Goal: Task Accomplishment & Management: Manage account settings

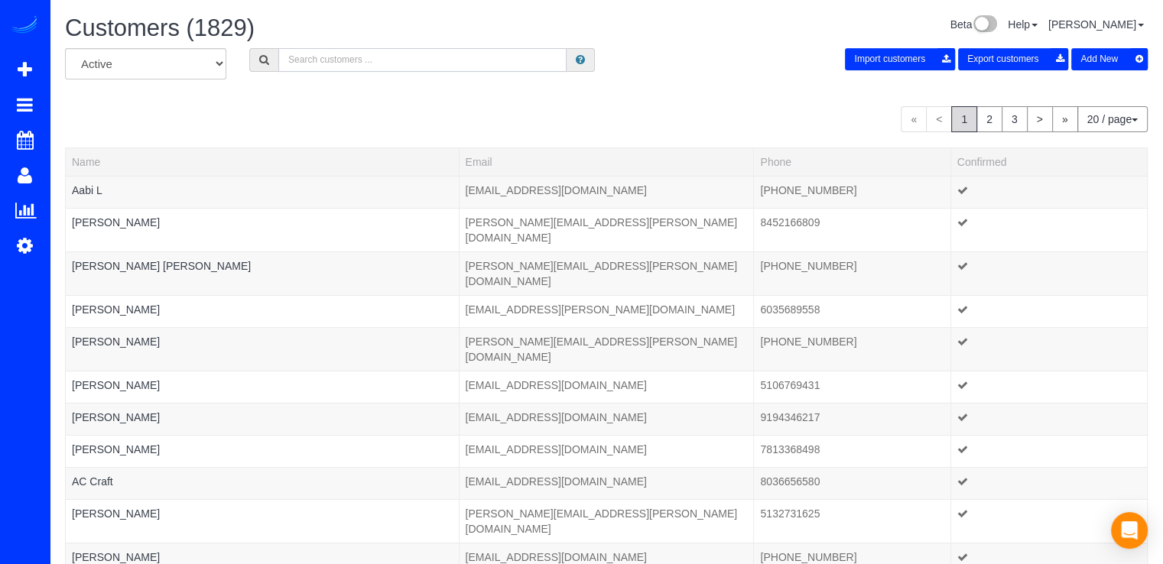
click at [324, 70] on input "text" at bounding box center [422, 60] width 288 height 24
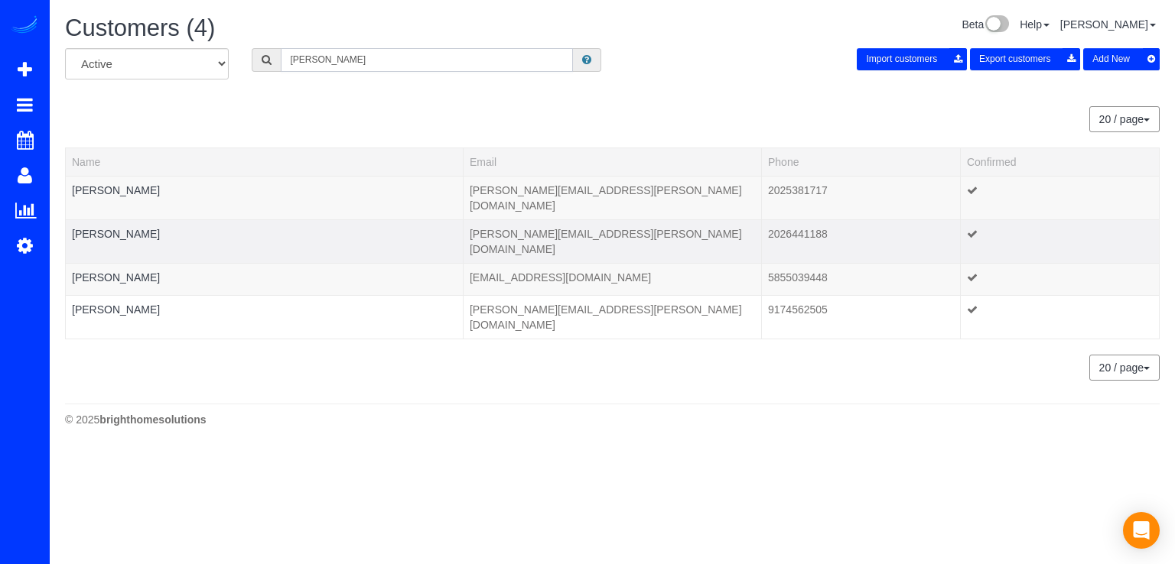
type input "[PERSON_NAME]"
click at [125, 219] on td "Margaret Groarke" at bounding box center [265, 241] width 398 height 44
click at [126, 228] on link "Margaret Groarke" at bounding box center [116, 234] width 88 height 12
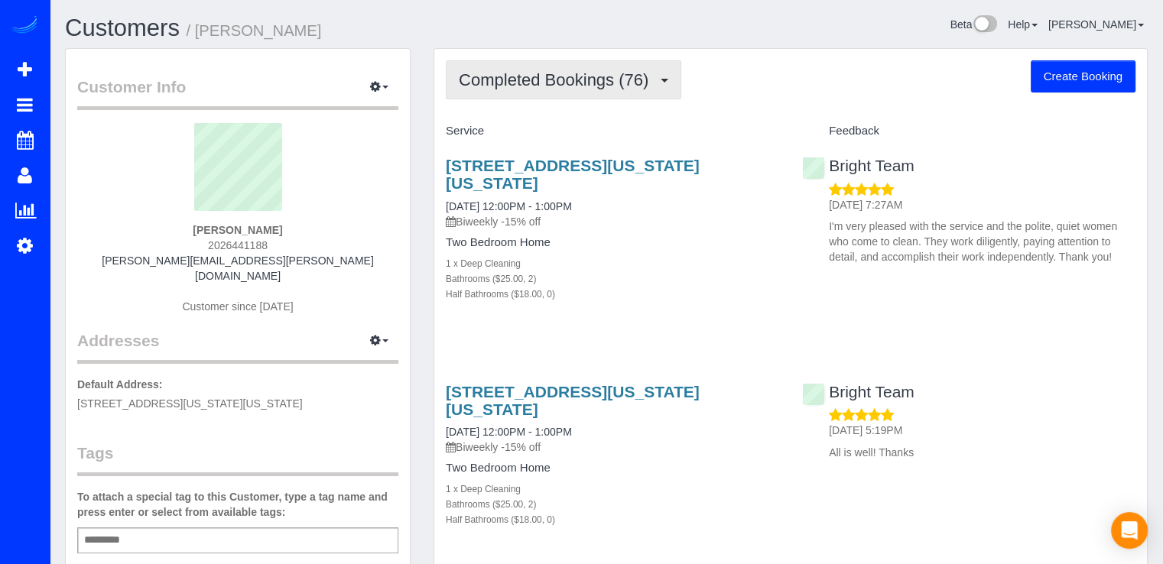
click at [497, 96] on button "Completed Bookings (76)" at bounding box center [564, 79] width 236 height 39
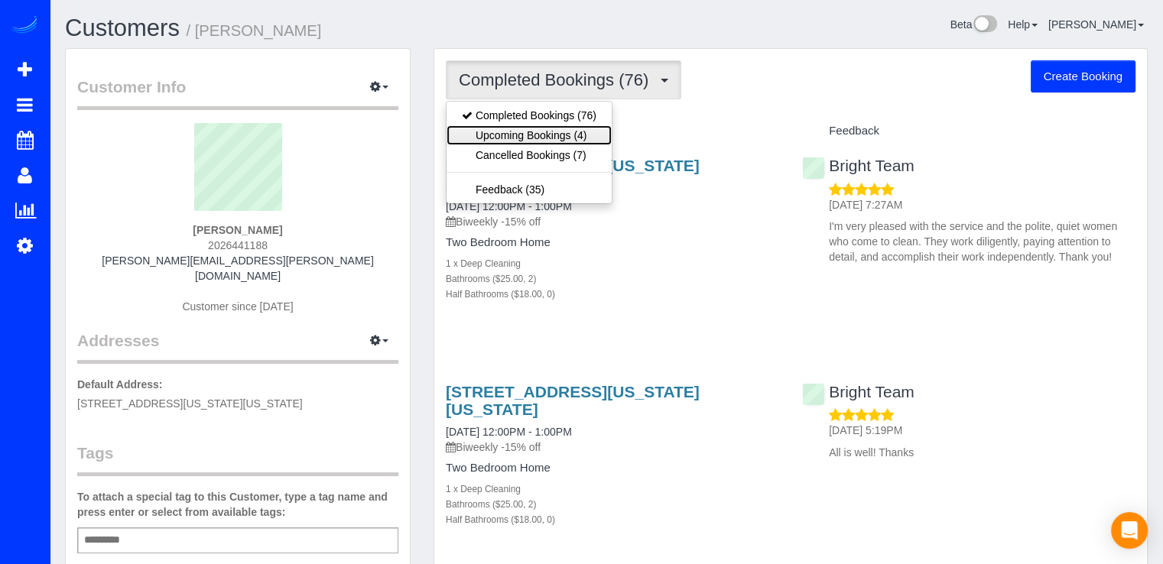
click at [498, 130] on link "Upcoming Bookings (4)" at bounding box center [529, 135] width 165 height 20
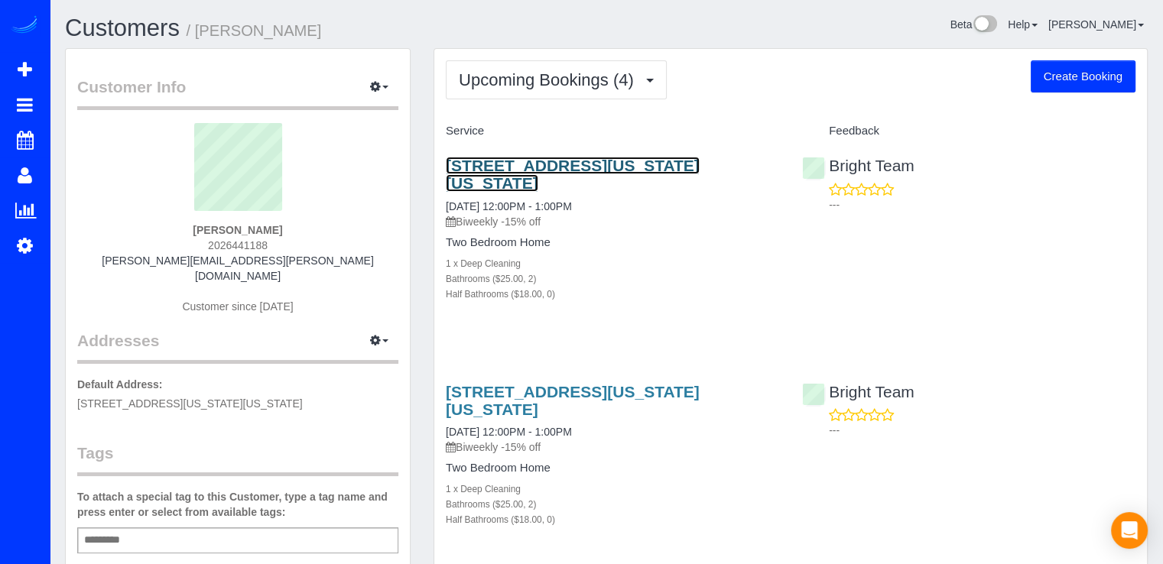
click at [530, 172] on link "2301 Connecticut Ave Nw, 6c, Washington, DC 20008" at bounding box center [573, 174] width 254 height 35
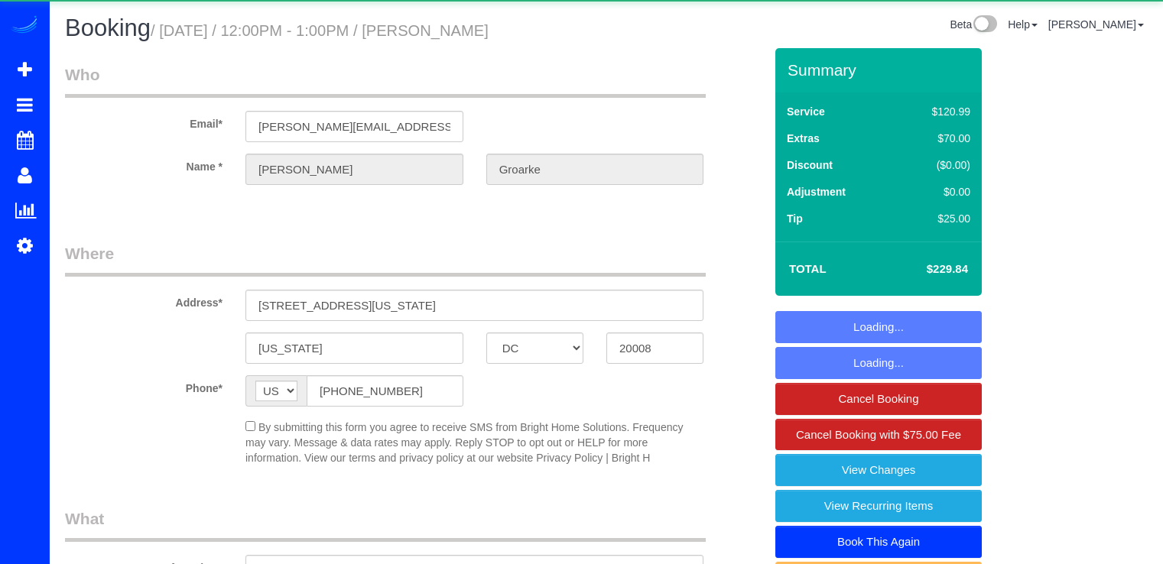
select select "DC"
select select "string:fspay-0f28bc7c-a293-4281-9b5d-a164c2d4111a"
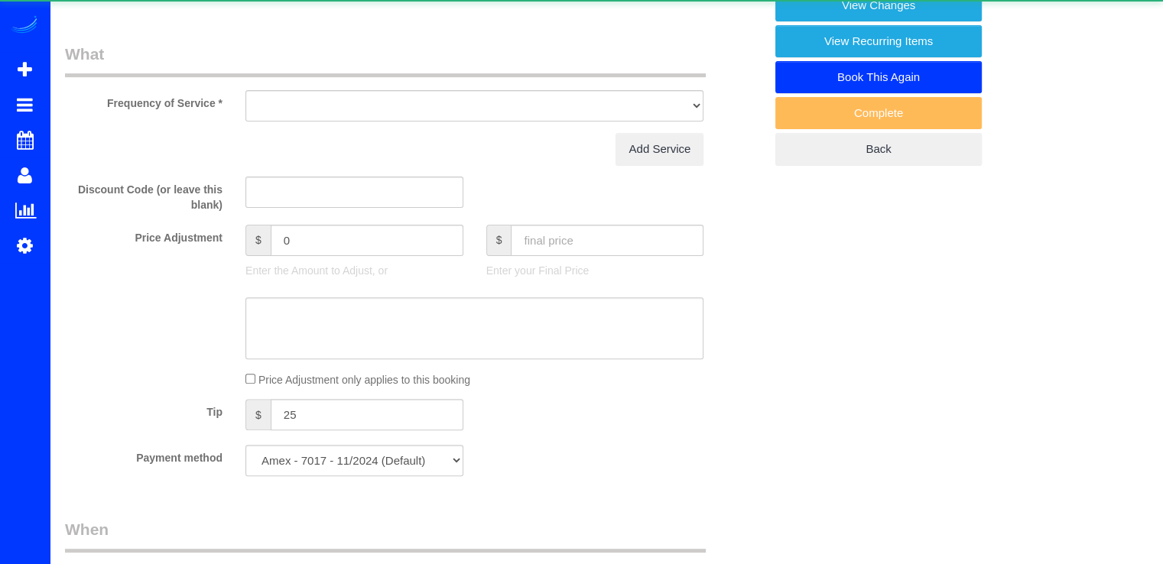
select select "object:849"
select select "2"
select select "spot1"
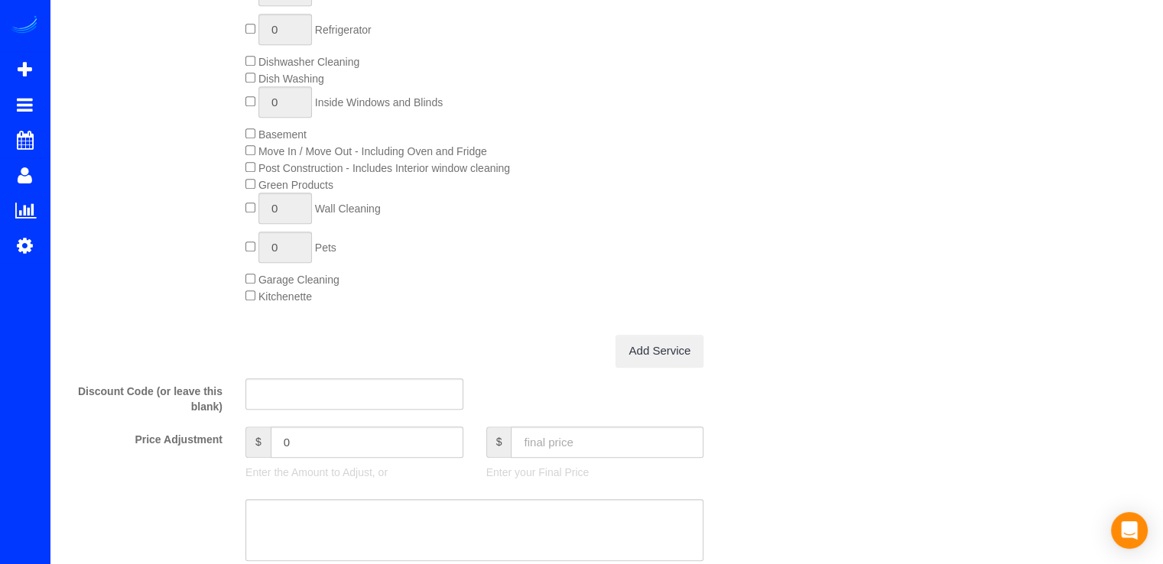
scroll to position [1300, 0]
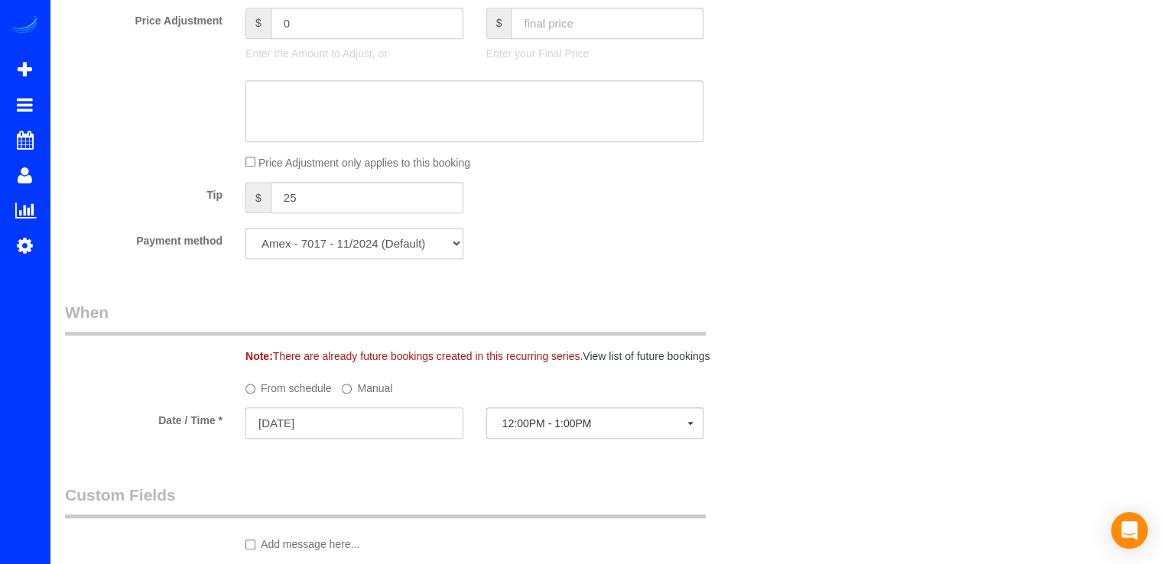
click at [379, 431] on input "08/22/2025" at bounding box center [354, 423] width 218 height 31
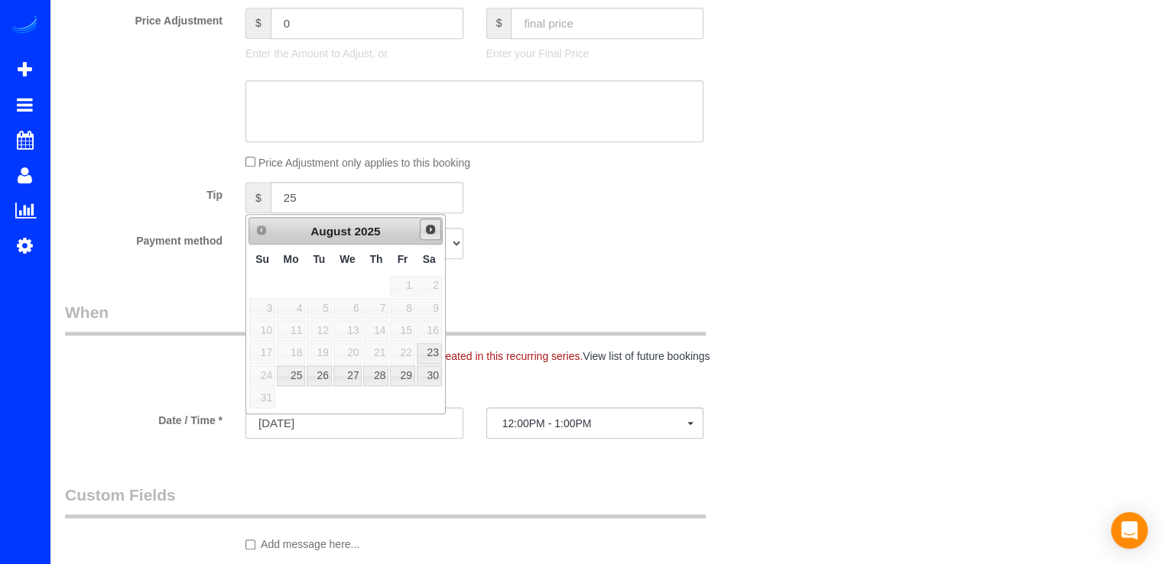
click at [433, 224] on span "Next" at bounding box center [430, 229] width 12 height 12
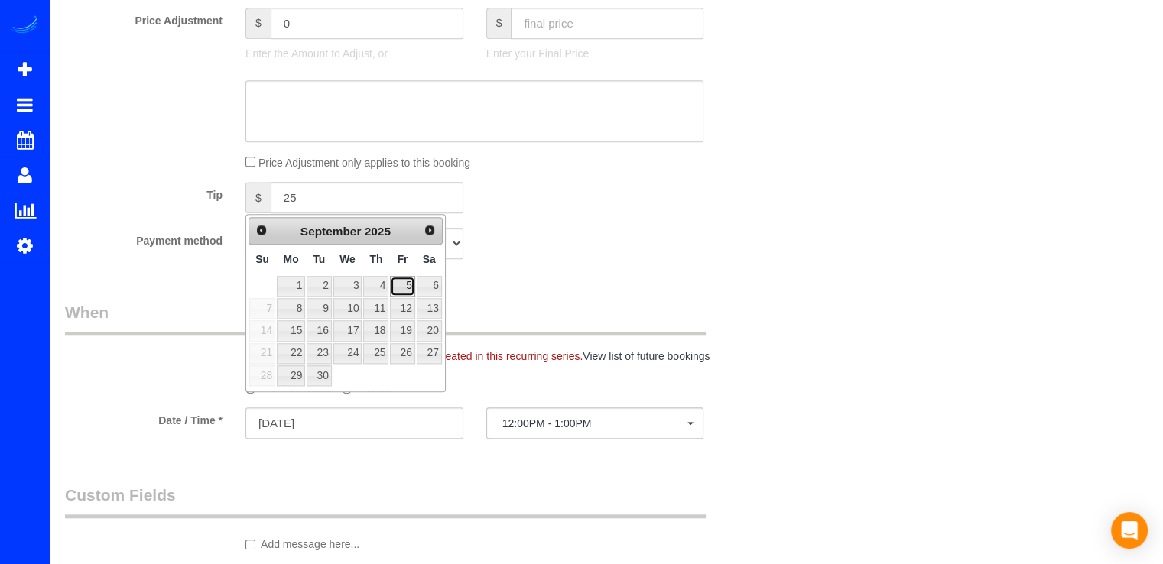
click at [413, 283] on link "5" at bounding box center [402, 286] width 24 height 21
type input "09/05/2025"
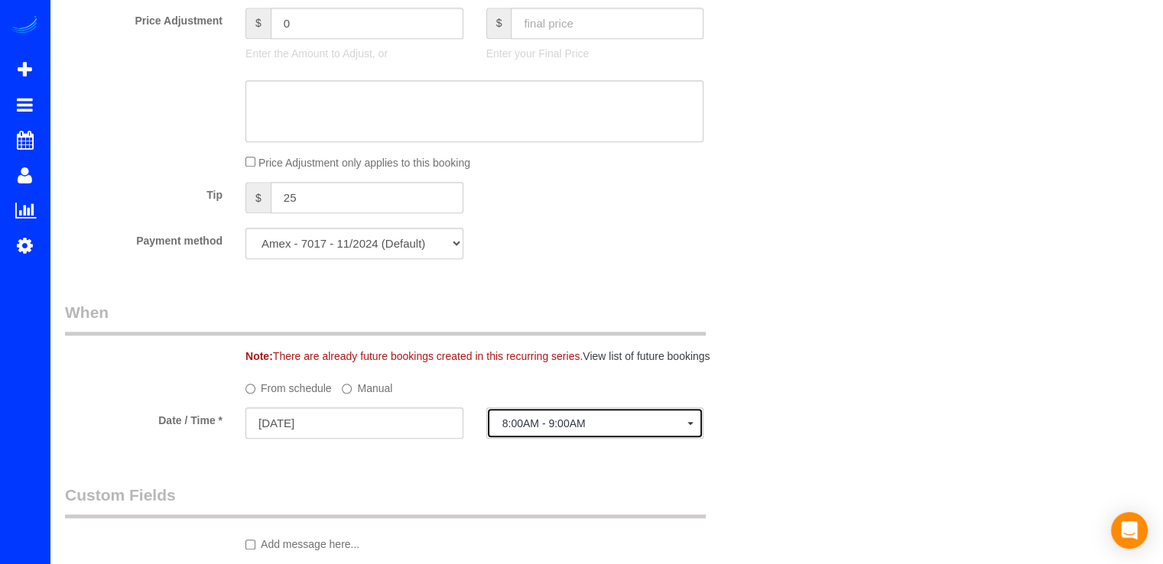
click at [614, 429] on span "8:00AM - 9:00AM" at bounding box center [595, 424] width 186 height 12
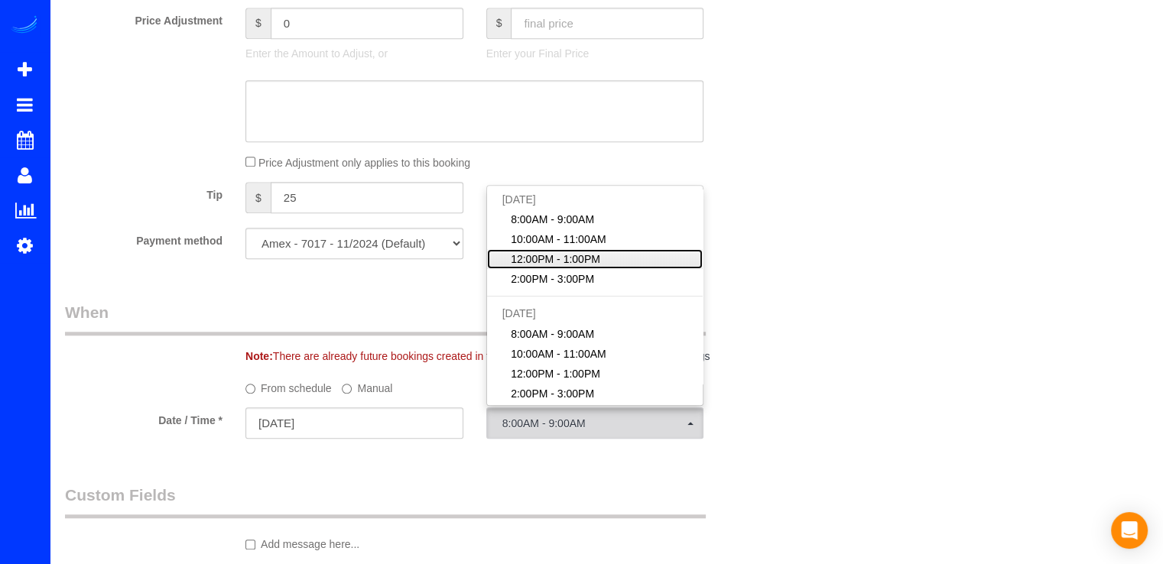
click at [563, 264] on span "12:00PM - 1:00PM" at bounding box center [555, 259] width 89 height 15
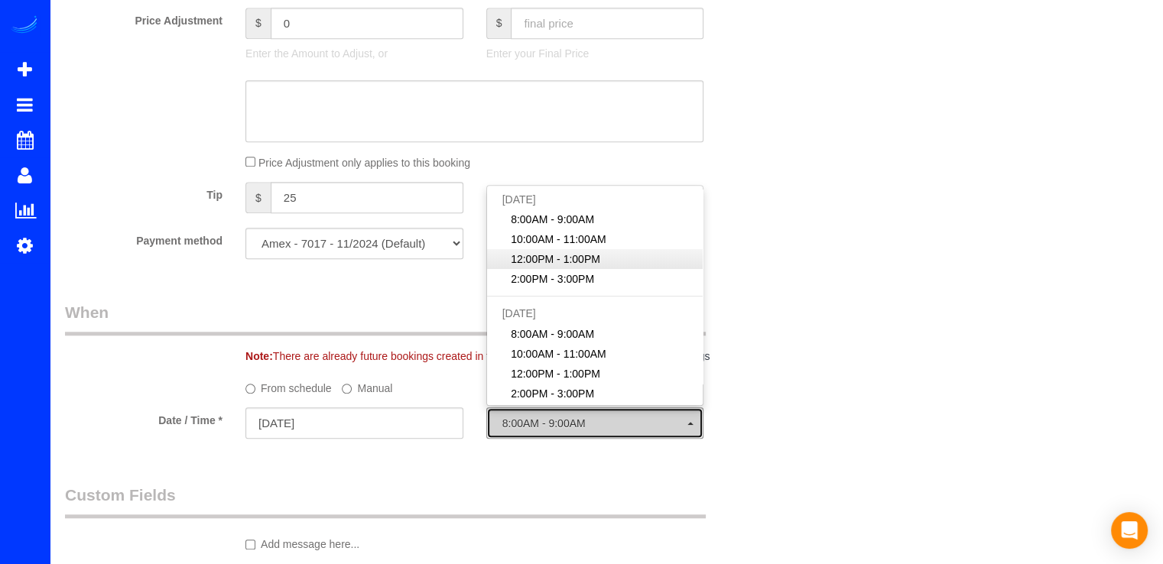
select select "spot18"
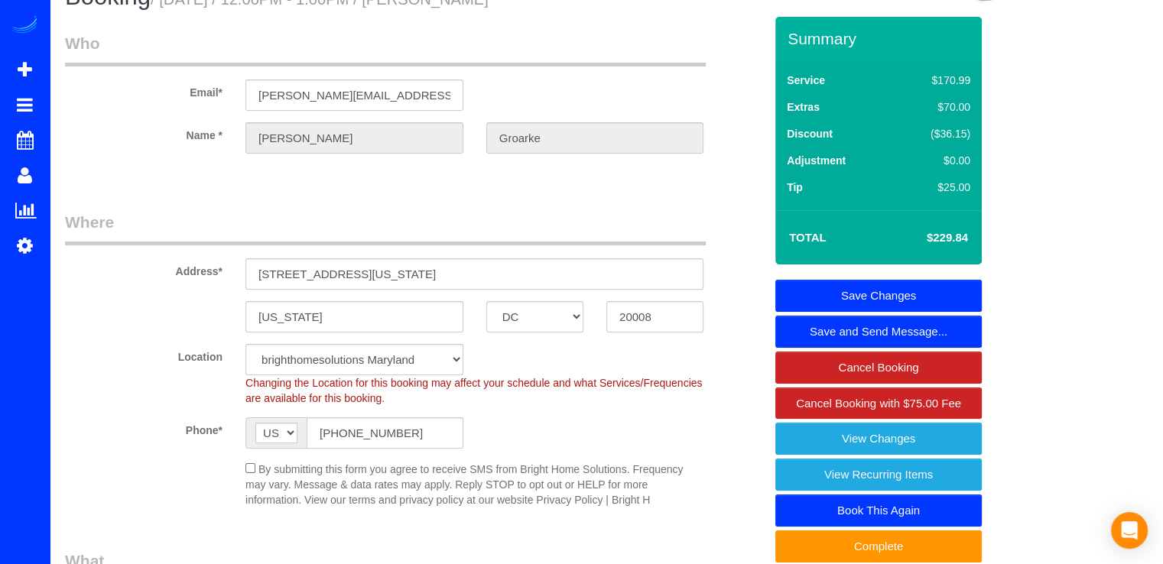
scroll to position [0, 0]
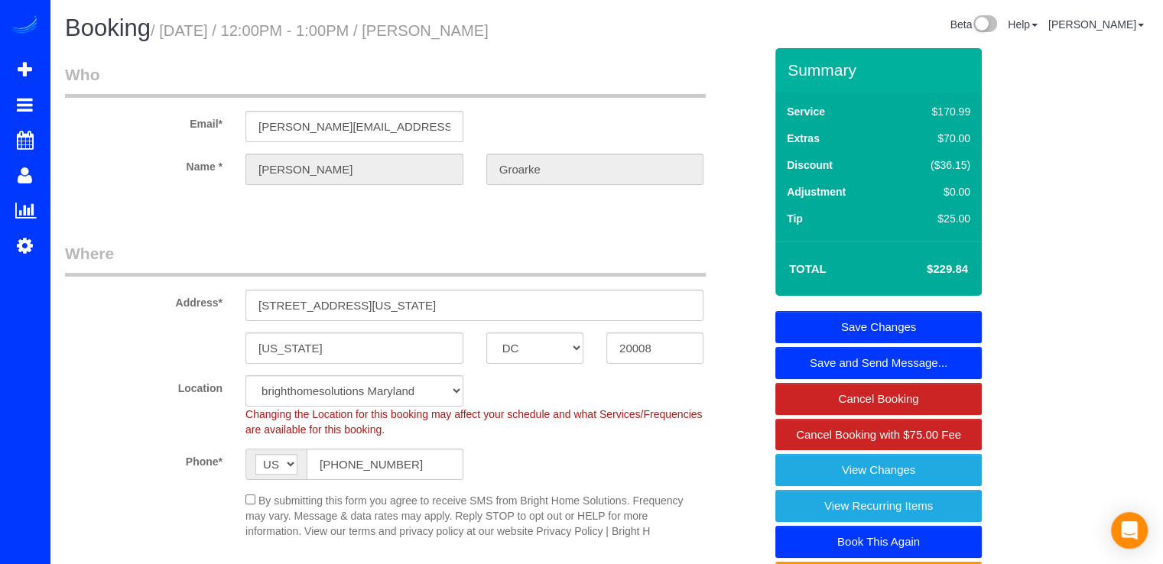
click at [952, 317] on link "Save Changes" at bounding box center [878, 327] width 206 height 32
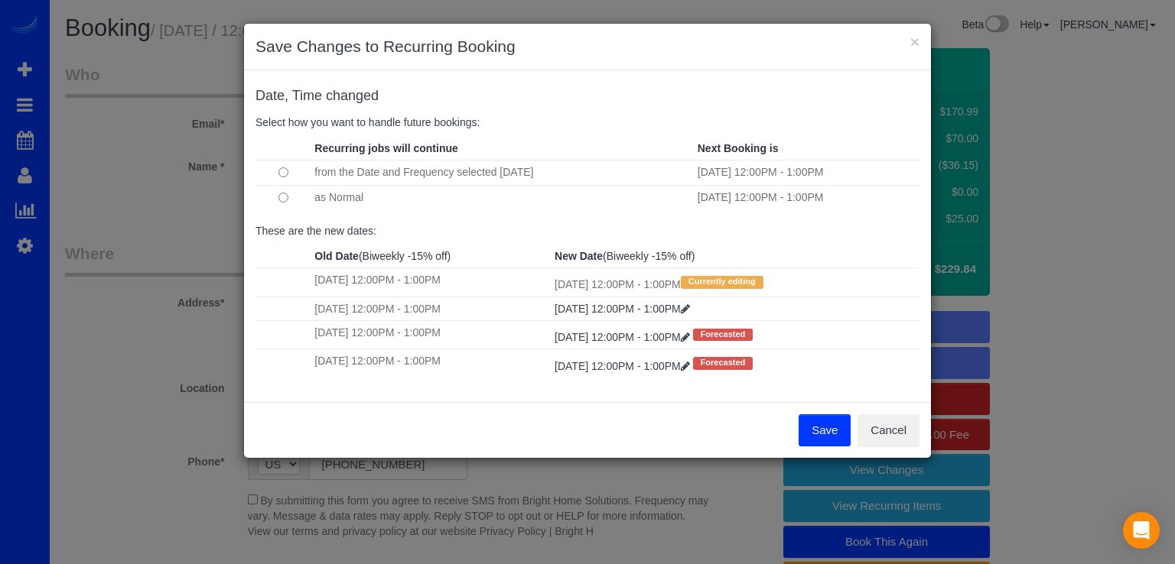
click at [812, 439] on button "Save" at bounding box center [824, 430] width 52 height 32
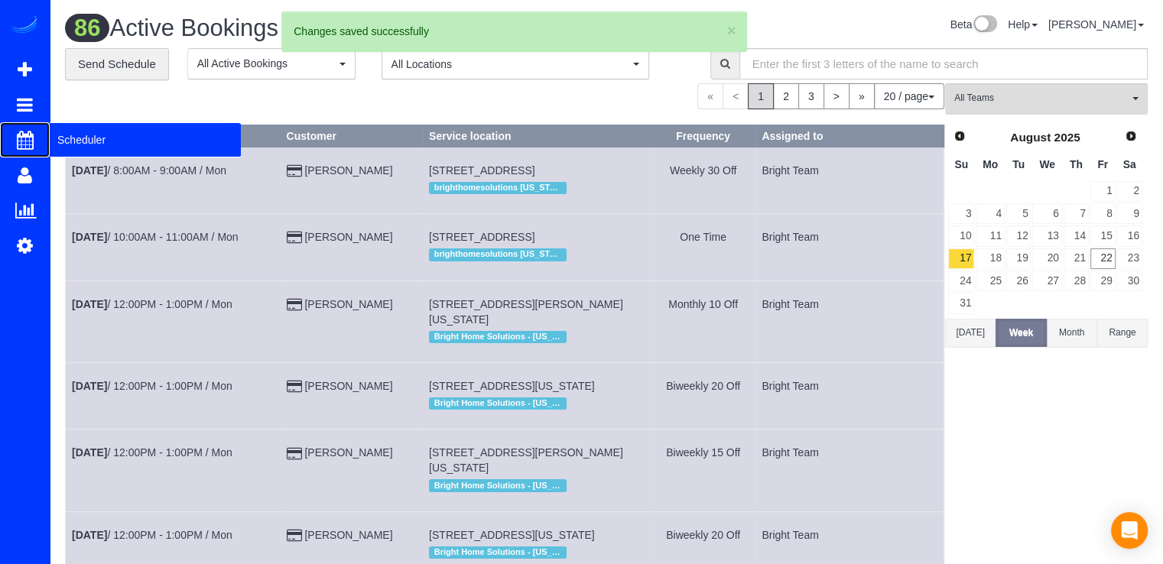
click at [80, 144] on span "Scheduler" at bounding box center [145, 139] width 191 height 35
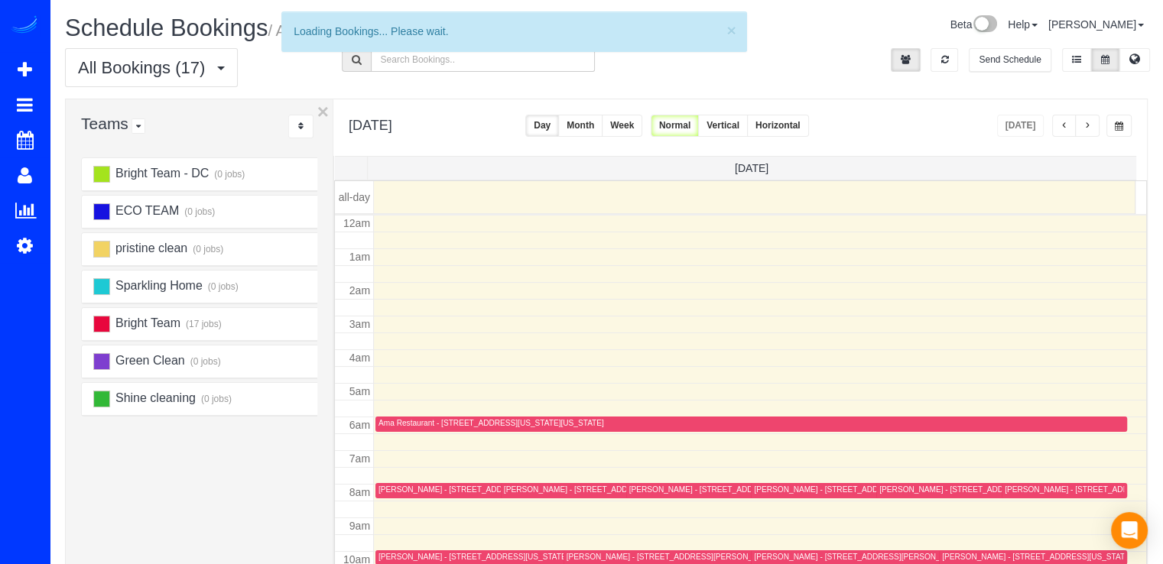
scroll to position [201, 0]
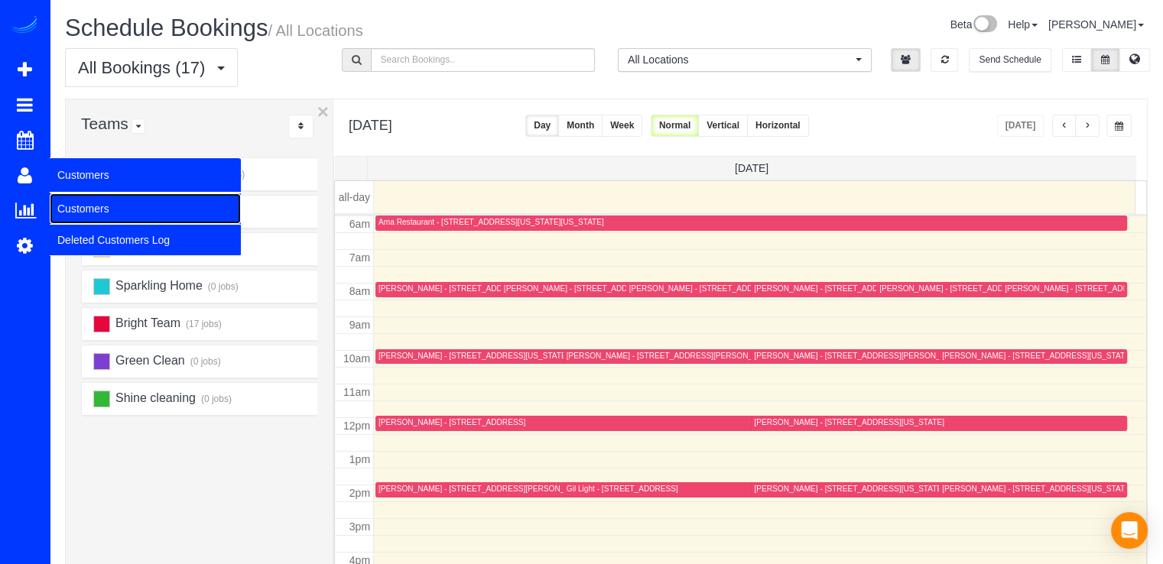
click at [67, 200] on link "Customers" at bounding box center [145, 208] width 191 height 31
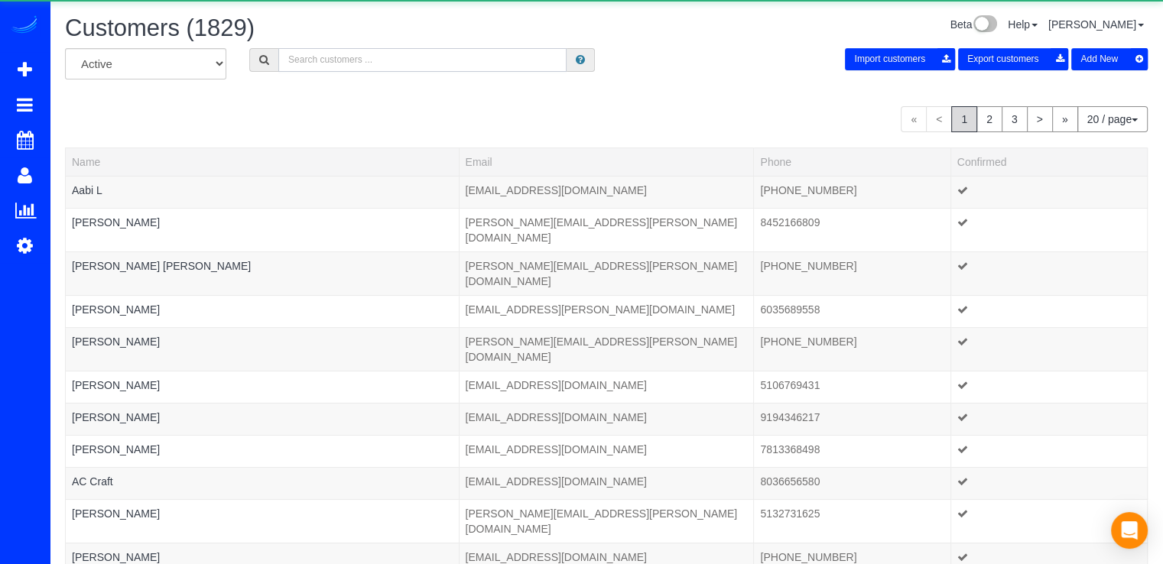
click at [379, 70] on input "text" at bounding box center [422, 60] width 288 height 24
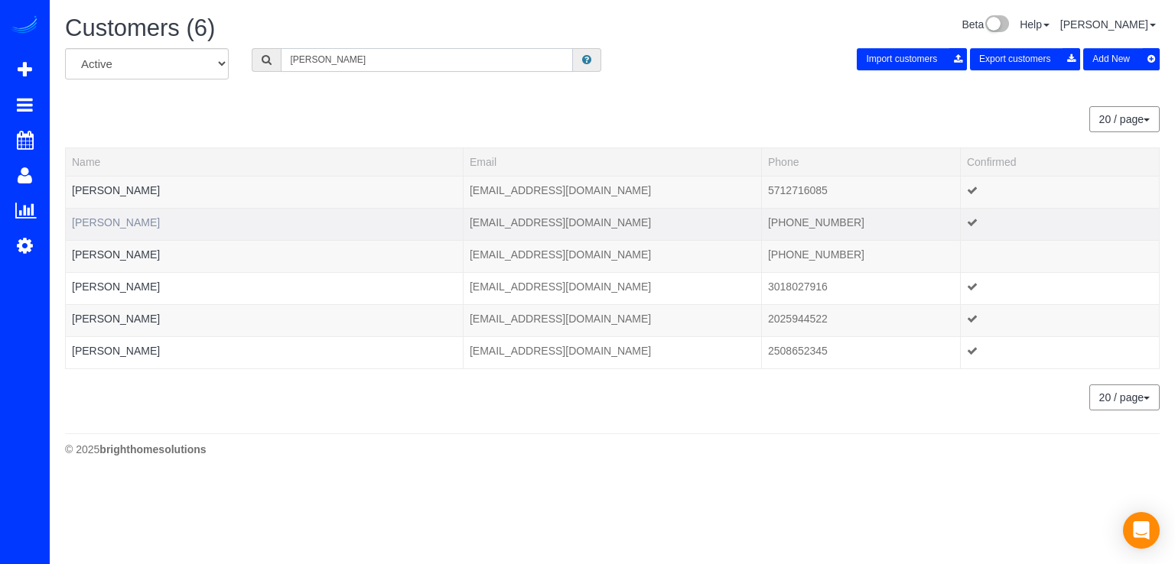
type input "[PERSON_NAME]"
click at [129, 221] on link "Cindy Colson" at bounding box center [116, 222] width 88 height 12
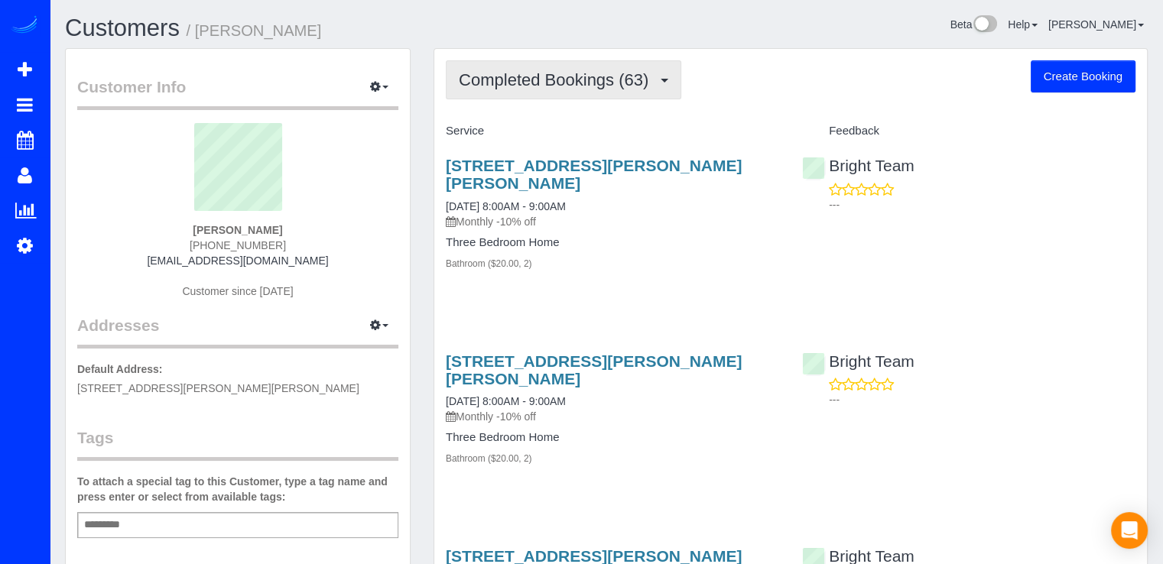
click at [621, 92] on button "Completed Bookings (63)" at bounding box center [564, 79] width 236 height 39
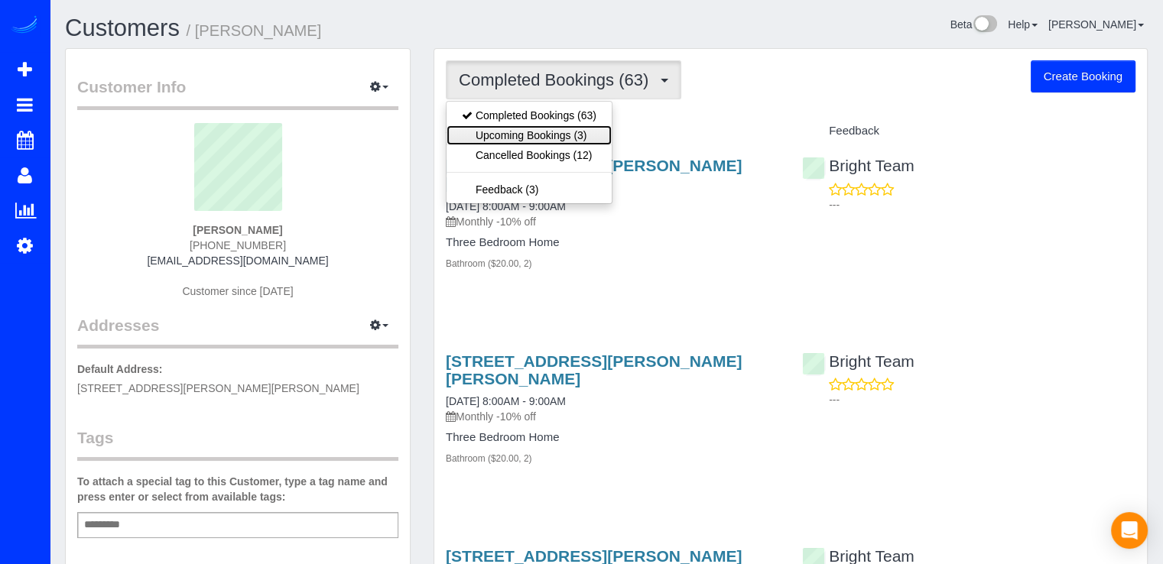
click at [578, 132] on link "Upcoming Bookings (3)" at bounding box center [529, 135] width 165 height 20
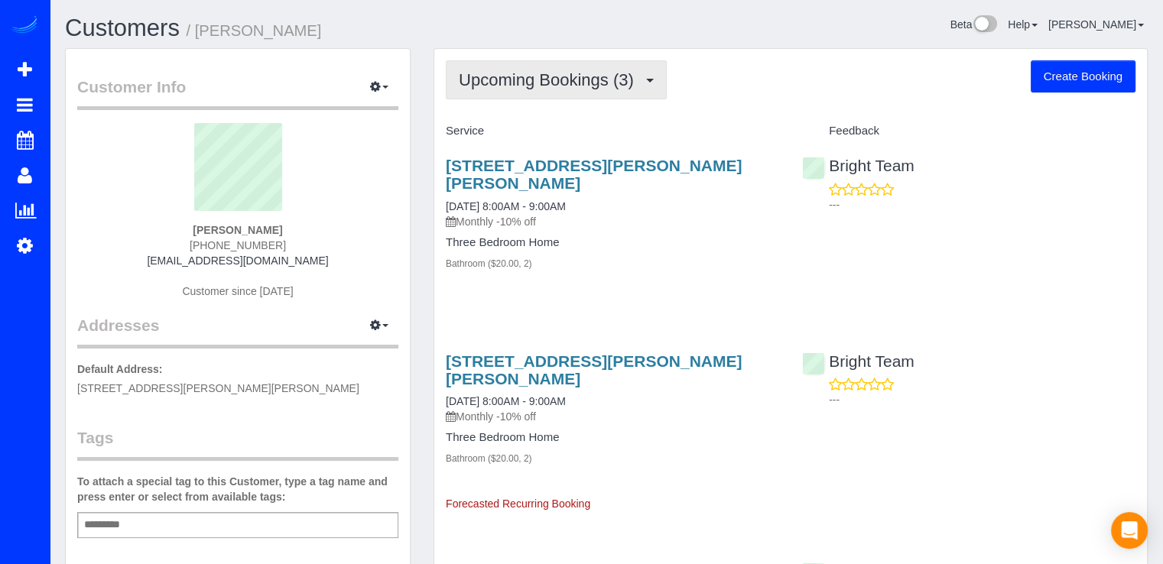
click at [612, 90] on button "Upcoming Bookings (3)" at bounding box center [556, 79] width 221 height 39
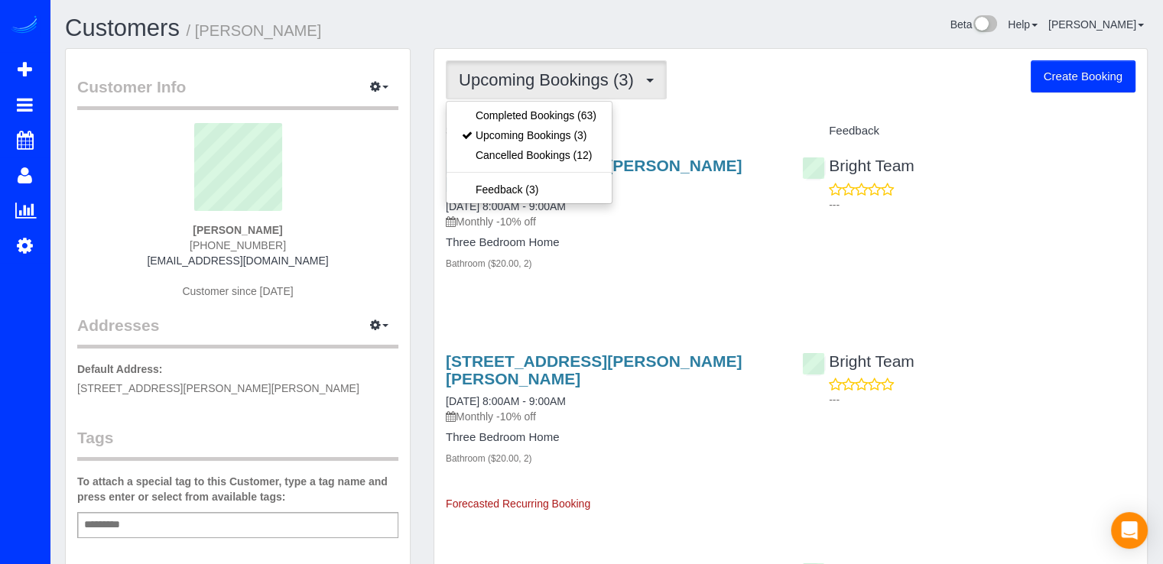
click at [732, 93] on div "Upcoming Bookings (3) Completed Bookings (63) Upcoming Bookings (3) Cancelled B…" at bounding box center [791, 79] width 690 height 39
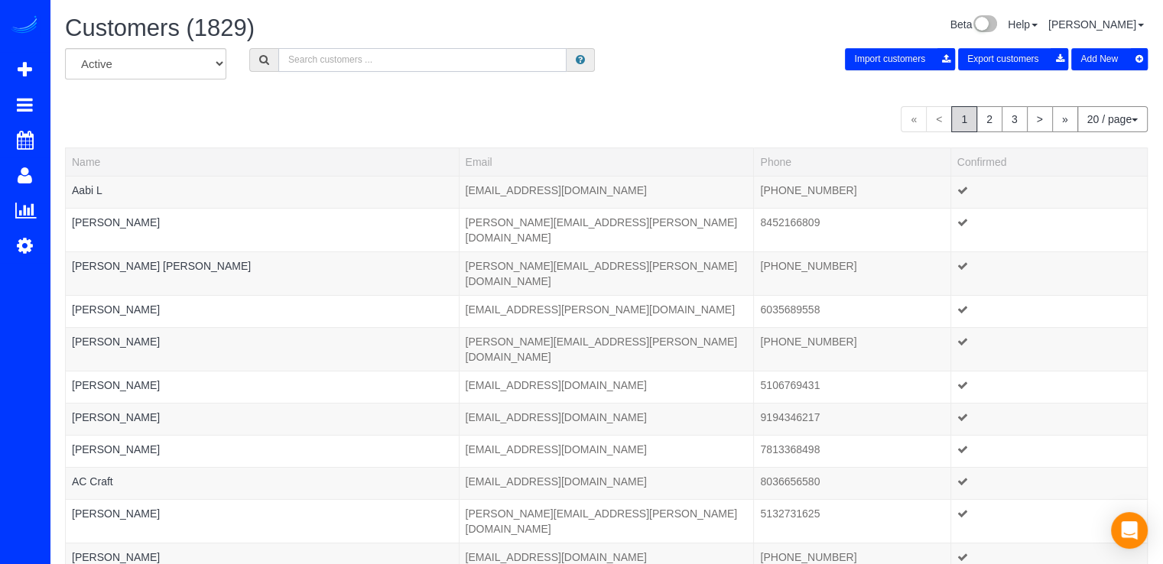
click at [304, 50] on input "text" at bounding box center [422, 60] width 288 height 24
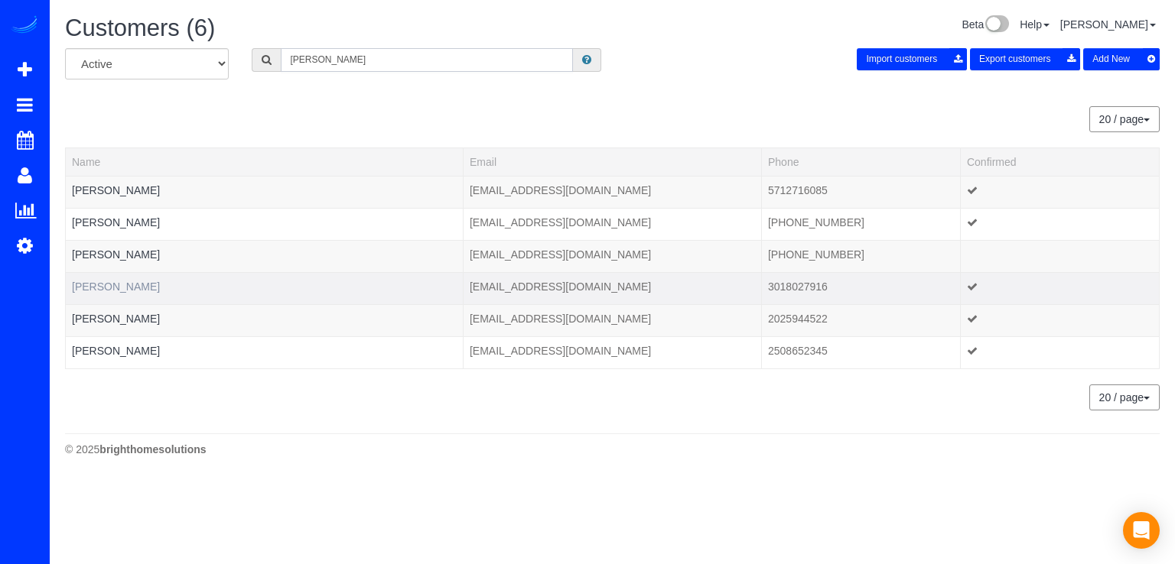
type input "[PERSON_NAME]"
click at [100, 286] on link "Cindy Kang" at bounding box center [116, 287] width 88 height 12
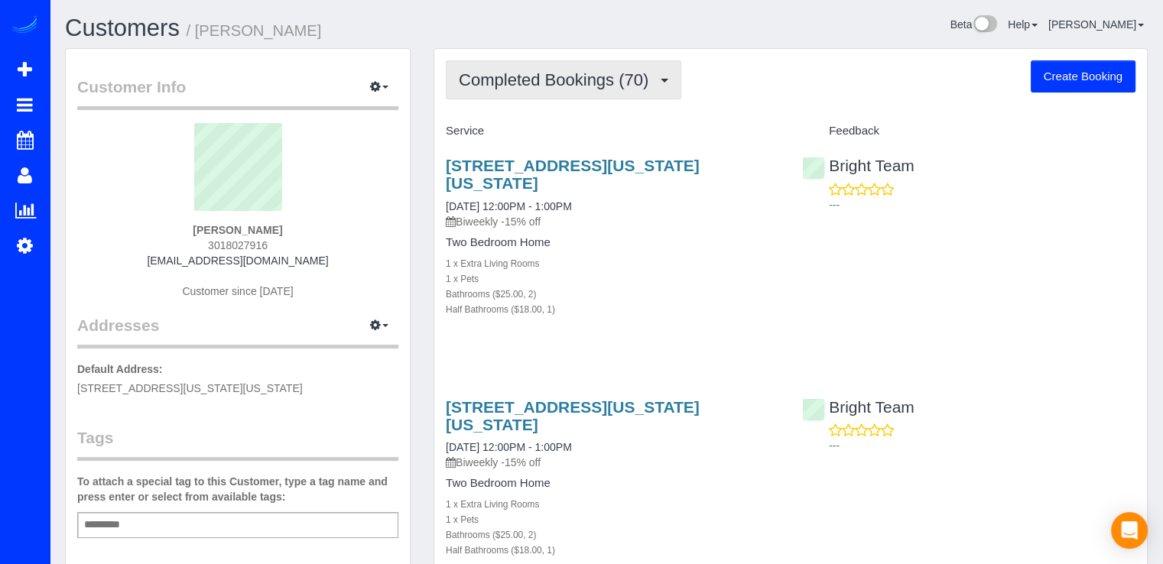
click at [561, 92] on button "Completed Bookings (70)" at bounding box center [564, 79] width 236 height 39
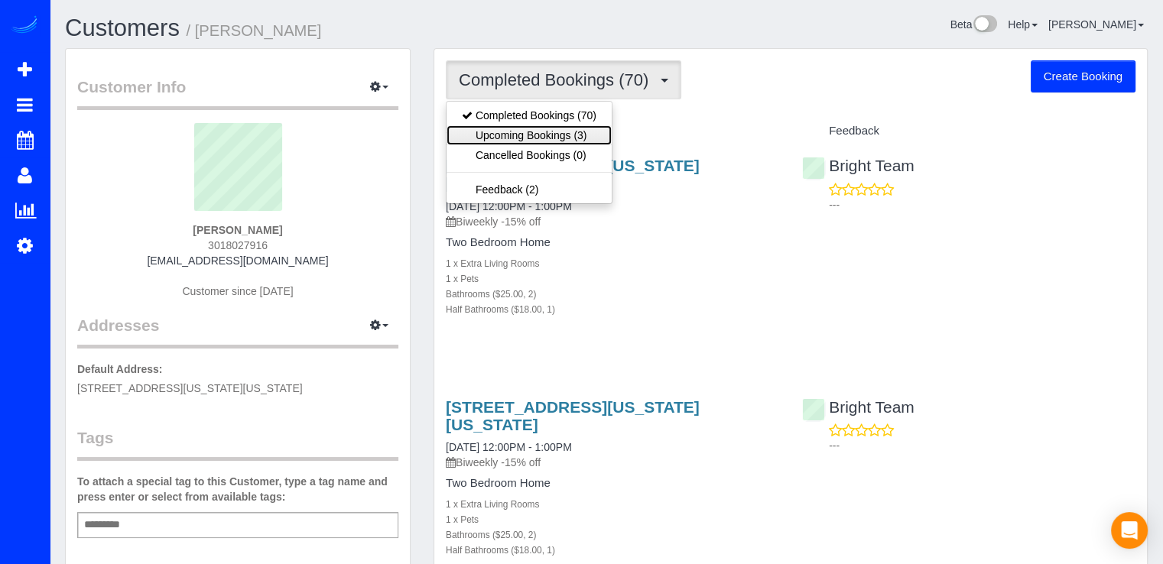
click at [573, 137] on link "Upcoming Bookings (3)" at bounding box center [529, 135] width 165 height 20
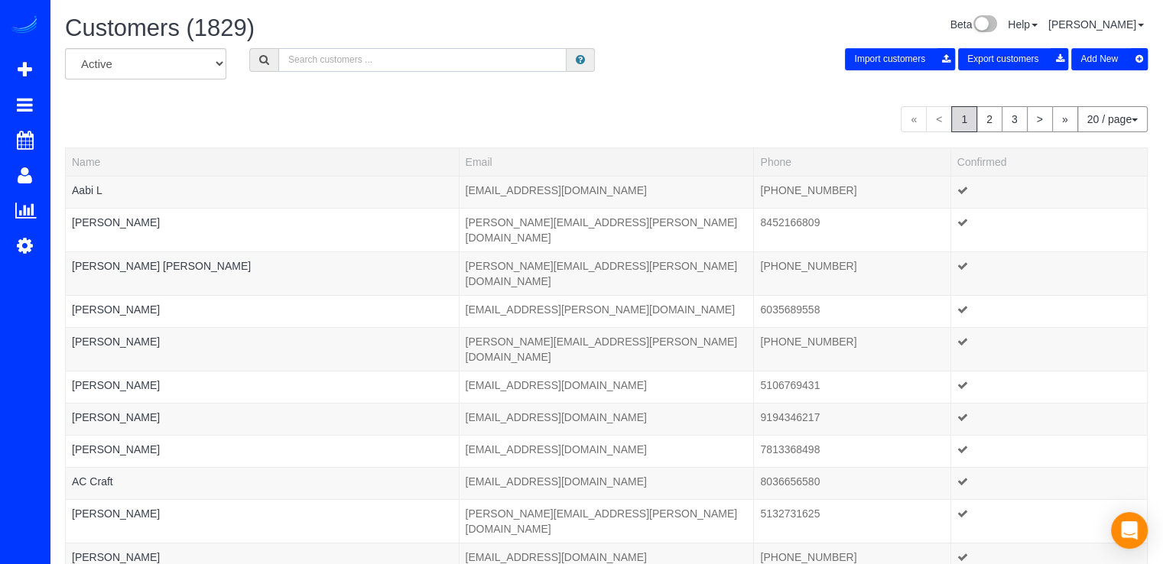
click at [366, 63] on input "text" at bounding box center [422, 60] width 288 height 24
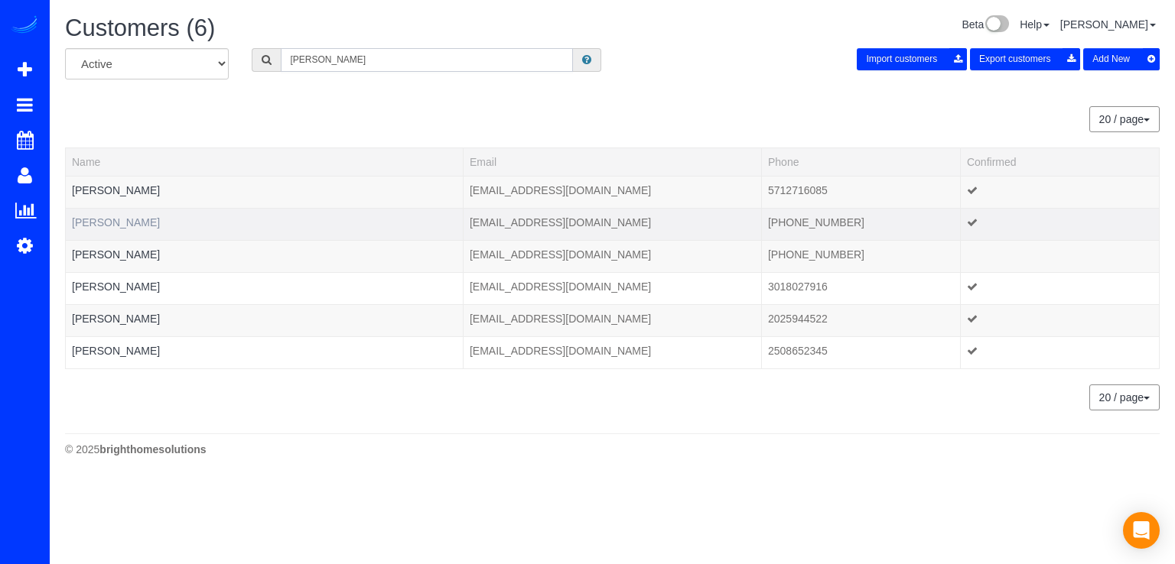
type input "cindy"
click at [128, 219] on link "Cindy Colson" at bounding box center [116, 222] width 88 height 12
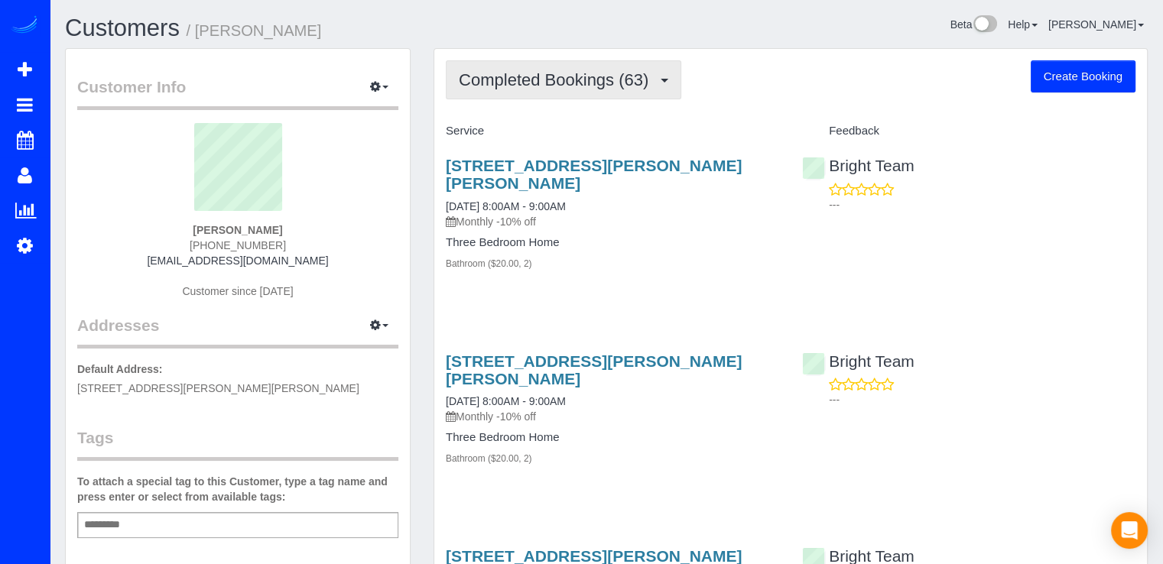
click at [610, 78] on span "Completed Bookings (63)" at bounding box center [557, 79] width 197 height 19
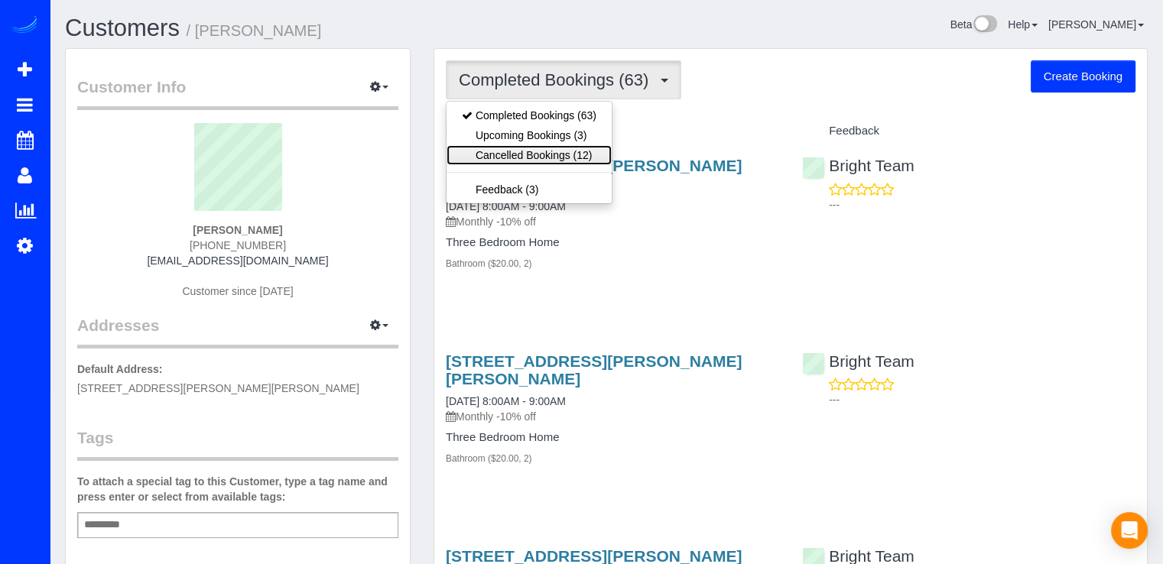
click at [567, 157] on link "Cancelled Bookings (12)" at bounding box center [529, 155] width 165 height 20
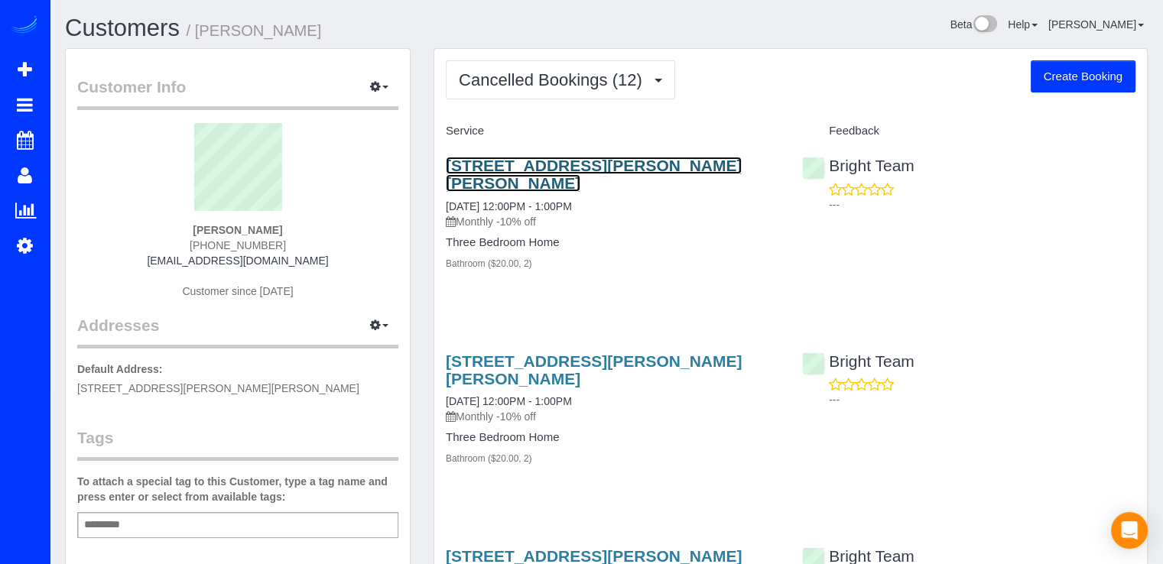
click at [538, 166] on link "15201 Emily Ct, Bowie, MD 20716" at bounding box center [594, 174] width 296 height 35
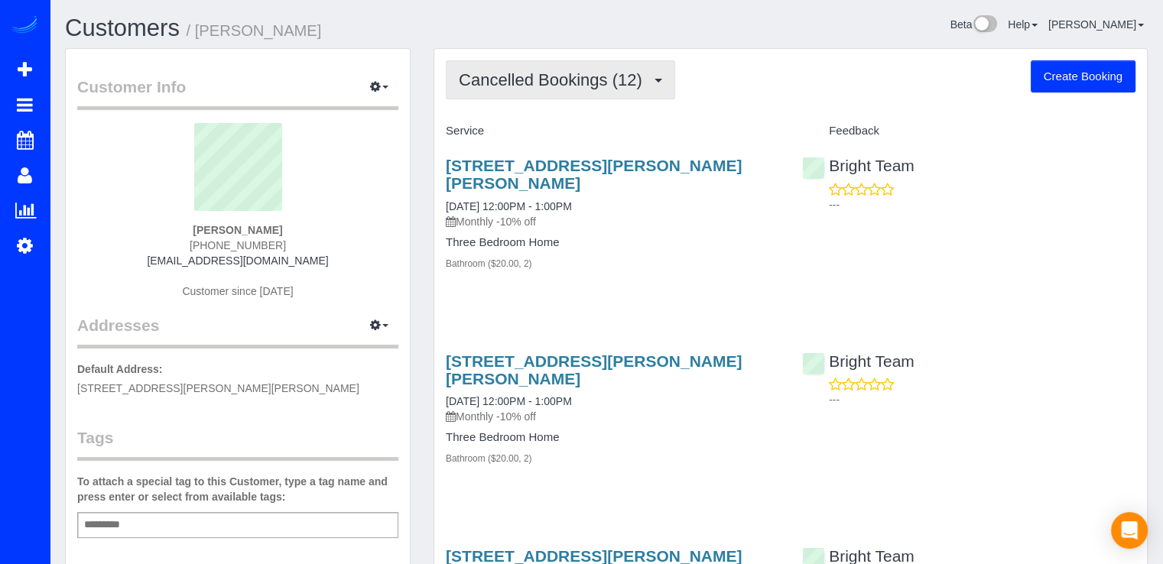
click at [590, 75] on span "Cancelled Bookings (12)" at bounding box center [554, 79] width 191 height 19
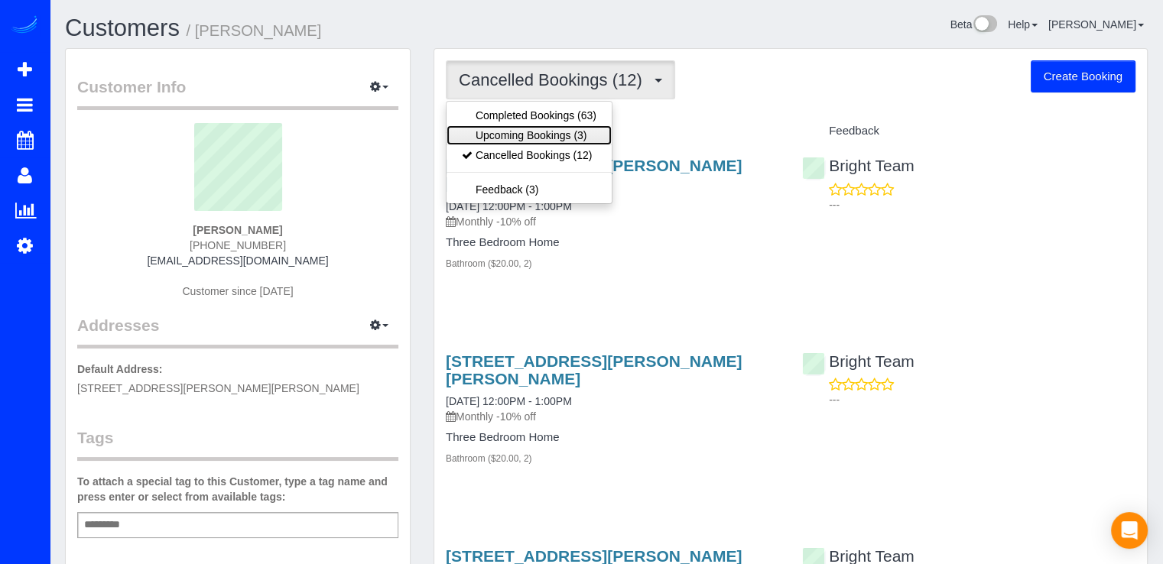
click at [593, 135] on link "Upcoming Bookings (3)" at bounding box center [529, 135] width 165 height 20
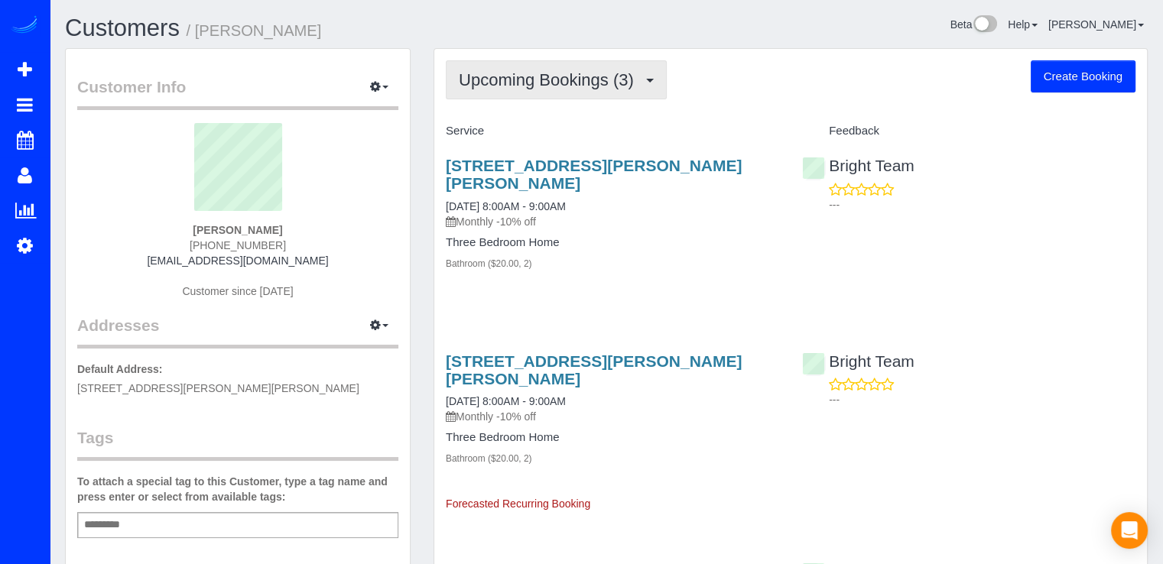
click at [577, 90] on button "Upcoming Bookings (3)" at bounding box center [556, 79] width 221 height 39
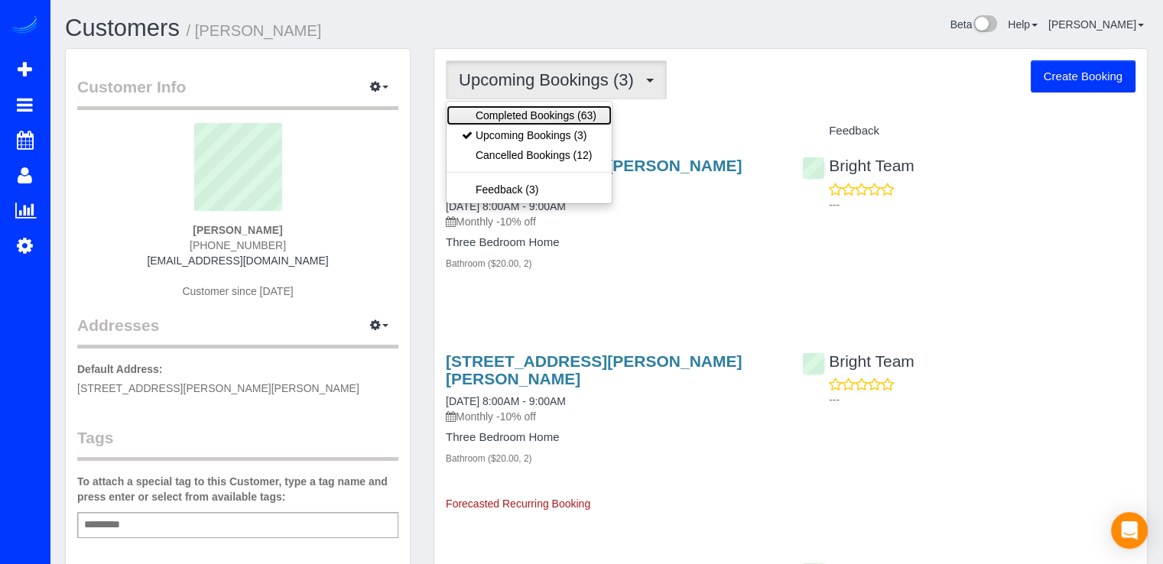
click at [573, 112] on link "Completed Bookings (63)" at bounding box center [529, 116] width 165 height 20
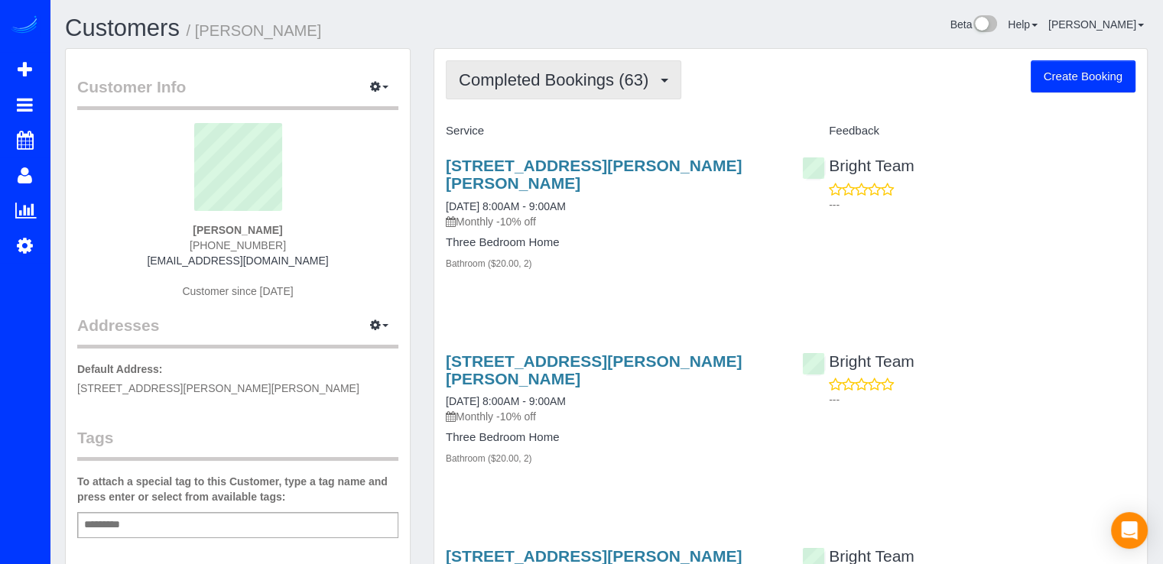
drag, startPoint x: 590, startPoint y: 83, endPoint x: 590, endPoint y: 95, distance: 11.5
click at [590, 83] on span "Completed Bookings (63)" at bounding box center [557, 79] width 197 height 19
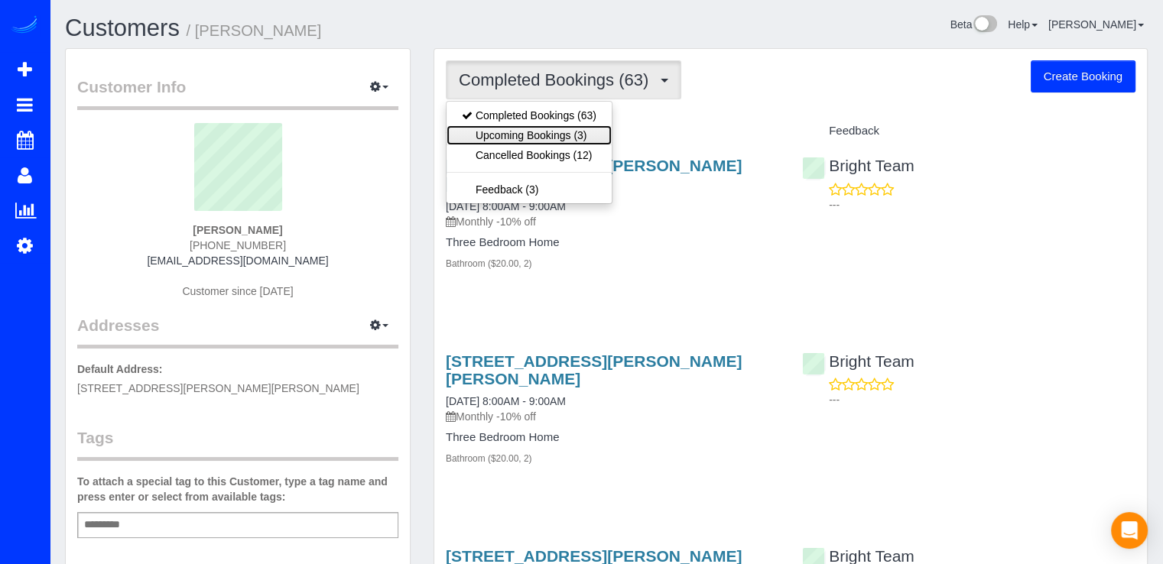
click at [574, 132] on link "Upcoming Bookings (3)" at bounding box center [529, 135] width 165 height 20
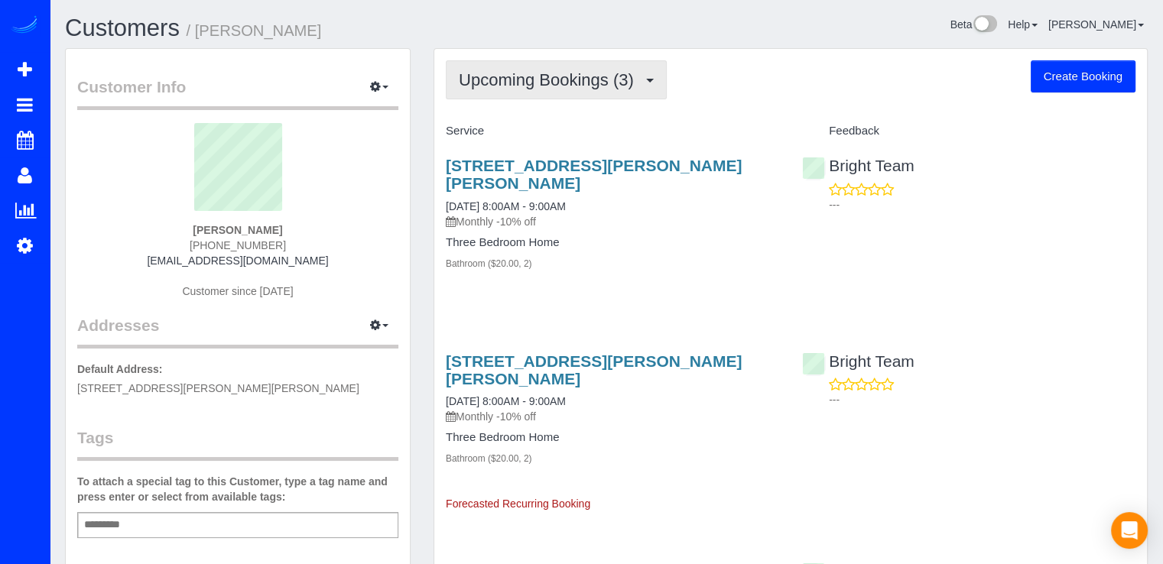
click at [581, 87] on span "Upcoming Bookings (3)" at bounding box center [550, 79] width 183 height 19
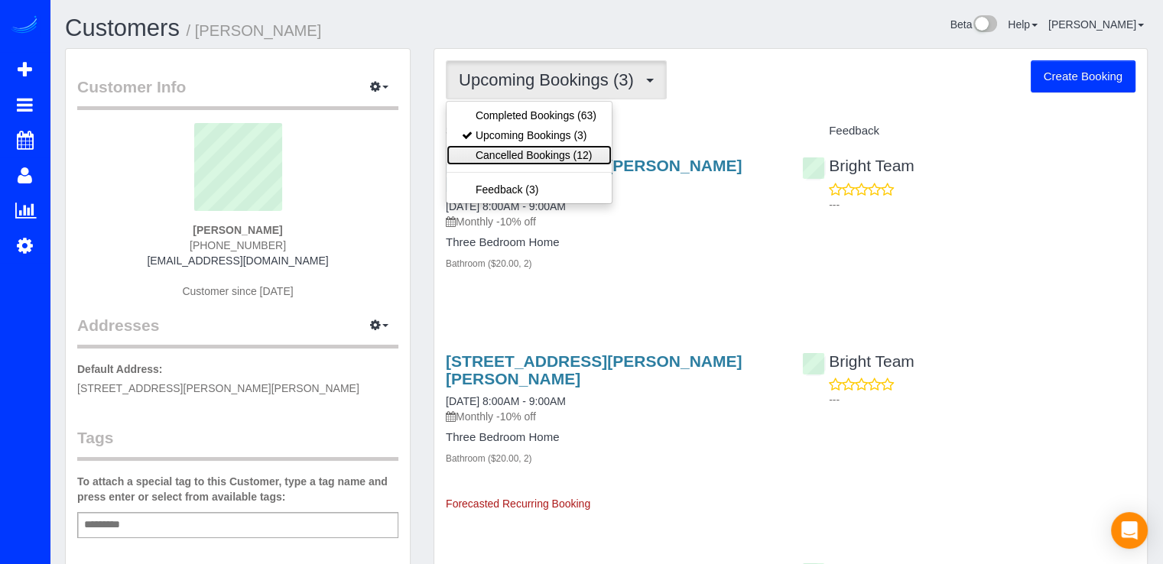
click at [541, 155] on link "Cancelled Bookings (12)" at bounding box center [529, 155] width 165 height 20
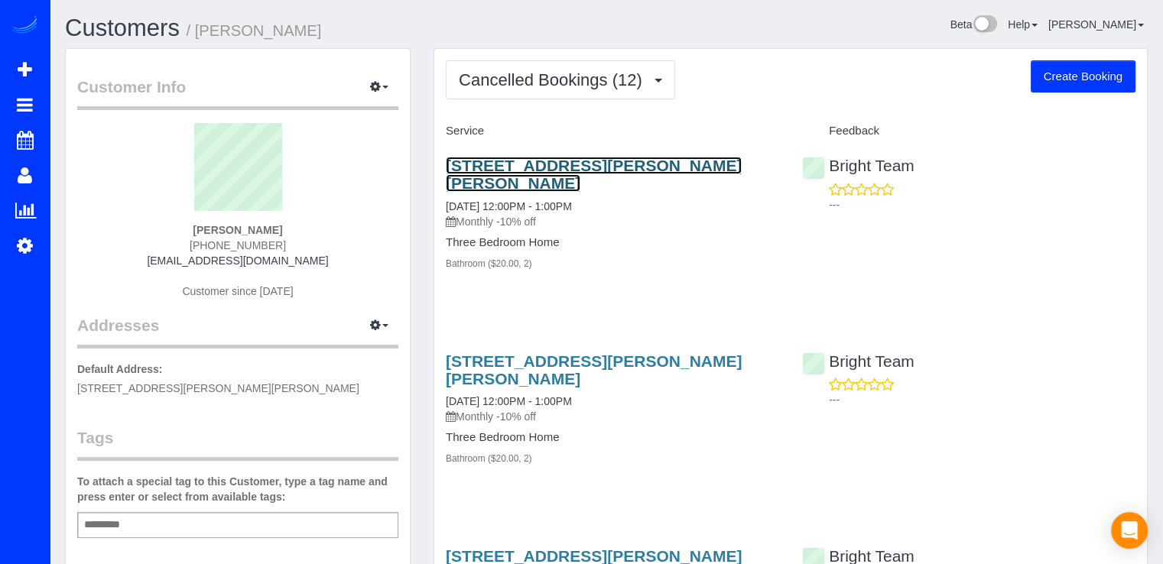
click at [538, 163] on link "15201 Emily Ct, Bowie, MD 20716" at bounding box center [594, 174] width 296 height 35
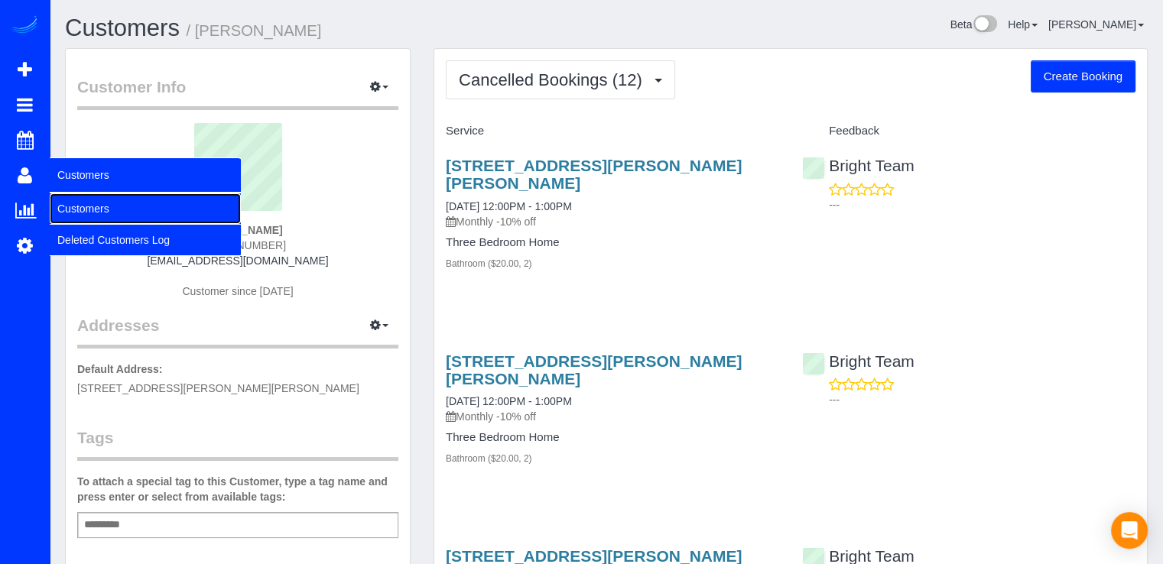
click at [72, 200] on link "Customers" at bounding box center [145, 208] width 191 height 31
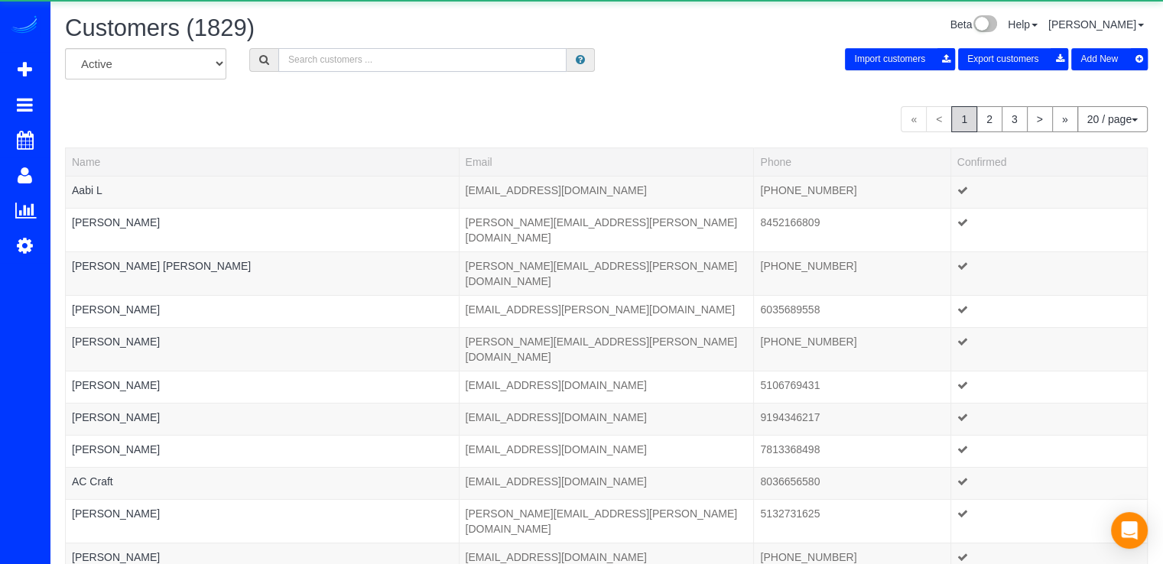
click at [309, 63] on input "text" at bounding box center [422, 60] width 288 height 24
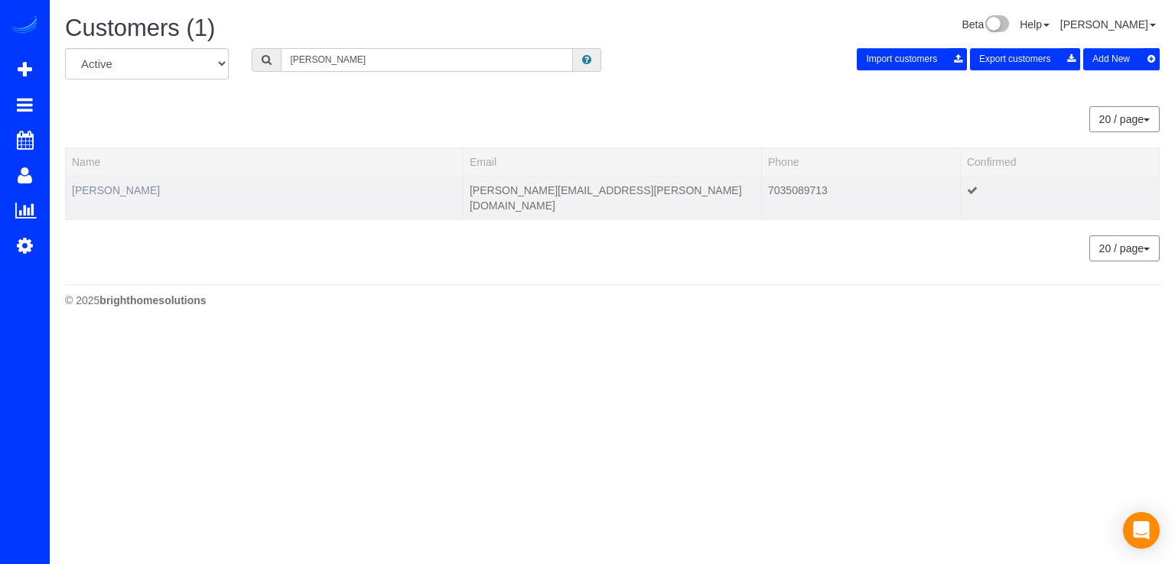
type input "Brian Meiggs"
click at [107, 193] on link "Brian Meiggs" at bounding box center [116, 190] width 88 height 12
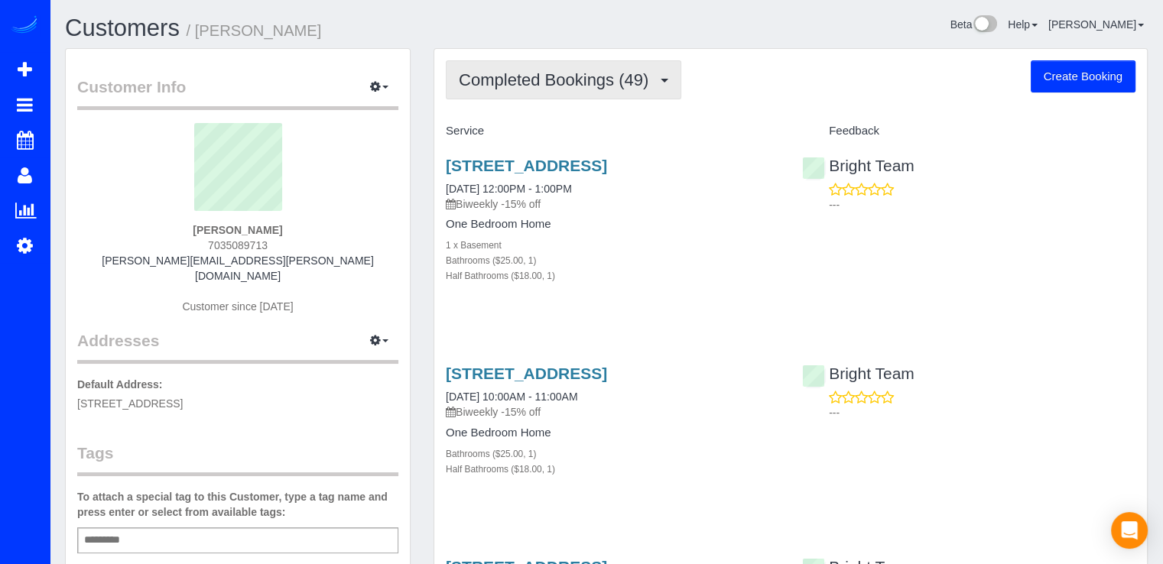
click at [642, 83] on span "Completed Bookings (49)" at bounding box center [557, 79] width 197 height 19
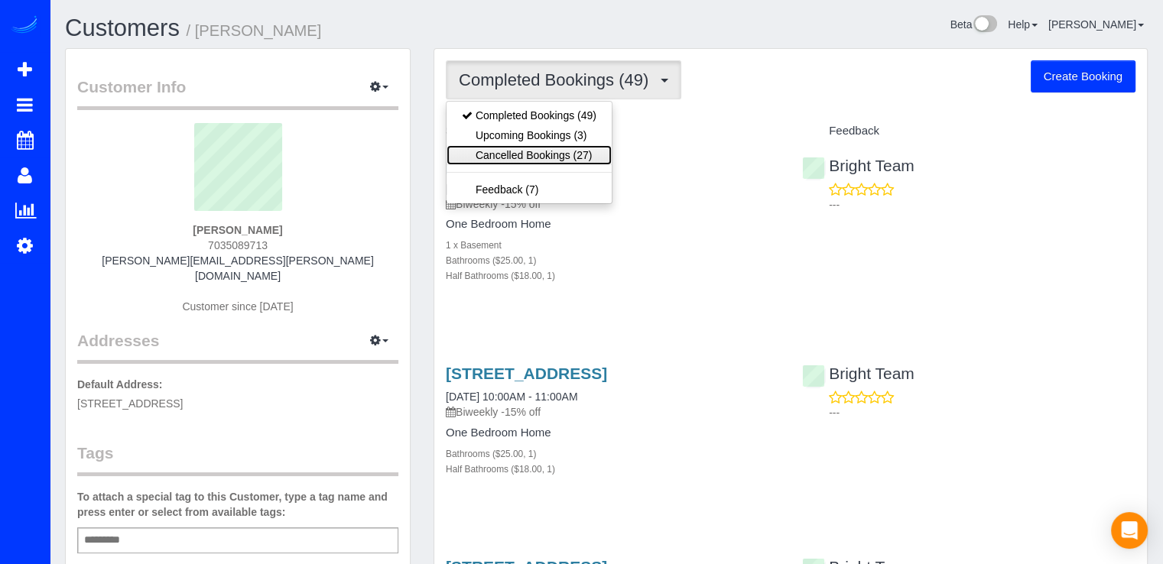
click at [570, 146] on link "Cancelled Bookings (27)" at bounding box center [529, 155] width 165 height 20
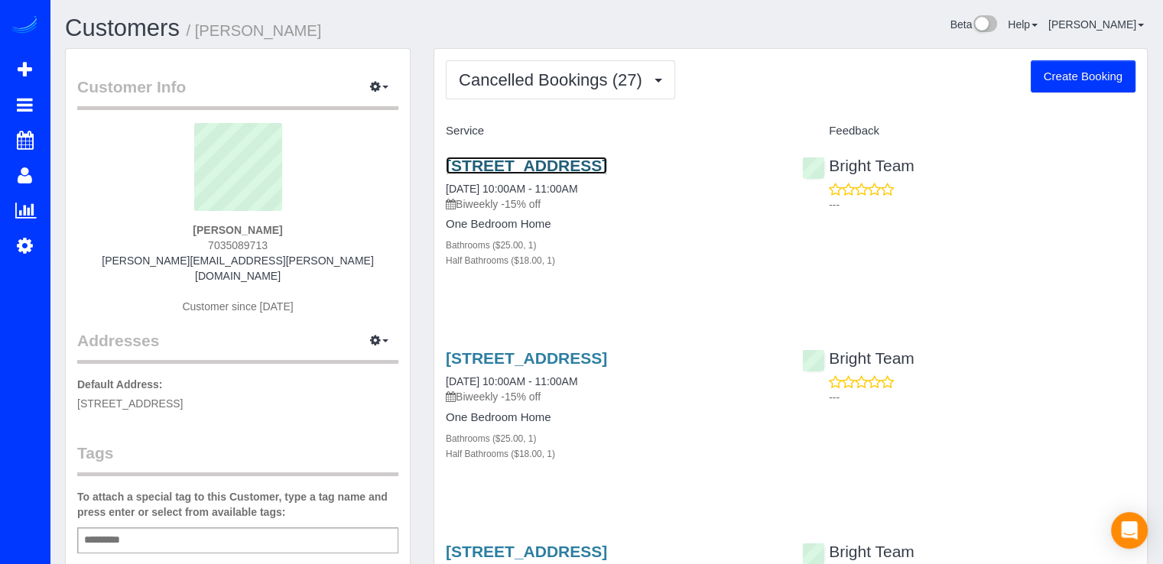
click at [496, 161] on link "3134 Sleepy Hollow Rd,, Falls Church, VA 22042" at bounding box center [526, 166] width 161 height 18
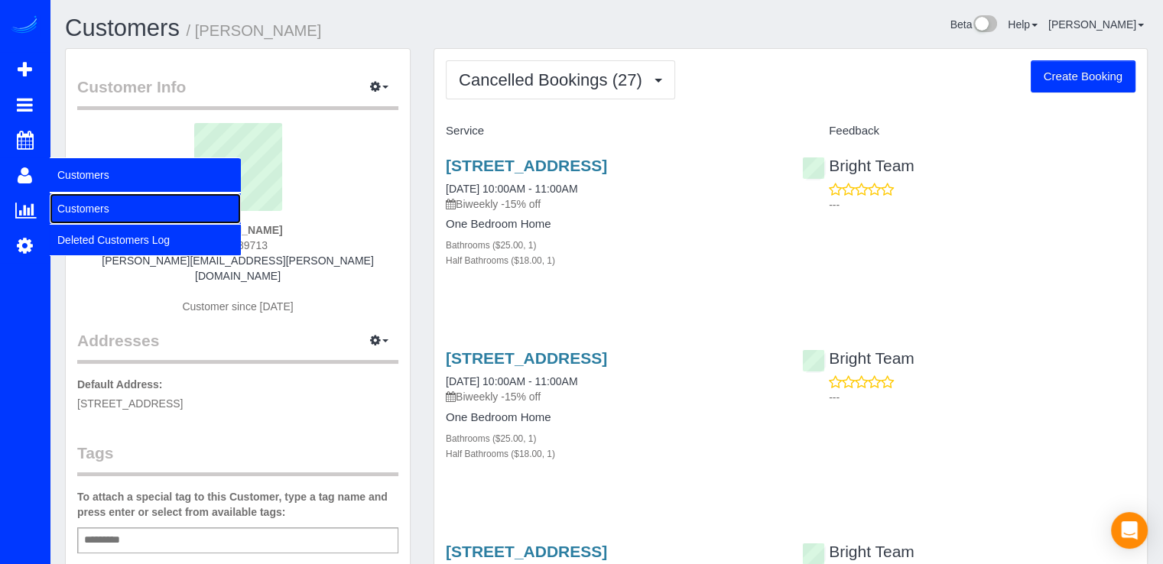
click at [101, 207] on link "Customers" at bounding box center [145, 208] width 191 height 31
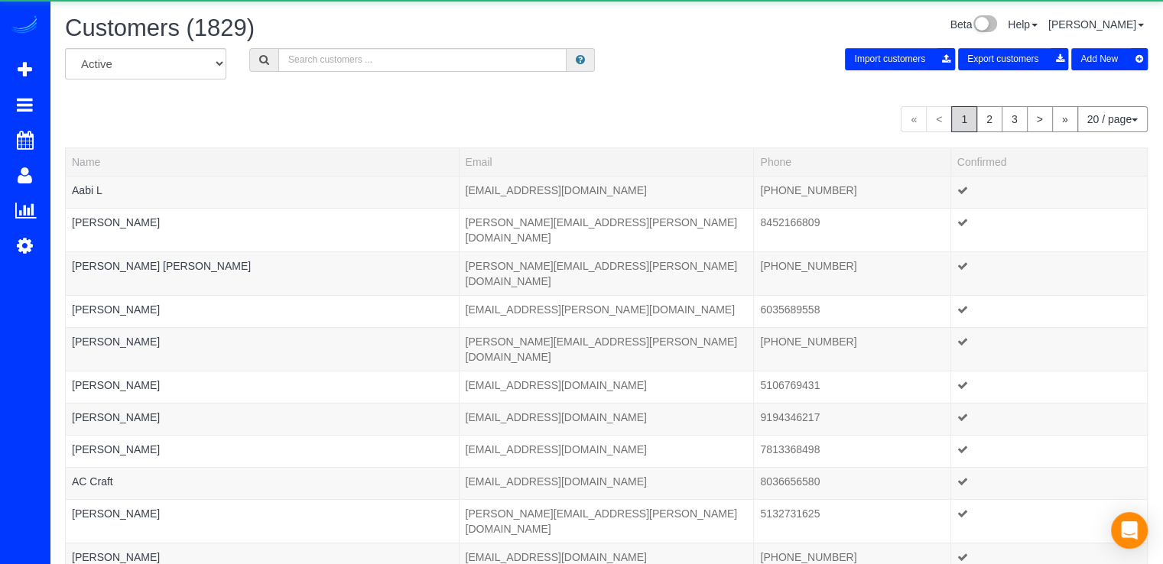
click at [330, 45] on div "Customers (1829)" at bounding box center [330, 31] width 553 height 33
click at [324, 61] on input "text" at bounding box center [422, 60] width 288 height 24
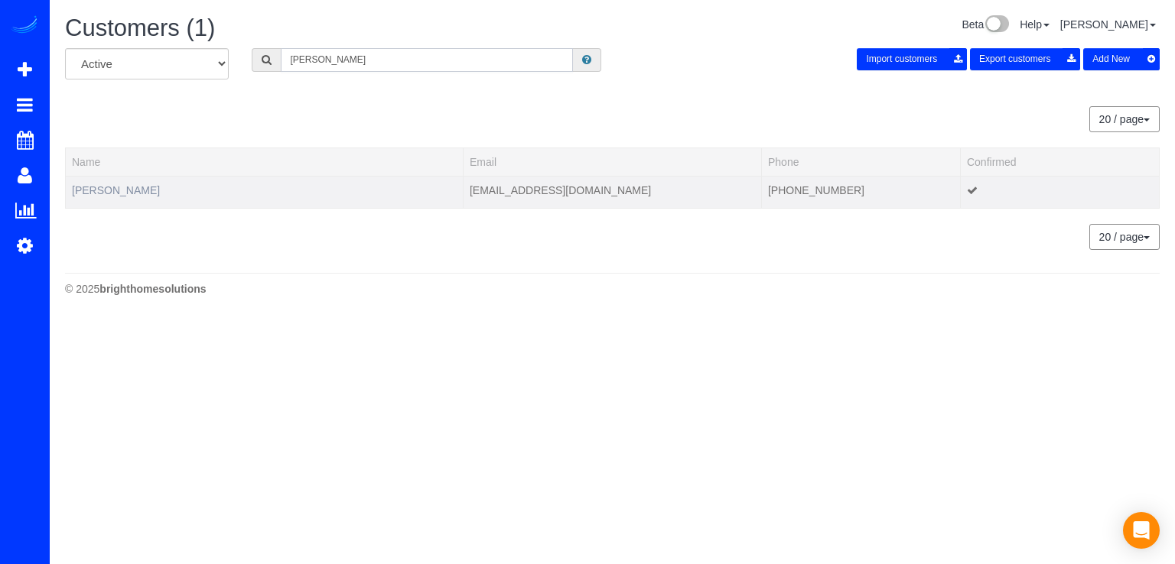
type input "Cindy Colson"
click at [78, 187] on link "Cindy Colson" at bounding box center [116, 190] width 88 height 12
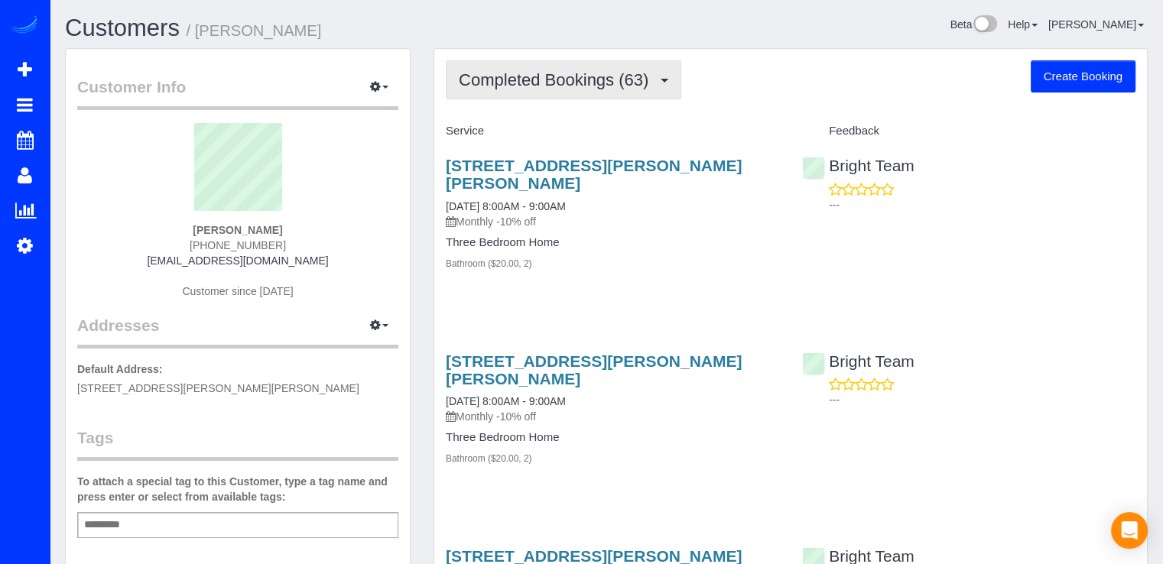
click at [590, 84] on span "Completed Bookings (63)" at bounding box center [557, 79] width 197 height 19
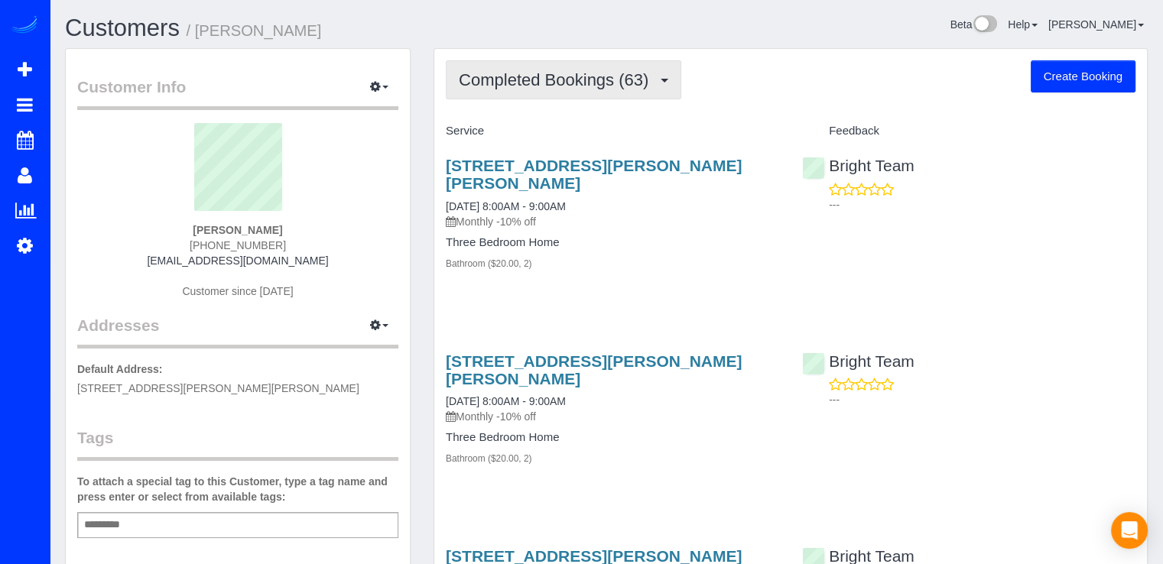
click at [621, 84] on span "Completed Bookings (63)" at bounding box center [557, 79] width 197 height 19
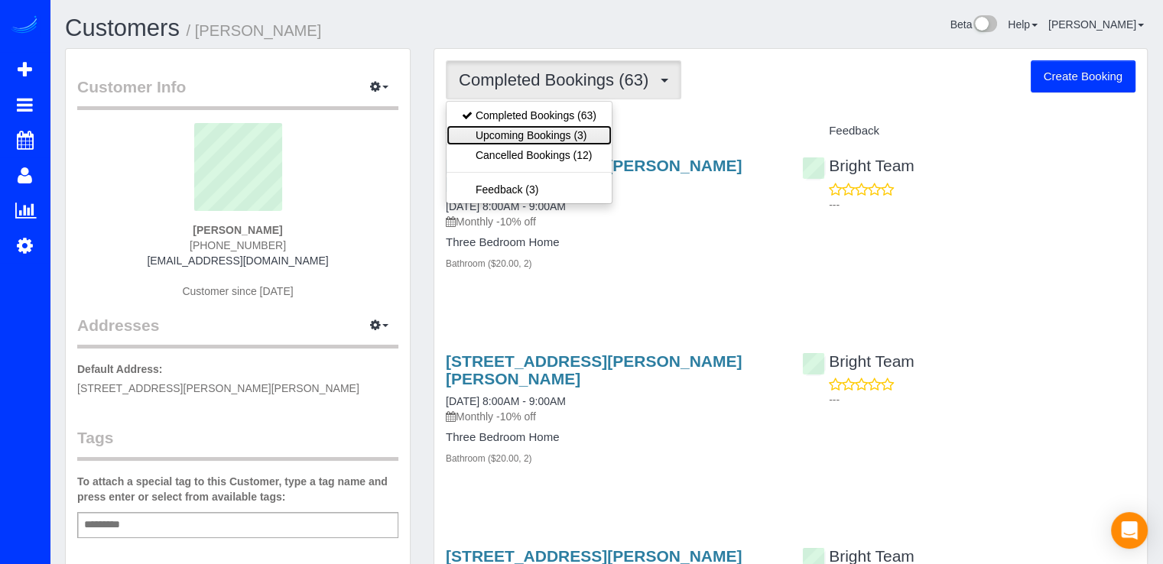
click at [593, 133] on link "Upcoming Bookings (3)" at bounding box center [529, 135] width 165 height 20
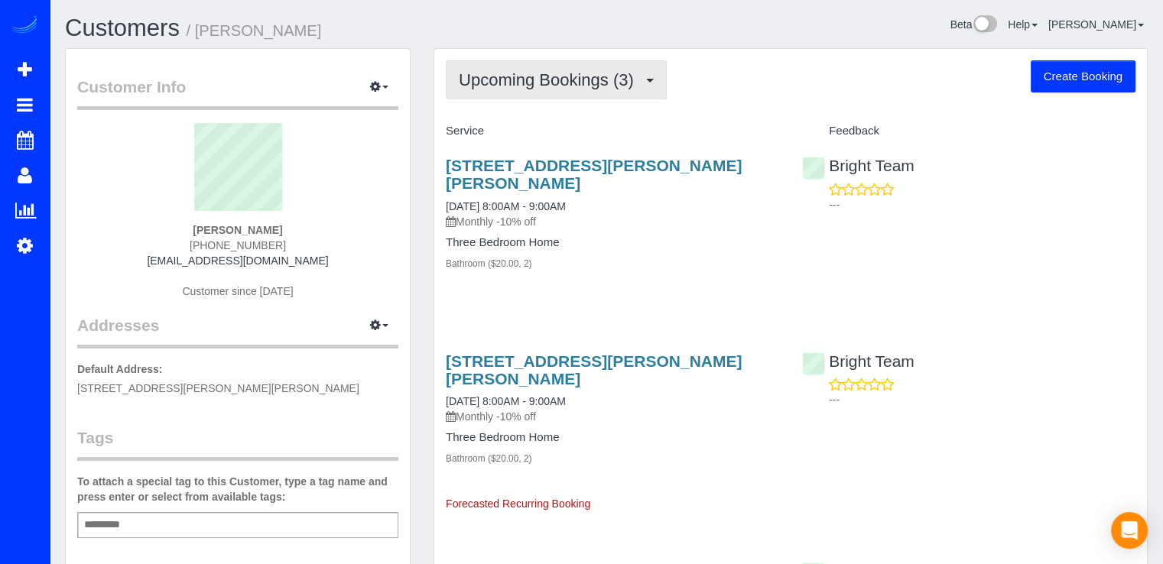
click at [584, 96] on button "Upcoming Bookings (3)" at bounding box center [556, 79] width 221 height 39
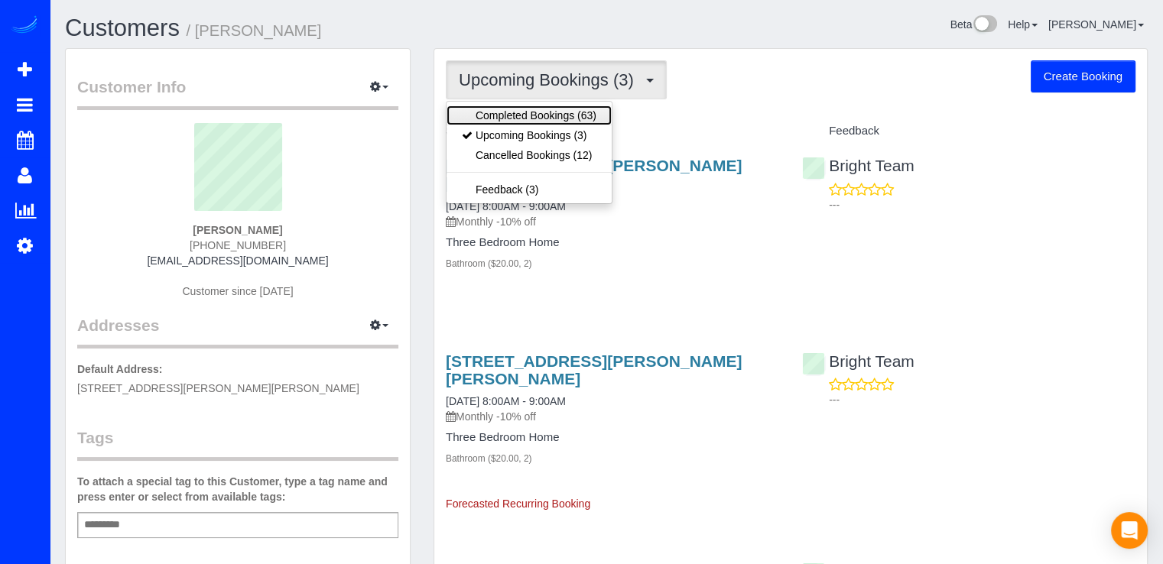
click at [570, 119] on link "Completed Bookings (63)" at bounding box center [529, 116] width 165 height 20
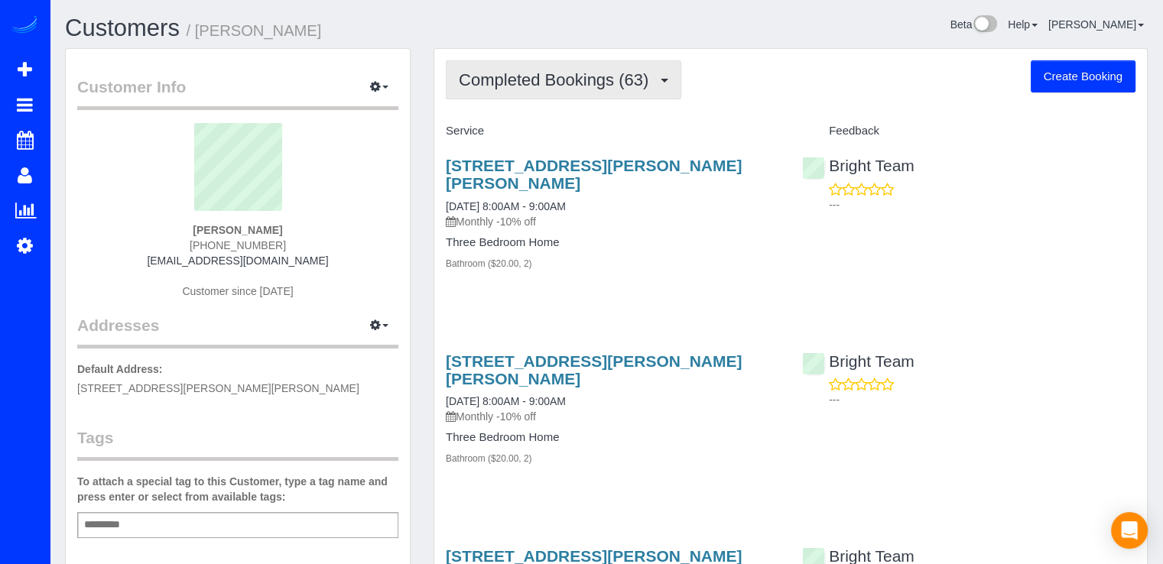
click at [629, 80] on span "Completed Bookings (63)" at bounding box center [557, 79] width 197 height 19
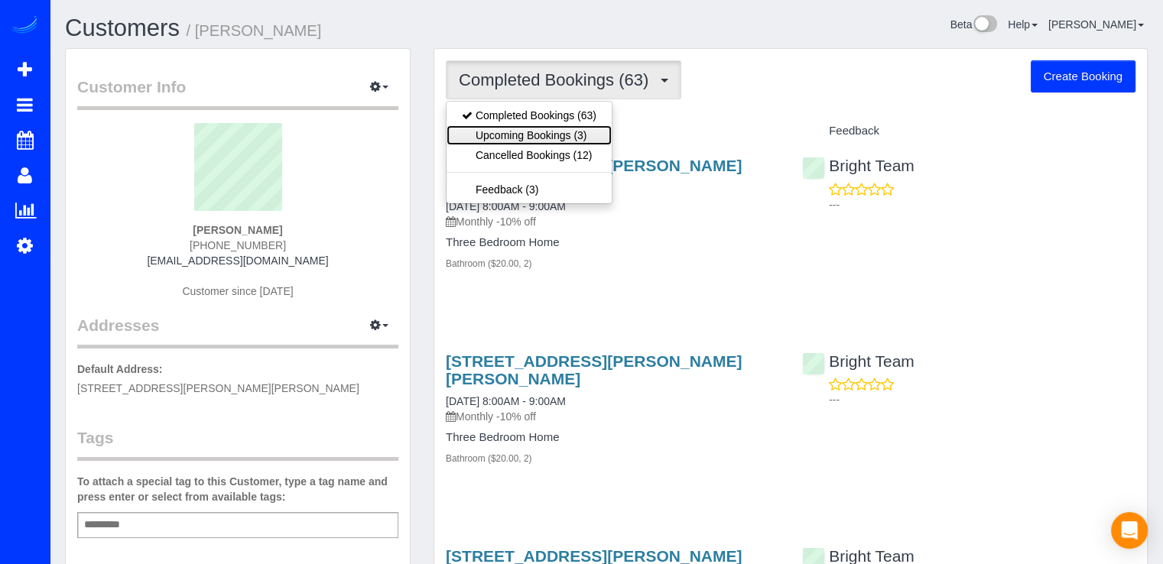
click at [578, 135] on link "Upcoming Bookings (3)" at bounding box center [529, 135] width 165 height 20
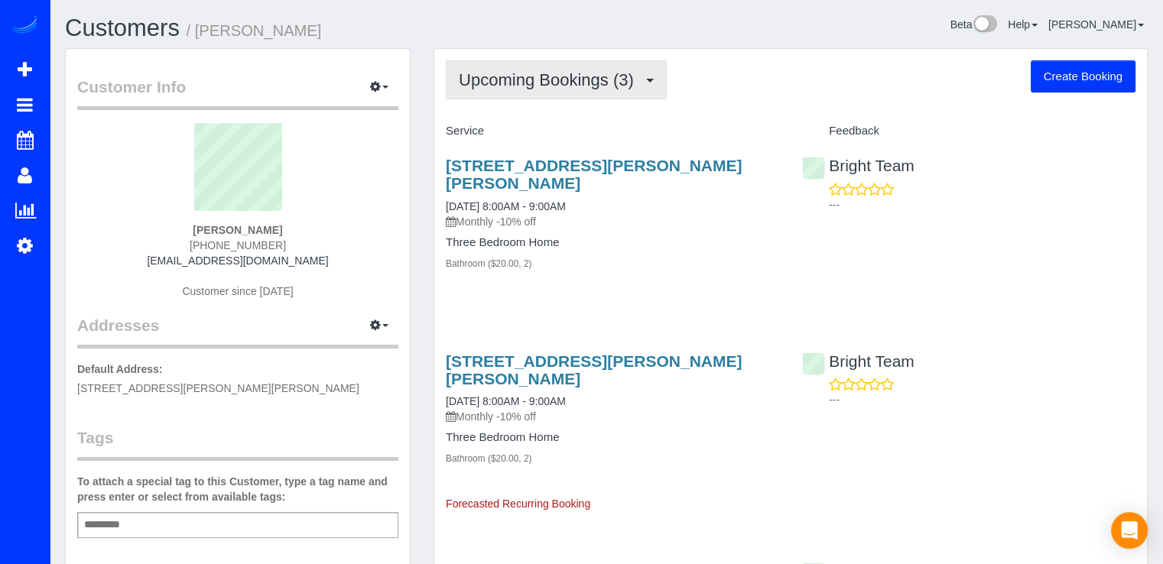
click at [616, 90] on button "Upcoming Bookings (3)" at bounding box center [556, 79] width 221 height 39
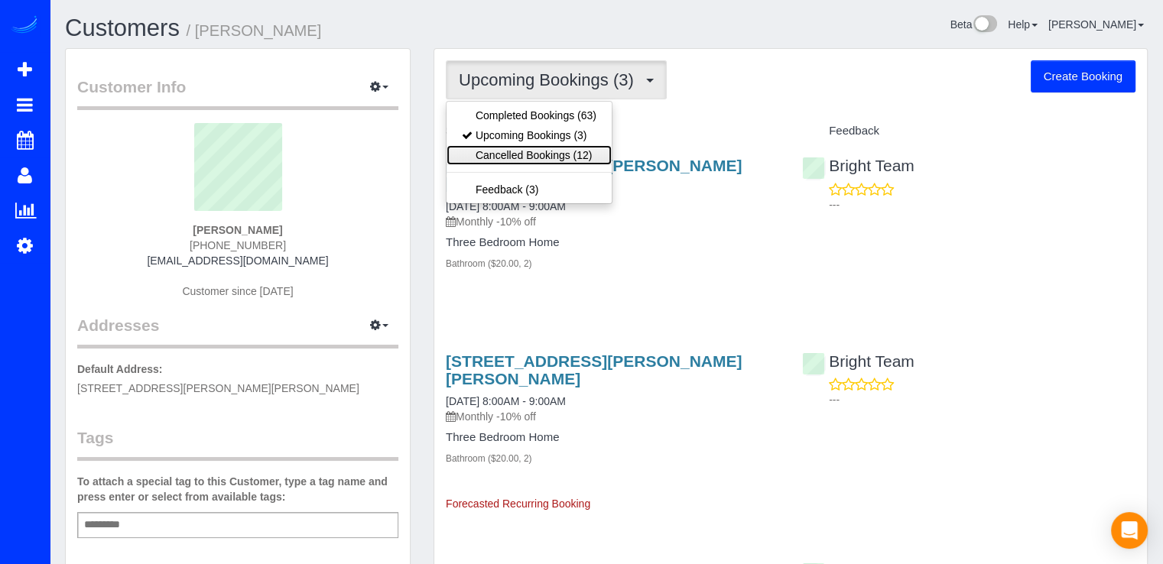
click at [584, 151] on link "Cancelled Bookings (12)" at bounding box center [529, 155] width 165 height 20
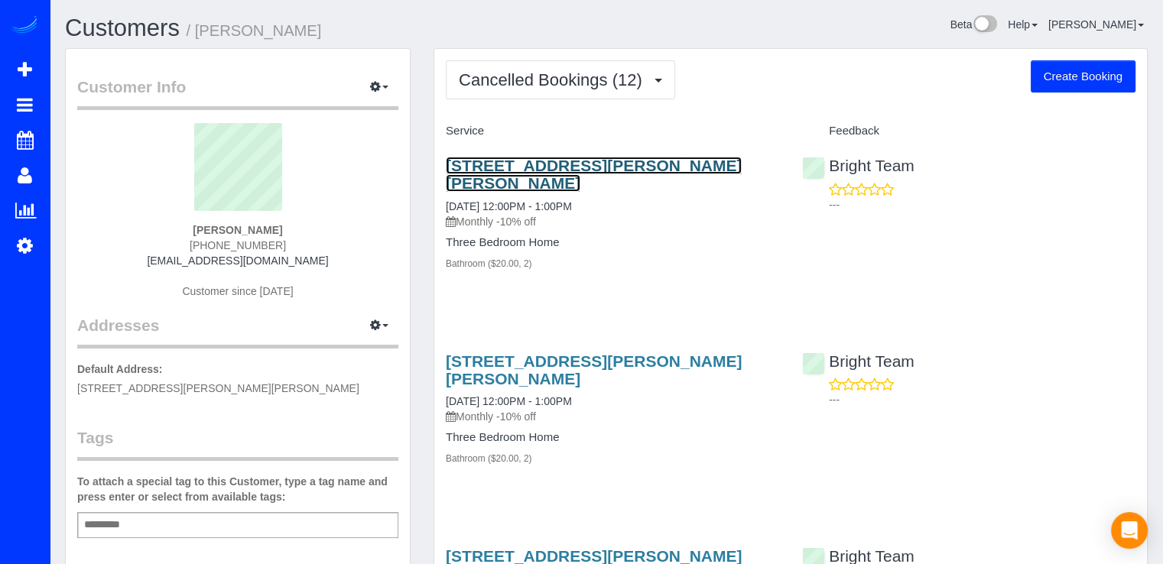
click at [545, 169] on link "15201 Emily Ct, Bowie, MD 20716" at bounding box center [594, 174] width 296 height 35
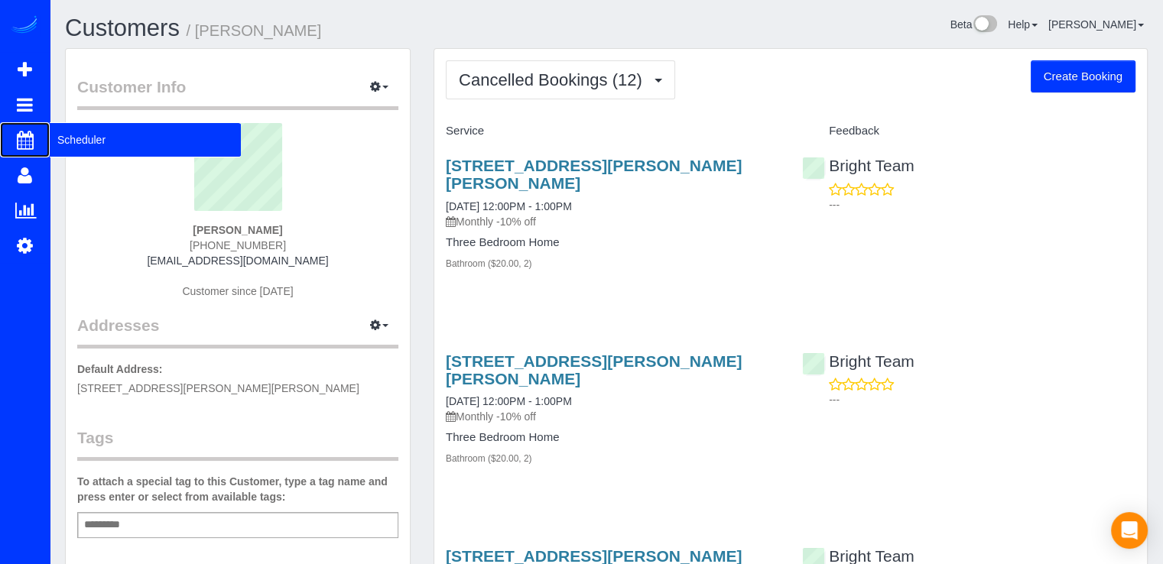
click at [73, 135] on span "Scheduler" at bounding box center [145, 139] width 191 height 35
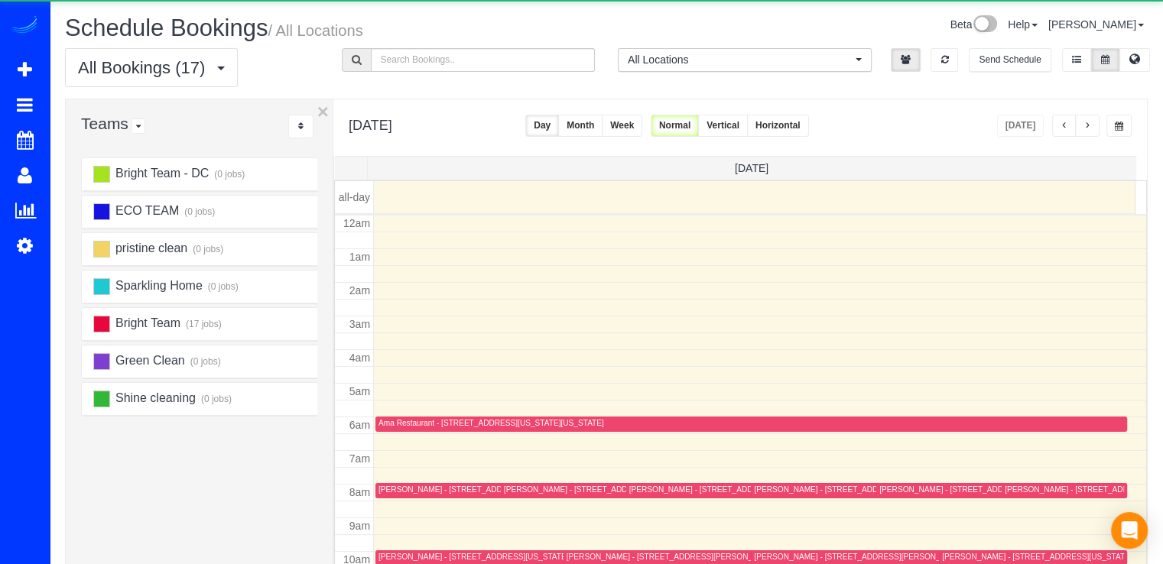
scroll to position [201, 0]
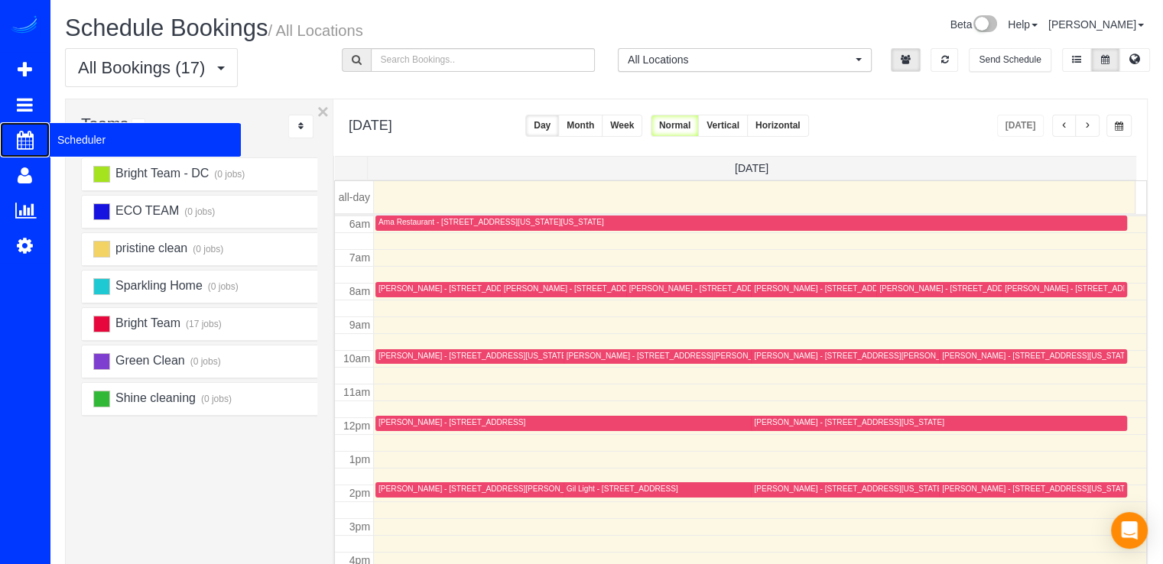
click at [72, 136] on span "Scheduler" at bounding box center [145, 139] width 191 height 35
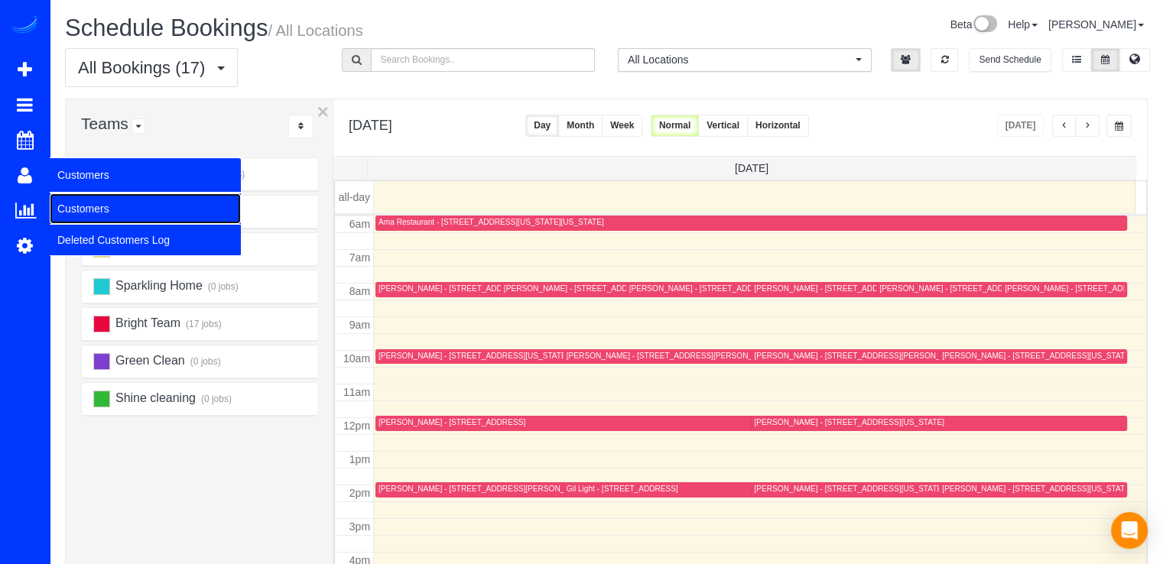
click at [93, 209] on link "Customers" at bounding box center [145, 208] width 191 height 31
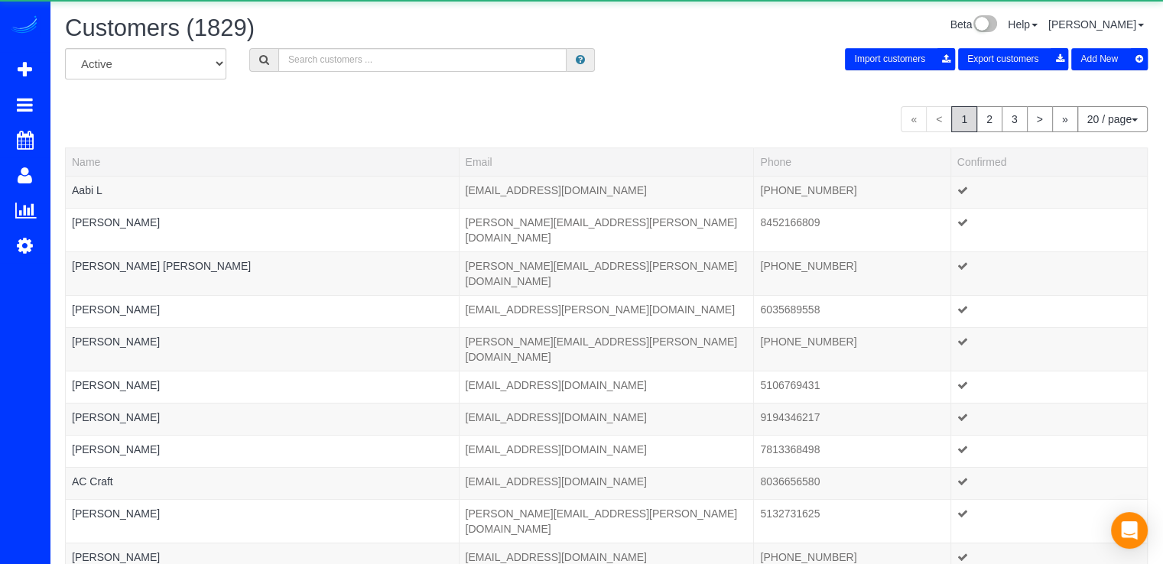
click at [413, 47] on div "Customers (1829)" at bounding box center [330, 31] width 553 height 33
click at [403, 60] on input "text" at bounding box center [422, 60] width 288 height 24
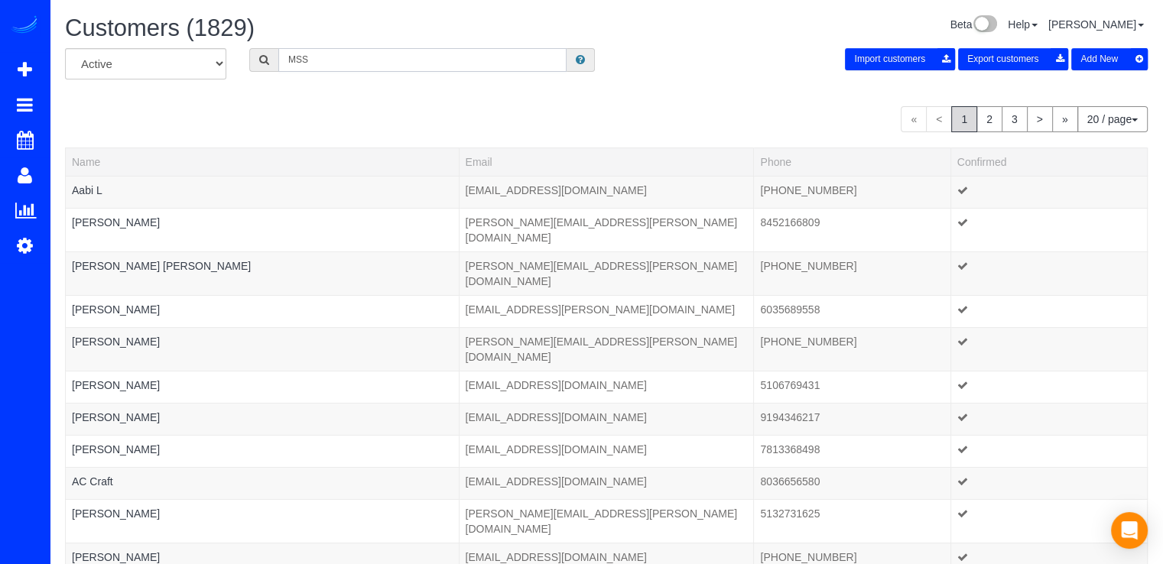
type input "MSS"
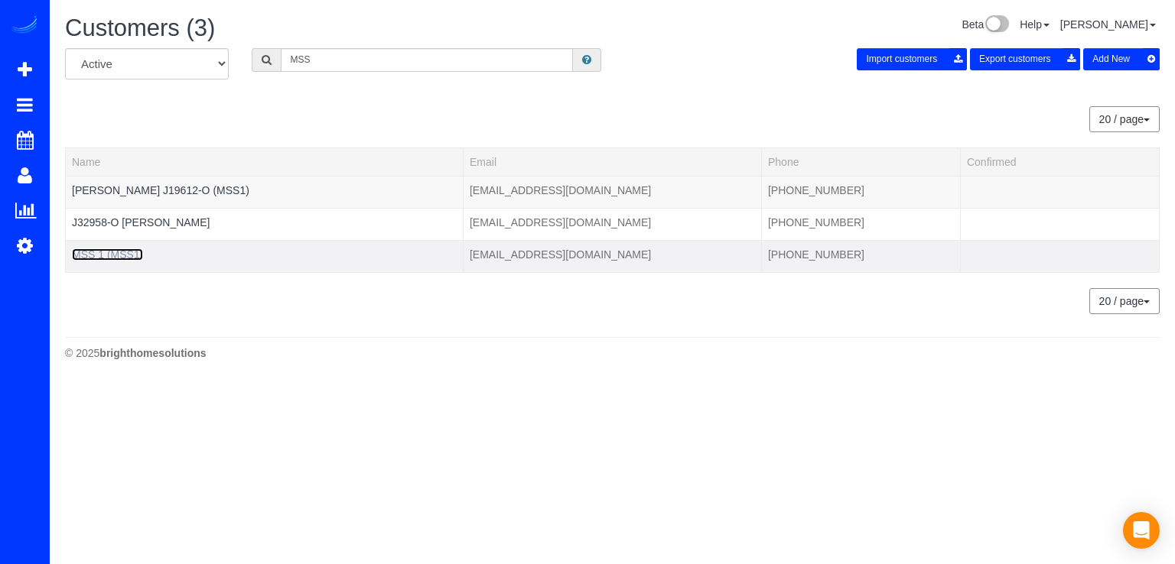
click at [132, 250] on link "MSS 1 (MSS1)" at bounding box center [107, 255] width 71 height 12
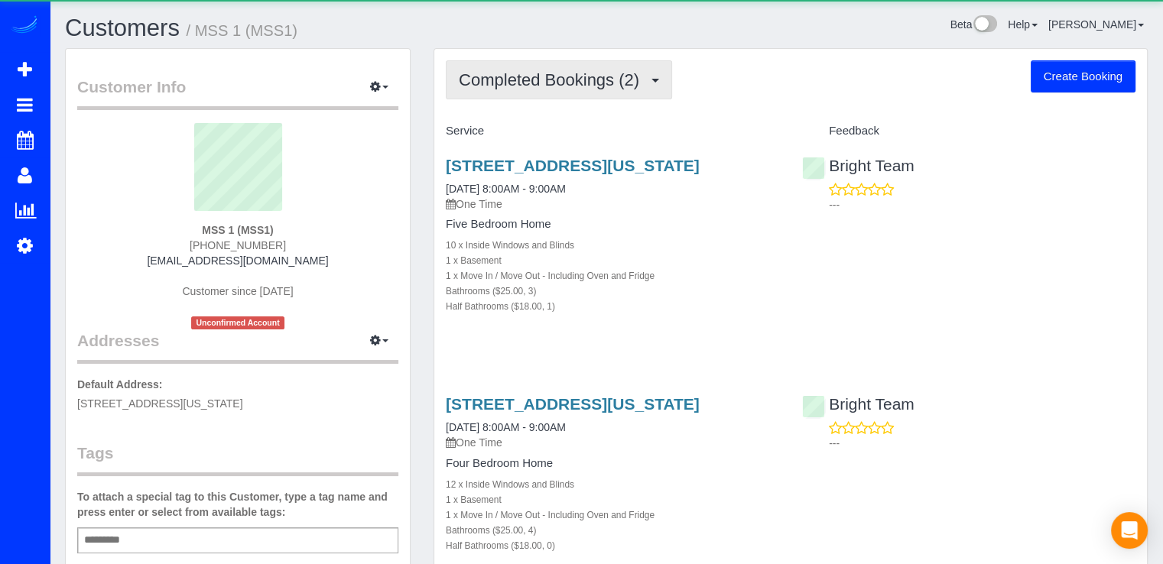
click at [630, 90] on button "Completed Bookings (2)" at bounding box center [559, 79] width 226 height 39
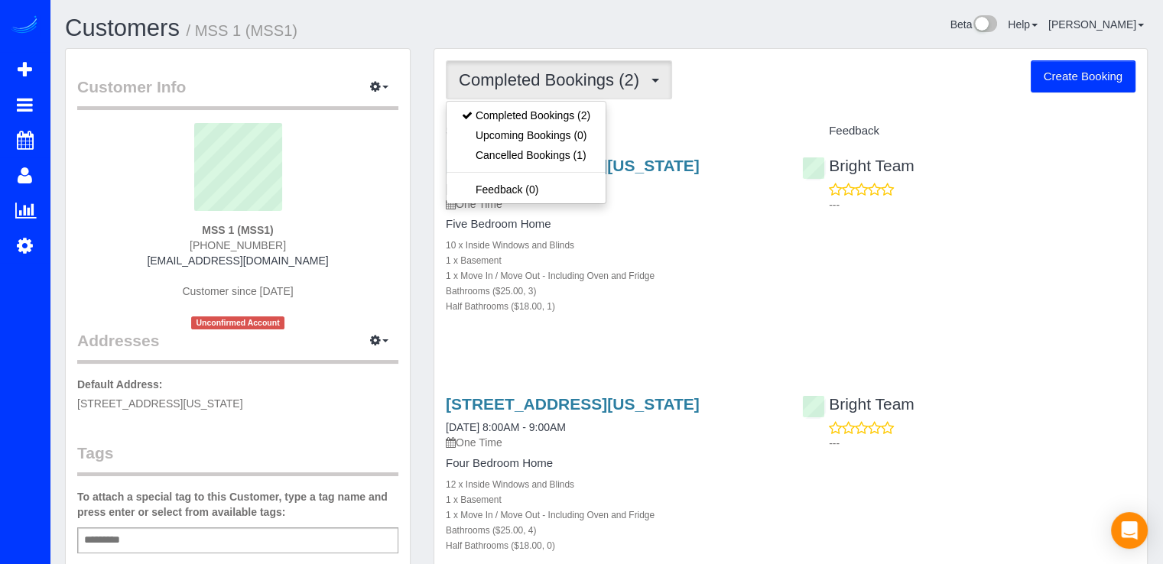
click at [683, 107] on div "Completed Bookings (2) Completed Bookings (2) Upcoming Bookings (0) Cancelled B…" at bounding box center [790, 341] width 713 height 584
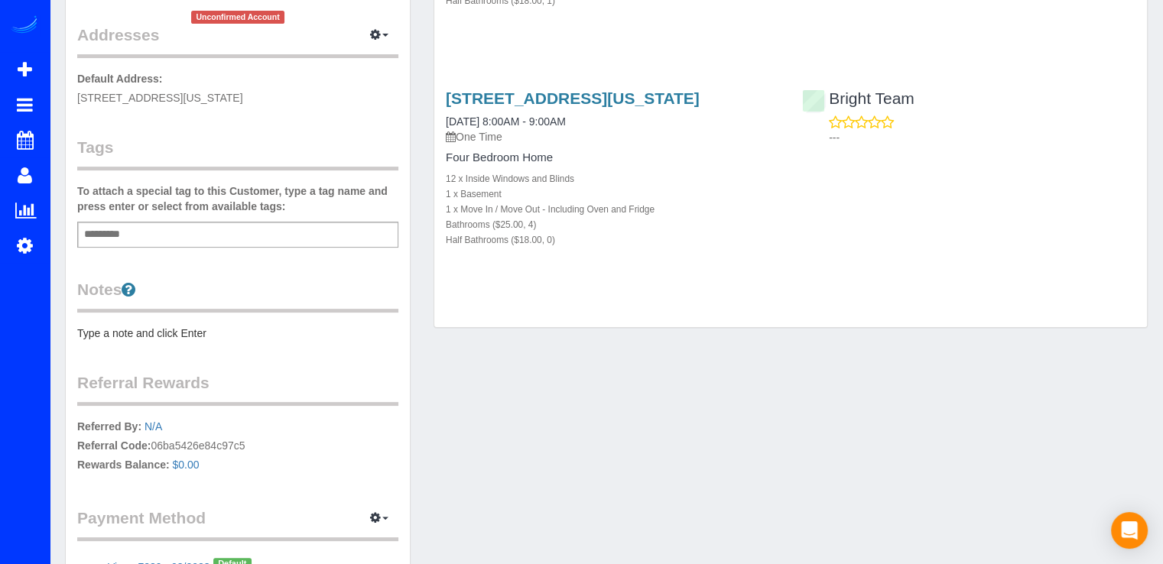
scroll to position [442, 0]
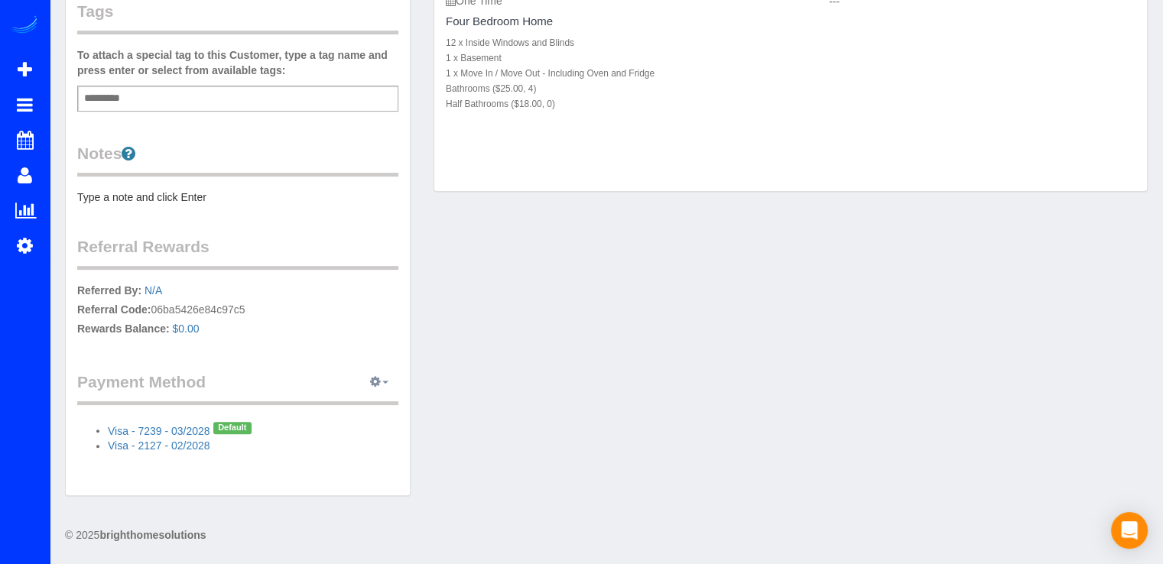
click at [379, 384] on icon "button" at bounding box center [375, 381] width 11 height 9
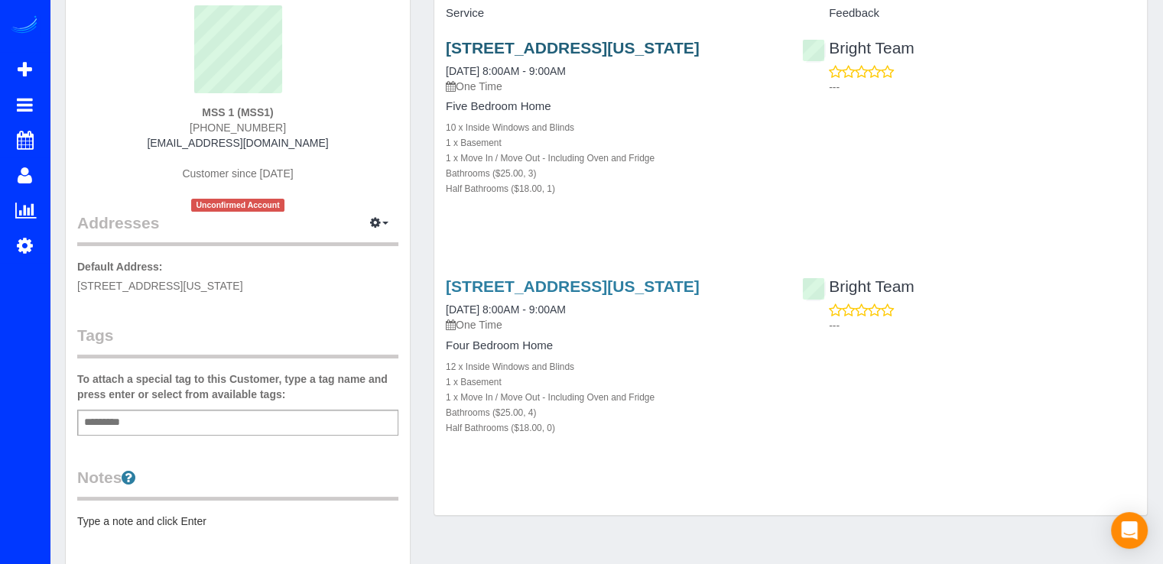
scroll to position [0, 0]
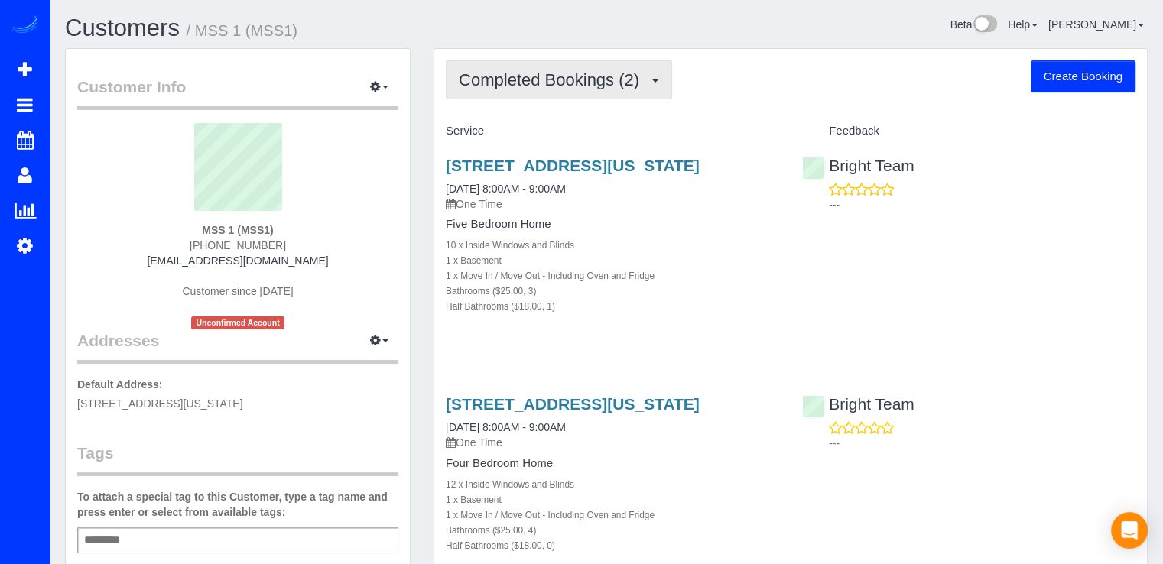
click at [613, 92] on button "Completed Bookings (2)" at bounding box center [559, 79] width 226 height 39
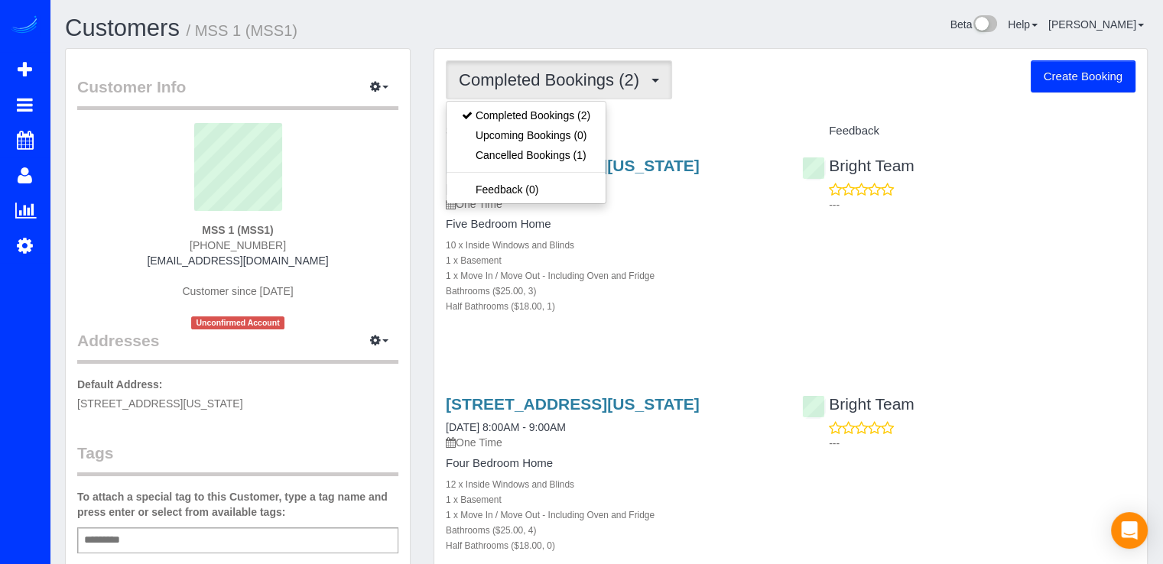
click at [731, 102] on div "Completed Bookings (2) Completed Bookings (2) Upcoming Bookings (0) Cancelled B…" at bounding box center [790, 341] width 713 height 584
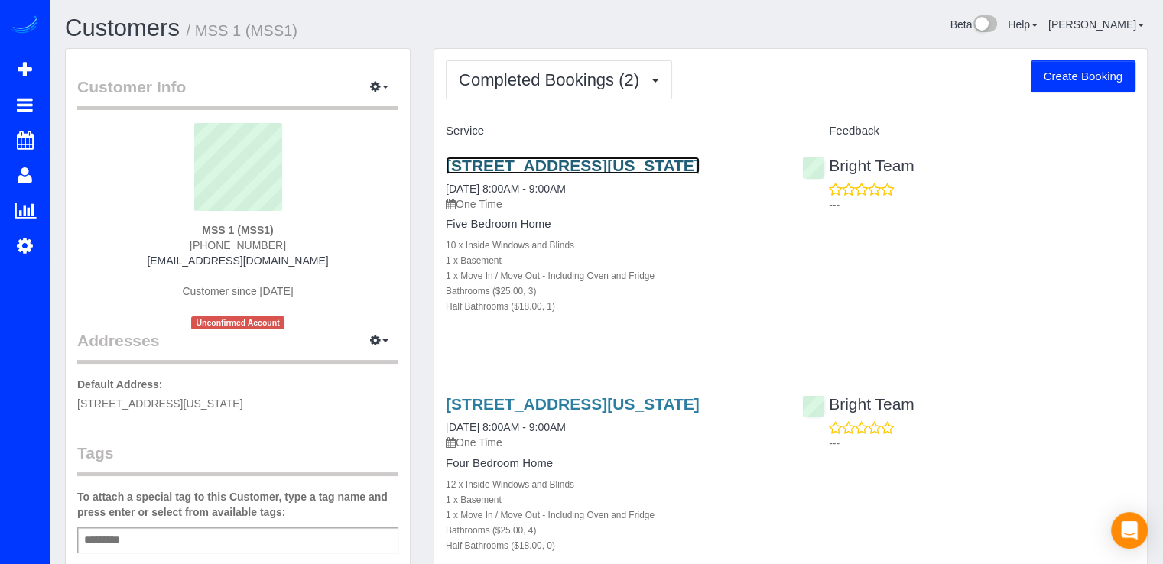
click at [520, 166] on link "5041 Cathedral Ave Nw, Washington, DC 20016" at bounding box center [573, 166] width 254 height 18
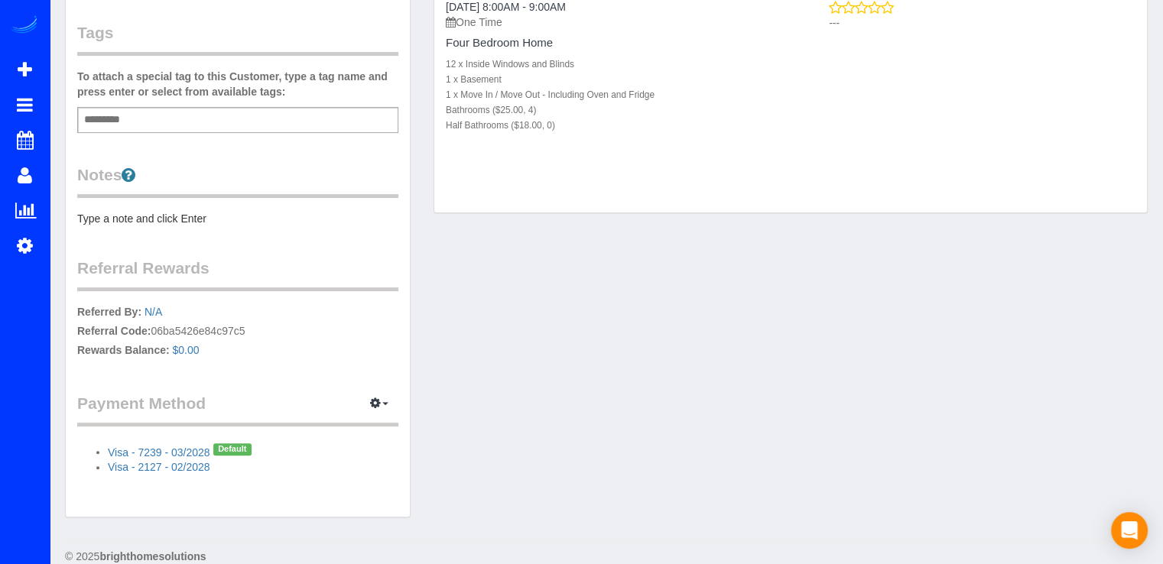
scroll to position [442, 0]
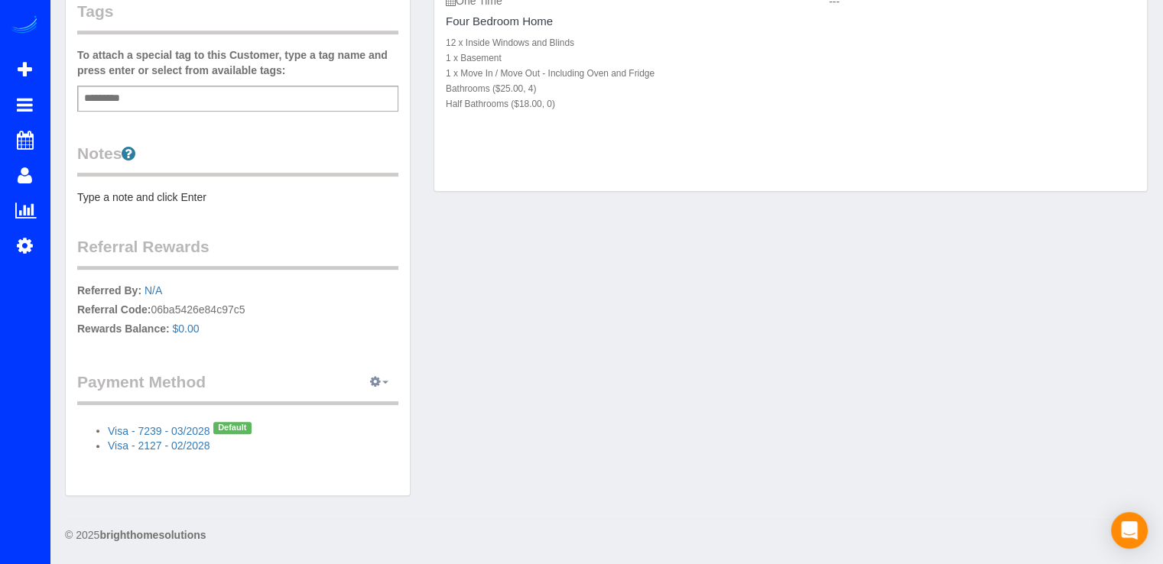
click at [373, 377] on icon "button" at bounding box center [375, 381] width 11 height 9
click at [505, 406] on div "Customer Info Edit Contact Info Send Message Email Preferences Special Sales Ta…" at bounding box center [607, 58] width 1106 height 905
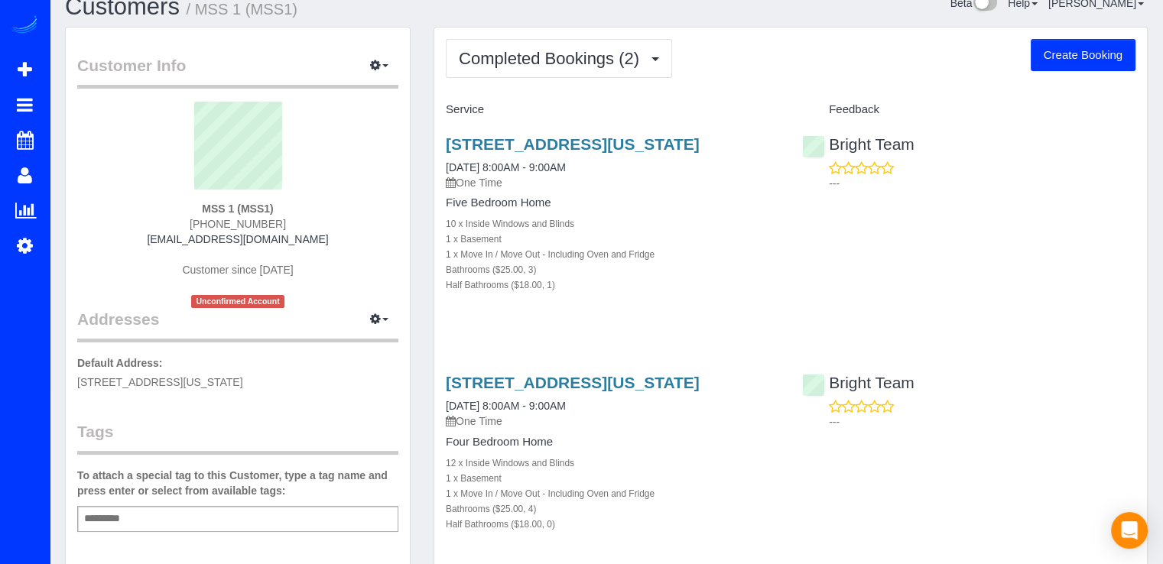
scroll to position [0, 0]
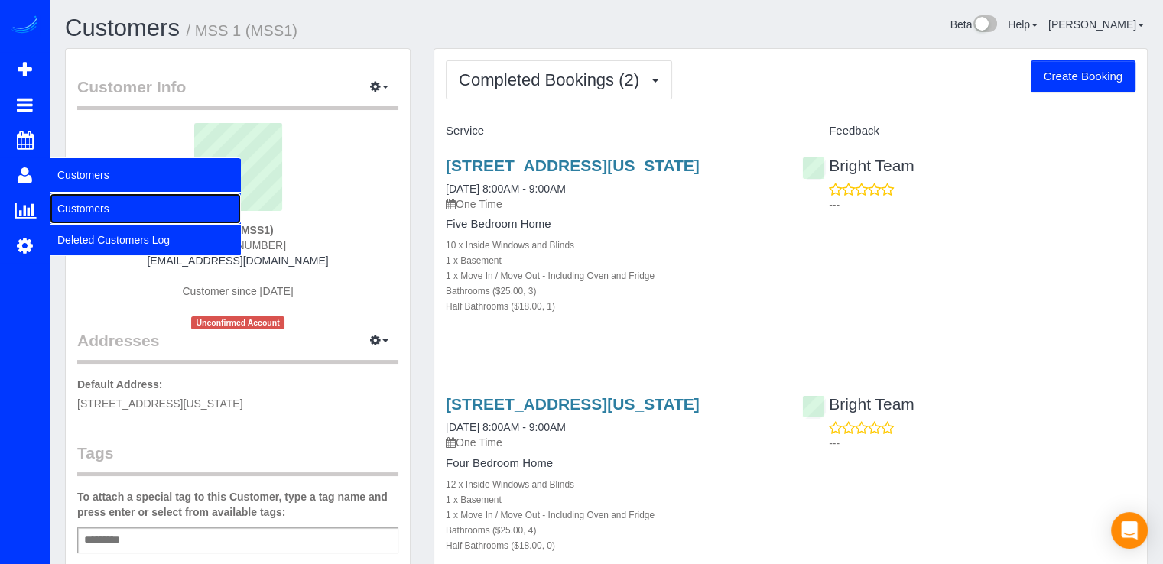
click at [73, 201] on link "Customers" at bounding box center [145, 208] width 191 height 31
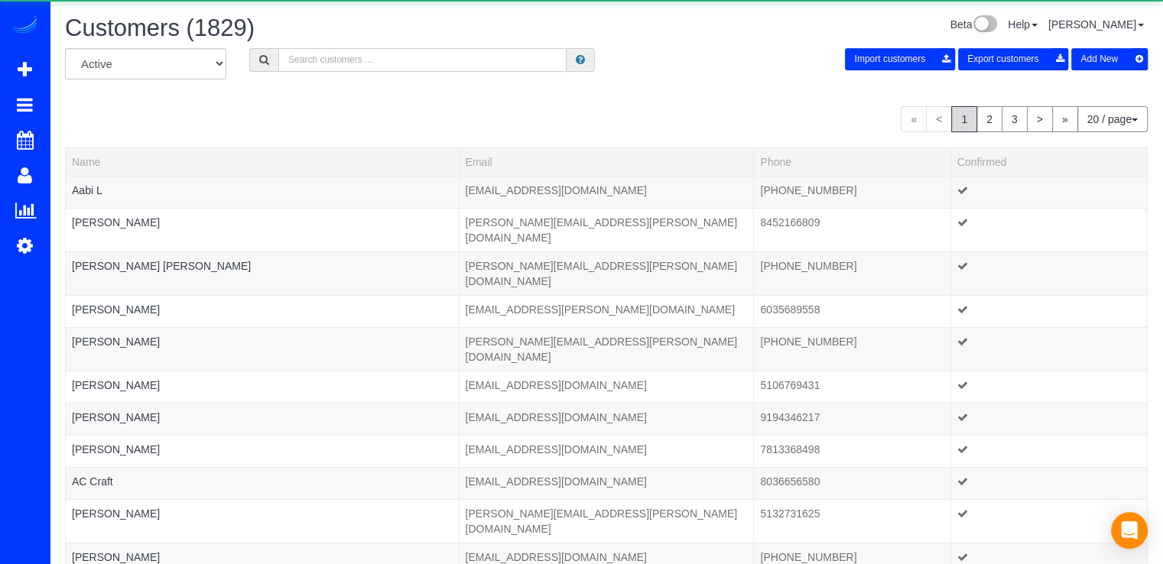
click at [327, 62] on input "text" at bounding box center [422, 60] width 288 height 24
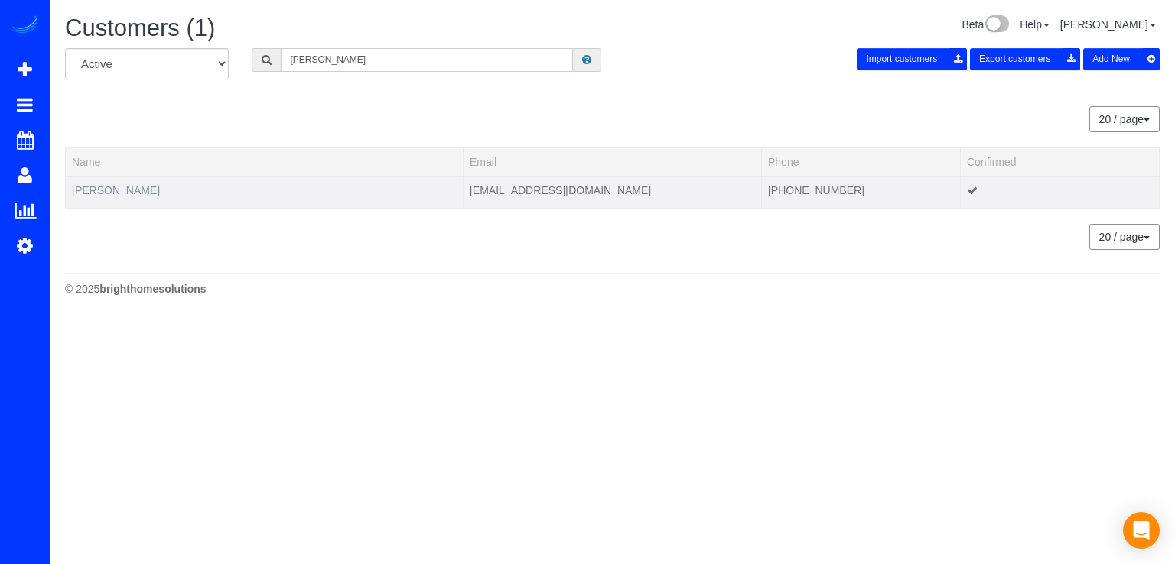
type input "Cindy Colson"
click at [121, 187] on link "Cindy Colson" at bounding box center [116, 190] width 88 height 12
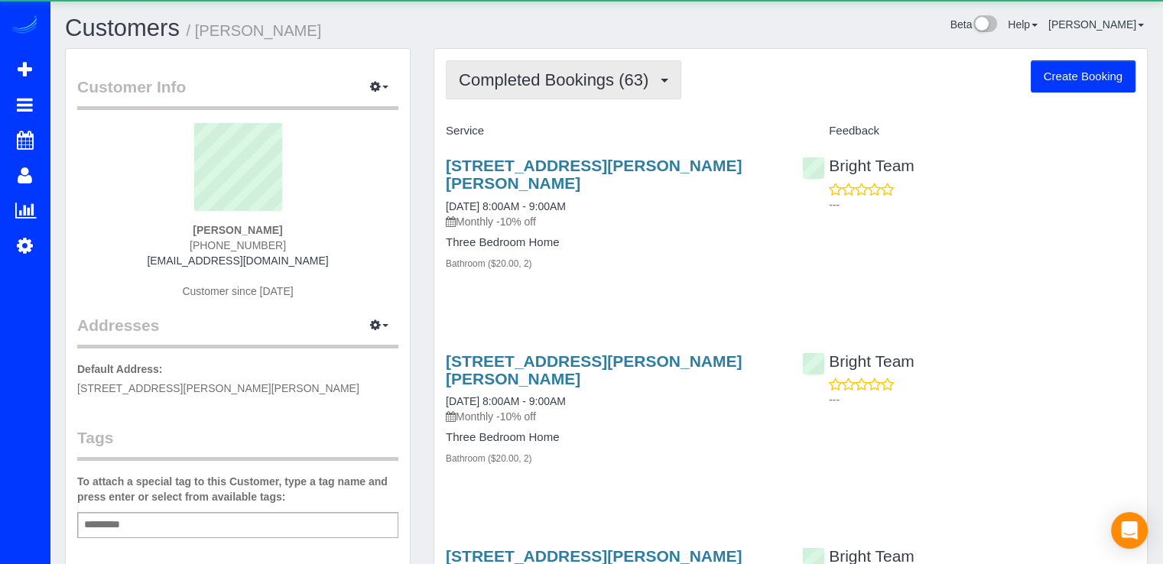
click at [635, 80] on span "Completed Bookings (63)" at bounding box center [557, 79] width 197 height 19
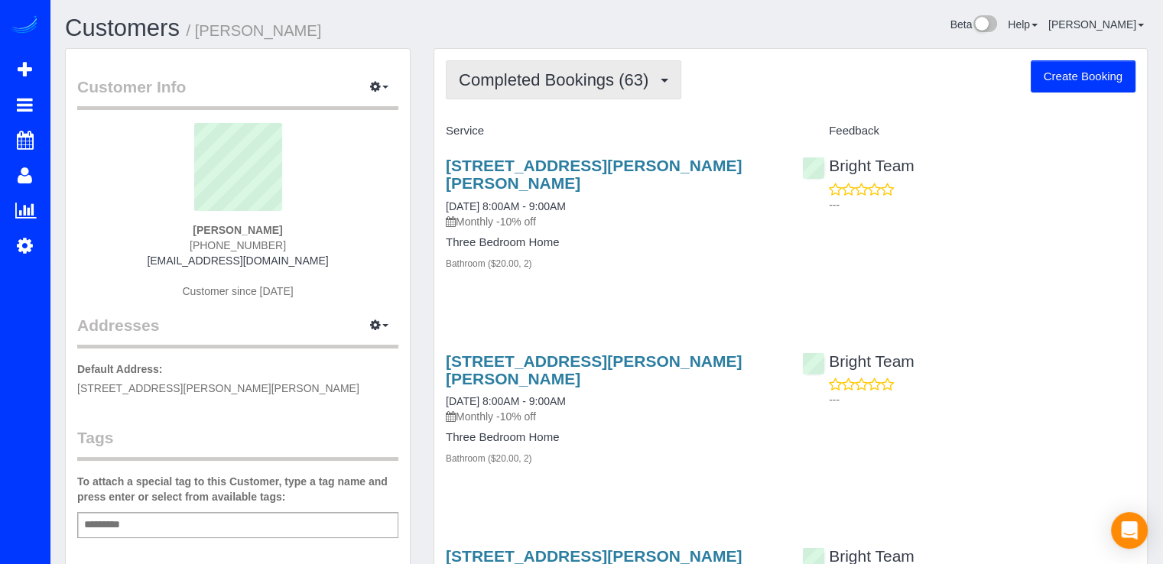
click at [611, 75] on span "Completed Bookings (63)" at bounding box center [557, 79] width 197 height 19
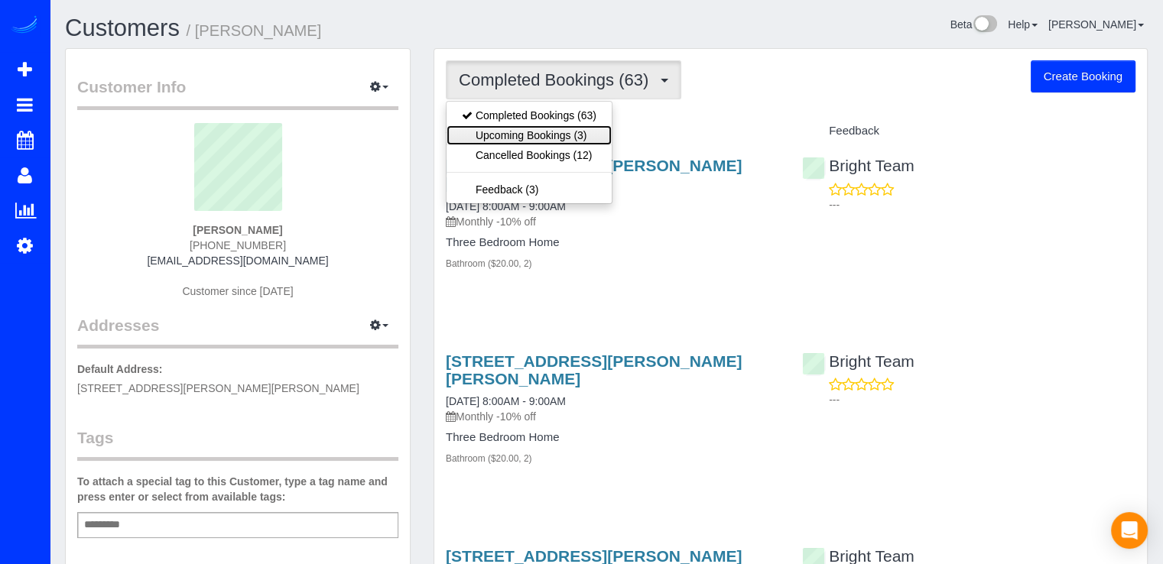
click at [580, 140] on link "Upcoming Bookings (3)" at bounding box center [529, 135] width 165 height 20
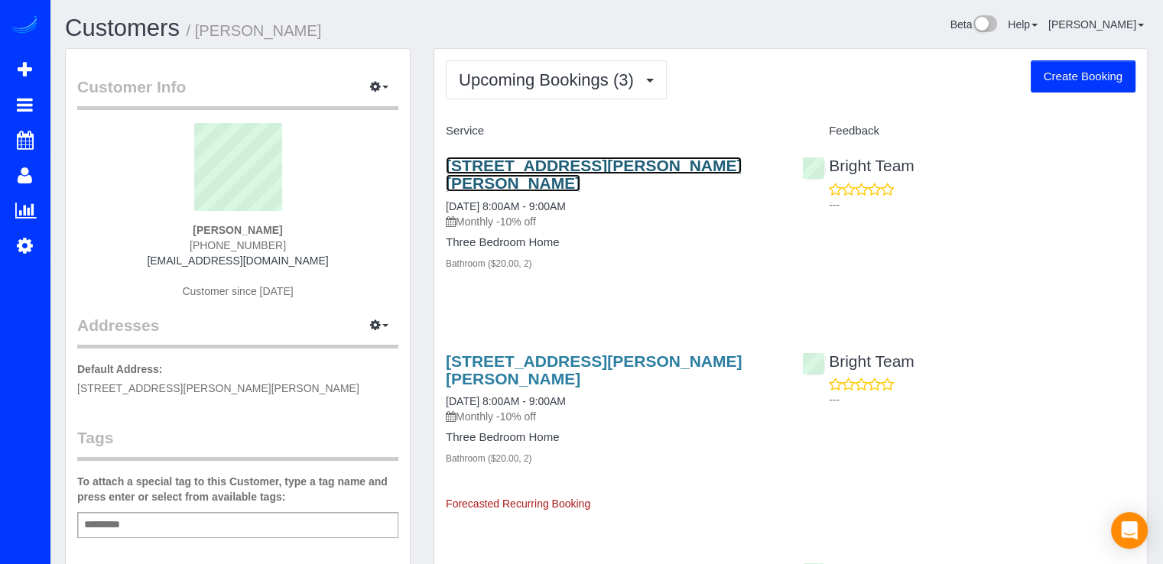
click at [535, 161] on link "15201 Emily Ct, Bowie, MD 20716" at bounding box center [594, 174] width 296 height 35
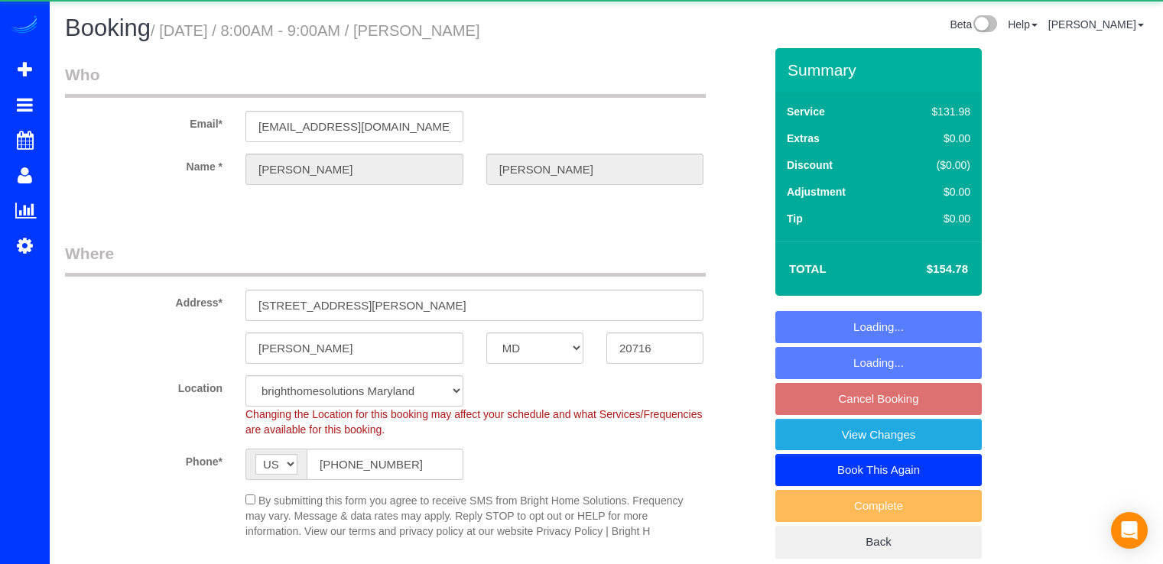
select select "MD"
select select "2"
select select "spot1"
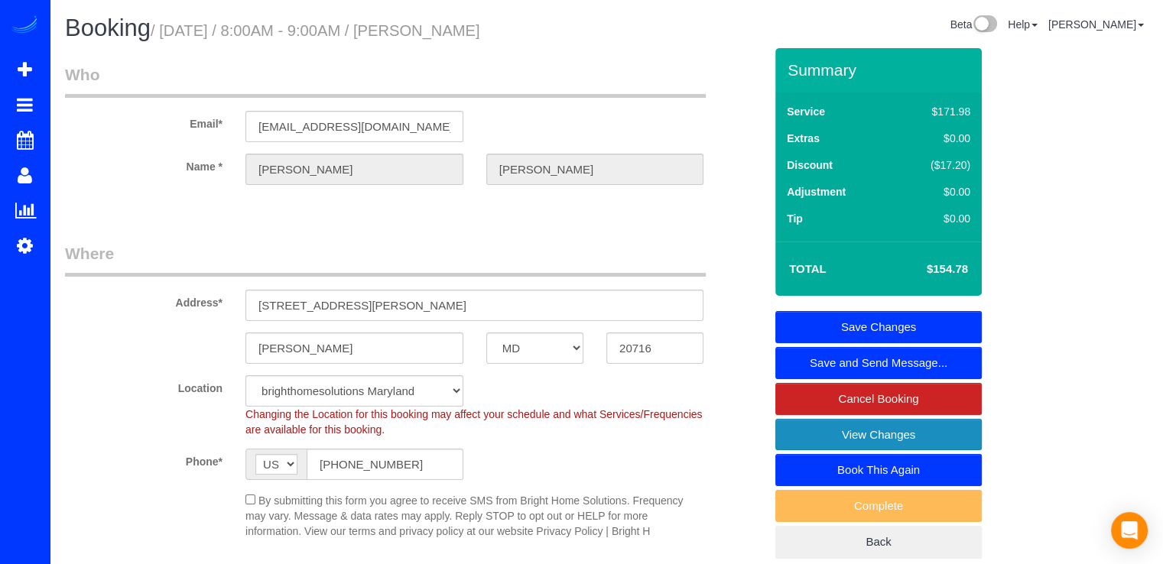
click at [924, 438] on link "View Changes" at bounding box center [878, 435] width 206 height 32
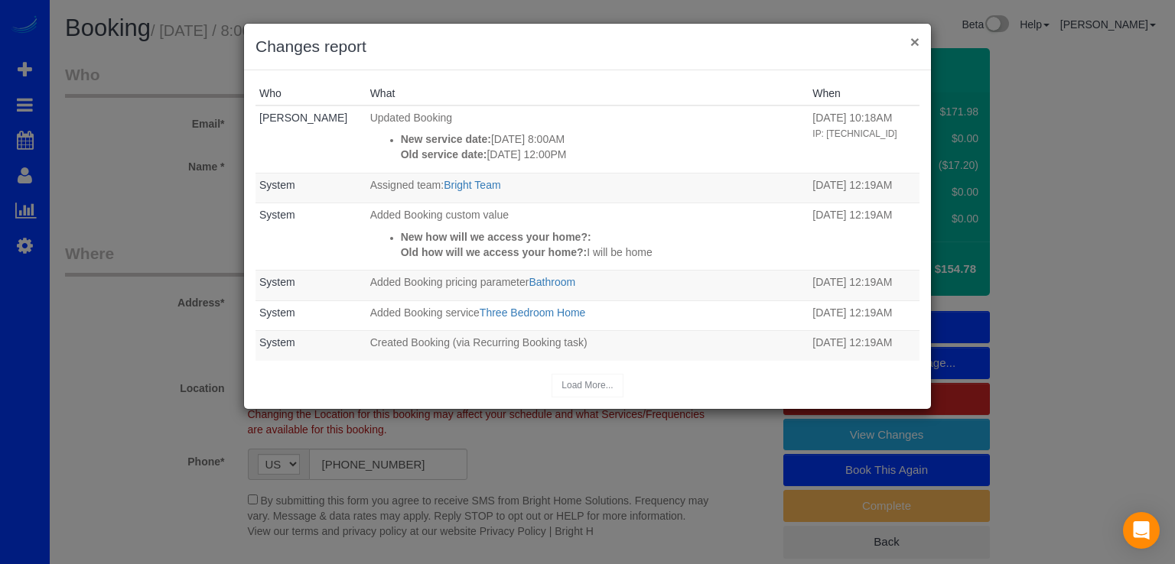
click at [918, 41] on button "×" at bounding box center [914, 42] width 9 height 16
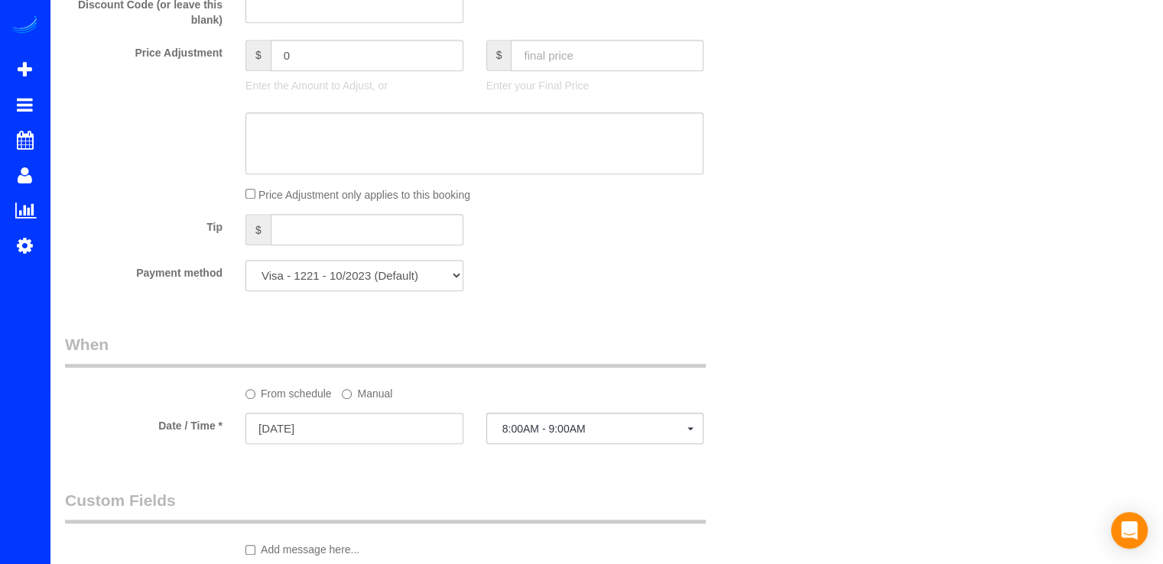
scroll to position [1071, 0]
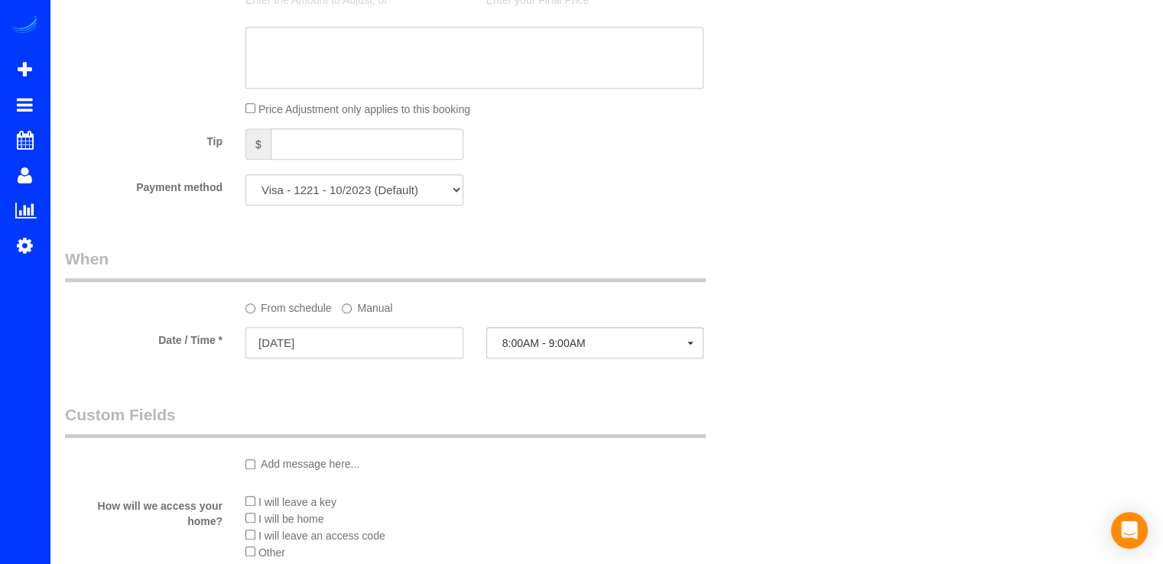
click at [418, 349] on input "[DATE]" at bounding box center [354, 342] width 218 height 31
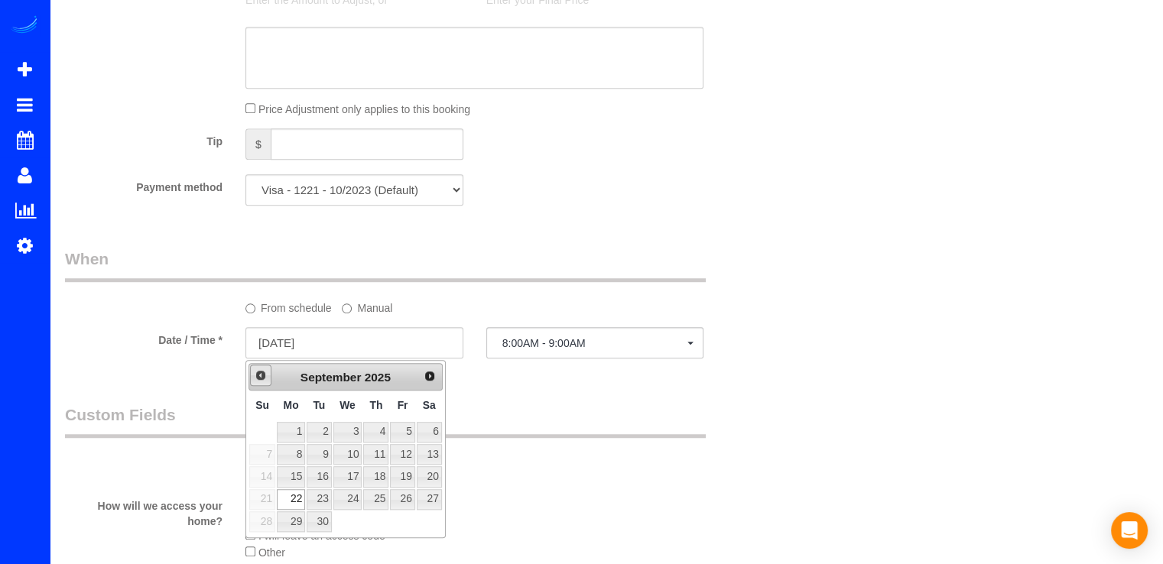
click at [261, 376] on span "Prev" at bounding box center [261, 375] width 12 height 12
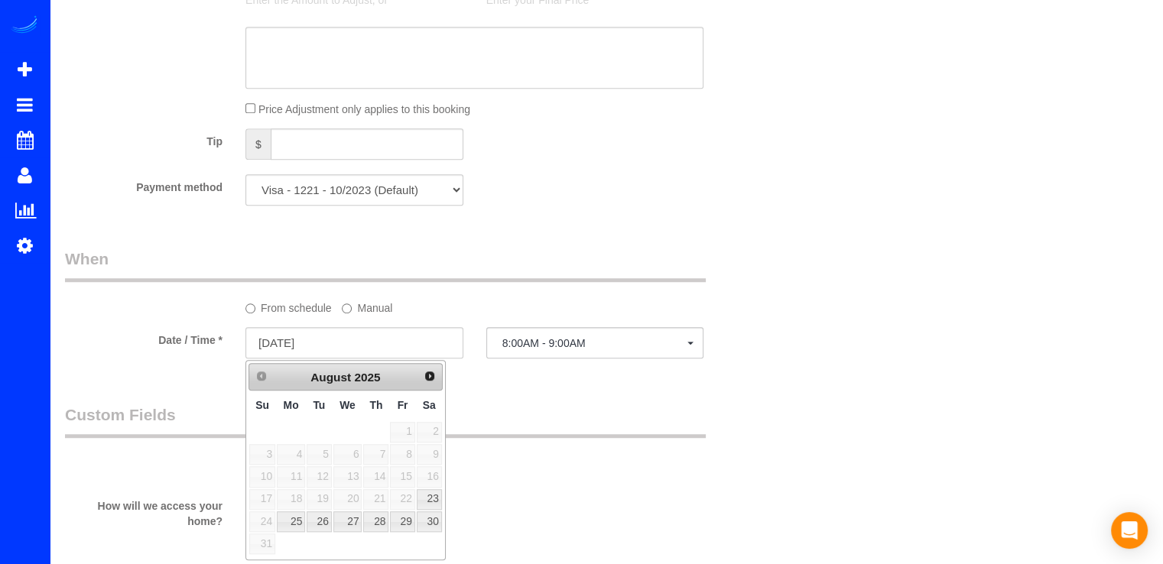
click at [404, 496] on span "22" at bounding box center [402, 499] width 24 height 21
click at [353, 310] on label "Manual" at bounding box center [367, 305] width 50 height 21
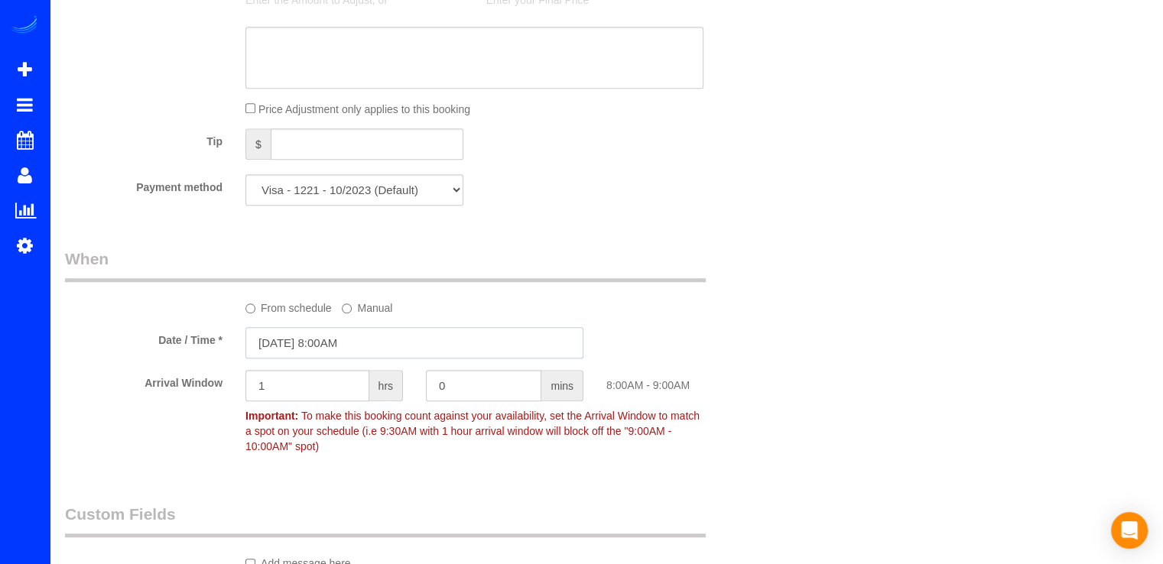
click at [317, 348] on input "09/22/2025 8:00AM" at bounding box center [414, 342] width 338 height 31
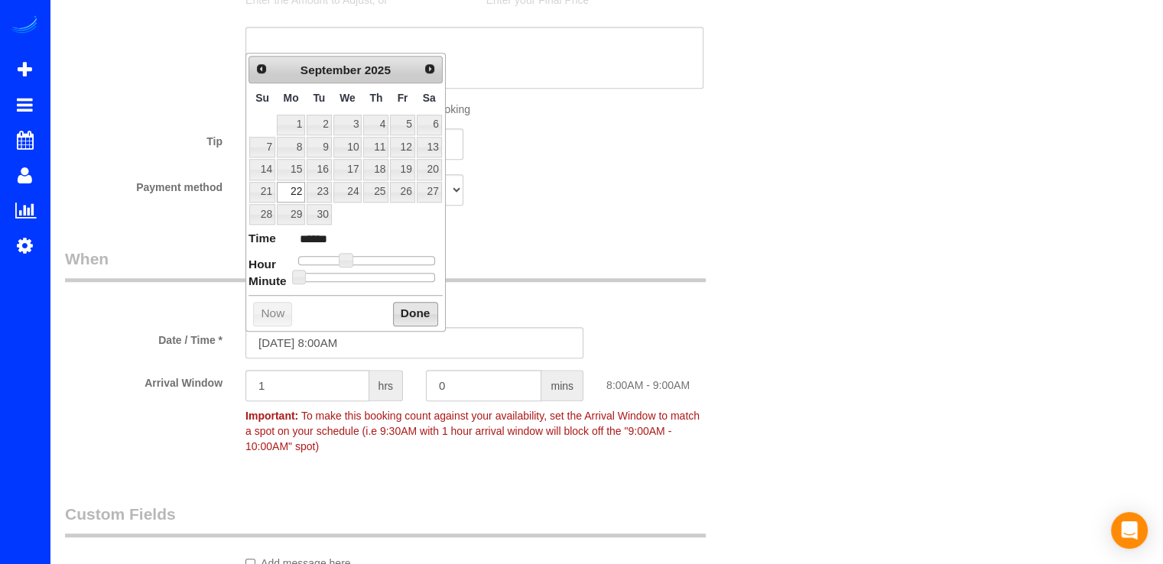
click at [410, 307] on button "Done" at bounding box center [415, 314] width 45 height 24
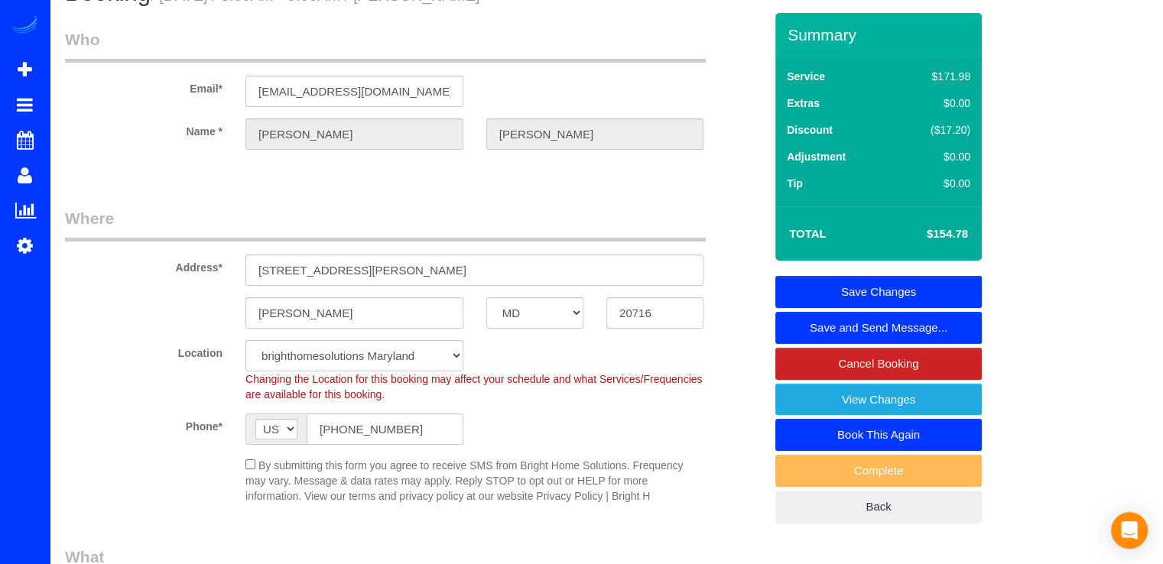
scroll to position [0, 0]
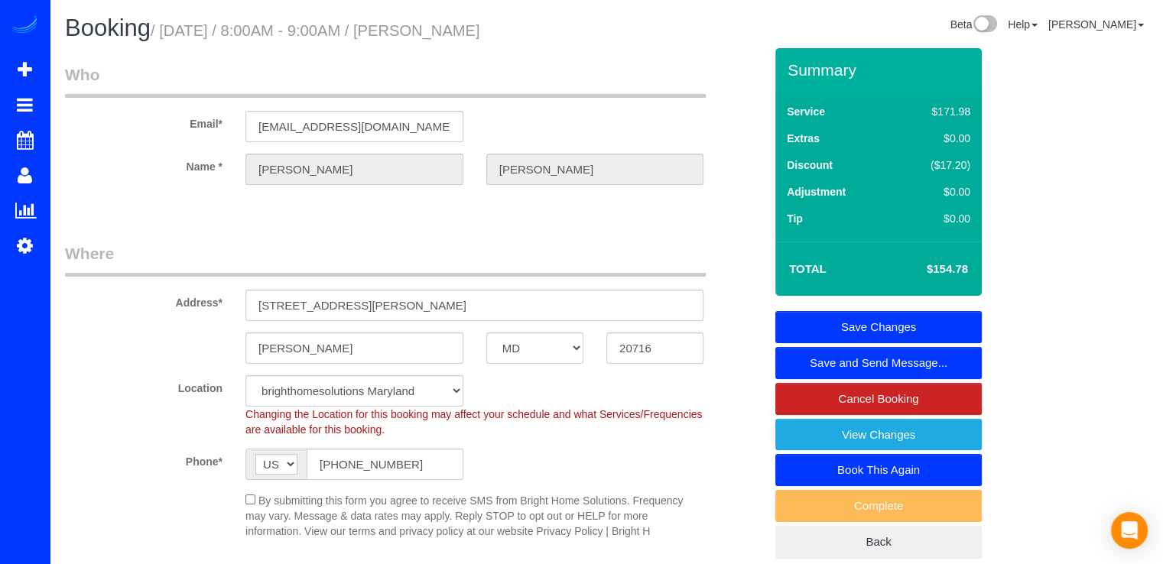
click at [909, 313] on link "Save Changes" at bounding box center [878, 327] width 206 height 32
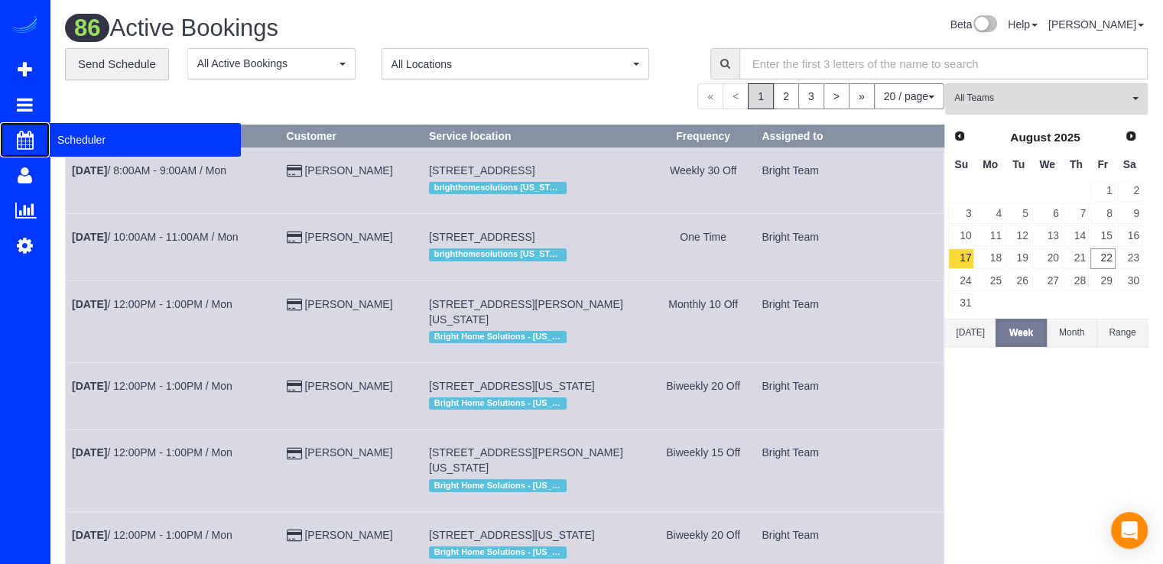
click at [100, 149] on span "Scheduler" at bounding box center [145, 139] width 191 height 35
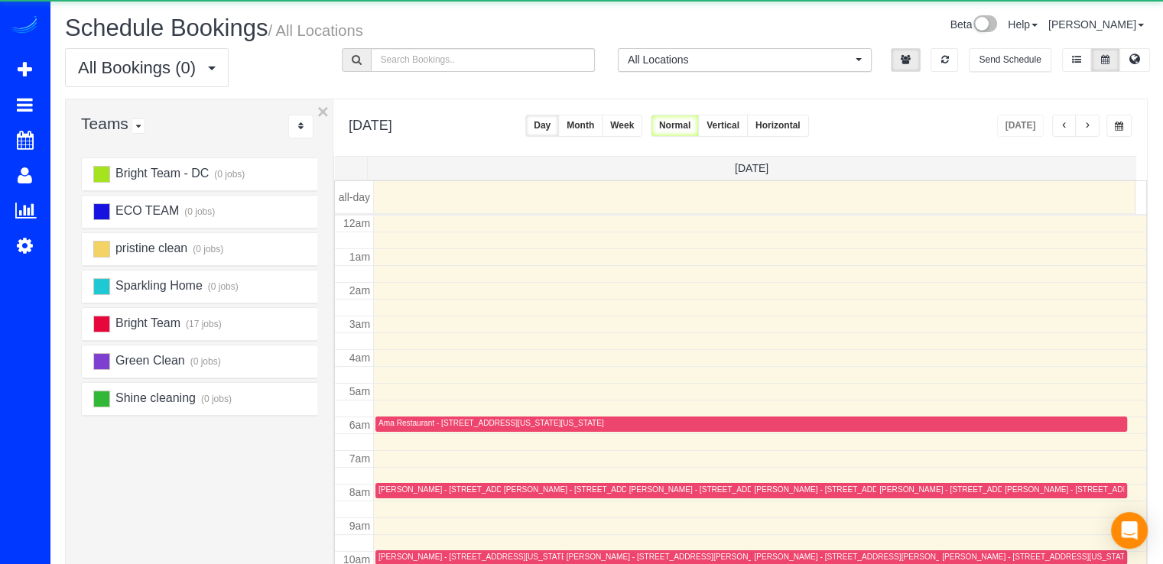
scroll to position [201, 0]
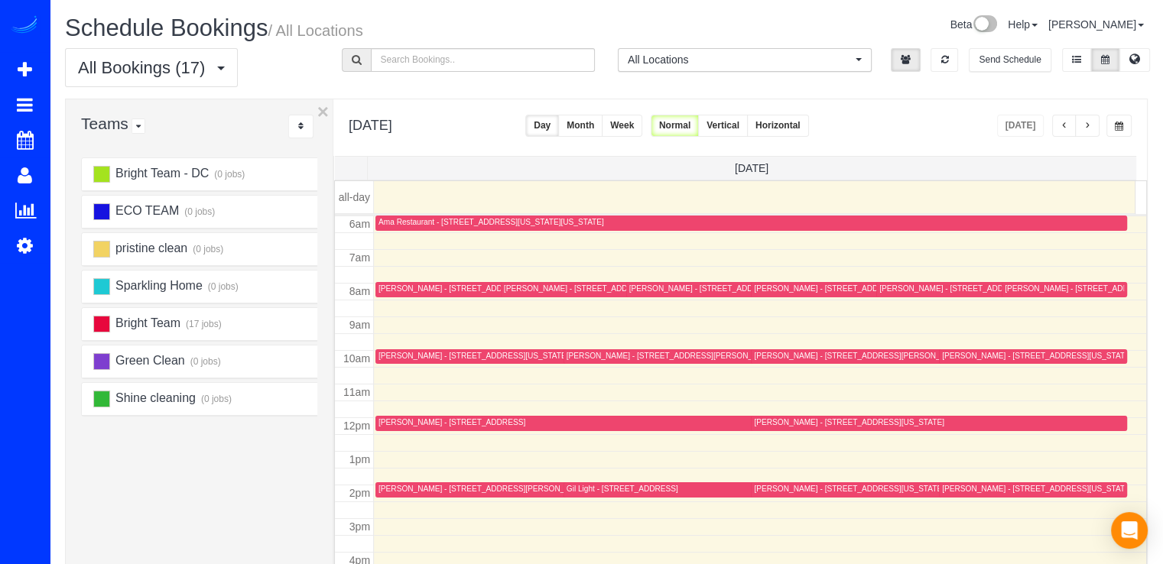
click at [1087, 122] on span "button" at bounding box center [1088, 126] width 8 height 9
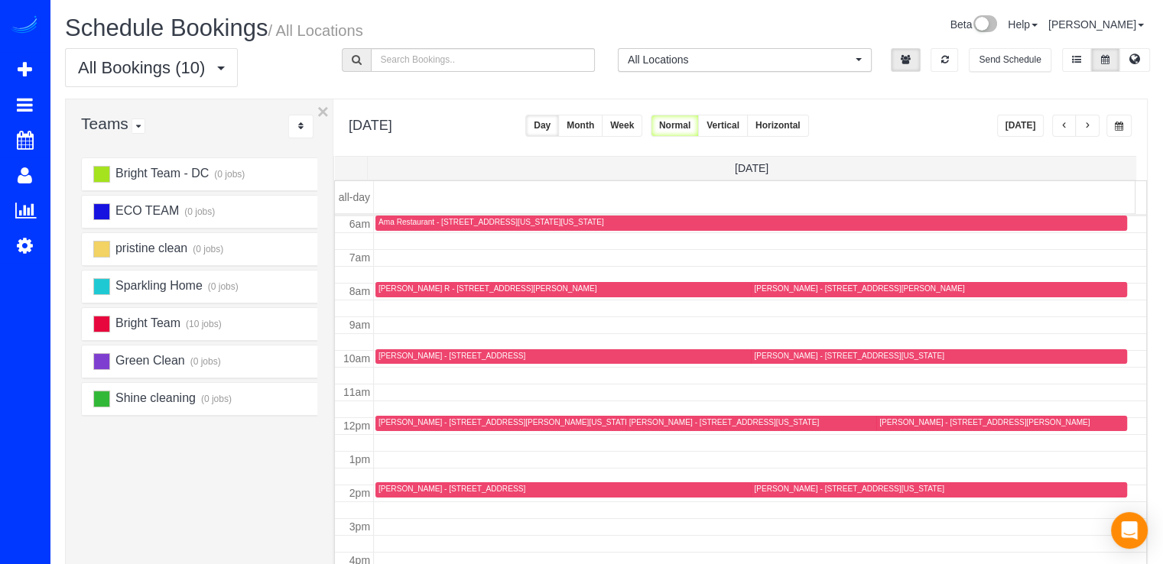
click at [1063, 128] on span "button" at bounding box center [1065, 126] width 8 height 9
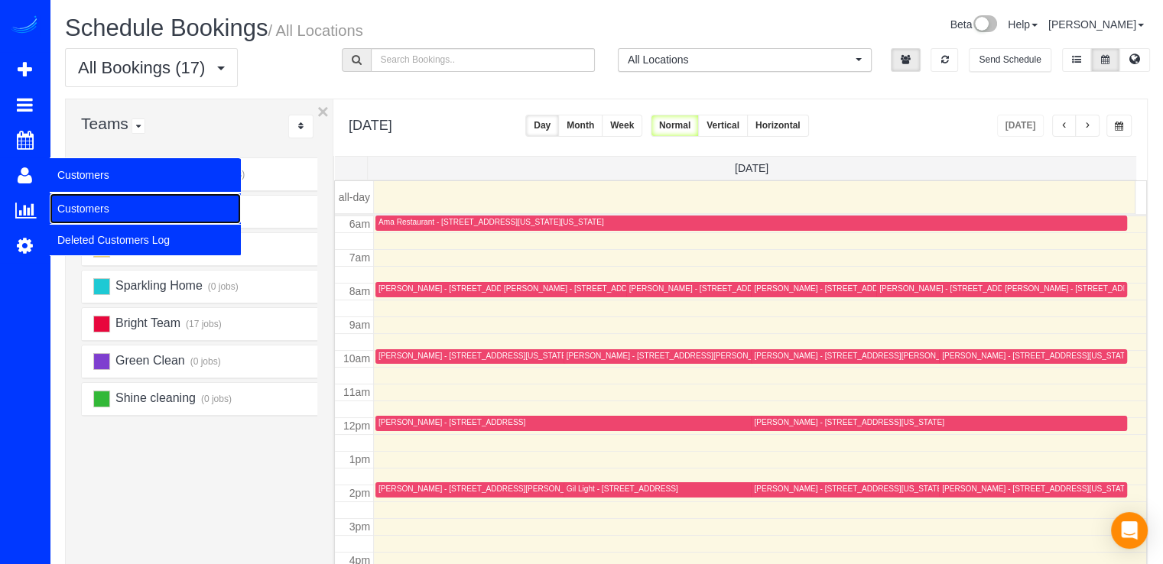
click at [83, 210] on link "Customers" at bounding box center [145, 208] width 191 height 31
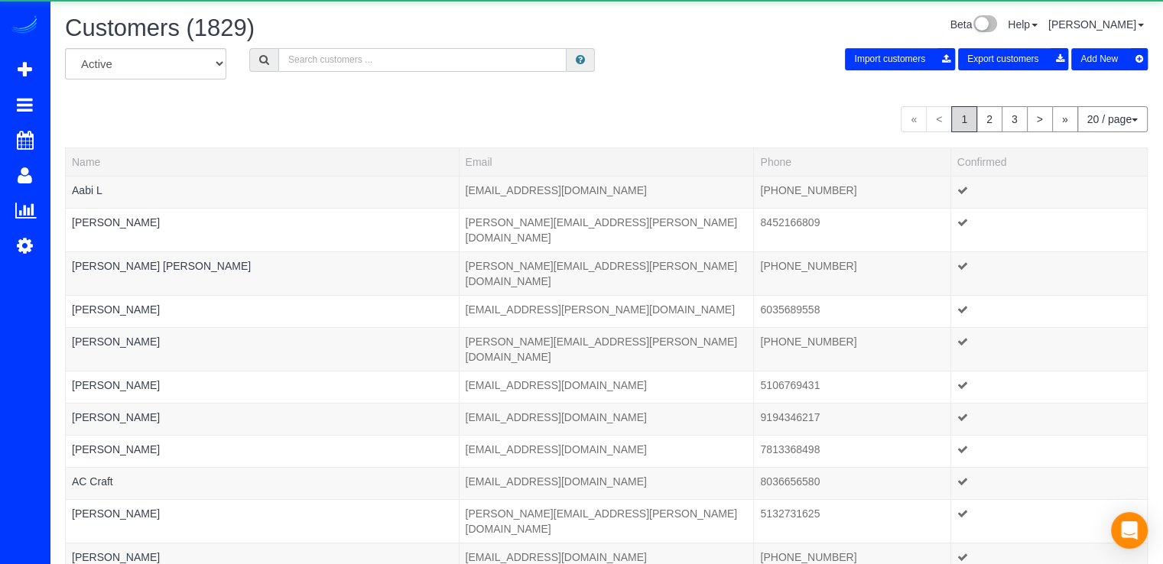
click at [301, 67] on input "text" at bounding box center [422, 60] width 288 height 24
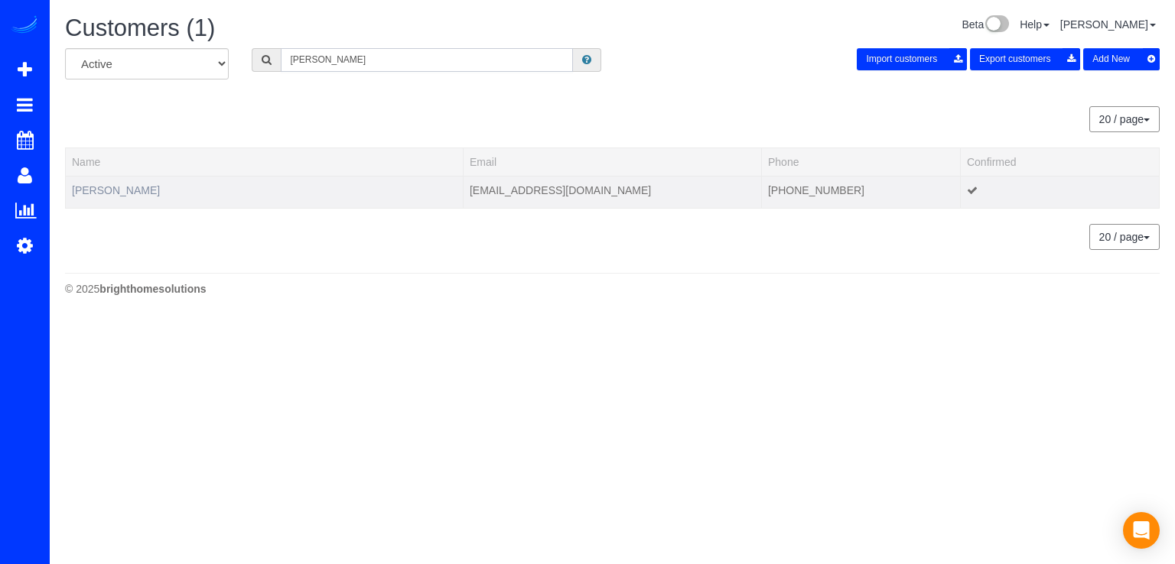
type input "Cindy Colson"
click at [109, 187] on link "Cindy Colson" at bounding box center [116, 190] width 88 height 12
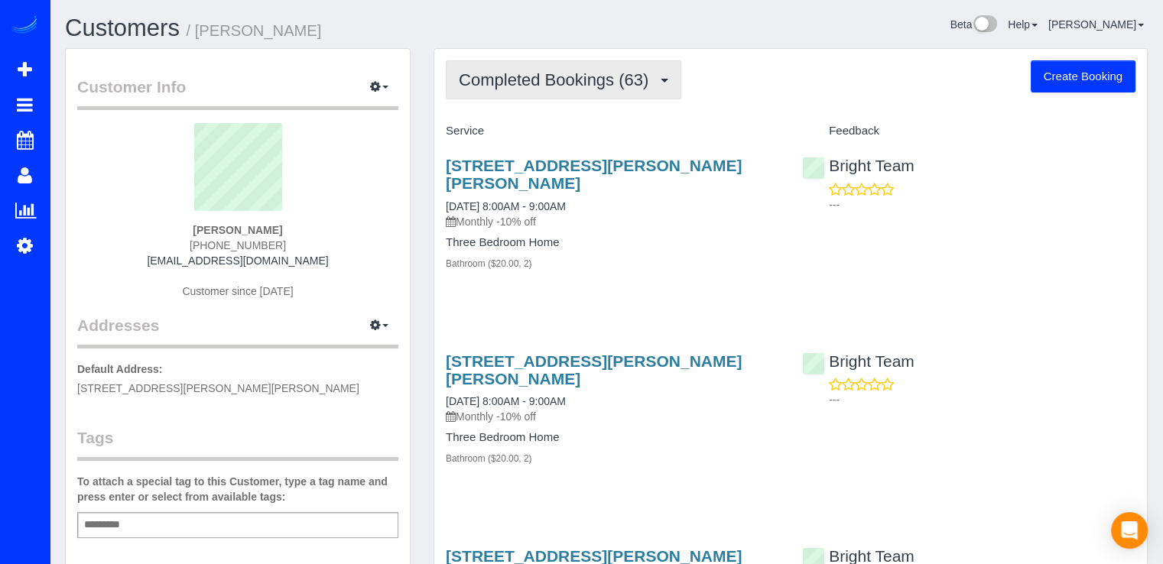
click at [615, 86] on span "Completed Bookings (63)" at bounding box center [557, 79] width 197 height 19
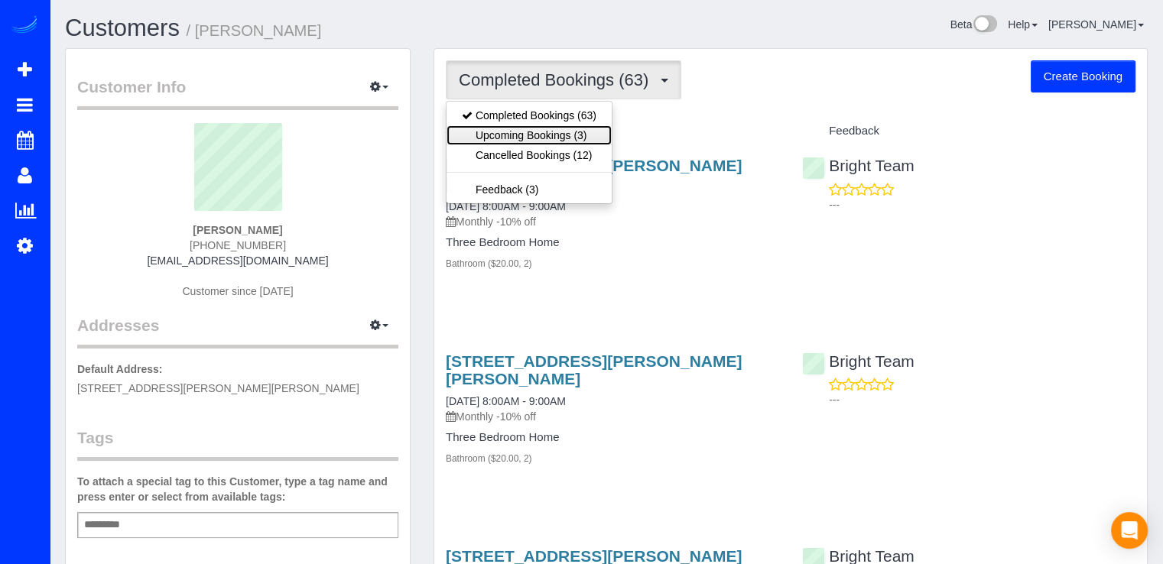
click at [598, 128] on link "Upcoming Bookings (3)" at bounding box center [529, 135] width 165 height 20
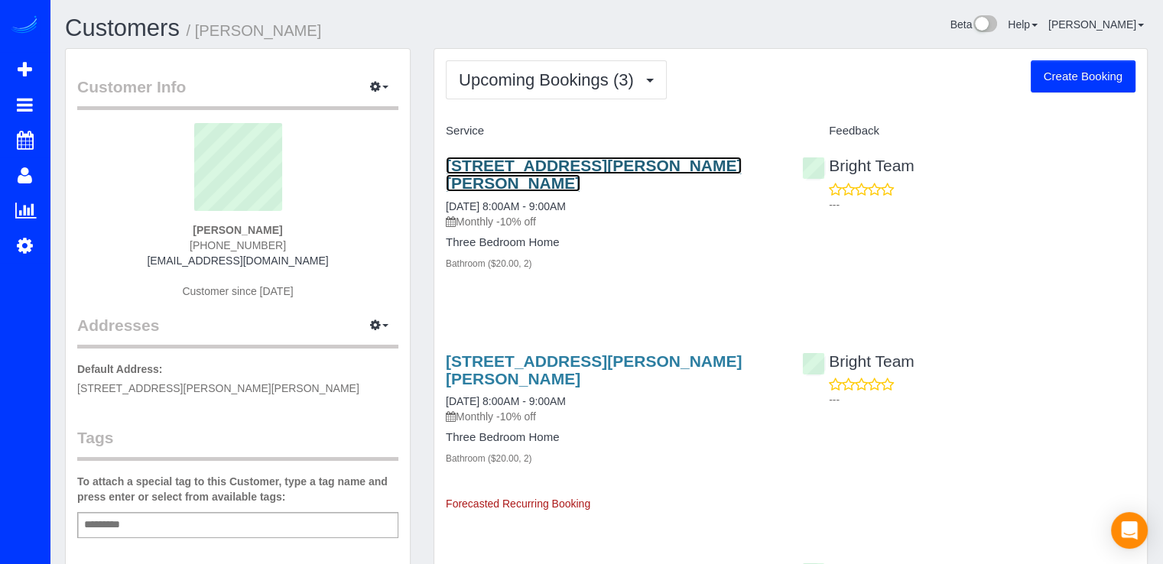
click at [603, 168] on link "15201 Emily Ct, Bowie, MD 20716" at bounding box center [594, 174] width 296 height 35
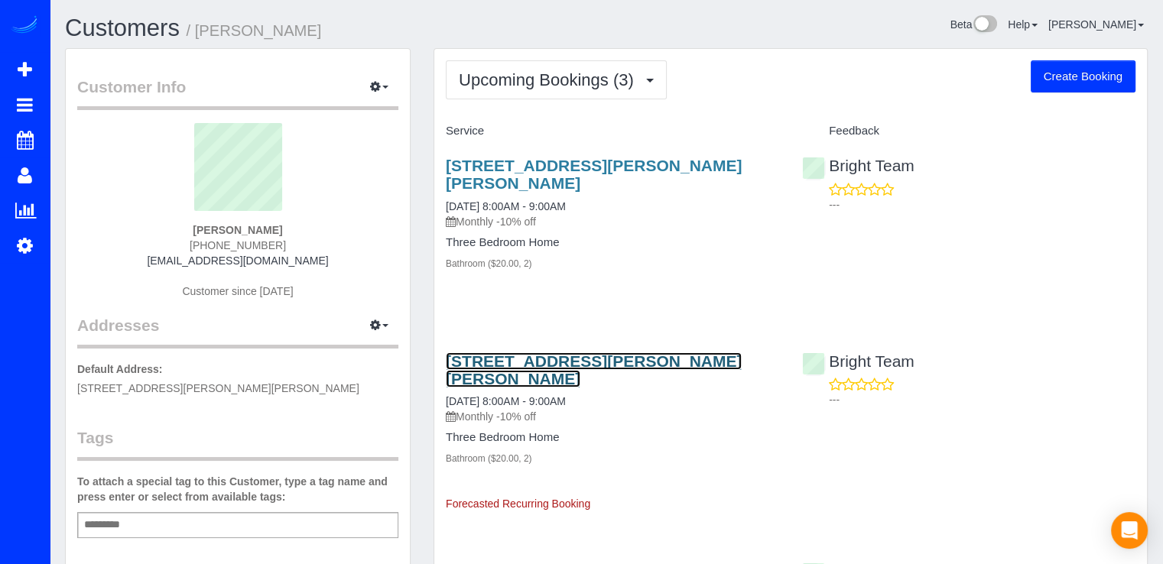
click at [507, 353] on link "15201 Emily Ct, Bowie, MD 20716" at bounding box center [594, 370] width 296 height 35
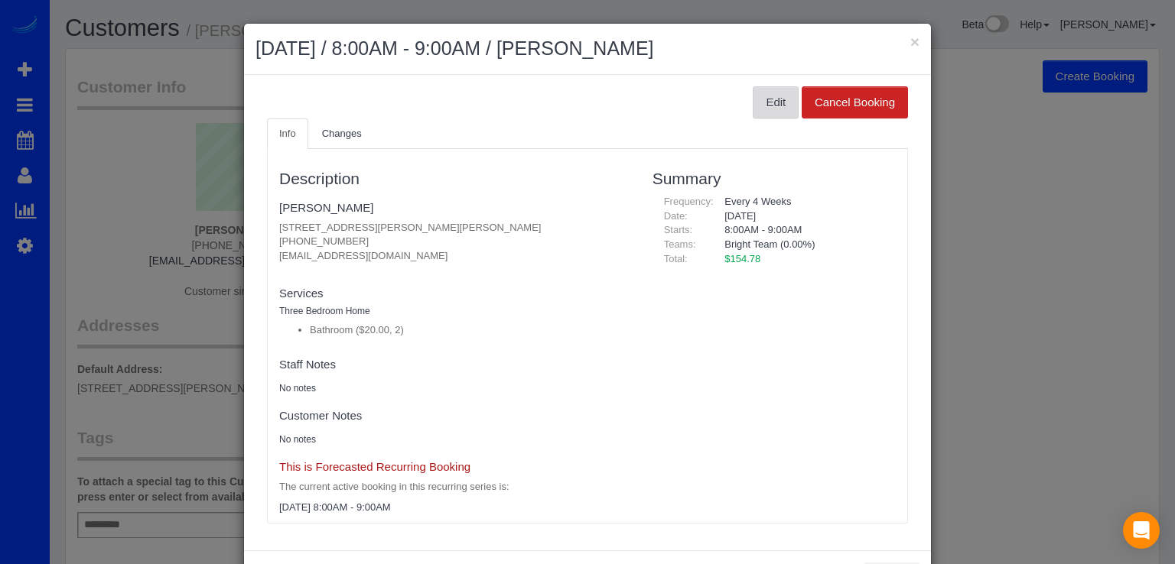
click at [784, 103] on button "Edit" at bounding box center [776, 102] width 46 height 32
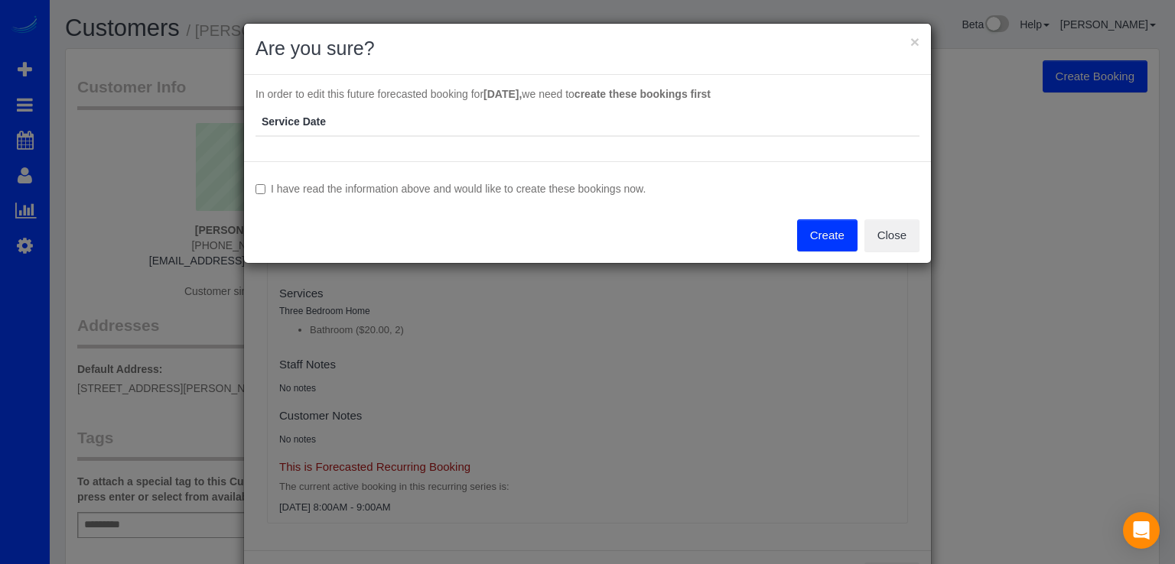
click at [266, 184] on label "I have read the information above and would like to create these bookings now." at bounding box center [587, 188] width 664 height 15
click at [814, 239] on button "Create" at bounding box center [827, 235] width 60 height 32
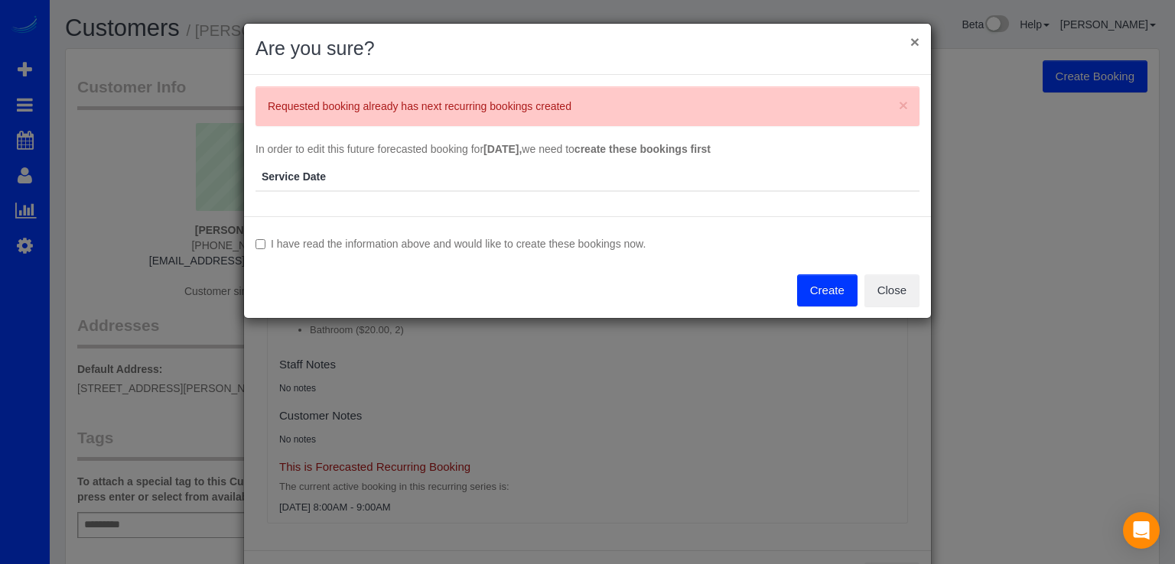
click at [915, 40] on button "×" at bounding box center [914, 42] width 9 height 16
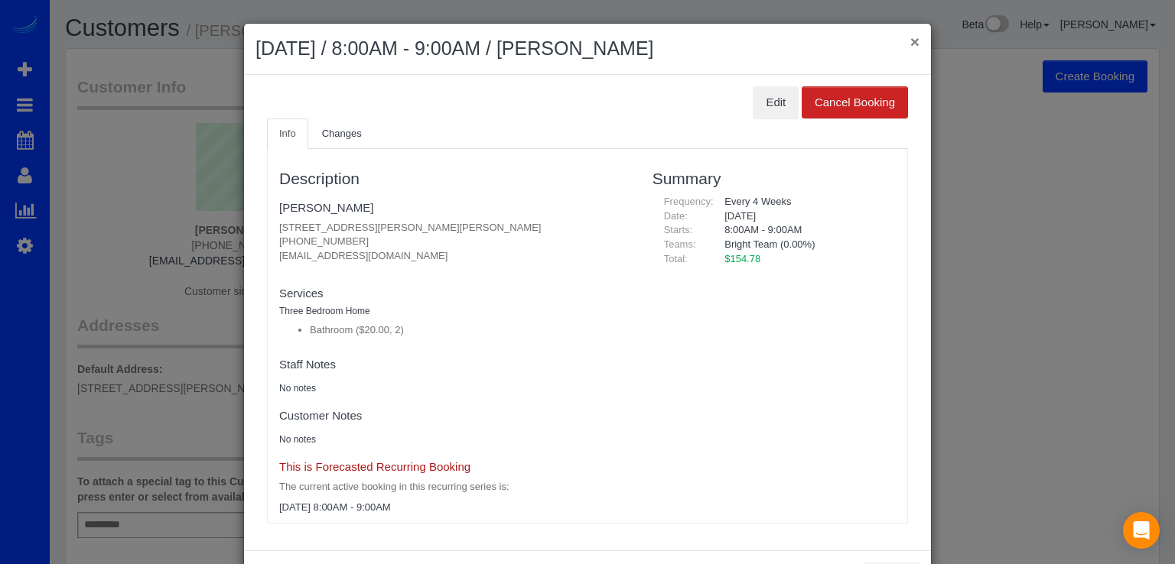
click at [910, 45] on button "×" at bounding box center [914, 42] width 9 height 16
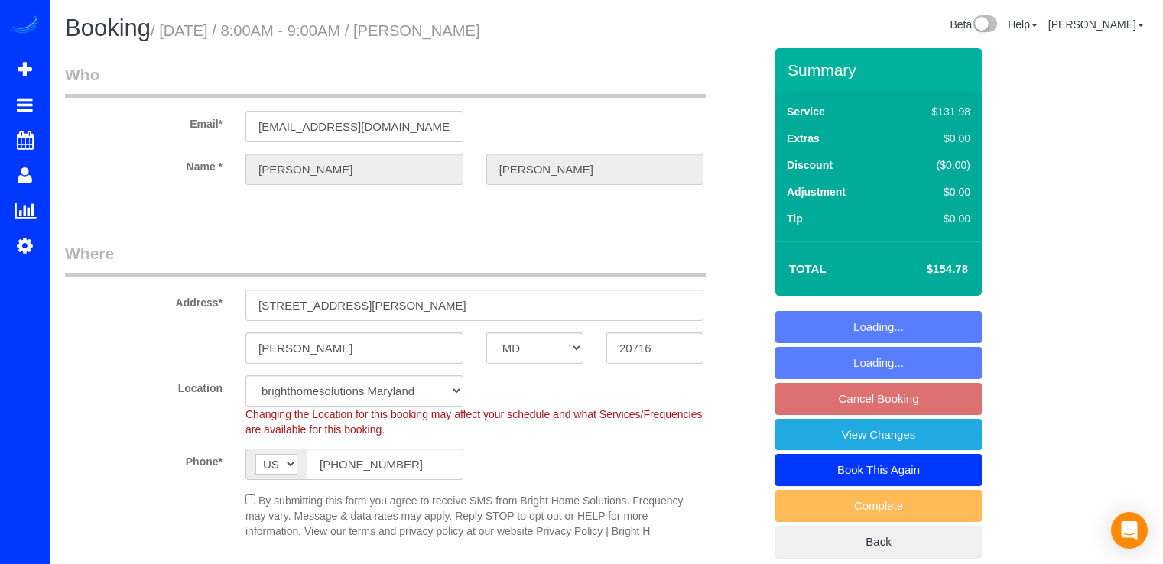
select select "MD"
select select "2"
select select "spot1"
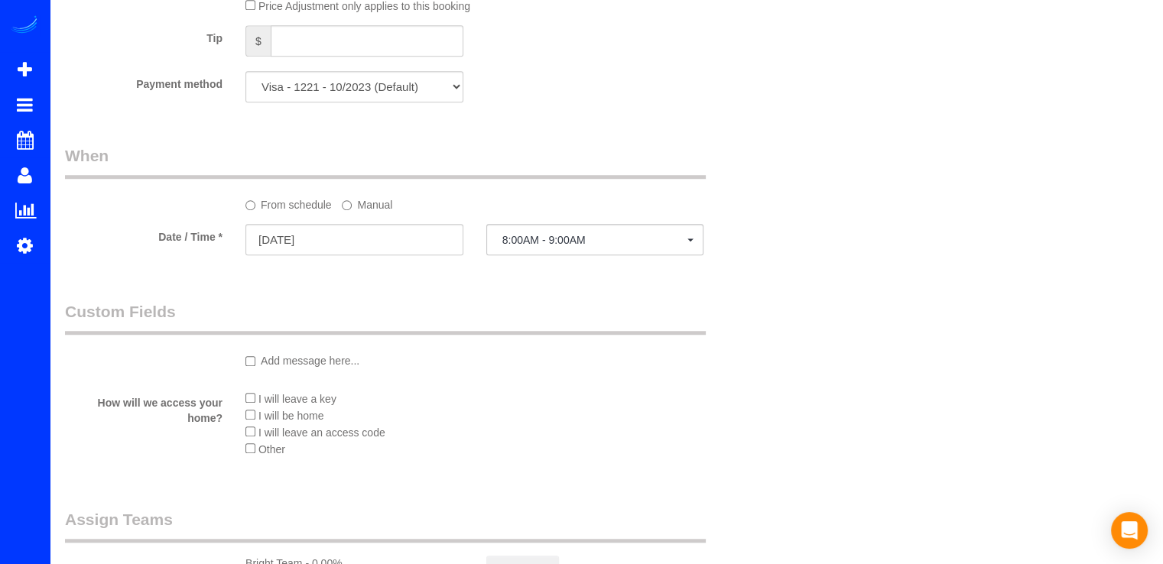
scroll to position [1147, 0]
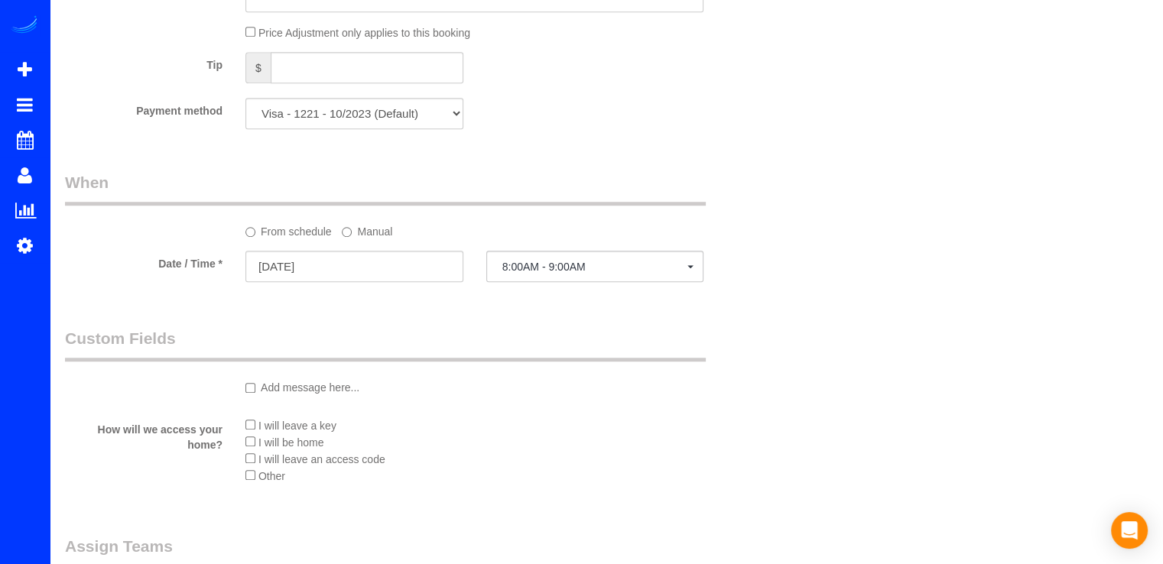
click at [373, 230] on label "Manual" at bounding box center [367, 229] width 50 height 21
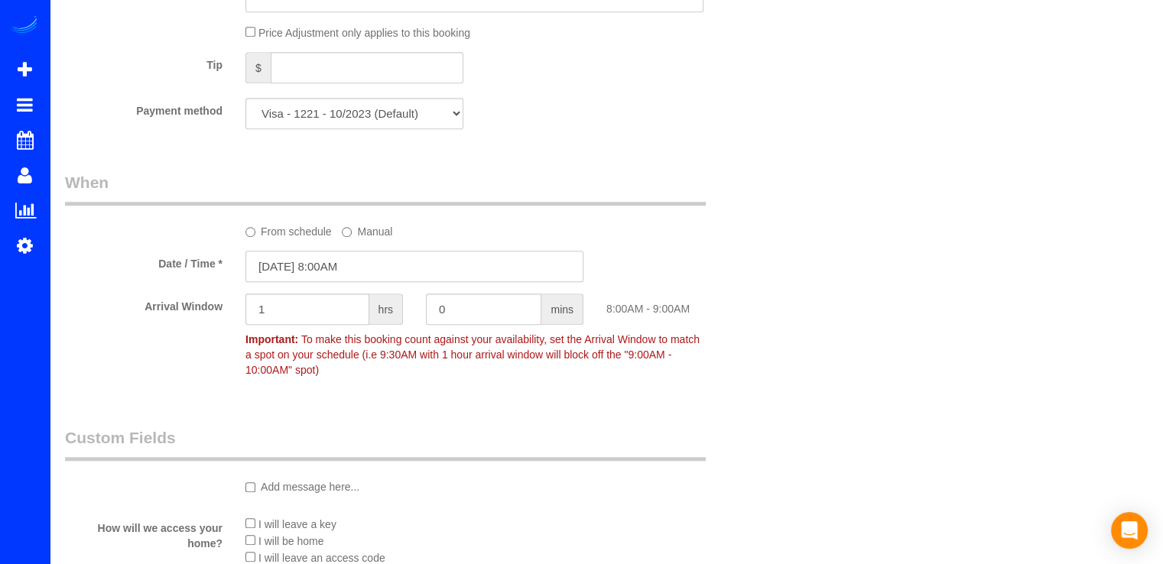
click at [314, 267] on input "09/22/2025 8:00AM" at bounding box center [414, 266] width 338 height 31
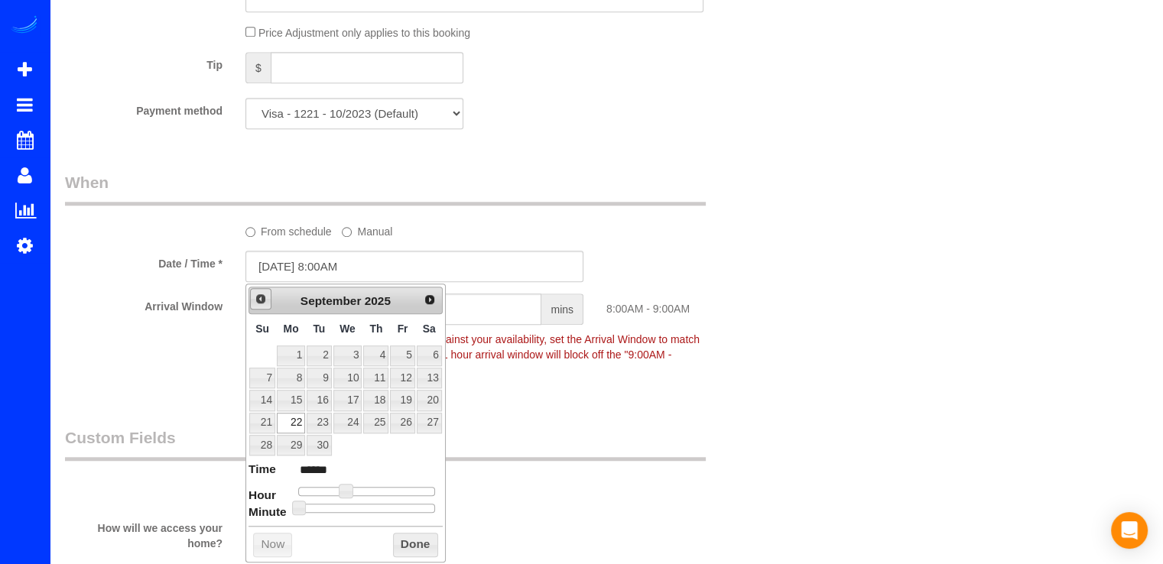
click at [255, 300] on span "Prev" at bounding box center [261, 299] width 12 height 12
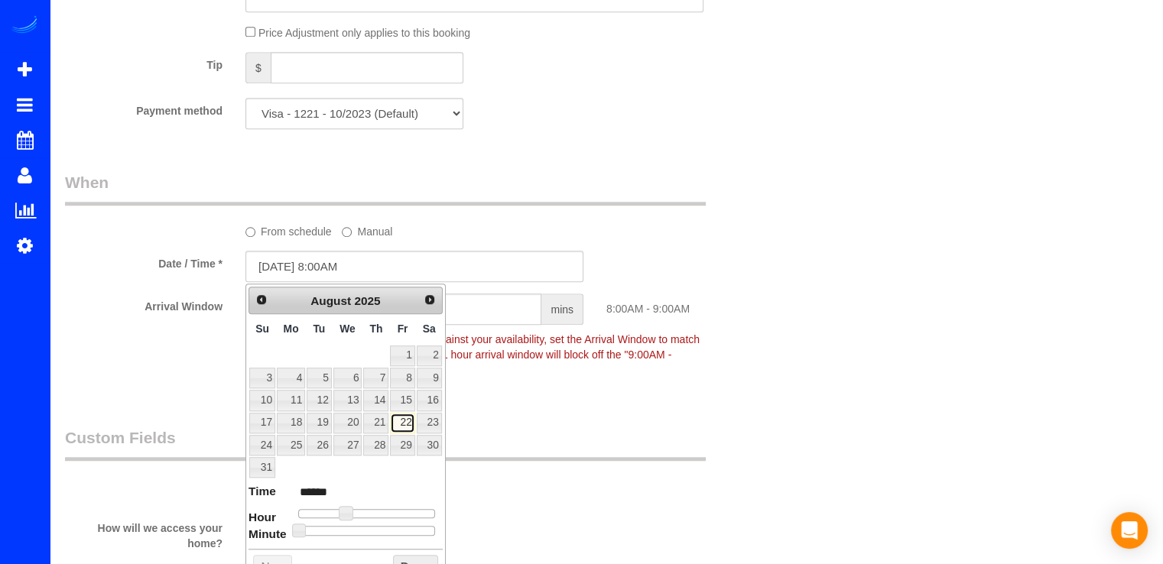
click at [407, 424] on link "22" at bounding box center [402, 423] width 24 height 21
type input "08/22/2025 8:00AM"
click at [409, 423] on link "22" at bounding box center [402, 423] width 24 height 21
click at [622, 441] on legend "Custom Fields" at bounding box center [385, 444] width 641 height 34
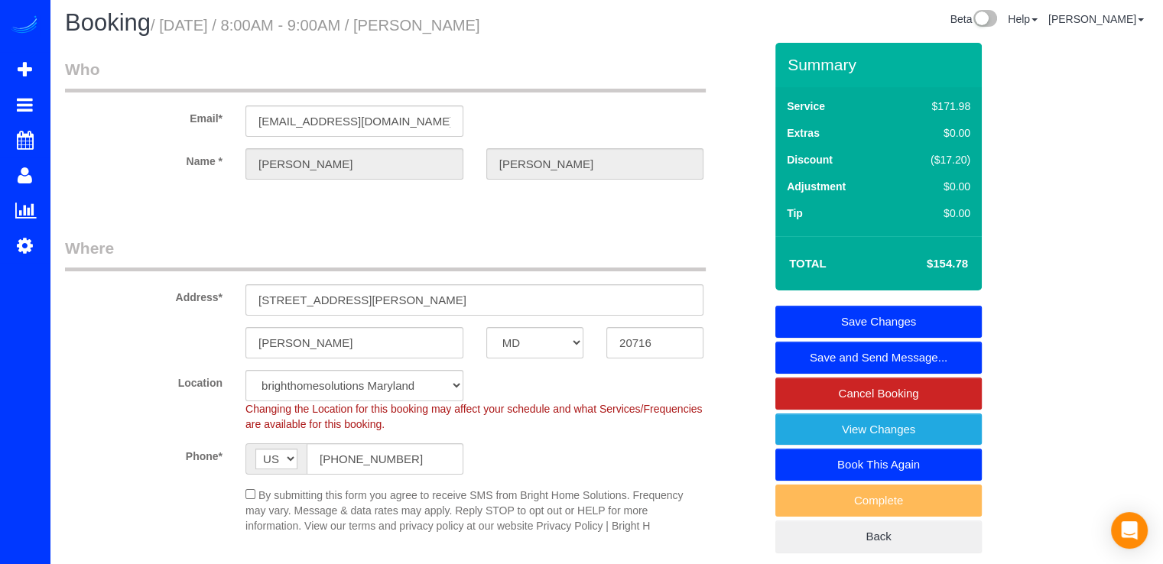
scroll to position [0, 0]
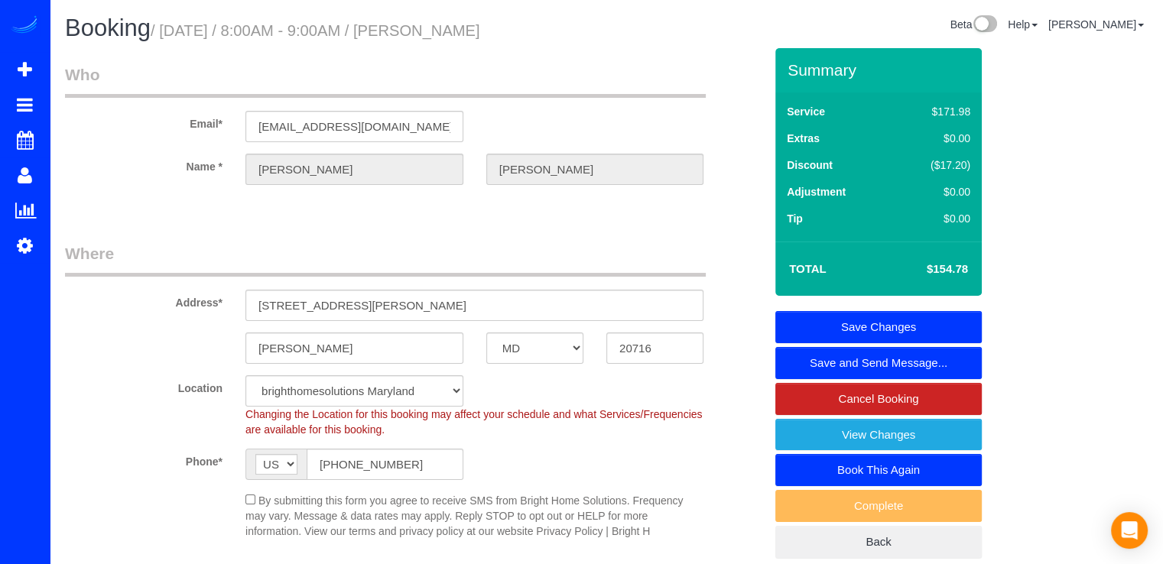
click at [919, 328] on link "Save Changes" at bounding box center [878, 327] width 206 height 32
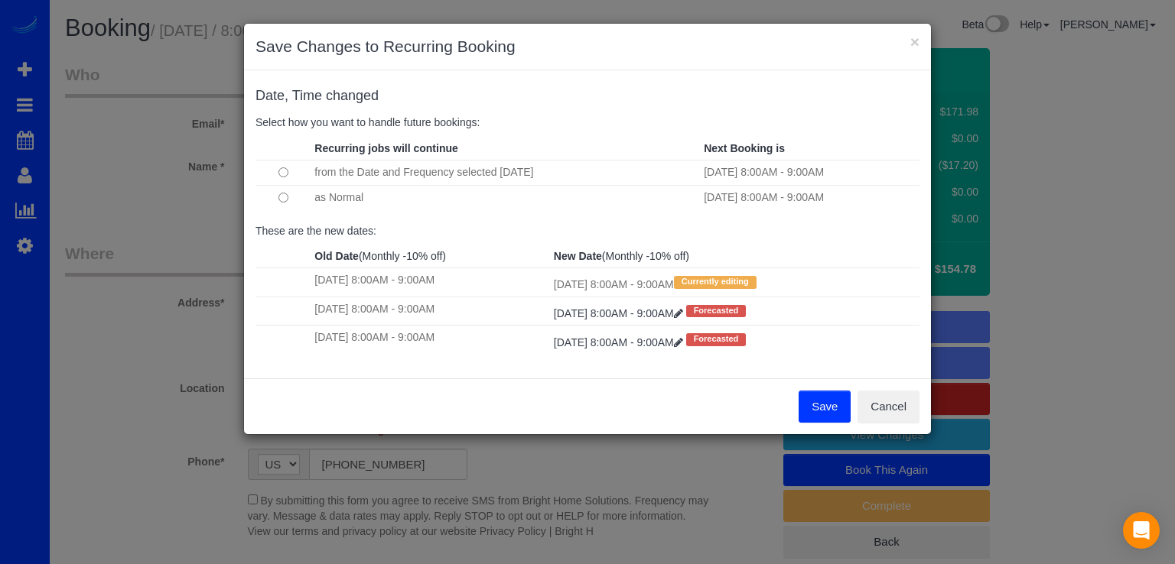
click at [842, 410] on button "Save" at bounding box center [824, 407] width 52 height 32
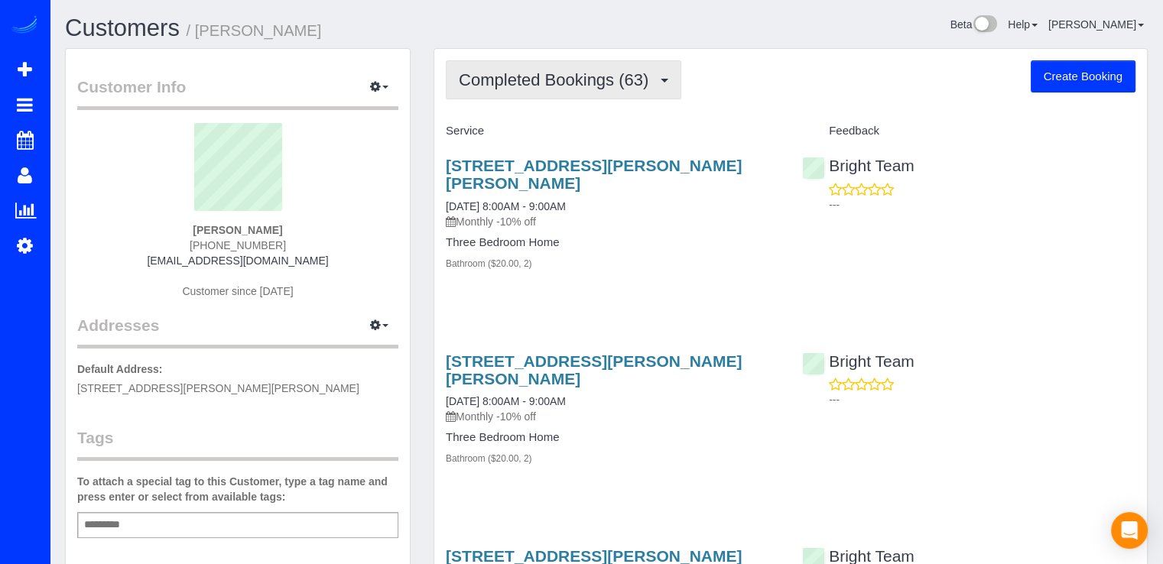
click at [576, 77] on span "Completed Bookings (63)" at bounding box center [557, 79] width 197 height 19
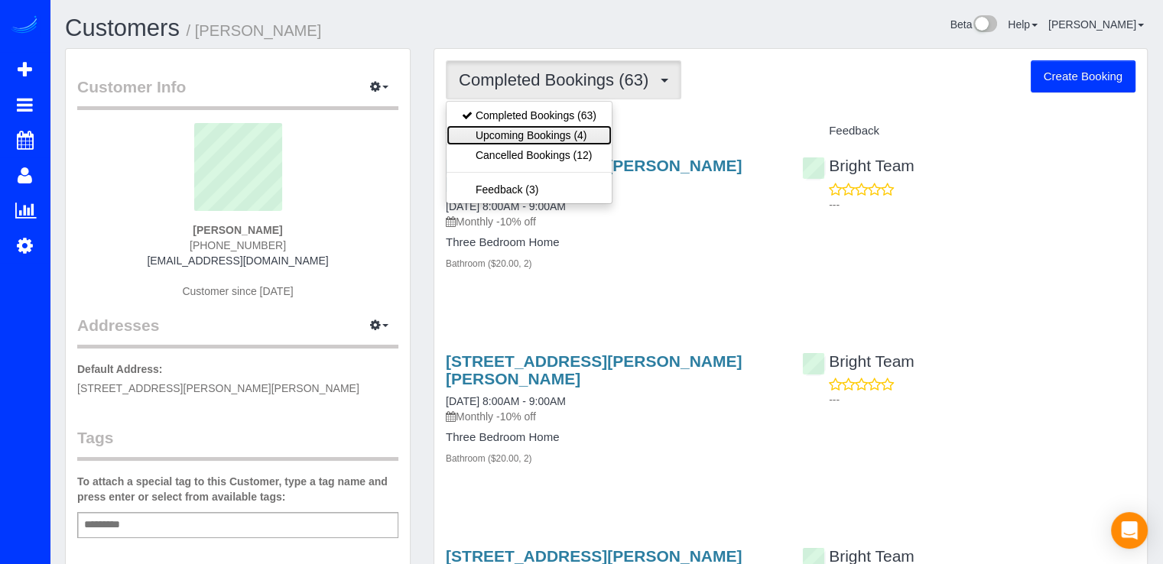
click at [567, 130] on link "Upcoming Bookings (4)" at bounding box center [529, 135] width 165 height 20
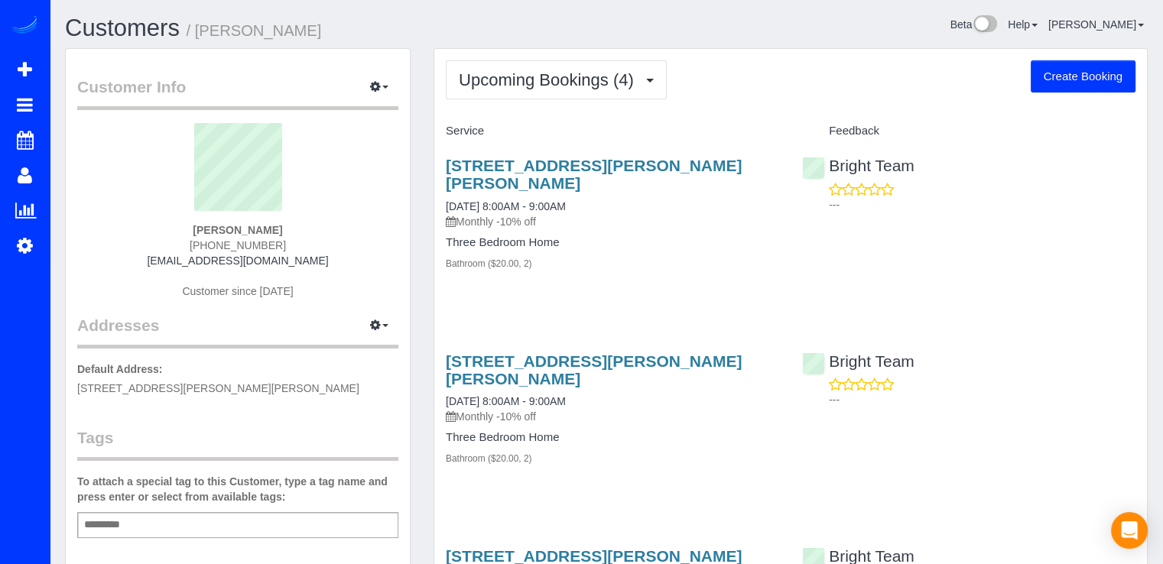
scroll to position [76, 0]
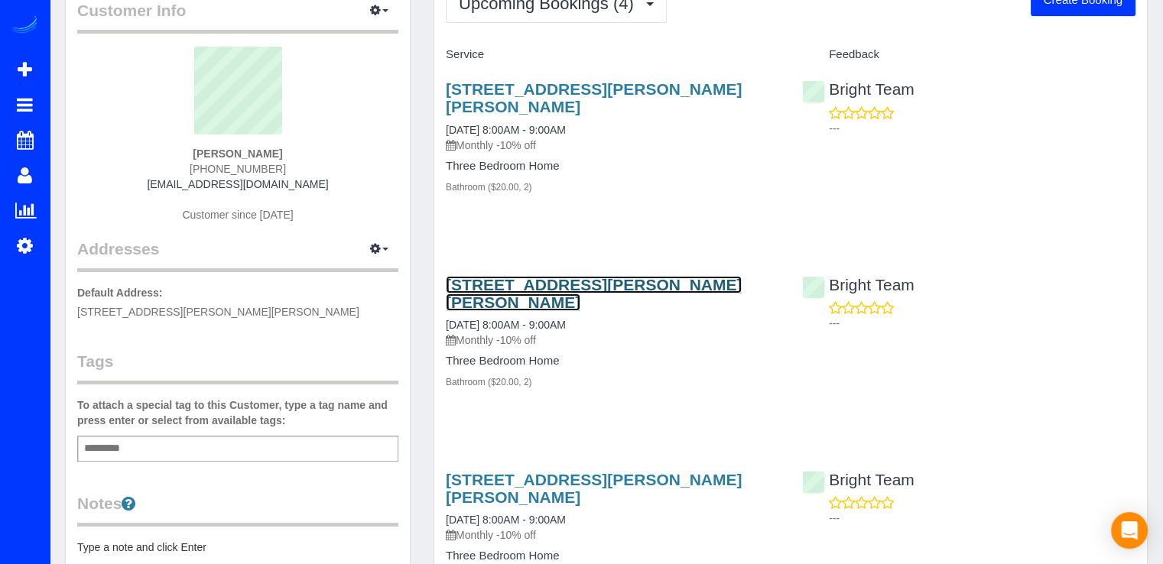
click at [489, 276] on link "[STREET_ADDRESS][PERSON_NAME][PERSON_NAME]" at bounding box center [594, 293] width 296 height 35
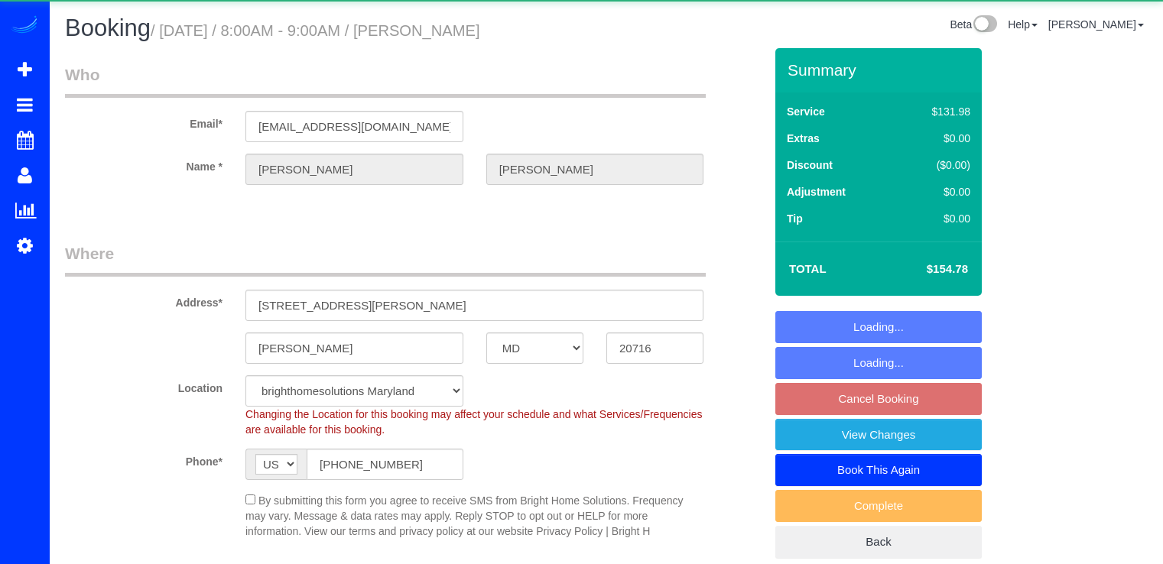
select select "MD"
select select "2"
select select "spot1"
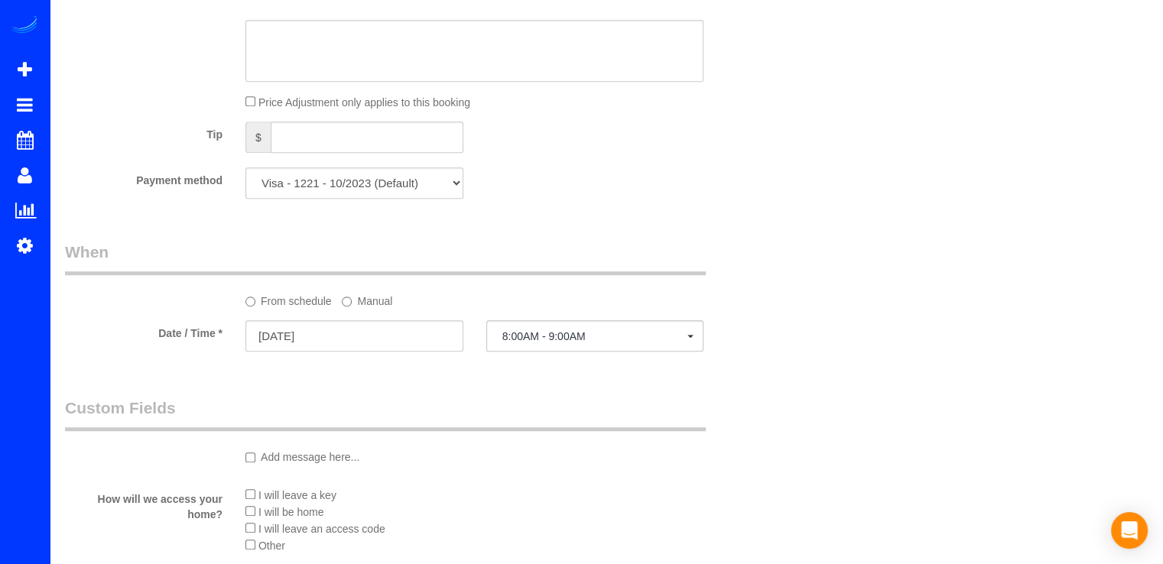
scroll to position [1071, 0]
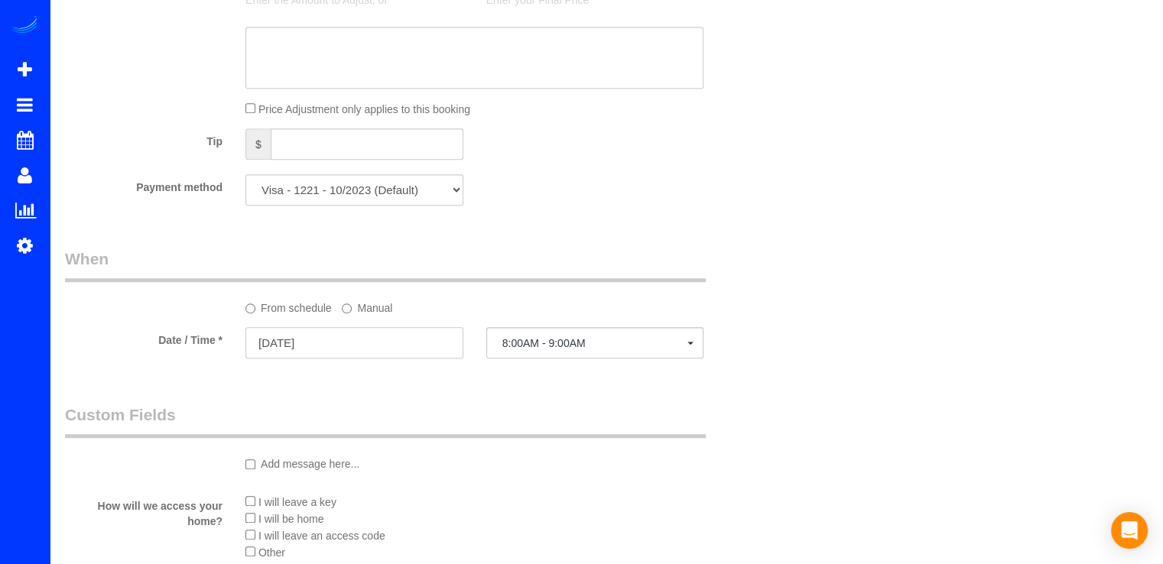
click at [312, 346] on input "[DATE]" at bounding box center [354, 342] width 218 height 31
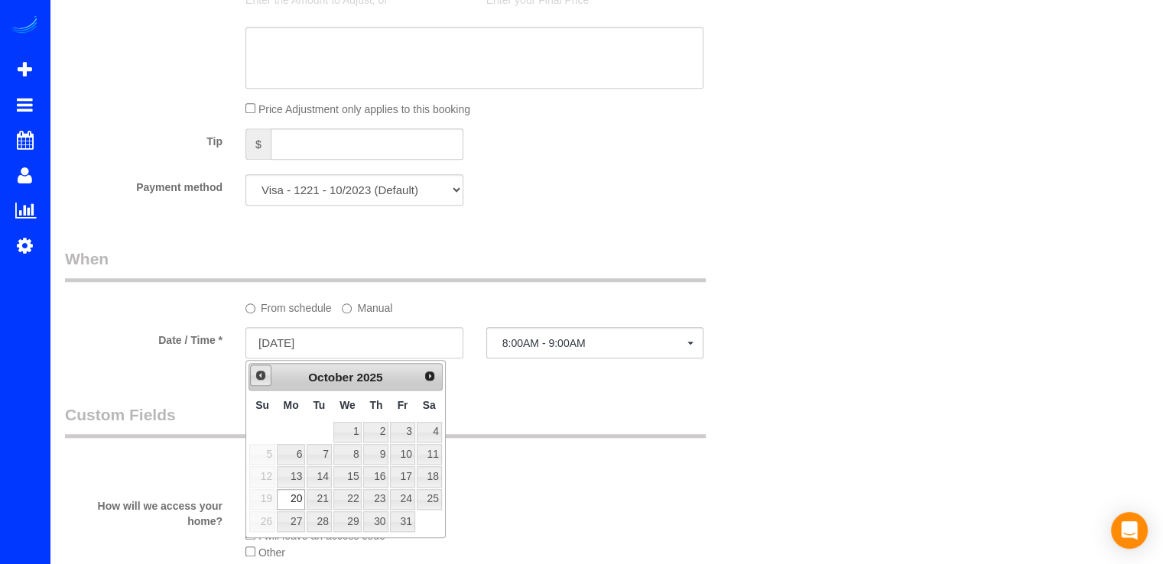
click at [269, 383] on link "Prev" at bounding box center [260, 375] width 21 height 21
click at [289, 497] on link "22" at bounding box center [291, 499] width 28 height 21
type input "[DATE]"
select select "spot23"
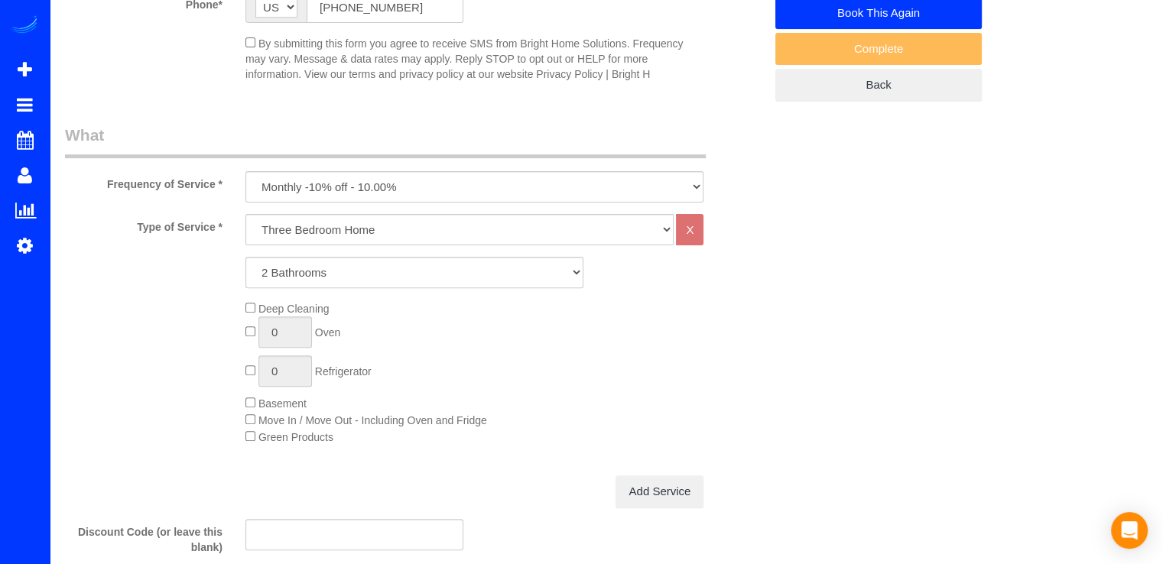
scroll to position [0, 0]
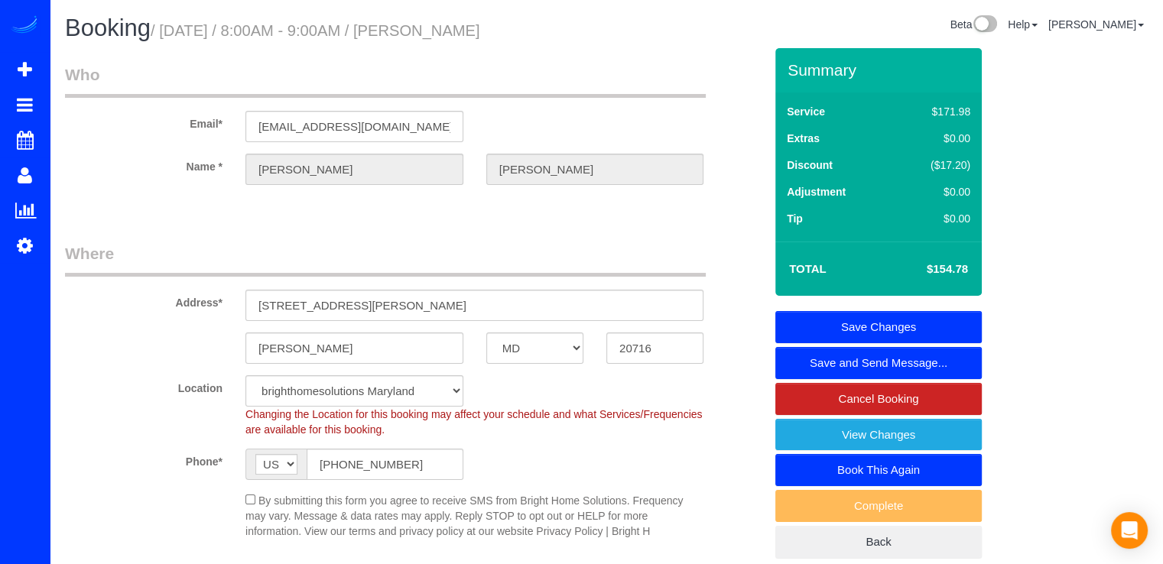
click at [944, 326] on link "Save Changes" at bounding box center [878, 327] width 206 height 32
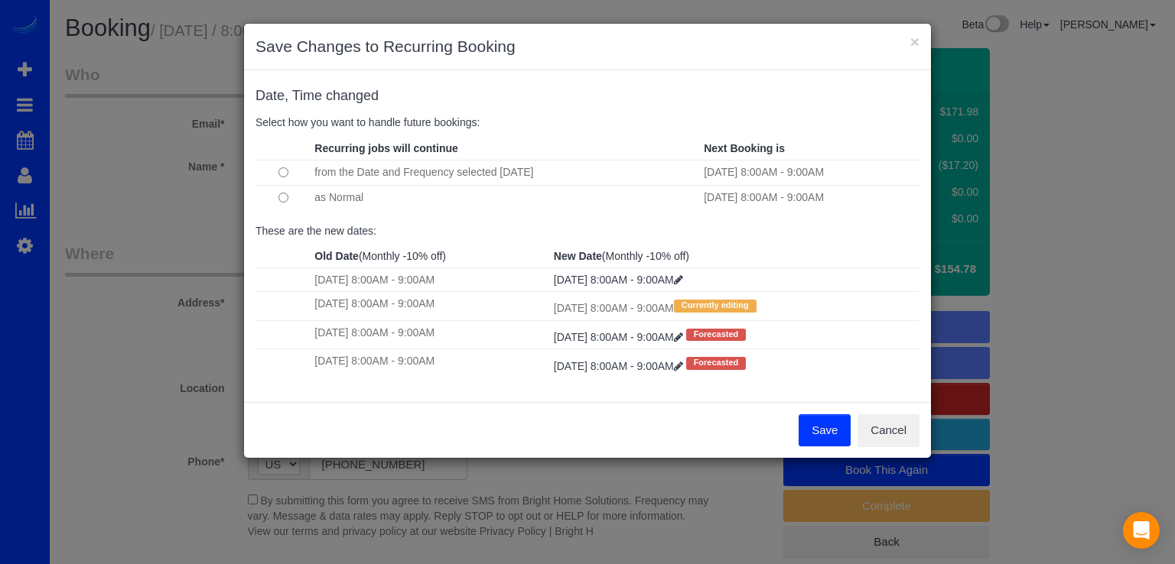
click at [837, 437] on button "Save" at bounding box center [824, 430] width 52 height 32
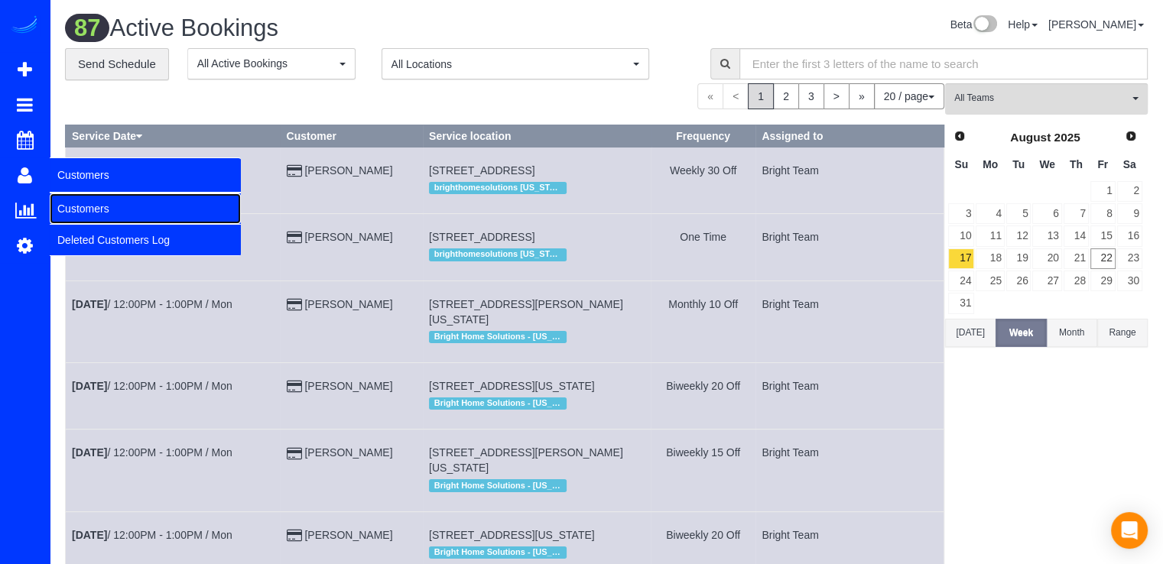
click at [64, 216] on link "Customers" at bounding box center [145, 208] width 191 height 31
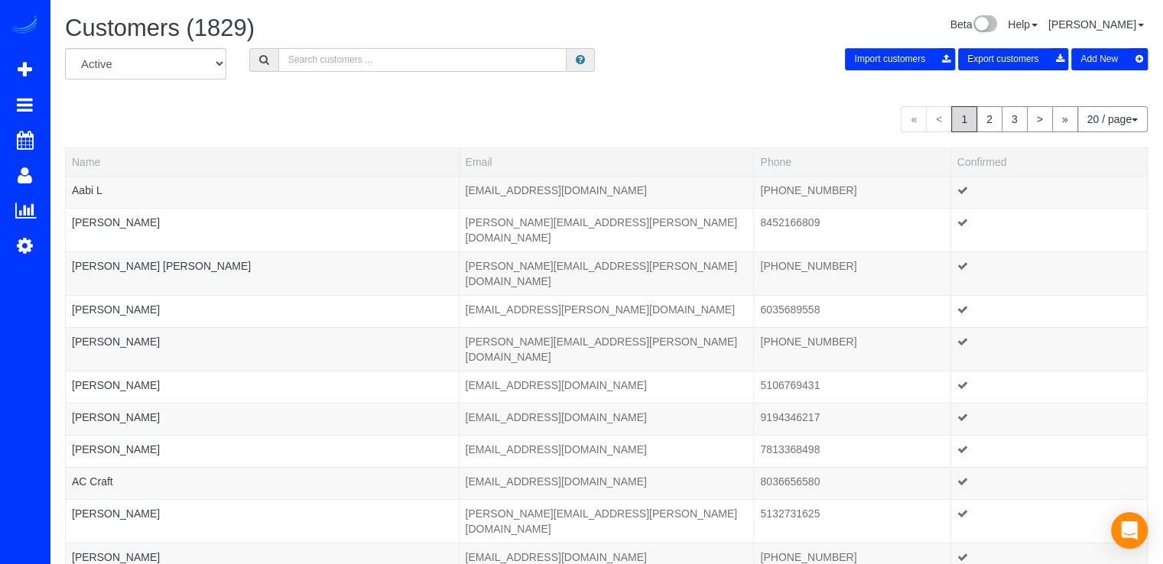
click at [340, 57] on input "text" at bounding box center [422, 60] width 288 height 24
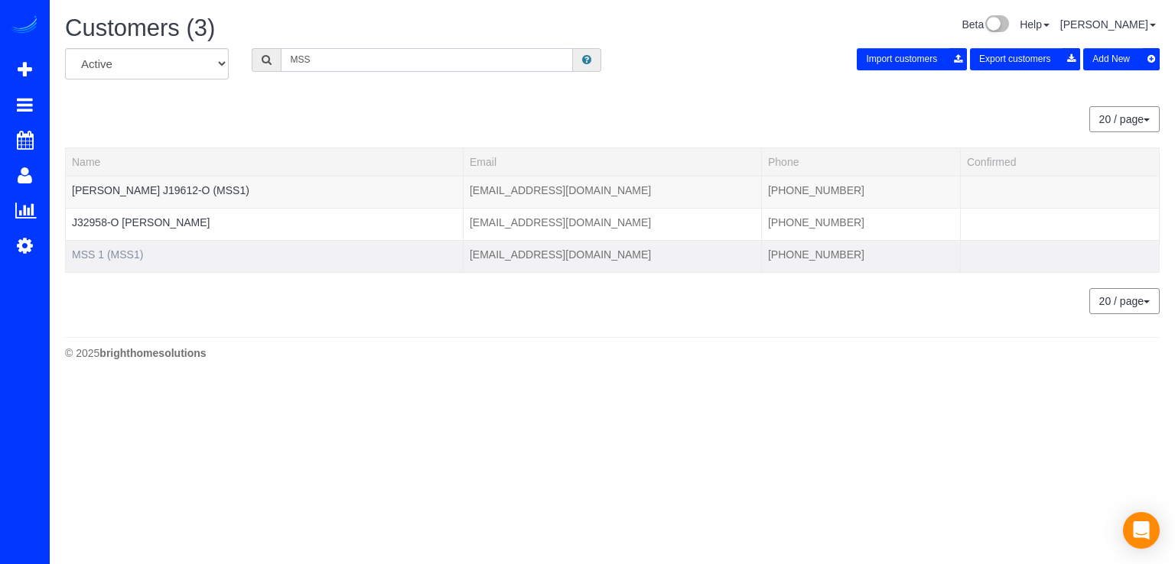
type input "MSS"
click at [132, 252] on link "MSS 1 (MSS1)" at bounding box center [107, 255] width 71 height 12
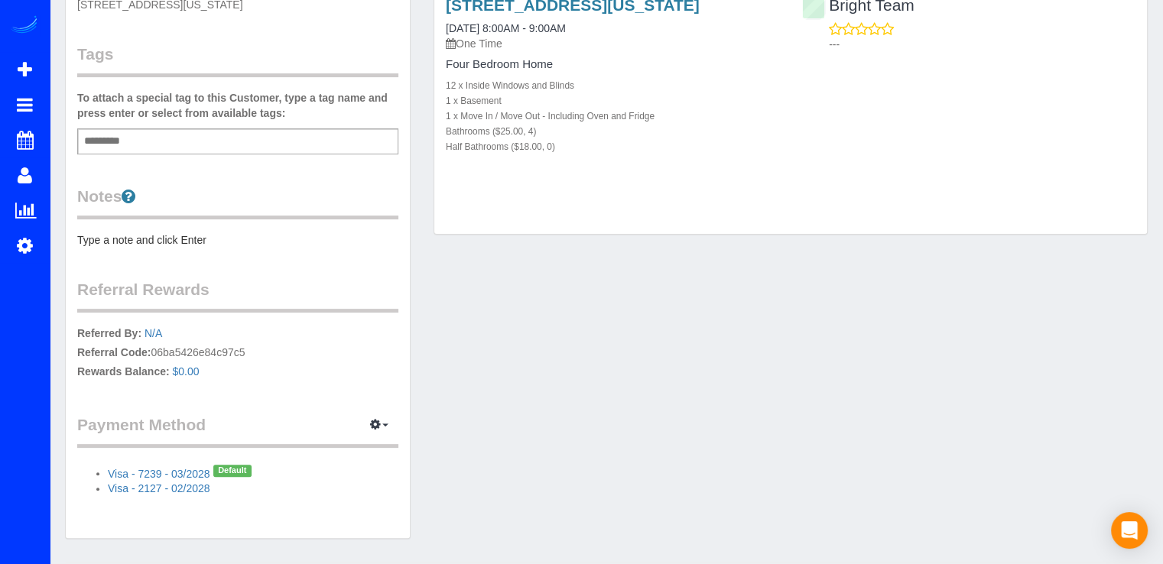
scroll to position [442, 0]
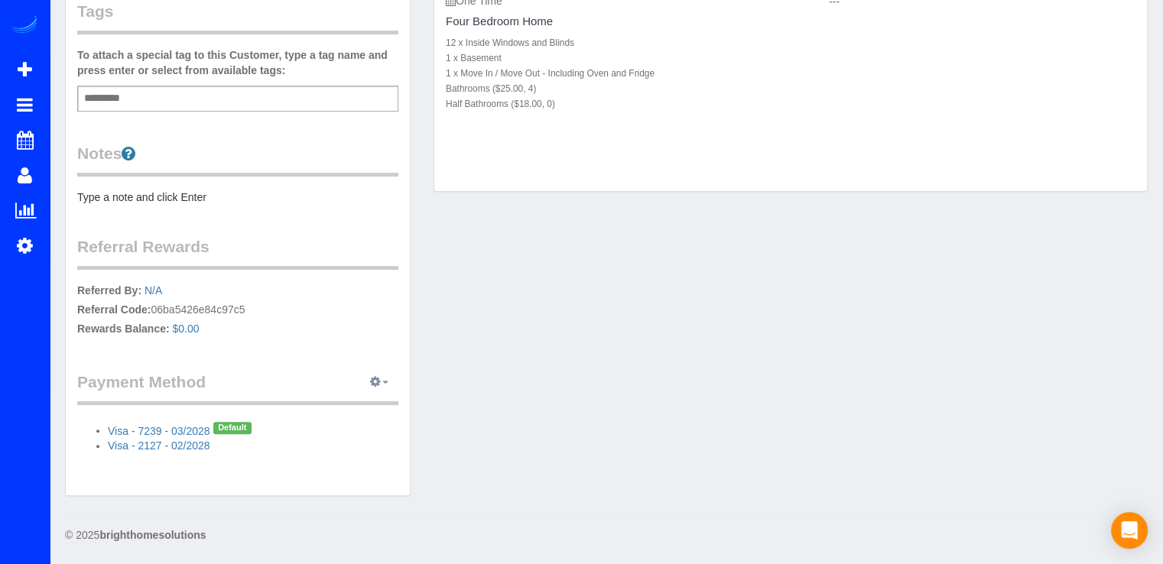
click at [385, 382] on span "button" at bounding box center [385, 382] width 6 height 3
click at [360, 428] on link "Add Credit/Debit Card" at bounding box center [326, 431] width 143 height 20
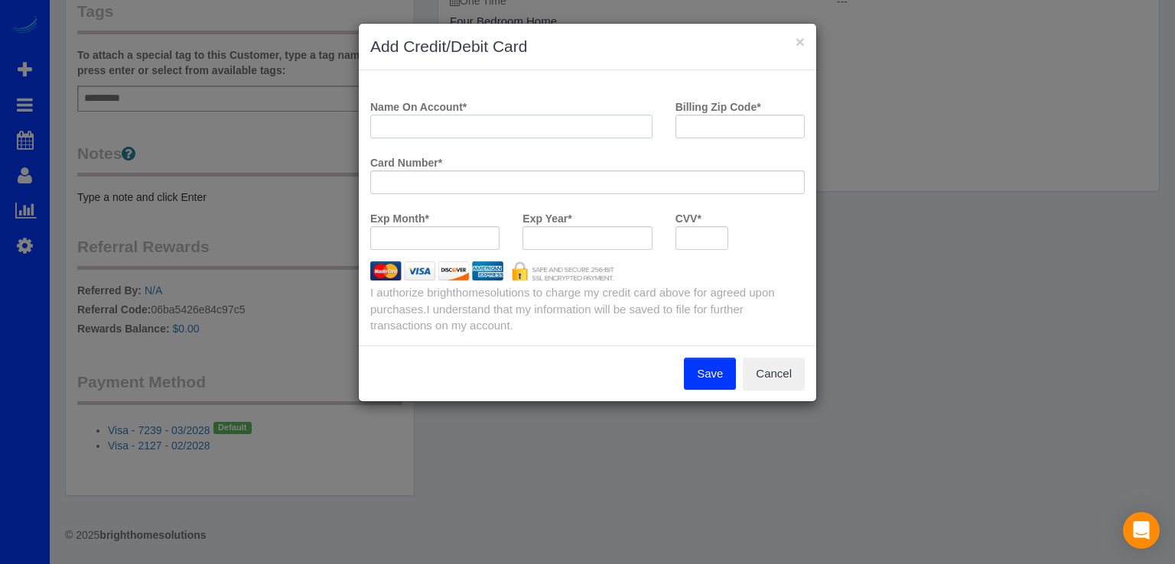
click at [459, 128] on input "Name On Account *" at bounding box center [511, 127] width 282 height 24
type input "MSS1"
click at [736, 139] on div "Billing Zip Code *" at bounding box center [740, 122] width 152 height 56
click at [745, 130] on input "Billing Zip Code *" at bounding box center [739, 127] width 129 height 24
click at [802, 41] on button "×" at bounding box center [799, 42] width 9 height 16
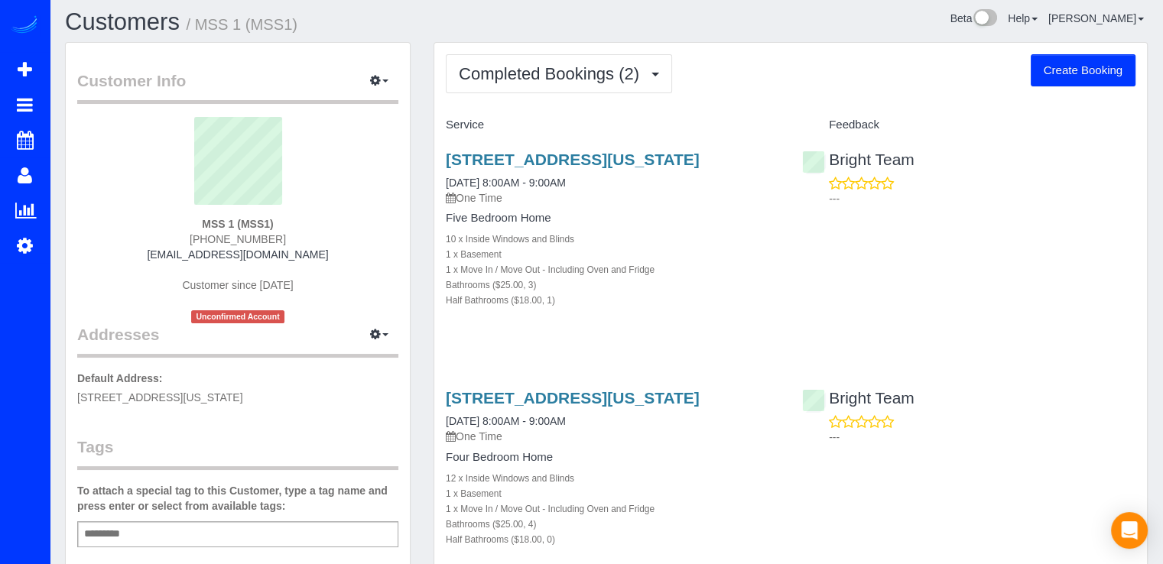
scroll to position [0, 0]
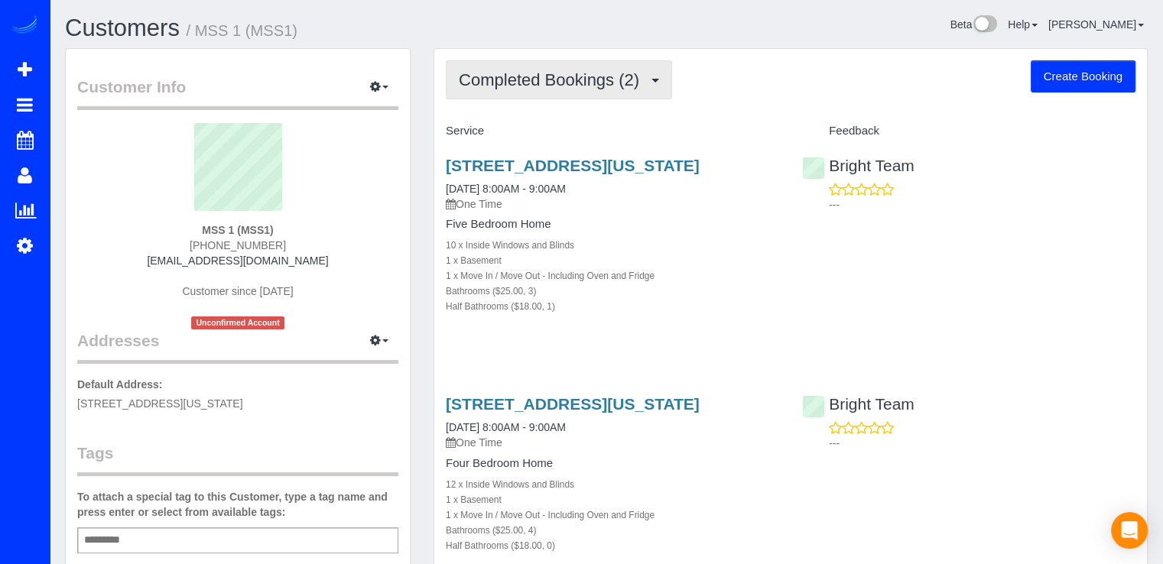
click at [593, 80] on span "Completed Bookings (2)" at bounding box center [553, 79] width 188 height 19
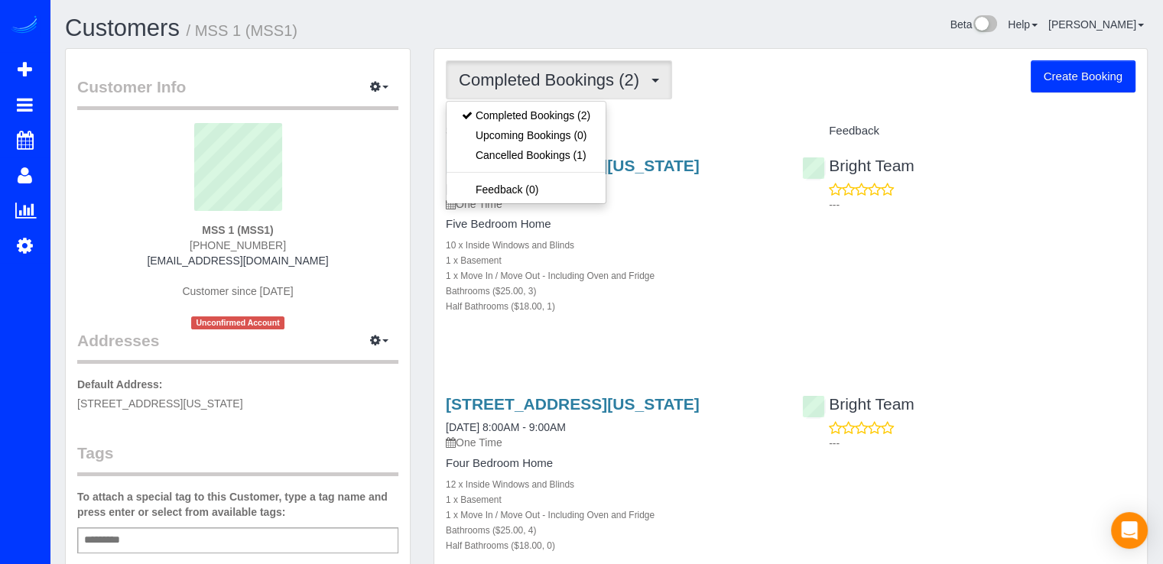
click at [713, 101] on div "Completed Bookings (2) Completed Bookings (2) Upcoming Bookings (0) Cancelled B…" at bounding box center [790, 341] width 713 height 584
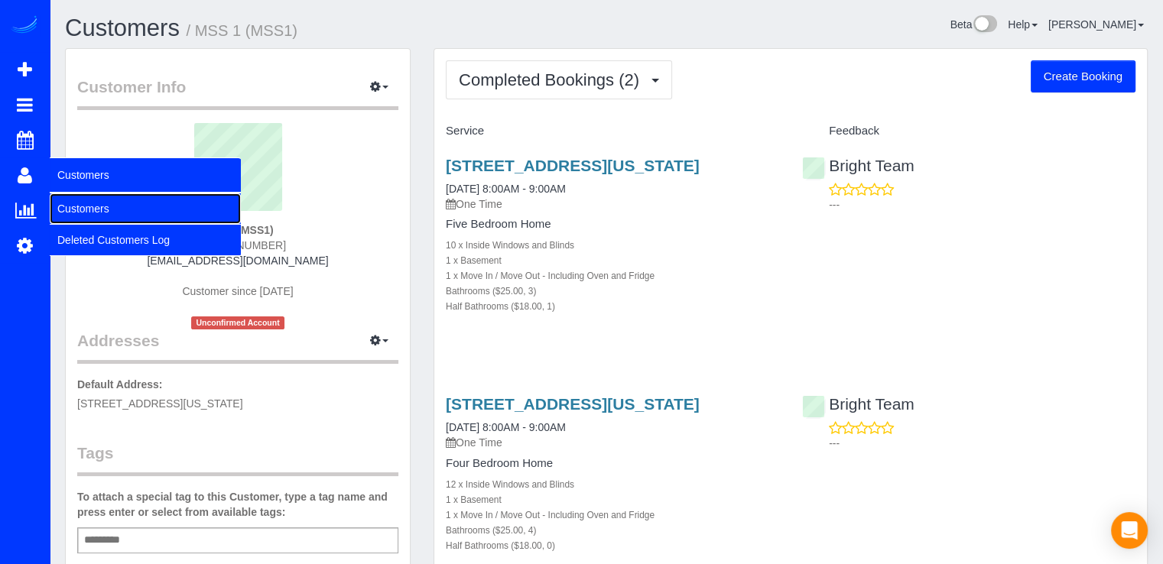
click at [75, 209] on link "Customers" at bounding box center [145, 208] width 191 height 31
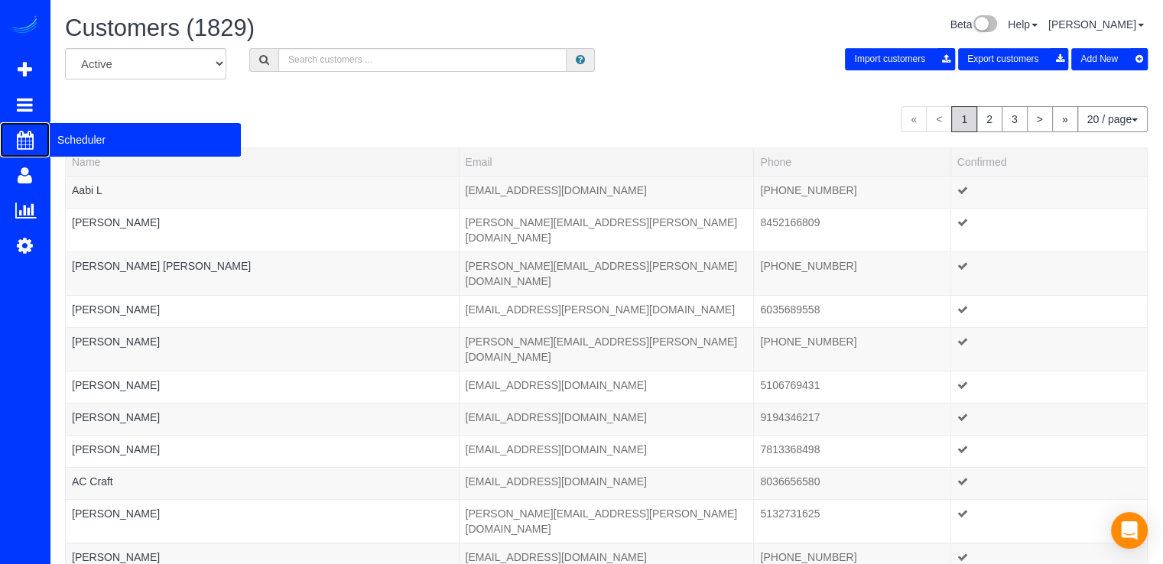
click at [96, 151] on span "Scheduler" at bounding box center [145, 139] width 191 height 35
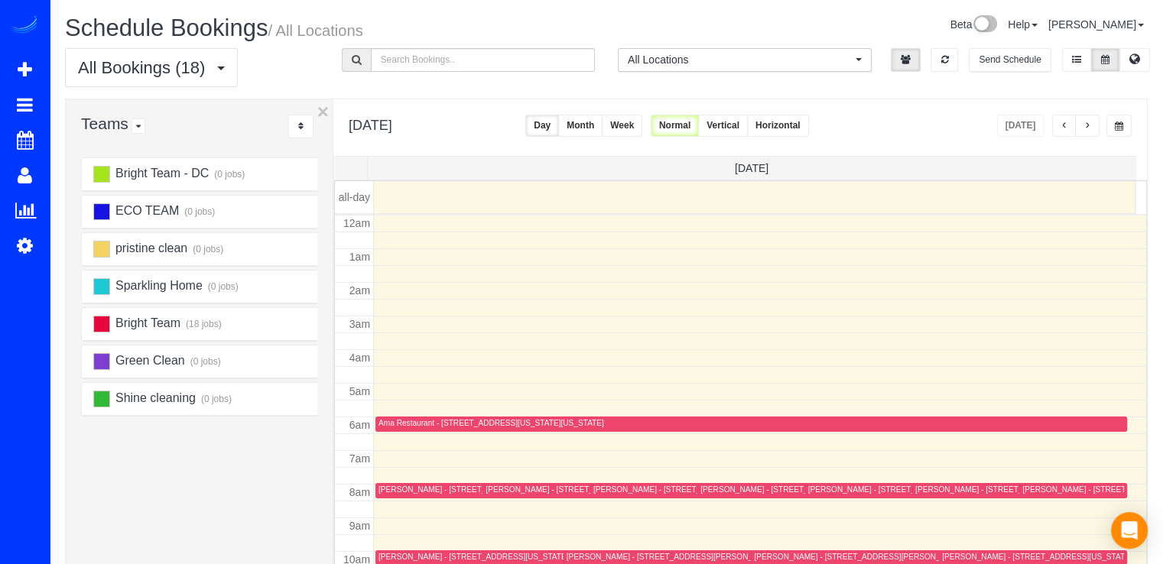
scroll to position [201, 0]
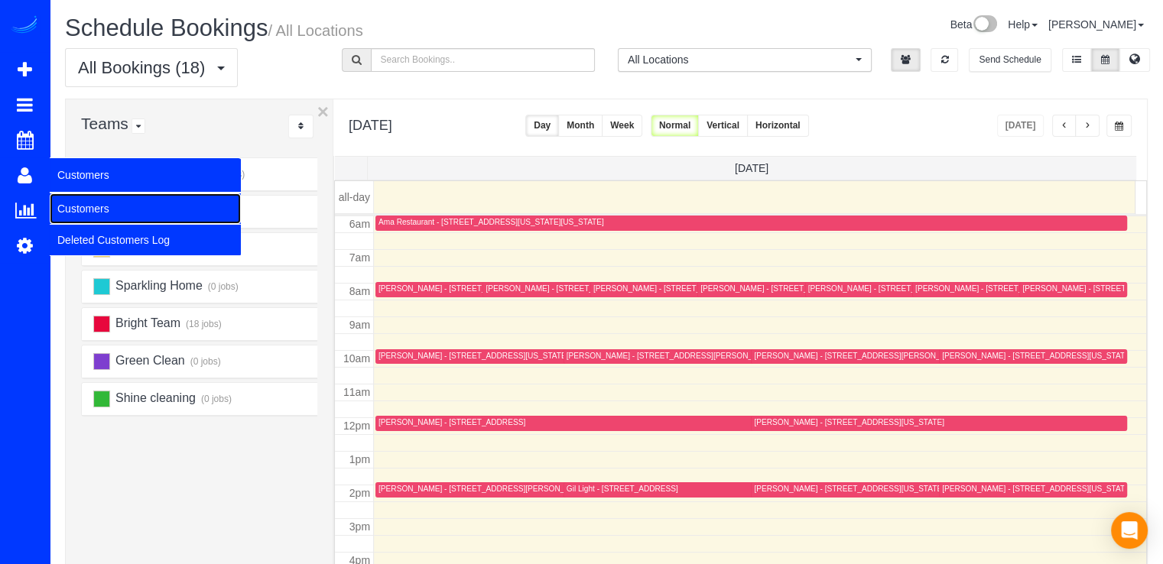
click at [86, 201] on link "Customers" at bounding box center [145, 208] width 191 height 31
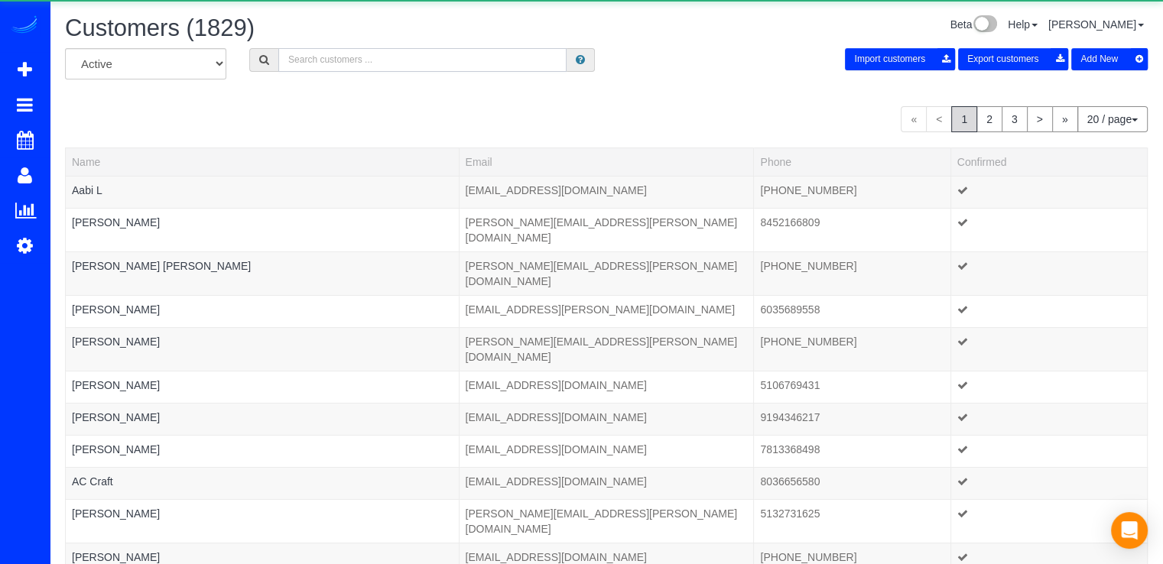
click at [360, 56] on input "text" at bounding box center [422, 60] width 288 height 24
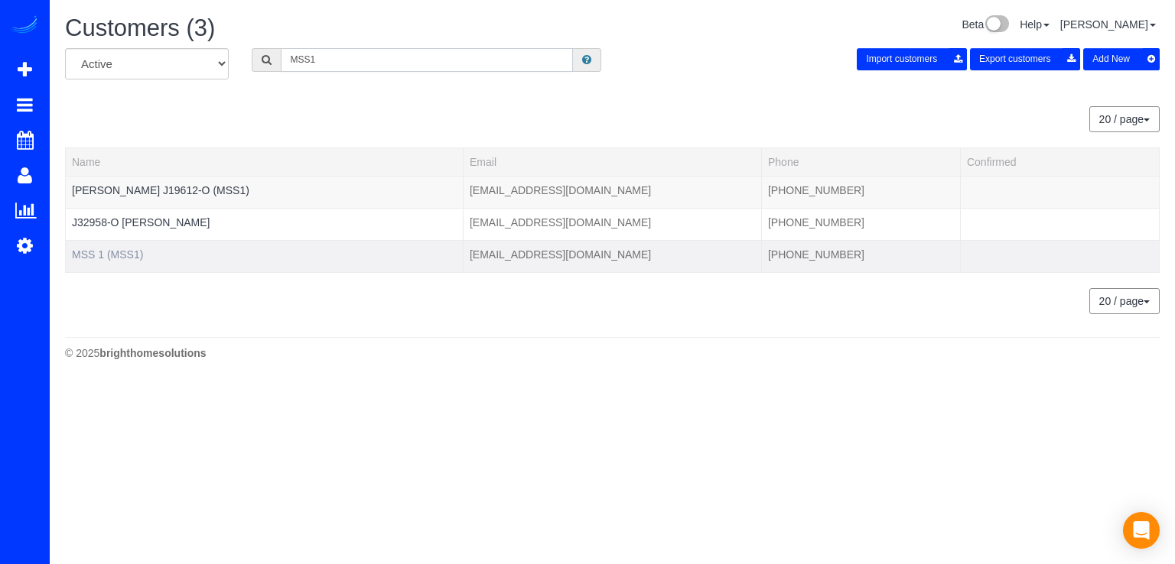
type input "MSS1"
click at [126, 251] on link "MSS 1 (MSS1)" at bounding box center [107, 255] width 71 height 12
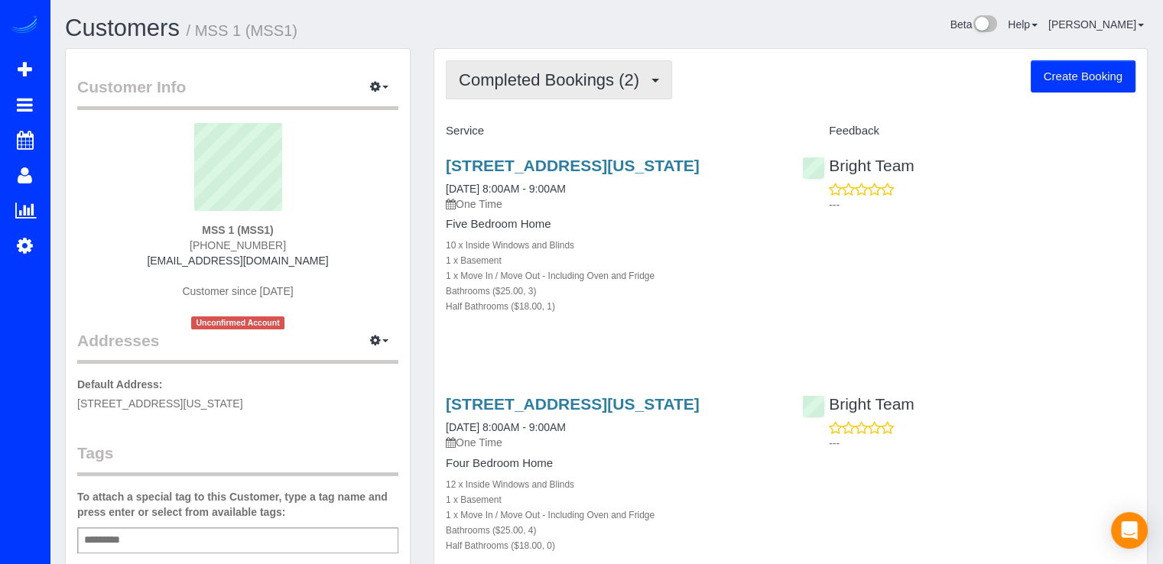
click at [590, 80] on span "Completed Bookings (2)" at bounding box center [553, 79] width 188 height 19
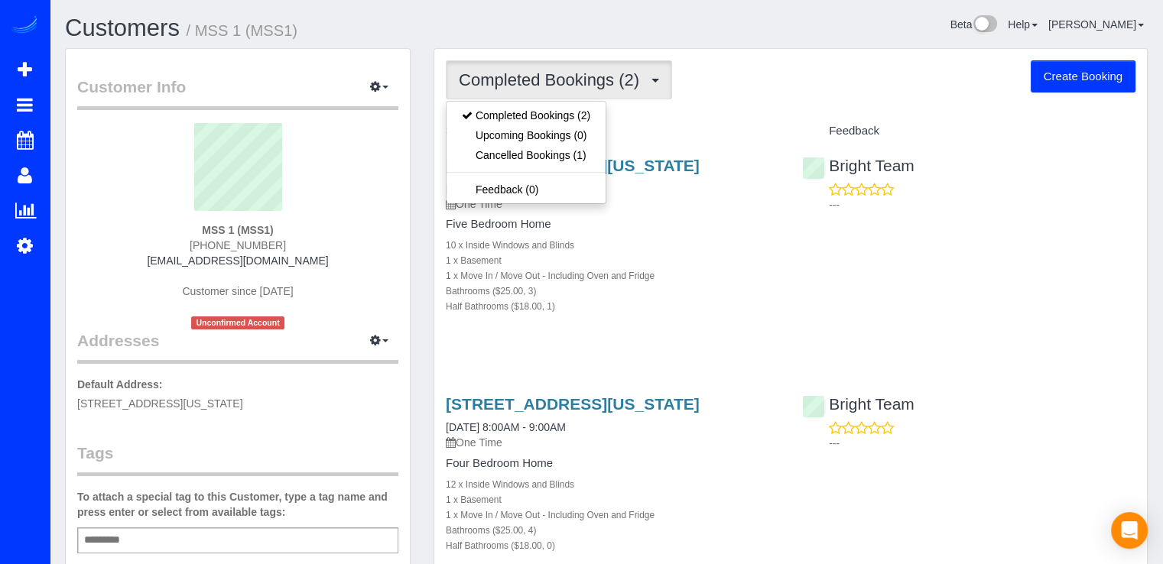
drag, startPoint x: 697, startPoint y: 102, endPoint x: 705, endPoint y: 96, distance: 10.4
click at [697, 102] on div "Completed Bookings (2) Completed Bookings (2) Upcoming Bookings (0) Cancelled B…" at bounding box center [790, 341] width 713 height 584
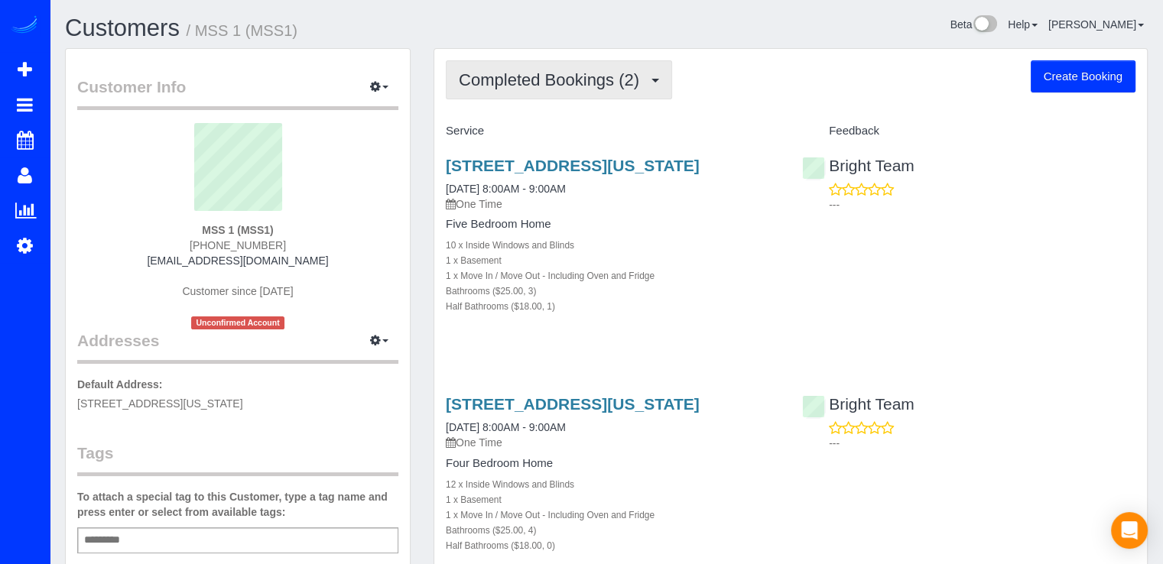
click at [656, 76] on button "Completed Bookings (2)" at bounding box center [559, 79] width 226 height 39
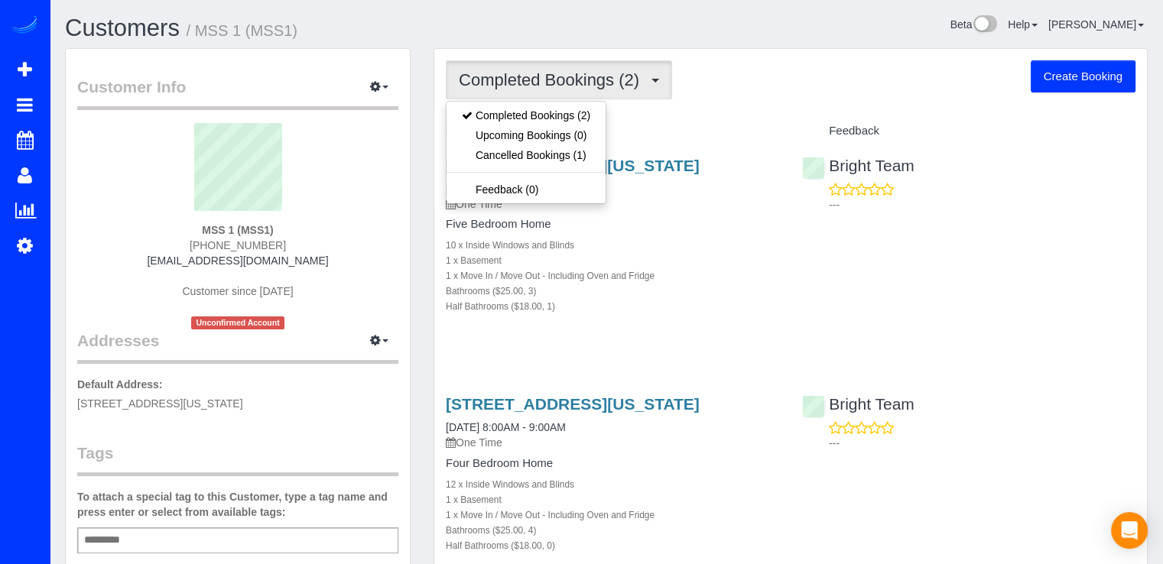
click at [684, 86] on div "Completed Bookings (2) Completed Bookings (2) Upcoming Bookings (0) Cancelled B…" at bounding box center [791, 79] width 690 height 39
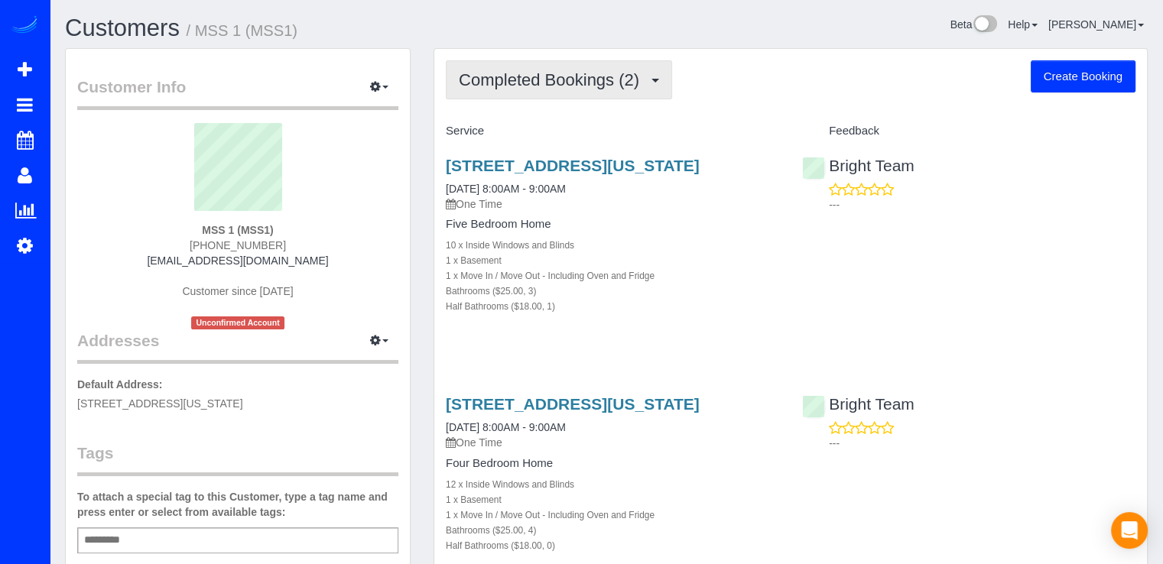
click at [640, 87] on span "Completed Bookings (2)" at bounding box center [553, 79] width 188 height 19
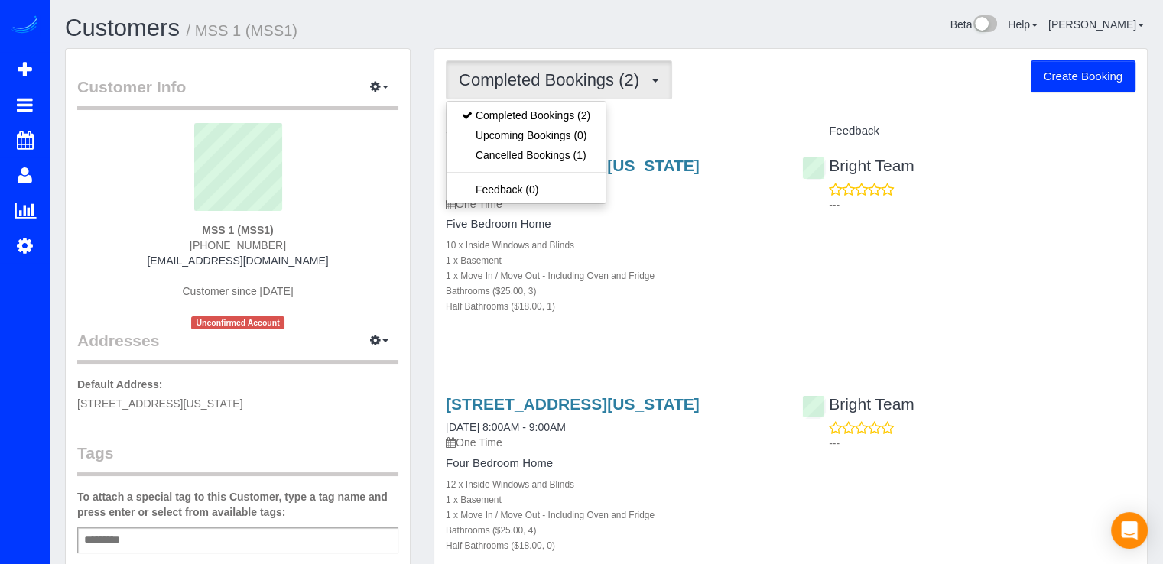
click at [716, 107] on div "Completed Bookings (2) Completed Bookings (2) Upcoming Bookings (0) Cancelled B…" at bounding box center [790, 341] width 713 height 584
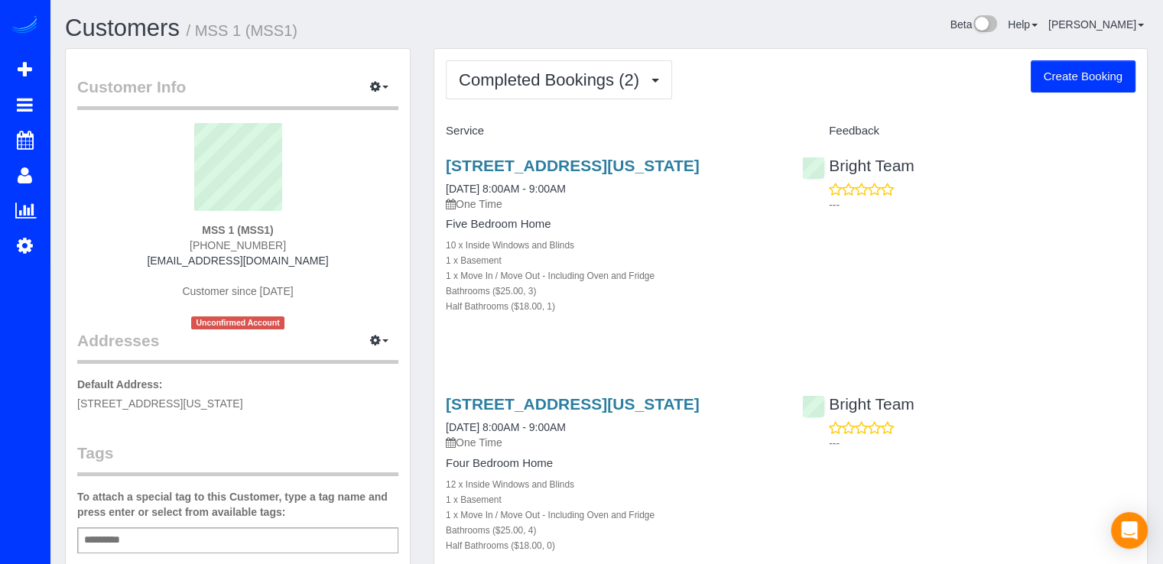
click at [1092, 86] on button "Create Booking" at bounding box center [1083, 76] width 105 height 32
select select "DC"
select select "string:fspay-02e0852f-7341-4a55-ac0a-1d775847ed65"
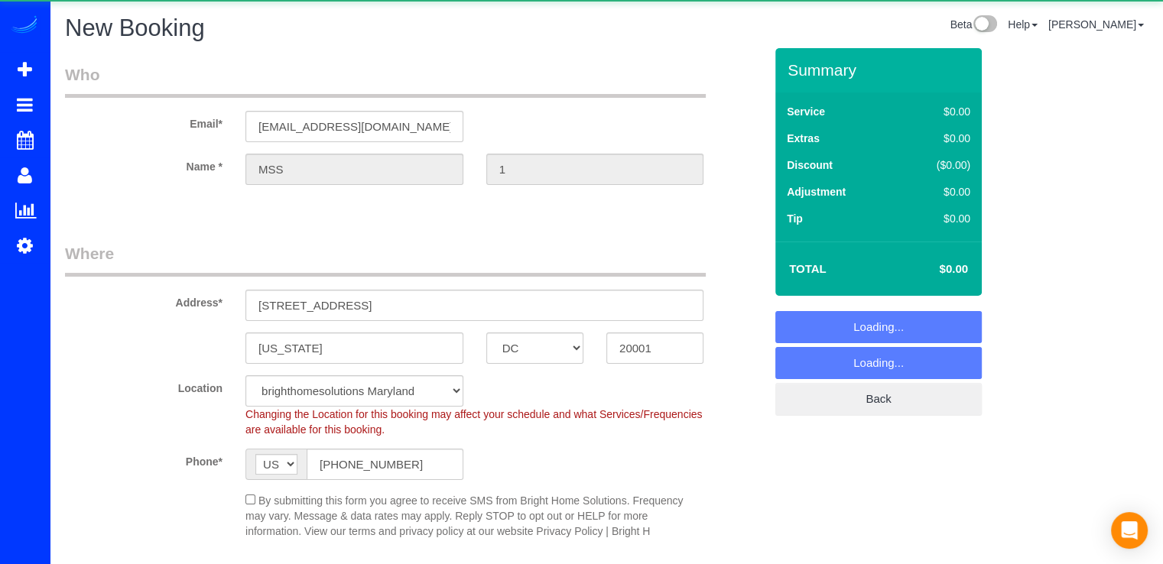
select select "object:3251"
select select "2"
select select "object:3303"
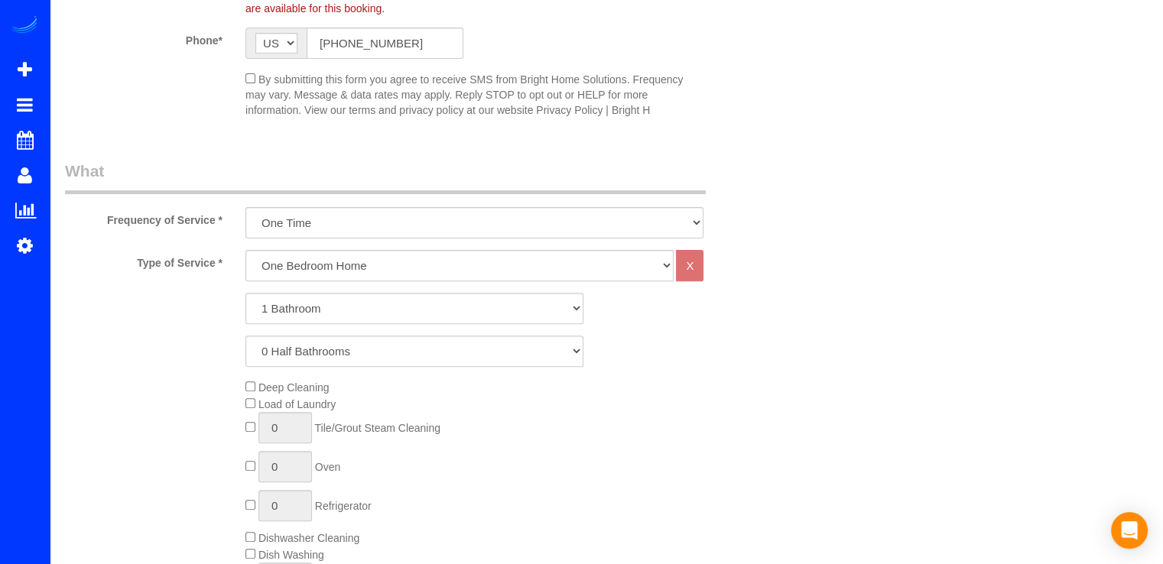
scroll to position [459, 0]
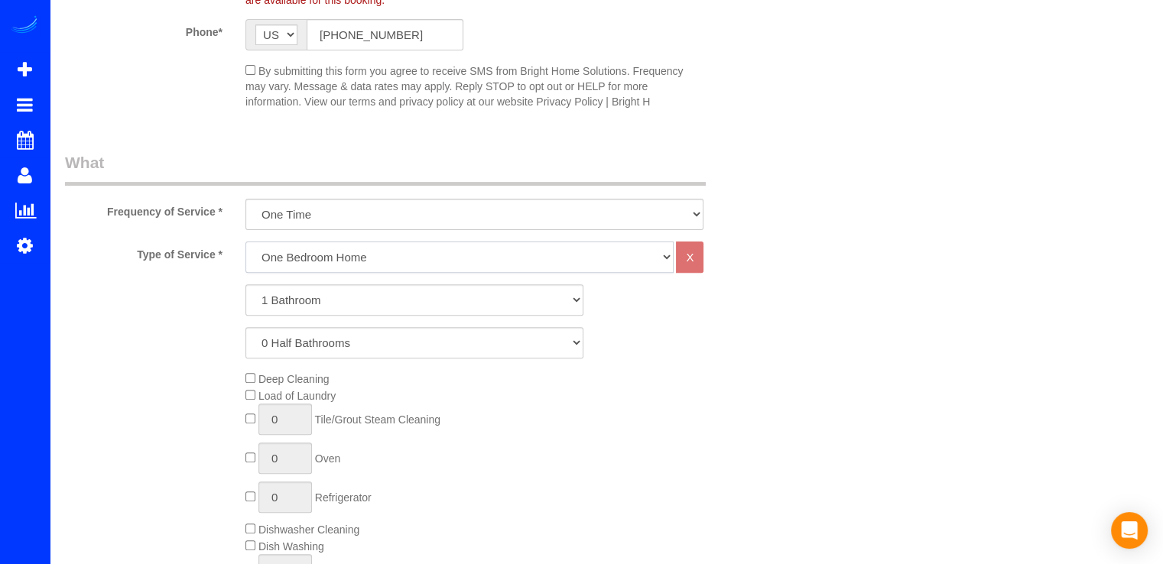
click at [317, 261] on select "One Bedroom Home Two Bedroom Home Three Bedroom Home Four Bedroom Home Five Bed…" at bounding box center [459, 257] width 428 height 31
select select "257"
click at [245, 242] on select "One Bedroom Home Two Bedroom Home Three Bedroom Home Four Bedroom Home Five Bed…" at bounding box center [459, 257] width 428 height 31
click at [298, 282] on div "Type of Service * One Bedroom Home Two Bedroom Home Three Bedroom Home Four Bed…" at bounding box center [414, 561] width 699 height 639
click at [300, 291] on select "1 Bathroom 2 Bathrooms 3 Bathrooms 4 Bathrooms 5 Bathrooms 6 Bathrooms 7 Bathro…" at bounding box center [414, 299] width 338 height 31
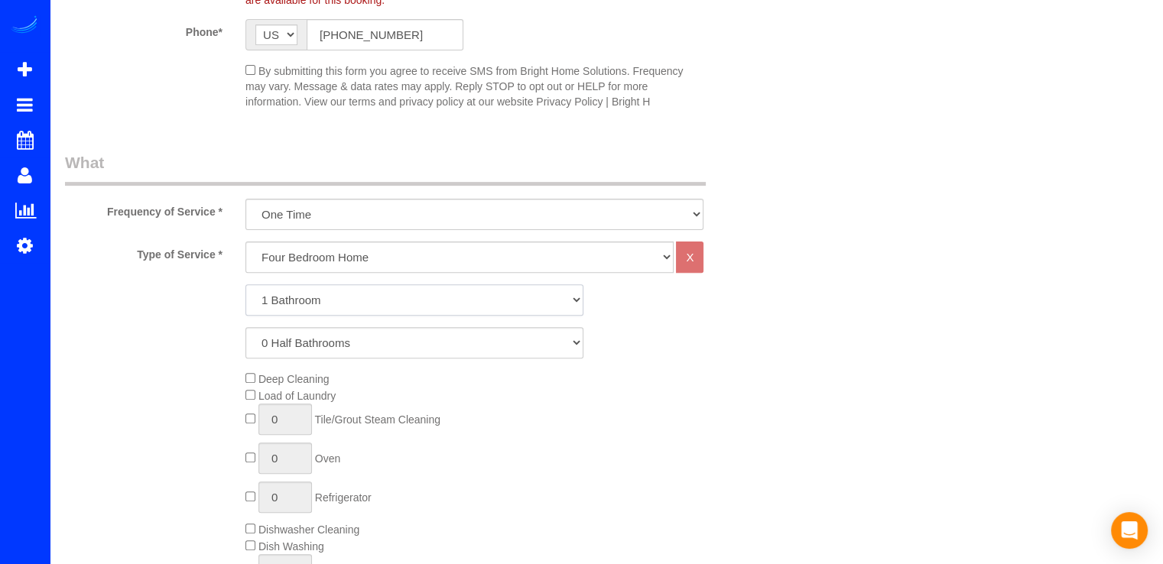
select select "3"
click at [245, 284] on select "1 Bathroom 2 Bathrooms 3 Bathrooms 4 Bathrooms 5 Bathrooms 6 Bathrooms 7 Bathro…" at bounding box center [414, 299] width 338 height 31
drag, startPoint x: 322, startPoint y: 340, endPoint x: 310, endPoint y: 353, distance: 16.8
click at [321, 342] on select "0 Half Bathrooms 1 Half Bathroom 2 Half Bathrooms 3 Half Bathrooms 4 Half Bathr…" at bounding box center [414, 342] width 338 height 31
select select "1"
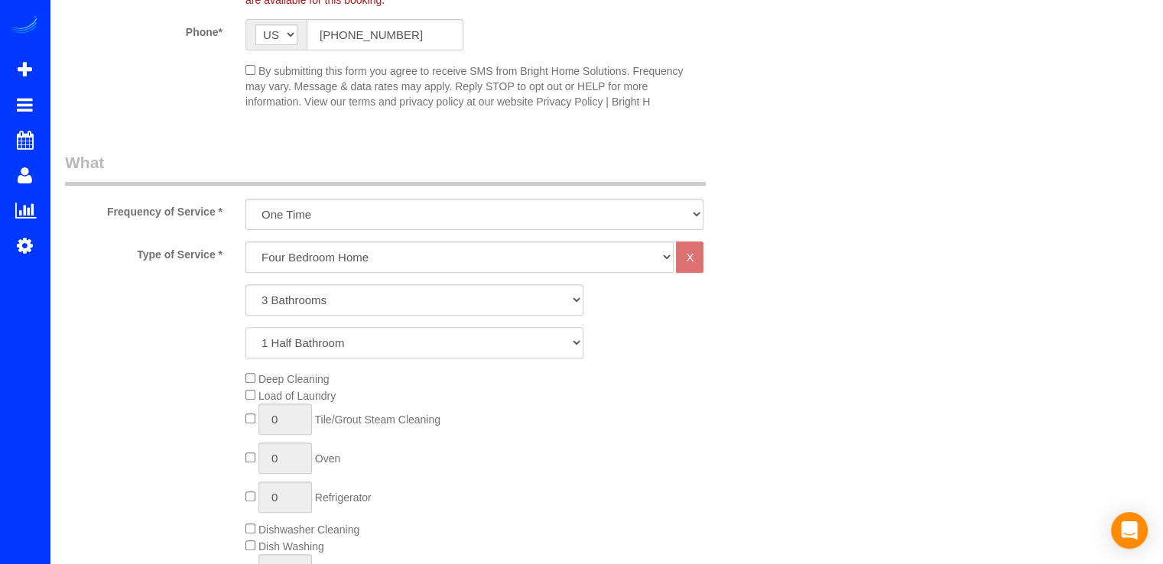
click at [245, 327] on select "0 Half Bathrooms 1 Half Bathroom 2 Half Bathrooms 3 Half Bathrooms 4 Half Bathr…" at bounding box center [414, 342] width 338 height 31
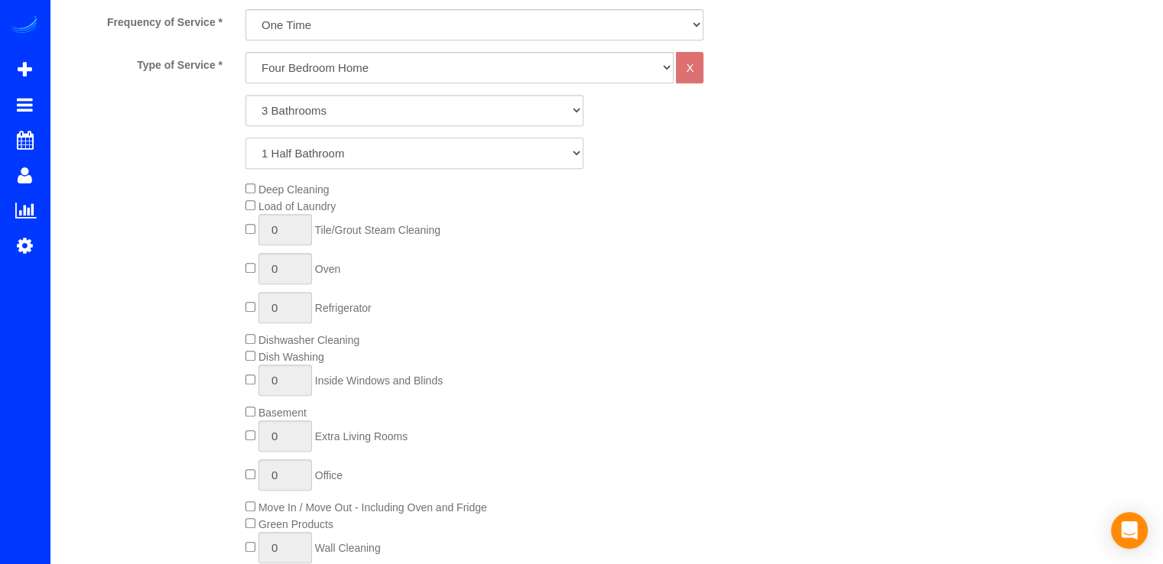
scroll to position [688, 0]
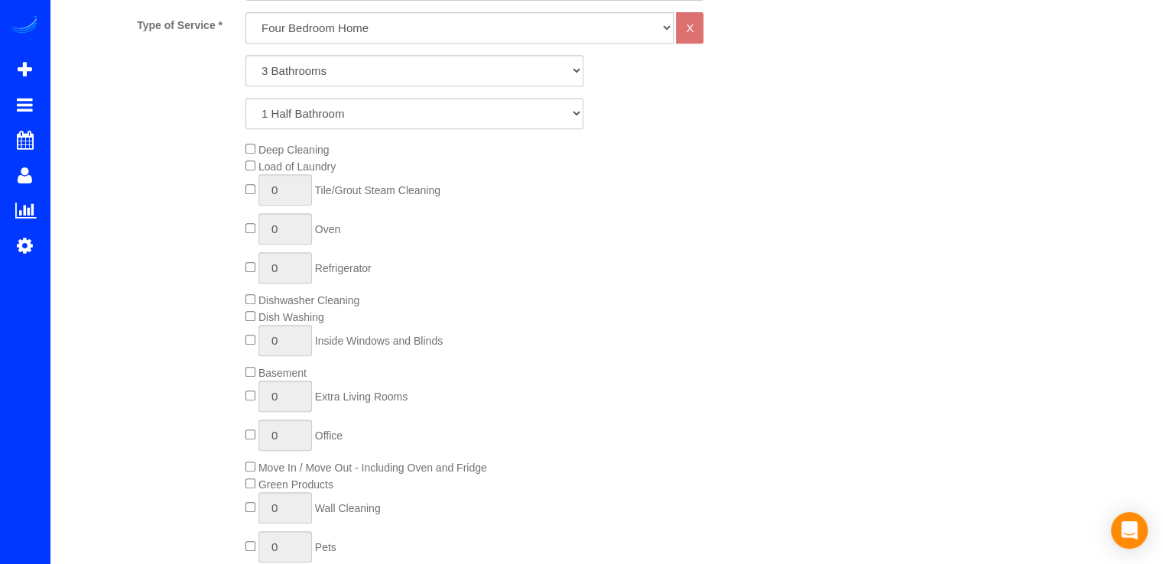
click at [252, 401] on span "0 Extra Living Rooms" at bounding box center [326, 397] width 162 height 12
click at [251, 389] on div "Deep Cleaning Load of Laundry 0 Tile/Grout Steam Cleaning 0 Oven 0 Refrigerator…" at bounding box center [504, 381] width 541 height 480
type input "1"
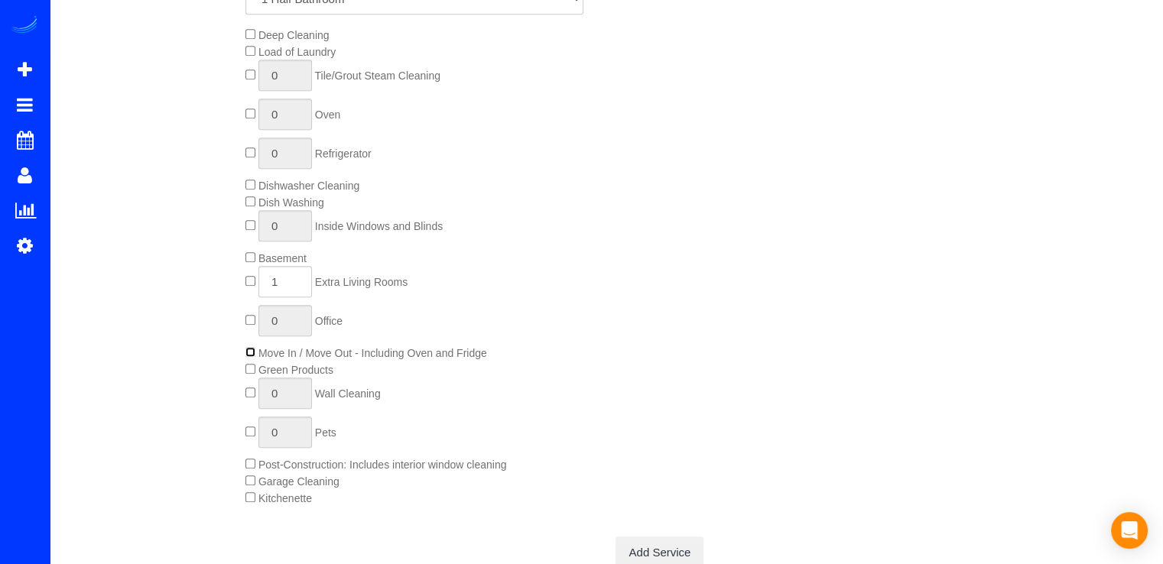
scroll to position [765, 0]
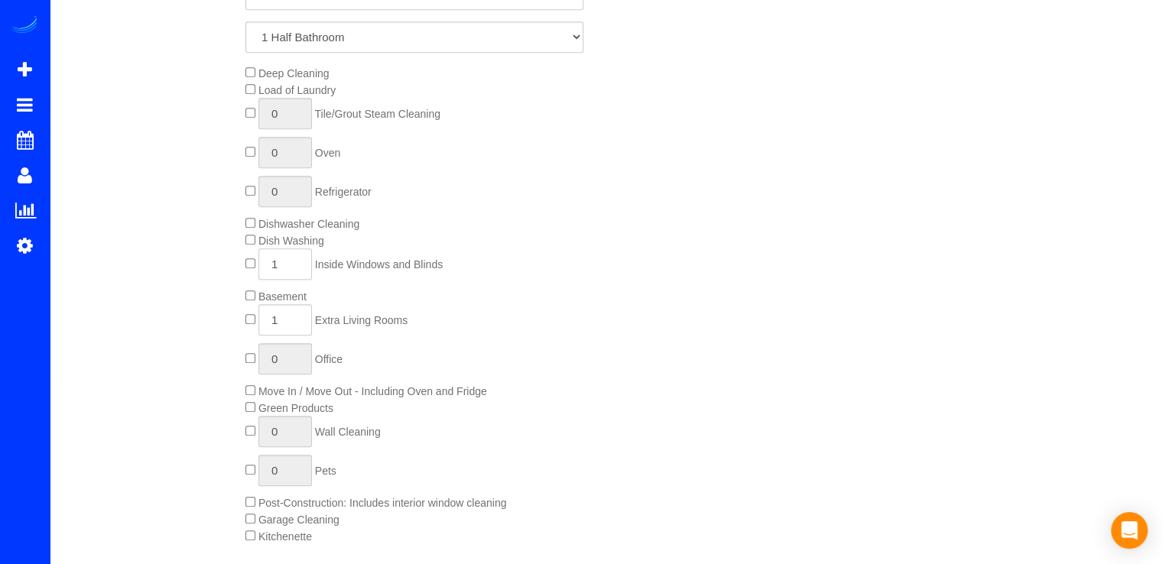
click at [288, 265] on input "1" at bounding box center [285, 264] width 54 height 31
type input "15"
click at [584, 242] on div "Deep Cleaning Load of Laundry 0 Tile/Grout Steam Cleaning 0 Oven 0 Refrigerator…" at bounding box center [504, 304] width 541 height 480
click at [665, 279] on div "Deep Cleaning Load of Laundry 0 Tile/Grout Steam Cleaning 0 Oven 0 Refrigerator…" at bounding box center [504, 304] width 541 height 480
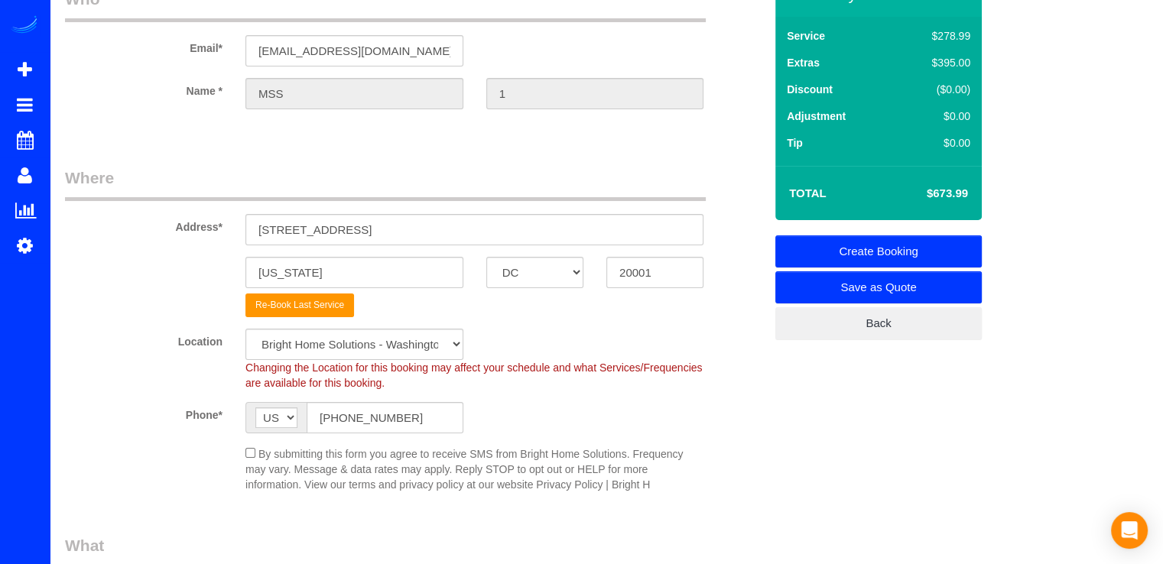
scroll to position [153, 0]
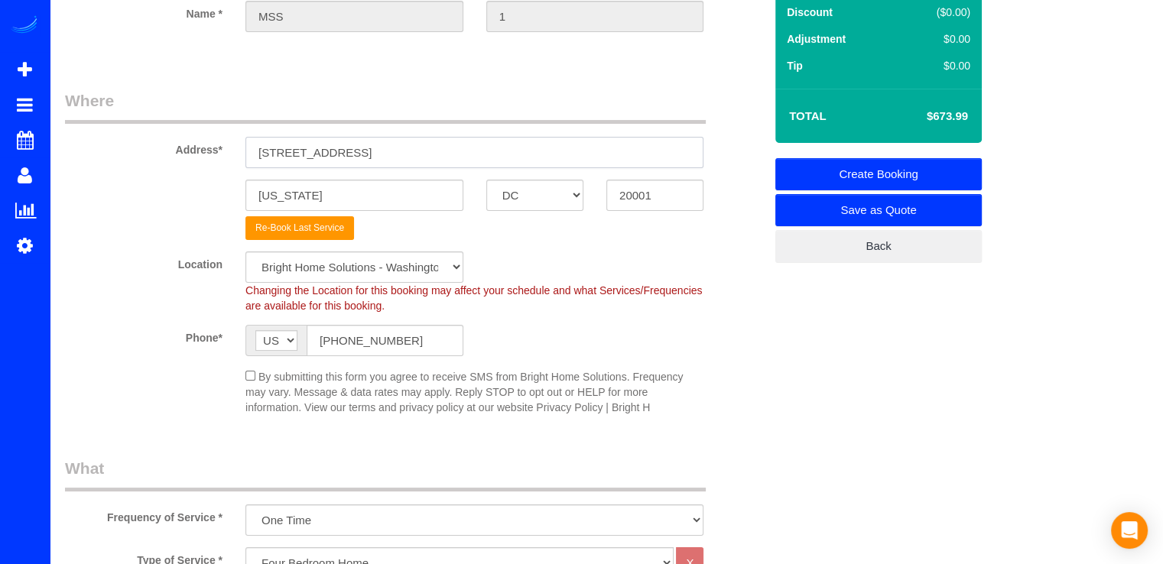
drag, startPoint x: 361, startPoint y: 151, endPoint x: 245, endPoint y: 142, distance: 115.8
click at [245, 142] on input "1808 9th St NW" at bounding box center [474, 152] width 458 height 31
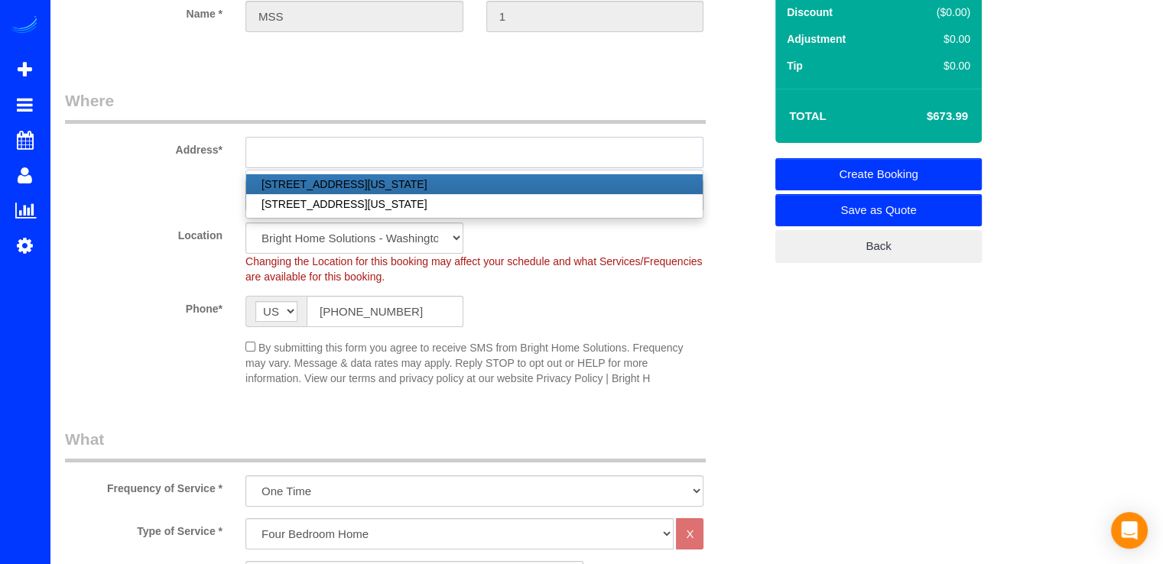
paste input "5307 MERRIAM STREET Bethesda, MD 20814"
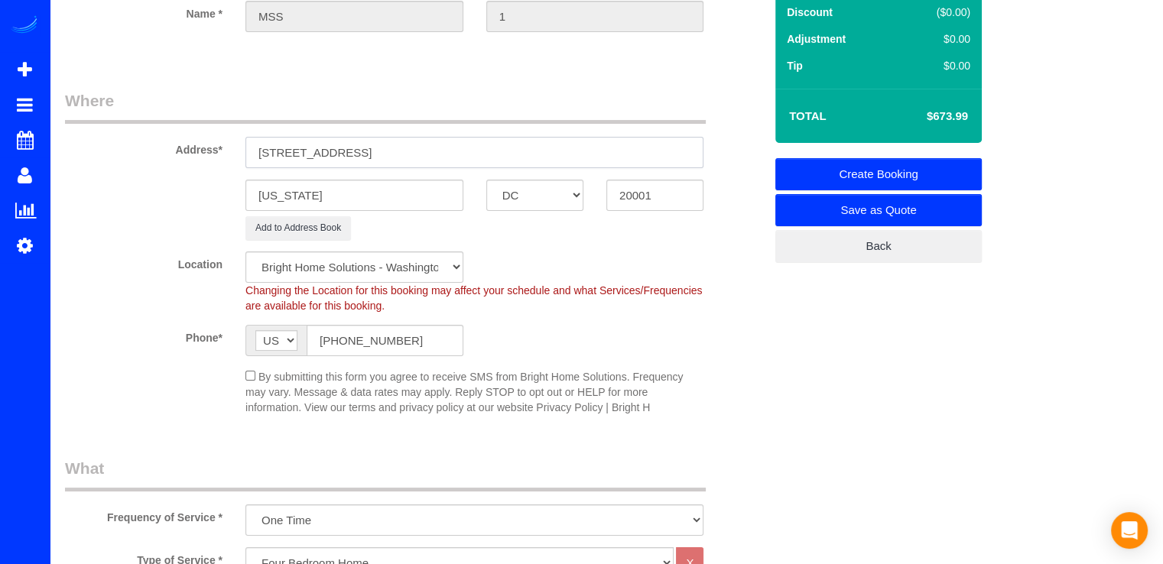
type input "5307 MERRIAM STREET Bethesda, MD 20814"
drag, startPoint x: 382, startPoint y: 215, endPoint x: 364, endPoint y: 205, distance: 20.2
click at [381, 213] on sui-booking-address "Address* 5307 MERRIAM STREET Bethesda, MD 20814 Washington AK AL AR AZ CA CO CT…" at bounding box center [414, 164] width 699 height 151
drag, startPoint x: 346, startPoint y: 200, endPoint x: 253, endPoint y: 206, distance: 93.6
click at [254, 206] on input "Washington" at bounding box center [354, 195] width 218 height 31
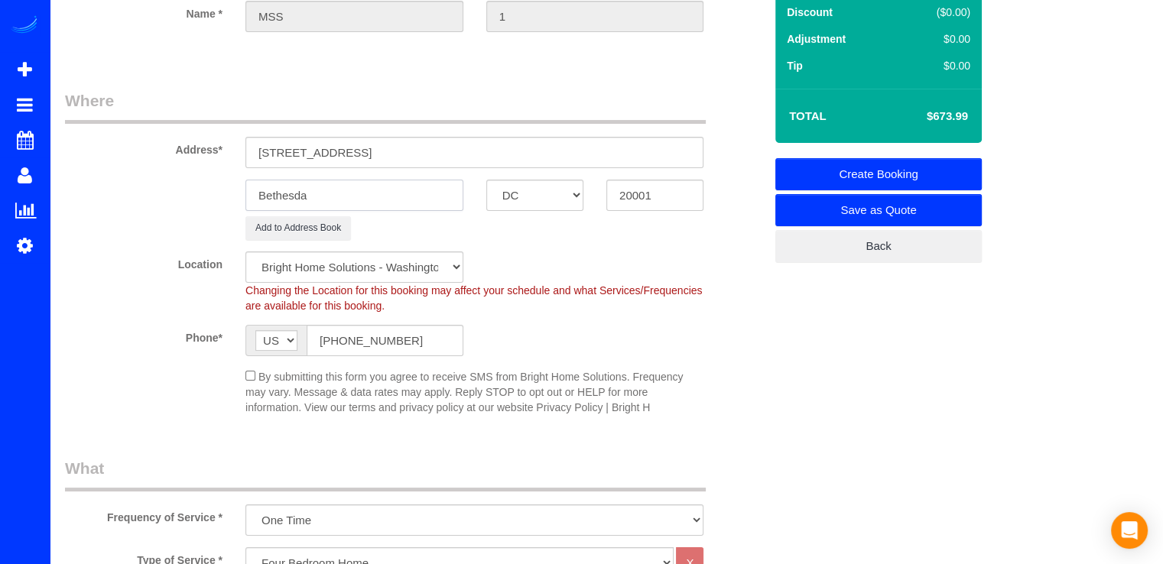
type input "Bethesda"
click at [545, 199] on select "AK AL AR AZ CA CO CT DC DE FL GA HI IA ID IL IN KS KY LA MA MD ME MI MN MO MS M…" at bounding box center [534, 195] width 97 height 31
select select "MD"
click at [486, 180] on select "AK AL AR AZ CA CO CT DC DE FL GA HI IA ID IL IN KS KY LA MA MD ME MI MN MO MS M…" at bounding box center [534, 195] width 97 height 31
click at [654, 187] on input "20001" at bounding box center [654, 195] width 97 height 31
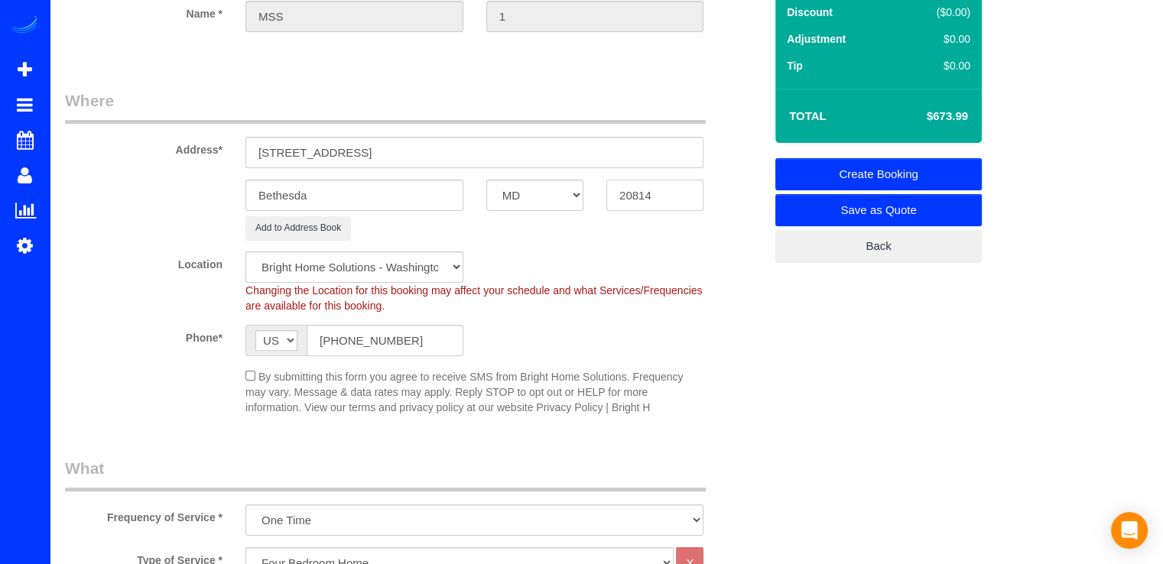
type input "20814"
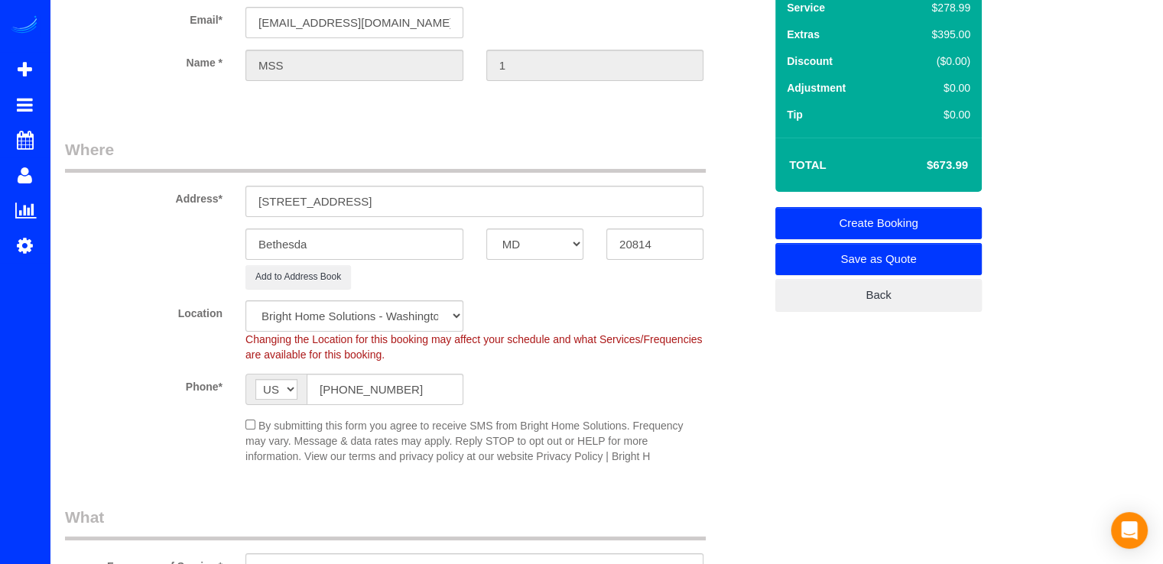
click at [428, 358] on sui-booking-location "Location brighthomesolutions Maryland Bright Home Solutions - Washington DC Vir…" at bounding box center [414, 383] width 699 height 164
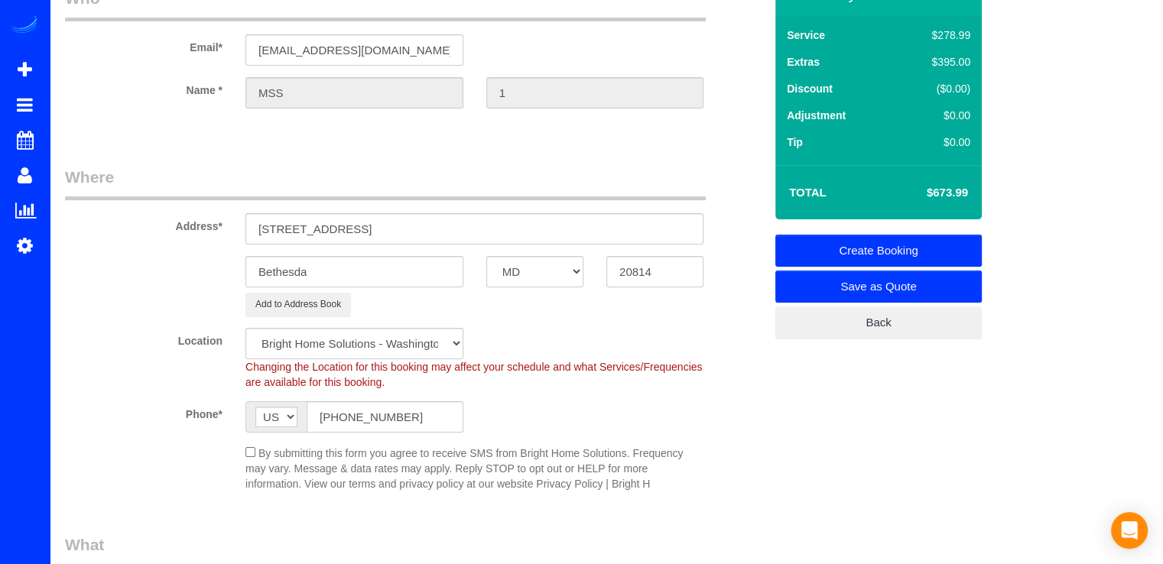
select select "1"
select select "object:3505"
select select "3"
select select "1"
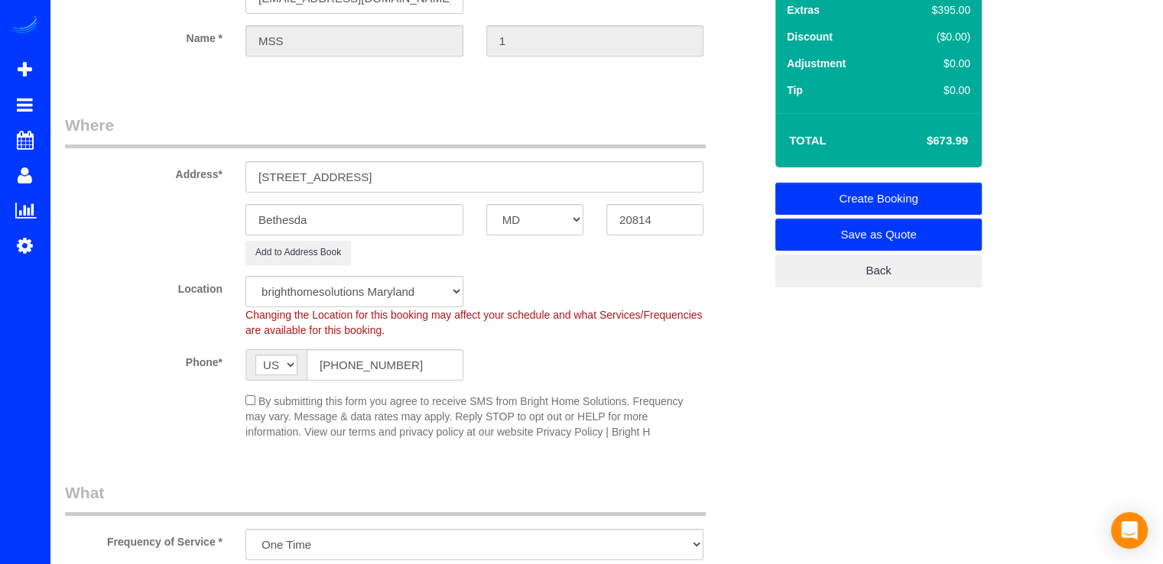
scroll to position [153, 0]
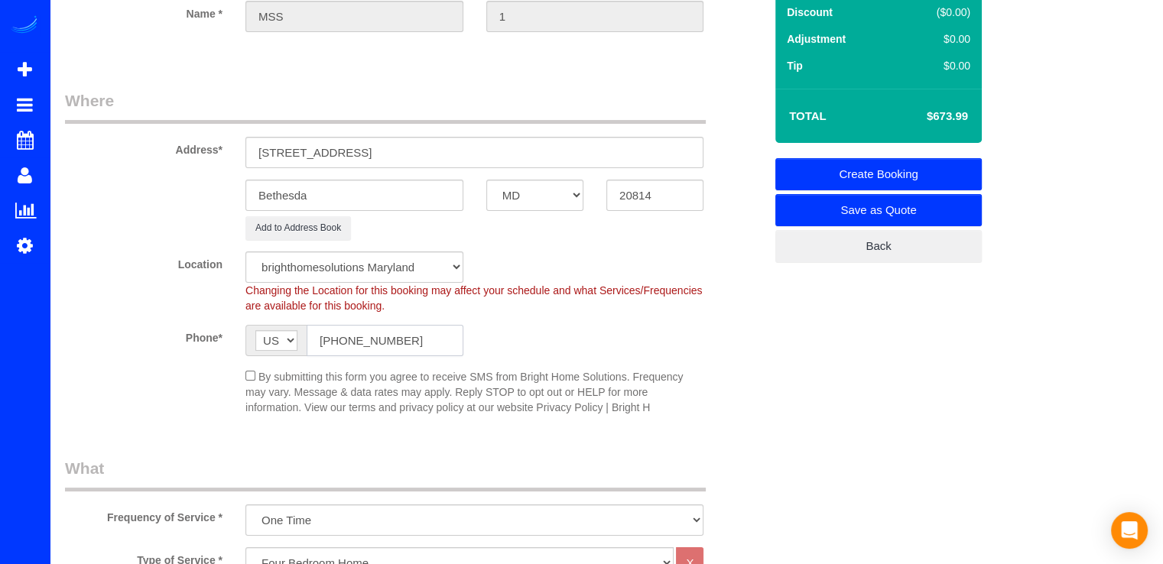
drag, startPoint x: 345, startPoint y: 339, endPoint x: 268, endPoint y: 336, distance: 77.3
click at [268, 336] on div "AF AL DZ AD AO AI AQ AG AR AM AW AU AT AZ BS BH BD BB BY BE BZ BJ BM BT BO BA B…" at bounding box center [354, 340] width 218 height 31
paste input "305) 347-1423"
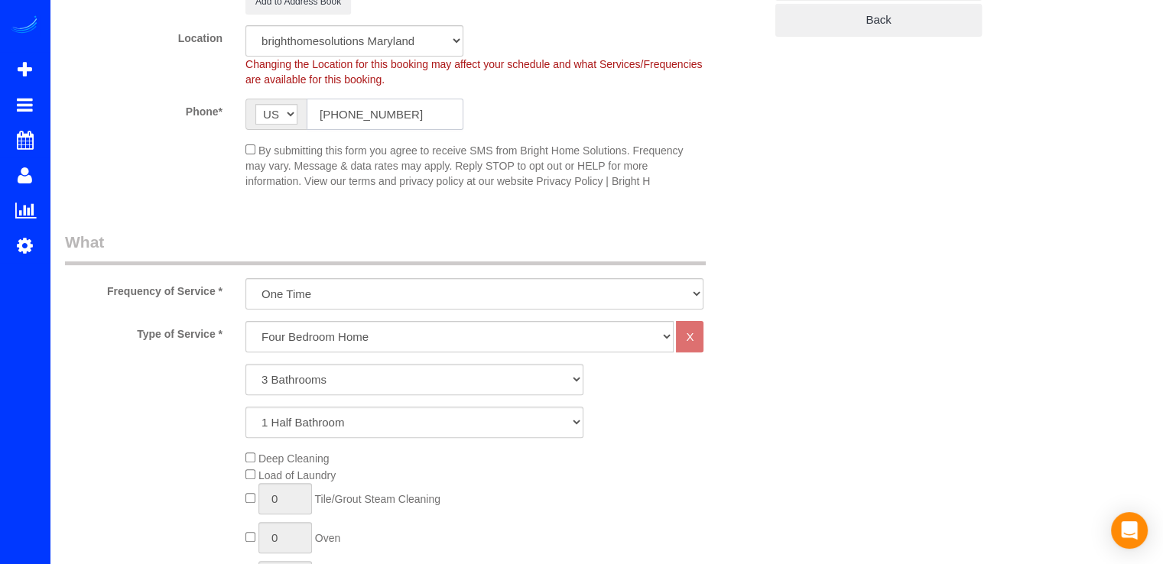
scroll to position [382, 0]
type input "(305) 347-1423"
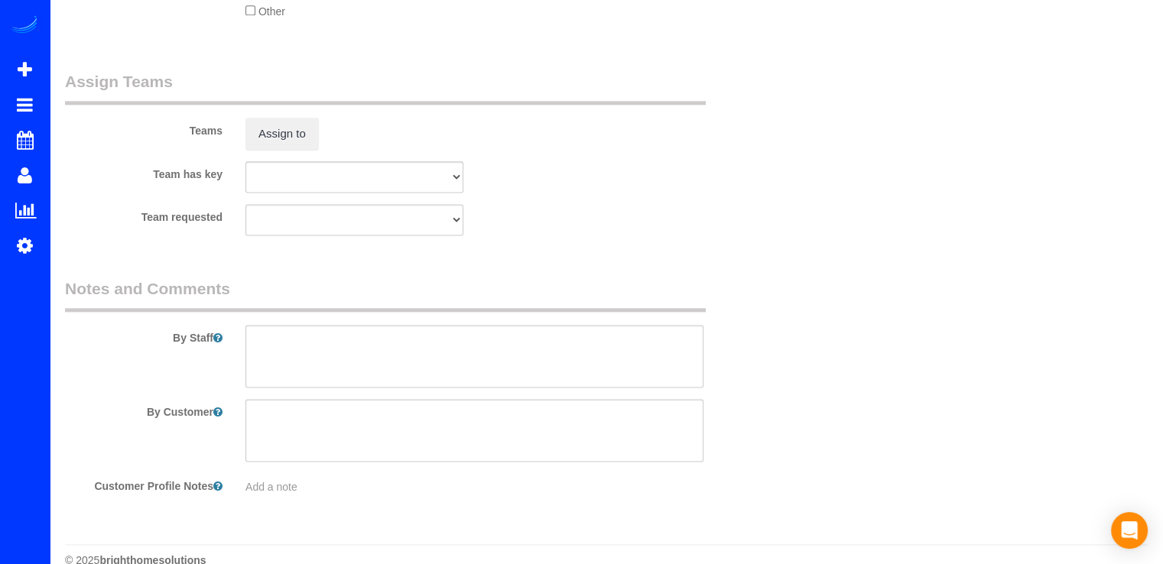
scroll to position [2050, 0]
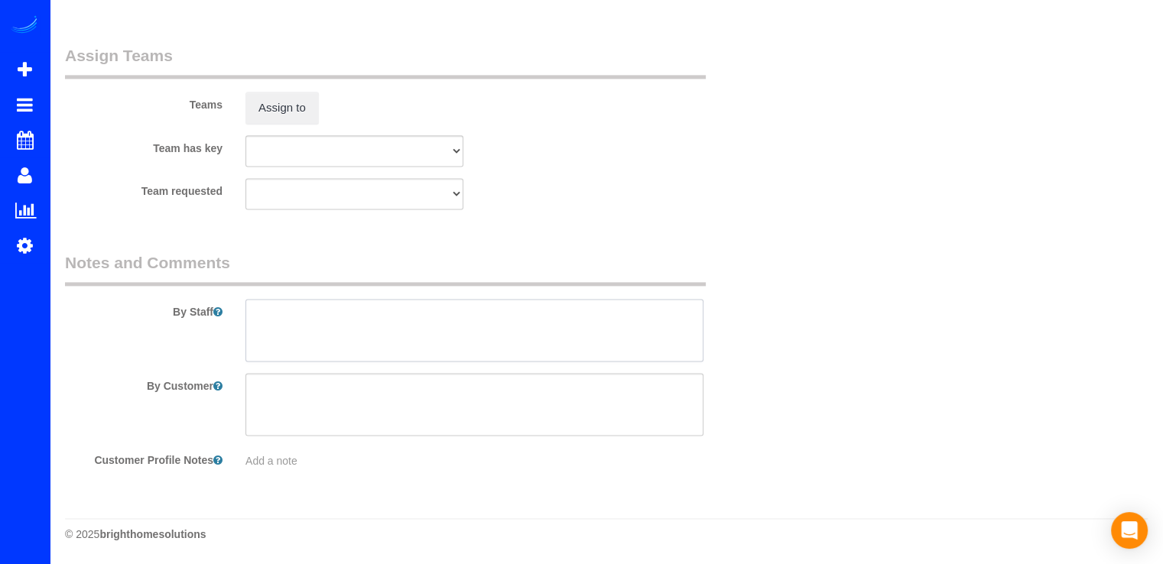
click at [288, 311] on textarea at bounding box center [474, 330] width 458 height 63
paste textarea "REINA IRENE MEJIA"
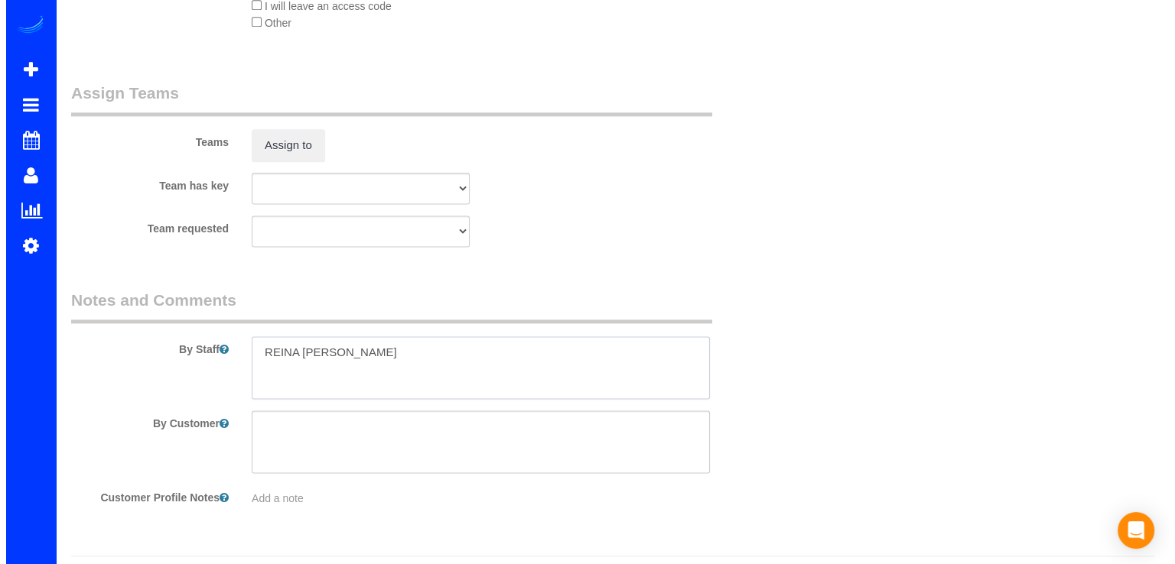
scroll to position [1973, 0]
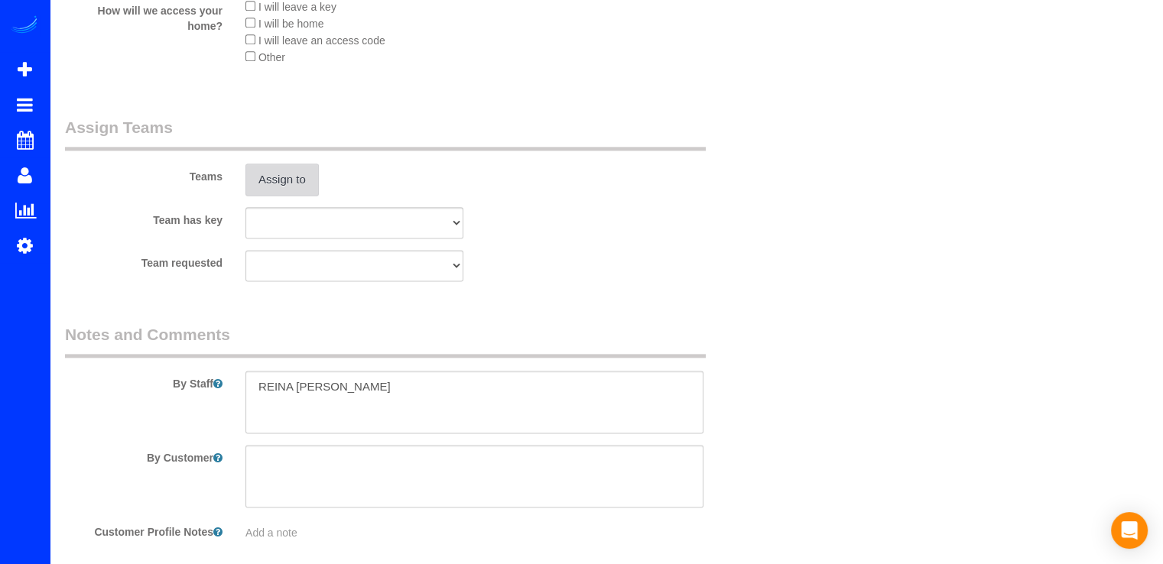
click at [290, 190] on button "Assign to" at bounding box center [281, 180] width 73 height 32
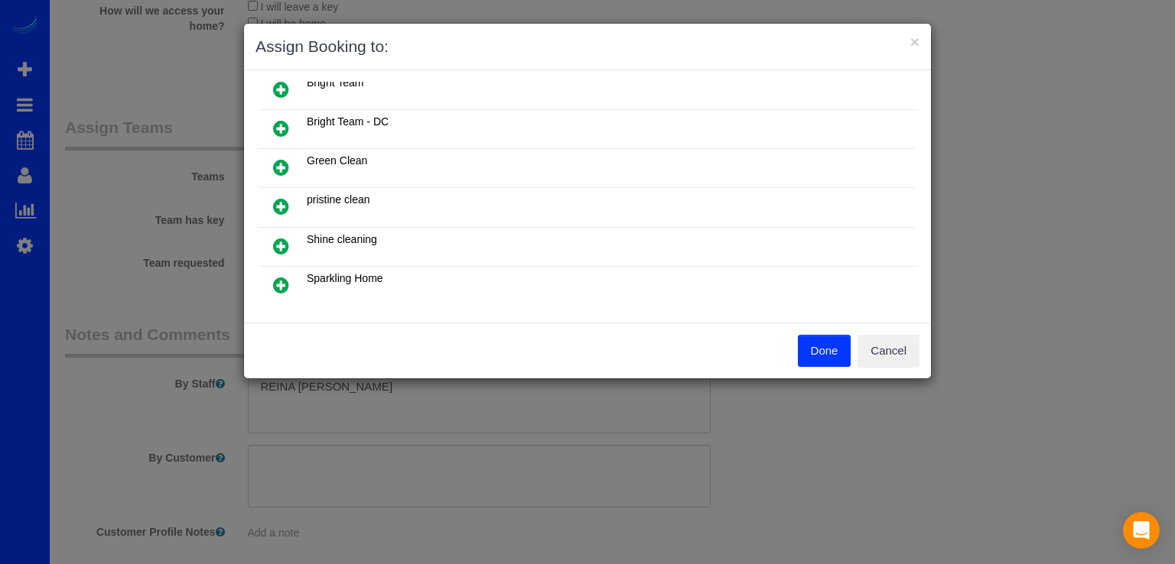
scroll to position [0, 0]
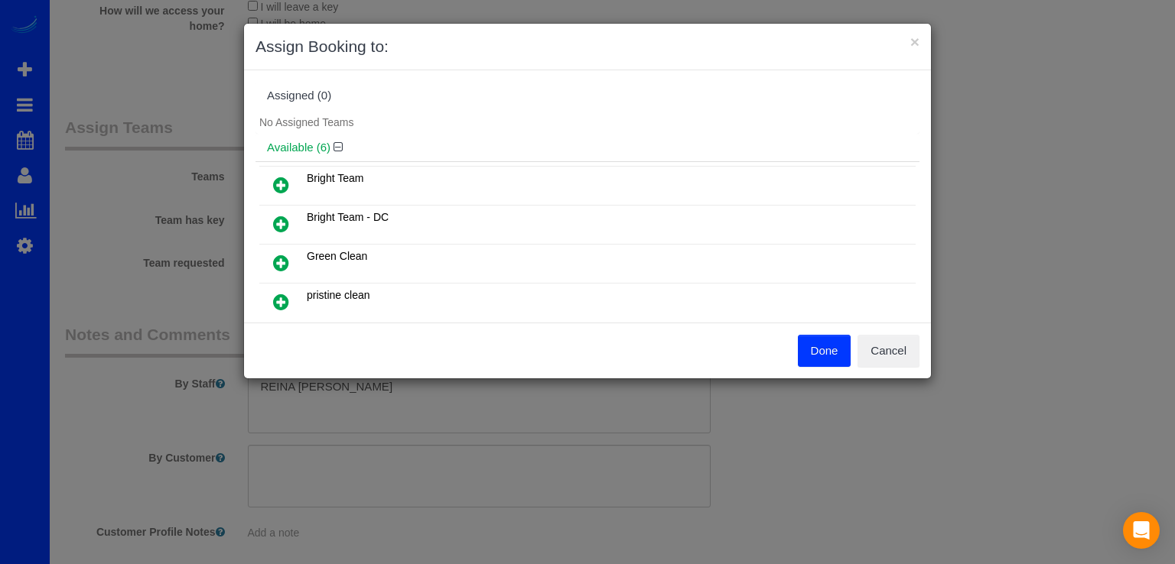
click at [281, 183] on icon at bounding box center [281, 185] width 16 height 18
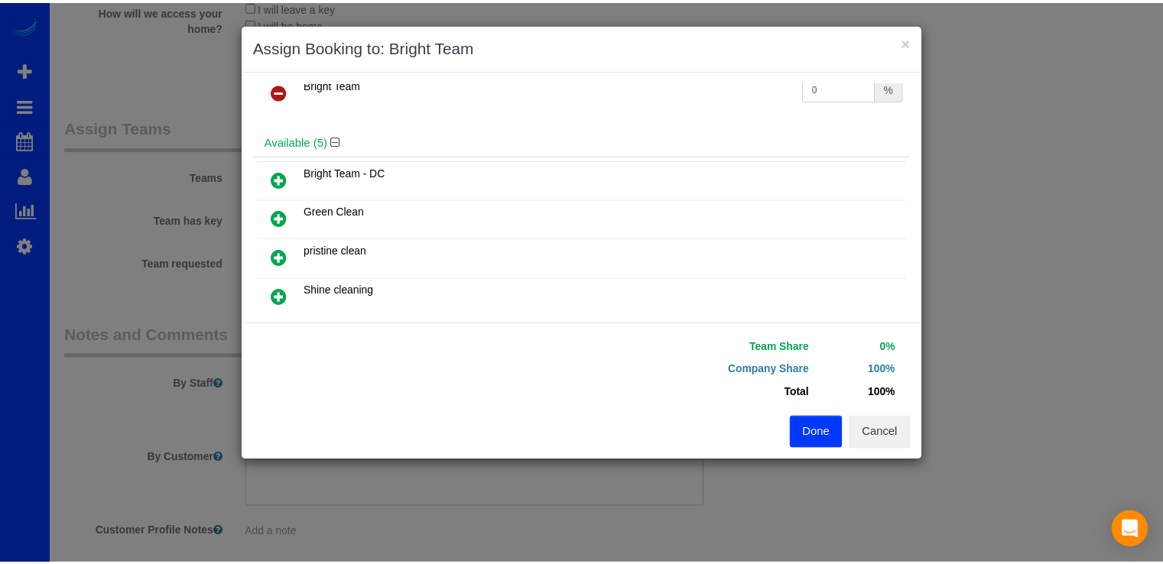
scroll to position [76, 0]
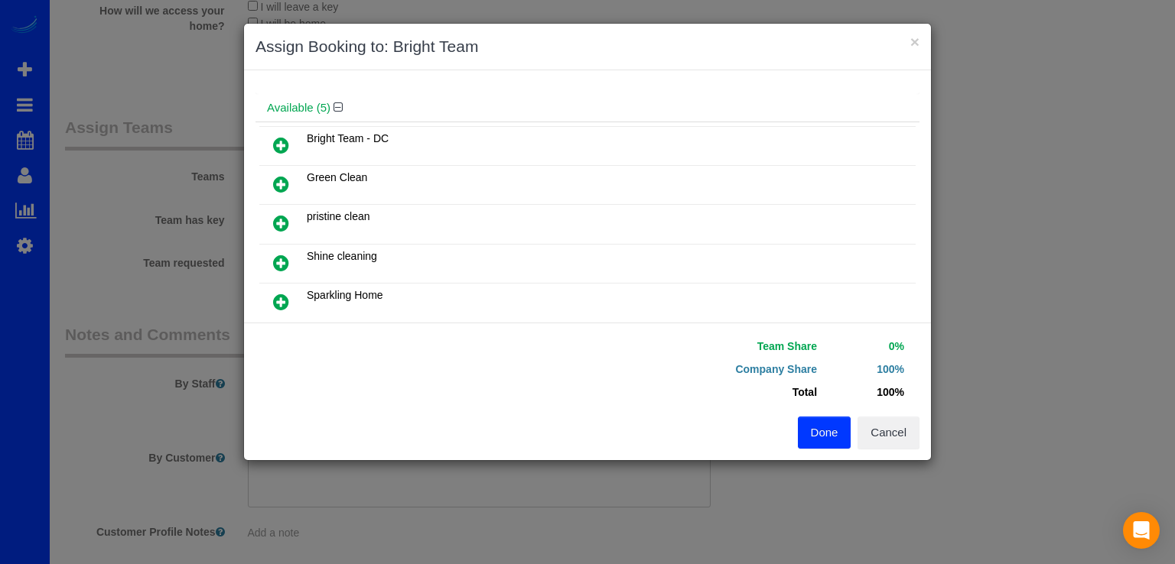
click at [281, 145] on icon at bounding box center [281, 145] width 16 height 18
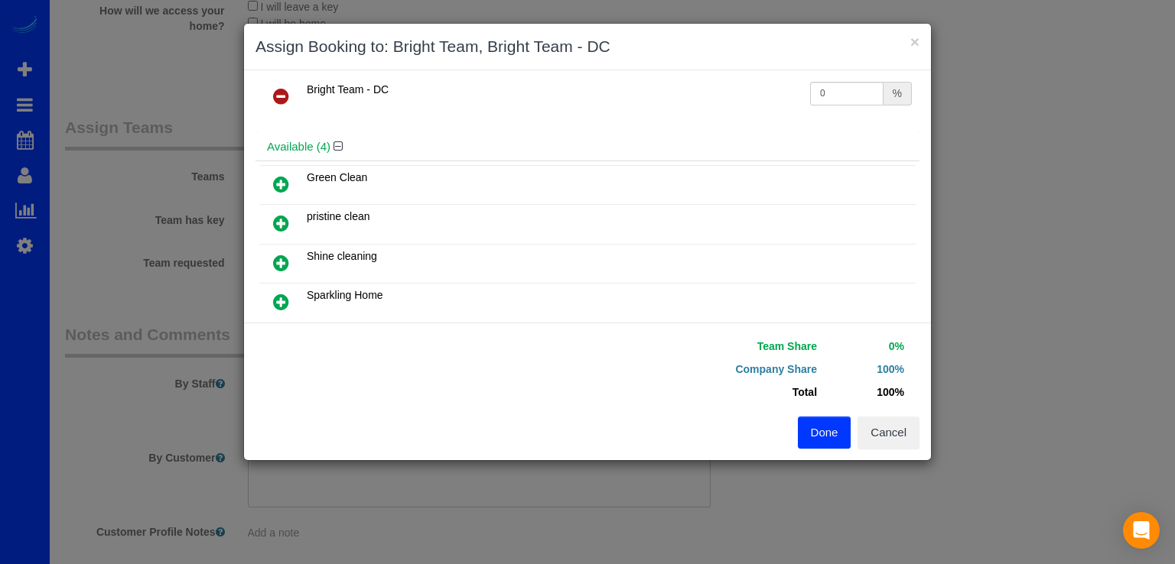
click at [811, 437] on button "Done" at bounding box center [825, 433] width 54 height 32
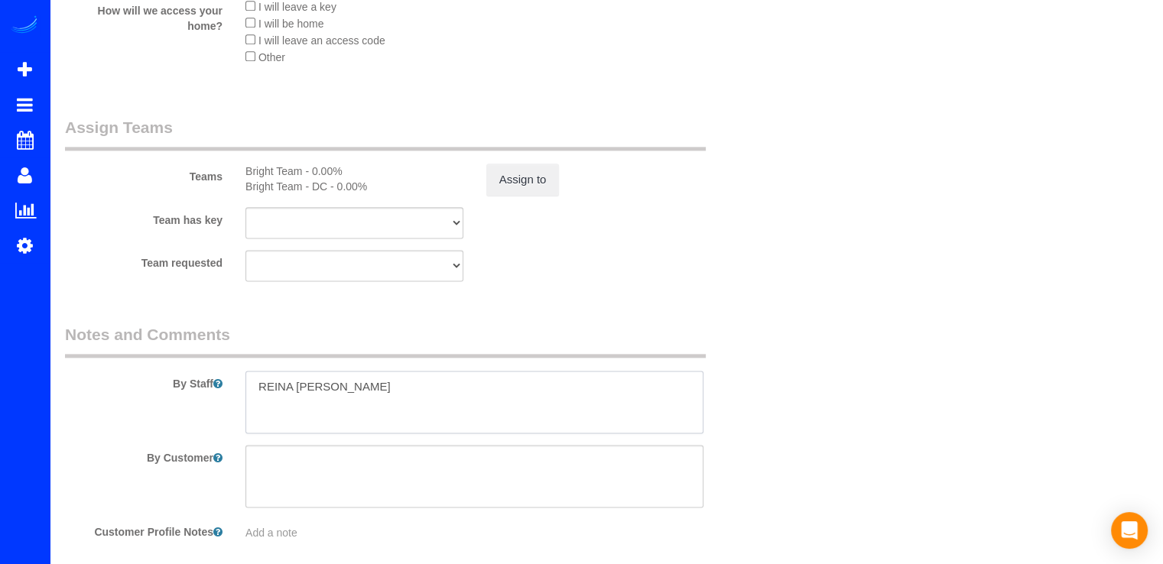
click at [378, 401] on textarea at bounding box center [474, 402] width 458 height 63
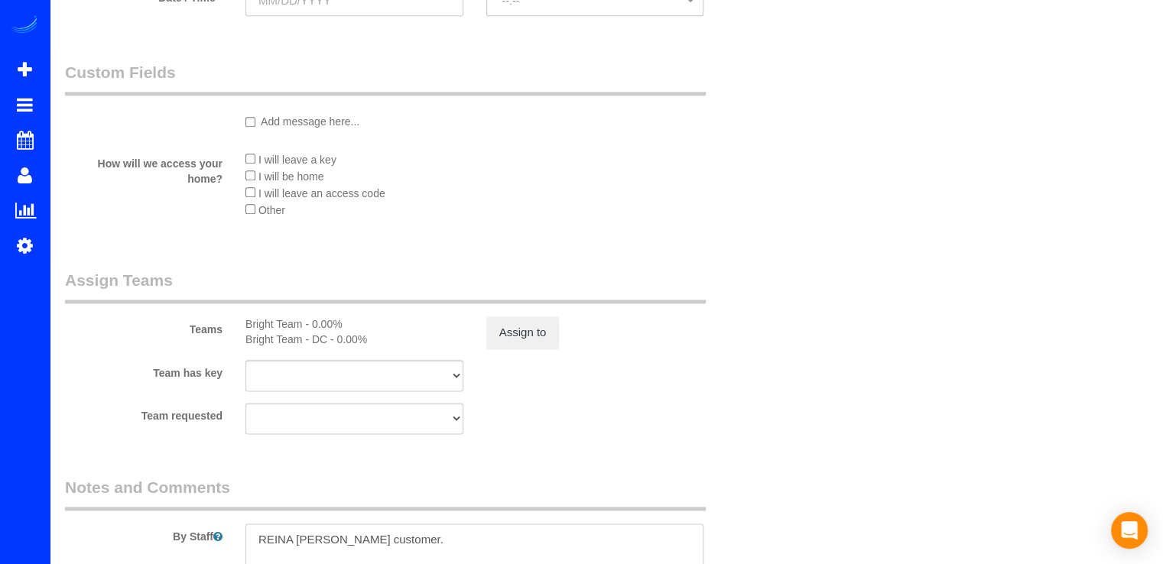
scroll to position [1591, 0]
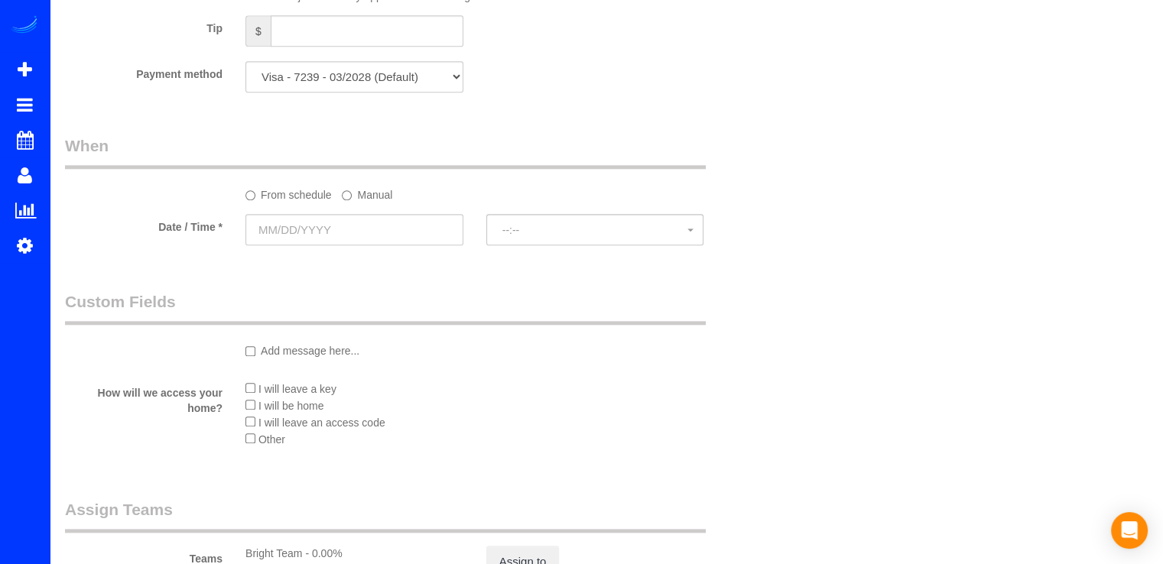
type textarea "REINA IRENE MEJIA customer."
click at [368, 242] on input "text" at bounding box center [354, 229] width 218 height 31
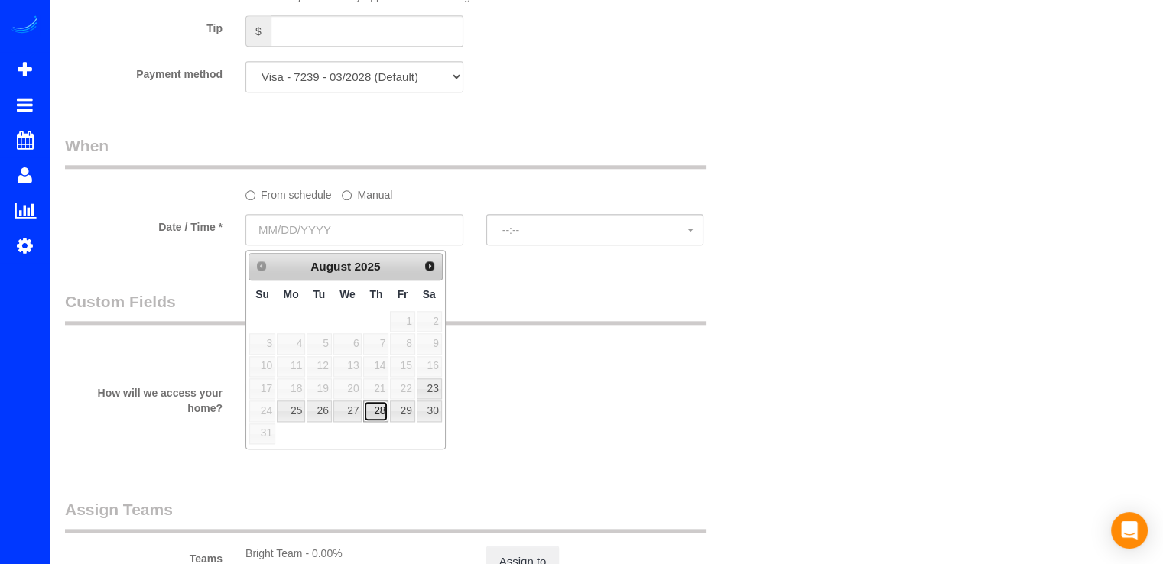
click at [383, 405] on link "28" at bounding box center [375, 411] width 25 height 21
type input "08/28/2025"
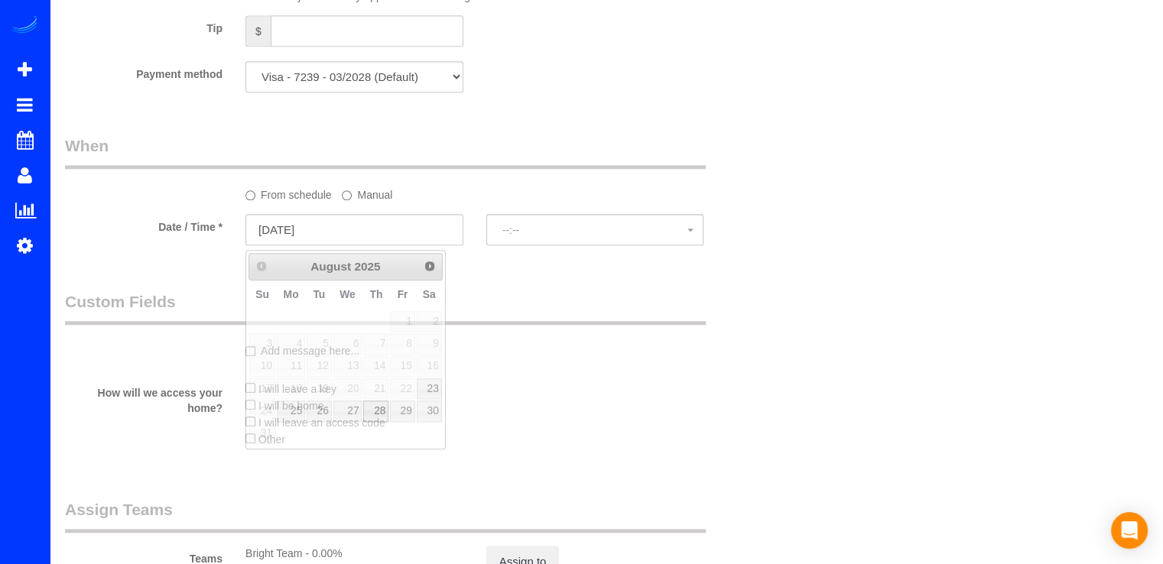
select select "spot44"
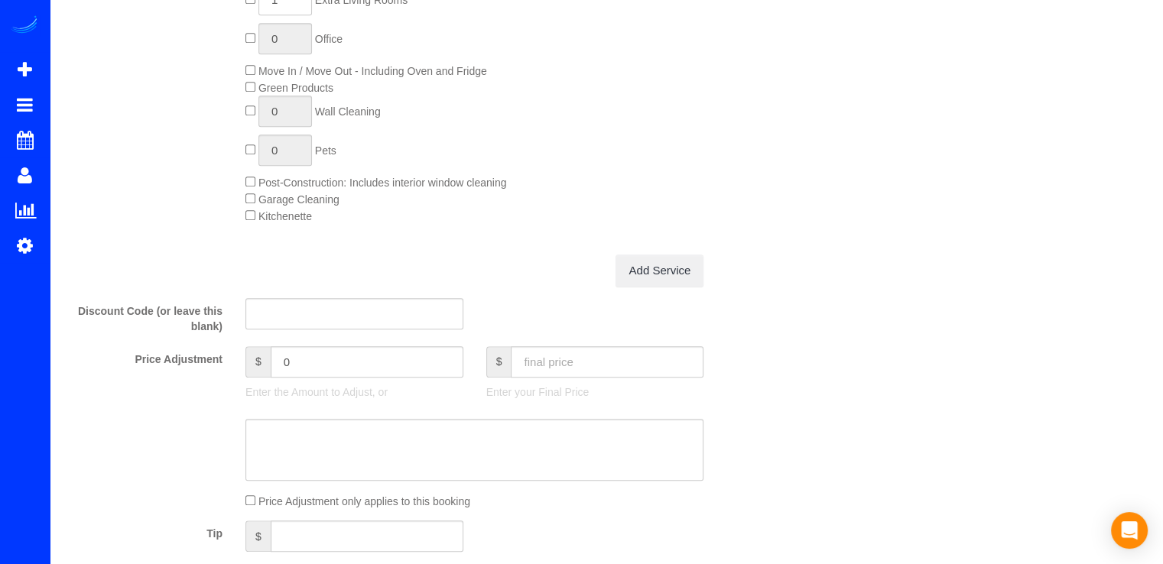
scroll to position [1208, 0]
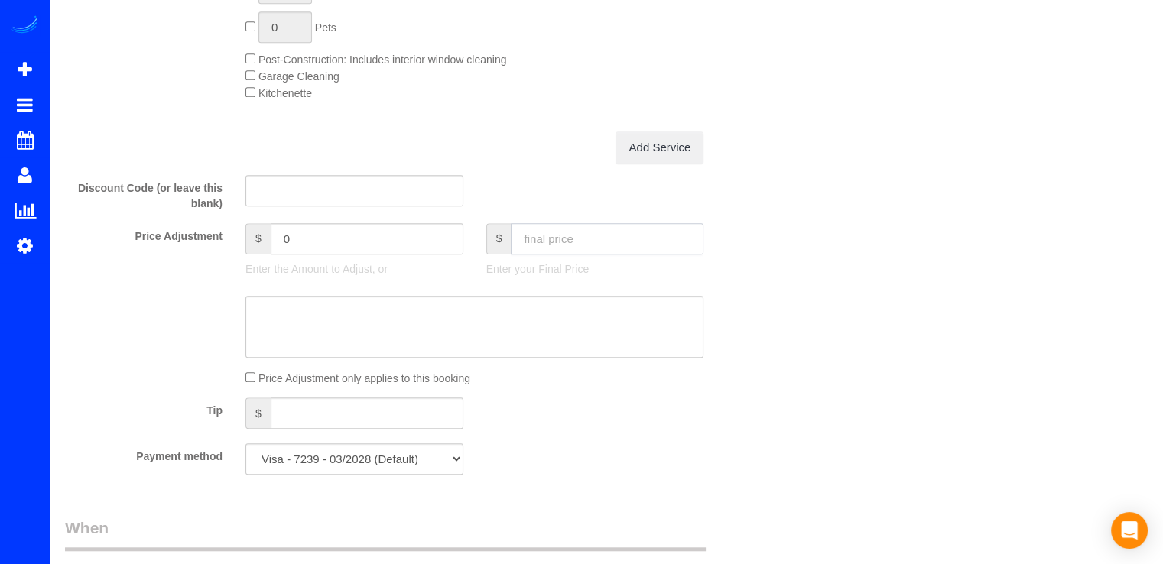
click at [609, 237] on input "text" at bounding box center [607, 238] width 193 height 31
type input "725"
type input "51.01"
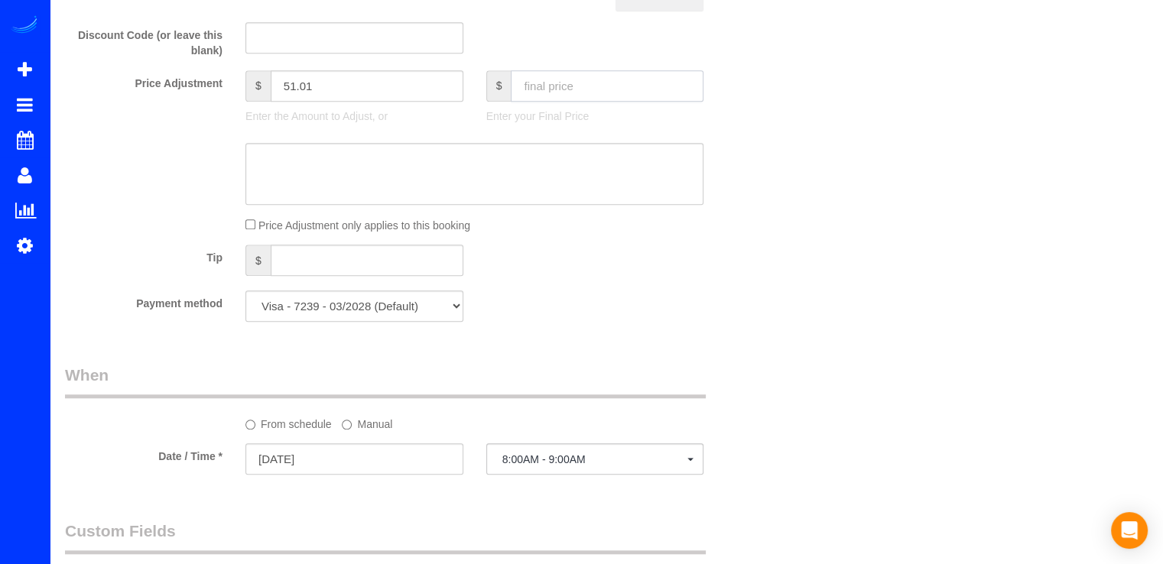
scroll to position [1377, 0]
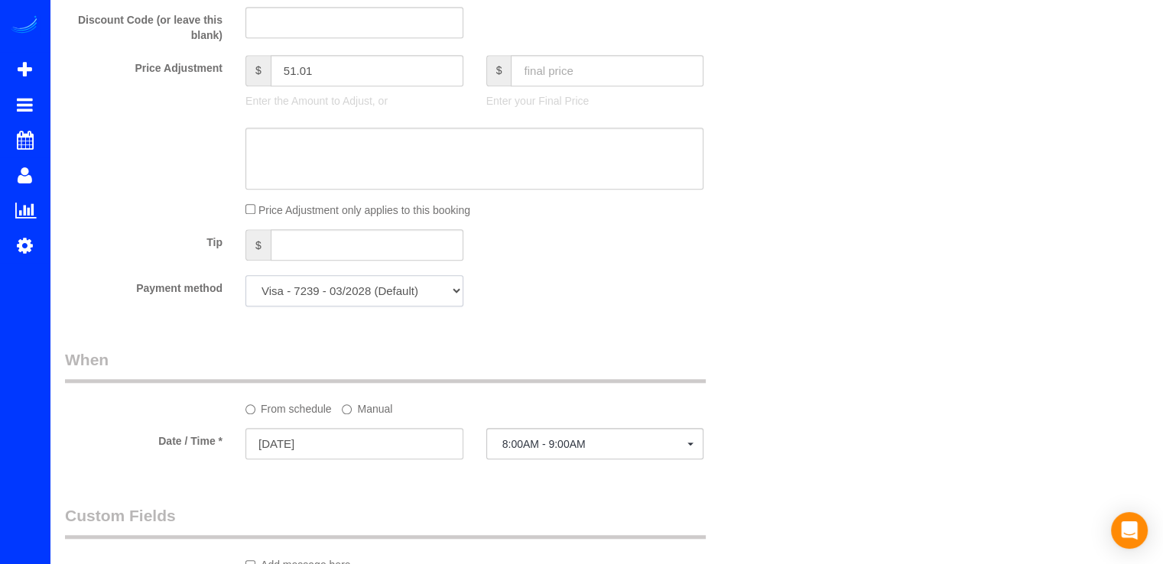
click at [378, 297] on select "Visa - 2127 - 02/2028 Visa - 7239 - 03/2028 (Default) Add Credit Card ─────────…" at bounding box center [354, 290] width 218 height 31
select select "string:check"
click at [245, 279] on select "Visa - 2127 - 02/2028 Visa - 7239 - 03/2028 (Default) Add Credit Card ─────────…" at bounding box center [354, 290] width 218 height 31
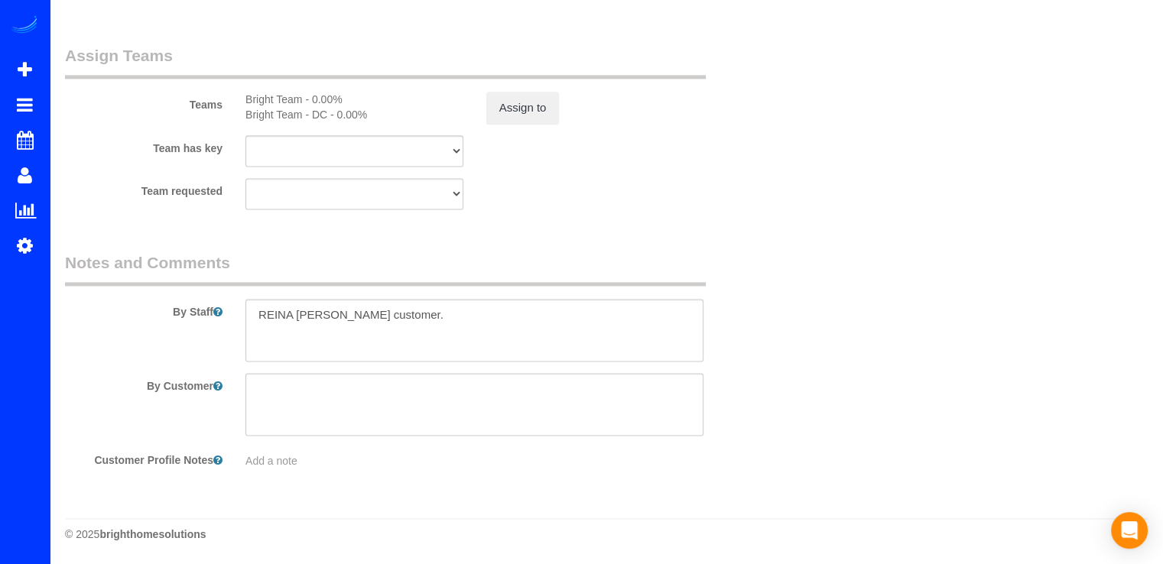
scroll to position [2050, 0]
click at [454, 321] on textarea at bounding box center [474, 330] width 458 height 63
paste textarea "Order #: L58576-O"
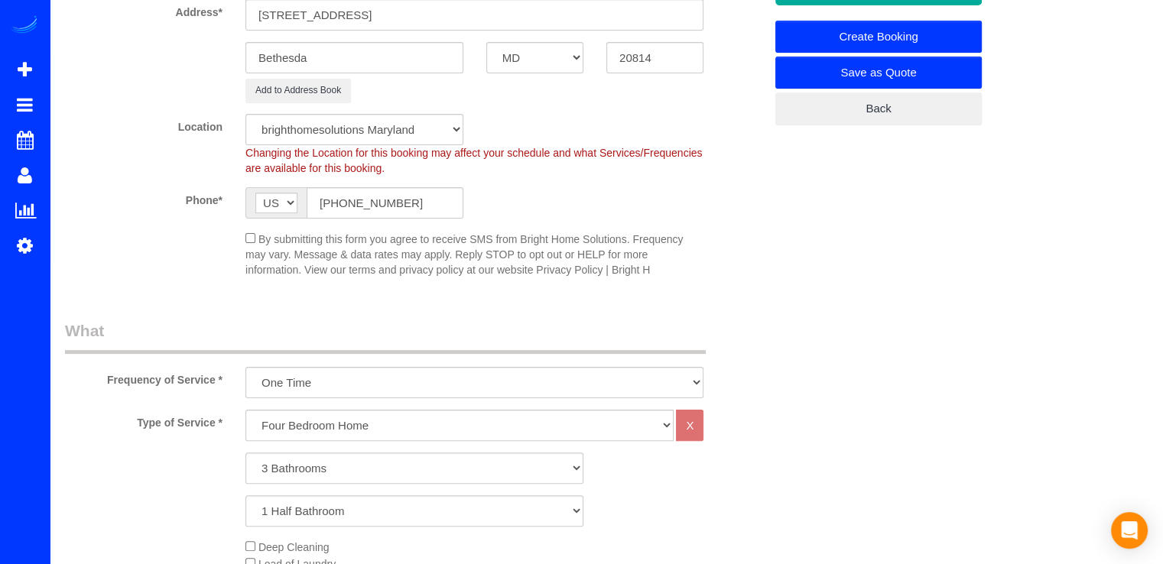
scroll to position [0, 0]
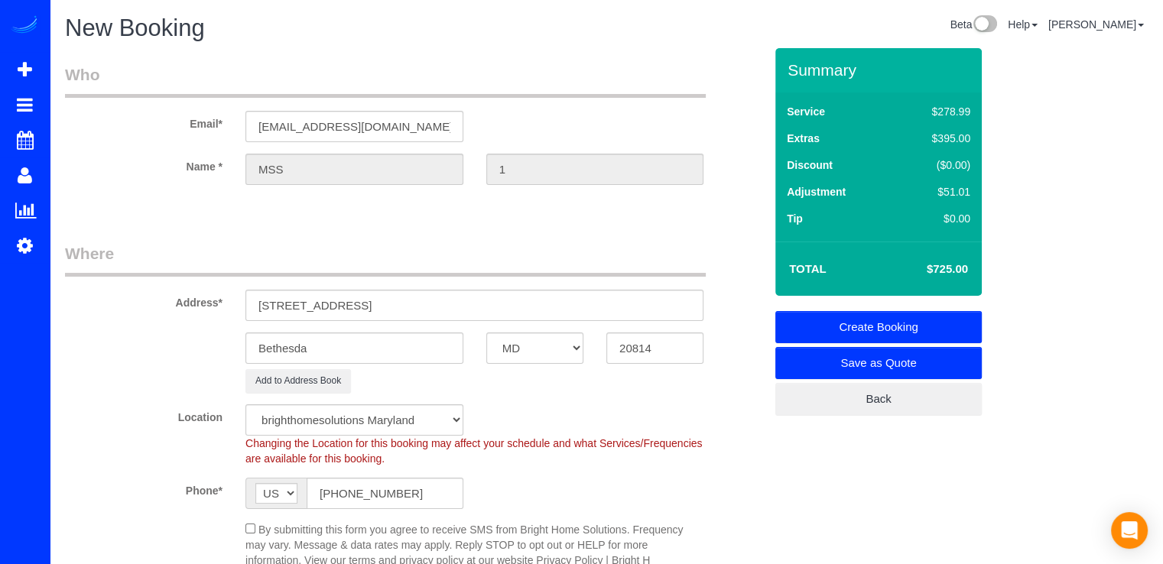
type textarea "REINA IRENE MEJIA customer. Order #: L58576-O"
click at [938, 320] on link "Create Booking" at bounding box center [878, 327] width 206 height 32
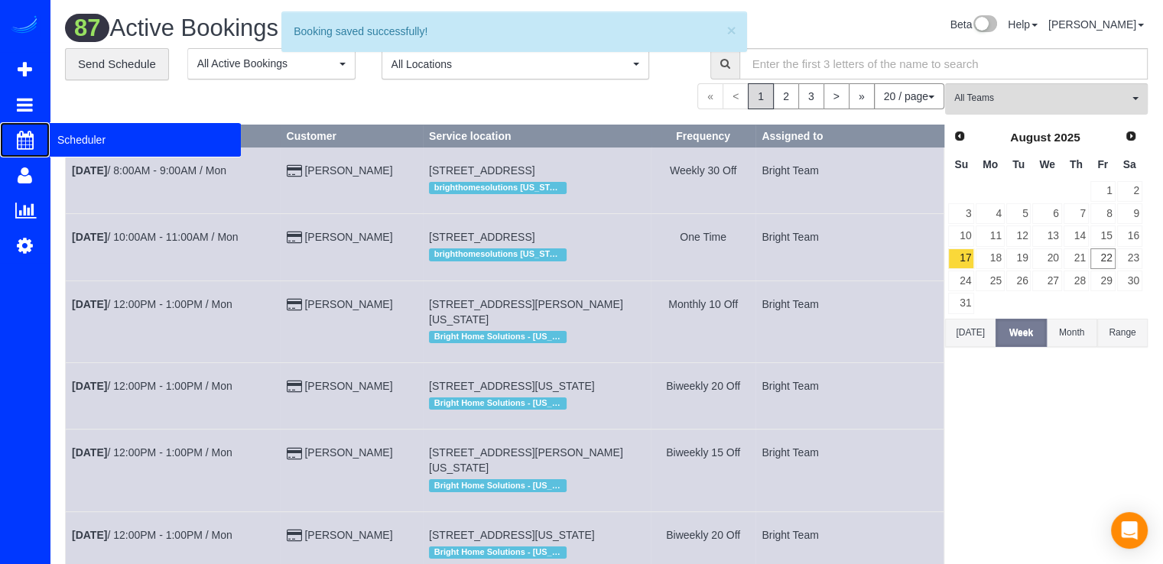
drag, startPoint x: 64, startPoint y: 145, endPoint x: 63, endPoint y: 113, distance: 31.4
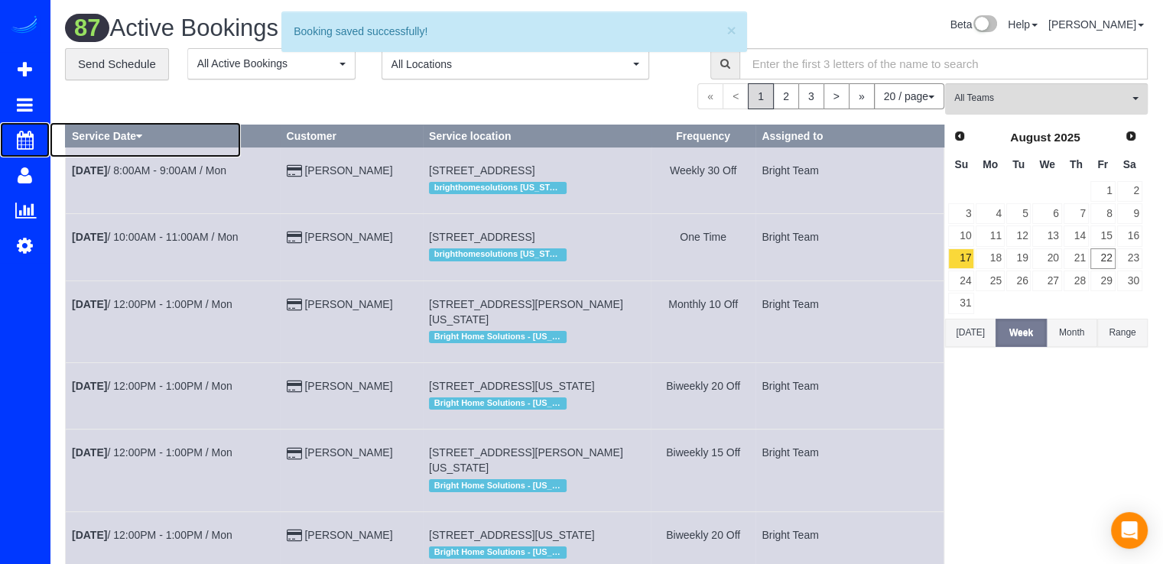
click at [64, 145] on span "Scheduler" at bounding box center [145, 139] width 191 height 35
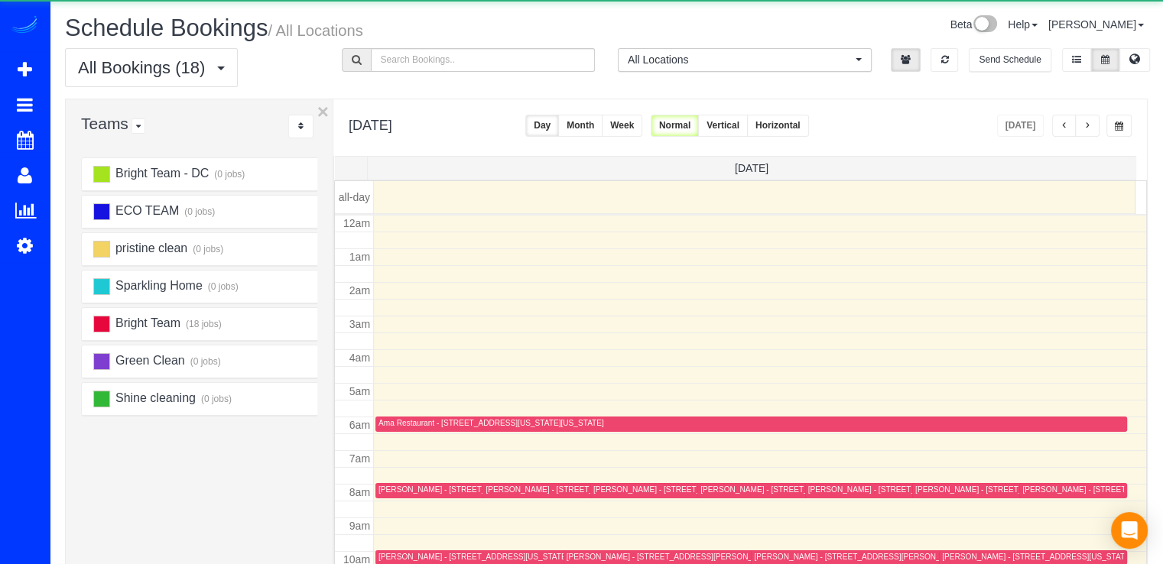
scroll to position [201, 0]
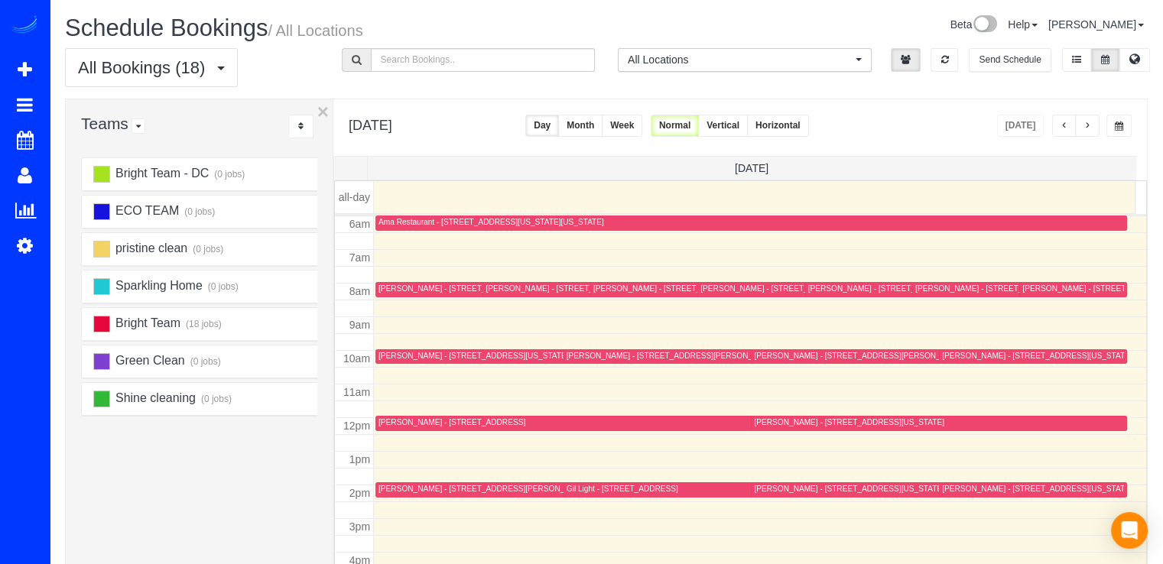
click at [1068, 124] on span "button" at bounding box center [1065, 126] width 8 height 9
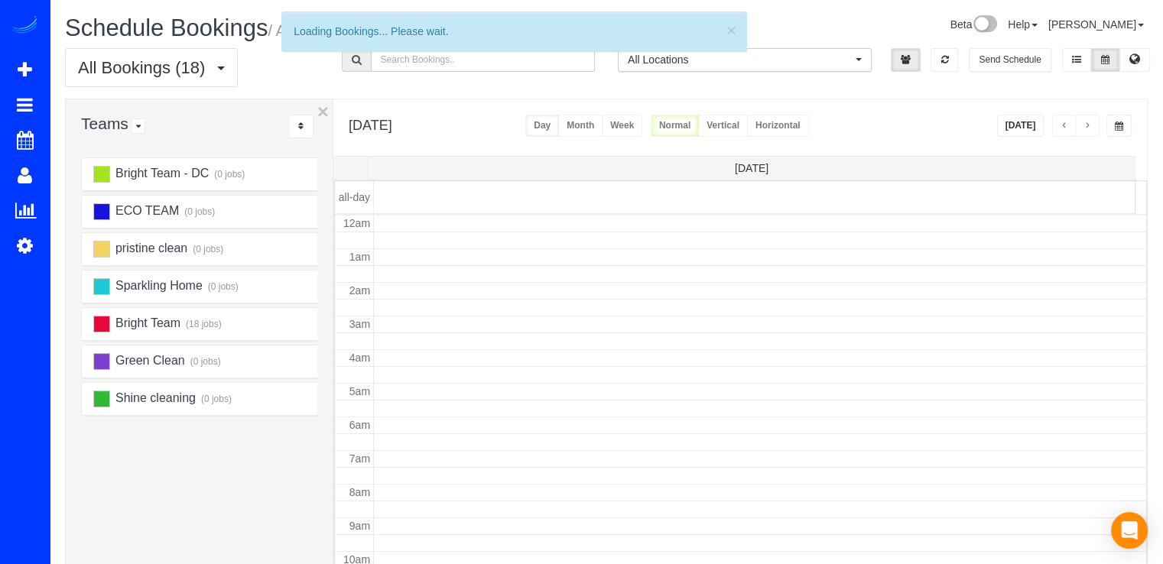
click at [1068, 124] on span "button" at bounding box center [1065, 126] width 8 height 9
click at [1071, 123] on button "button" at bounding box center [1064, 126] width 24 height 22
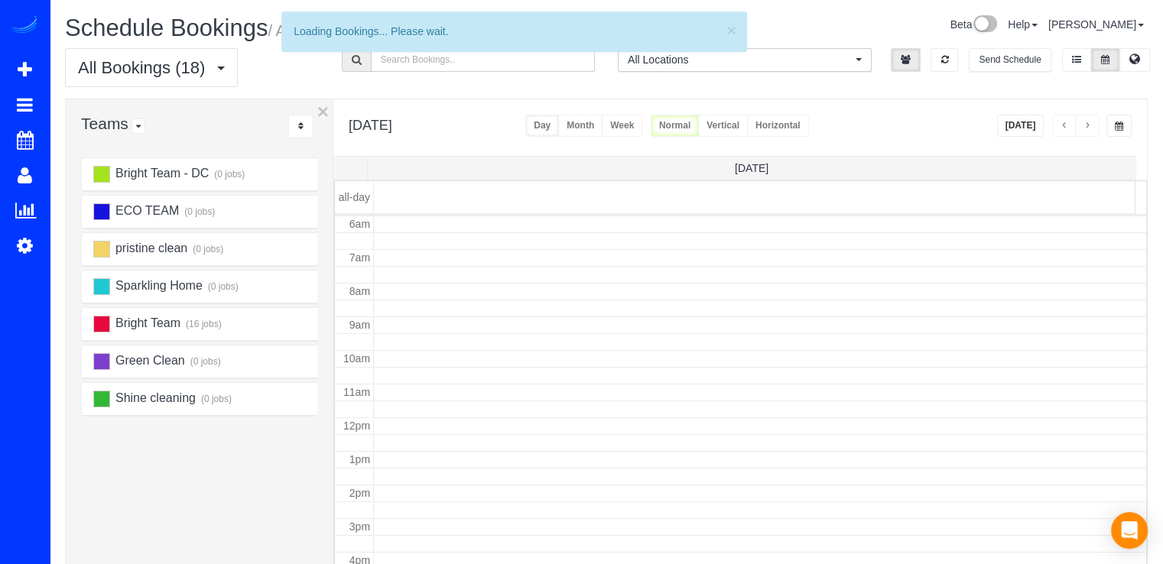
click at [1071, 124] on button "button" at bounding box center [1064, 126] width 24 height 22
click at [1068, 125] on button "button" at bounding box center [1064, 126] width 24 height 22
click at [1067, 125] on span "button" at bounding box center [1065, 126] width 8 height 9
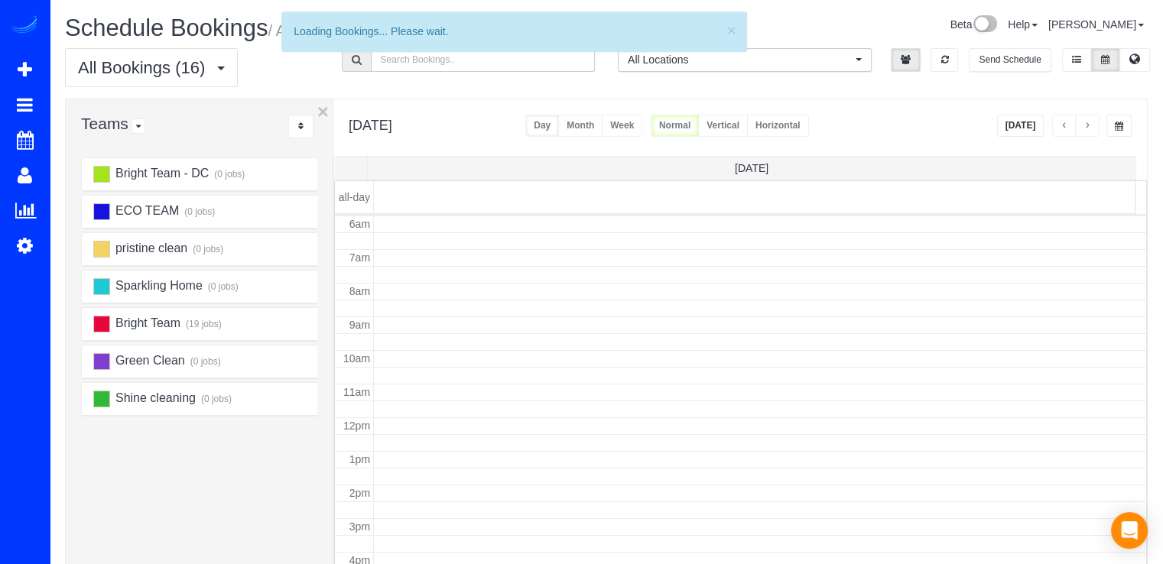
click at [1067, 125] on span "button" at bounding box center [1065, 126] width 8 height 9
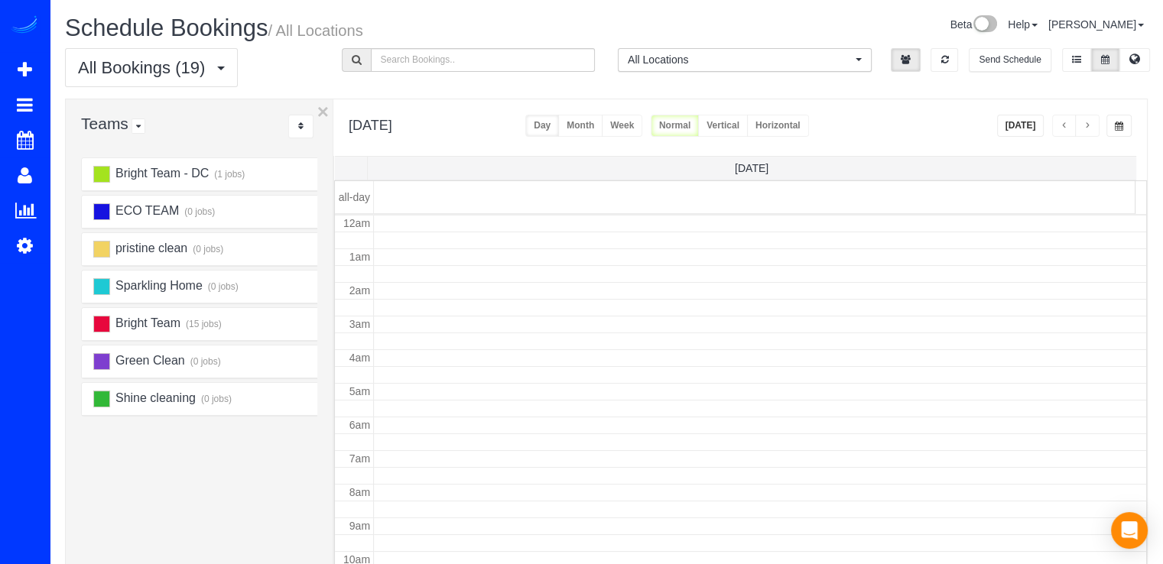
click at [1067, 125] on span "button" at bounding box center [1065, 126] width 8 height 9
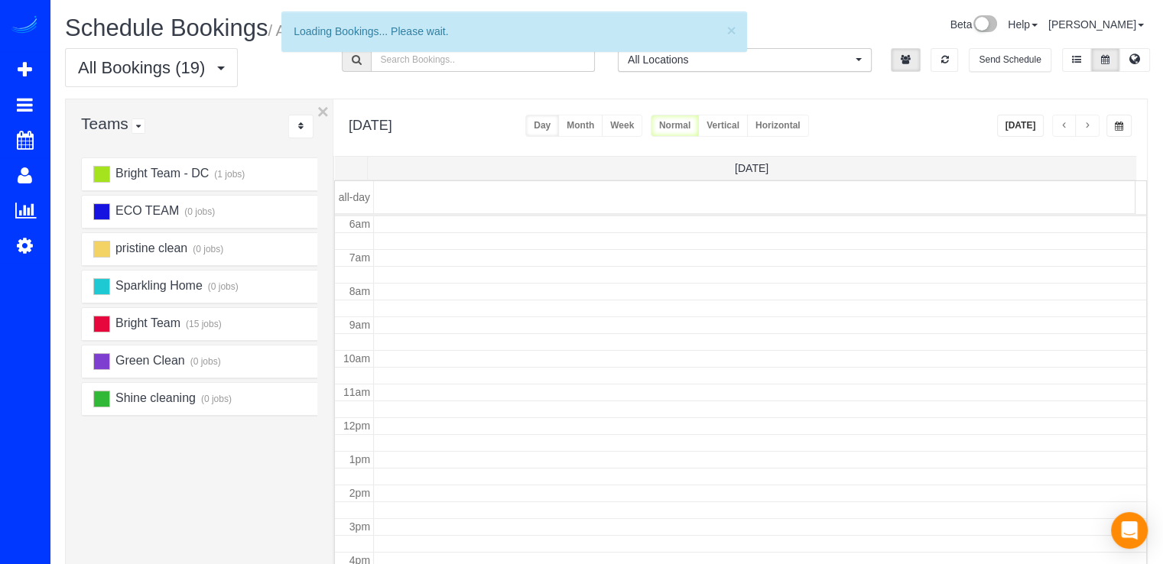
click at [1066, 125] on span "button" at bounding box center [1065, 126] width 8 height 9
click at [1065, 125] on span "button" at bounding box center [1065, 126] width 8 height 9
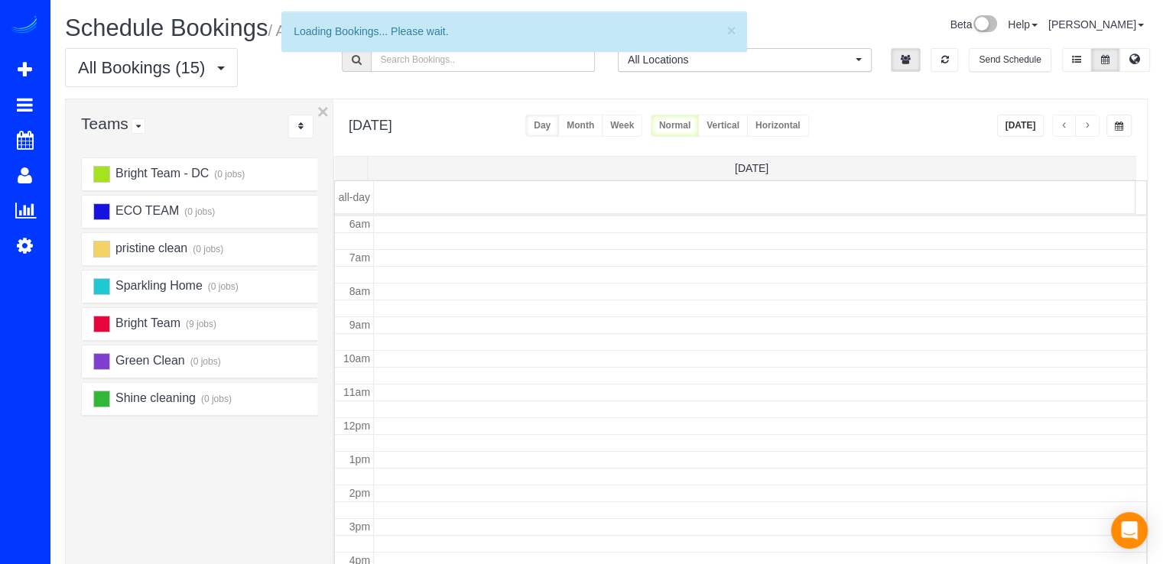
click at [1065, 125] on span "button" at bounding box center [1065, 126] width 8 height 9
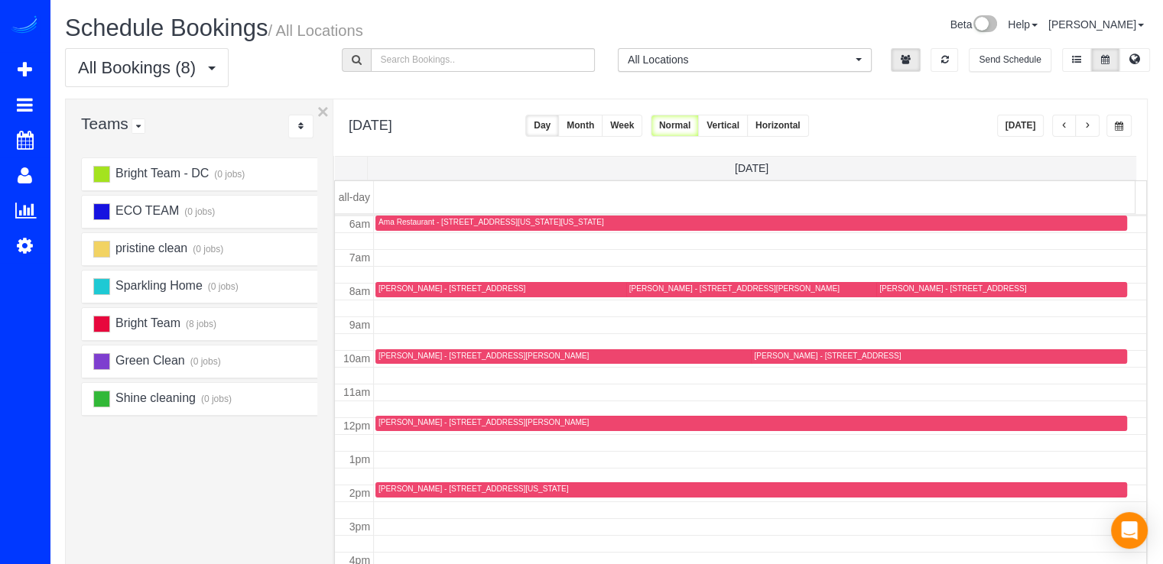
click at [392, 286] on div "Amber Busby - 606 Woodland Terr, Alexandria, VA 22302" at bounding box center [452, 289] width 147 height 10
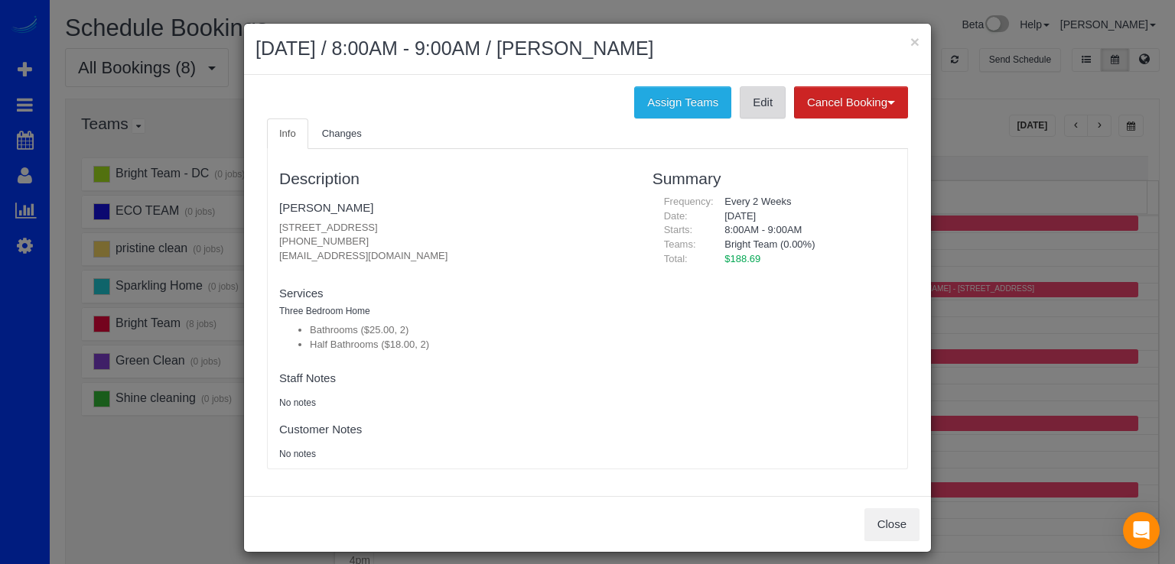
click at [756, 102] on link "Edit" at bounding box center [763, 102] width 46 height 32
click at [910, 44] on button "×" at bounding box center [914, 42] width 9 height 16
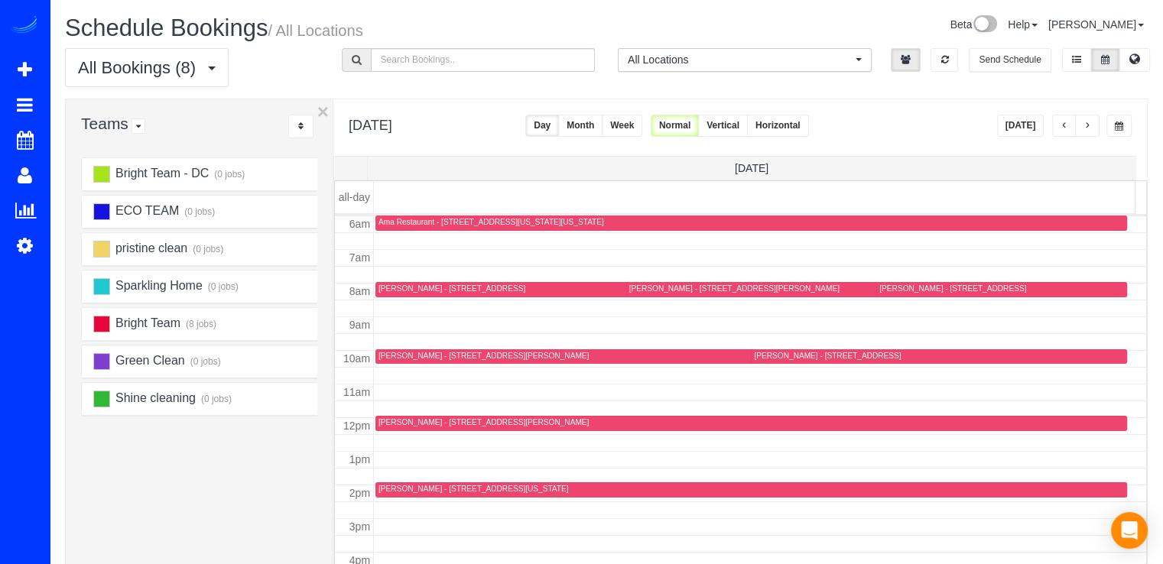
click at [626, 288] on div at bounding box center [869, 289] width 486 height 15
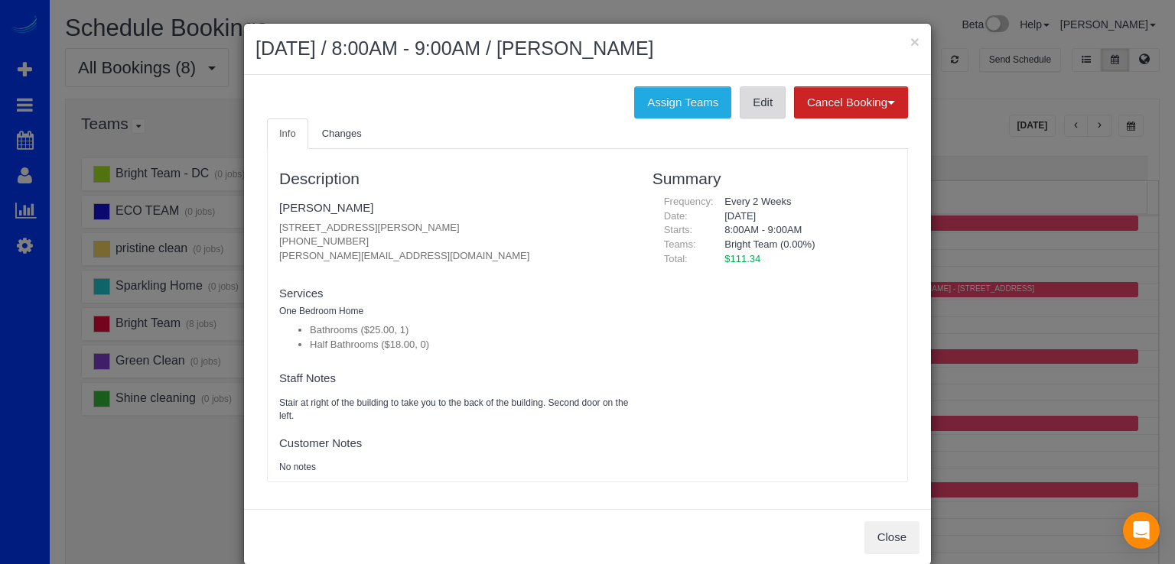
click at [744, 112] on link "Edit" at bounding box center [763, 102] width 46 height 32
click at [914, 44] on div "× August 16, 2025 / 8:00AM - 9:00AM / Monica Tarzy" at bounding box center [587, 49] width 687 height 51
click at [916, 41] on div "× August 16, 2025 / 8:00AM - 9:00AM / Monica Tarzy" at bounding box center [587, 49] width 687 height 51
click at [910, 41] on button "×" at bounding box center [914, 42] width 9 height 16
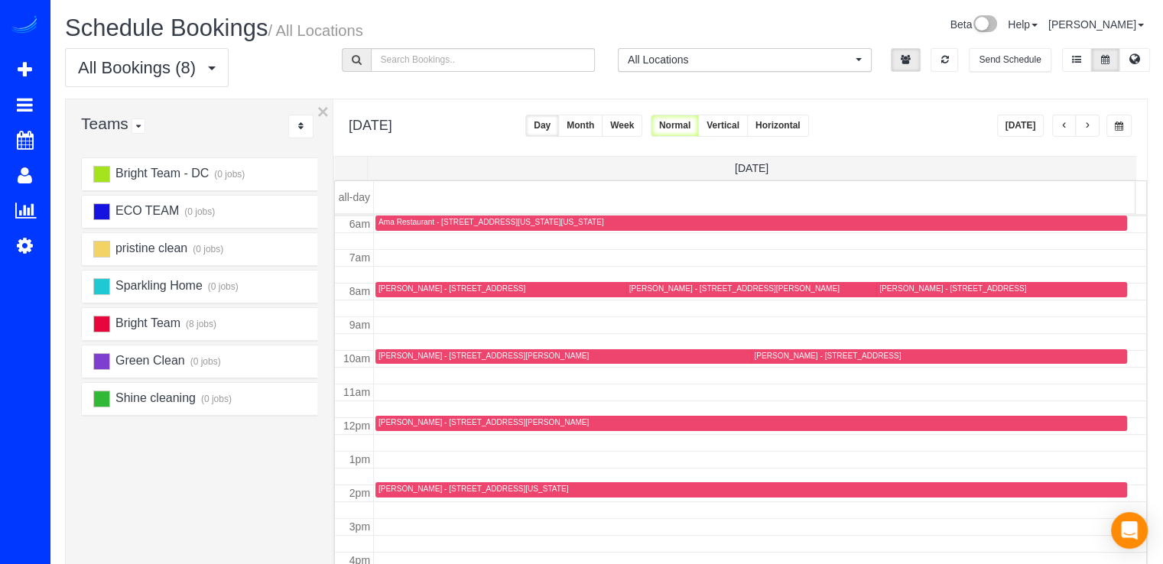
click at [884, 285] on div "William Hytche - 2713 Matapeake Dr, Upper Marlboro, MD 20774" at bounding box center [952, 289] width 147 height 10
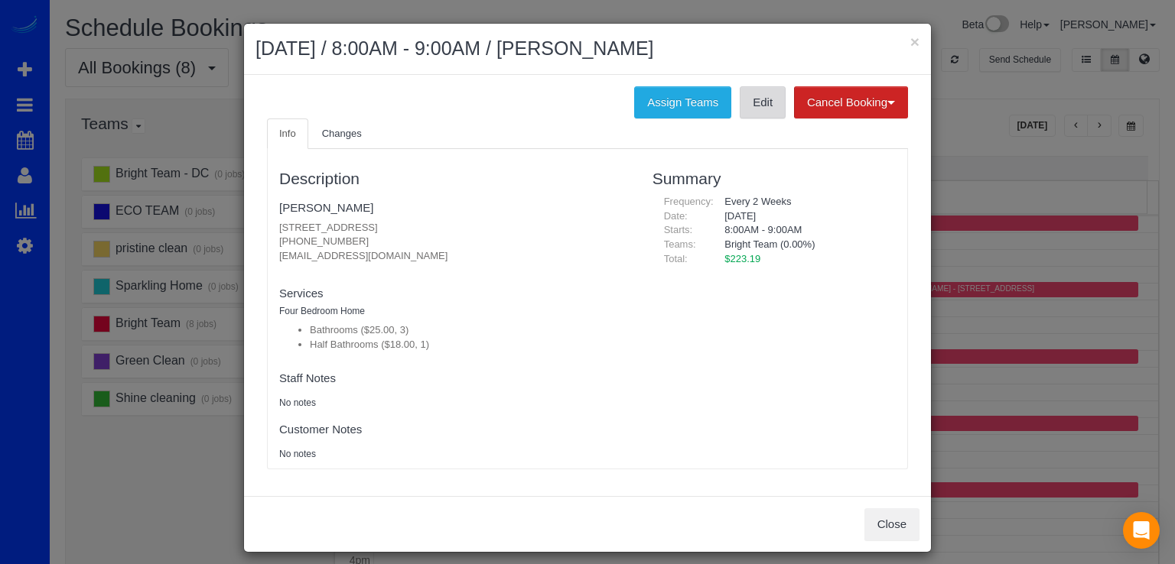
click at [757, 106] on link "Edit" at bounding box center [763, 102] width 46 height 32
click at [912, 47] on button "×" at bounding box center [914, 42] width 9 height 16
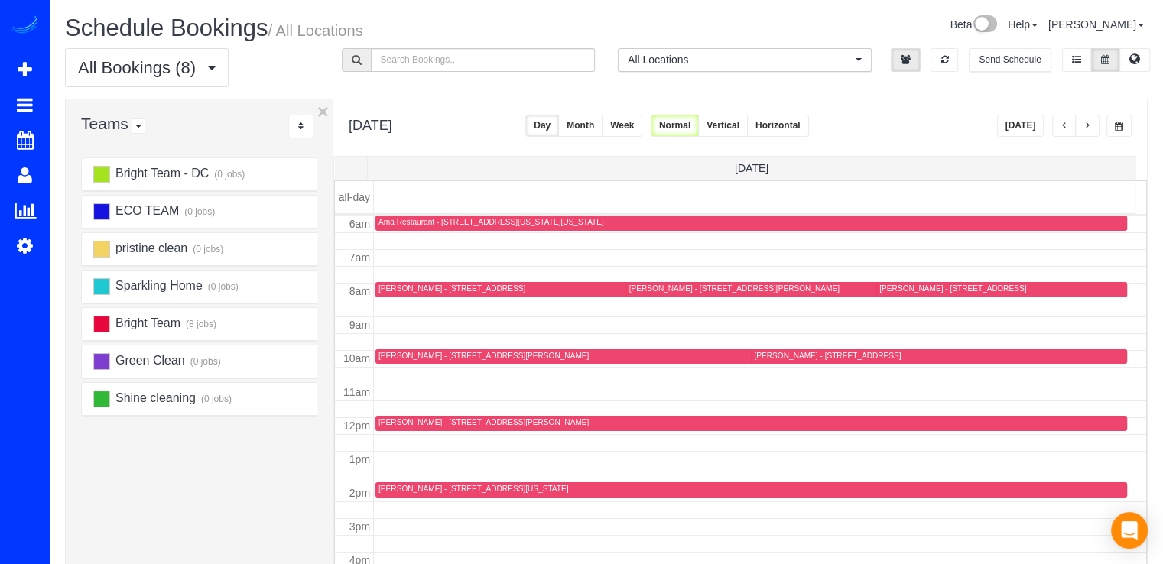
click at [396, 349] on div at bounding box center [743, 356] width 736 height 15
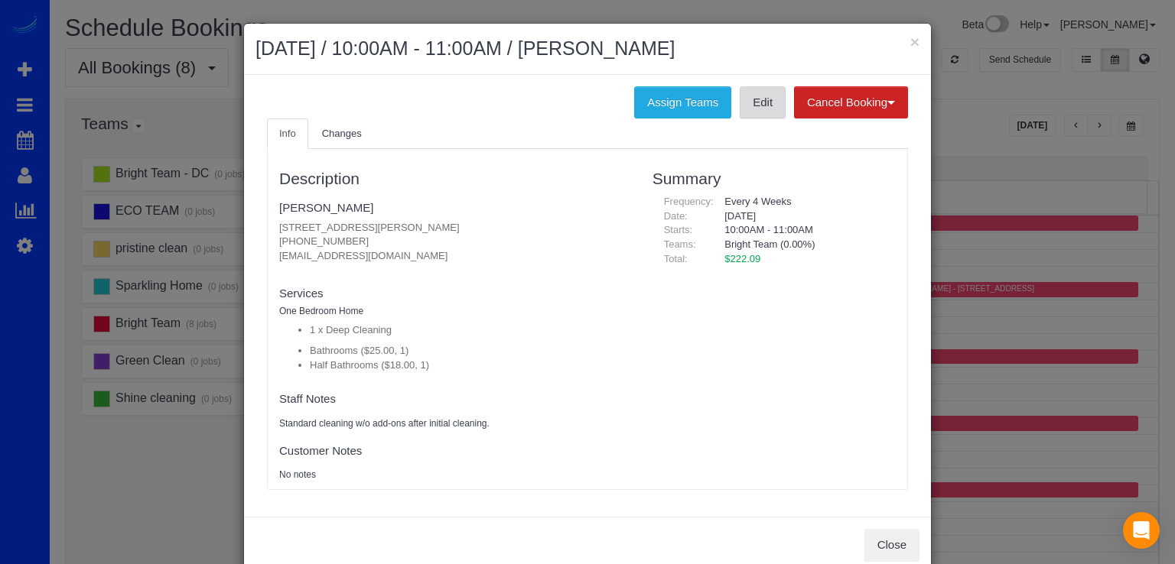
click at [740, 109] on link "Edit" at bounding box center [763, 102] width 46 height 32
click at [913, 41] on button "×" at bounding box center [914, 42] width 9 height 16
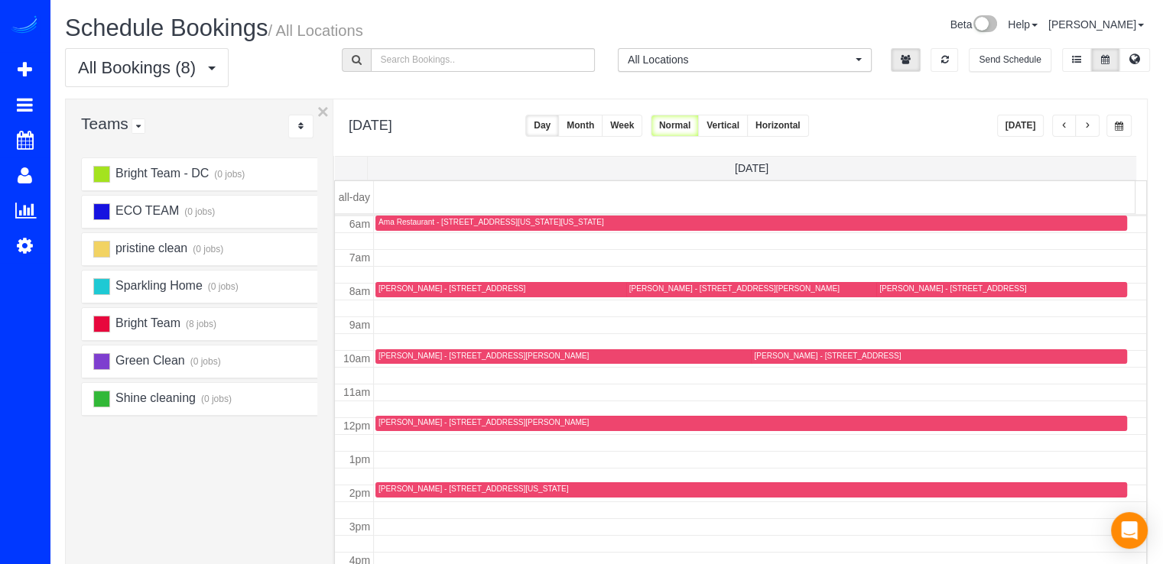
click at [765, 356] on div "Nancy Gross - 5647 Bent Branch Rd, Bethesda, MD 20816" at bounding box center [827, 356] width 147 height 10
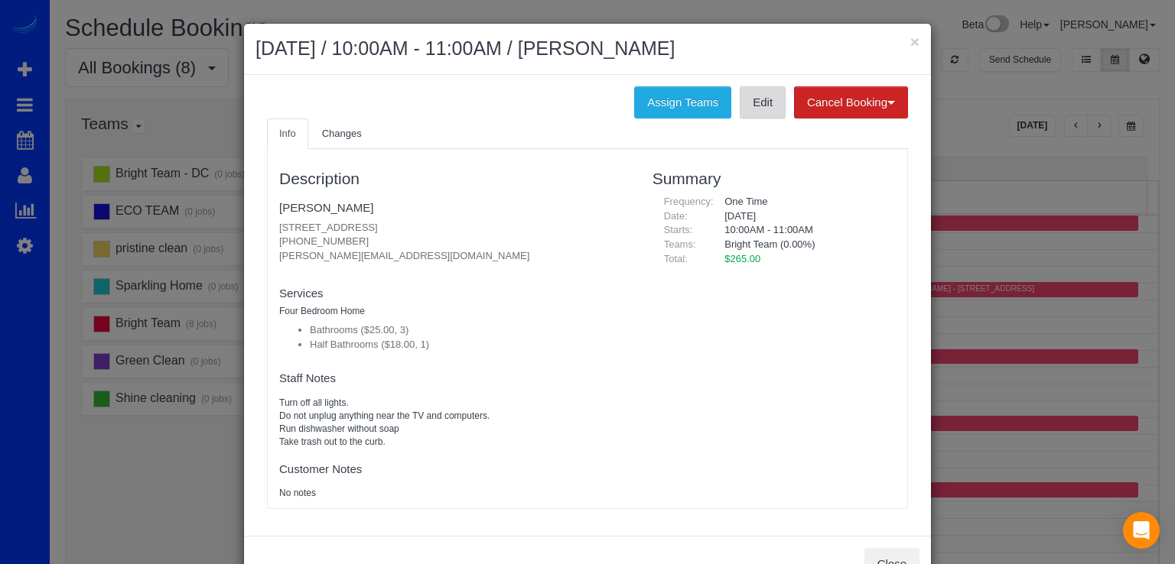
click at [756, 116] on link "Edit" at bounding box center [763, 102] width 46 height 32
click at [910, 44] on button "×" at bounding box center [914, 42] width 9 height 16
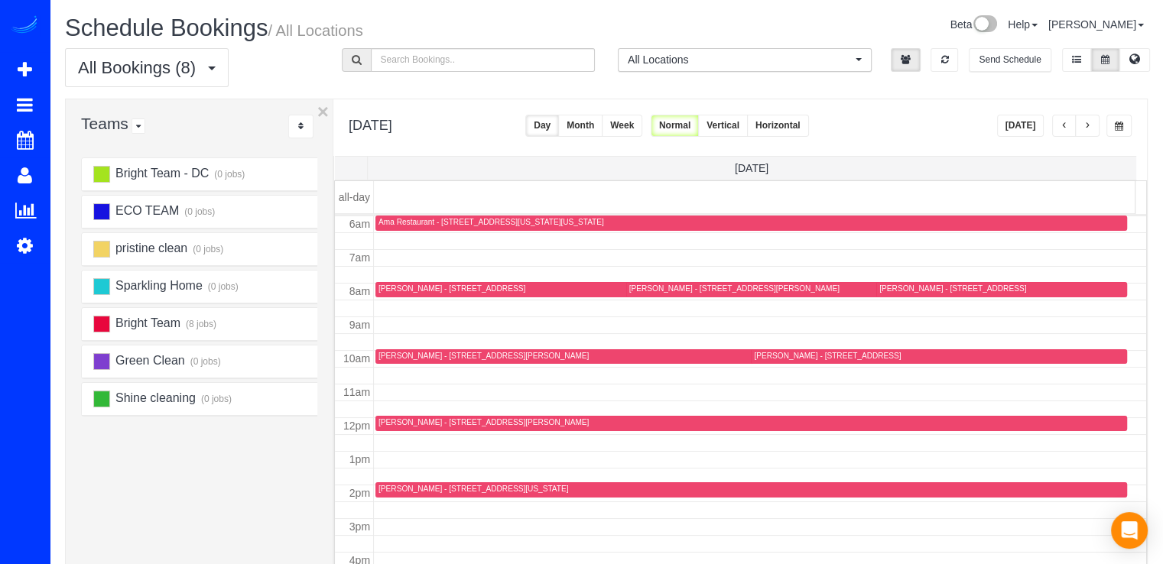
click at [398, 483] on div at bounding box center [751, 490] width 752 height 15
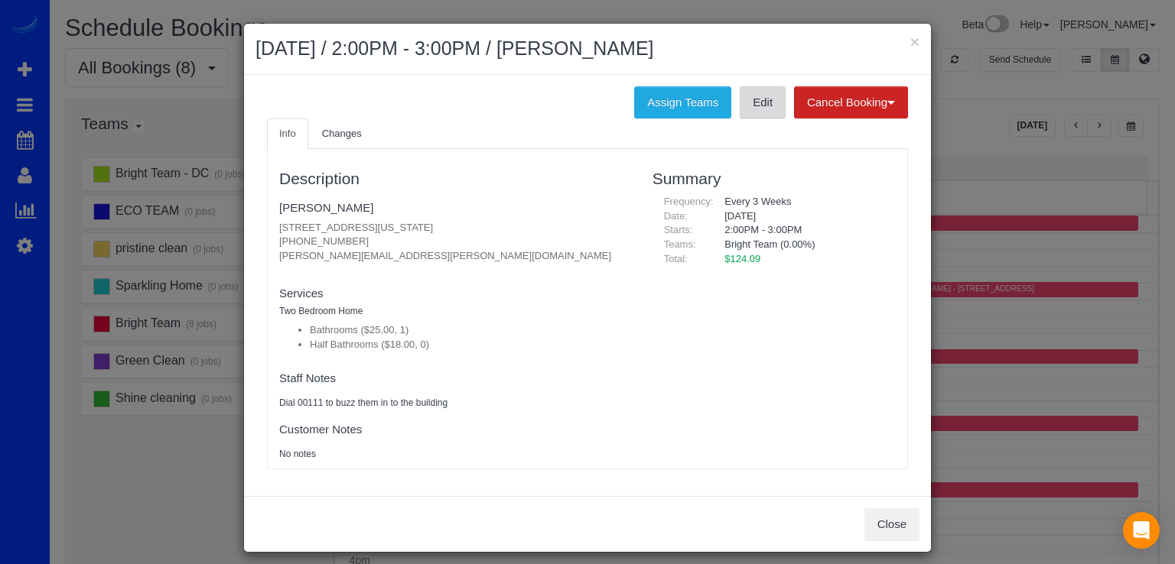
click at [752, 102] on link "Edit" at bounding box center [763, 102] width 46 height 32
click at [915, 35] on div "× August 16, 2025 / 2:00PM - 3:00PM / Allison Richardson" at bounding box center [587, 49] width 687 height 51
click at [910, 39] on button "×" at bounding box center [914, 42] width 9 height 16
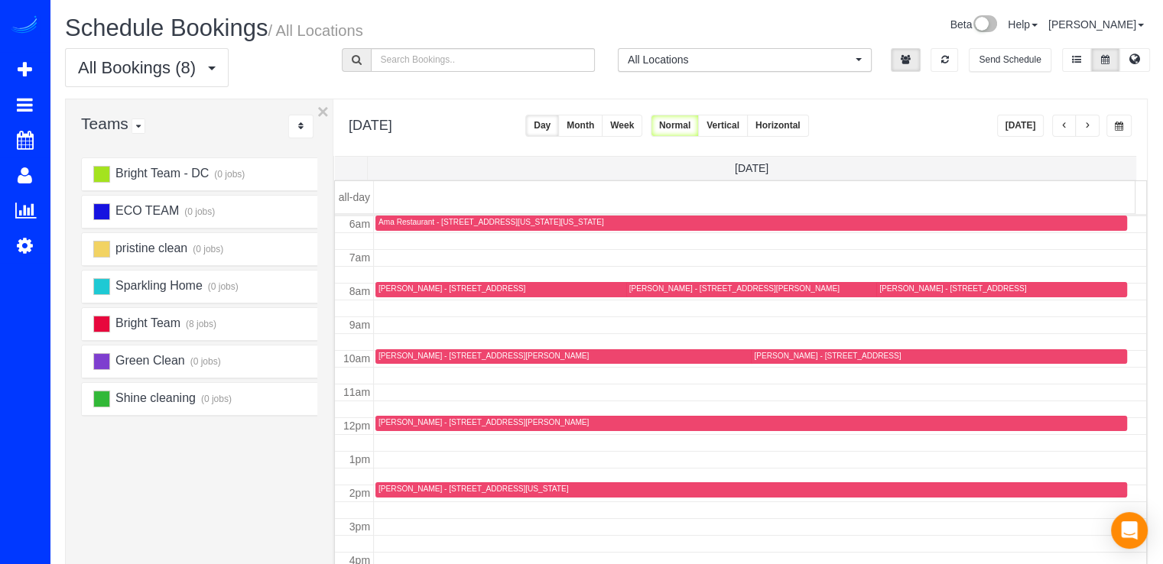
click at [388, 426] on div "Alexia Smokler - 2417 Davis Ave, Alexandria, VA 22302" at bounding box center [484, 423] width 210 height 10
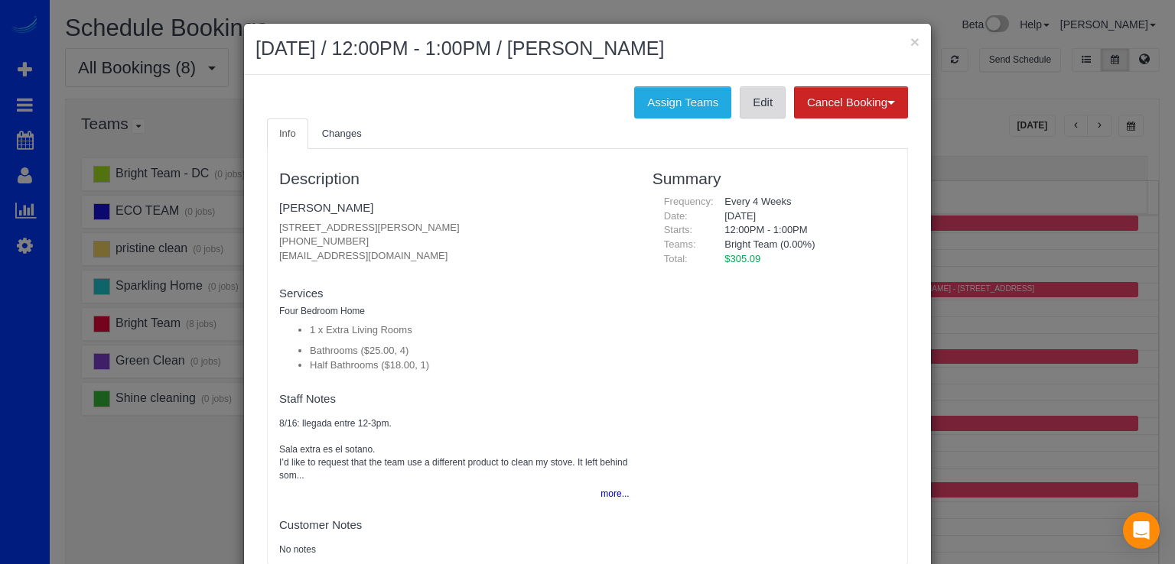
click at [759, 102] on link "Edit" at bounding box center [763, 102] width 46 height 32
click at [910, 44] on button "×" at bounding box center [914, 42] width 9 height 16
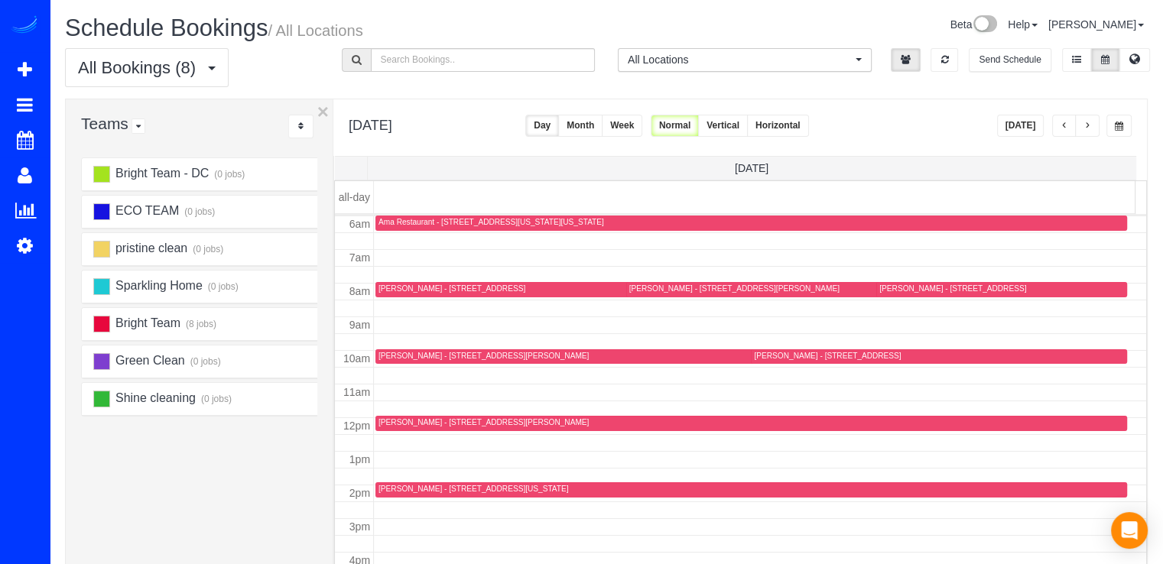
click at [1092, 129] on button "button" at bounding box center [1087, 126] width 24 height 22
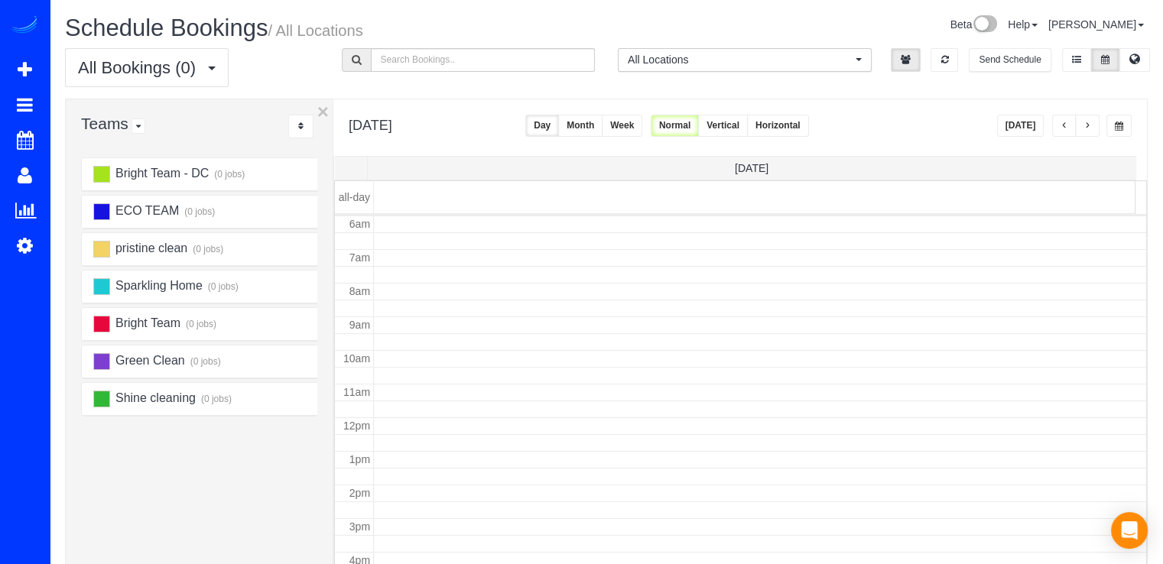
click at [1088, 127] on button "button" at bounding box center [1087, 126] width 24 height 22
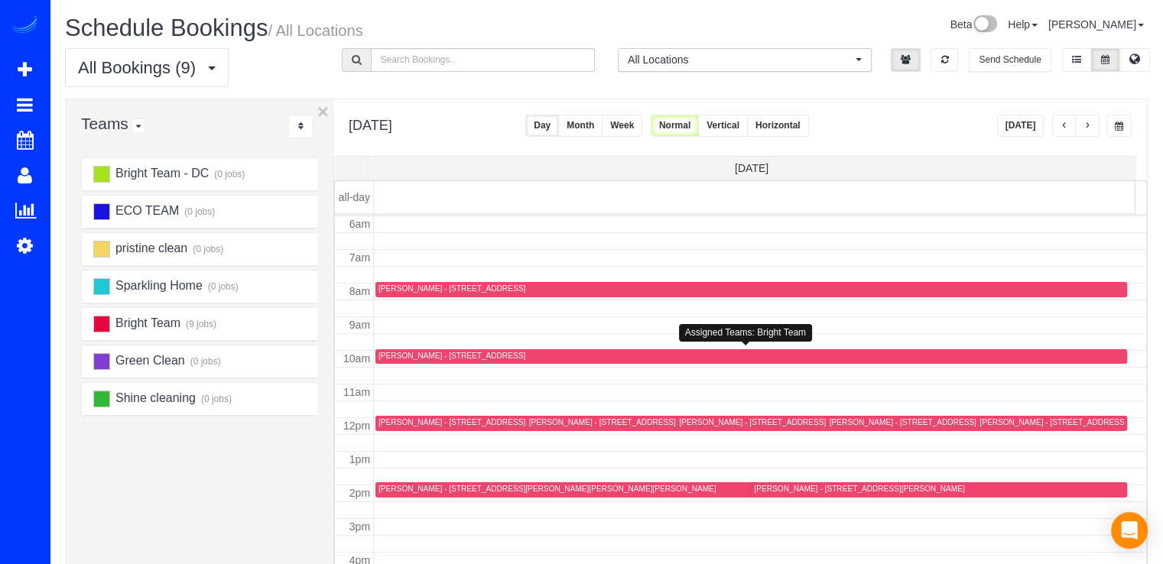
click at [395, 355] on div "Lisa Snyder - 1400 East West Highway, Apt 1012, Silver Spring, MD 20910" at bounding box center [452, 356] width 147 height 10
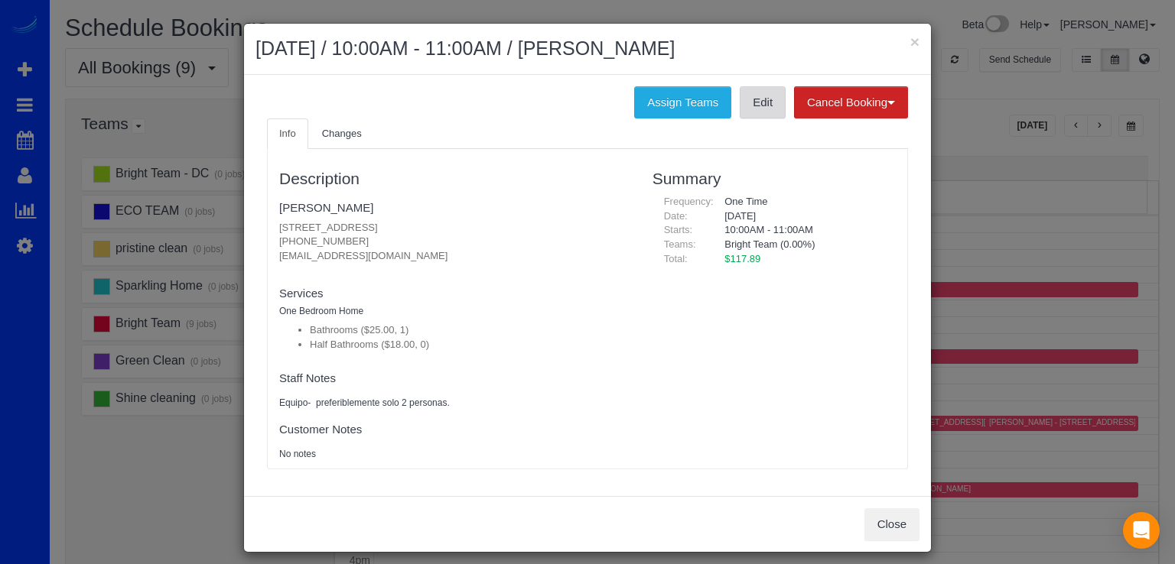
click at [760, 96] on link "Edit" at bounding box center [763, 102] width 46 height 32
click at [910, 44] on button "×" at bounding box center [914, 42] width 9 height 16
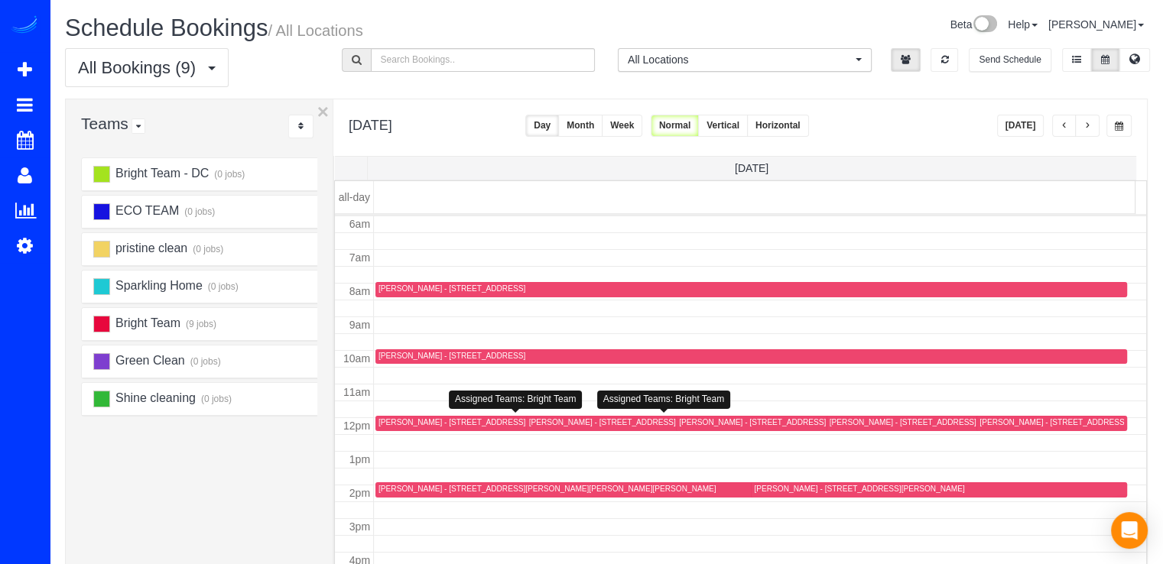
click at [542, 427] on div "Lisa Marflak - 1322 Girard Street Ne, Washington, DC 20017" at bounding box center [668, 423] width 279 height 11
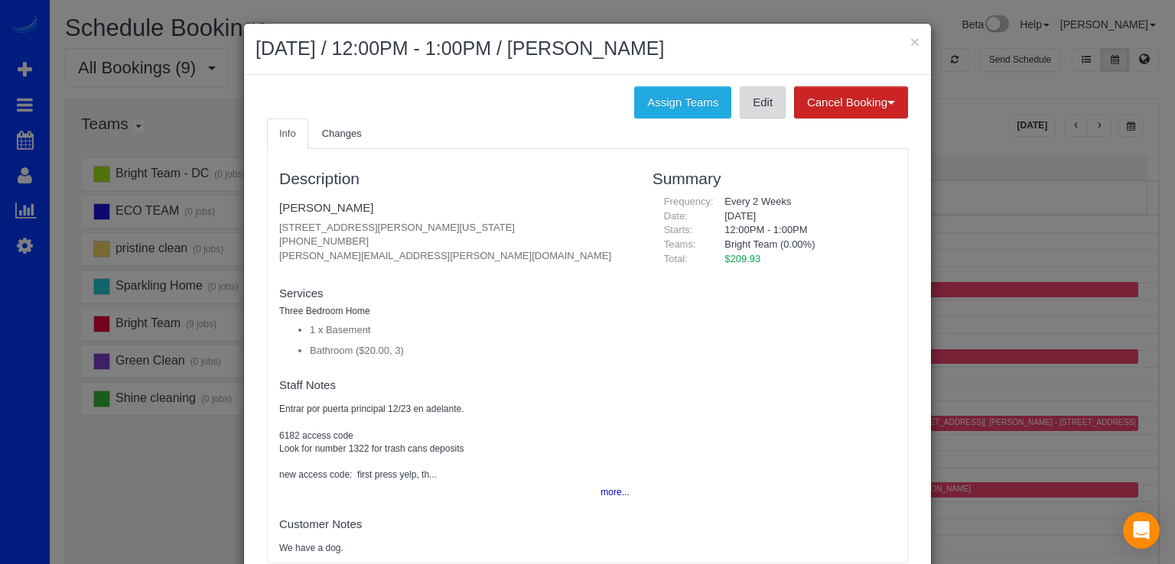
click at [762, 101] on link "Edit" at bounding box center [763, 102] width 46 height 32
click at [910, 43] on button "×" at bounding box center [914, 42] width 9 height 16
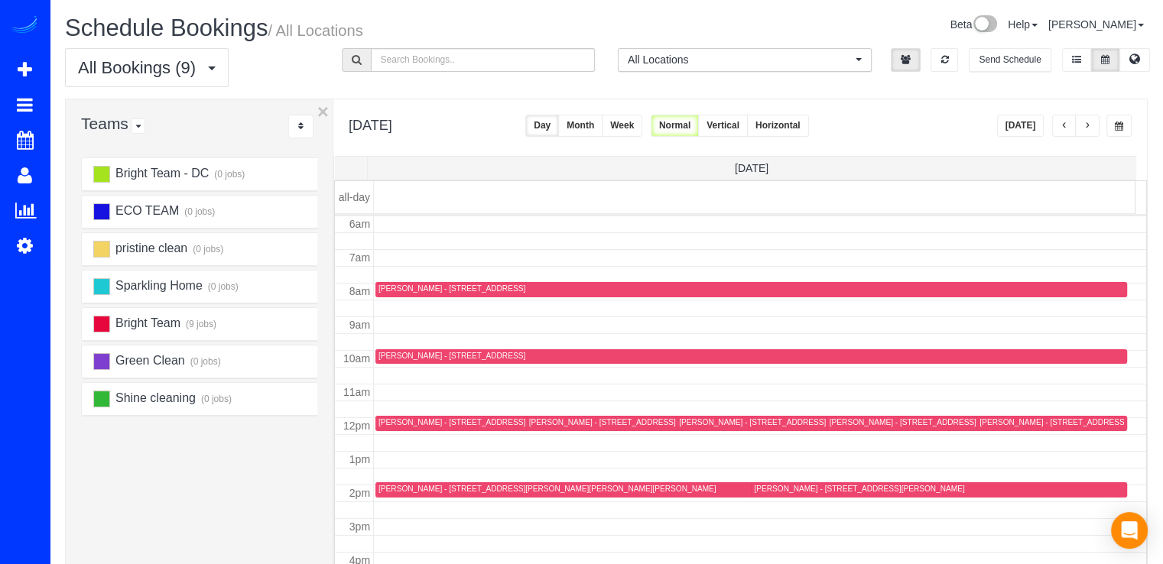
click at [1002, 425] on div "Zachary Hoffman - 4000 Veazey Street Nw, Washington, DC 20016" at bounding box center [1107, 423] width 254 height 10
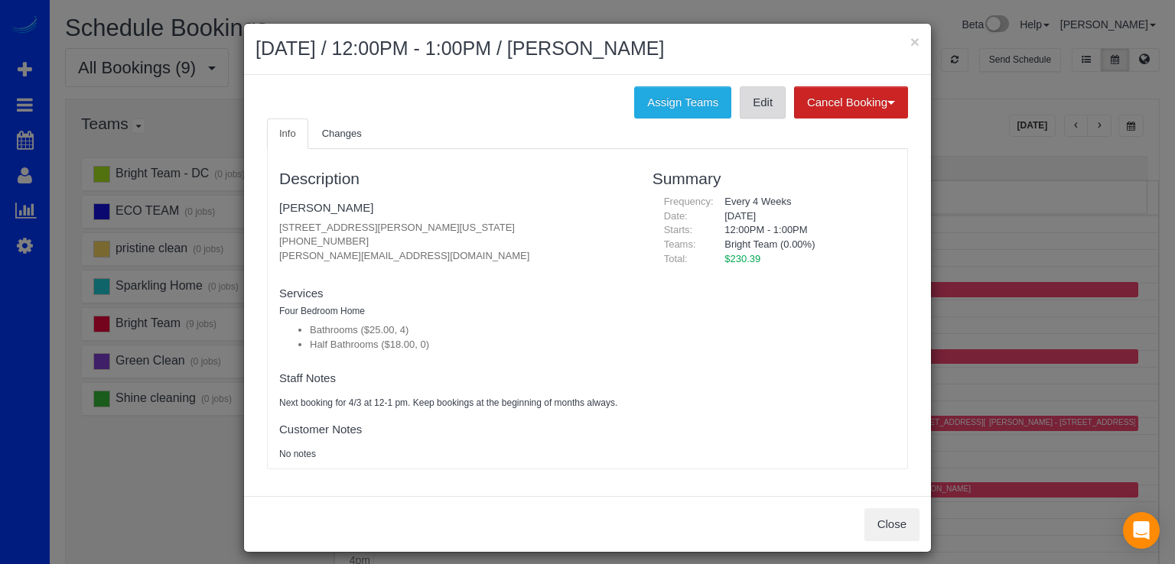
click at [756, 106] on link "Edit" at bounding box center [763, 102] width 46 height 32
click at [910, 48] on button "×" at bounding box center [914, 42] width 9 height 16
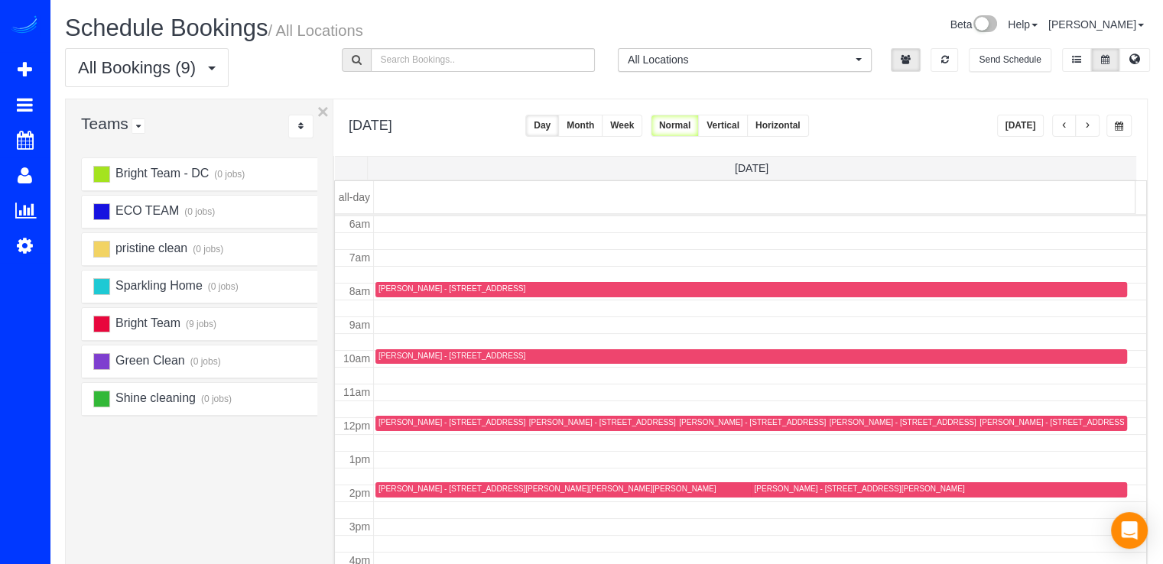
click at [402, 420] on div "Katherine Rahill - 60 G St Sw Unit A, Washington, DC 20024" at bounding box center [474, 423] width 190 height 10
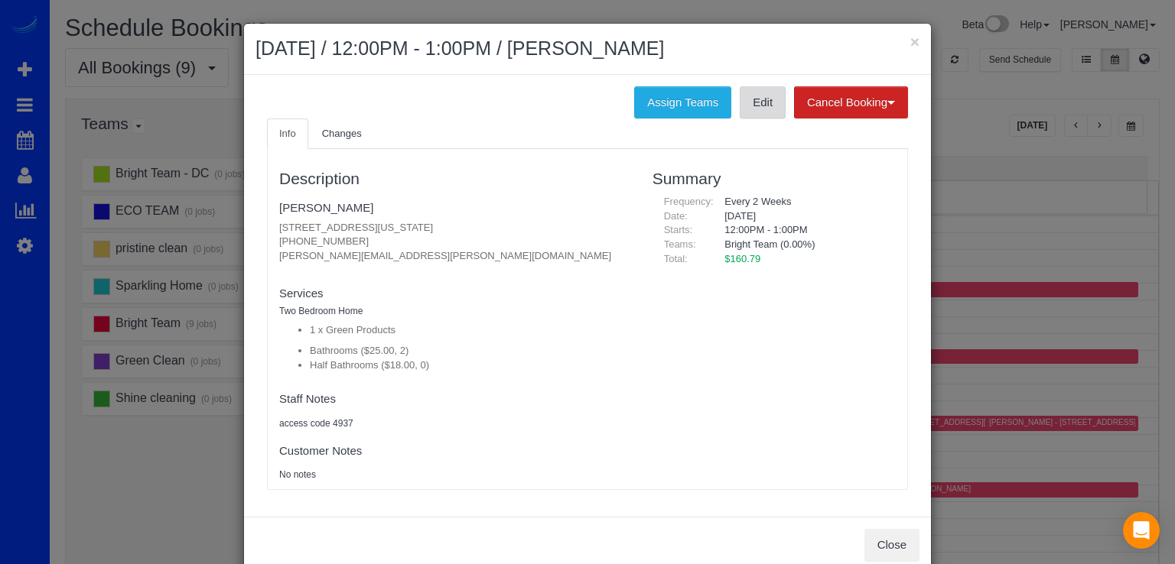
click at [746, 100] on link "Edit" at bounding box center [763, 102] width 46 height 32
click at [915, 39] on div "× August 18, 2025 / 12:00PM - 1:00PM / Katherine Rahill" at bounding box center [587, 49] width 687 height 51
click at [910, 39] on button "×" at bounding box center [914, 42] width 9 height 16
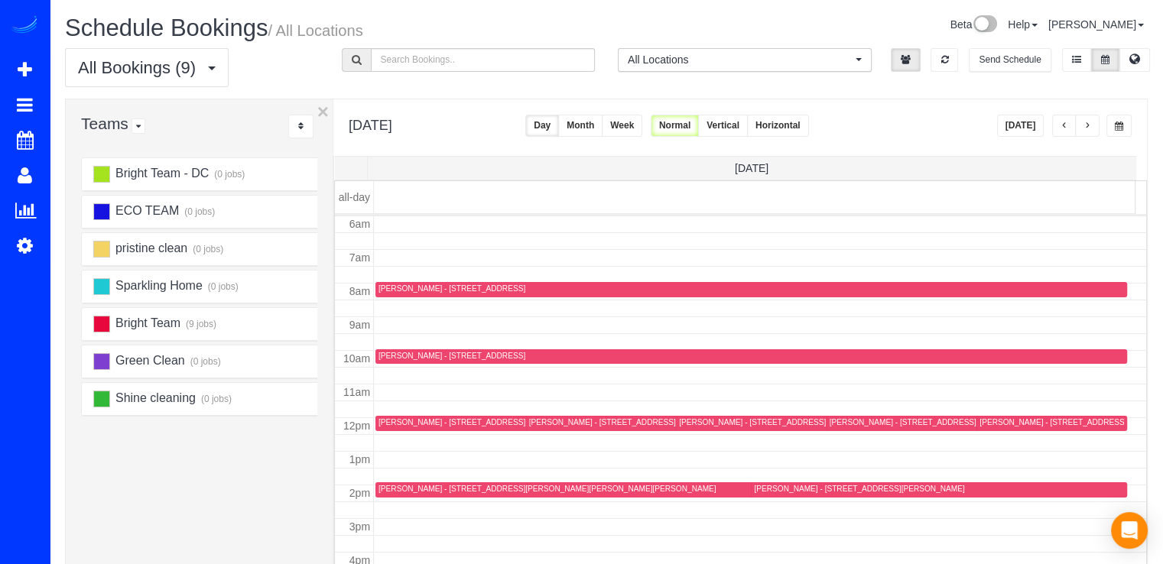
click at [850, 423] on div "Sydney Gertzog - 2125 14th St Nw, Unit 623, Washington, DC 20009" at bounding box center [925, 423] width 190 height 10
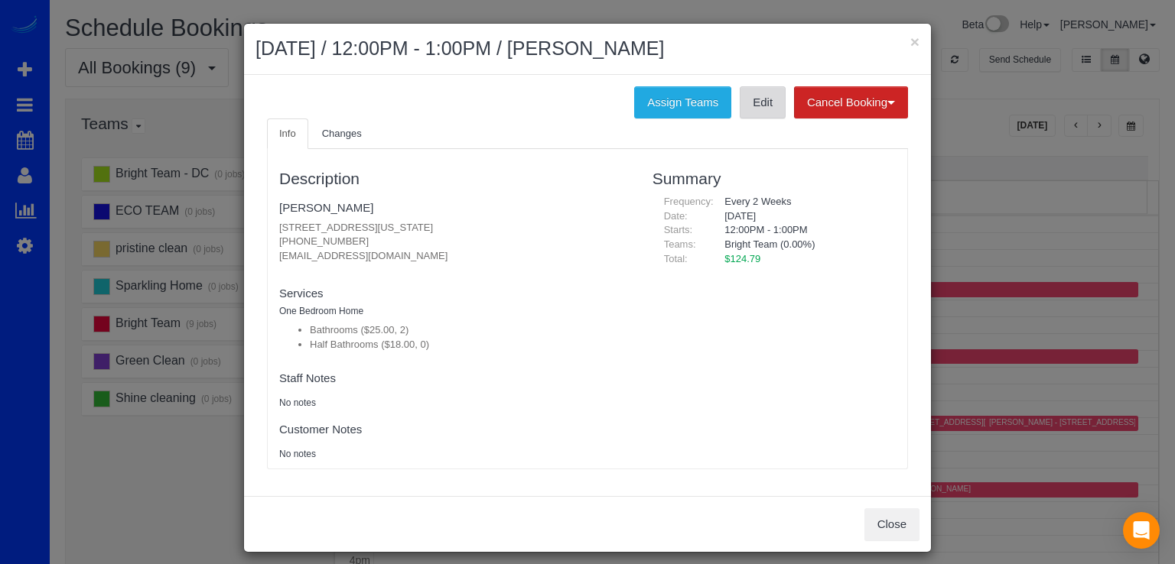
click at [756, 102] on link "Edit" at bounding box center [763, 102] width 46 height 32
click at [910, 34] on button "×" at bounding box center [914, 42] width 9 height 16
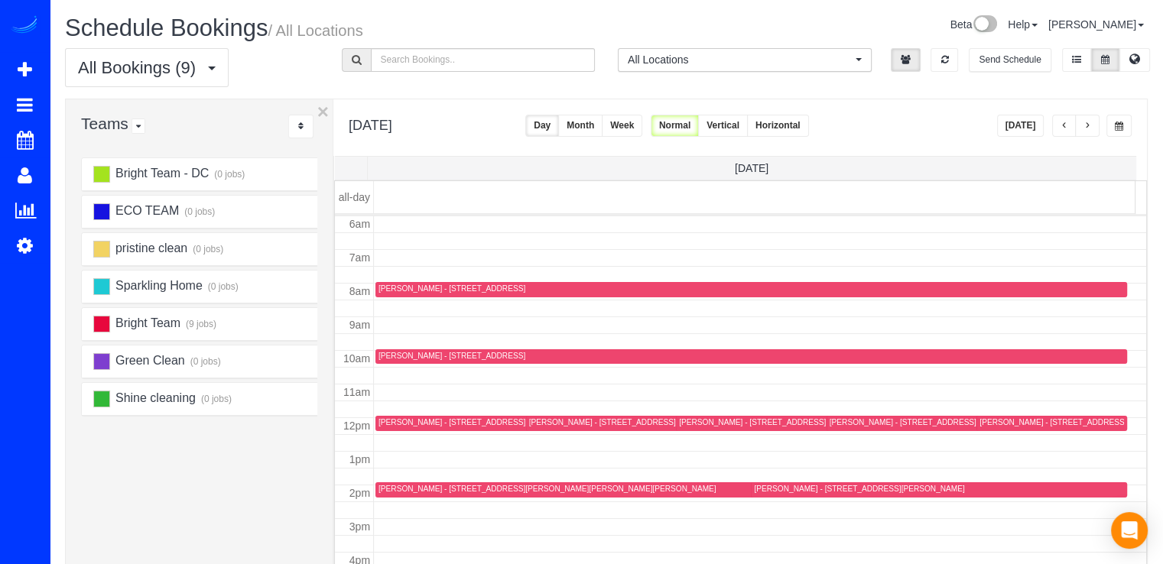
click at [792, 490] on div "Susanne Anderson - 19017 St Albert Dr, Brookville, MD 20833" at bounding box center [859, 489] width 210 height 10
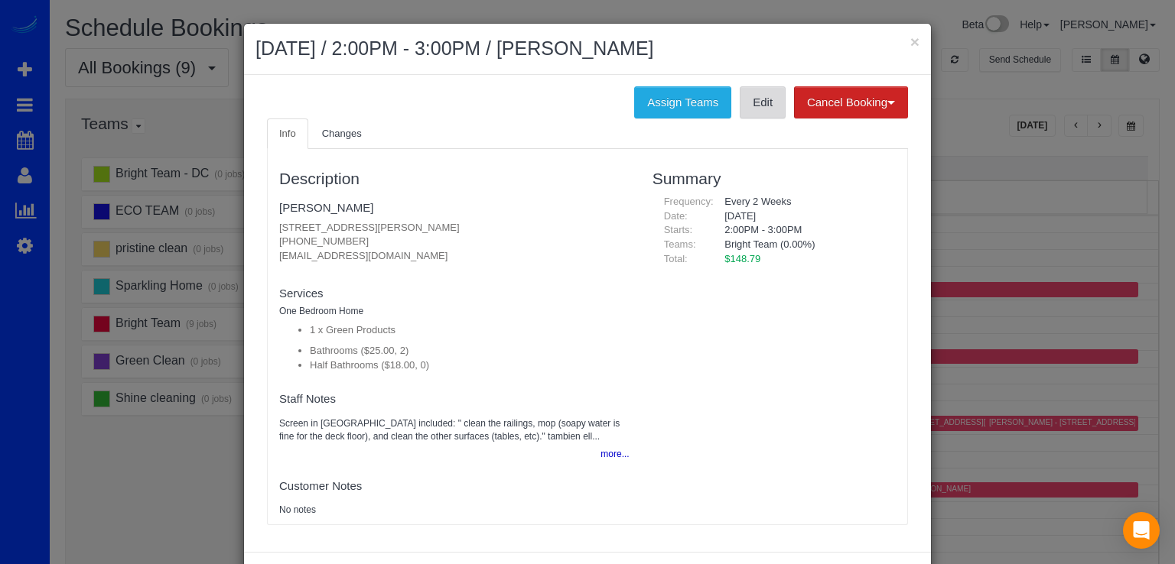
click at [749, 101] on link "Edit" at bounding box center [763, 102] width 46 height 32
click at [900, 41] on h2 "August 18, 2025 / 2:00PM - 3:00PM / Susanne Anderson" at bounding box center [587, 49] width 664 height 28
click at [910, 41] on button "×" at bounding box center [914, 42] width 9 height 16
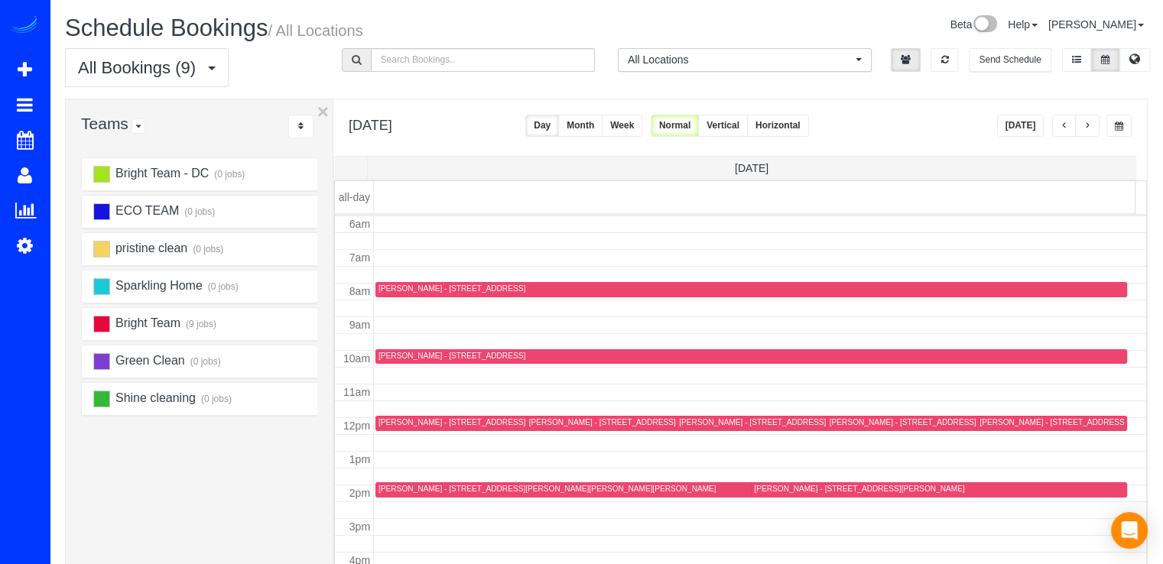
click at [405, 356] on div "Lisa Snyder - 1400 East West Highway, Apt 1012, Silver Spring, MD 20910" at bounding box center [452, 356] width 147 height 10
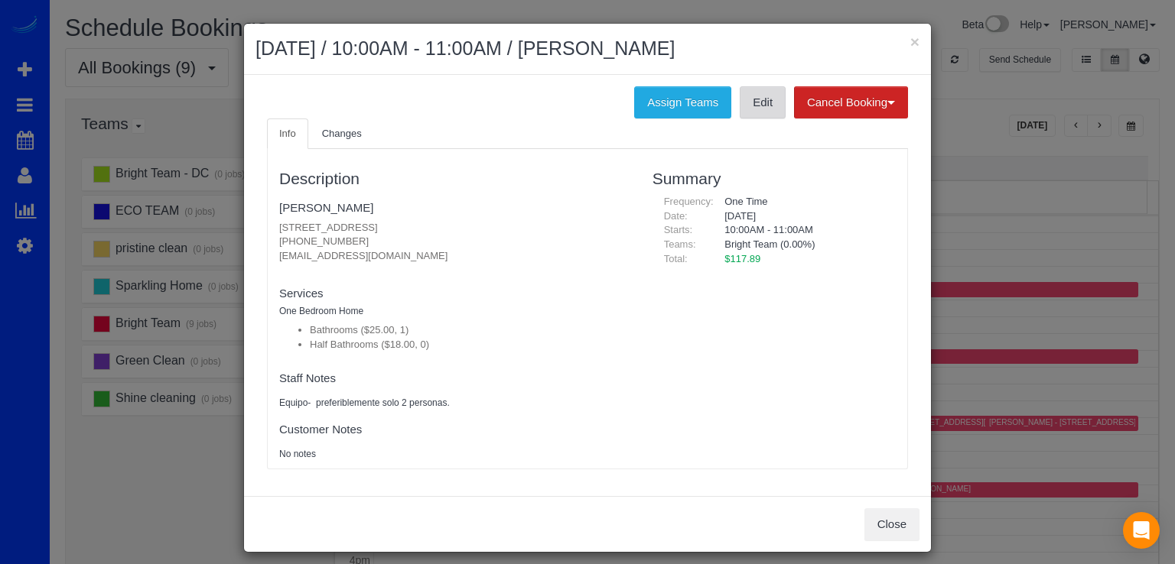
click at [763, 98] on link "Edit" at bounding box center [763, 102] width 46 height 32
click at [915, 41] on div "× August 18, 2025 / 10:00AM - 11:00AM / Lisa Snyder" at bounding box center [587, 49] width 687 height 51
click at [910, 41] on button "×" at bounding box center [914, 42] width 9 height 16
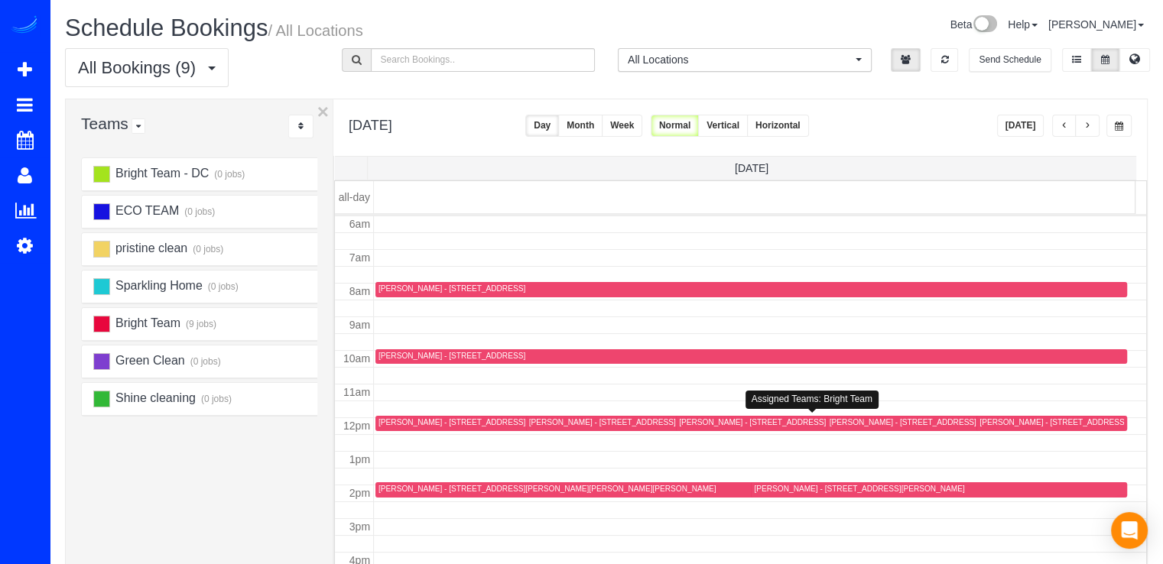
click at [683, 422] on div "Maria Van Istendal - 656 Wintergreen Dr, Purceville, VA 20132" at bounding box center [752, 423] width 147 height 10
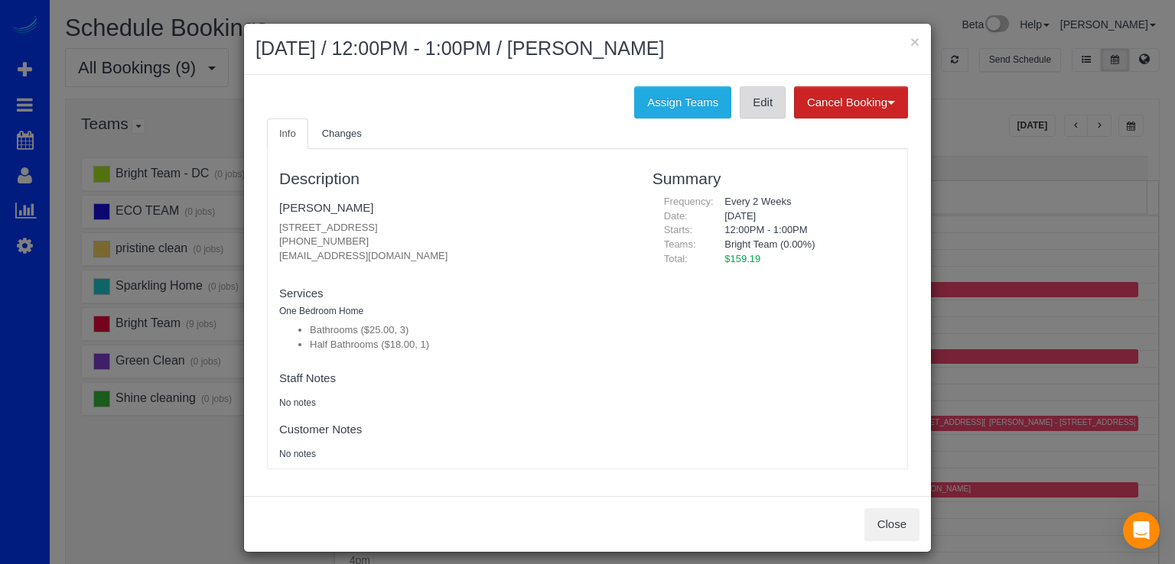
click at [774, 89] on link "Edit" at bounding box center [763, 102] width 46 height 32
click at [911, 46] on button "×" at bounding box center [914, 42] width 9 height 16
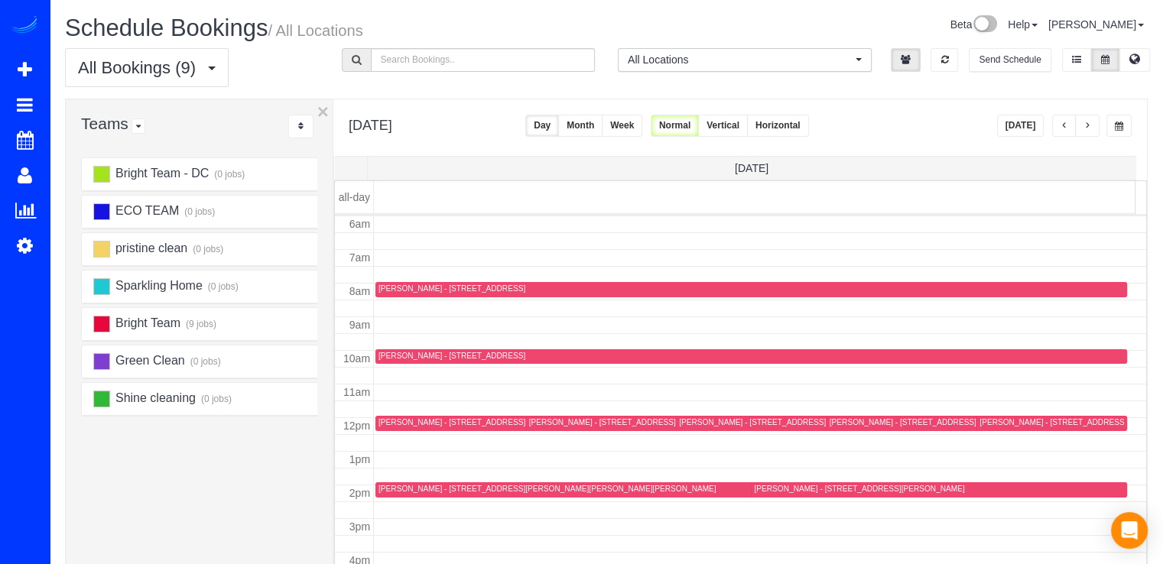
click at [385, 489] on div "Claudia Loza - 42279 Hampton Woods Ter, Ashburn, VA 20148" at bounding box center [548, 489] width 338 height 10
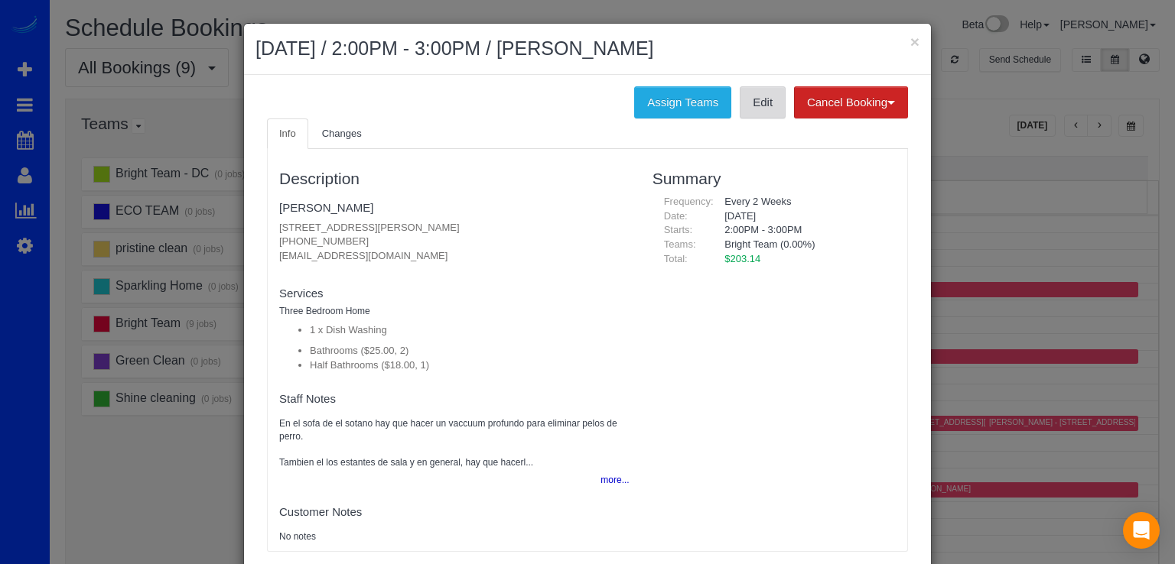
click at [765, 103] on link "Edit" at bounding box center [763, 102] width 46 height 32
click at [910, 41] on button "×" at bounding box center [914, 42] width 9 height 16
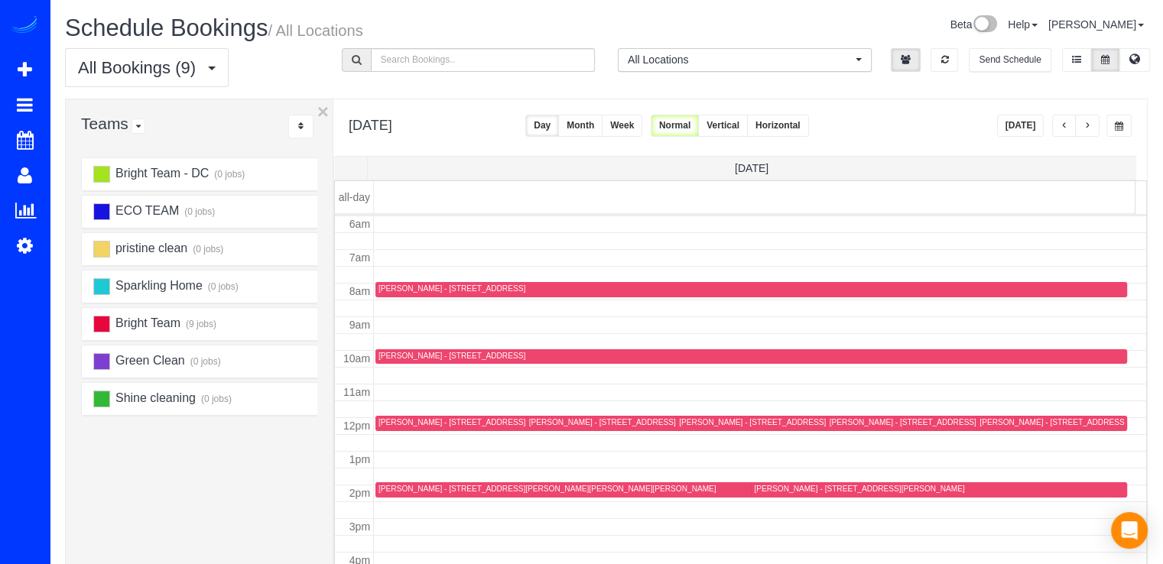
click at [1094, 123] on button "button" at bounding box center [1087, 126] width 24 height 22
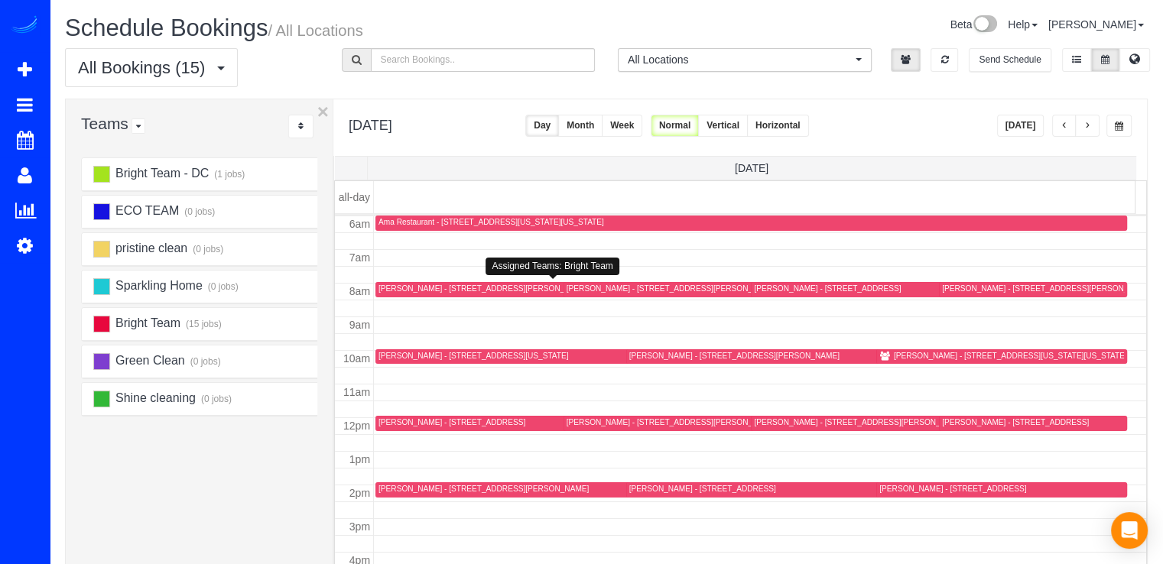
click at [382, 284] on div "Brian Gelb - 3504 Dunlop St, Chevy Chase, MD 20815" at bounding box center [484, 289] width 210 height 10
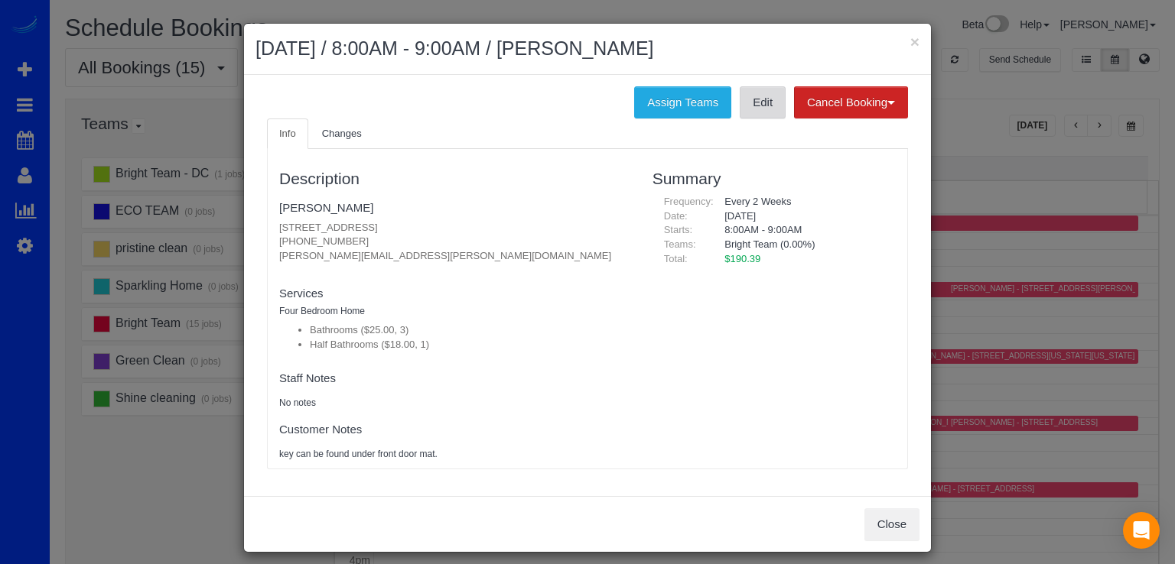
click at [753, 103] on link "Edit" at bounding box center [763, 102] width 46 height 32
click at [910, 37] on button "×" at bounding box center [914, 42] width 9 height 16
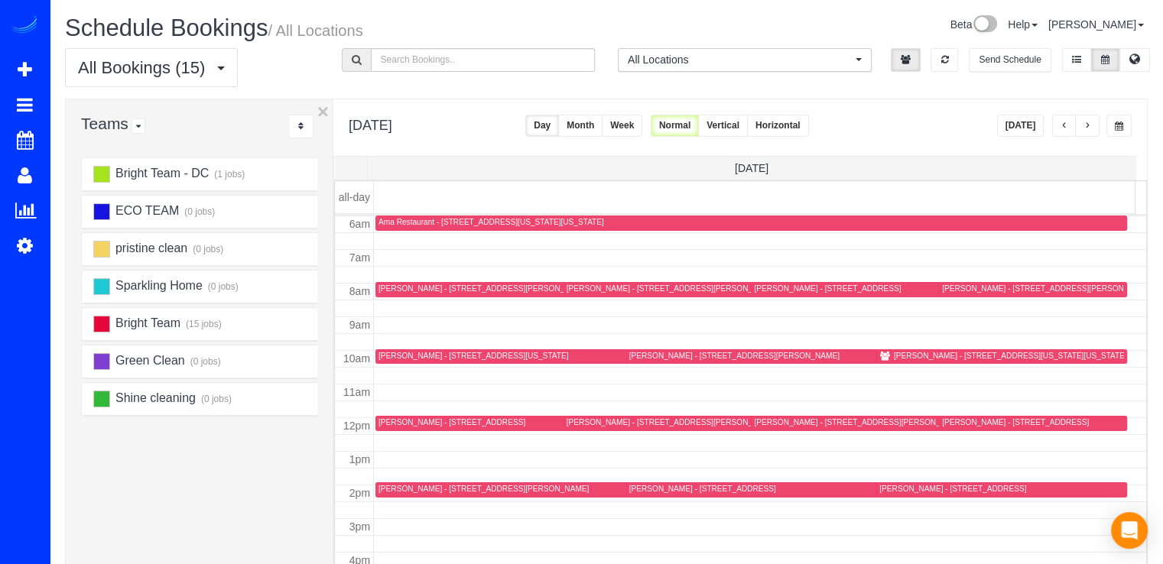
click at [970, 427] on div "Reena Paraguya - 13133 New Parkland Drive, Herndon, VA 20171" at bounding box center [1033, 423] width 182 height 11
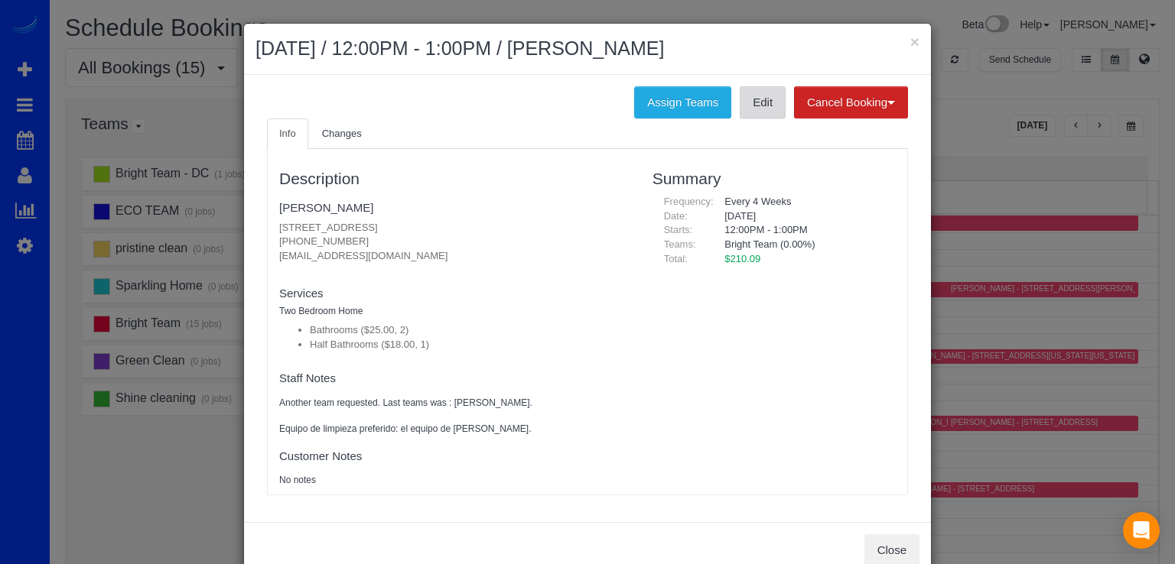
click at [756, 114] on link "Edit" at bounding box center [763, 102] width 46 height 32
click at [915, 42] on div "× August 19, 2025 / 12:00PM - 1:00PM / Reena Paraguya" at bounding box center [587, 49] width 687 height 51
click at [911, 42] on button "×" at bounding box center [914, 42] width 9 height 16
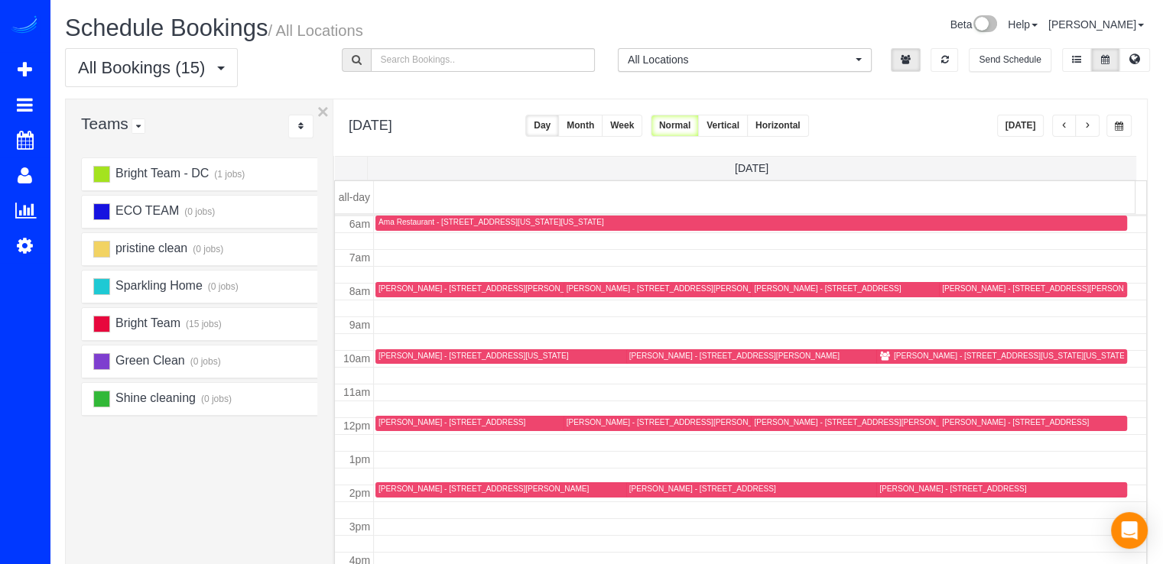
click at [592, 288] on div "John Yang - 1794 Lanier Pl Nw Unit 304, Washington, DC 20009" at bounding box center [694, 289] width 254 height 10
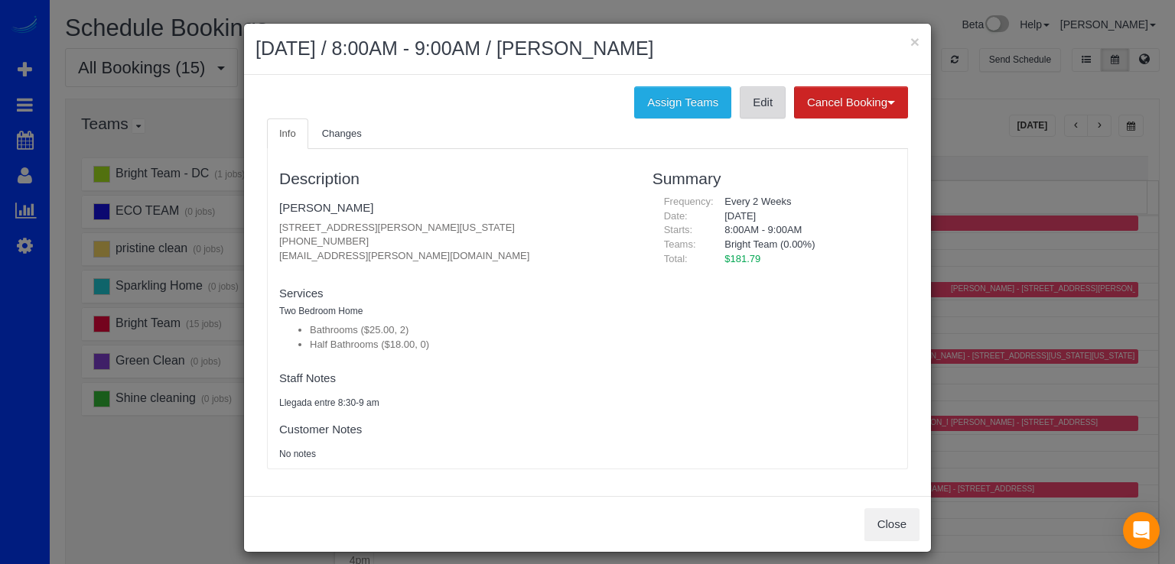
click at [759, 112] on link "Edit" at bounding box center [763, 102] width 46 height 32
click at [910, 37] on button "×" at bounding box center [914, 42] width 9 height 16
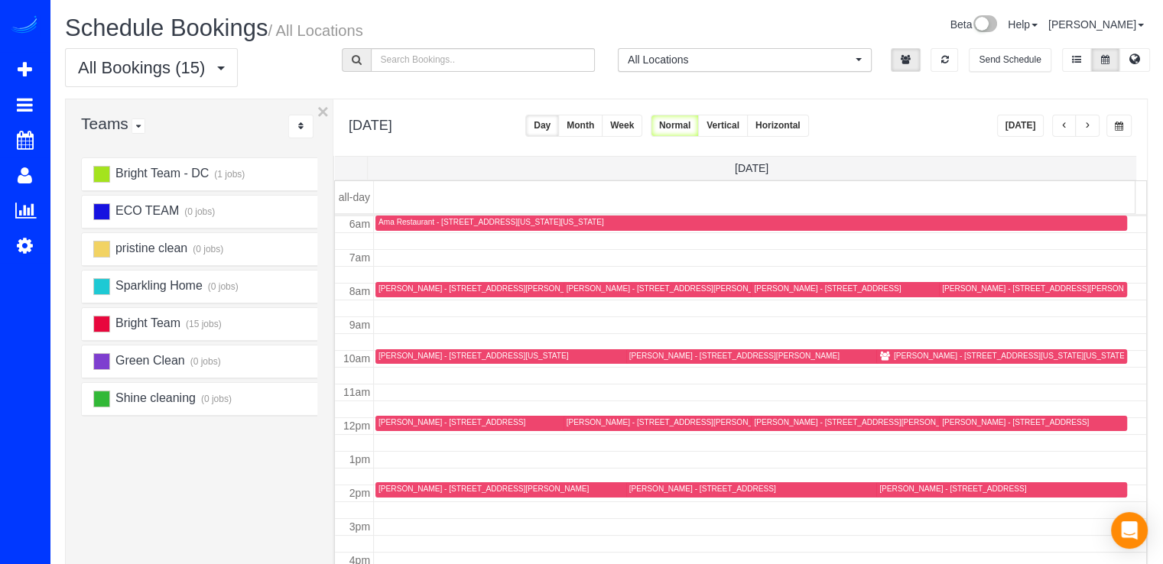
click at [382, 352] on div "John Bonanno - 1630 R St Nw Apt 506, Apt 506, Washington Dc, DC 20009" at bounding box center [474, 356] width 190 height 10
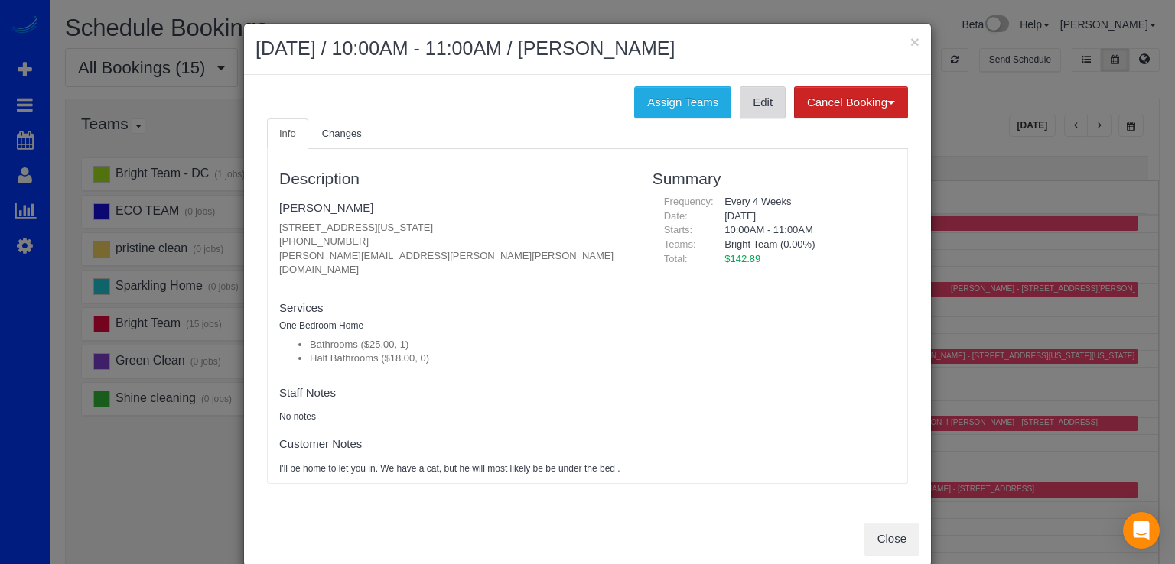
click at [754, 109] on link "Edit" at bounding box center [763, 102] width 46 height 32
click at [910, 37] on button "×" at bounding box center [914, 42] width 9 height 16
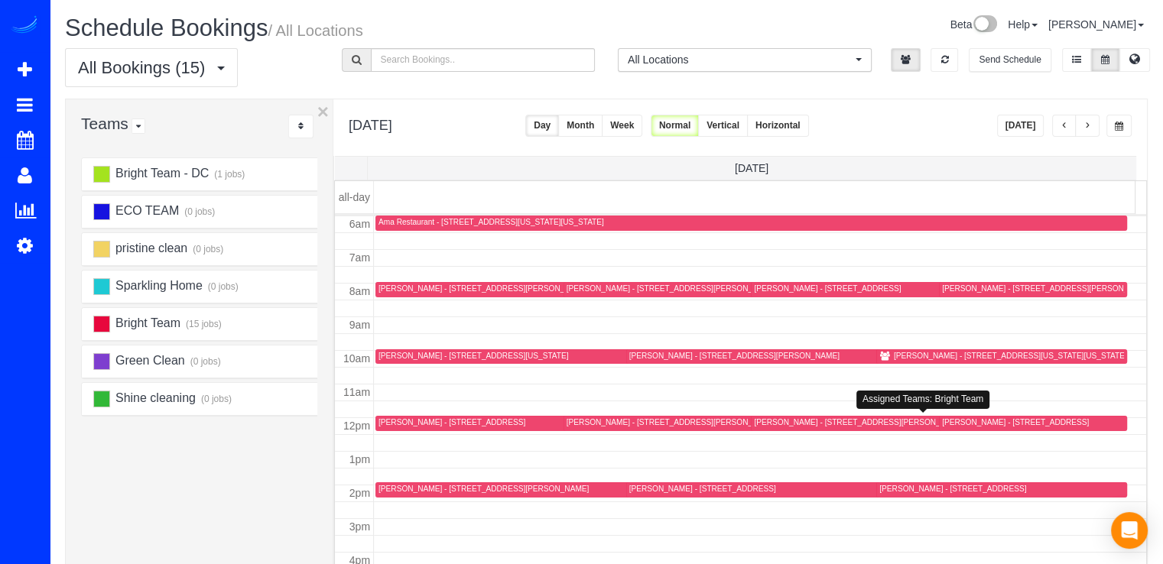
click at [772, 423] on div "Kimberly Christoph - 4330 N Henderson Rd, Arlington, VA 22203" at bounding box center [859, 423] width 210 height 10
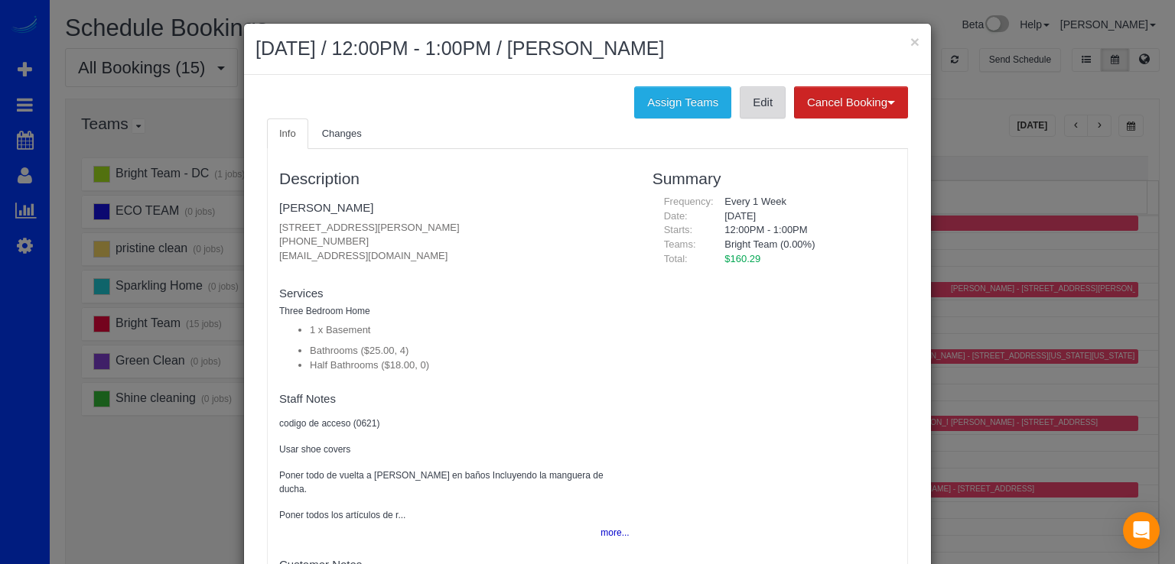
click at [740, 112] on link "Edit" at bounding box center [763, 102] width 46 height 32
click at [910, 44] on button "×" at bounding box center [914, 42] width 9 height 16
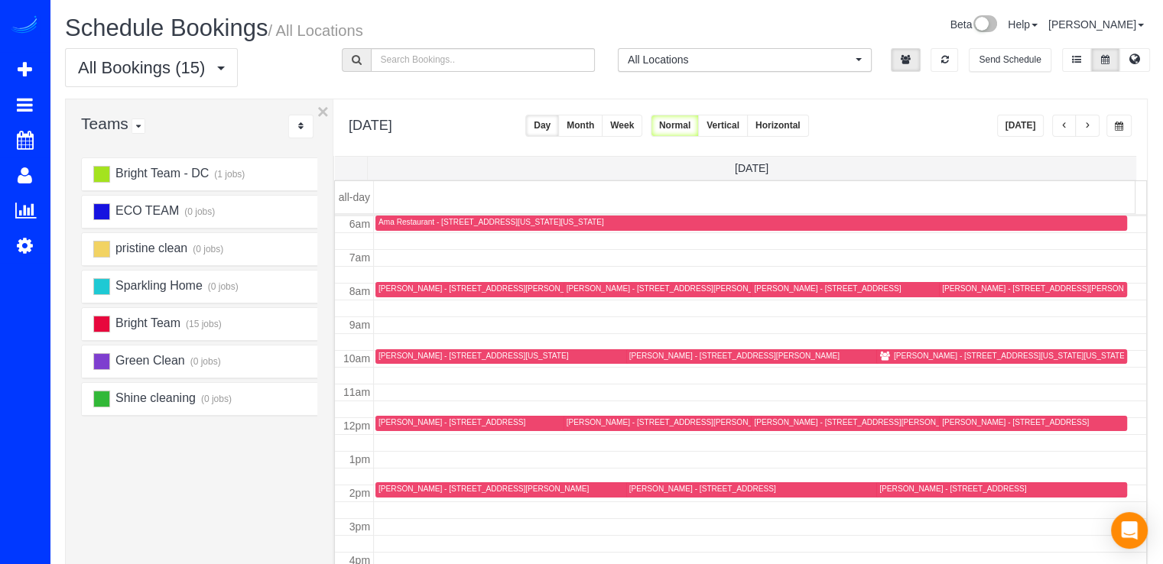
click at [973, 287] on div "Michael Brille - 8503 Rayburn Rd, Bethesda, MD 20817" at bounding box center [1047, 289] width 210 height 10
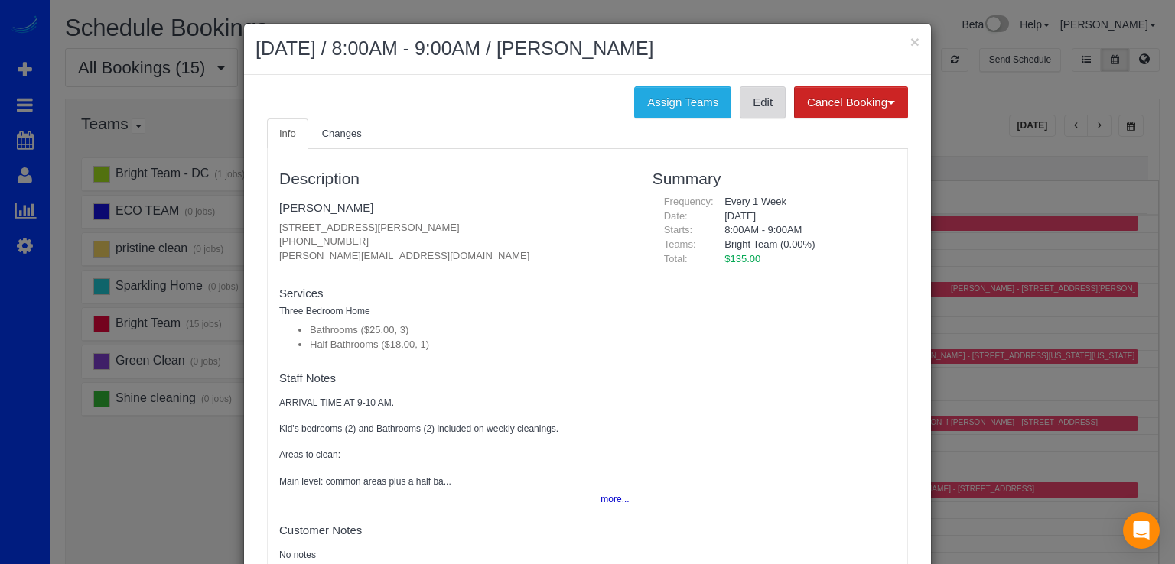
click at [771, 109] on link "Edit" at bounding box center [763, 102] width 46 height 32
click at [915, 43] on div "× August 19, 2025 / 8:00AM - 9:00AM / Michael Brille" at bounding box center [587, 49] width 687 height 51
click at [910, 34] on button "×" at bounding box center [914, 42] width 9 height 16
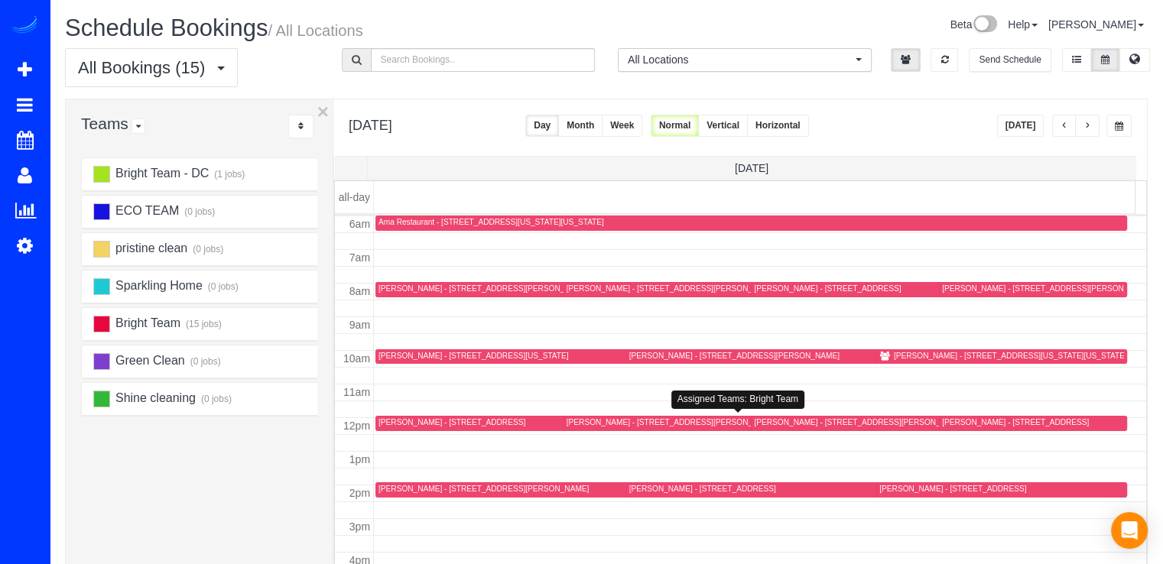
click at [587, 420] on div "Heather Musser - 1196 Janneys Lane, Alexandria, VA 22302" at bounding box center [672, 423] width 210 height 10
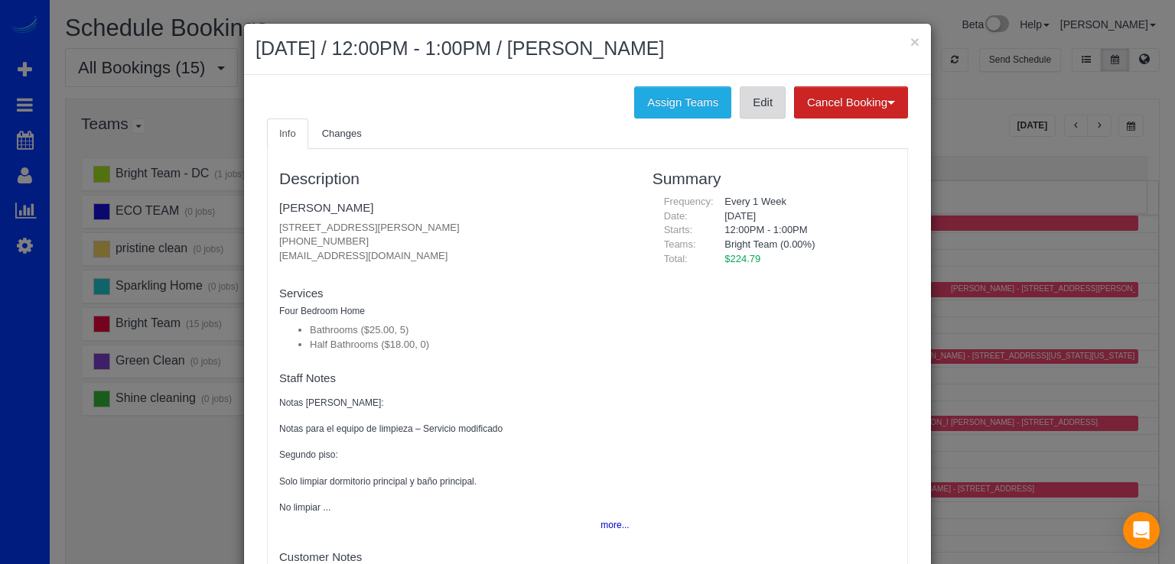
click at [745, 104] on link "Edit" at bounding box center [763, 102] width 46 height 32
click at [912, 37] on button "×" at bounding box center [914, 42] width 9 height 16
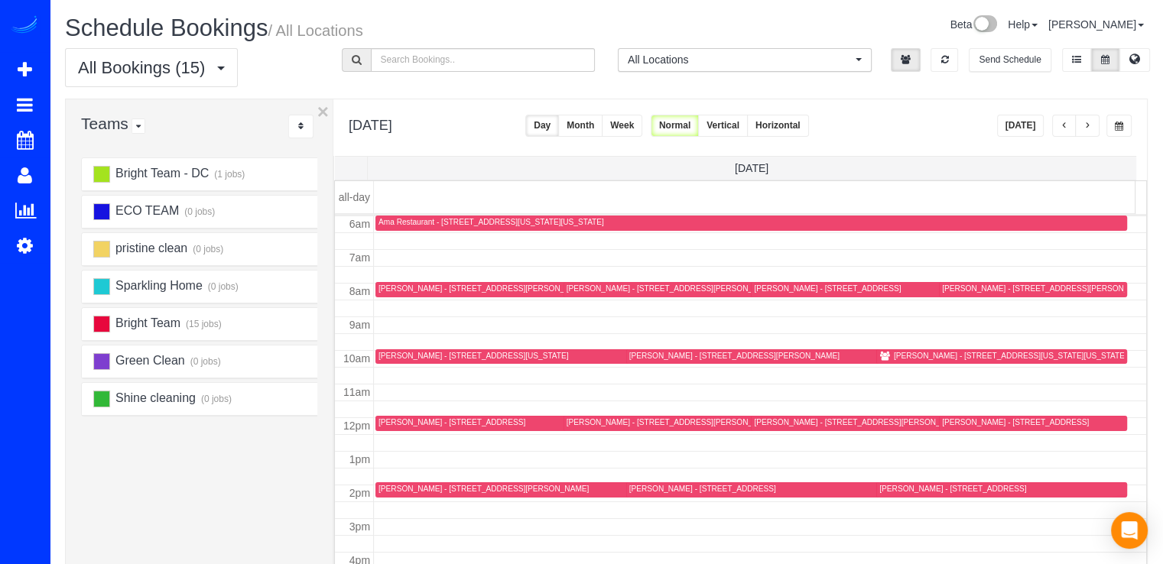
click at [658, 487] on div "Jaime Fishman - 402 Inspiration Lane, Gaithersburg, MD 20878" at bounding box center [702, 489] width 147 height 10
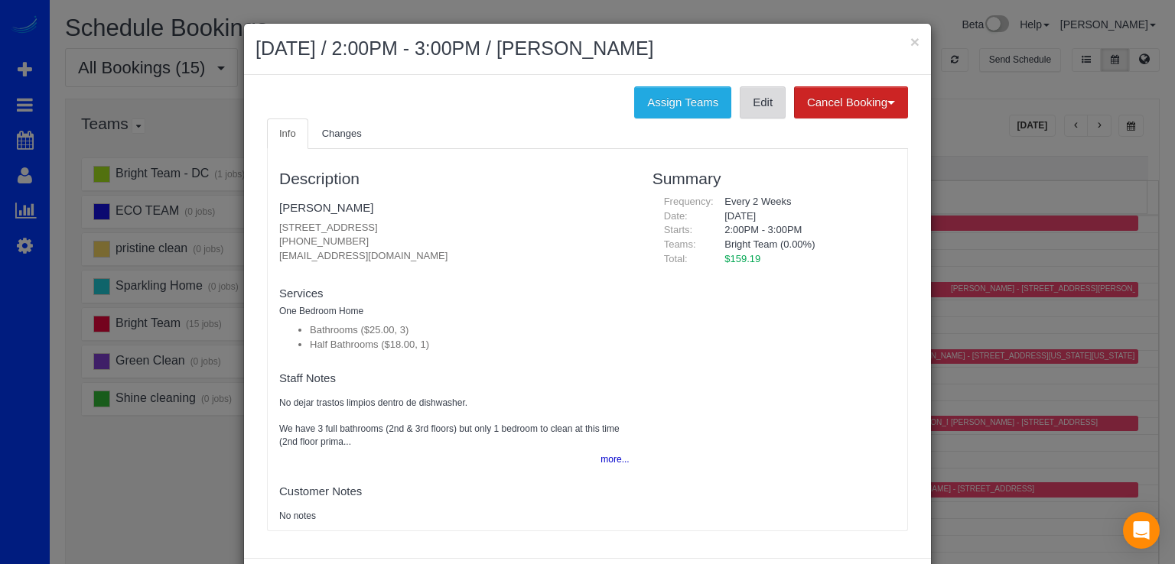
click at [756, 111] on link "Edit" at bounding box center [763, 102] width 46 height 32
click at [910, 37] on button "×" at bounding box center [914, 42] width 9 height 16
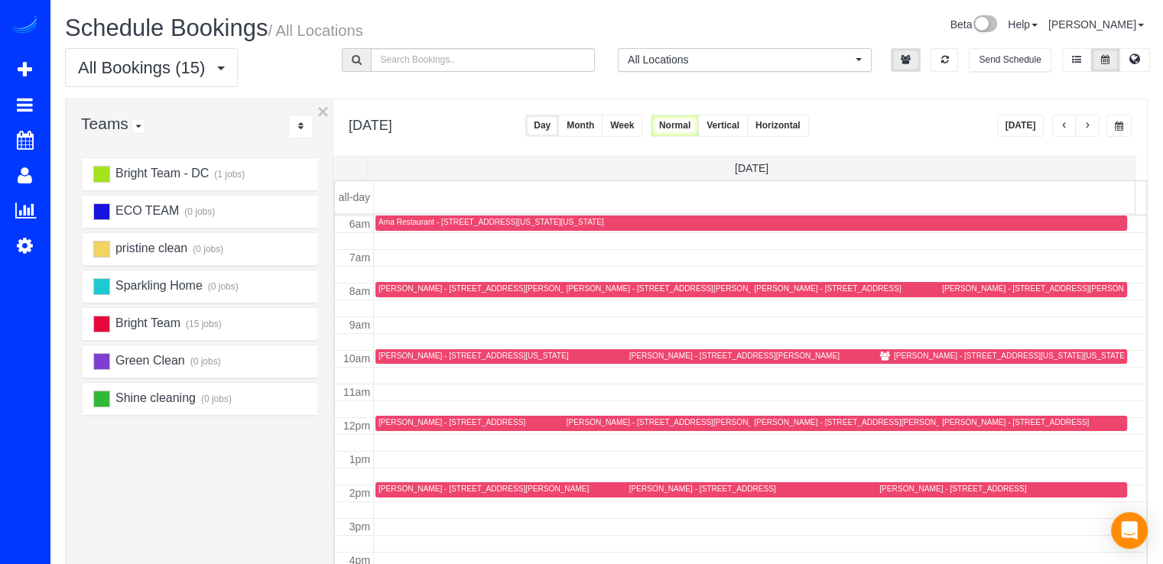
click at [652, 354] on div "Lindsey Berisha - 9200 Watson Rd, Silver Spring, MD 20910" at bounding box center [734, 356] width 210 height 10
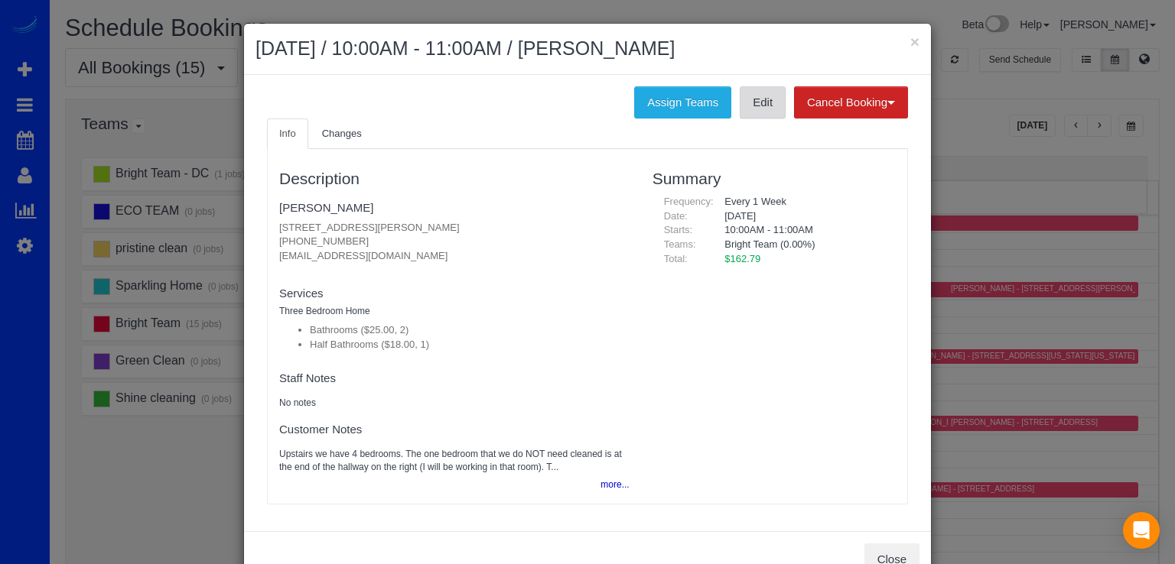
click at [753, 109] on link "Edit" at bounding box center [763, 102] width 46 height 32
click at [902, 41] on h2 "August 19, 2025 / 10:00AM - 11:00AM / Lindsey Berisha" at bounding box center [587, 49] width 664 height 28
click at [910, 38] on button "×" at bounding box center [914, 42] width 9 height 16
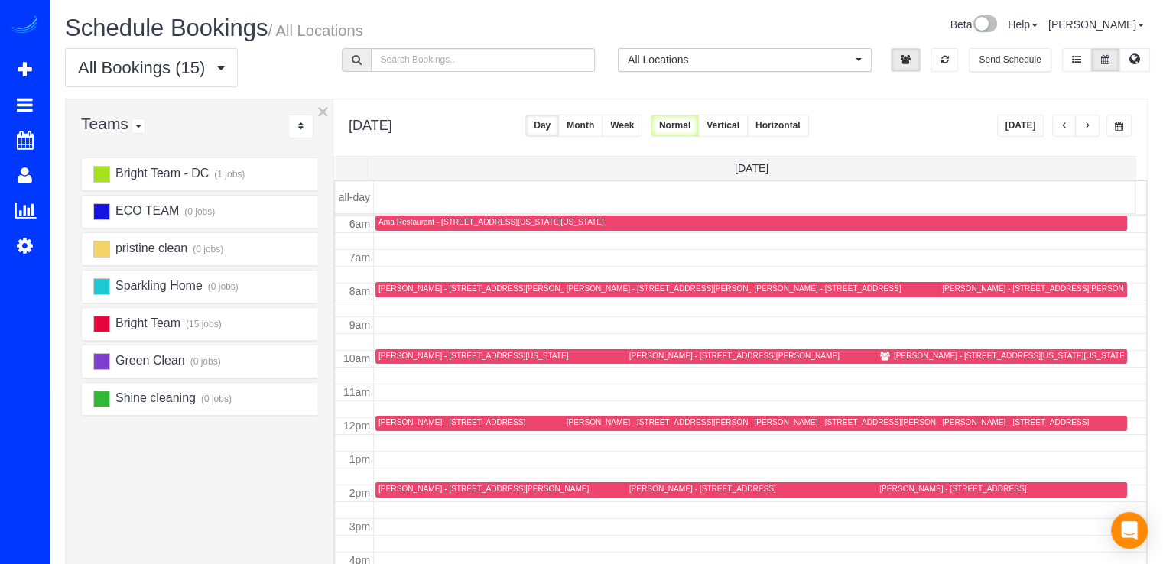
click at [408, 423] on div "Christina Myers - 3118 Ravensworth Place, Alexandria, VA 22302" at bounding box center [452, 423] width 147 height 10
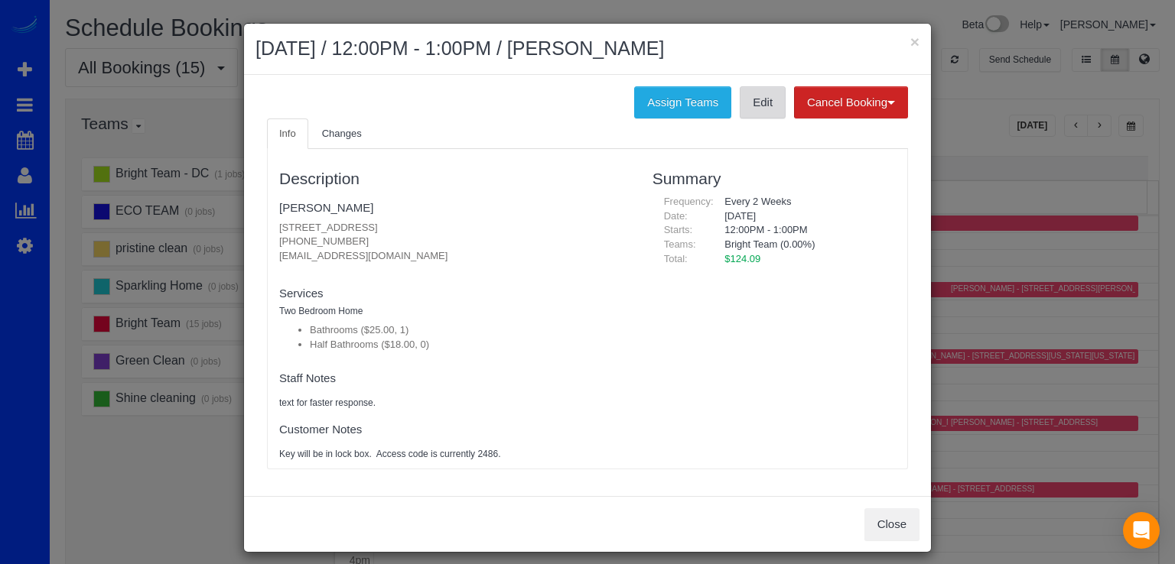
click at [747, 111] on link "Edit" at bounding box center [763, 102] width 46 height 32
click at [912, 36] on button "×" at bounding box center [914, 42] width 9 height 16
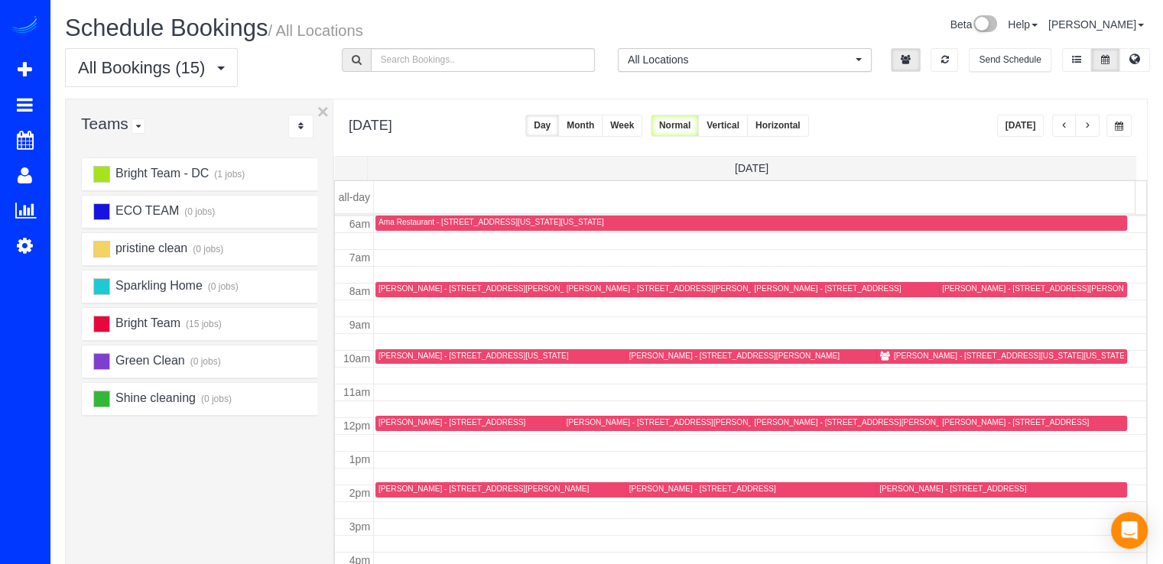
click at [384, 490] on div "Anna Ivanova - 6304 Wilson Ln, Bethesda, MD 20817" at bounding box center [484, 489] width 210 height 10
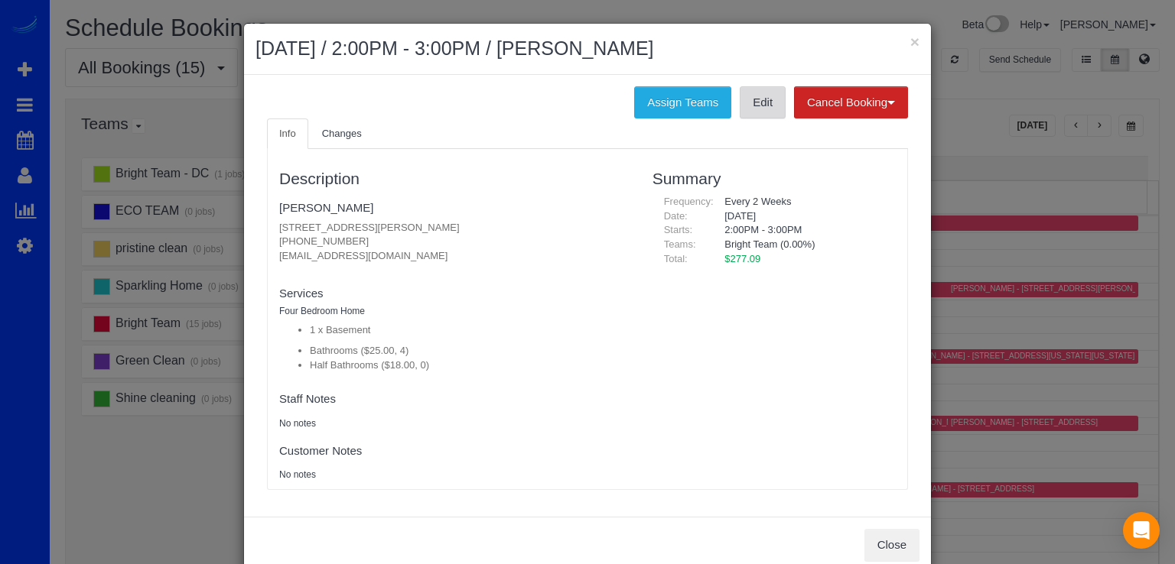
click at [746, 93] on link "Edit" at bounding box center [763, 102] width 46 height 32
click at [912, 44] on button "×" at bounding box center [914, 42] width 9 height 16
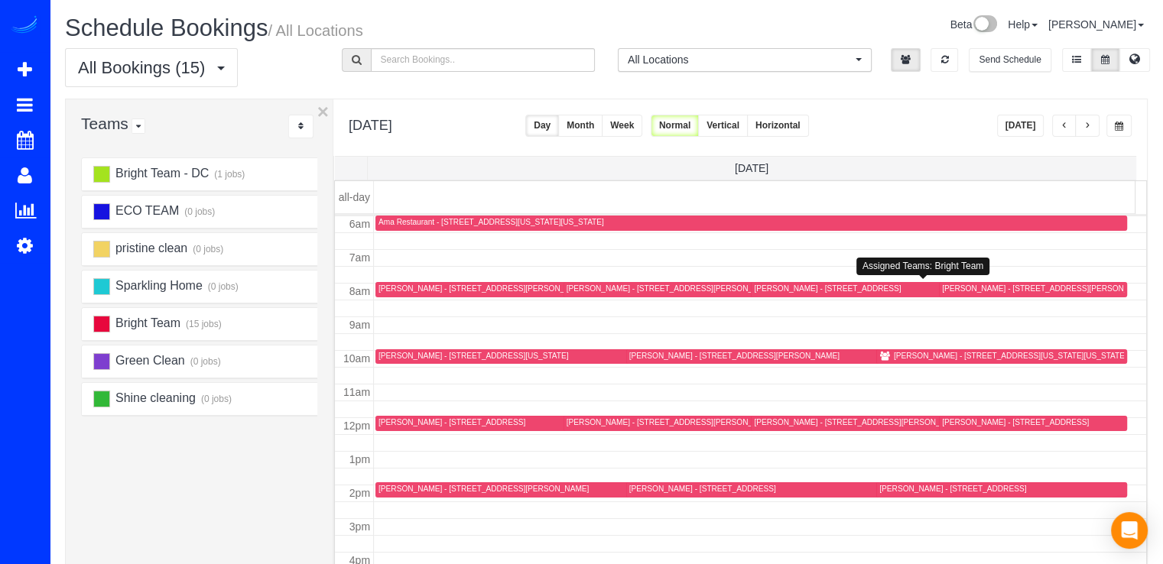
click at [792, 285] on div "Mary Streiffert - 4908 Crescent Street, Bethesda, MD 20816" at bounding box center [827, 289] width 147 height 10
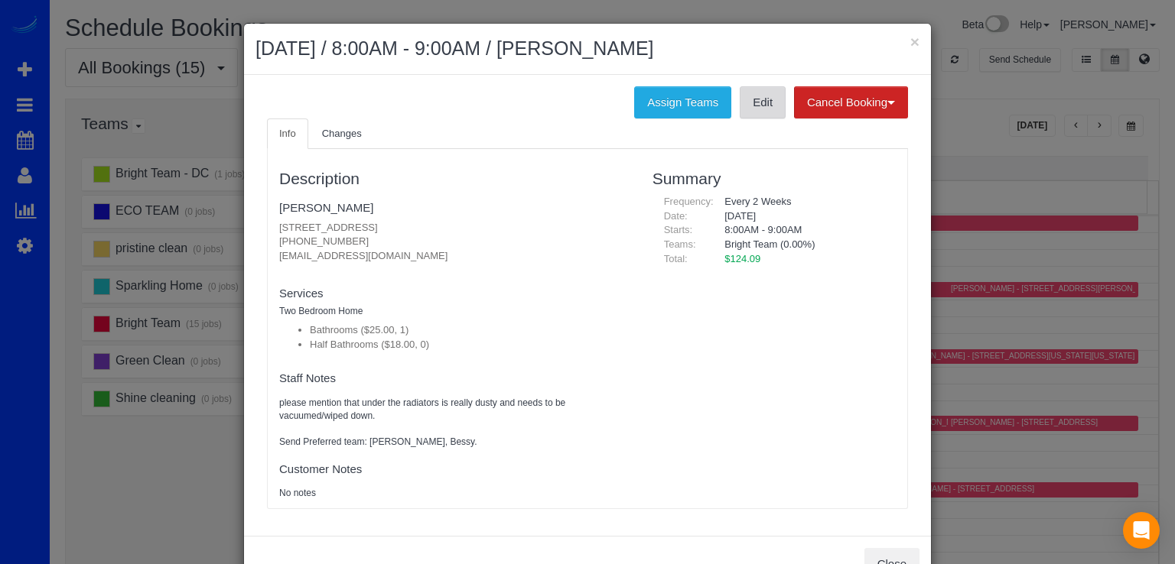
click at [754, 102] on link "Edit" at bounding box center [763, 102] width 46 height 32
click at [912, 39] on button "×" at bounding box center [914, 42] width 9 height 16
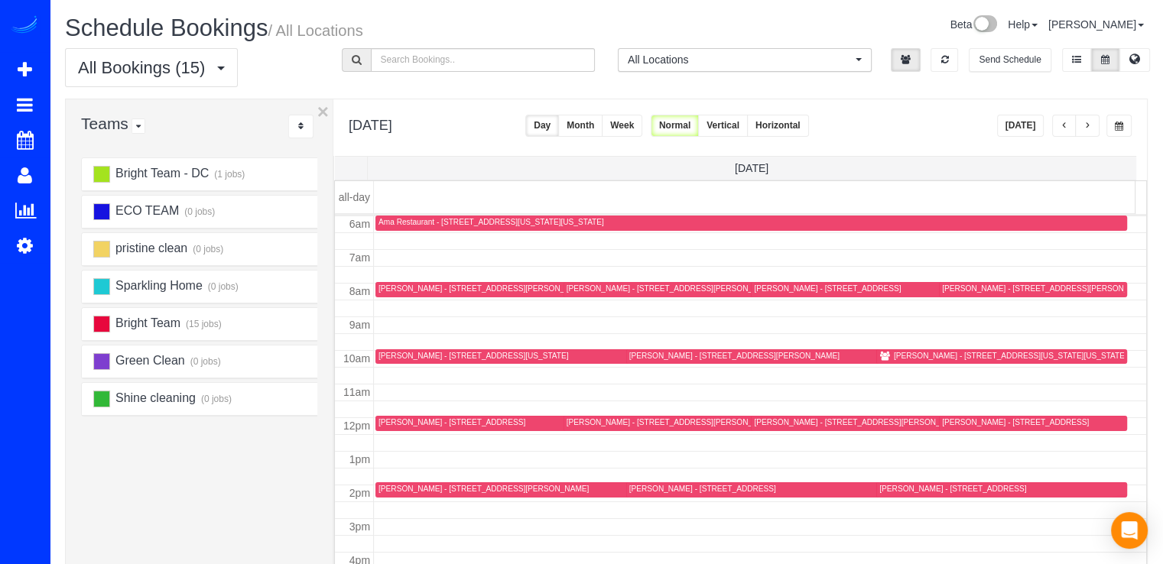
click at [912, 353] on div "Madeleine Aggeler - 3945 Connecticut Ave Nw, Apt 515, Washington, DC 20008" at bounding box center [1010, 356] width 233 height 10
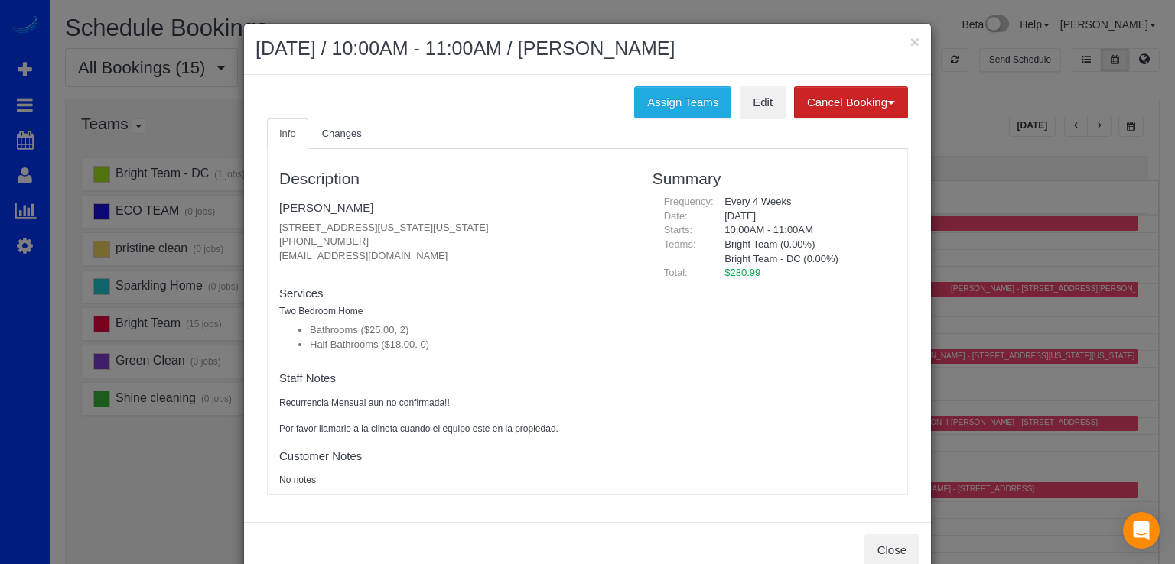
click at [759, 119] on ul "Info Changes" at bounding box center [587, 134] width 641 height 31
click at [759, 109] on link "Edit" at bounding box center [763, 102] width 46 height 32
click at [351, 141] on link "Changes" at bounding box center [342, 134] width 64 height 31
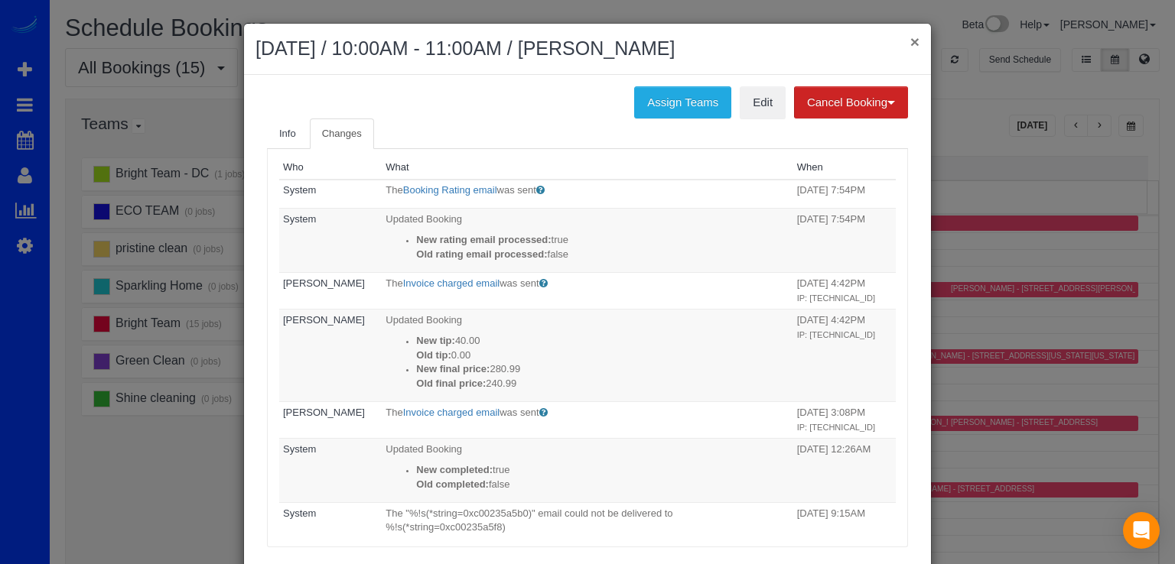
click at [910, 34] on button "×" at bounding box center [914, 42] width 9 height 16
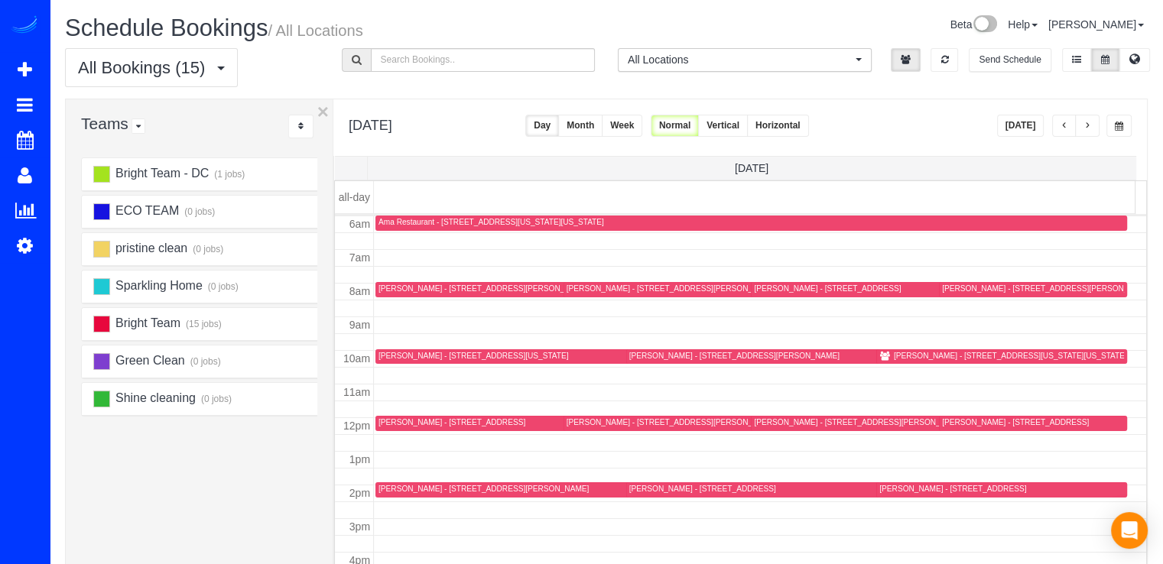
click at [909, 490] on div "Nancy Roche - 2709 N Jefferson Stree, Arlington, VA 22207" at bounding box center [952, 489] width 147 height 10
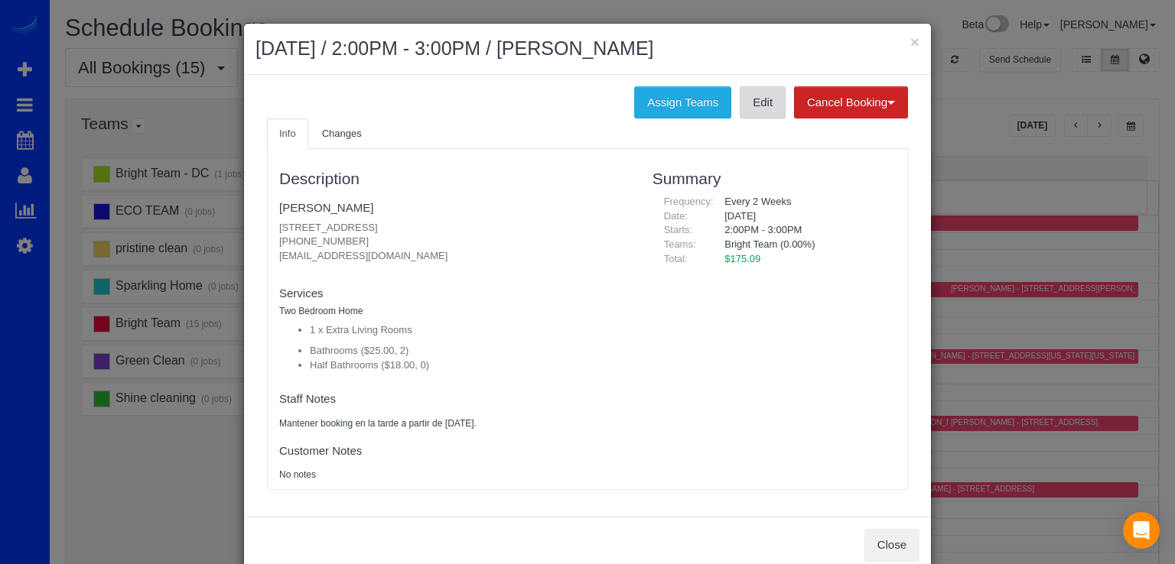
click at [753, 109] on link "Edit" at bounding box center [763, 102] width 46 height 32
click at [910, 38] on button "×" at bounding box center [914, 42] width 9 height 16
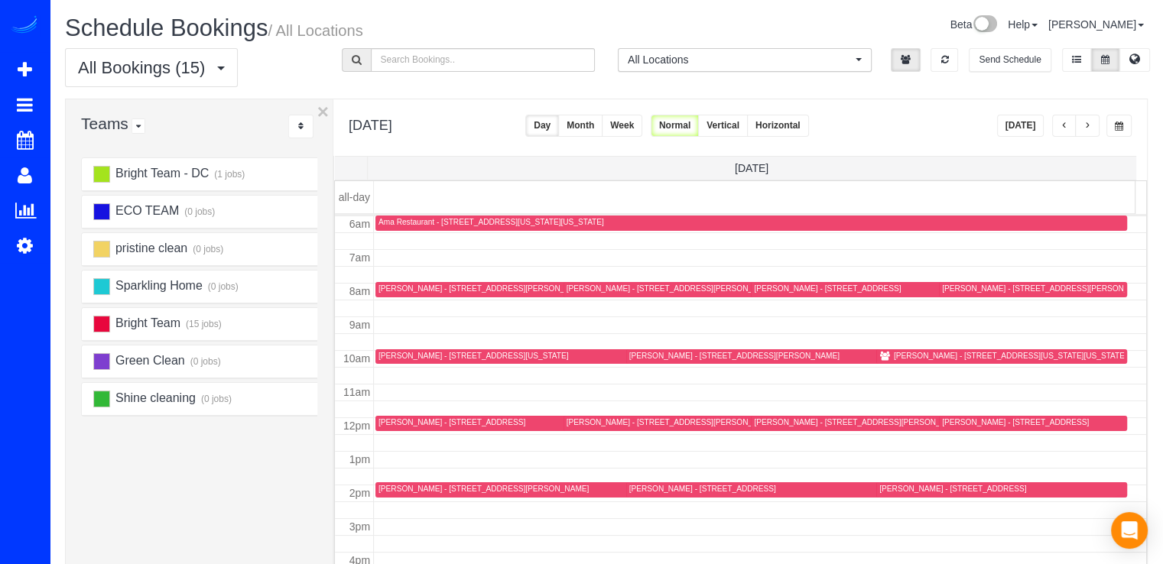
click at [1092, 129] on button "button" at bounding box center [1087, 126] width 24 height 22
click at [844, 288] on div "Monisha som - 1245 4th Street Sw, E104, Washington, DC 20024" at bounding box center [925, 289] width 190 height 10
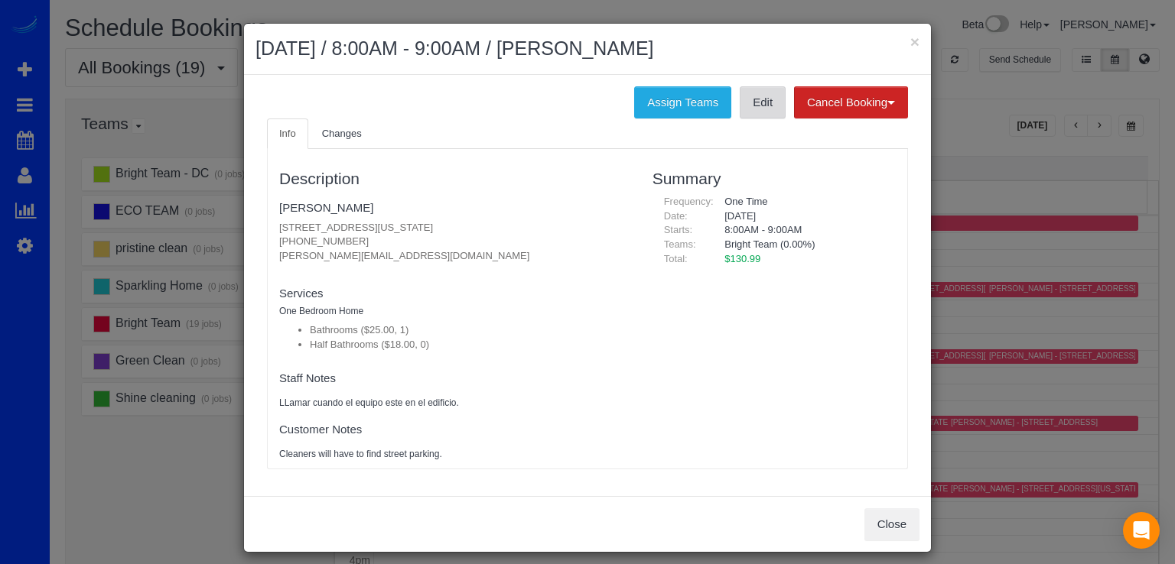
click at [749, 96] on link "Edit" at bounding box center [763, 102] width 46 height 32
click at [910, 47] on button "×" at bounding box center [914, 42] width 9 height 16
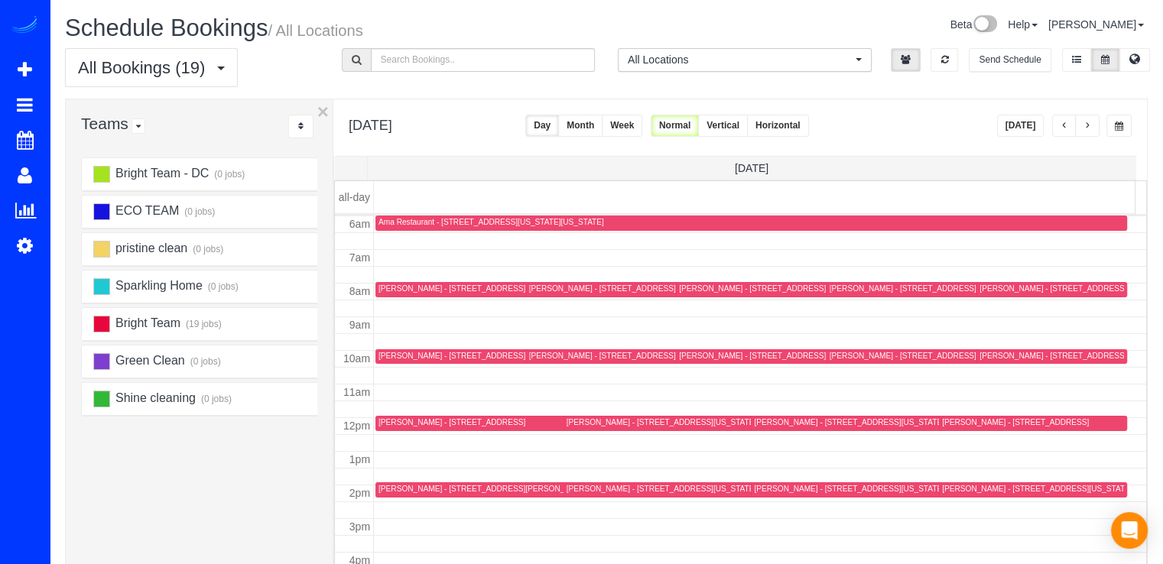
click at [693, 353] on div "Megan Jackson - 5543 29th St Nw, Washington, DC 20015" at bounding box center [774, 356] width 190 height 10
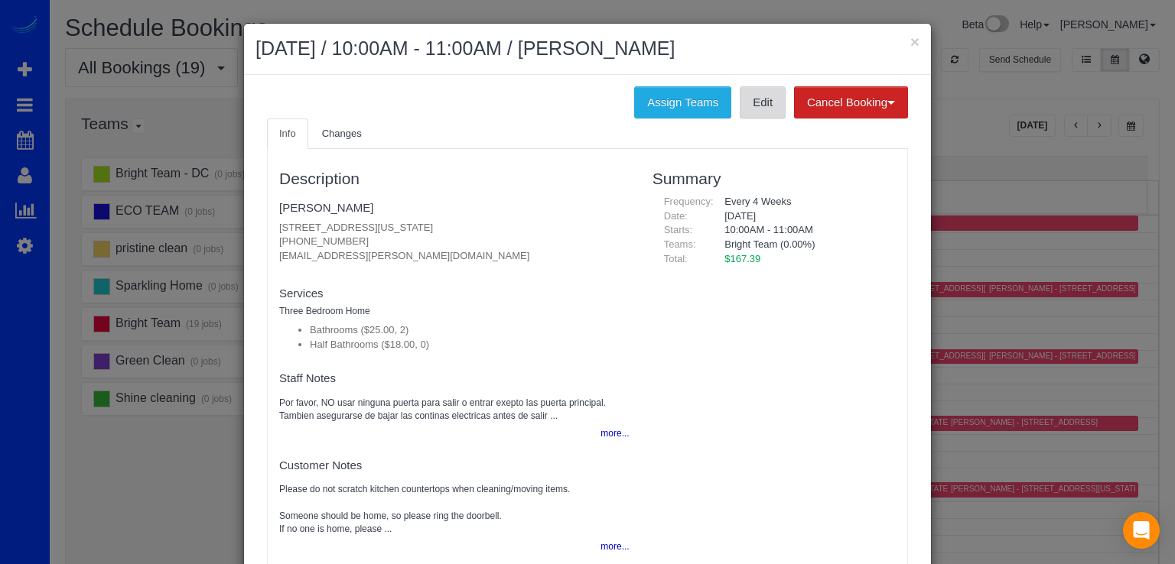
click at [752, 102] on link "Edit" at bounding box center [763, 102] width 46 height 32
click at [910, 41] on button "×" at bounding box center [914, 42] width 9 height 16
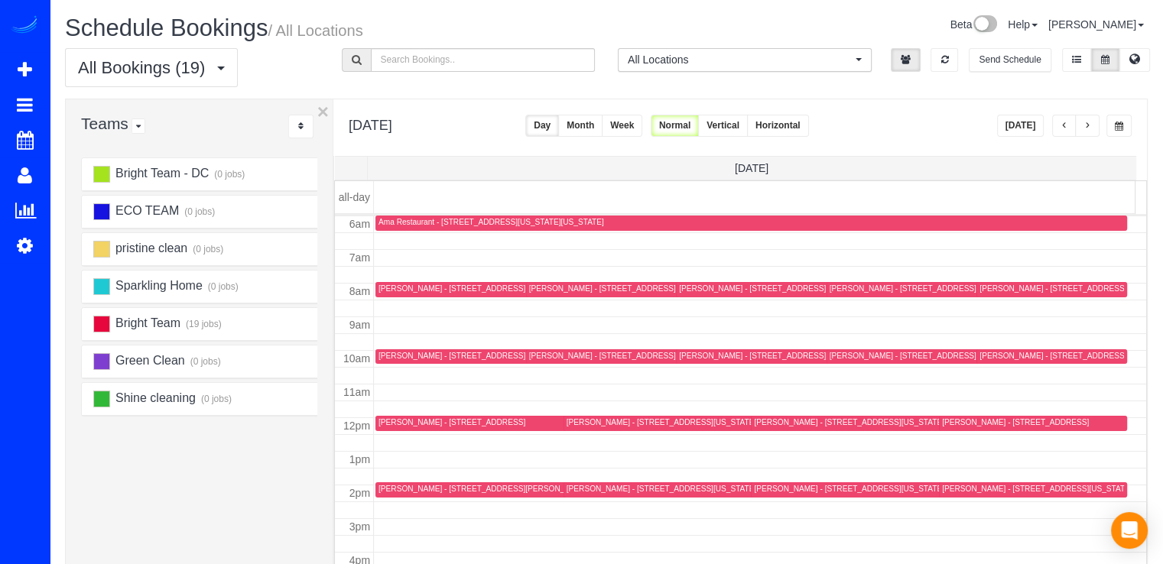
click at [1035, 125] on button "Today" at bounding box center [1020, 126] width 47 height 22
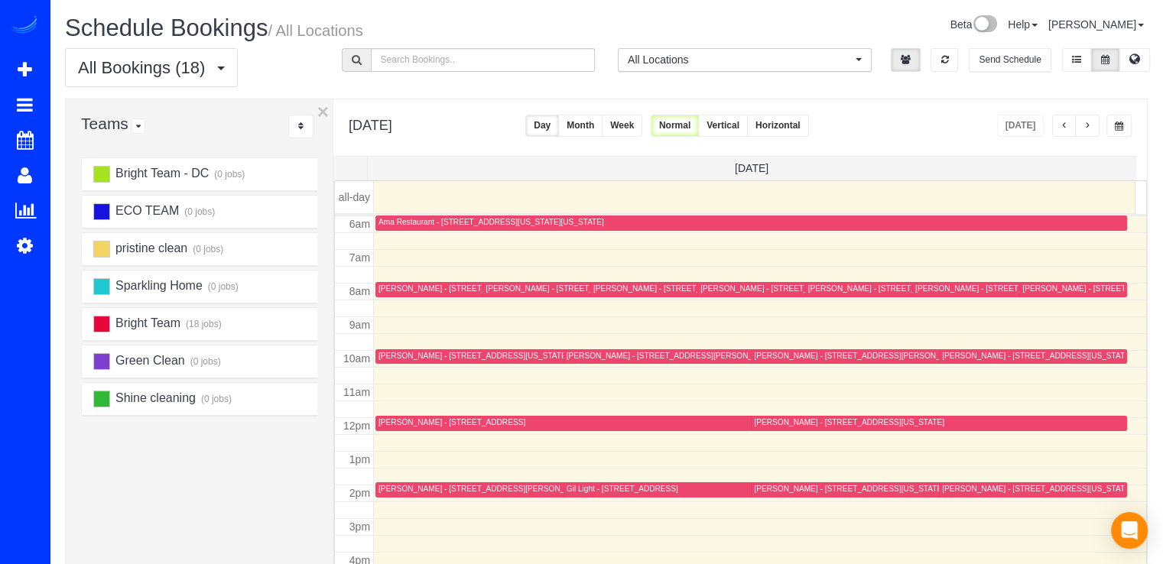
click at [428, 423] on div "Jean DiBerardino - 2710 Copper Creek Rd, Herndon, VA 20171" at bounding box center [452, 423] width 147 height 10
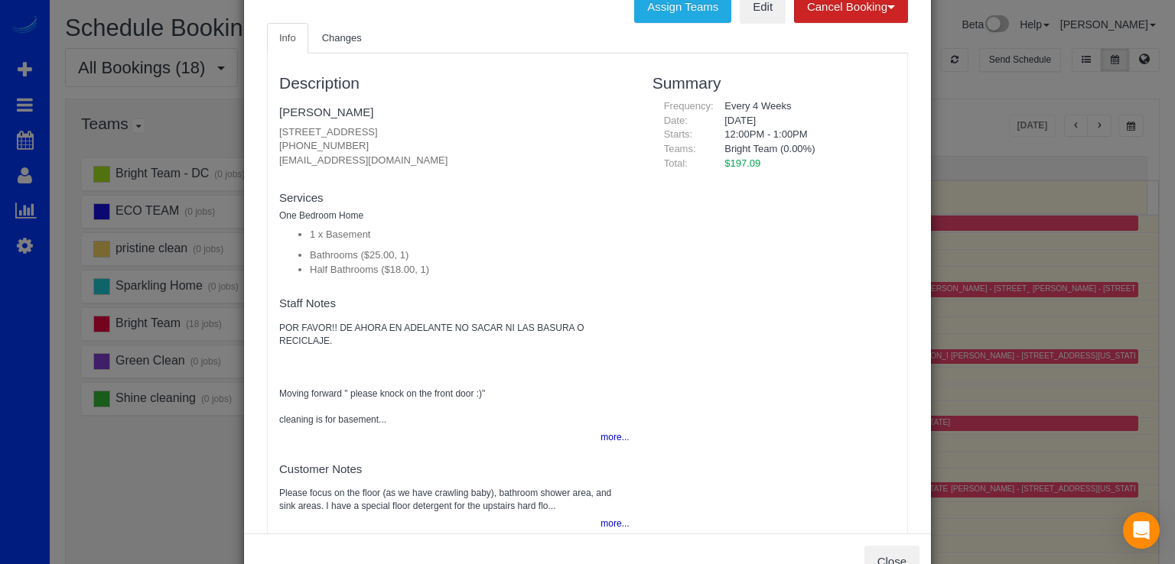
scroll to position [0, 0]
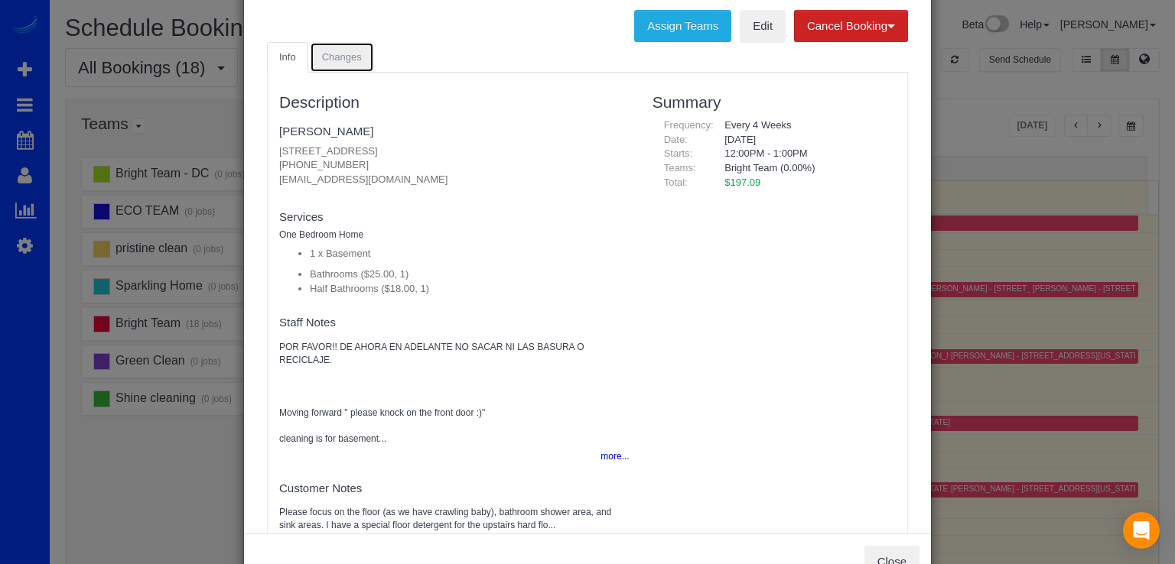
click at [346, 56] on span "Changes" at bounding box center [342, 56] width 40 height 11
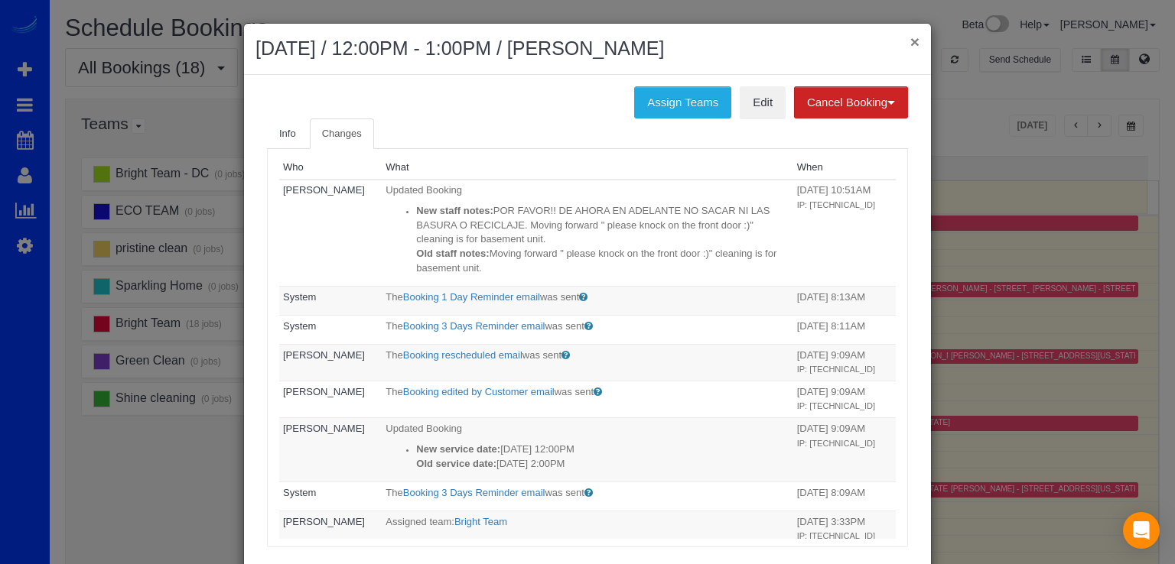
click at [910, 43] on button "×" at bounding box center [914, 42] width 9 height 16
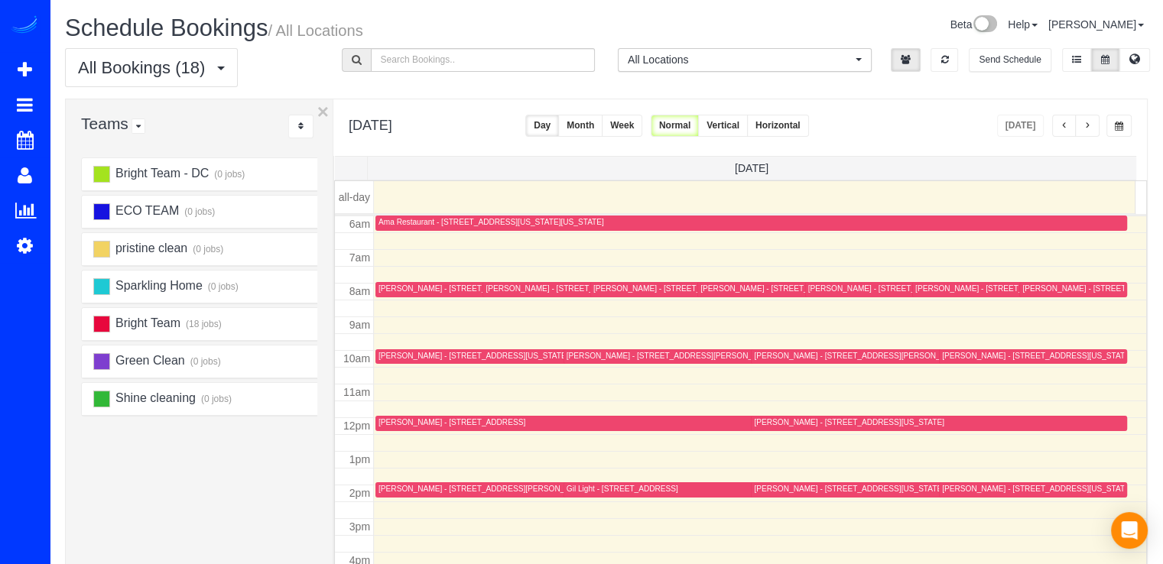
click at [1056, 119] on button "button" at bounding box center [1064, 126] width 24 height 22
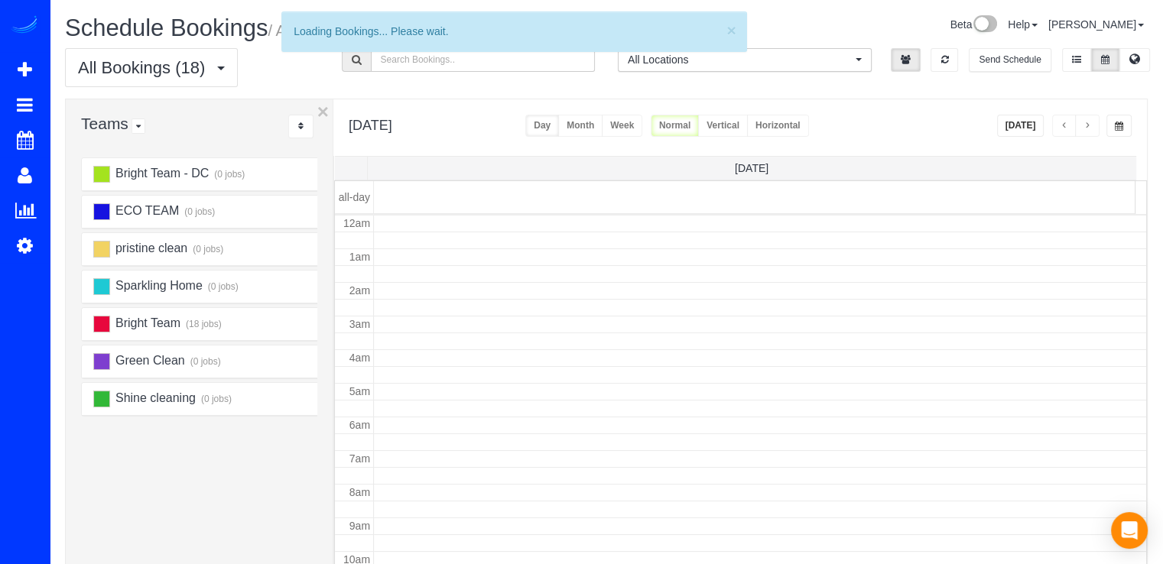
scroll to position [201, 0]
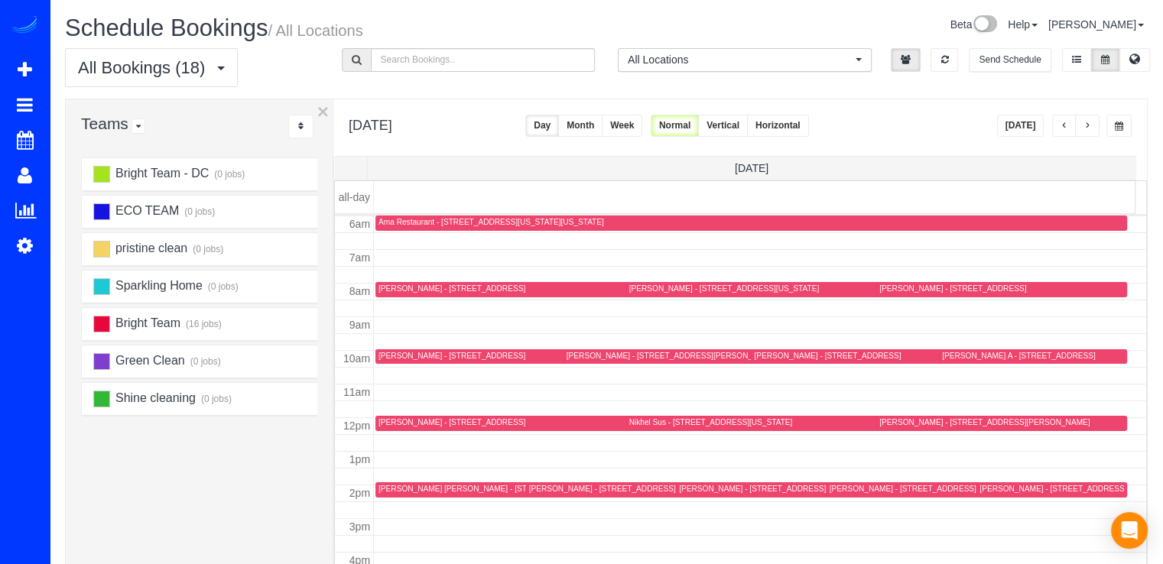
click at [1057, 121] on button "button" at bounding box center [1064, 126] width 24 height 22
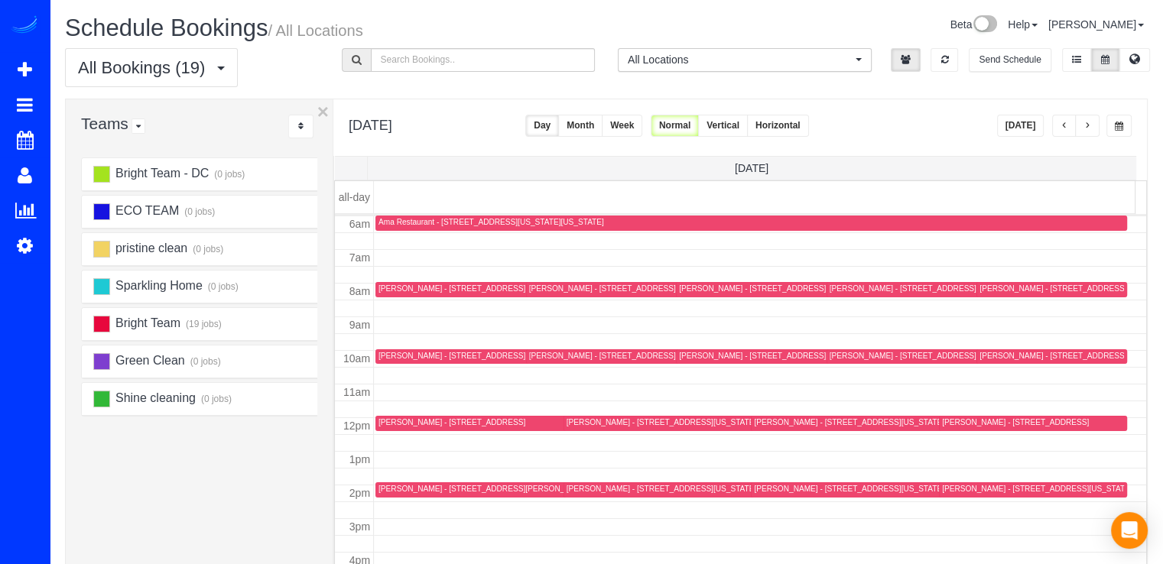
click at [404, 286] on div "Alexis Fecto - 10008 Founders Way, Damascus, MD 20872" at bounding box center [452, 289] width 147 height 10
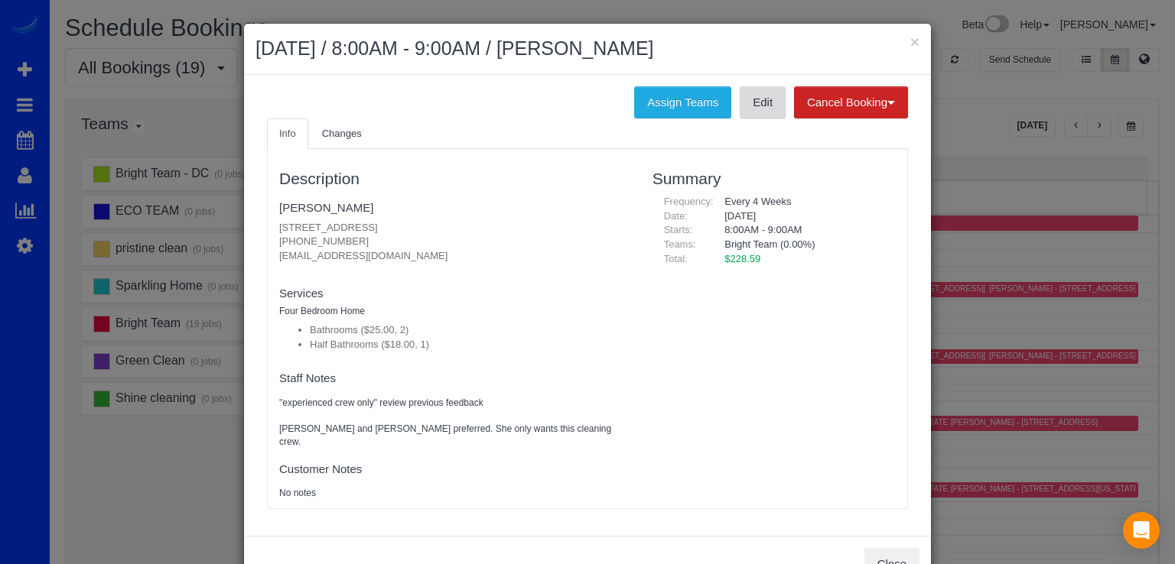
click at [759, 109] on link "Edit" at bounding box center [763, 102] width 46 height 32
click at [910, 43] on button "×" at bounding box center [914, 42] width 9 height 16
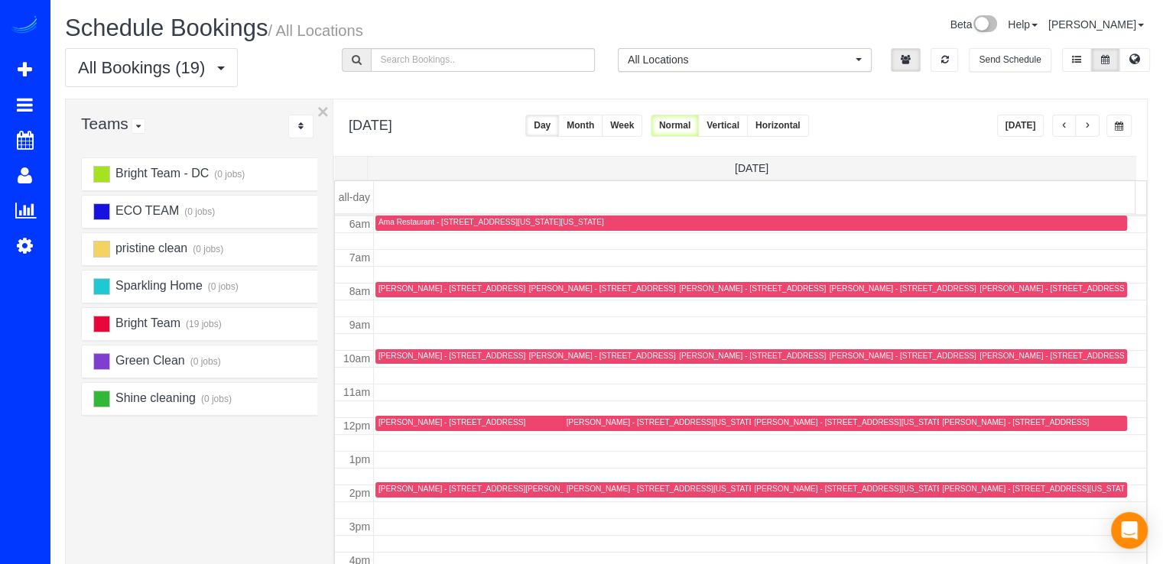
click at [549, 289] on div "Ariya Arora - 13767 Travilah Rd, Rockville, MD 20850" at bounding box center [602, 289] width 147 height 10
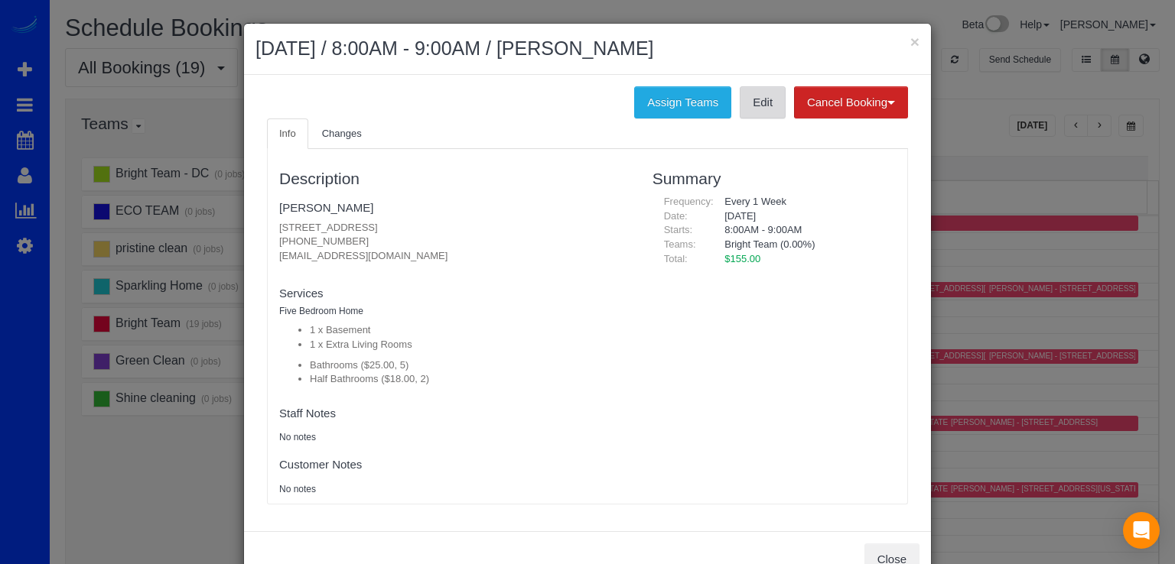
click at [749, 111] on link "Edit" at bounding box center [763, 102] width 46 height 32
click at [910, 45] on button "×" at bounding box center [914, 42] width 9 height 16
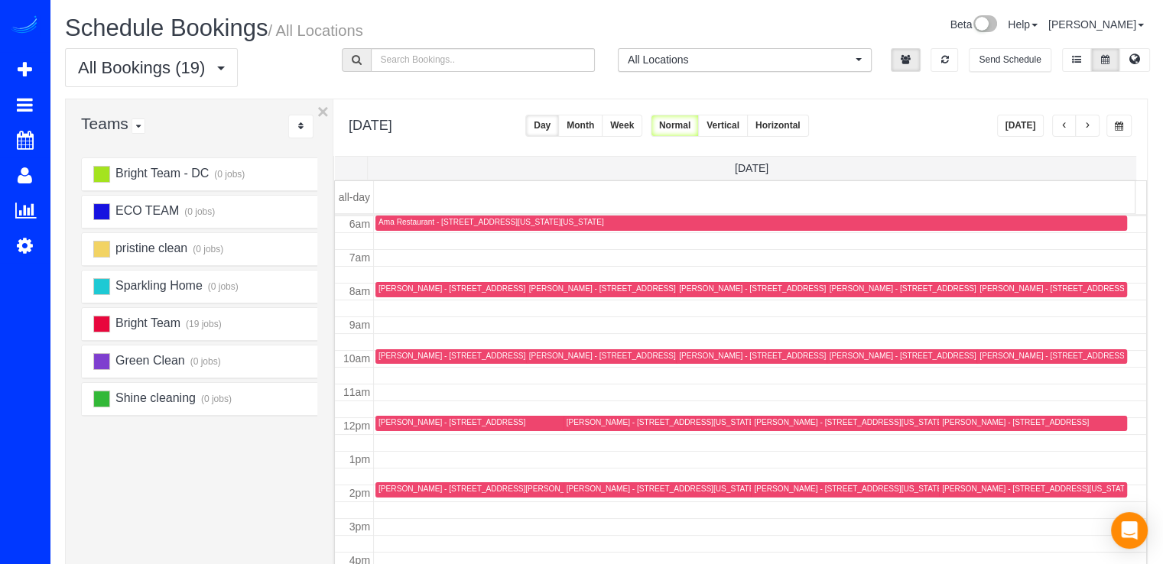
click at [700, 284] on div "Leigh Kennedy - 1117 N Sycamore St, Arlington, VA 22205" at bounding box center [752, 289] width 147 height 10
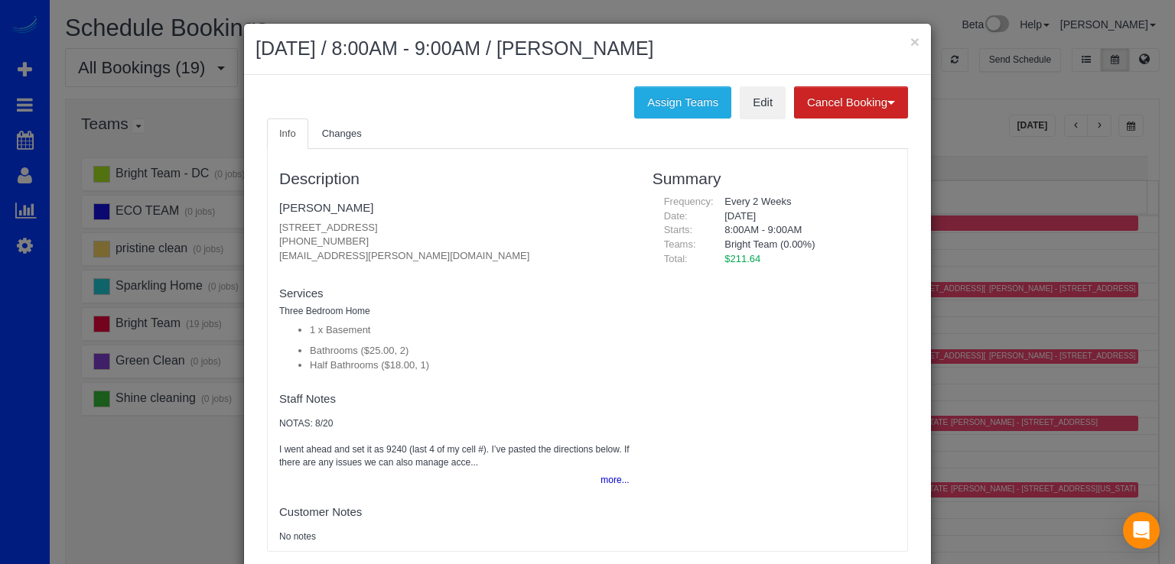
click at [756, 119] on ul "Info Changes" at bounding box center [587, 134] width 641 height 31
click at [756, 115] on link "Edit" at bounding box center [763, 102] width 46 height 32
click at [910, 48] on button "×" at bounding box center [914, 42] width 9 height 16
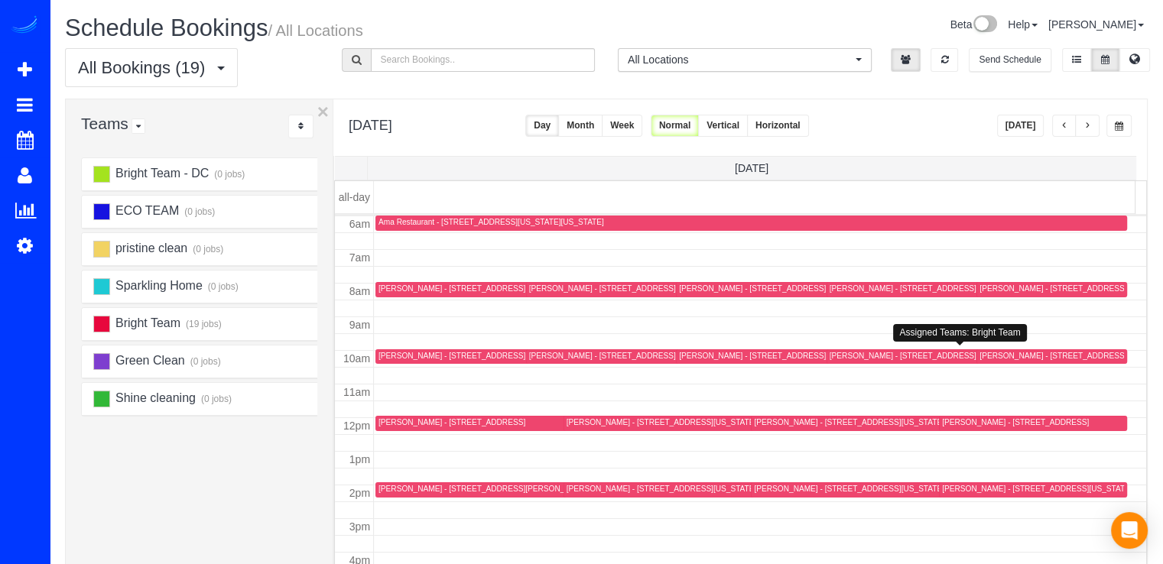
click at [847, 359] on div "Melissa Williams - 369 Chapin Street Se, Washington, DC 20019" at bounding box center [957, 356] width 254 height 10
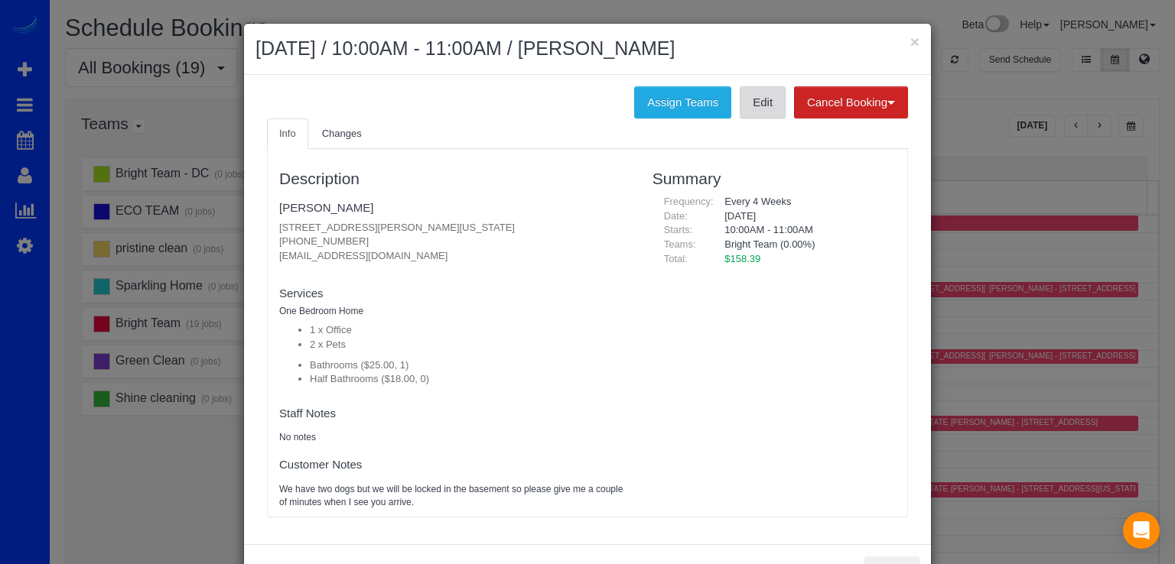
click at [758, 112] on link "Edit" at bounding box center [763, 102] width 46 height 32
click at [910, 39] on button "×" at bounding box center [914, 42] width 9 height 16
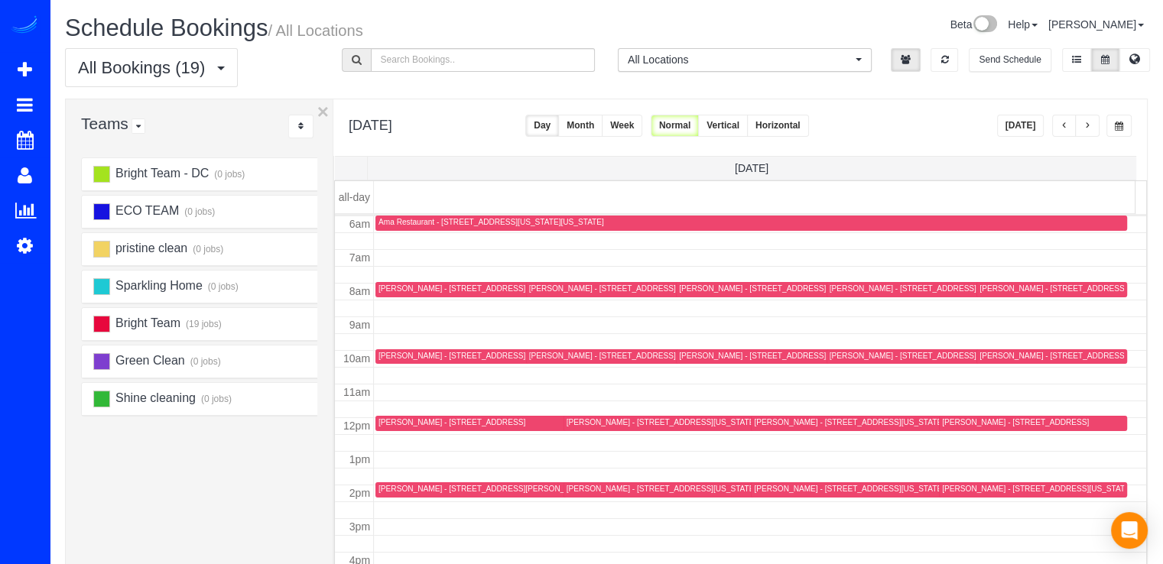
click at [960, 423] on div "Missy Crawford - 4811 Westway Dr, Bethesda, MD 20816" at bounding box center [1015, 423] width 147 height 10
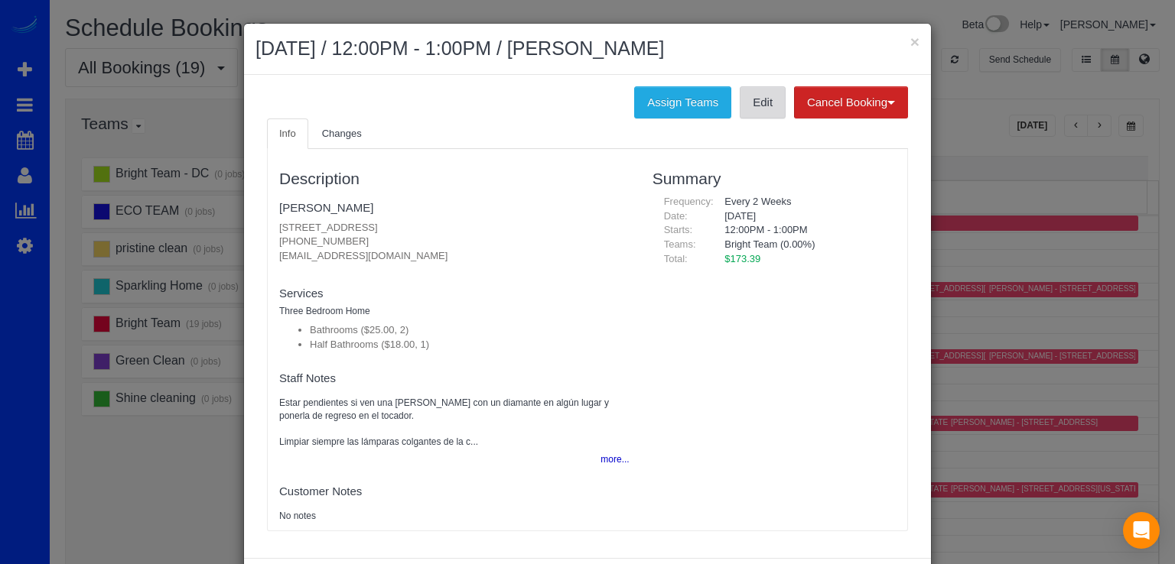
click at [761, 111] on link "Edit" at bounding box center [763, 102] width 46 height 32
click at [910, 38] on button "×" at bounding box center [914, 42] width 9 height 16
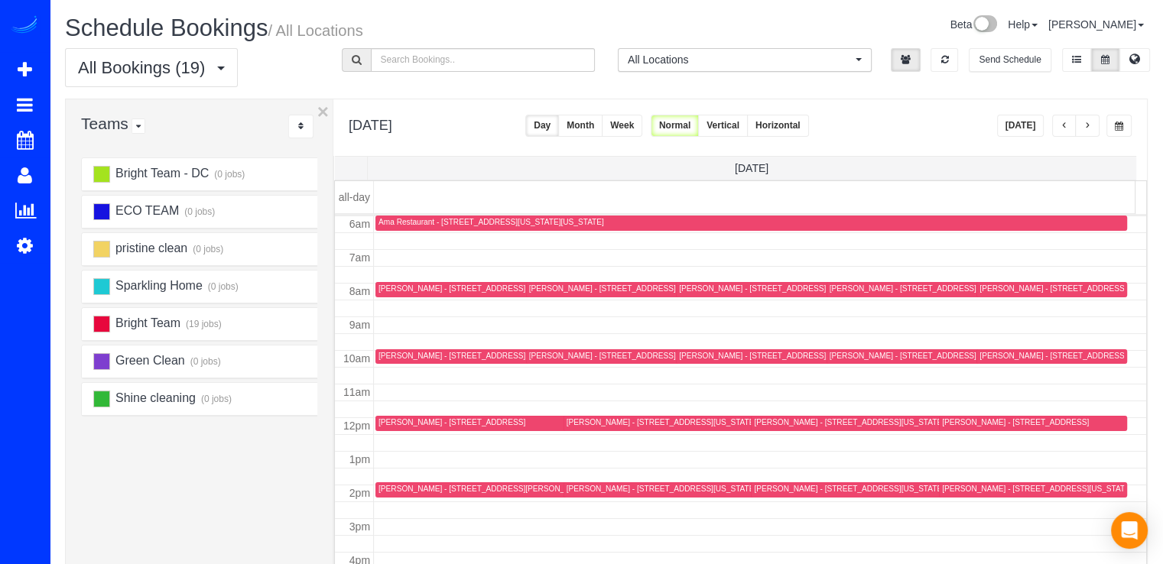
click at [771, 486] on div "Penny Ngo - 1663 Primrose Rd Nw, Washington, DC 20012" at bounding box center [849, 489] width 190 height 10
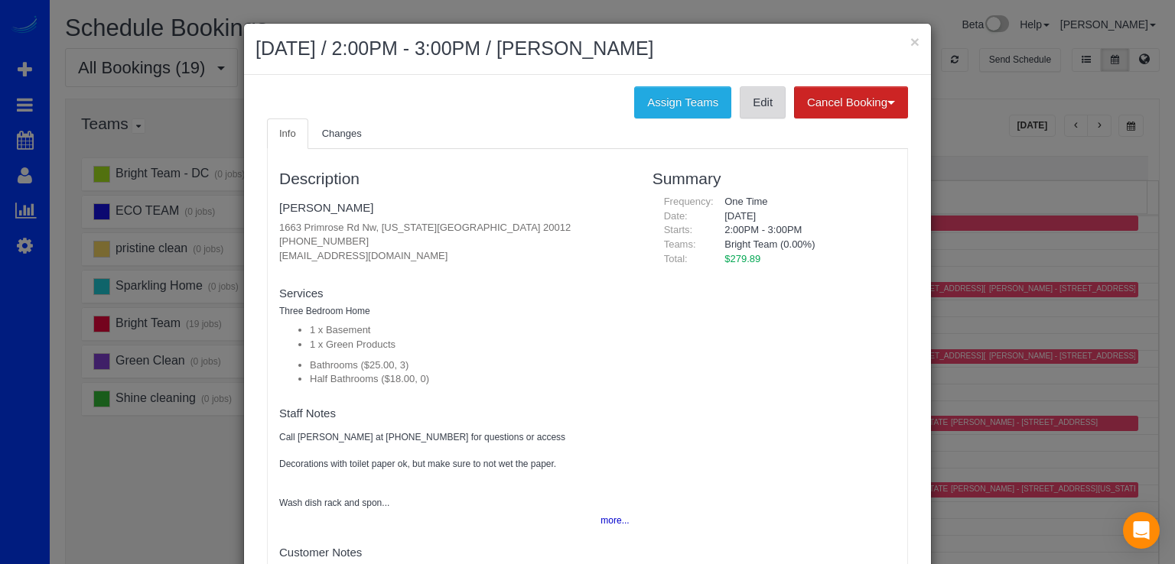
click at [741, 111] on link "Edit" at bounding box center [763, 102] width 46 height 32
click at [902, 34] on div "× August 20, 2025 / 2:00PM - 3:00PM / Penny Ngo" at bounding box center [587, 49] width 687 height 51
click at [910, 35] on button "×" at bounding box center [914, 42] width 9 height 16
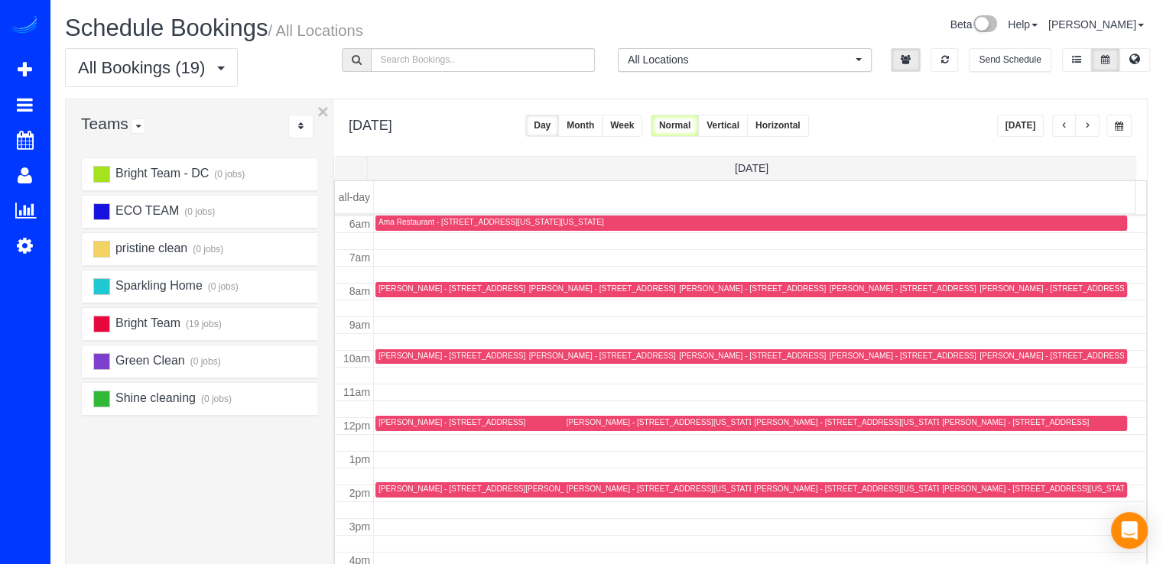
click at [981, 357] on div "Michael Segal - 518 4th St Ne, Washington, DC 20002" at bounding box center [1075, 356] width 190 height 10
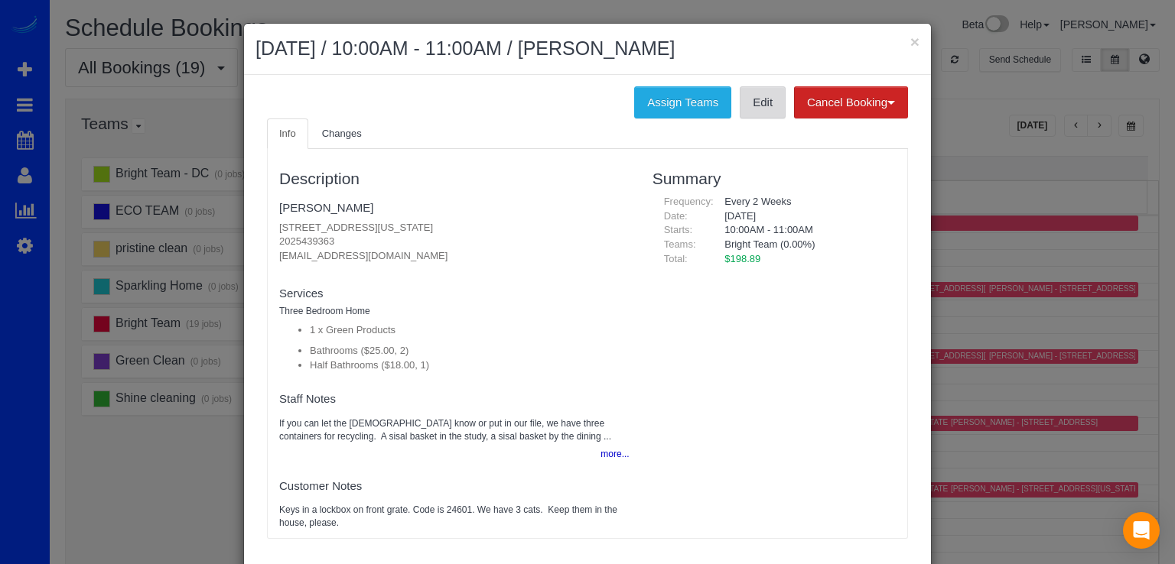
click at [756, 112] on link "Edit" at bounding box center [763, 102] width 46 height 32
click at [910, 41] on button "×" at bounding box center [914, 42] width 9 height 16
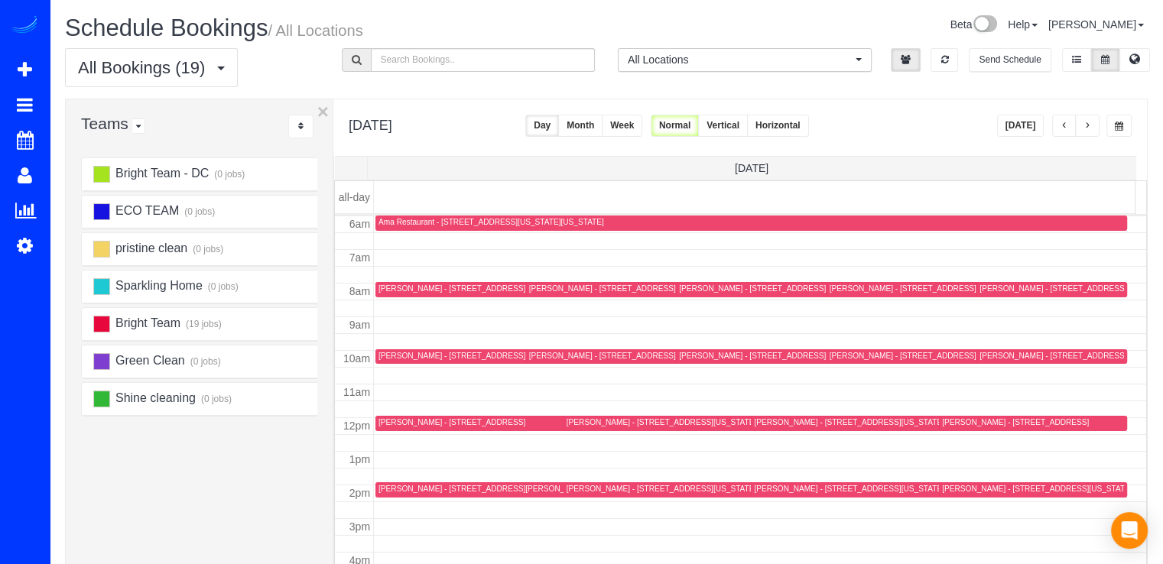
click at [412, 355] on div "Amanda Bach - 116 6th St Ne, Unit 304, Washington, DC 20002" at bounding box center [474, 356] width 190 height 10
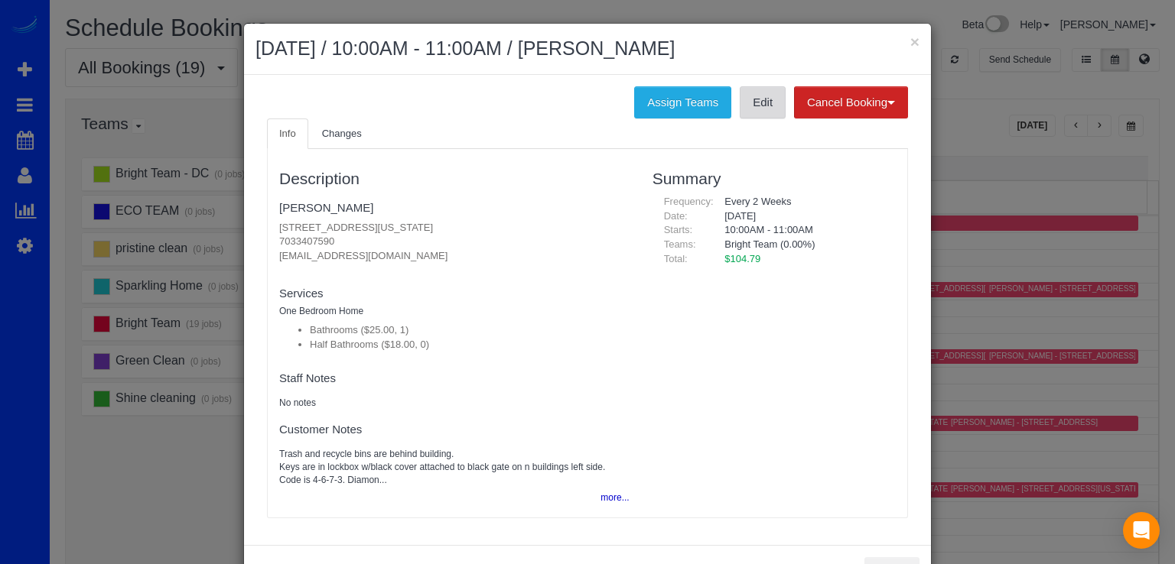
click at [743, 107] on link "Edit" at bounding box center [763, 102] width 46 height 32
click at [910, 47] on button "×" at bounding box center [914, 42] width 9 height 16
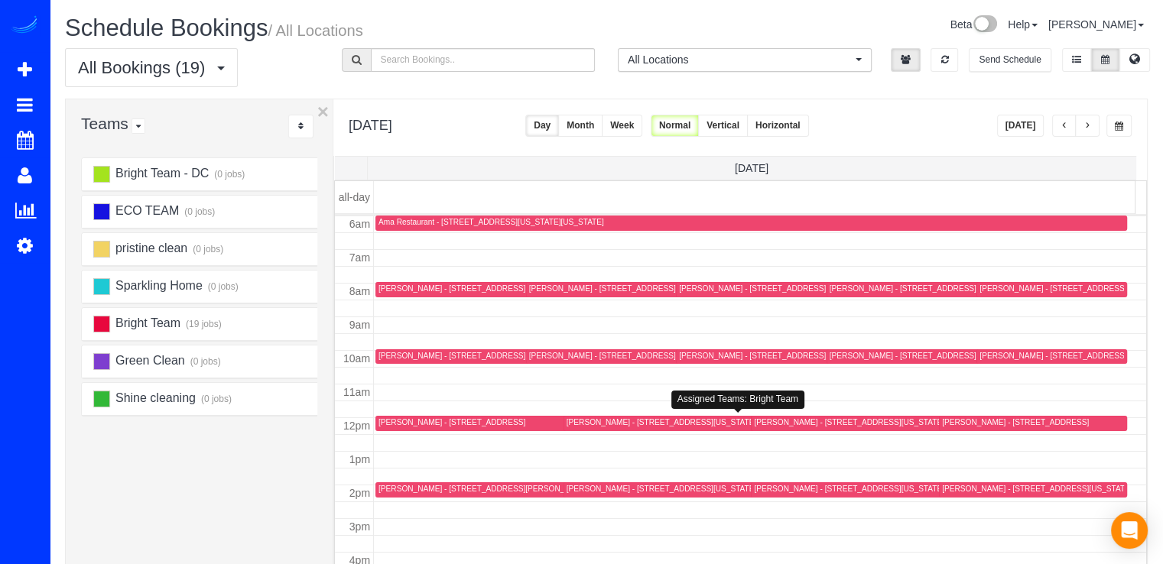
click at [762, 421] on div "Johanna Wilder - 508 L St Ne, Unit B, Washington, DC 20002" at bounding box center [849, 423] width 190 height 10
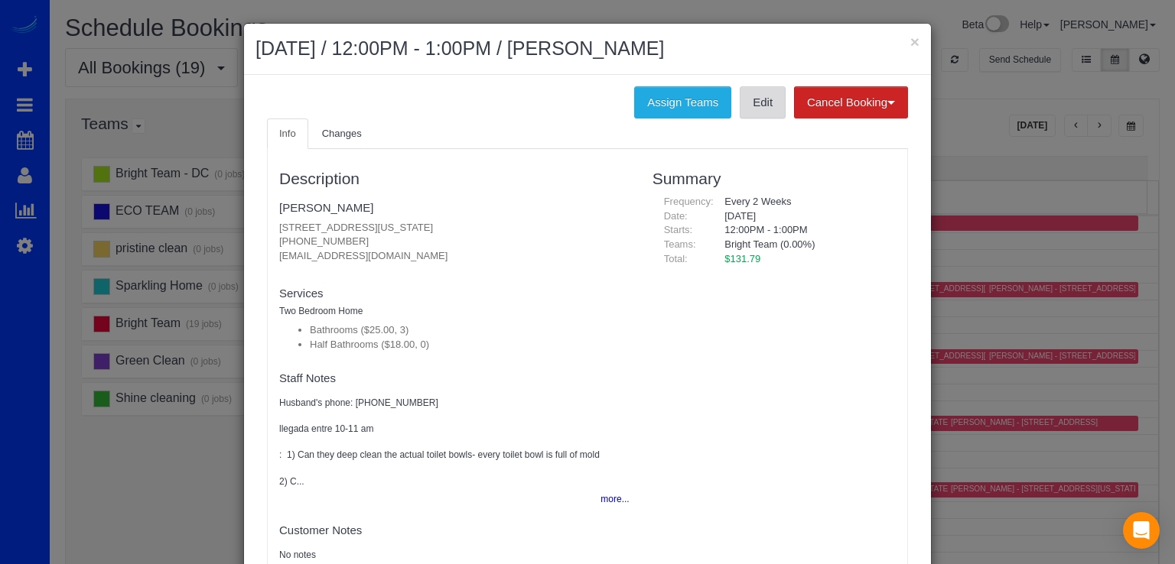
click at [752, 112] on link "Edit" at bounding box center [763, 102] width 46 height 32
click at [910, 41] on button "×" at bounding box center [914, 42] width 9 height 16
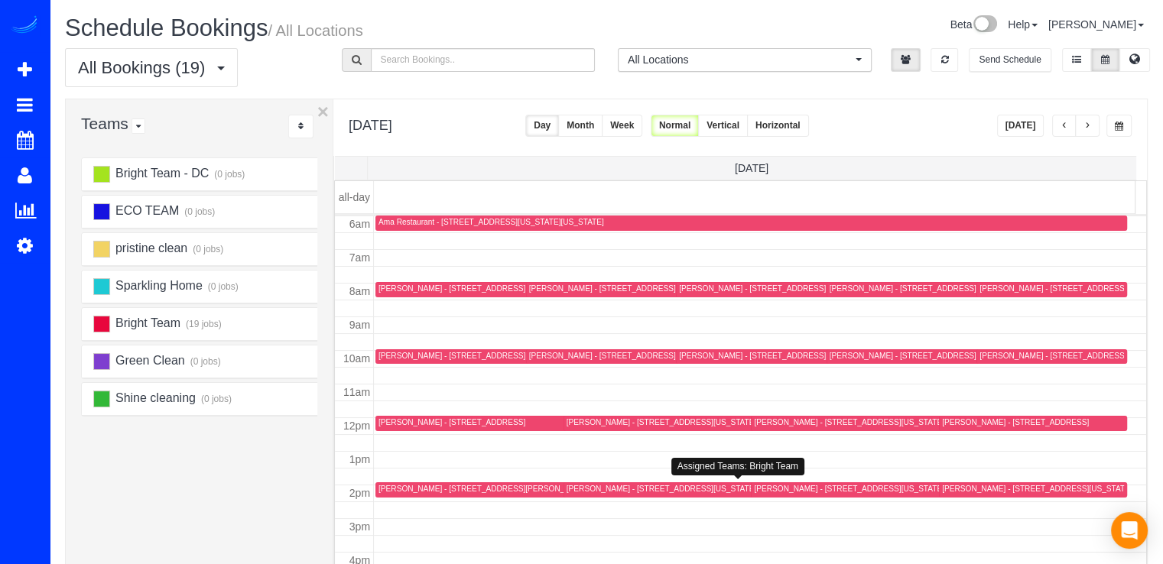
click at [597, 489] on div "Lizzy Candell - 630 F St Ne, 1, Washington, DC 20002" at bounding box center [662, 489] width 190 height 10
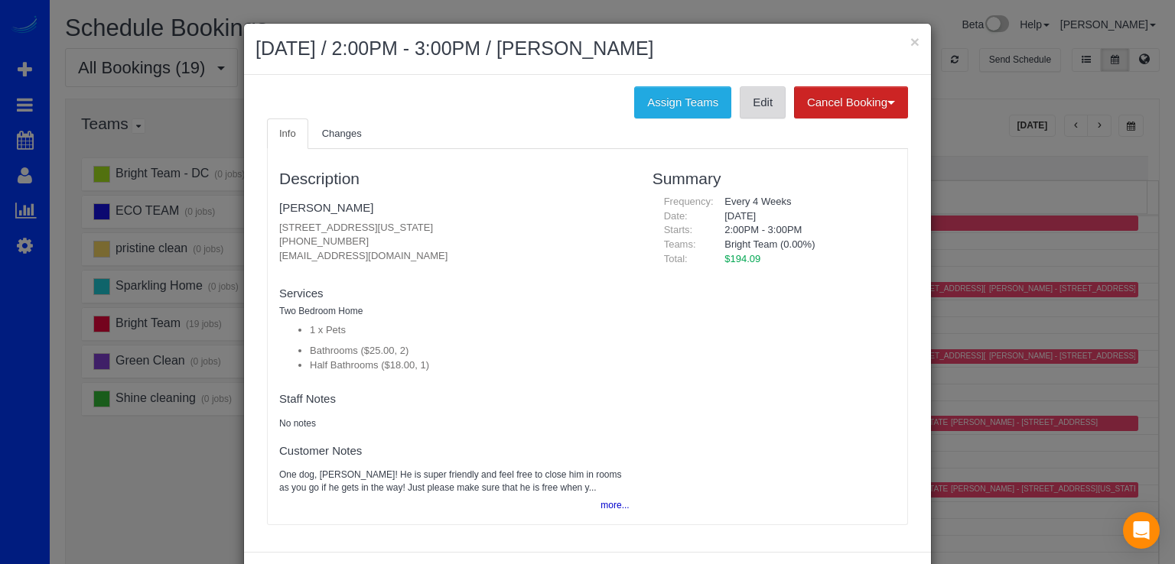
click at [741, 97] on link "Edit" at bounding box center [763, 102] width 46 height 32
click at [915, 41] on div "× August 20, 2025 / 2:00PM - 3:00PM / Lizzy Candell" at bounding box center [587, 49] width 687 height 51
click at [910, 44] on button "×" at bounding box center [914, 42] width 9 height 16
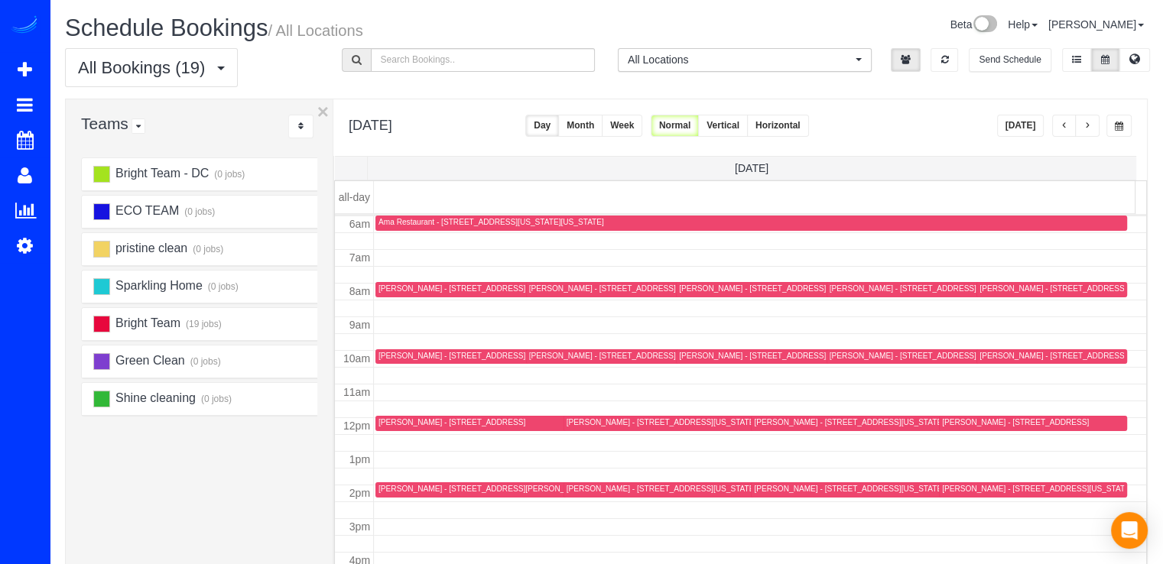
click at [1089, 124] on span "button" at bounding box center [1088, 126] width 8 height 9
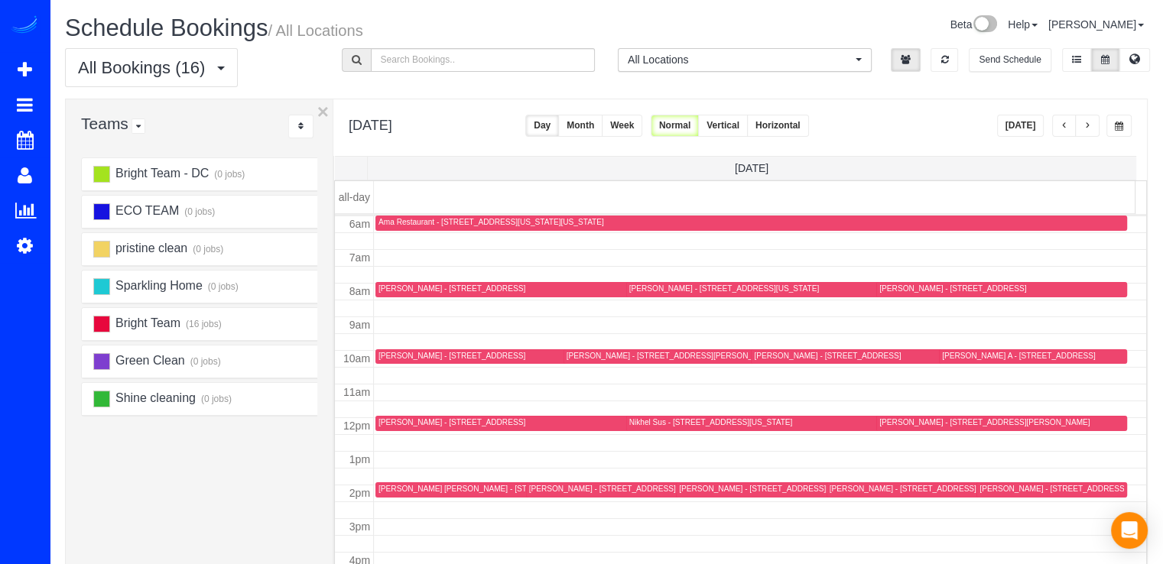
click at [1074, 125] on button "button" at bounding box center [1064, 126] width 24 height 22
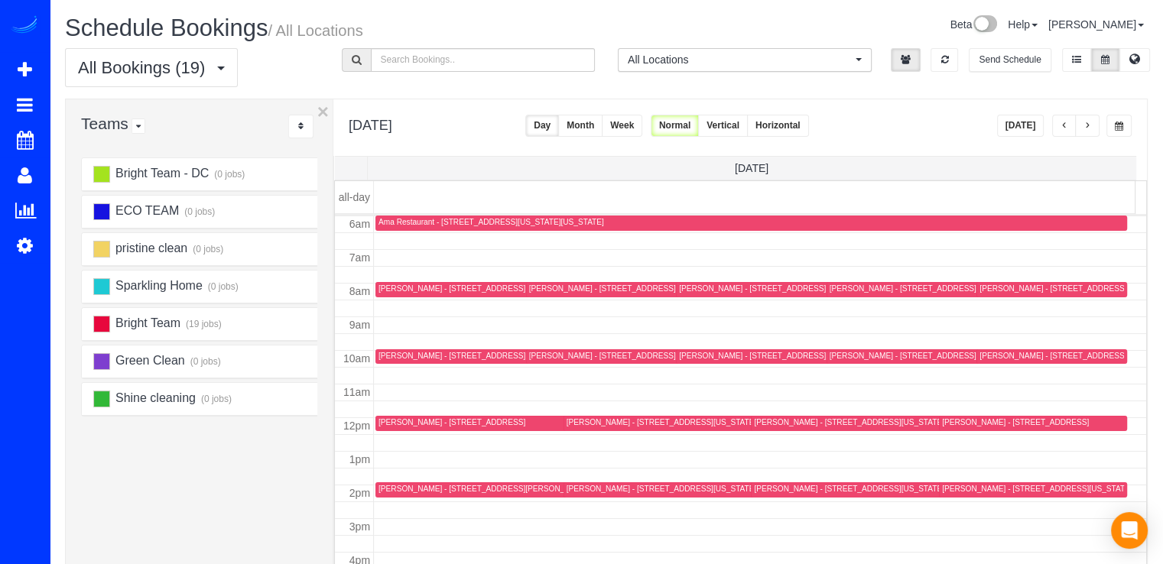
click at [1095, 125] on button "button" at bounding box center [1087, 126] width 24 height 22
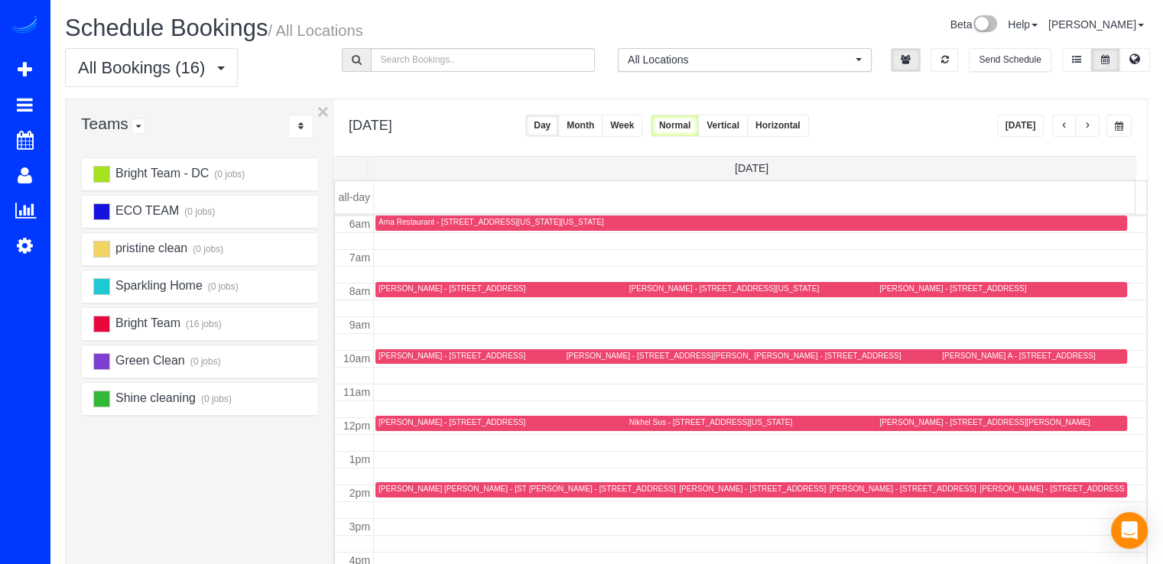
click at [385, 350] on td at bounding box center [760, 358] width 773 height 17
click at [417, 355] on div "Jacquelyn Redd - 912 Brick Manor Cir, Silver Spring, MD 20905-3819" at bounding box center [452, 356] width 147 height 10
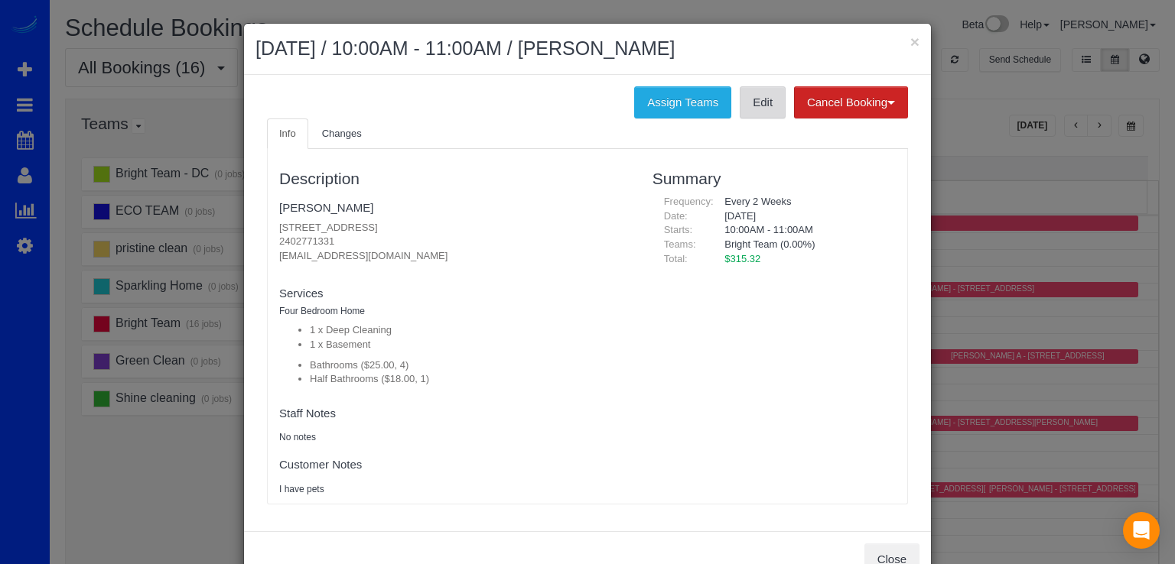
click at [753, 111] on link "Edit" at bounding box center [763, 102] width 46 height 32
click at [910, 38] on button "×" at bounding box center [914, 42] width 9 height 16
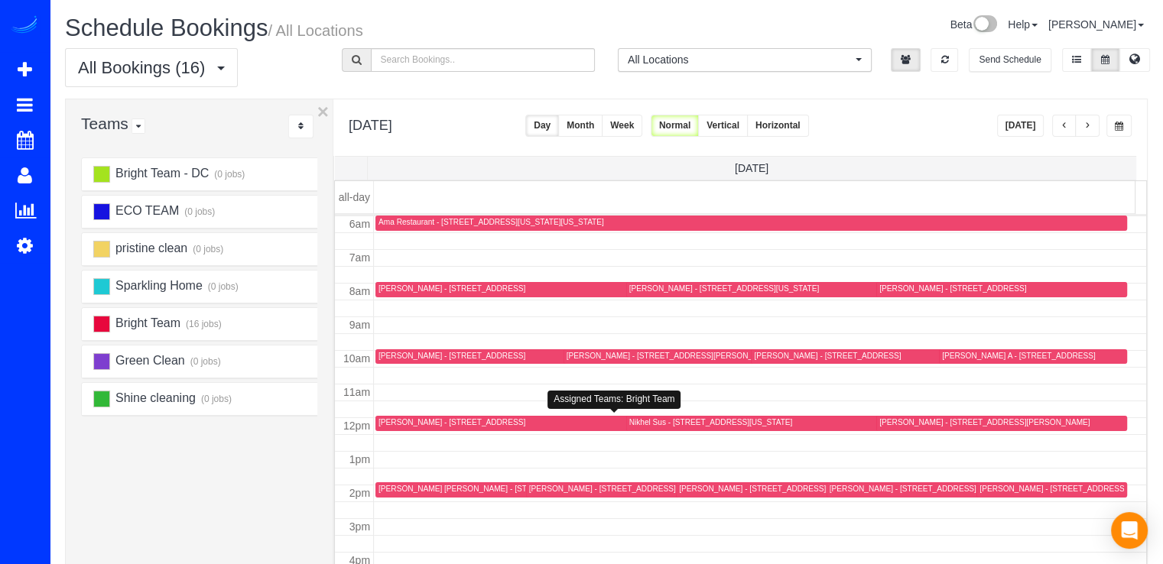
click at [409, 429] on div at bounding box center [618, 423] width 486 height 15
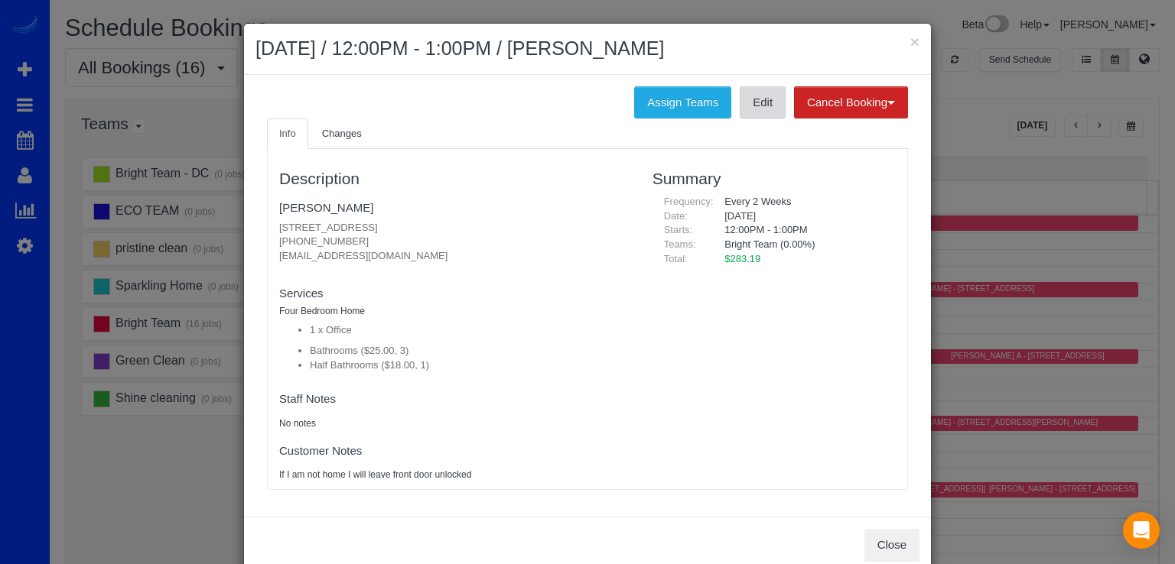
click at [759, 98] on link "Edit" at bounding box center [763, 102] width 46 height 32
click at [910, 38] on button "×" at bounding box center [914, 42] width 9 height 16
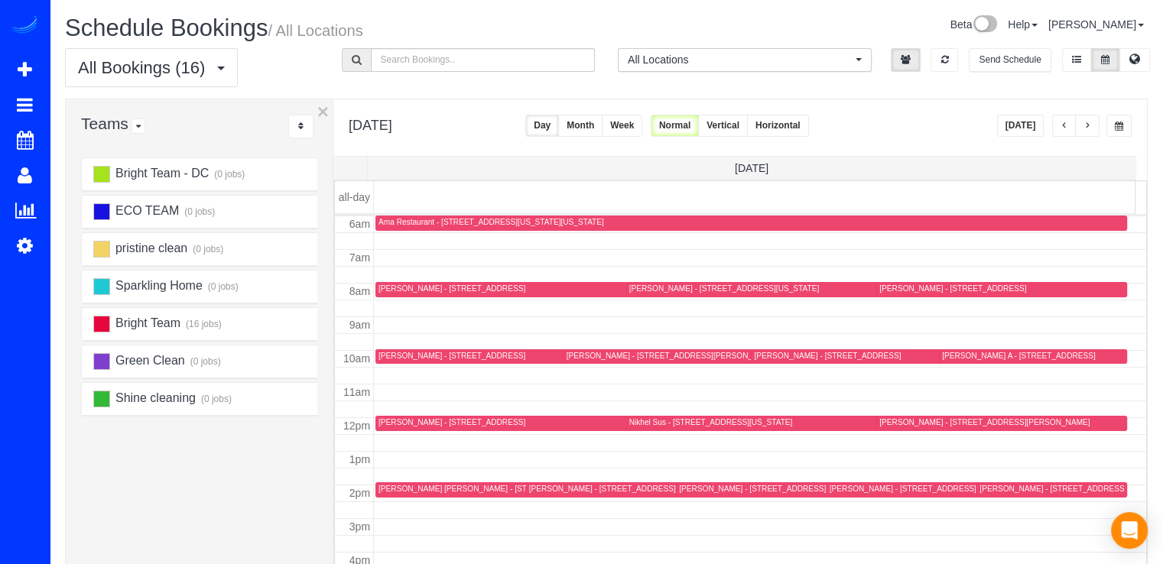
click at [389, 485] on div "Connor McCarty - 4012 Gallatin St., Hyattsville, MD 20781" at bounding box center [485, 489] width 213 height 10
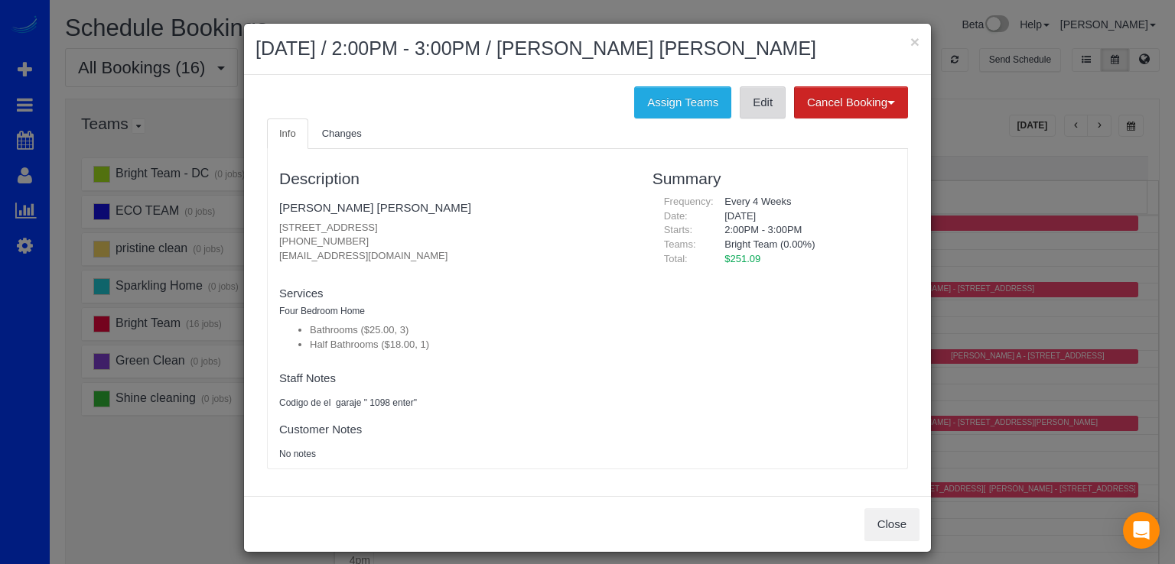
click at [748, 111] on link "Edit" at bounding box center [763, 102] width 46 height 32
click at [910, 46] on button "×" at bounding box center [914, 42] width 9 height 16
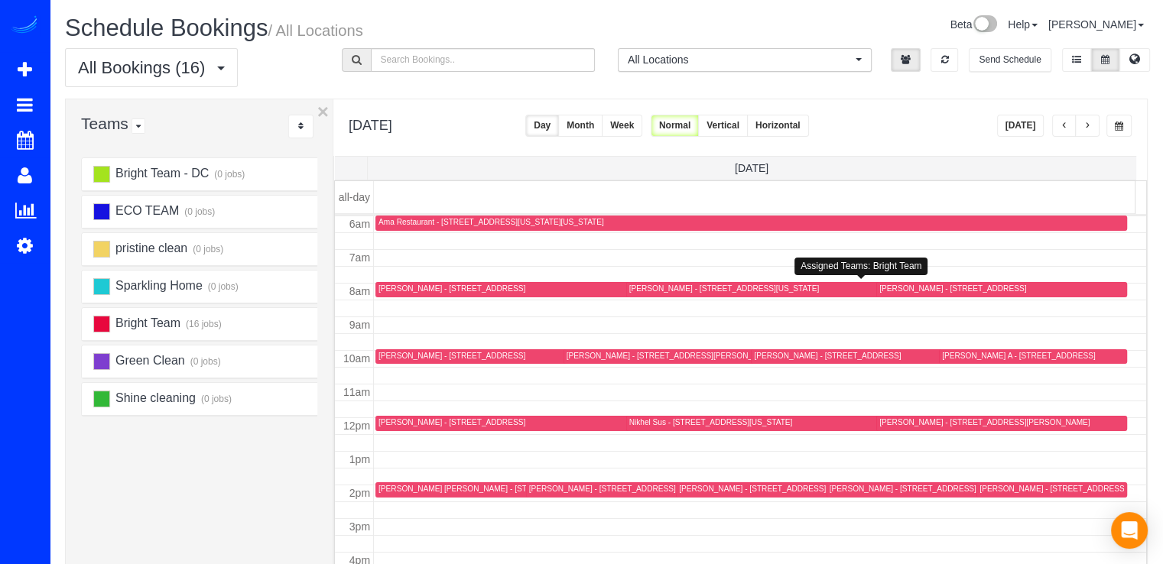
click at [658, 282] on div at bounding box center [869, 289] width 486 height 15
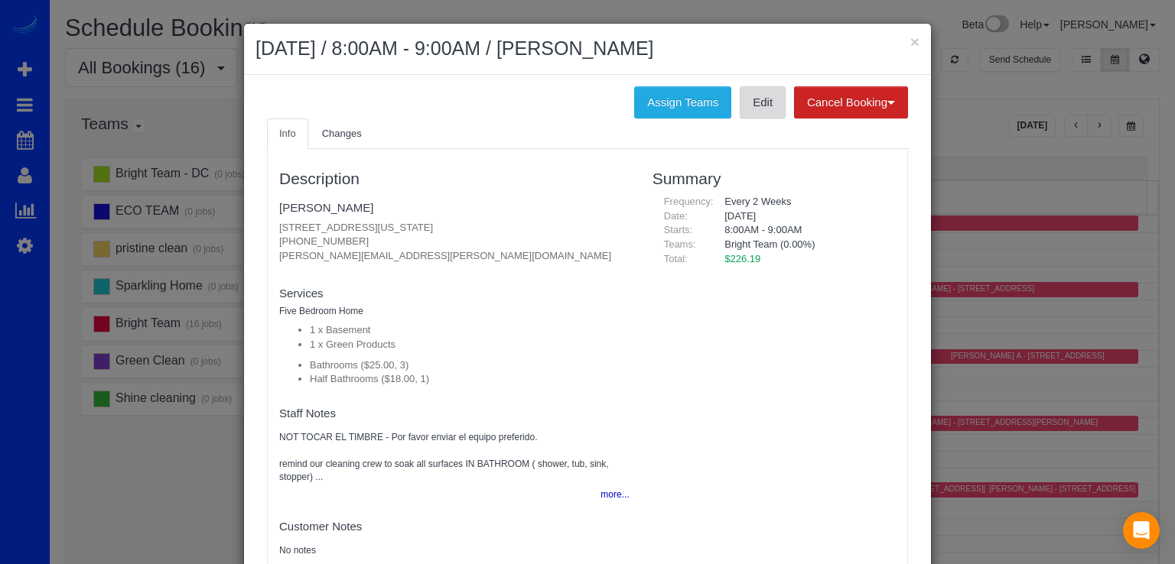
click at [768, 109] on link "Edit" at bounding box center [763, 102] width 46 height 32
click at [917, 34] on div "× August 21, 2025 / 8:00AM - 9:00AM / Jonathan Beauchamp" at bounding box center [587, 49] width 687 height 51
click at [910, 40] on button "×" at bounding box center [914, 42] width 9 height 16
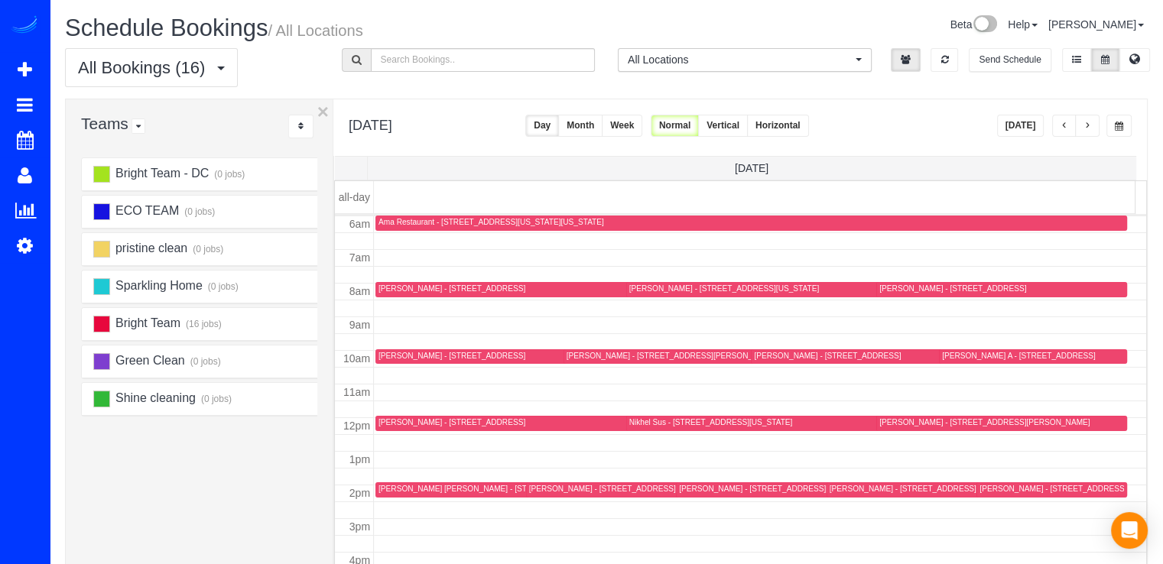
click at [706, 485] on div "Jessica Corcelius - 5934 Bartonsville Road, Frederick, MD 21704" at bounding box center [784, 489] width 210 height 10
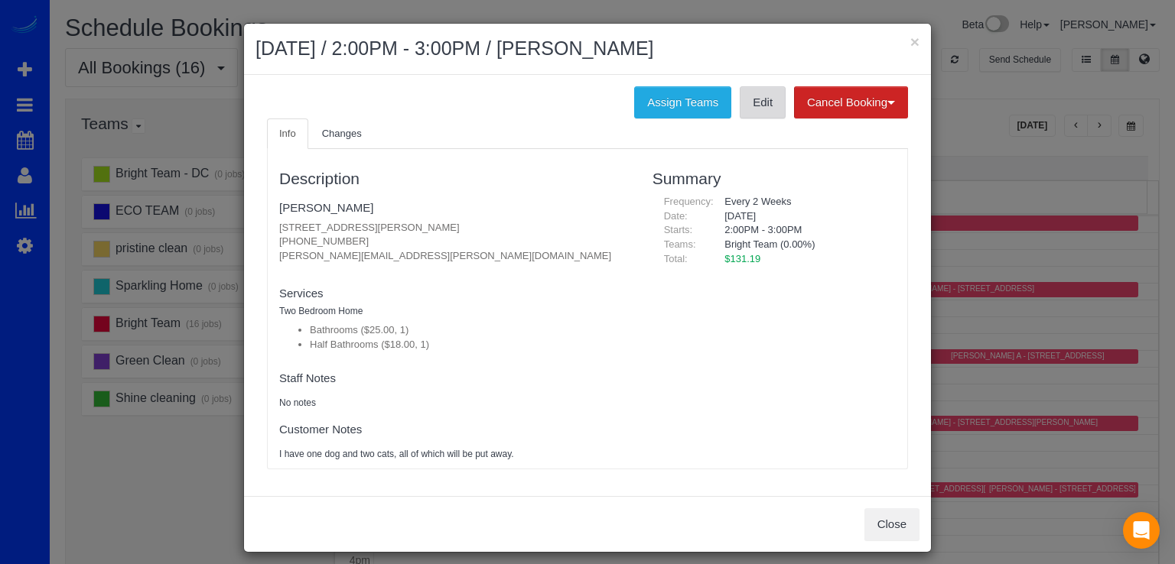
click at [760, 96] on link "Edit" at bounding box center [763, 102] width 46 height 32
click at [912, 45] on button "×" at bounding box center [914, 42] width 9 height 16
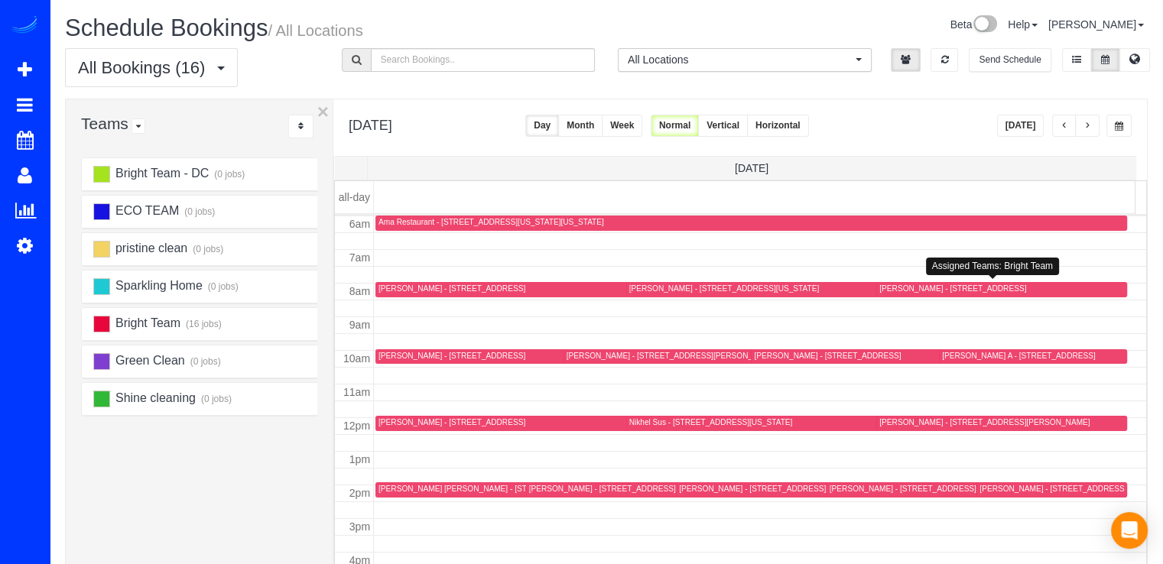
click at [899, 282] on div at bounding box center [1001, 289] width 251 height 15
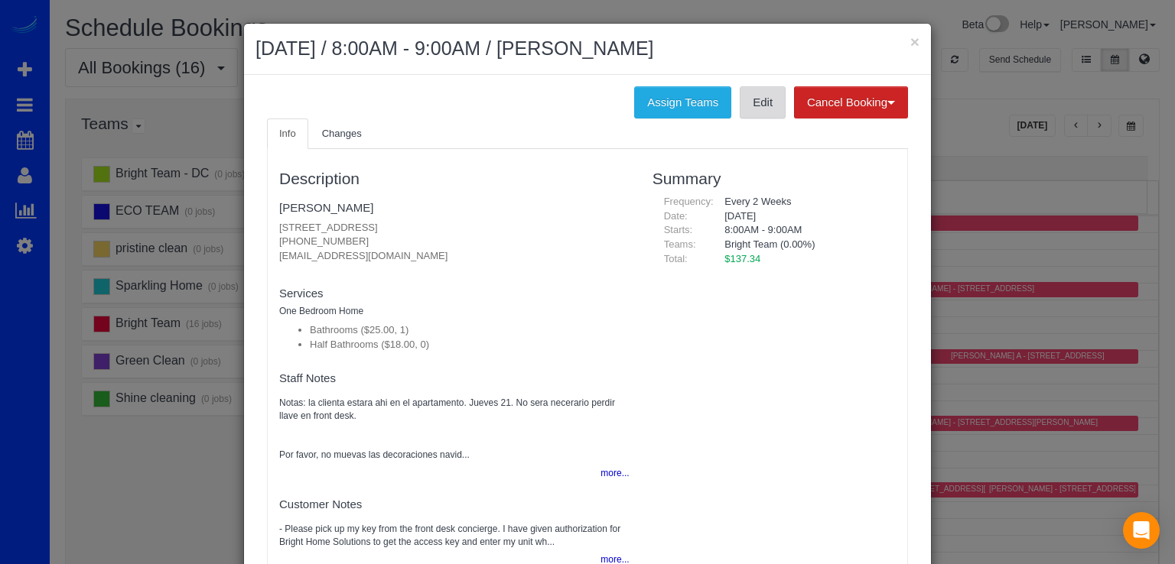
click at [756, 102] on link "Edit" at bounding box center [763, 102] width 46 height 32
click at [910, 44] on button "×" at bounding box center [914, 42] width 9 height 16
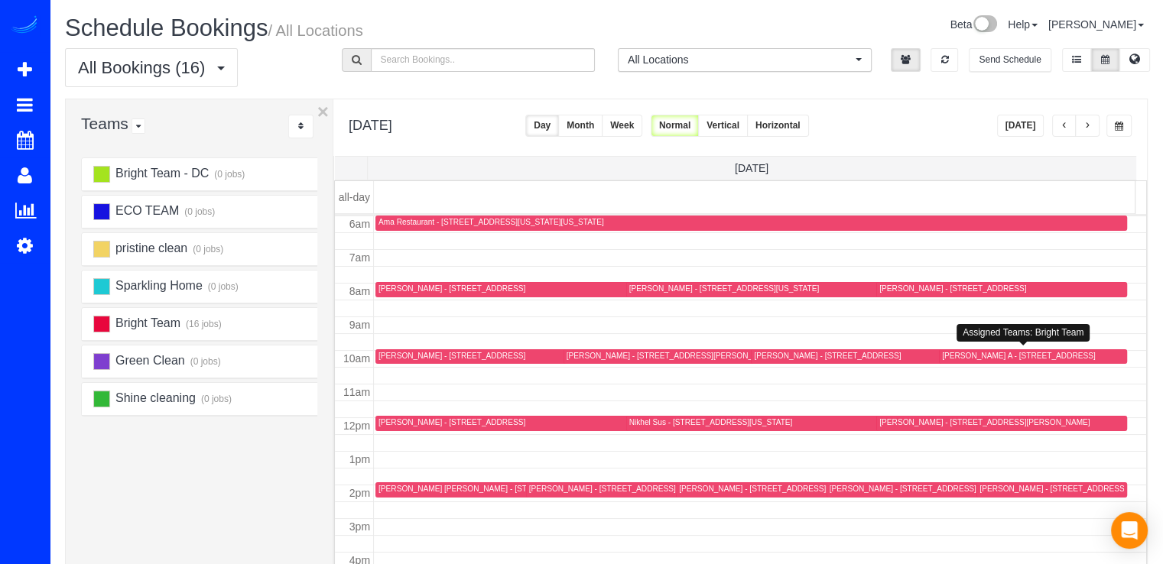
click at [949, 358] on div "Yasmin A - 14625 Partnership Rd, Poolesville, MD 20837" at bounding box center [1019, 356] width 154 height 10
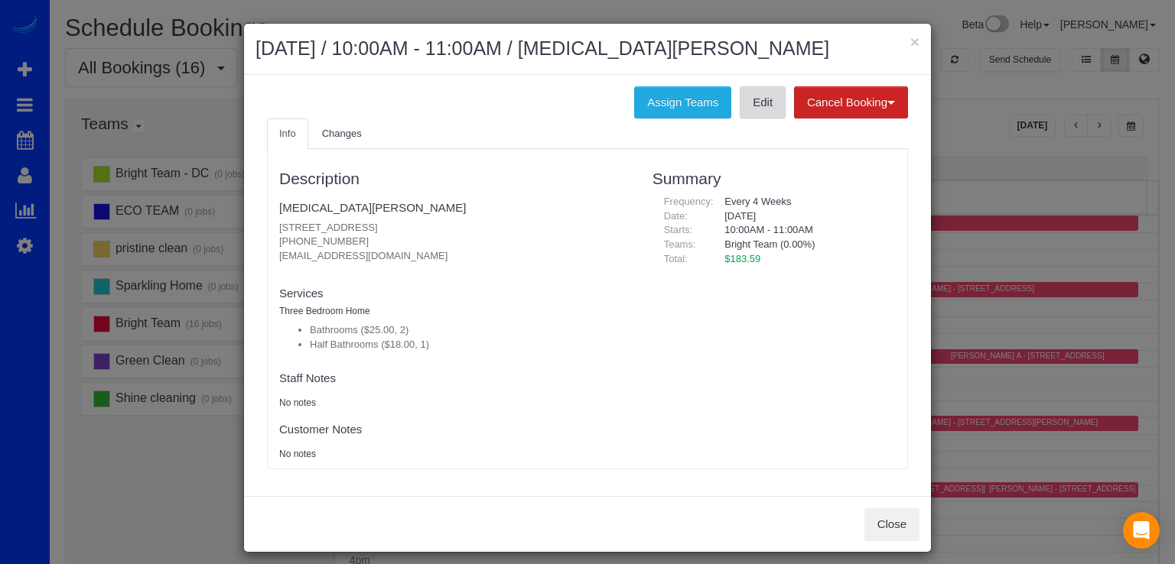
click at [746, 99] on link "Edit" at bounding box center [763, 102] width 46 height 32
click at [911, 44] on button "×" at bounding box center [914, 42] width 9 height 16
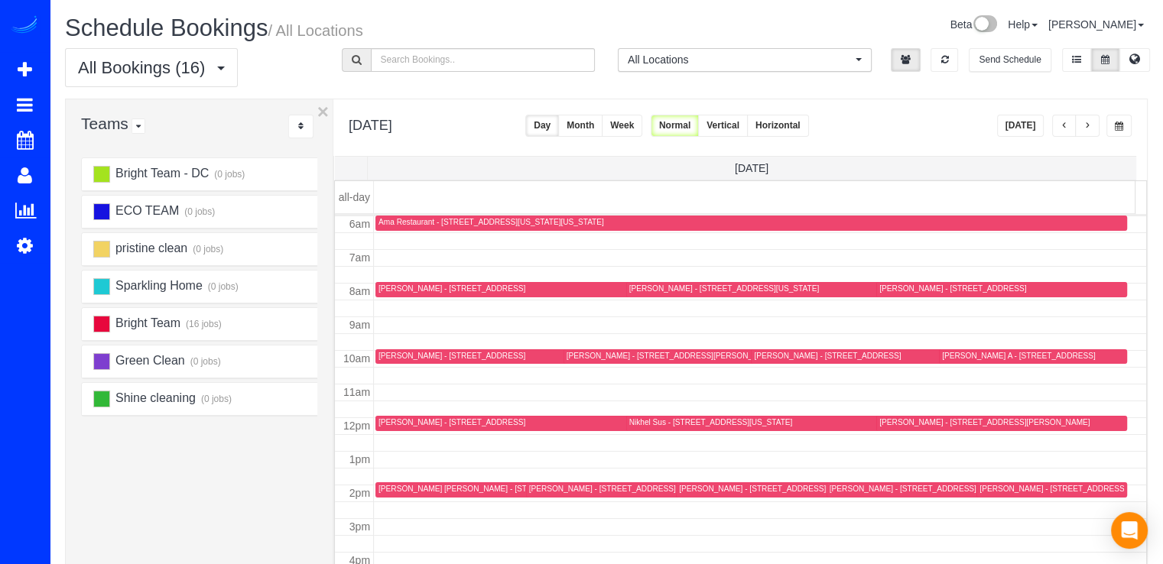
click at [890, 423] on div "Tom Hastings - 1642 Colonial Hills Dr, Mclean, VA 22102" at bounding box center [984, 423] width 210 height 10
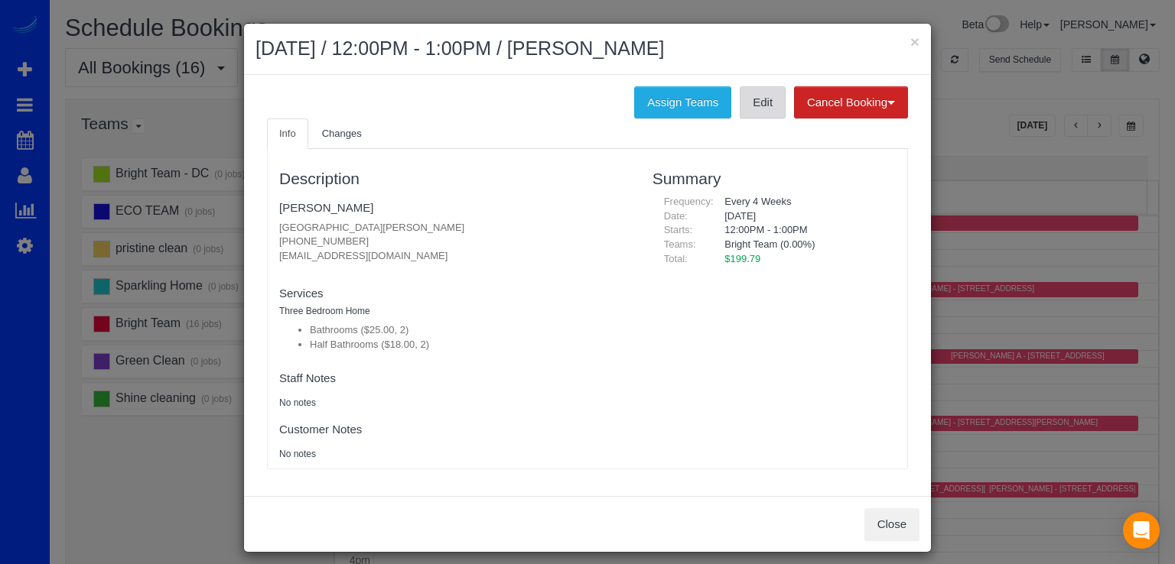
click at [751, 112] on link "Edit" at bounding box center [763, 102] width 46 height 32
click at [910, 44] on button "×" at bounding box center [914, 42] width 9 height 16
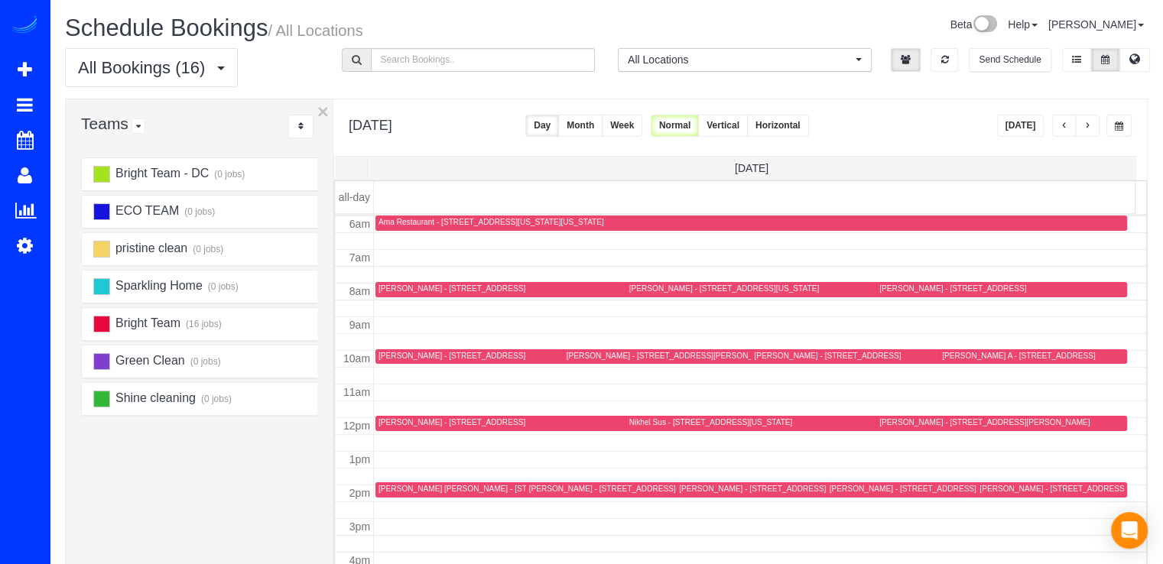
click at [650, 286] on div "Jonathan Beauchamp - 4720 Linnean Ave Nw, Washington, DC 20008" at bounding box center [724, 289] width 190 height 10
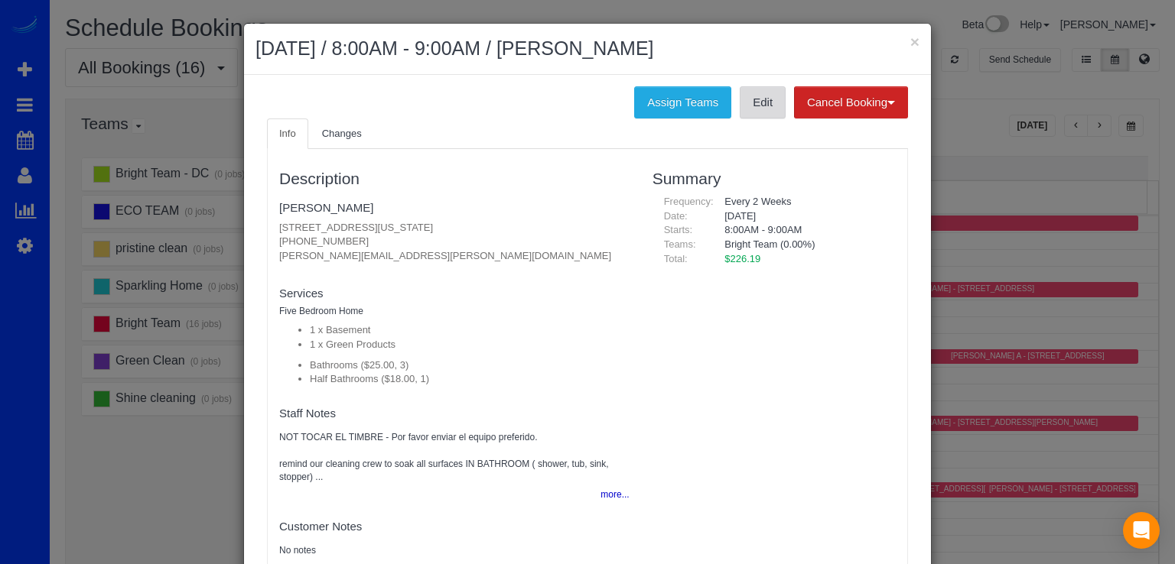
click at [746, 109] on link "Edit" at bounding box center [763, 102] width 46 height 32
click at [902, 37] on h2 "August 21, 2025 / 8:00AM - 9:00AM / Jonathan Beauchamp" at bounding box center [587, 49] width 664 height 28
click at [910, 37] on button "×" at bounding box center [914, 42] width 9 height 16
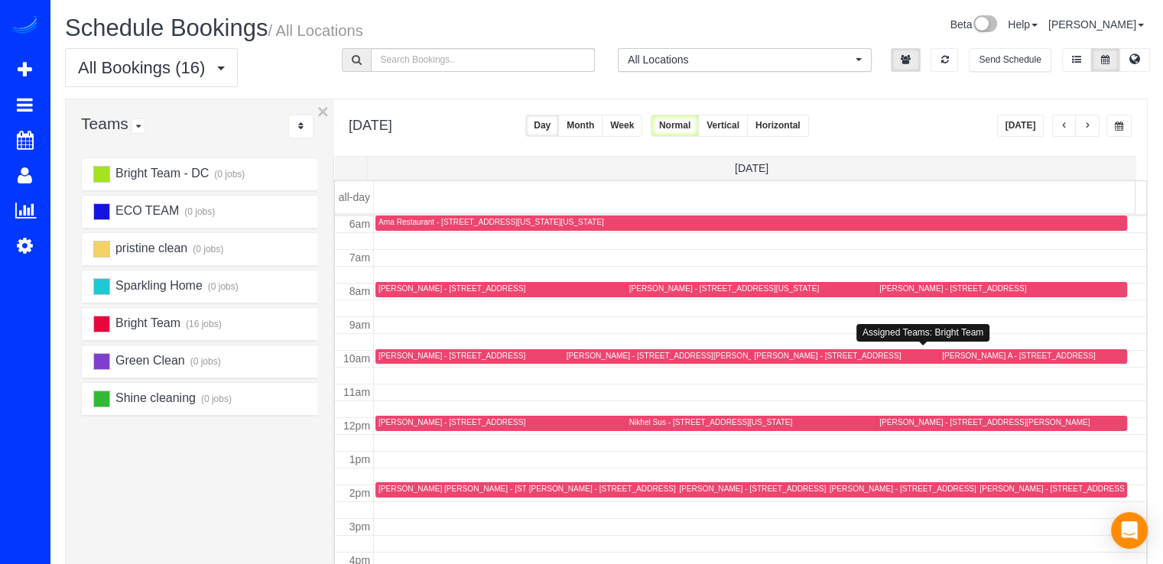
click at [791, 355] on div "Trisha Ritzenmberg - 15 Burning Tree Ct, Bethesda, MD 20817" at bounding box center [827, 356] width 147 height 10
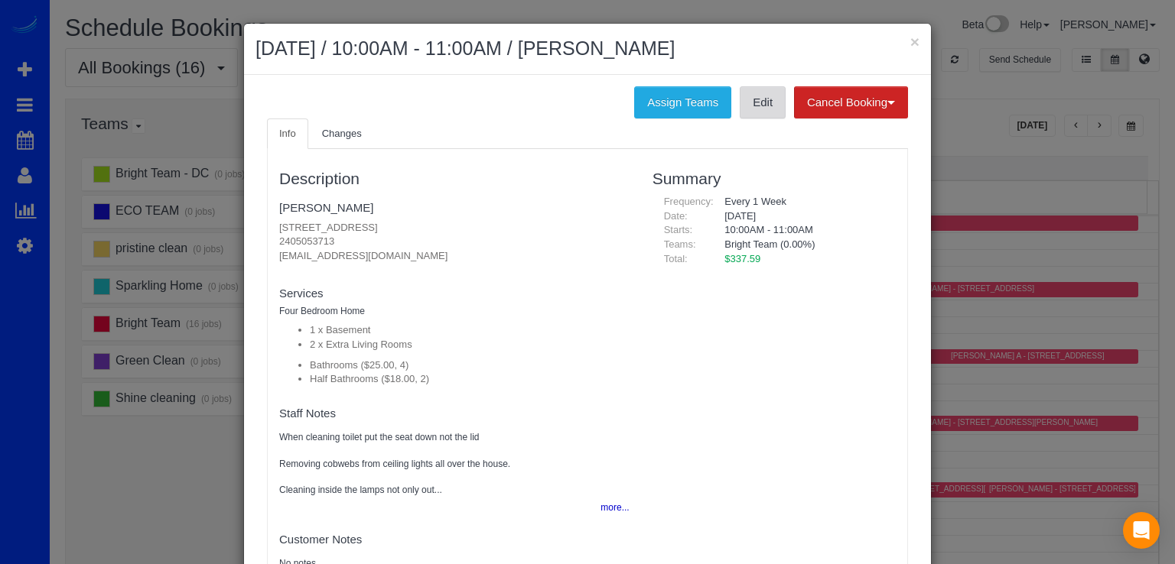
click at [741, 108] on link "Edit" at bounding box center [763, 102] width 46 height 32
click at [910, 41] on button "×" at bounding box center [914, 42] width 9 height 16
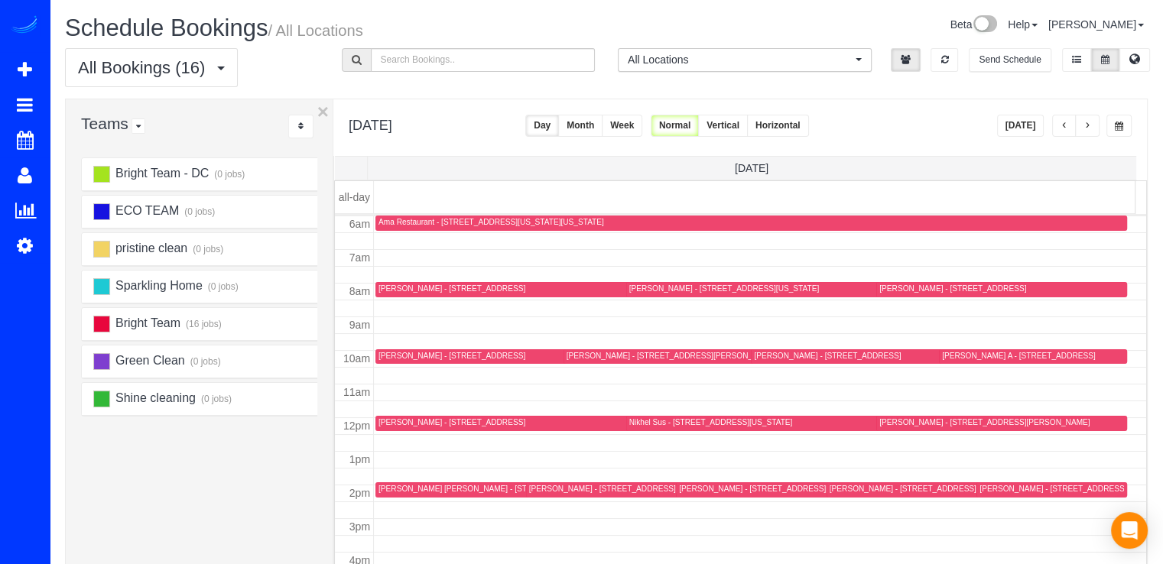
click at [644, 424] on div "Nikhel Sus - 1022 W St Nw, Washington, DC 20001" at bounding box center [711, 423] width 164 height 10
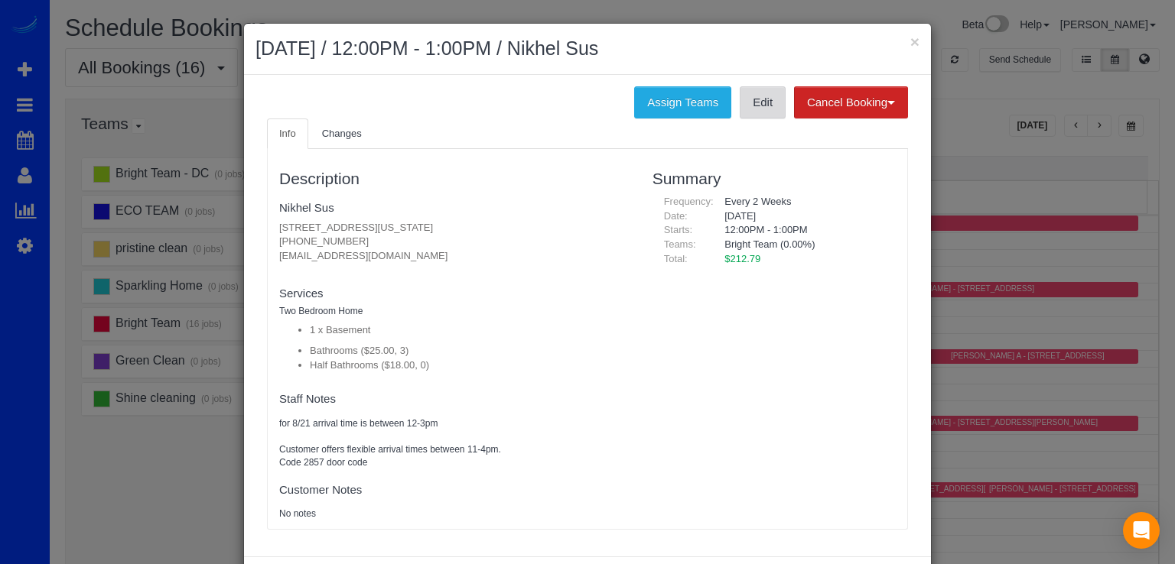
click at [753, 115] on link "Edit" at bounding box center [763, 102] width 46 height 32
click at [910, 39] on button "×" at bounding box center [914, 42] width 9 height 16
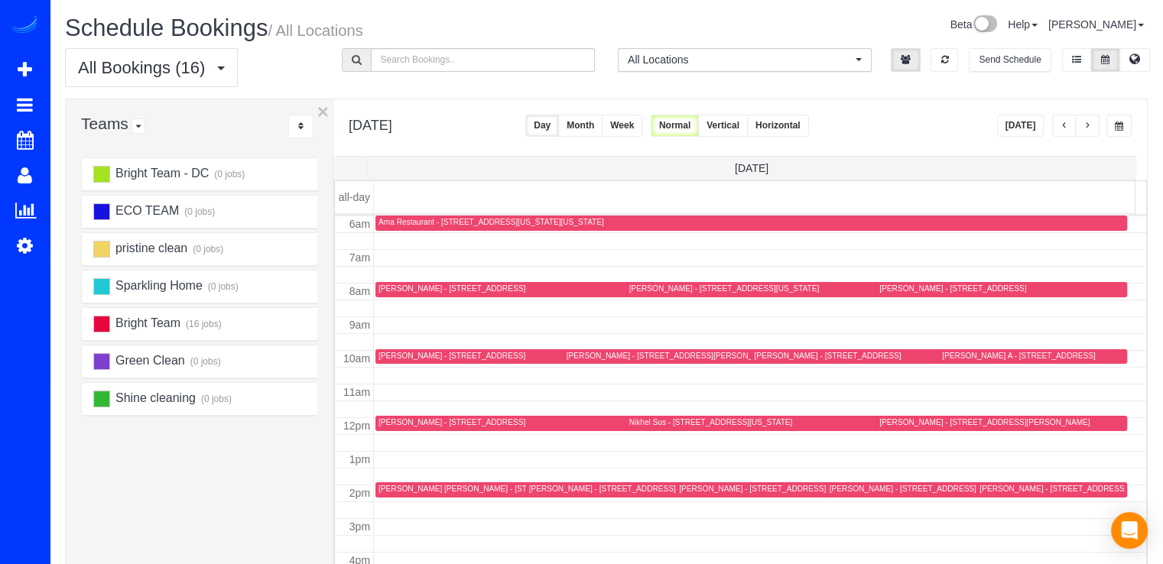
click at [980, 493] on div "Karen Healer - 1415 Monroe St. Nw, Washington, DC 20010" at bounding box center [1052, 489] width 145 height 11
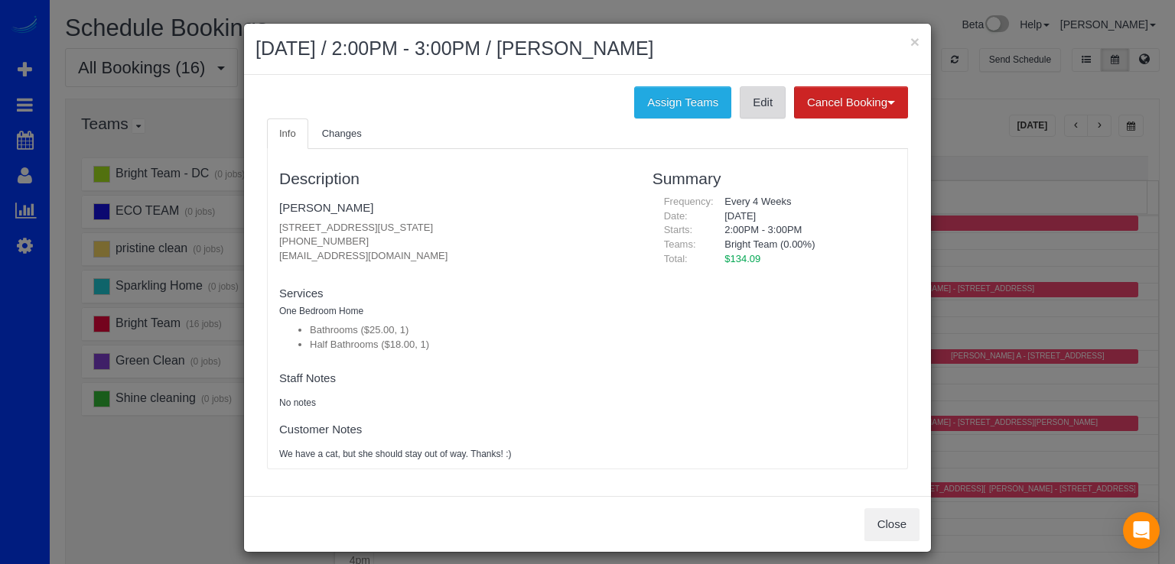
click at [743, 96] on link "Edit" at bounding box center [763, 102] width 46 height 32
click at [912, 44] on button "×" at bounding box center [914, 42] width 9 height 16
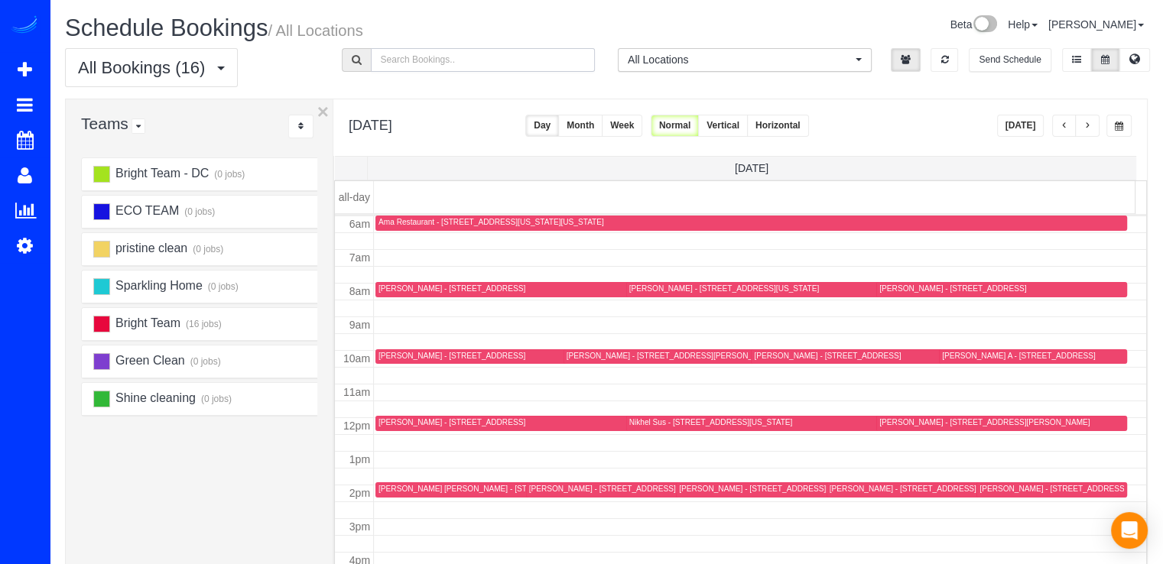
click at [406, 54] on input "text" at bounding box center [483, 60] width 225 height 24
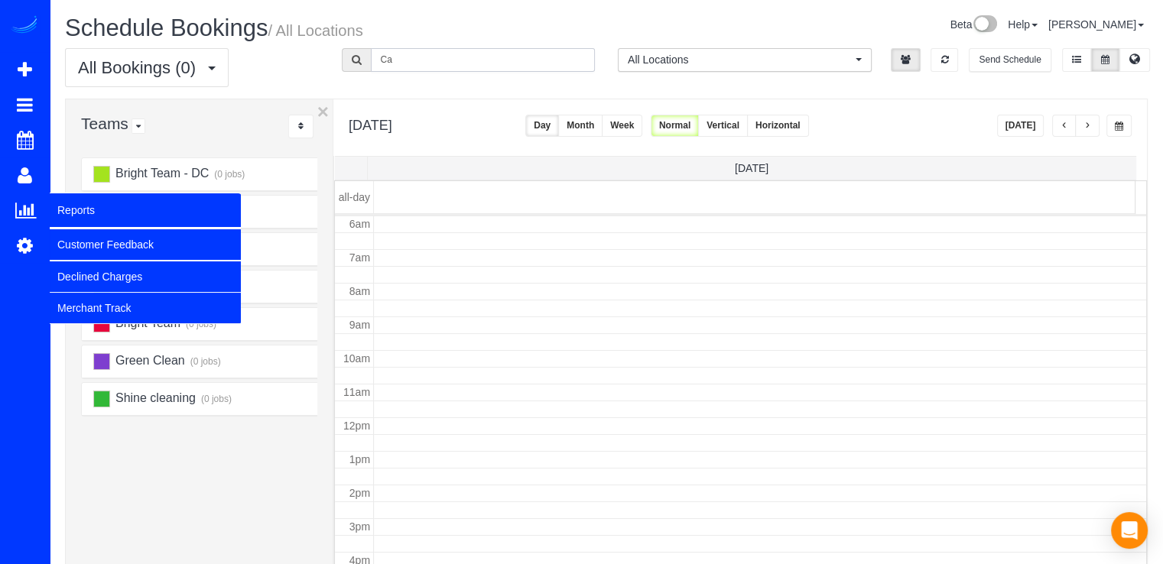
type input "C"
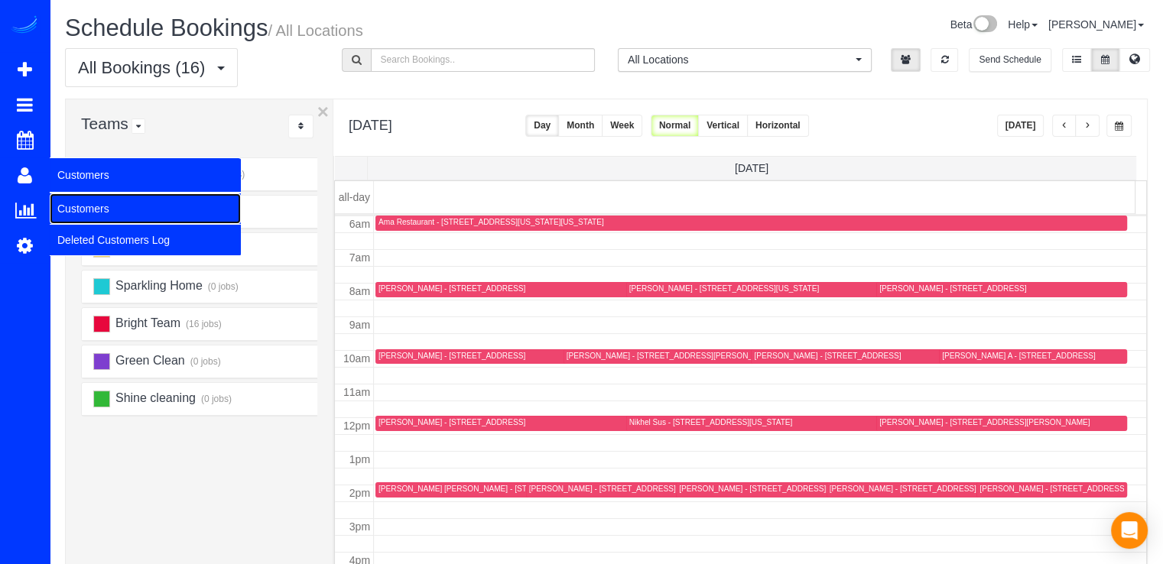
click at [109, 206] on link "Customers" at bounding box center [145, 208] width 191 height 31
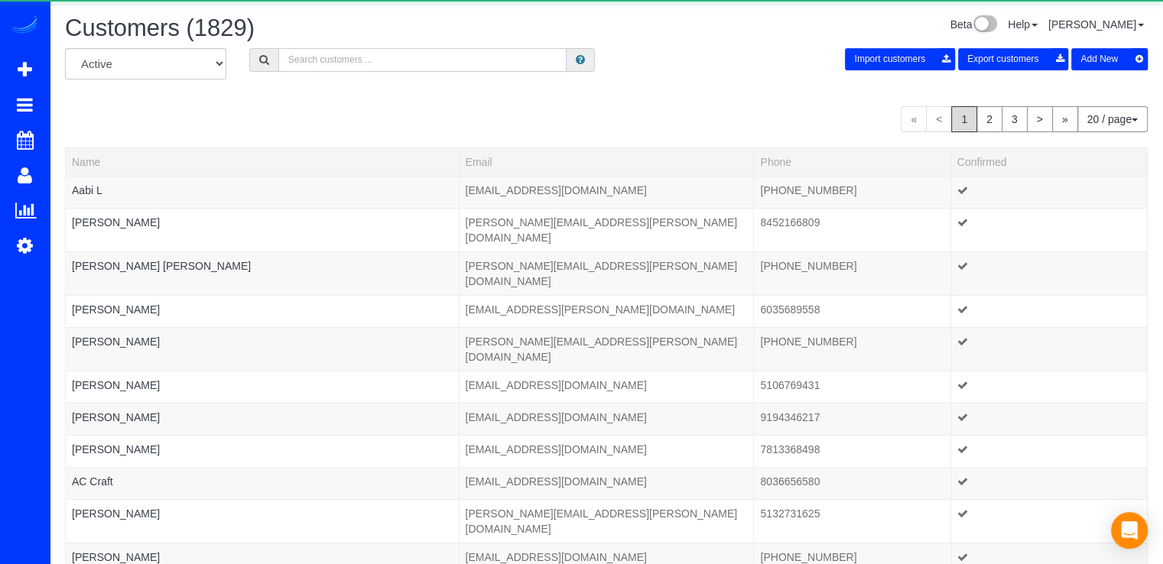
click at [329, 58] on input "text" at bounding box center [422, 60] width 288 height 24
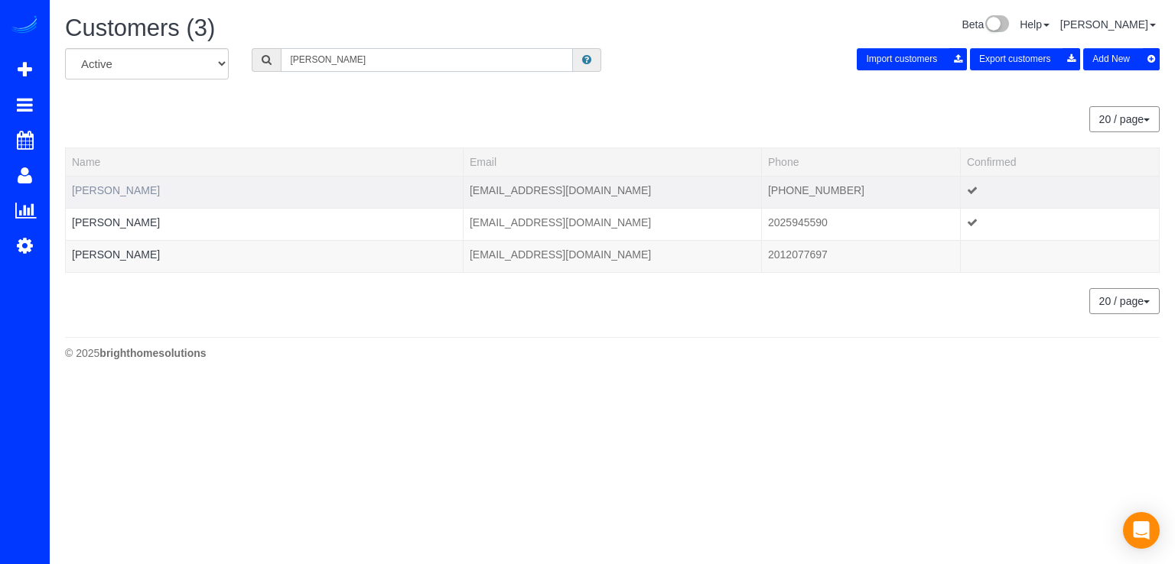
type input "Carolyn"
click at [138, 190] on link "Carolyn Bernstein" at bounding box center [116, 190] width 88 height 12
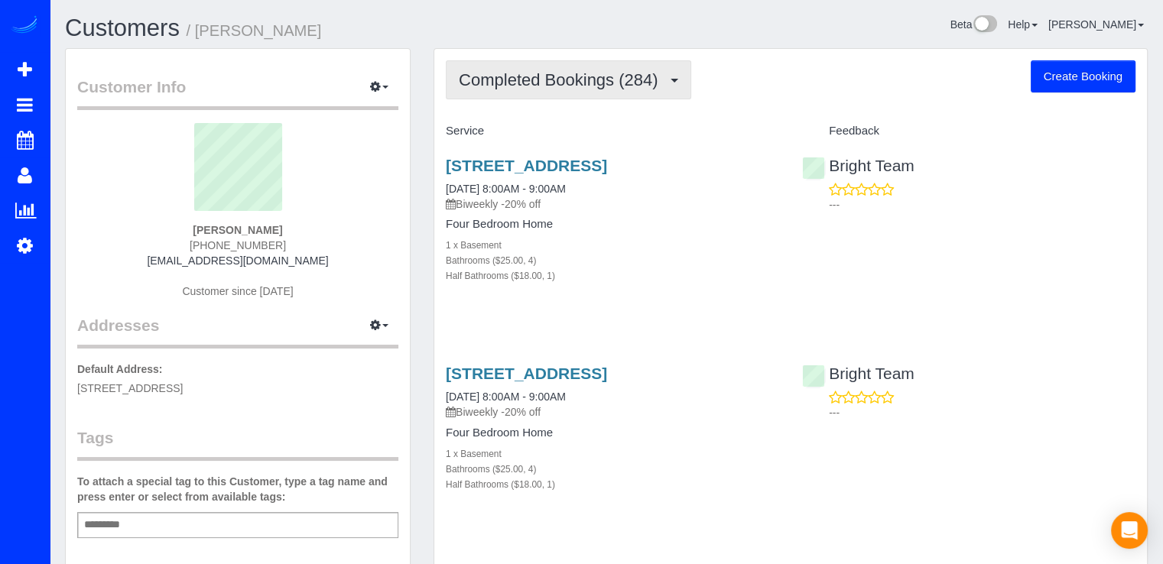
click at [601, 68] on button "Completed Bookings (284)" at bounding box center [568, 79] width 245 height 39
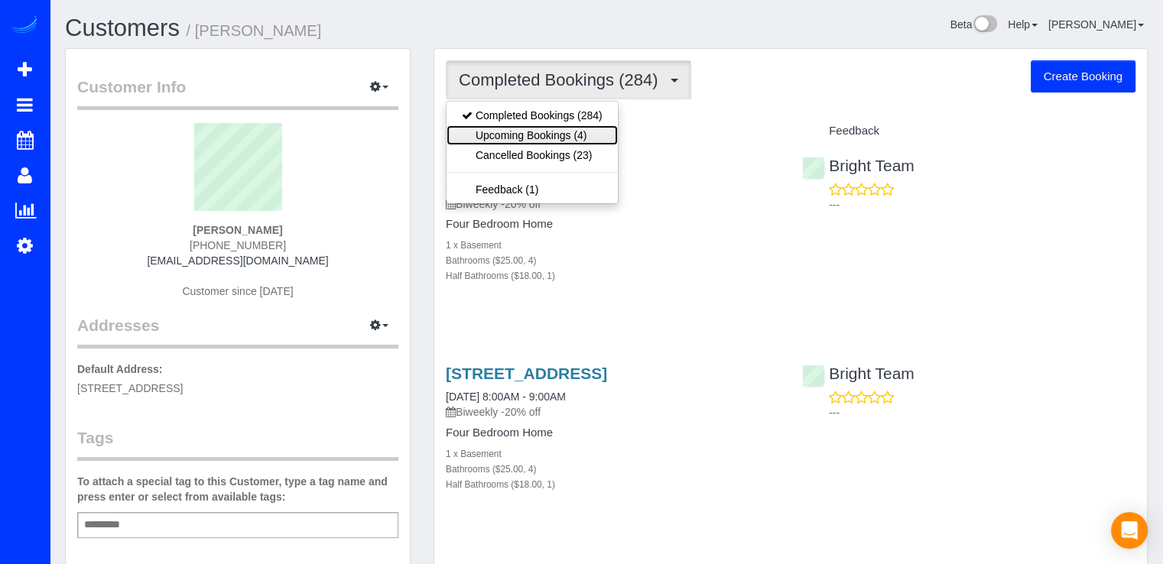
click at [597, 136] on link "Upcoming Bookings (4)" at bounding box center [532, 135] width 171 height 20
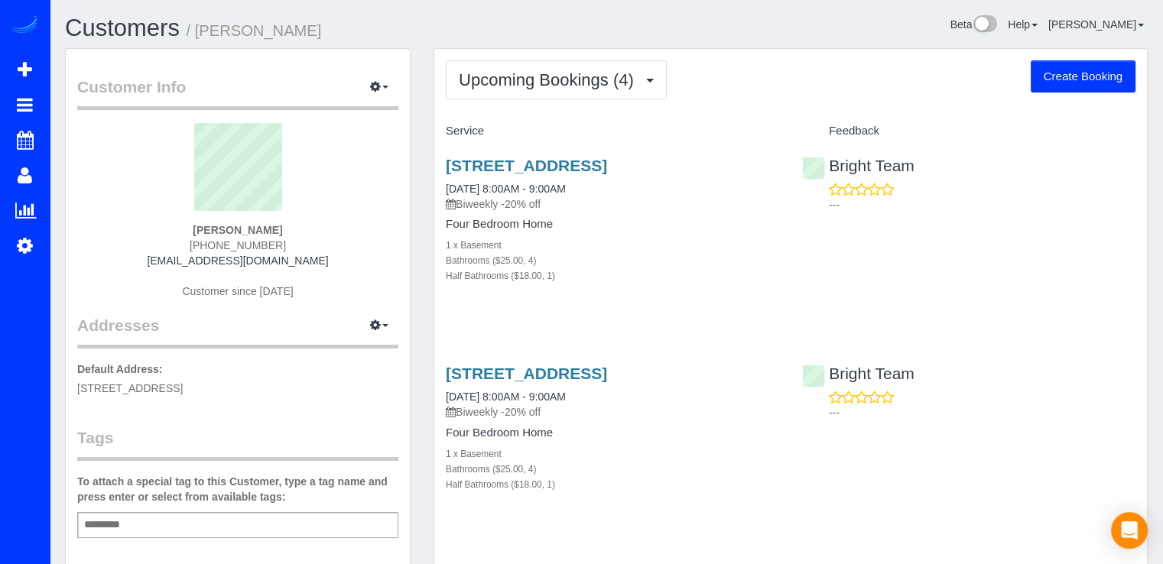
click at [571, 102] on div "Upcoming Bookings (4) Completed Bookings (284) Upcoming Bookings (4) Cancelled …" at bounding box center [790, 534] width 713 height 970
click at [572, 96] on button "Upcoming Bookings (4)" at bounding box center [556, 79] width 221 height 39
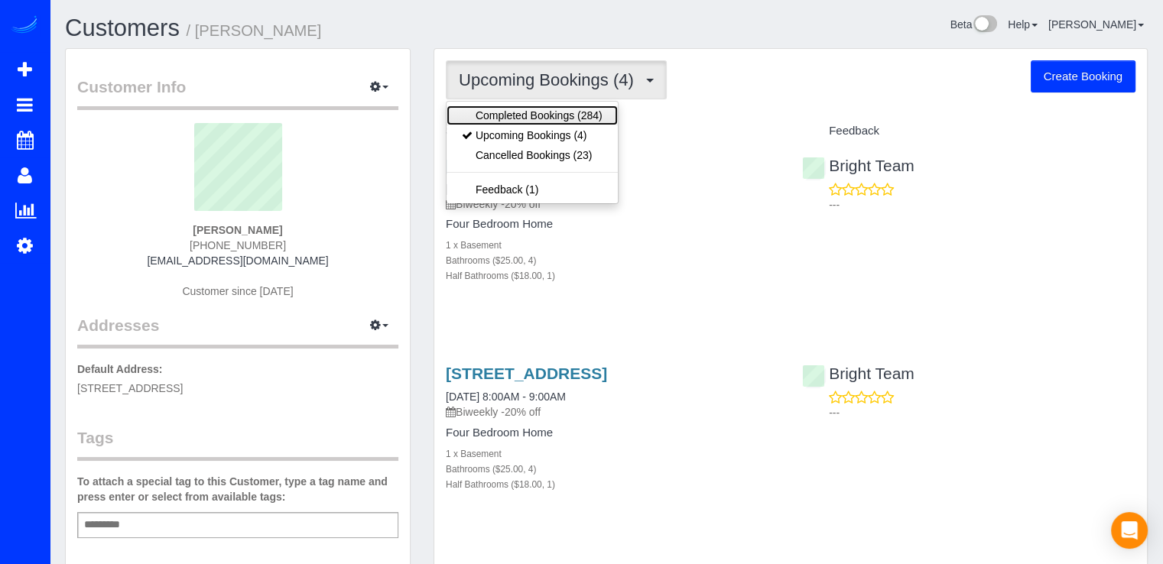
click at [590, 115] on link "Completed Bookings (284)" at bounding box center [532, 116] width 171 height 20
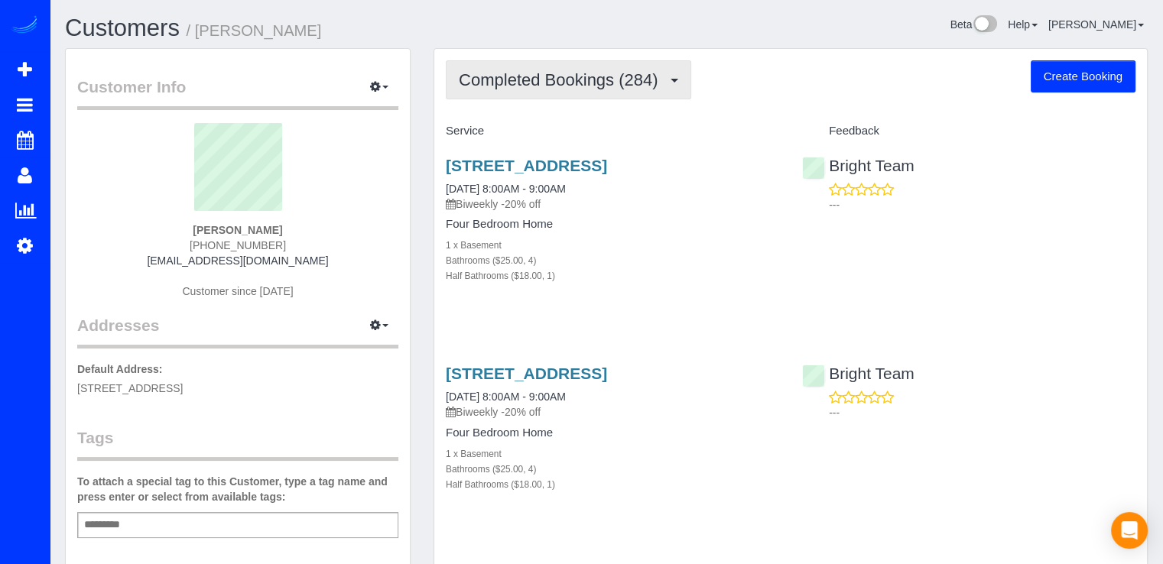
click at [621, 98] on button "Completed Bookings (284)" at bounding box center [568, 79] width 245 height 39
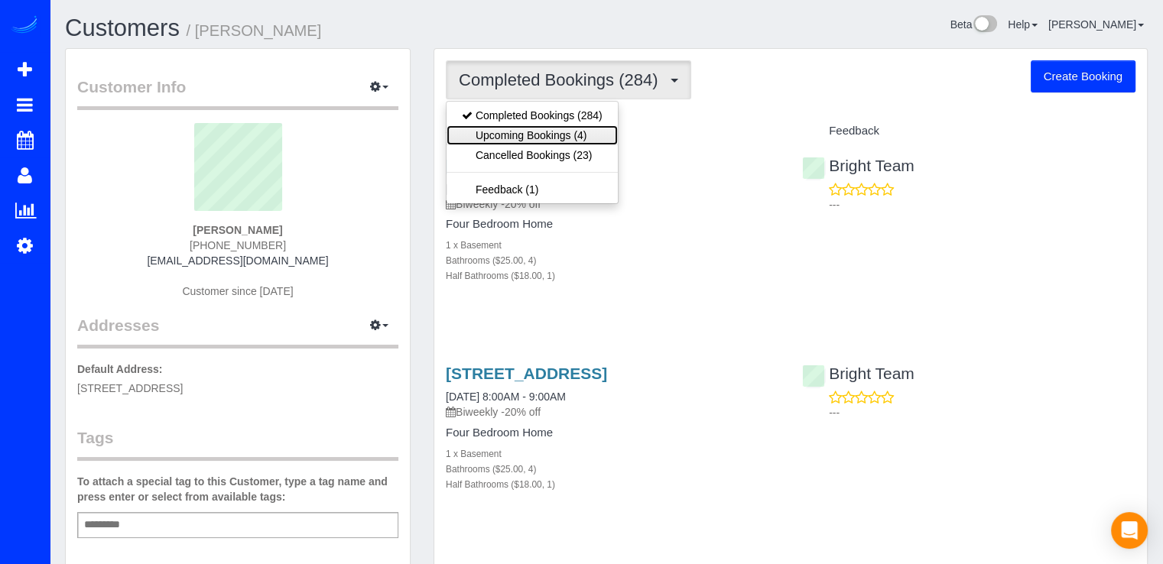
click at [603, 135] on link "Upcoming Bookings (4)" at bounding box center [532, 135] width 171 height 20
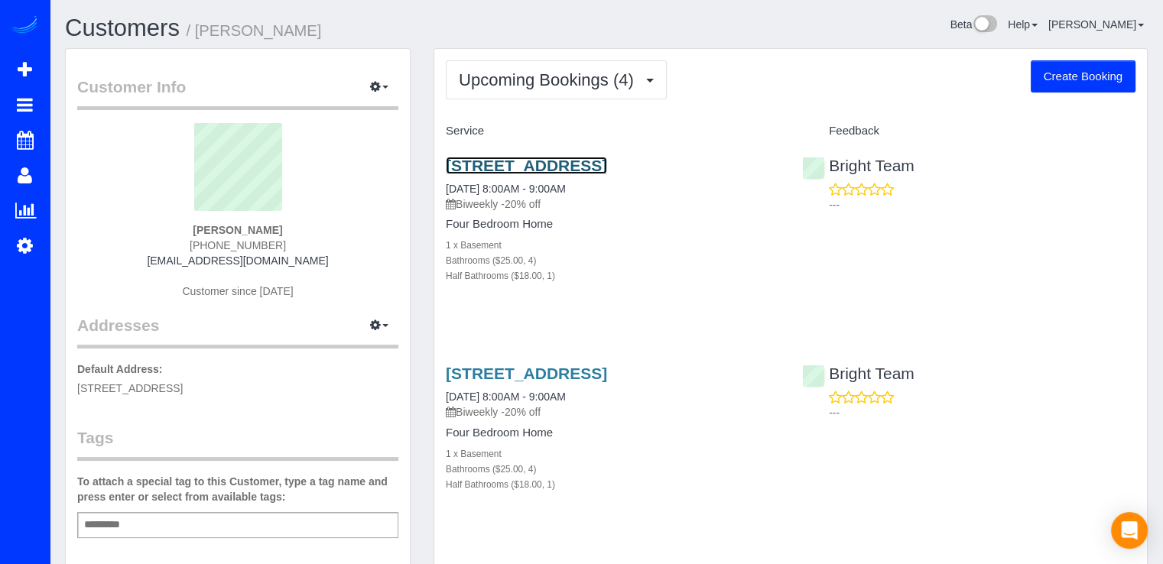
click at [530, 166] on link "6719 Selkirk Dr., Bethesda, MD 20817" at bounding box center [526, 166] width 161 height 18
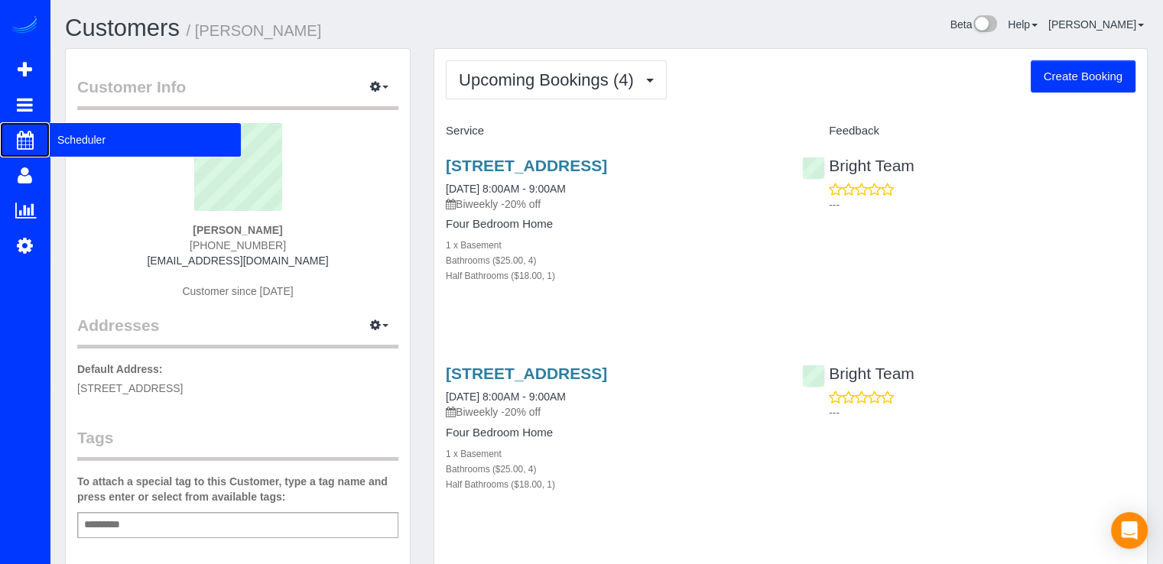
click at [60, 133] on span "Scheduler" at bounding box center [145, 139] width 191 height 35
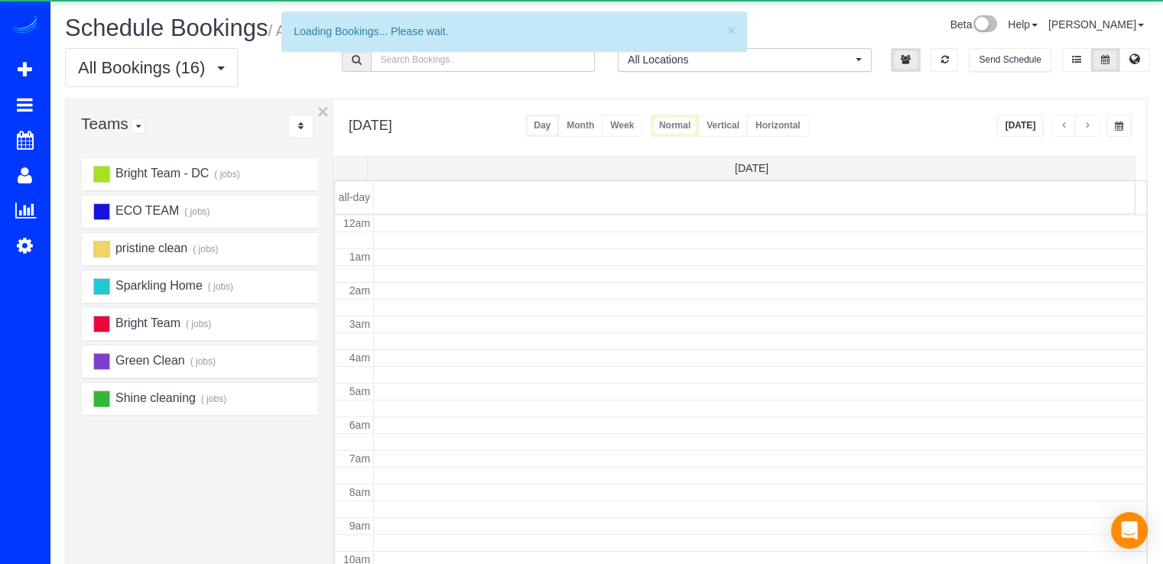
scroll to position [201, 0]
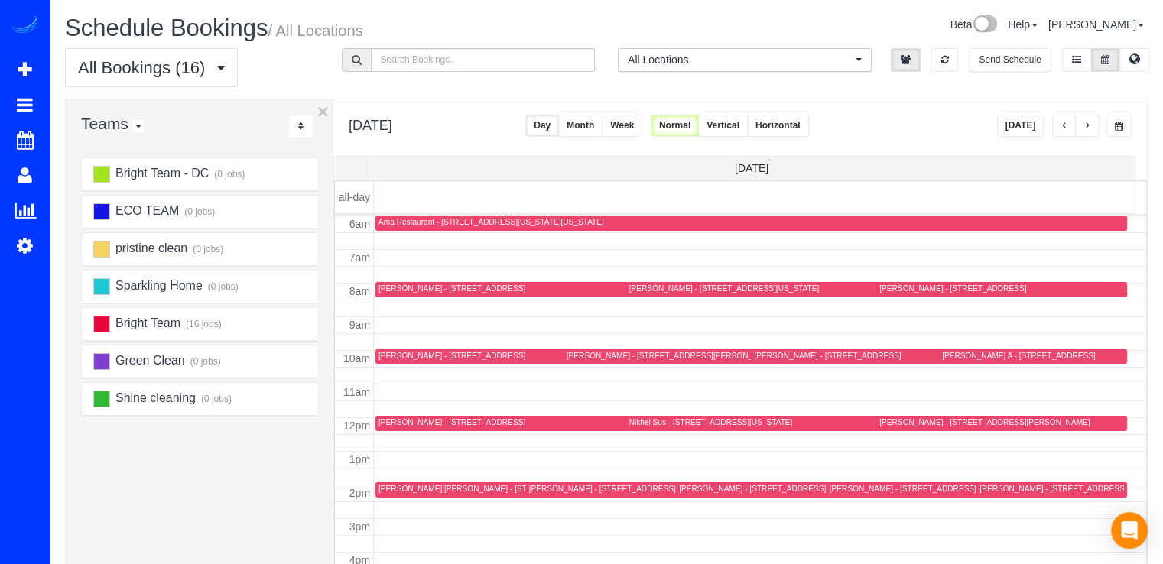
click at [580, 356] on div "Leona Clark - 2105 Windham Place, Silver Spring, MD 20902" at bounding box center [672, 356] width 210 height 10
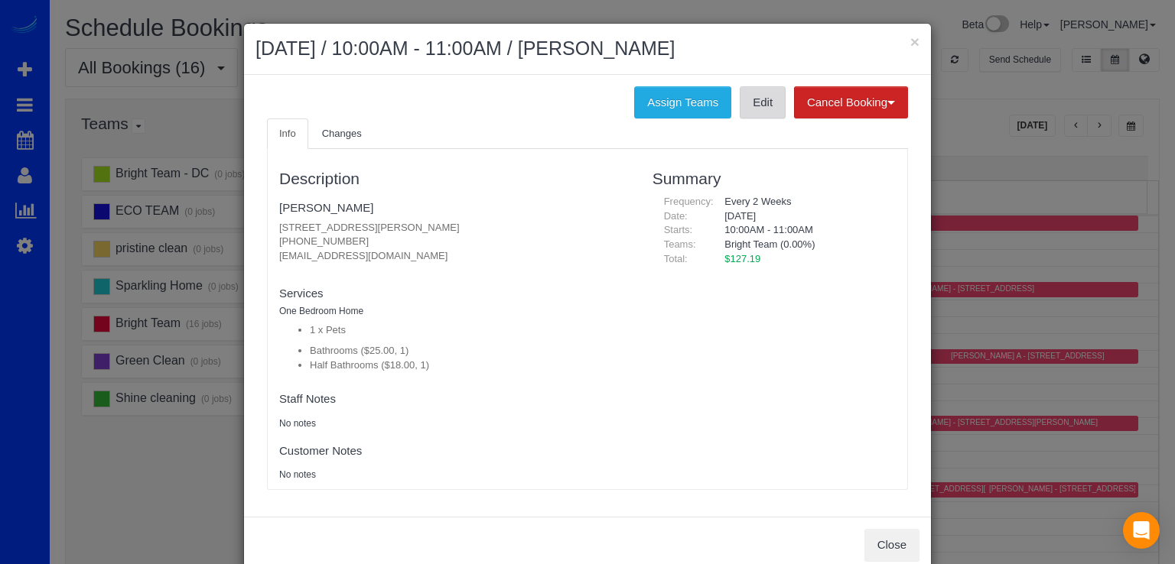
click at [766, 105] on link "Edit" at bounding box center [763, 102] width 46 height 32
click at [910, 37] on button "×" at bounding box center [914, 42] width 9 height 16
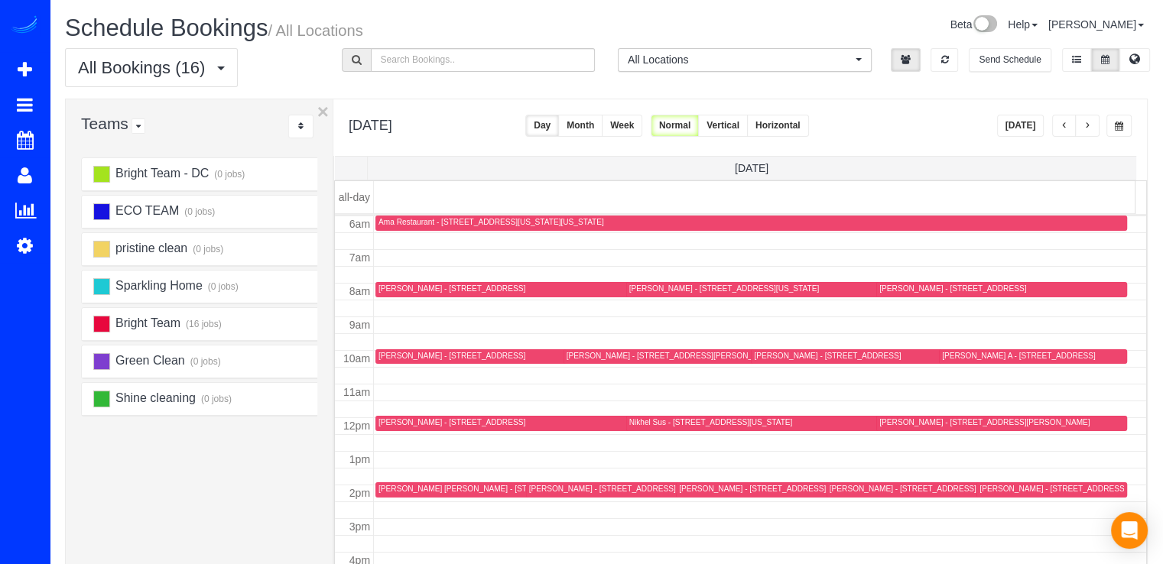
click at [838, 485] on div "Julia Curlee - 3712 Woodley Rd Nw, Washington, DC 20016" at bounding box center [957, 489] width 254 height 10
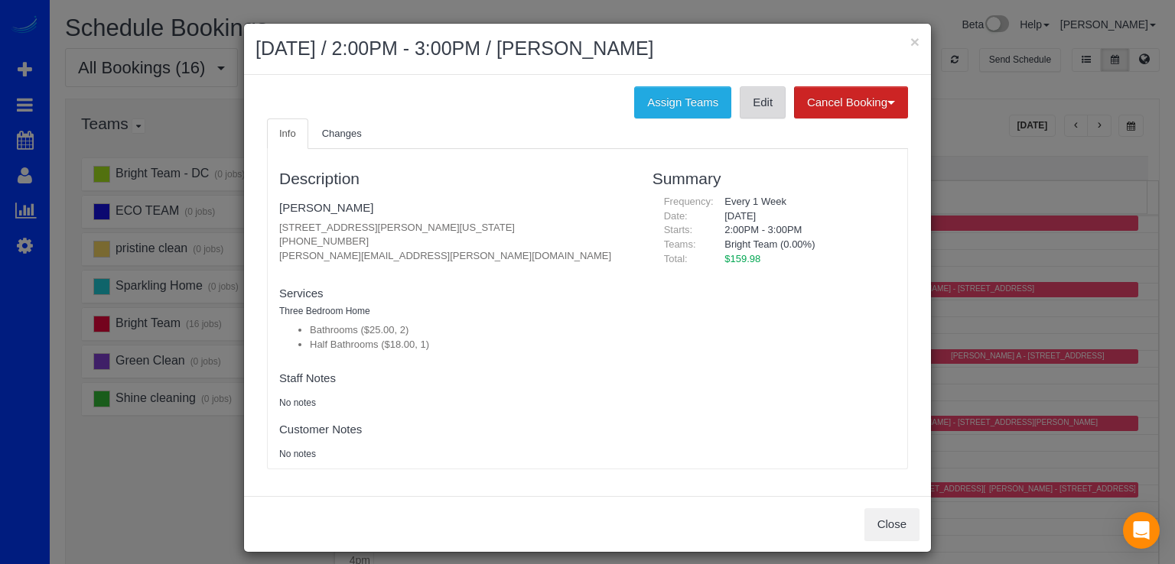
click at [752, 103] on link "Edit" at bounding box center [763, 102] width 46 height 32
click at [910, 41] on button "×" at bounding box center [914, 42] width 9 height 16
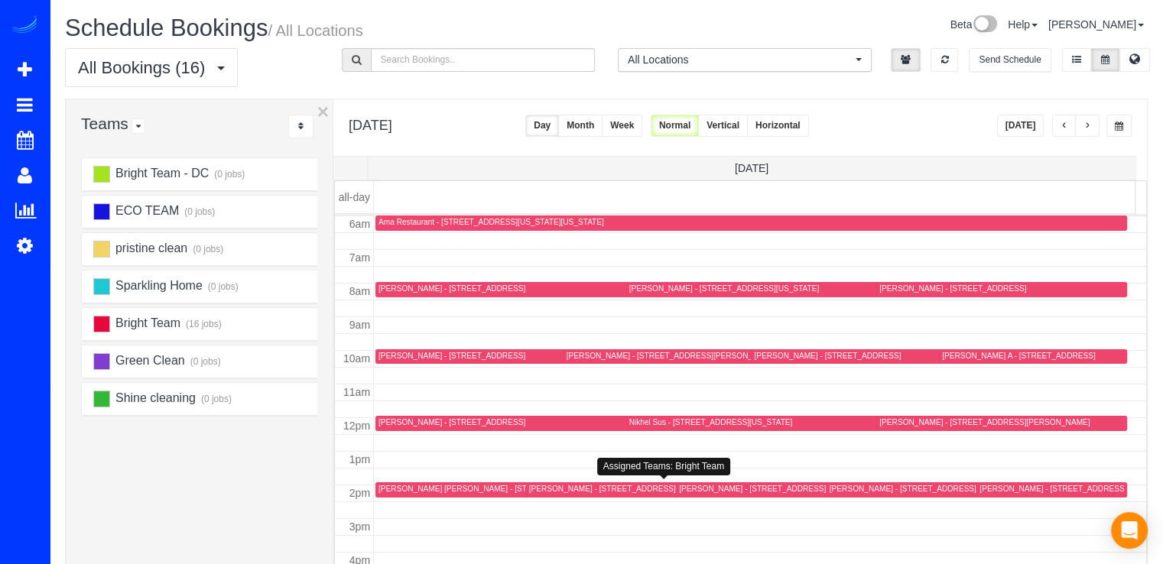
click at [554, 492] on div "David Manners-Weber - 813 L St Ne, Washington, DC 20002" at bounding box center [624, 489] width 190 height 10
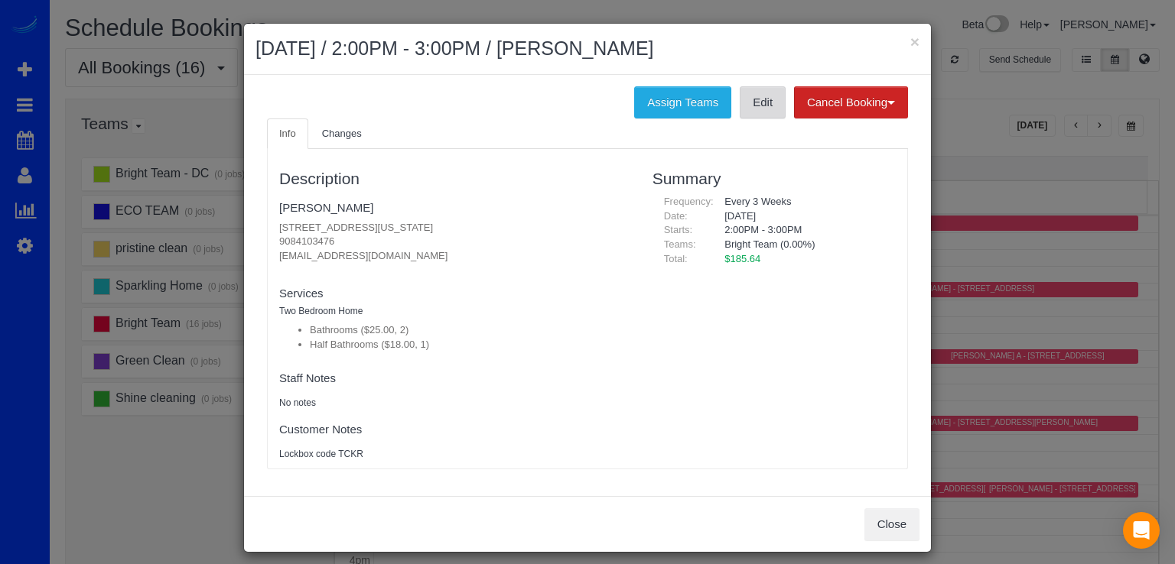
click at [758, 105] on link "Edit" at bounding box center [763, 102] width 46 height 32
click at [902, 34] on div "× August 21, 2025 / 2:00PM - 3:00PM / David Manners-Weber" at bounding box center [587, 49] width 687 height 51
click at [910, 41] on button "×" at bounding box center [914, 42] width 9 height 16
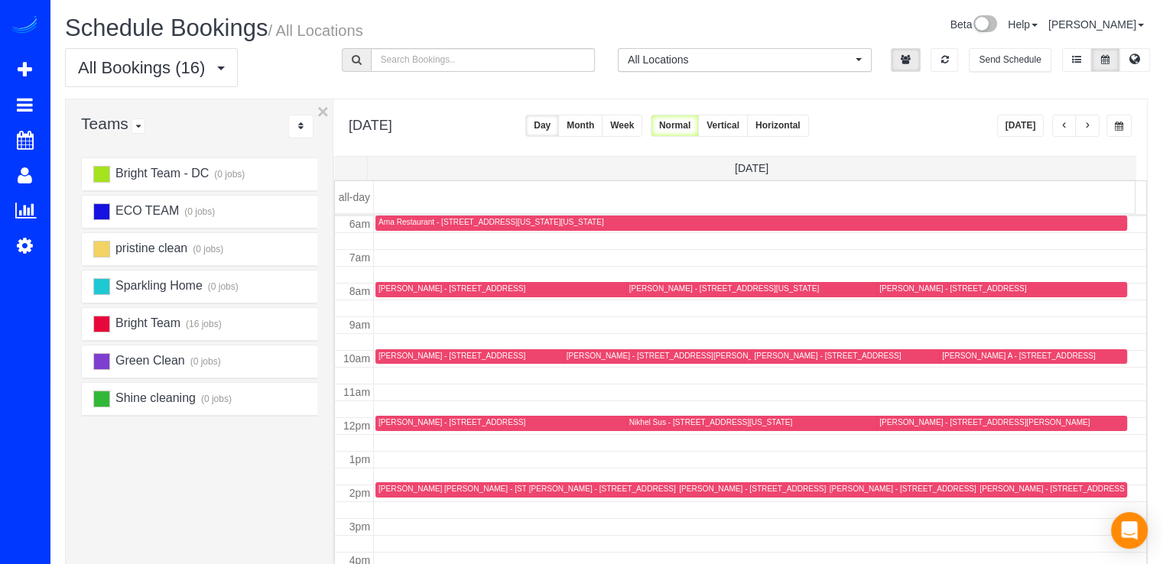
click at [1033, 123] on button "Today" at bounding box center [1020, 126] width 47 height 22
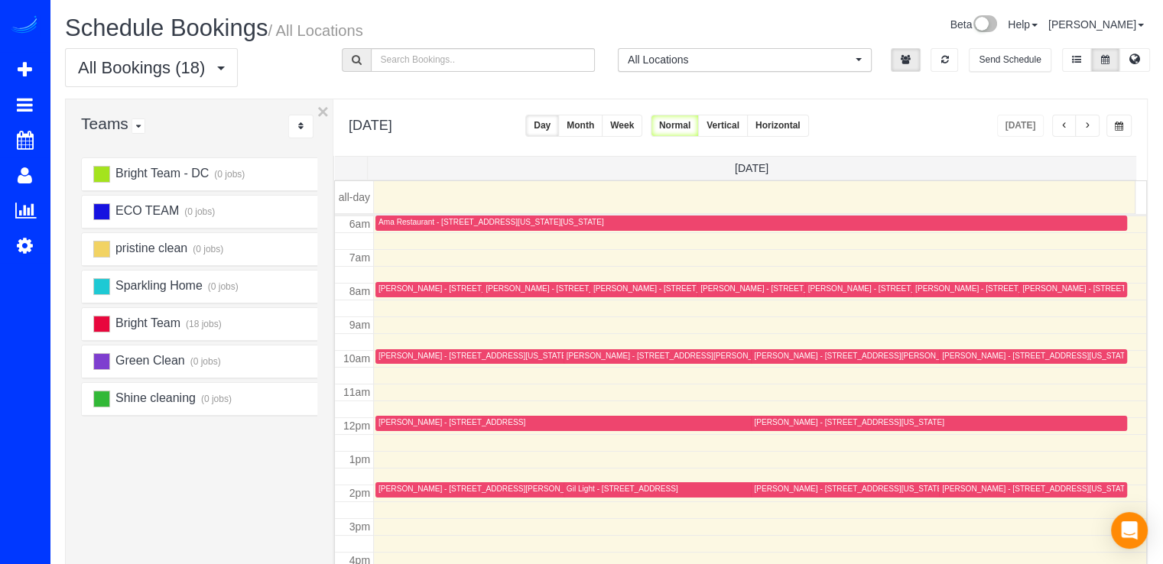
click at [427, 423] on div "Jean DiBerardino - 2710 Copper Creek Rd, Herndon, VA 20171" at bounding box center [452, 423] width 147 height 10
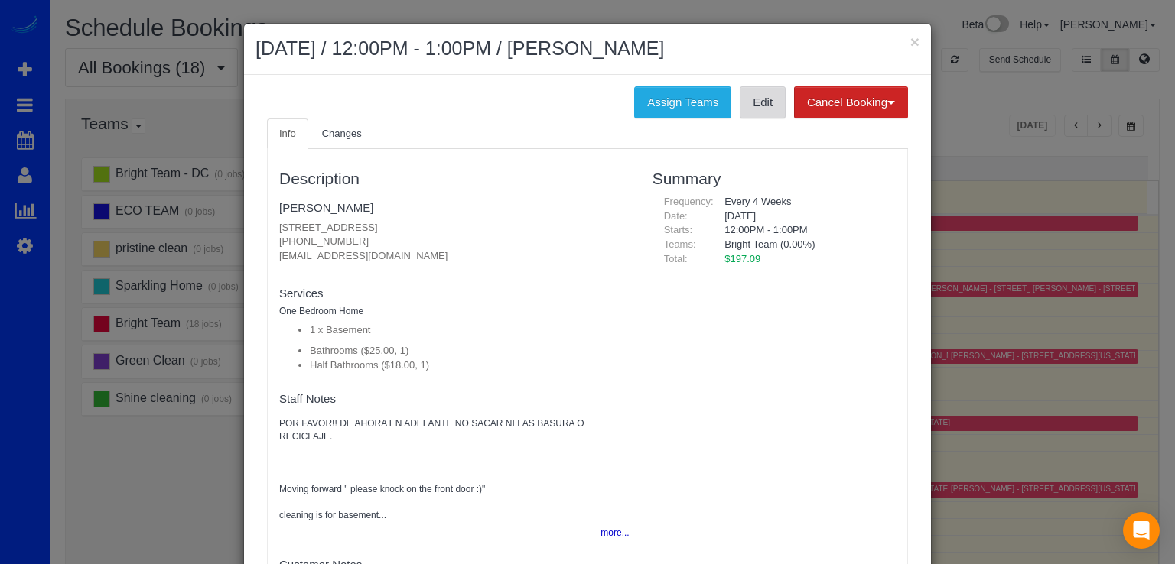
click at [743, 106] on link "Edit" at bounding box center [763, 102] width 46 height 32
click at [911, 44] on button "×" at bounding box center [914, 42] width 9 height 16
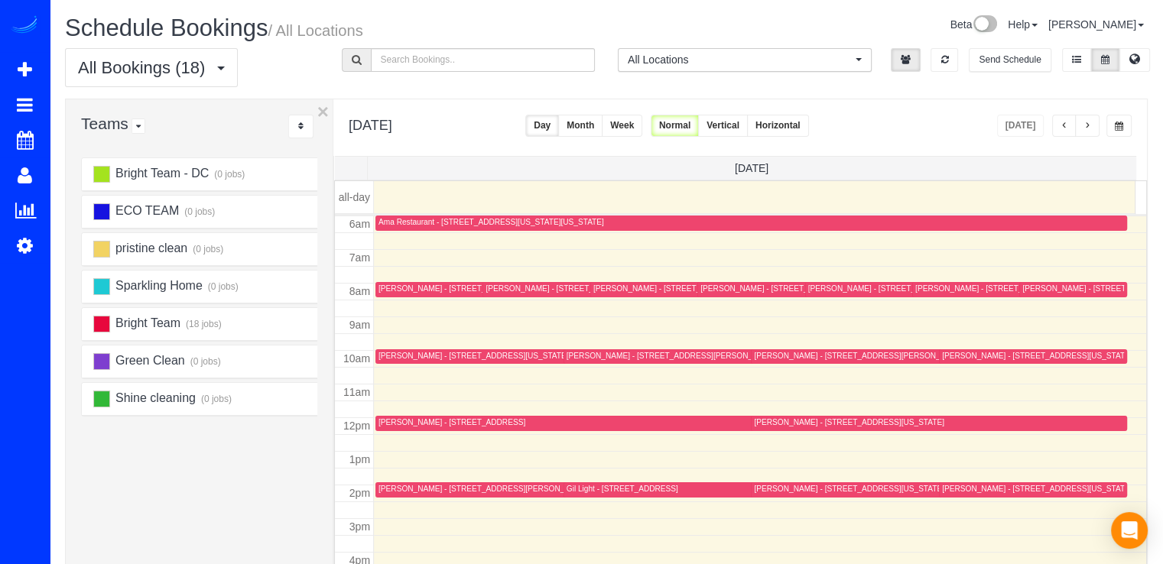
click at [1029, 291] on div "Sean Banner - 3400 Potomac Ave Apt 703, Arlington, VA 22202" at bounding box center [1095, 289] width 147 height 10
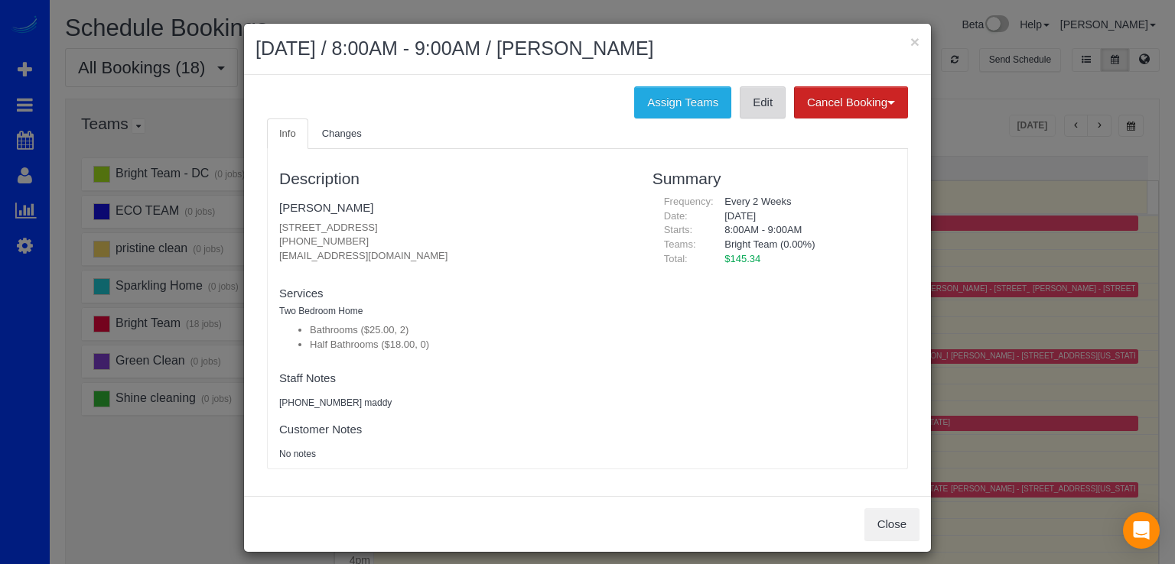
click at [752, 109] on link "Edit" at bounding box center [763, 102] width 46 height 32
click at [910, 43] on button "×" at bounding box center [914, 42] width 9 height 16
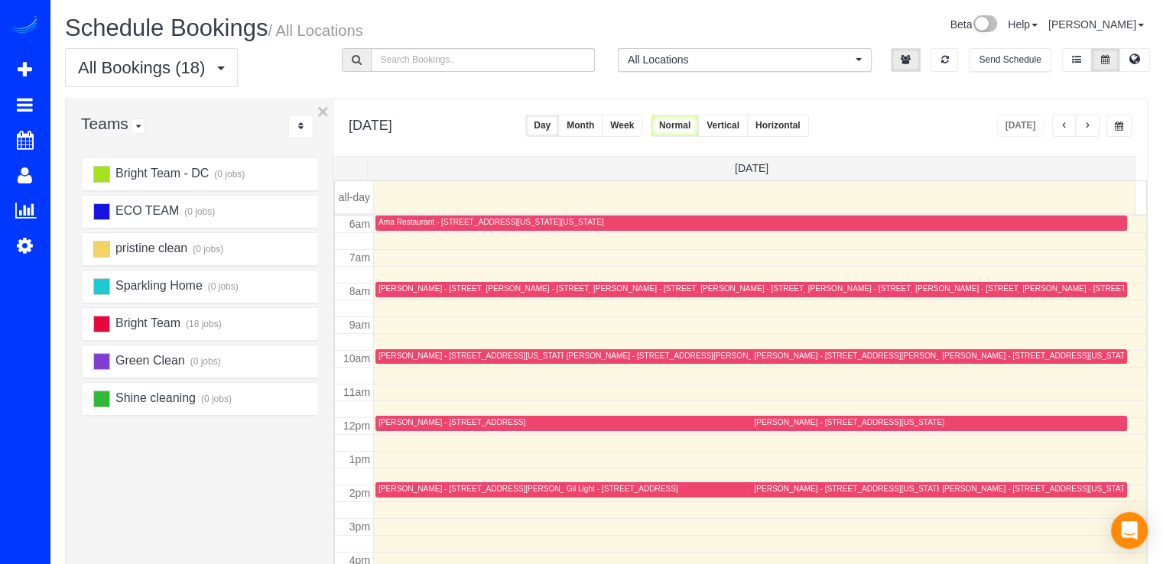
click at [769, 352] on div "Elizabeth S - 1414 Swann St Nw Apt A, Washington, DC 20009" at bounding box center [881, 356] width 254 height 10
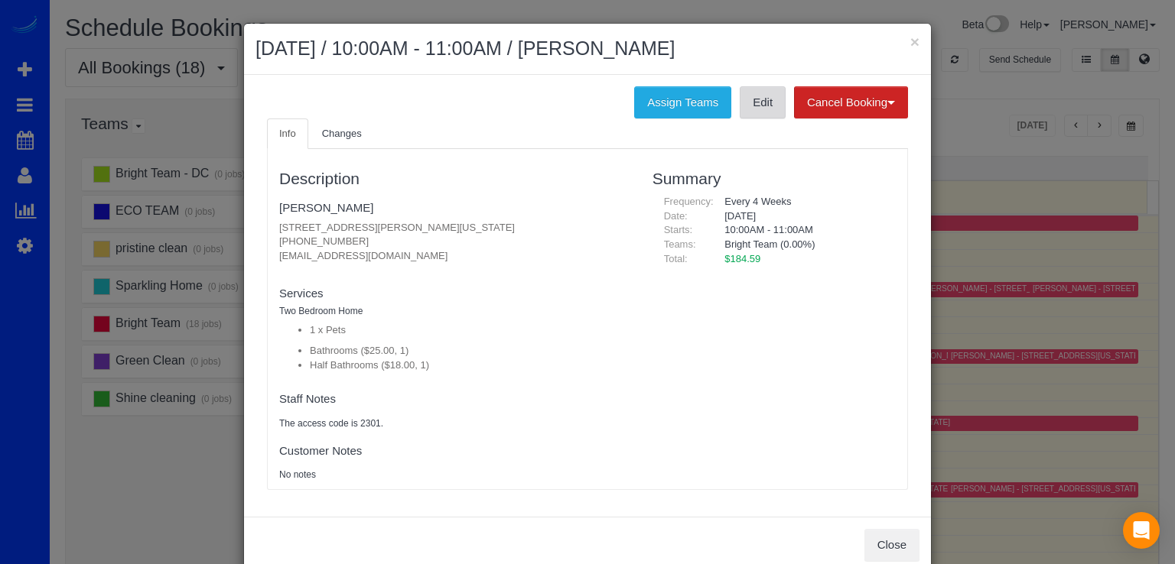
click at [755, 109] on link "Edit" at bounding box center [763, 102] width 46 height 32
click at [913, 41] on button "×" at bounding box center [914, 42] width 9 height 16
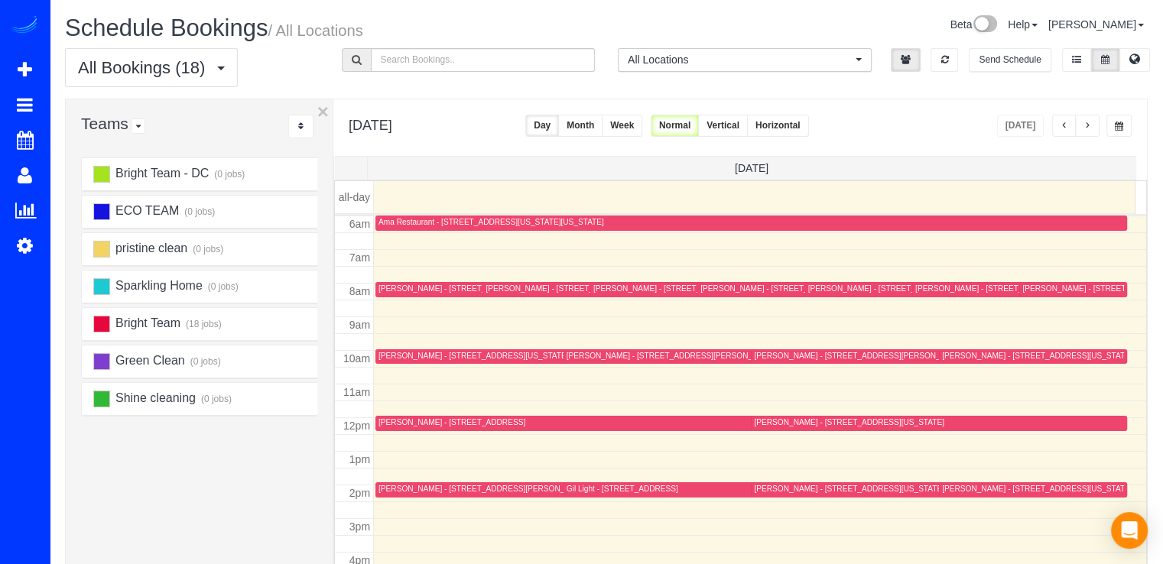
click at [569, 489] on div "Gil Light - 5114 Saratoga Ave,, Bethesda, MD 20816" at bounding box center [623, 489] width 112 height 10
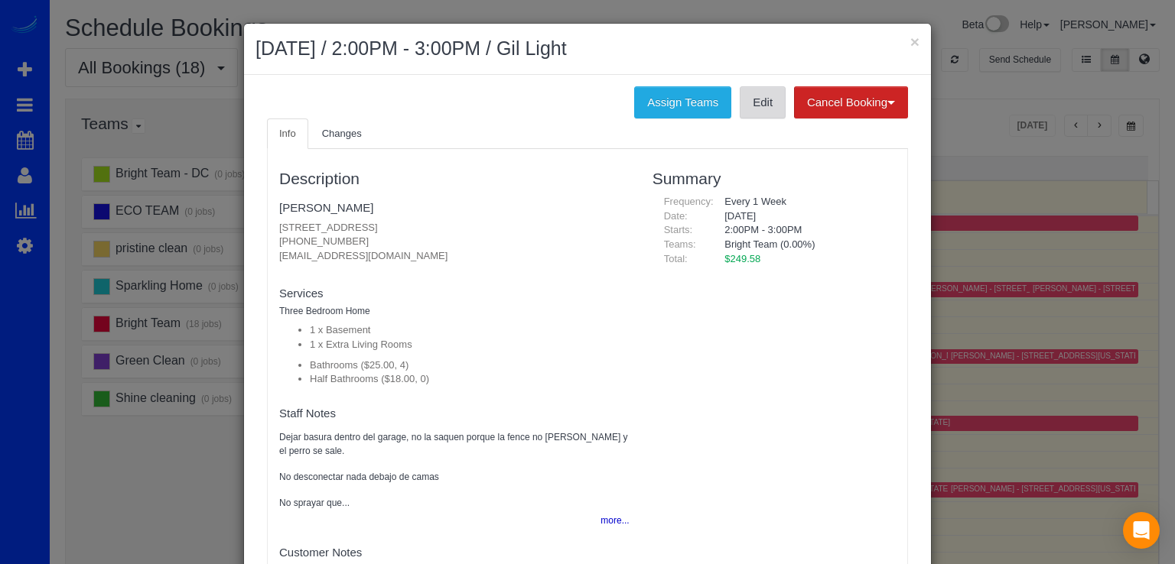
click at [743, 112] on link "Edit" at bounding box center [763, 102] width 46 height 32
click at [910, 44] on button "×" at bounding box center [914, 42] width 9 height 16
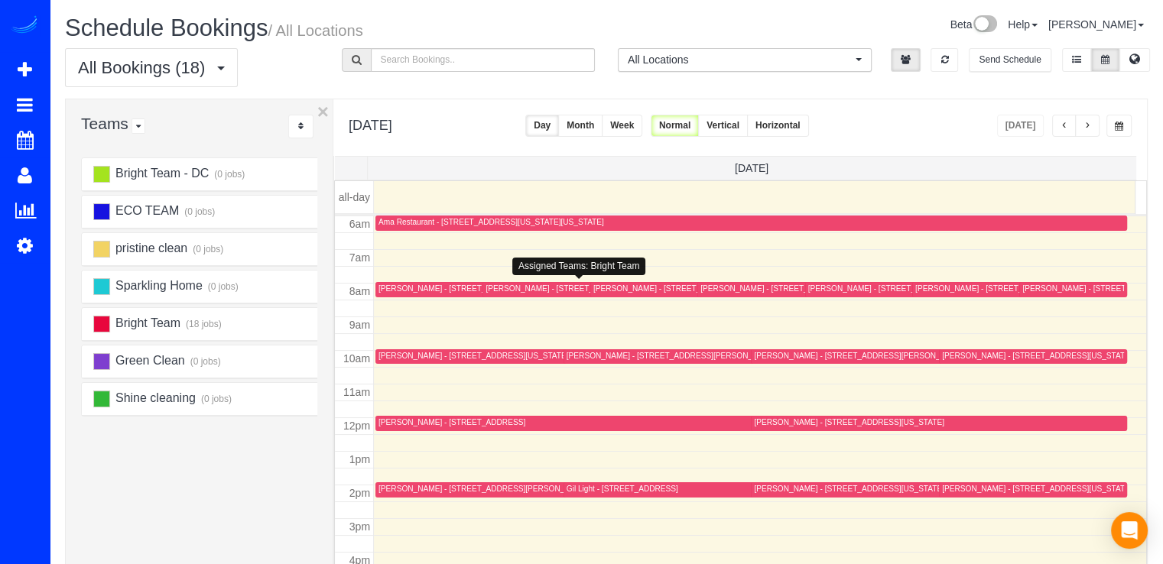
click at [515, 288] on div "Carolyn Bernstein - 6719 Selkirk Dr., Bethesda, MD 20817" at bounding box center [559, 289] width 147 height 10
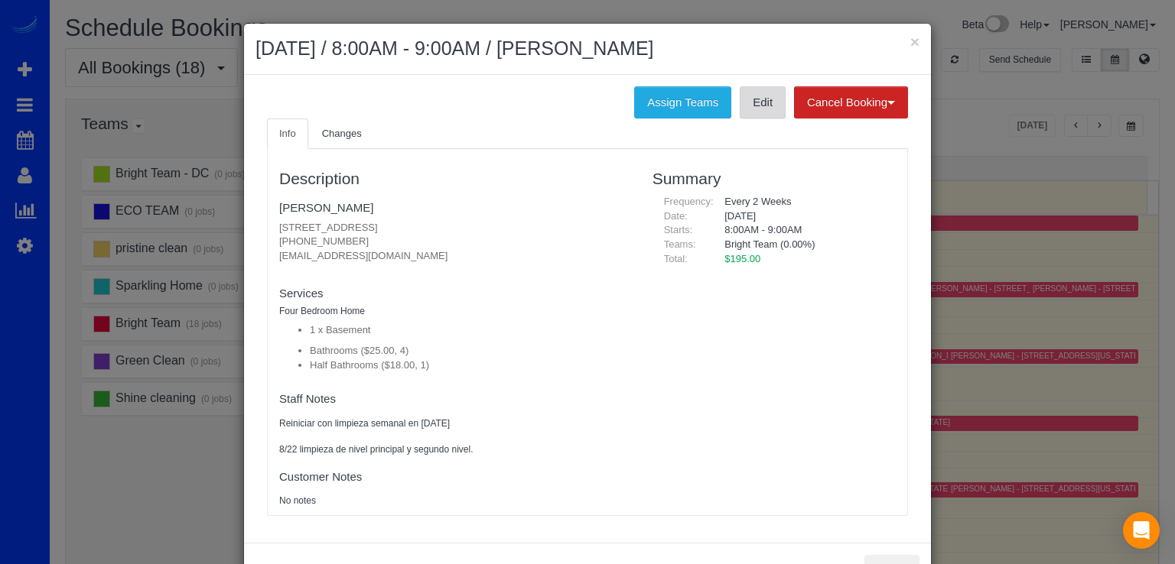
click at [765, 103] on link "Edit" at bounding box center [763, 102] width 46 height 32
click at [910, 34] on button "×" at bounding box center [914, 42] width 9 height 16
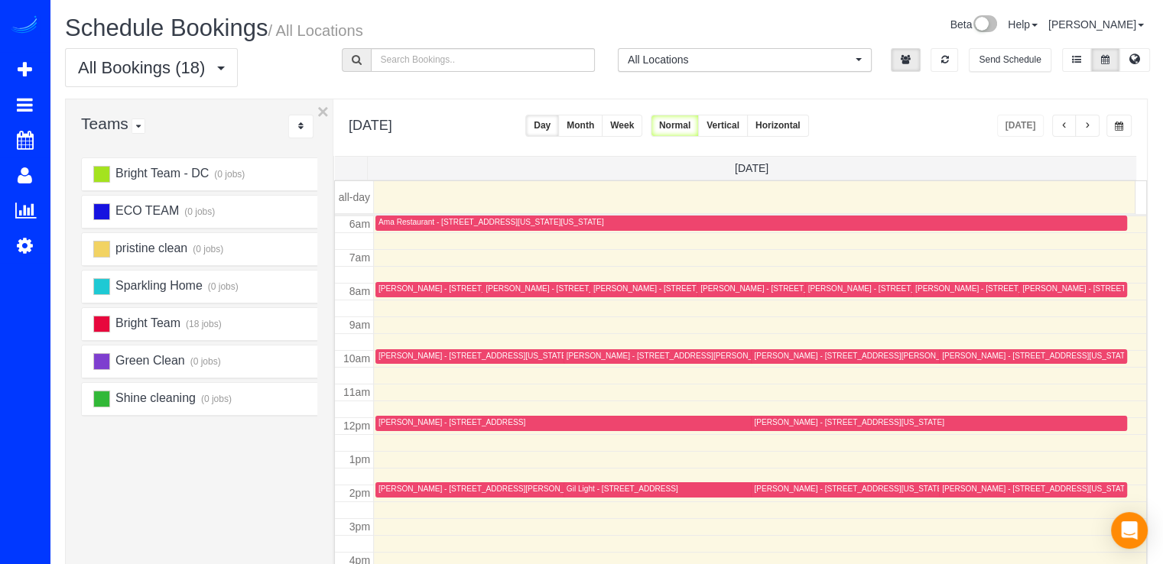
click at [909, 34] on div "Info Changes Description Carolyn Bernstein 6719 Selkirk Dr., Bethesda, MD 20817…" at bounding box center [582, 181] width 664 height 414
click at [954, 484] on div "William Smith - 435 R Street Nw Unit L2, Washington, DC 20001" at bounding box center [1037, 489] width 190 height 10
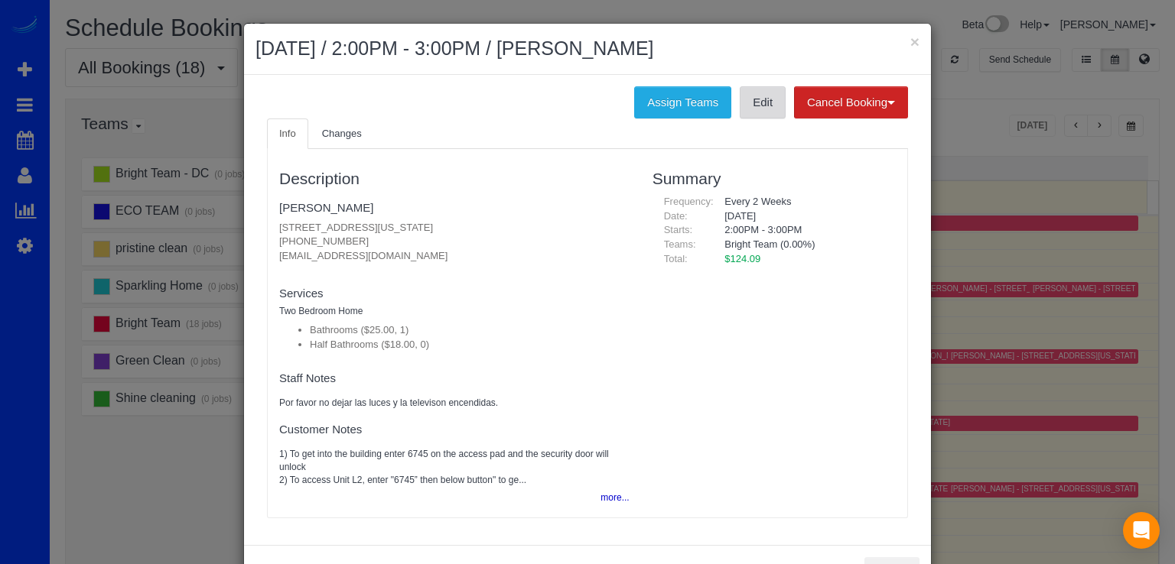
click at [746, 108] on link "Edit" at bounding box center [763, 102] width 46 height 32
click at [910, 42] on button "×" at bounding box center [914, 42] width 9 height 16
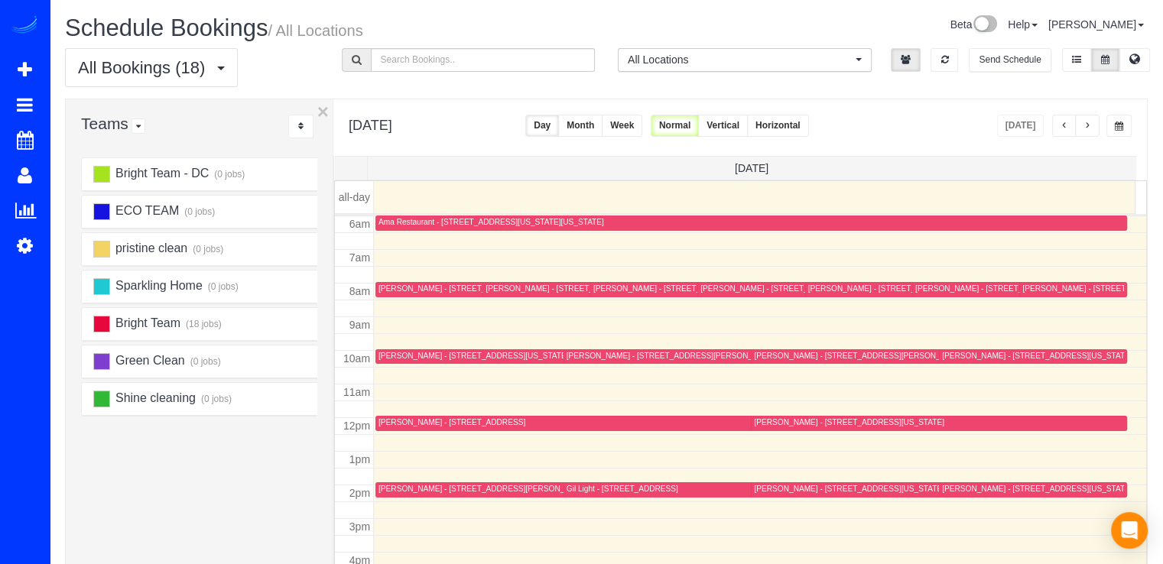
click at [399, 484] on div "Caitlin Masters - 817 Quackenbos Nw, Washington, DC 20011" at bounding box center [506, 489] width 254 height 10
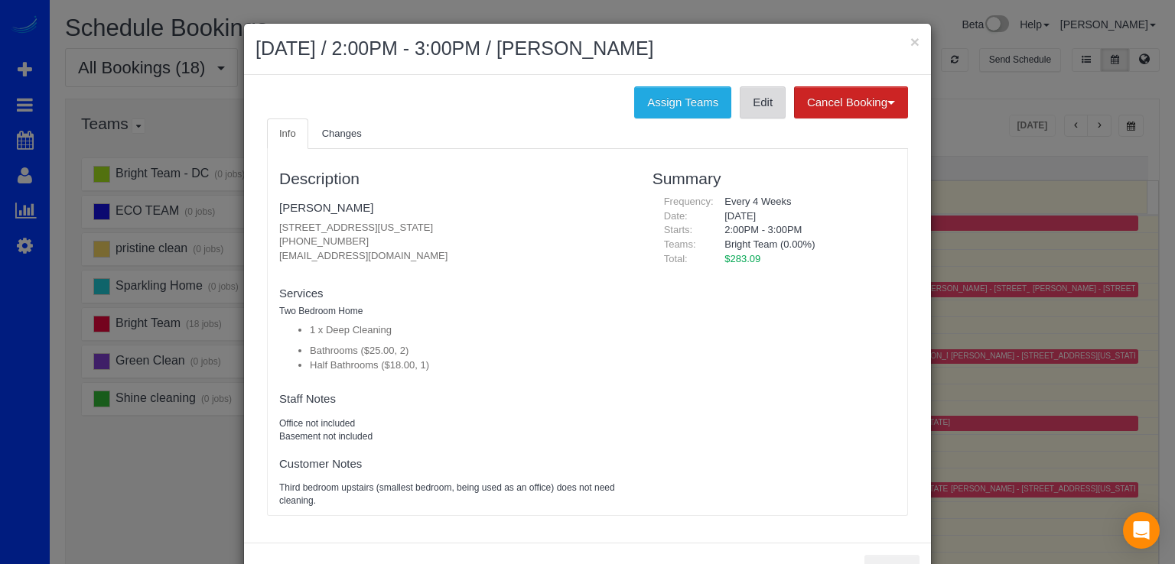
click at [753, 107] on link "Edit" at bounding box center [763, 102] width 46 height 32
click at [912, 39] on button "×" at bounding box center [914, 42] width 9 height 16
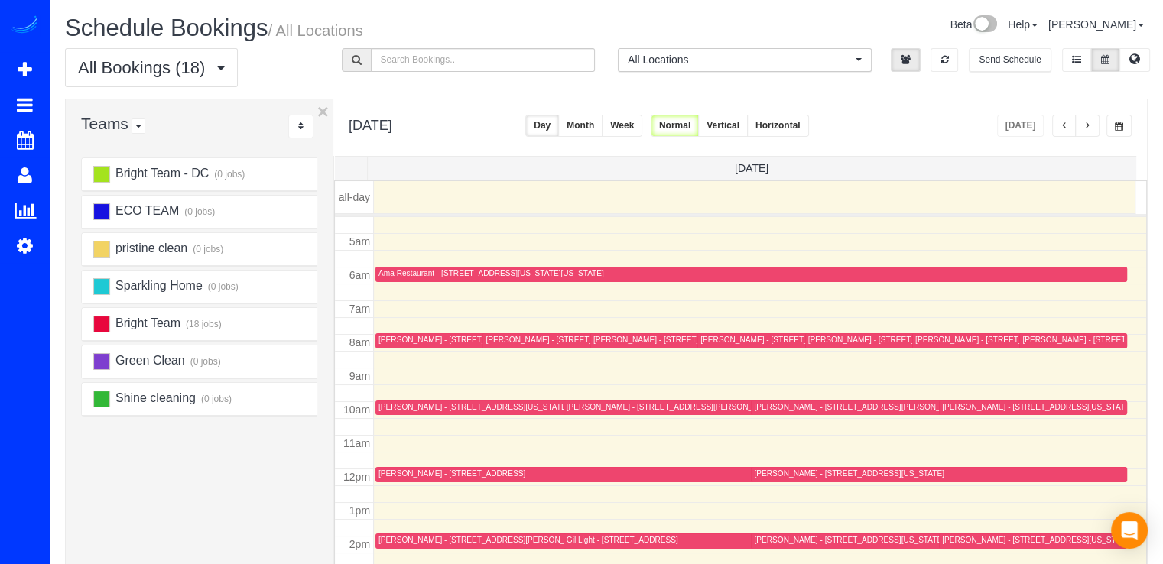
scroll to position [125, 0]
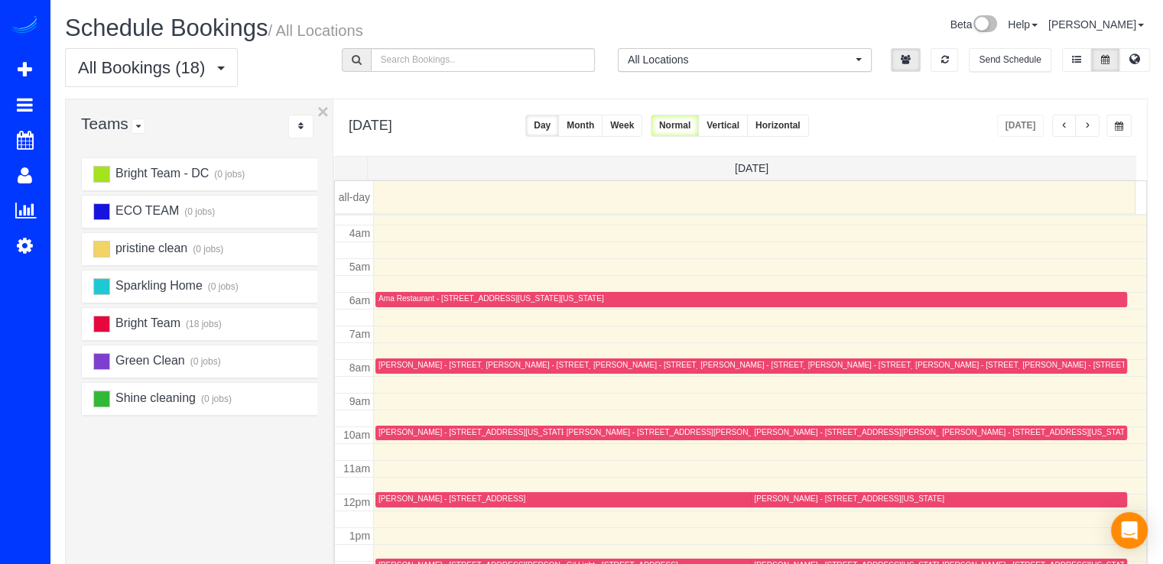
click at [823, 292] on td at bounding box center [760, 300] width 773 height 17
click at [811, 366] on div "Mallory Meaney - 1648 Beekman Place Nw #D, Washington, DC 20009" at bounding box center [935, 365] width 254 height 10
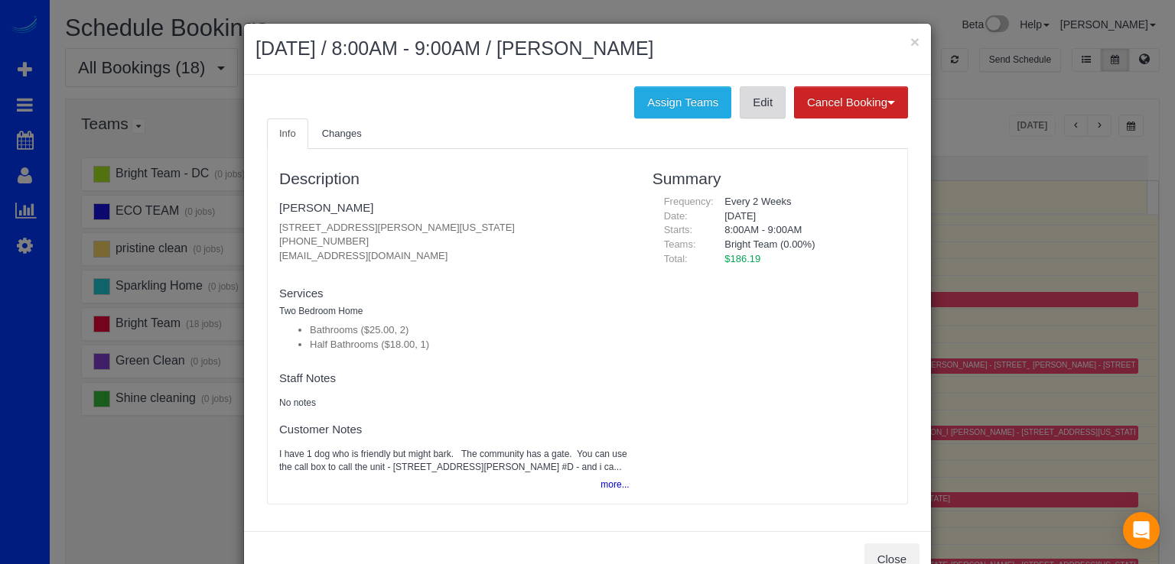
click at [747, 96] on link "Edit" at bounding box center [763, 102] width 46 height 32
click at [910, 41] on button "×" at bounding box center [914, 42] width 9 height 16
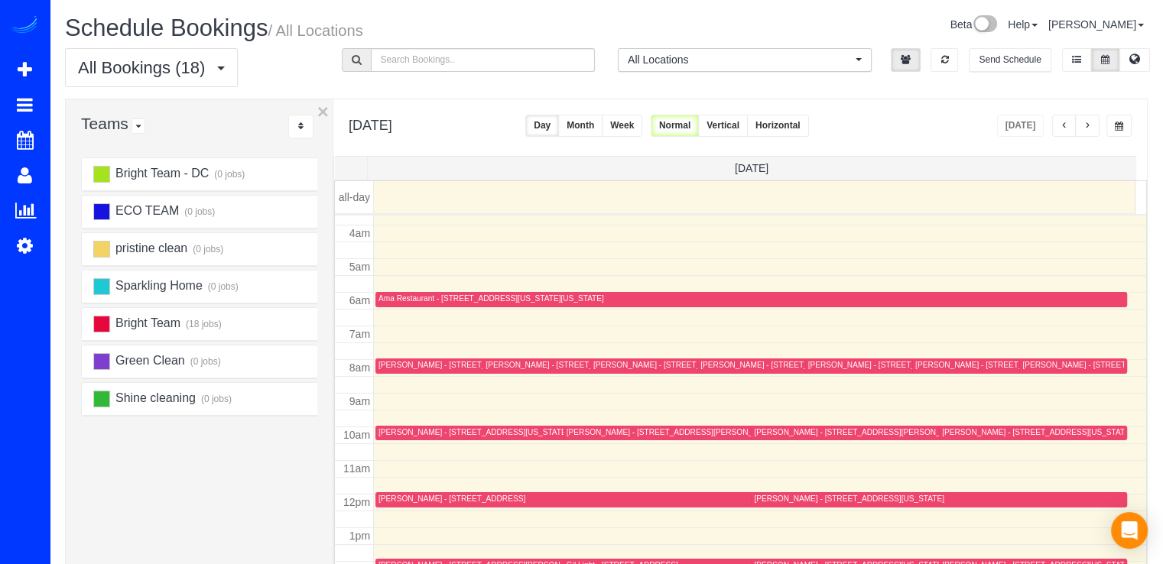
click at [956, 427] on div "Jeremy Bauer-Wolf - 481 Ridge Street Nw, Washington, DC 20001" at bounding box center [1037, 432] width 190 height 10
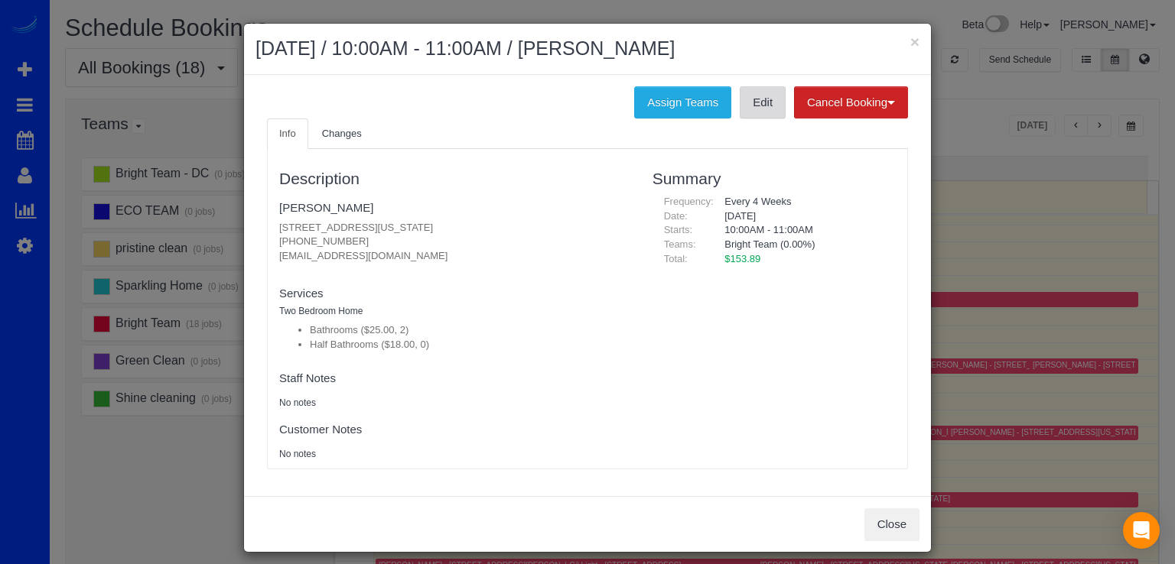
click at [768, 99] on link "Edit" at bounding box center [763, 102] width 46 height 32
click at [912, 44] on button "×" at bounding box center [914, 42] width 9 height 16
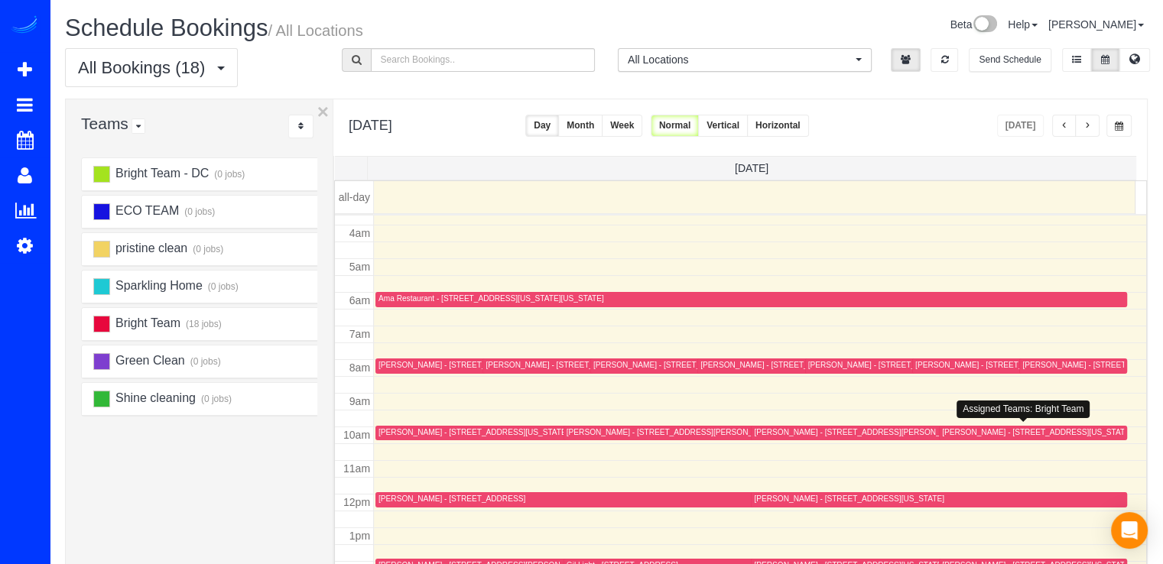
click at [953, 434] on div "Jeremy Bauer-Wolf - 481 Ridge Street Nw, Washington, DC 20001" at bounding box center [1037, 432] width 190 height 10
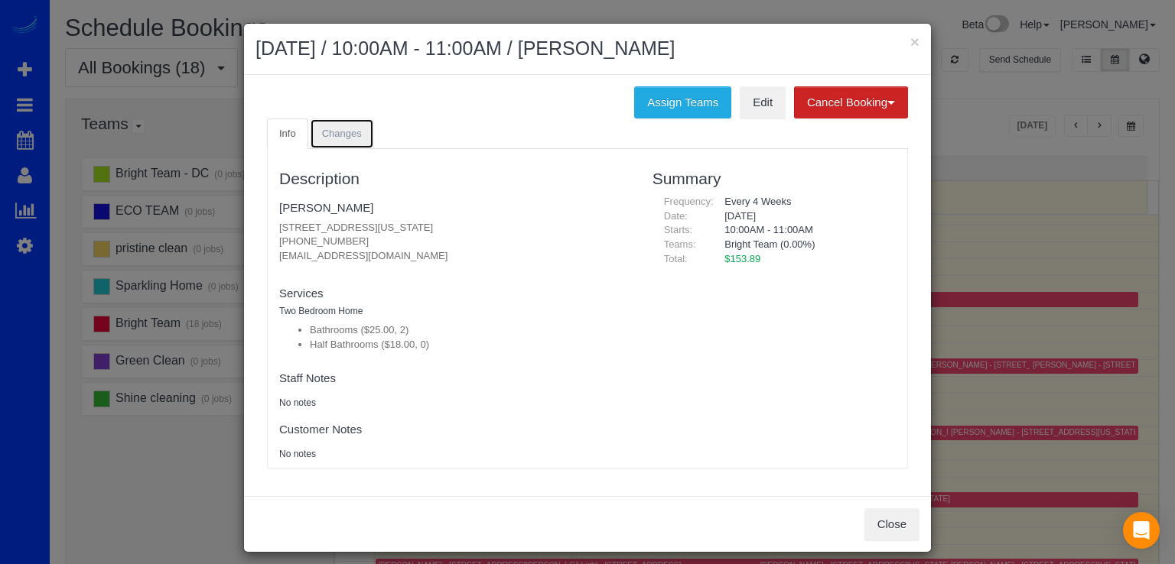
click at [352, 147] on link "Changes" at bounding box center [342, 134] width 64 height 31
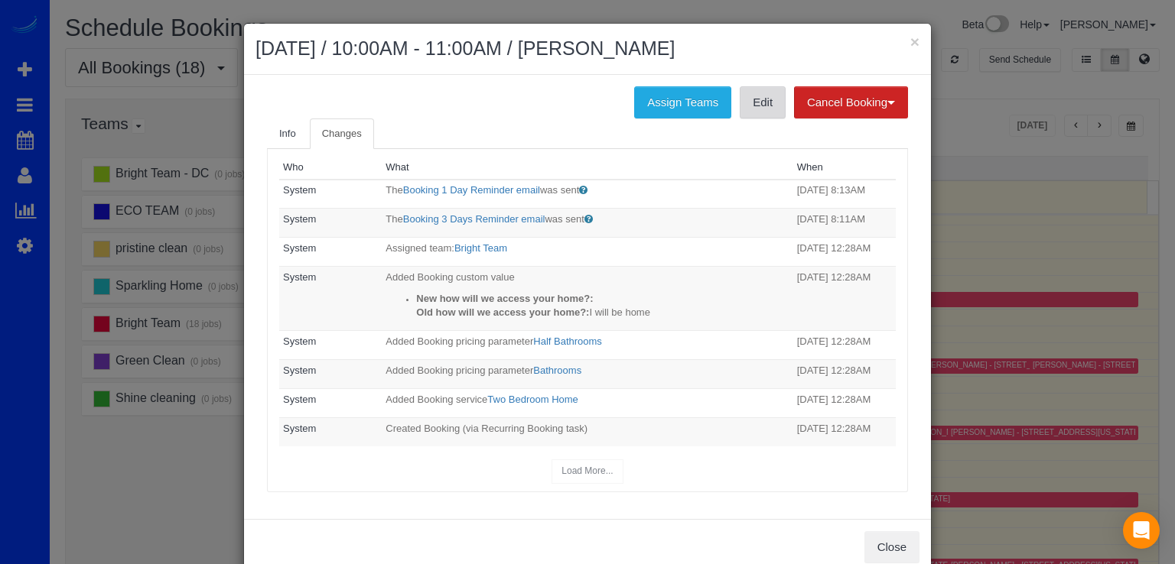
click at [766, 110] on link "Edit" at bounding box center [763, 102] width 46 height 32
click at [910, 39] on button "×" at bounding box center [914, 42] width 9 height 16
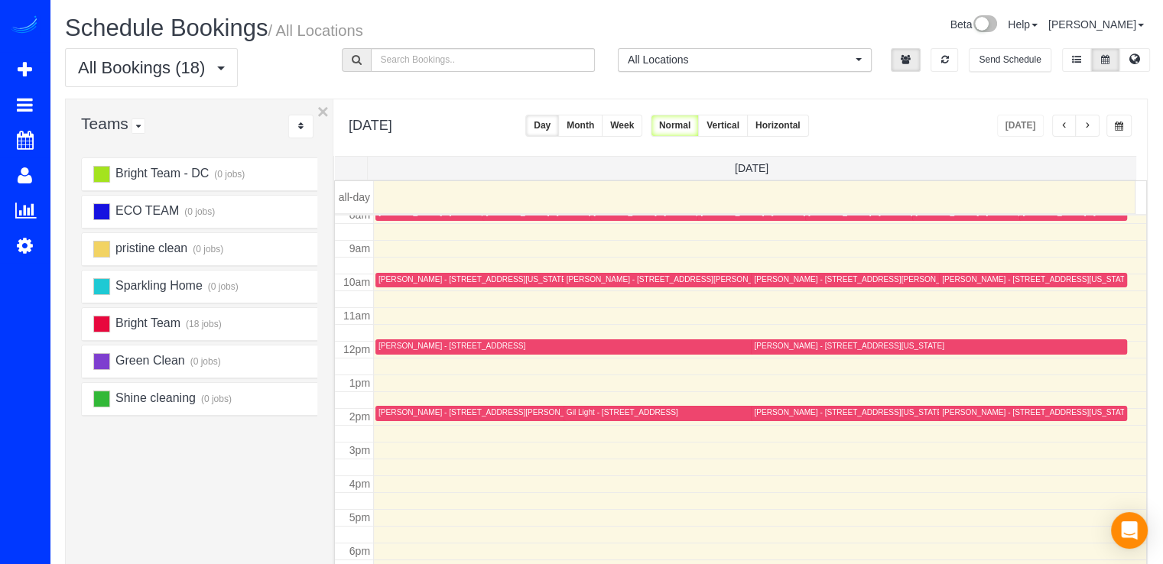
scroll to position [201, 0]
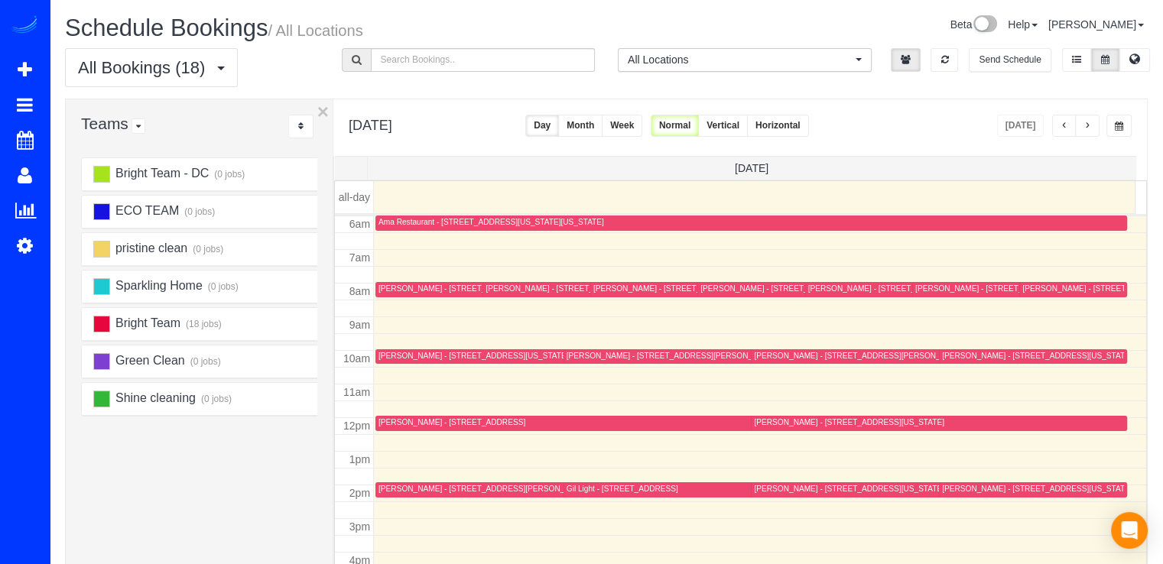
click at [768, 422] on div "Stephen Moilanen - 1017 D Street Ne, Washington, DC 20002" at bounding box center [849, 423] width 190 height 10
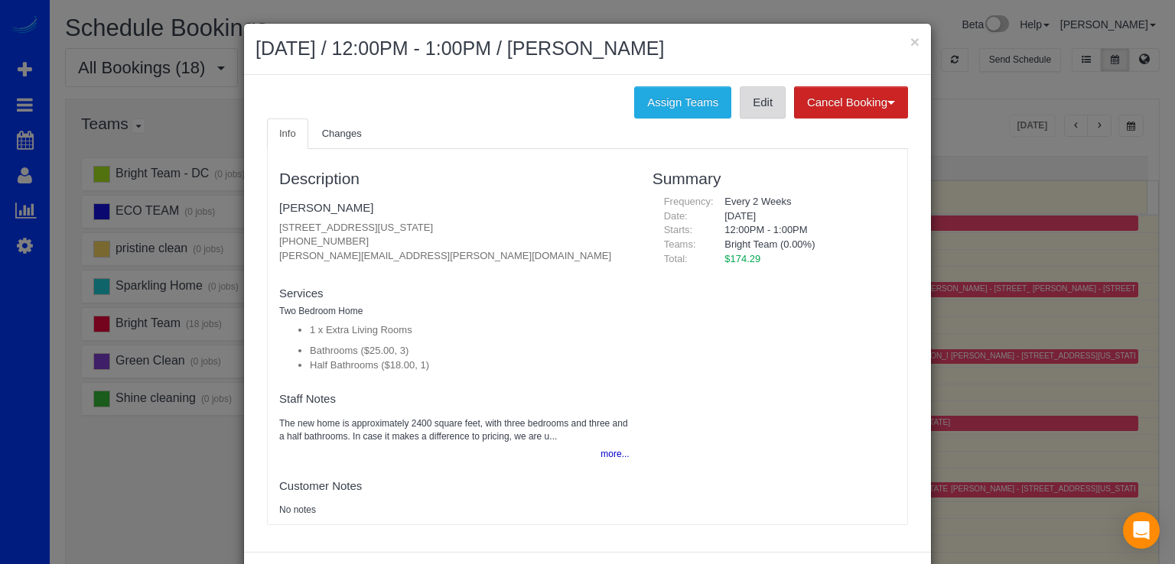
click at [745, 109] on link "Edit" at bounding box center [763, 102] width 46 height 32
click at [913, 38] on button "×" at bounding box center [914, 42] width 9 height 16
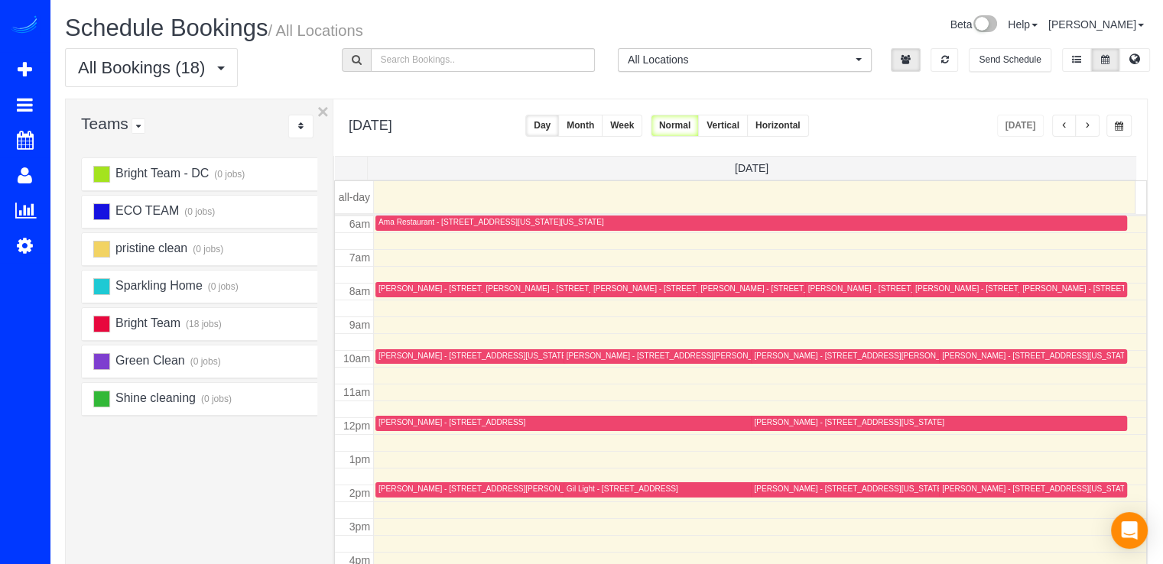
click at [771, 489] on div "Stephanie Olson - 1601 Argonne Pl Nw Apt #235, Washington, DC 20009" at bounding box center [849, 489] width 190 height 10
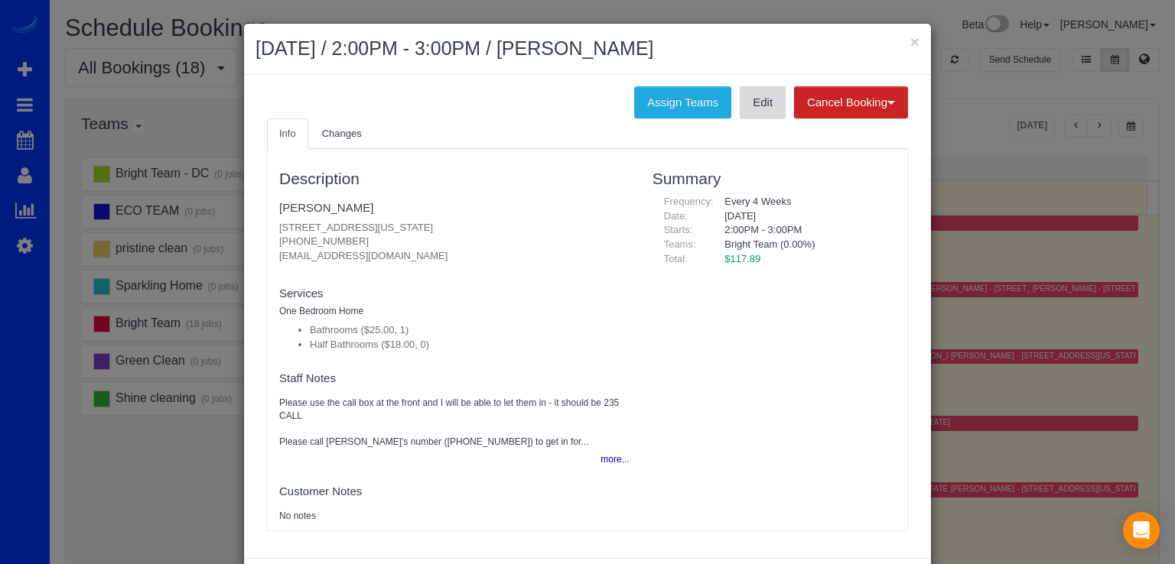
click at [759, 110] on link "Edit" at bounding box center [763, 102] width 46 height 32
click at [910, 40] on button "×" at bounding box center [914, 42] width 9 height 16
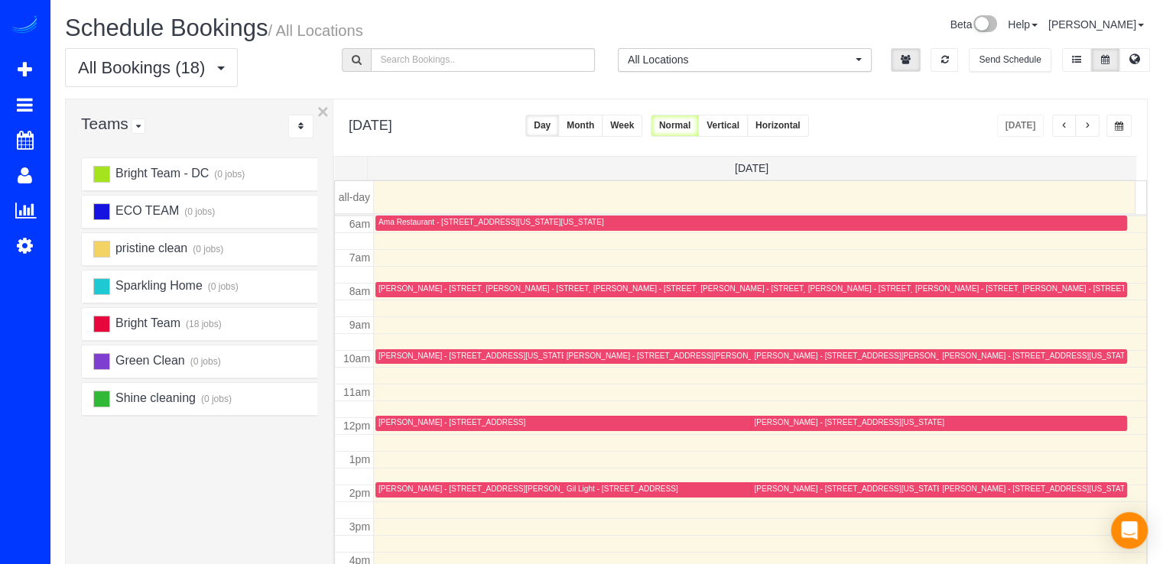
click at [708, 289] on div "Greg M - 135 V St. Nw, Washington, DC 20001" at bounding box center [796, 289] width 190 height 10
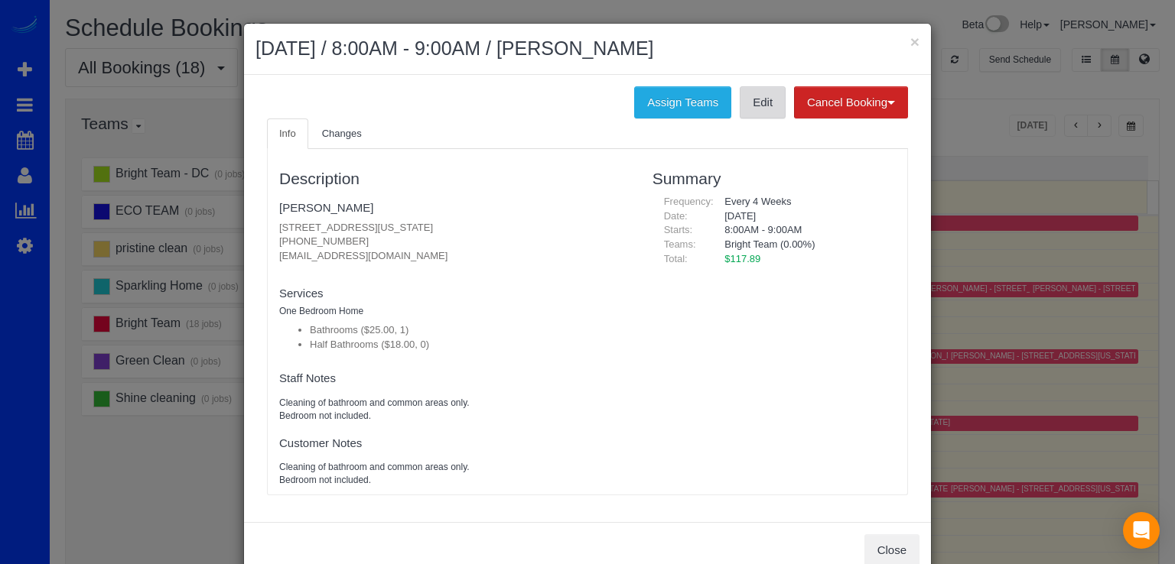
click at [749, 102] on link "Edit" at bounding box center [763, 102] width 46 height 32
click at [912, 42] on button "×" at bounding box center [914, 42] width 9 height 16
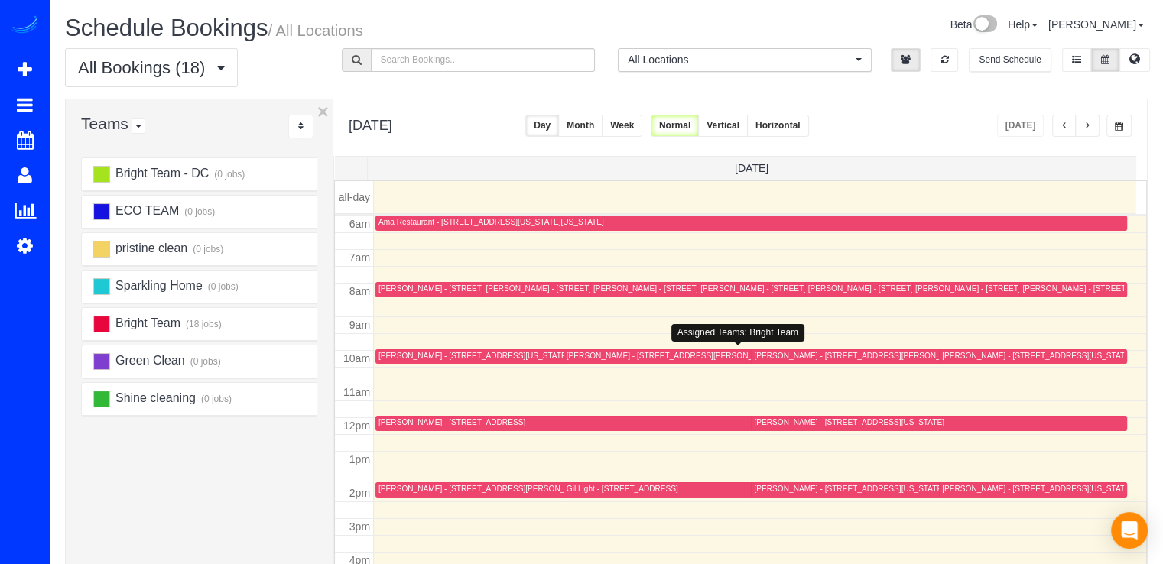
click at [576, 356] on div "Chris Favela - 5601 Manor Woods Rd, Frederick, MD 21703" at bounding box center [704, 356] width 274 height 10
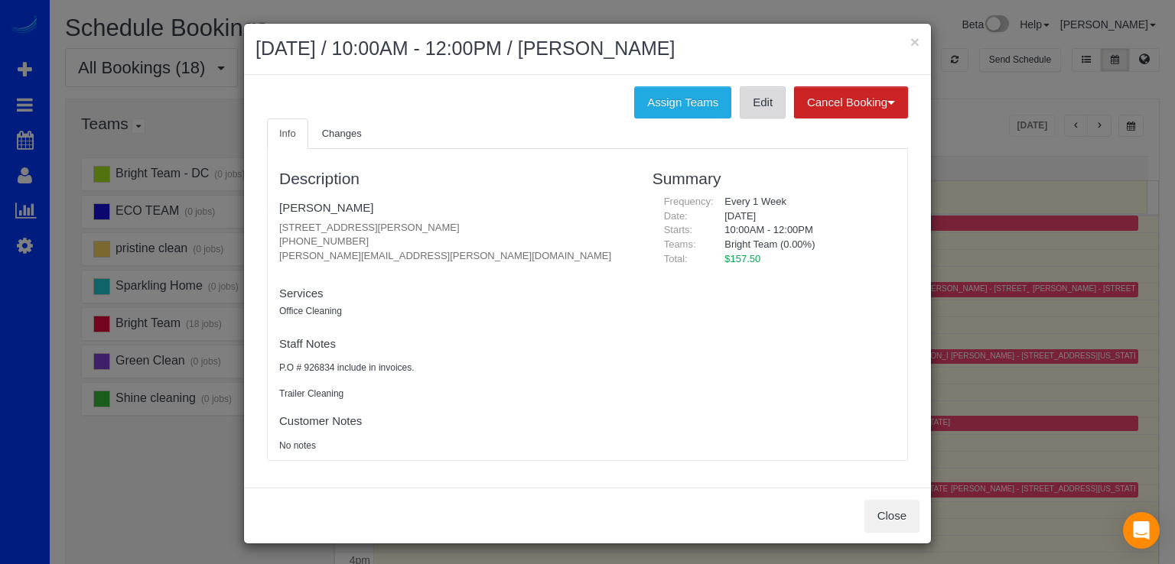
click at [765, 115] on link "Edit" at bounding box center [763, 102] width 46 height 32
click at [915, 47] on div "× August 22, 2025 / 10:00AM - 12:00PM / Chris Favela" at bounding box center [587, 49] width 687 height 51
click at [912, 42] on button "×" at bounding box center [914, 42] width 9 height 16
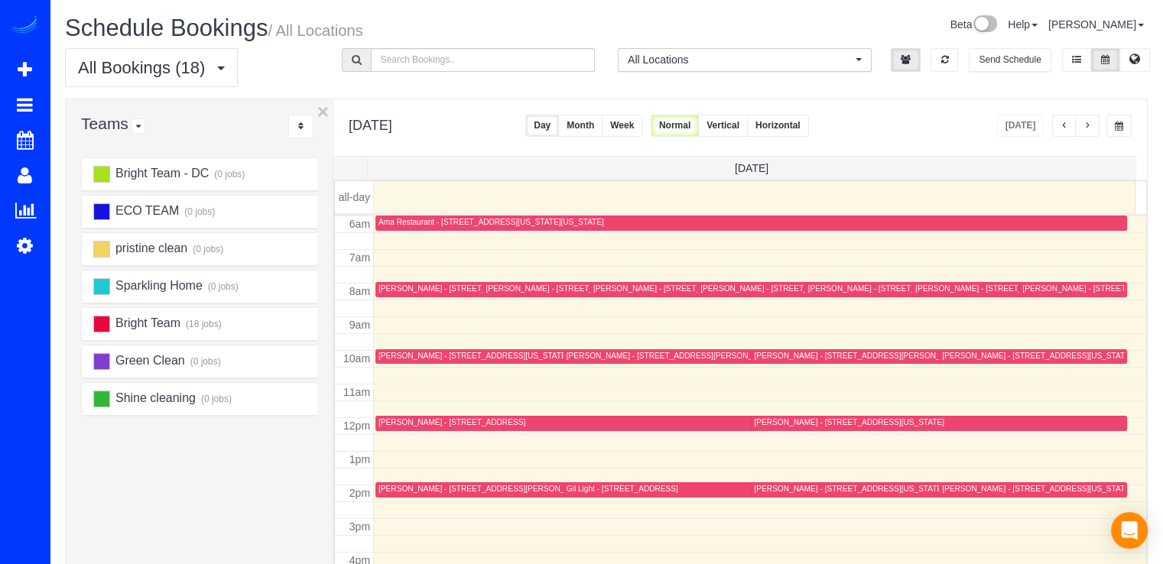
click at [406, 351] on div "Amy Fox - 5231 Massachusetts Ave, Bethesda, MD 20816" at bounding box center [474, 356] width 190 height 10
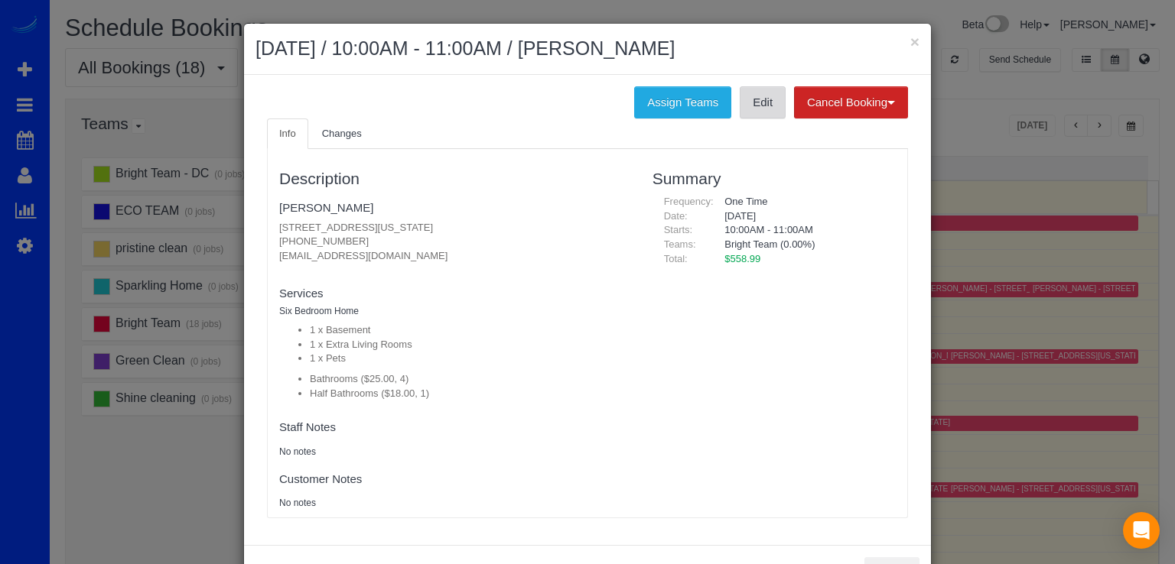
click at [756, 108] on link "Edit" at bounding box center [763, 102] width 46 height 32
click at [910, 41] on button "×" at bounding box center [914, 42] width 9 height 16
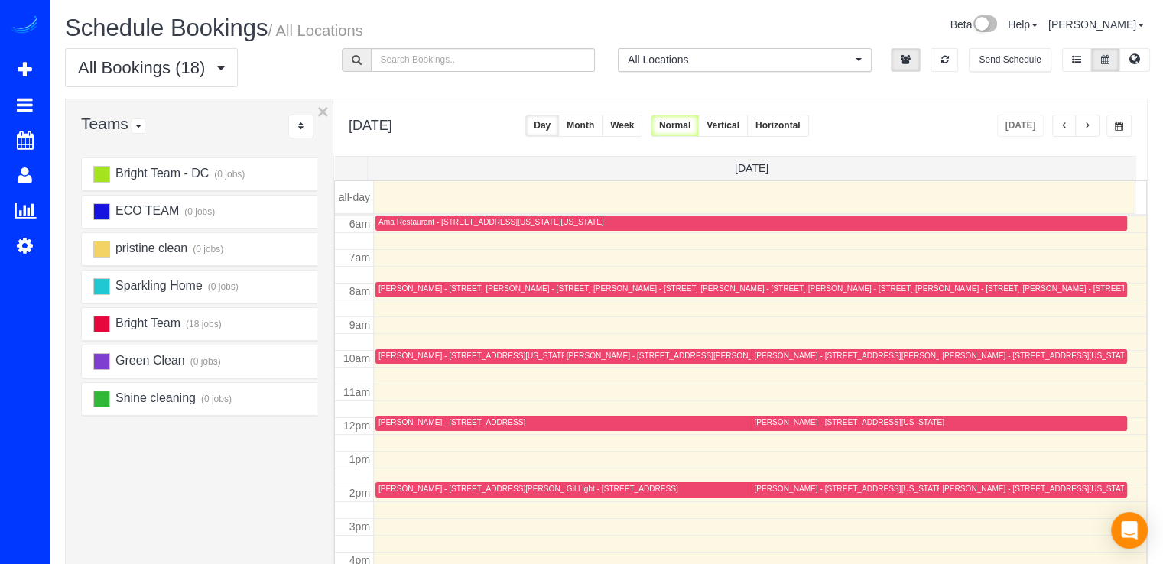
click at [1093, 122] on button "button" at bounding box center [1087, 126] width 24 height 22
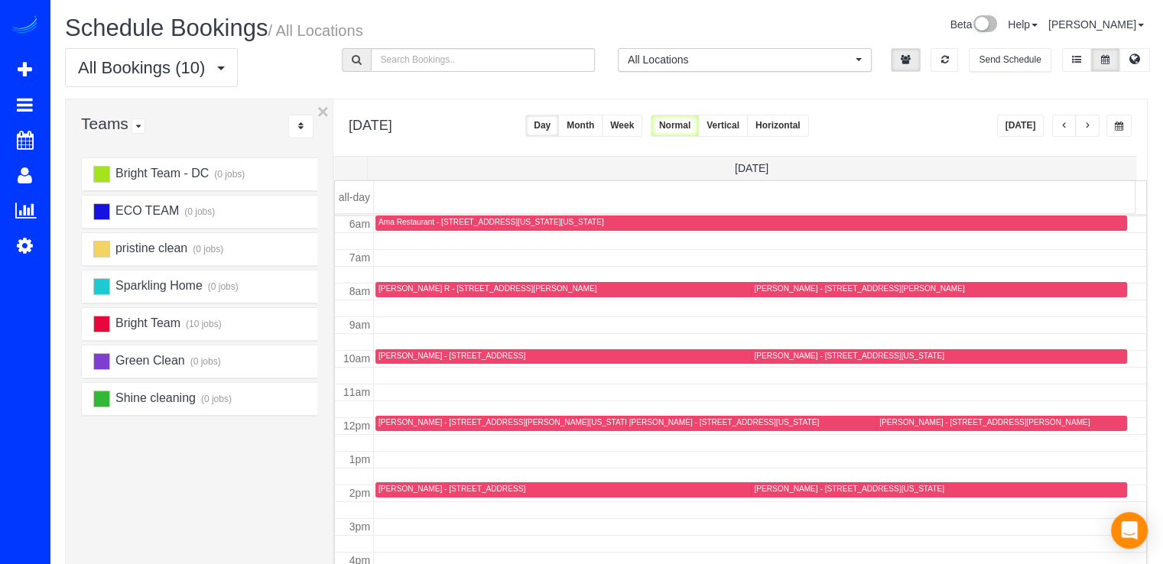
click at [1091, 122] on span "button" at bounding box center [1088, 126] width 8 height 9
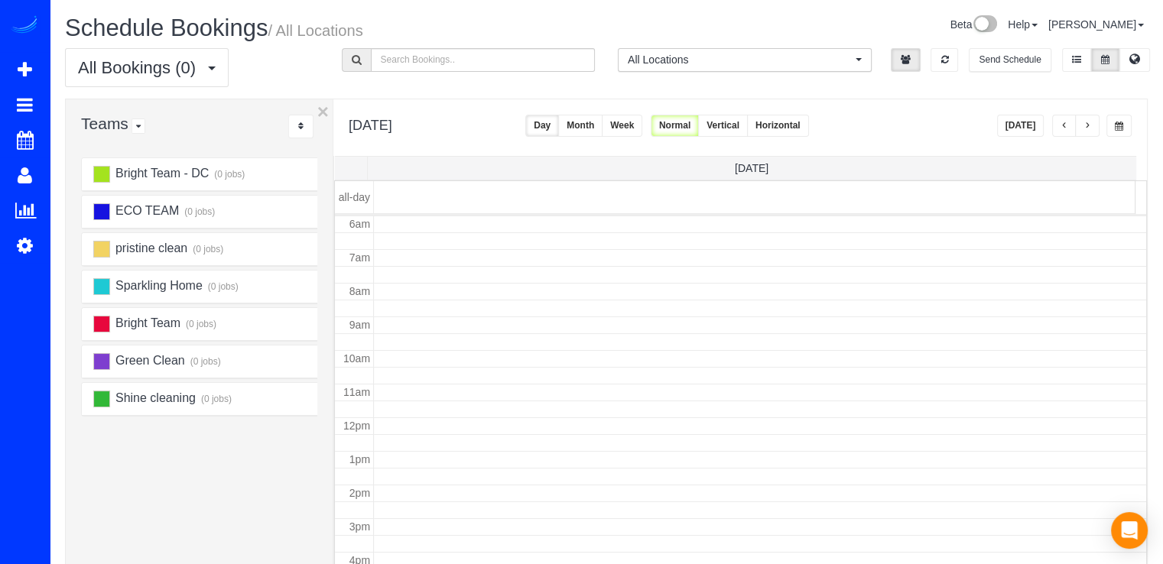
click at [1091, 122] on span "button" at bounding box center [1088, 126] width 8 height 9
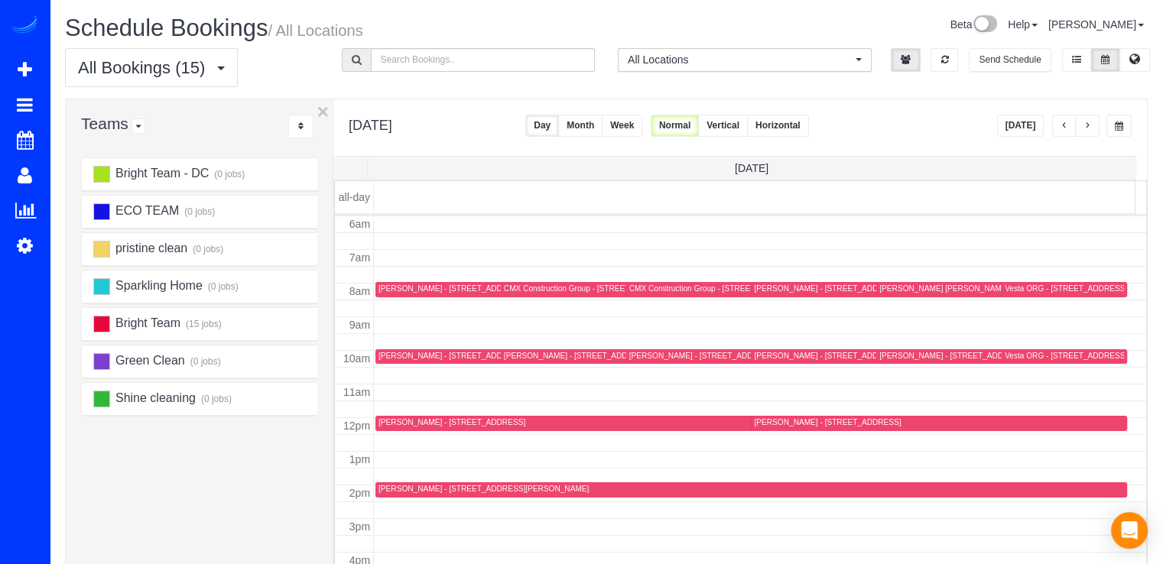
click at [1020, 124] on button "Today" at bounding box center [1020, 126] width 47 height 22
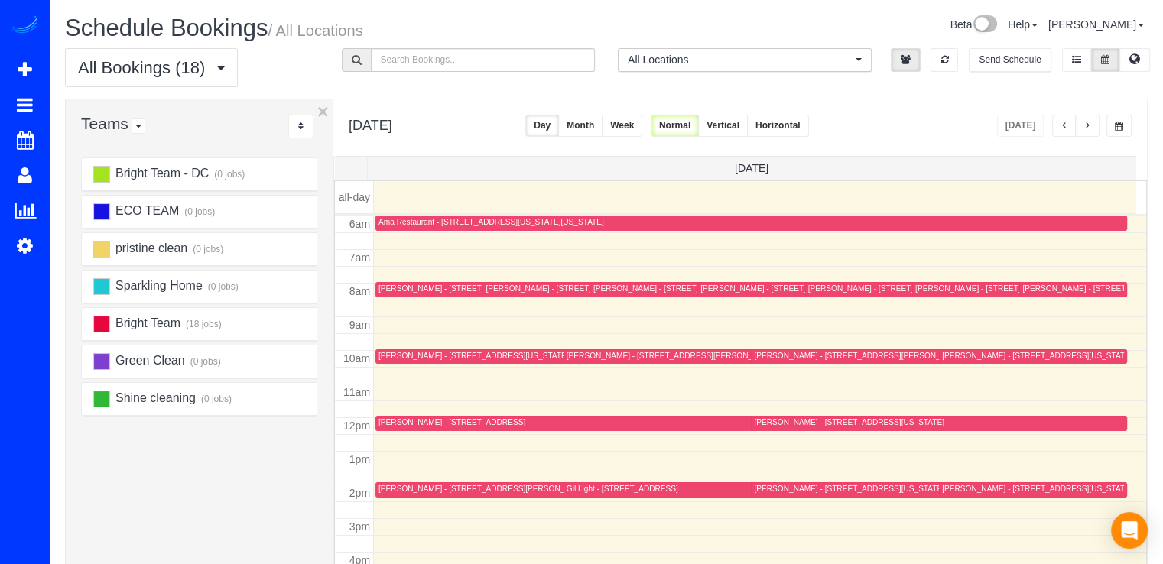
click at [1088, 129] on span "button" at bounding box center [1088, 126] width 8 height 9
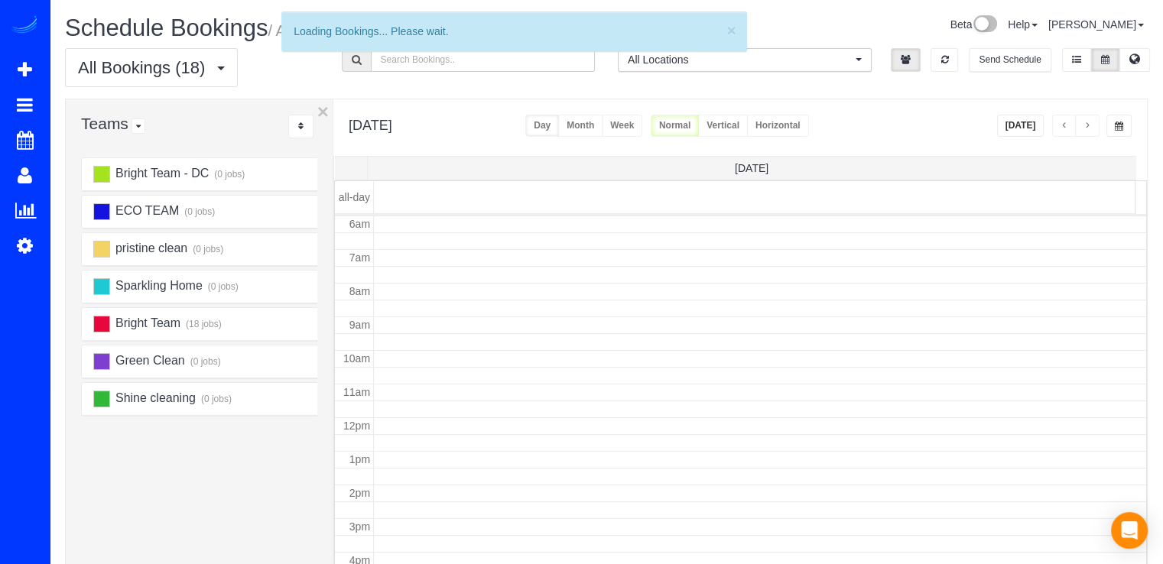
click at [1089, 128] on span "button" at bounding box center [1088, 126] width 8 height 9
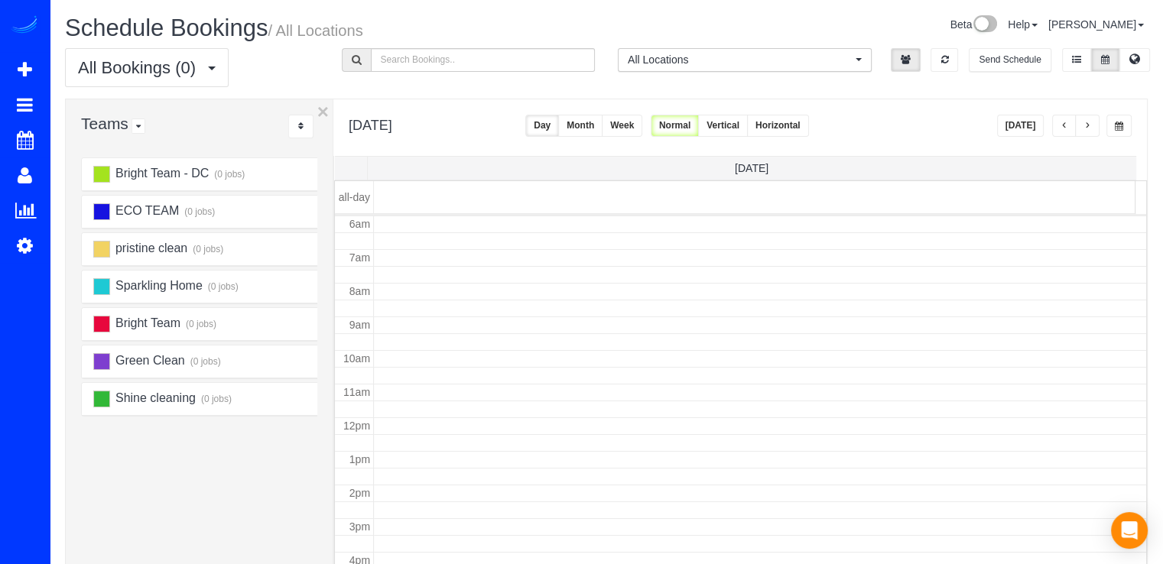
click at [1092, 126] on button "button" at bounding box center [1087, 126] width 24 height 22
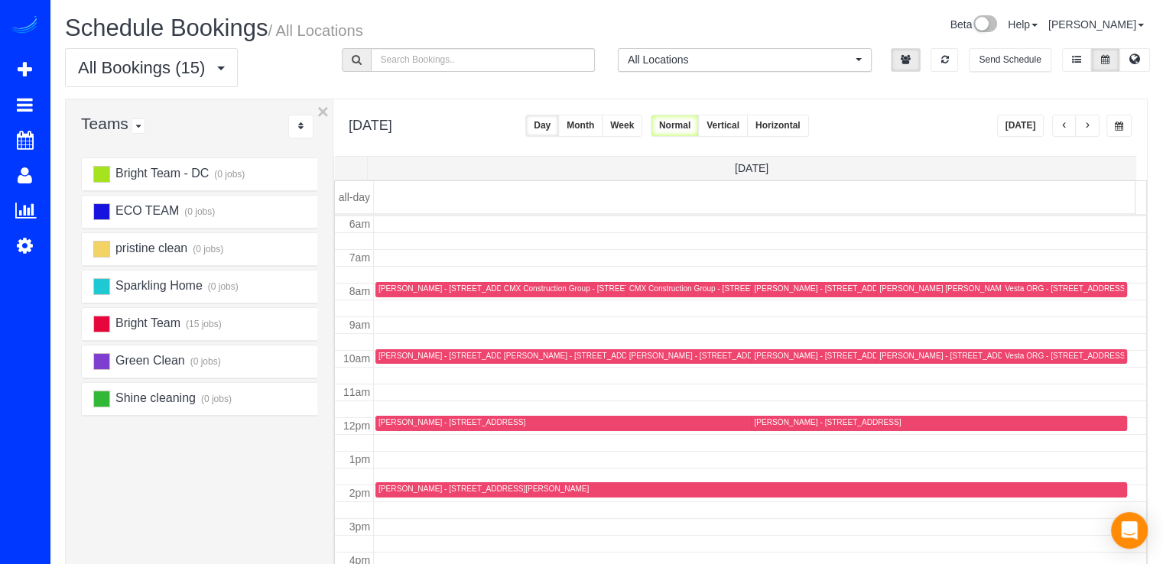
click at [1068, 129] on span "button" at bounding box center [1065, 126] width 8 height 9
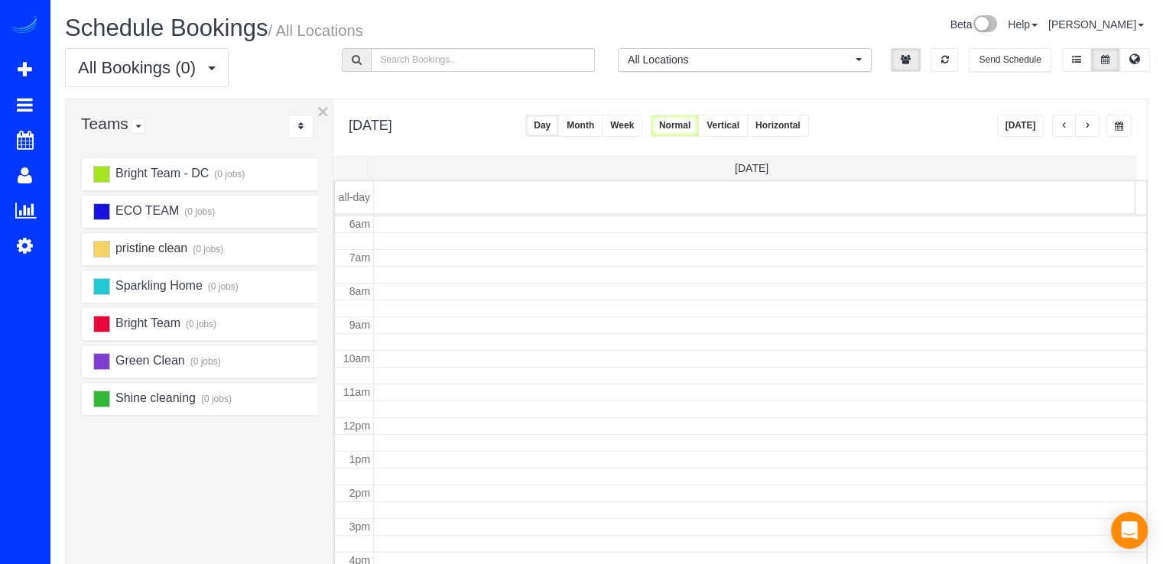
click at [1061, 134] on button "button" at bounding box center [1064, 126] width 24 height 22
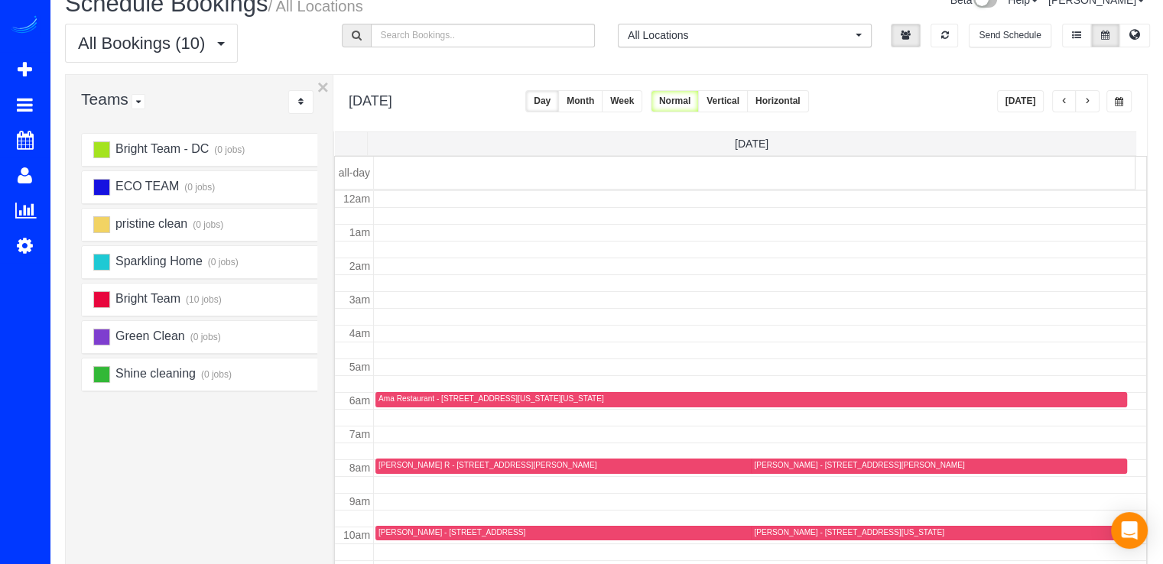
scroll to position [0, 0]
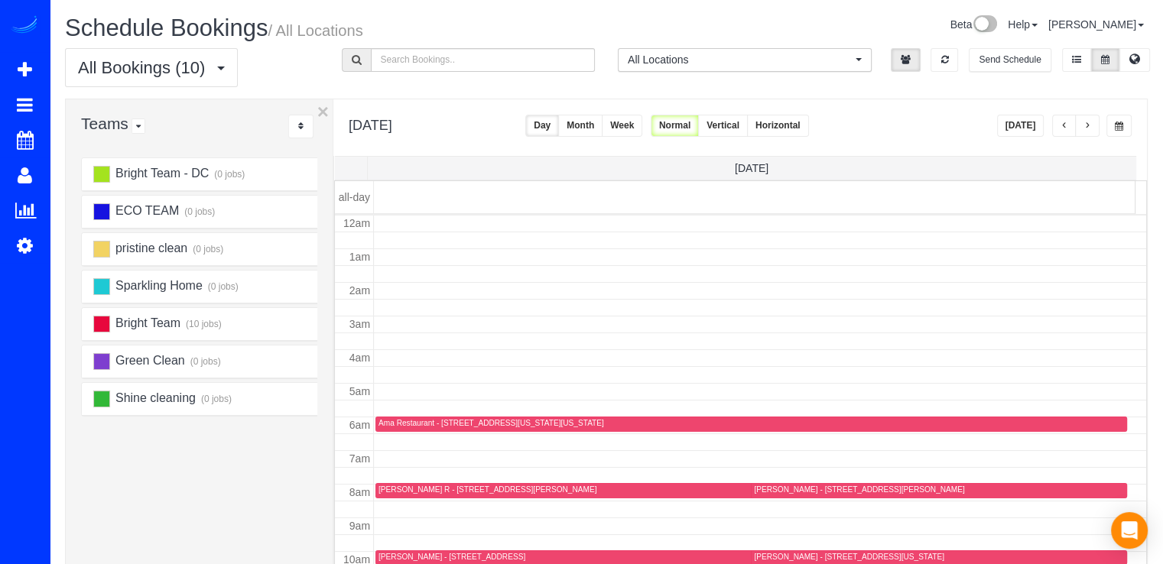
click at [1027, 123] on button "Today" at bounding box center [1020, 126] width 47 height 22
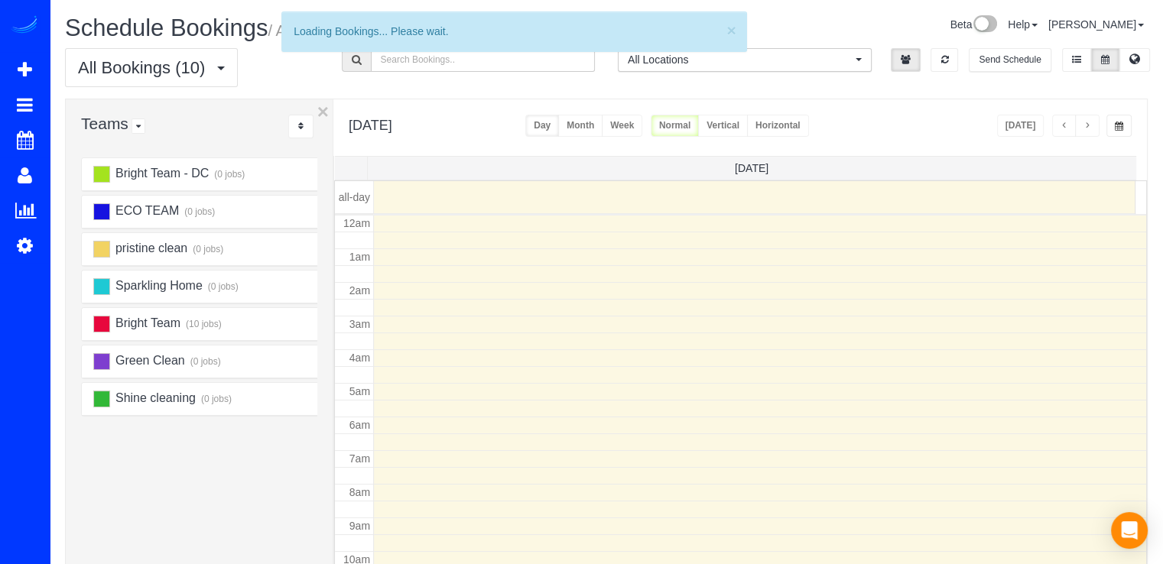
scroll to position [201, 0]
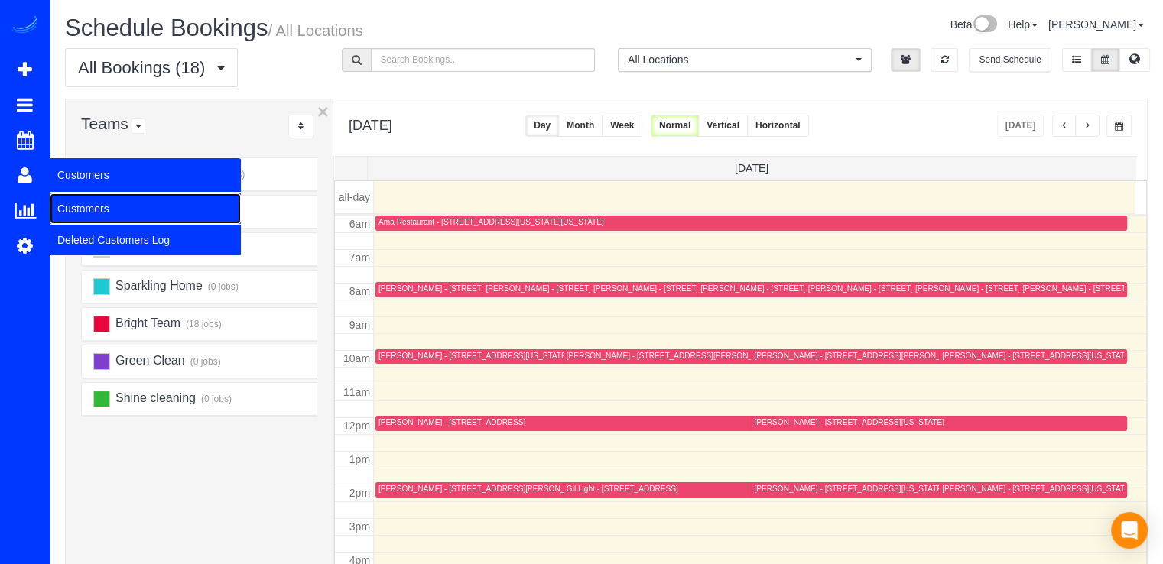
click at [87, 214] on link "Customers" at bounding box center [145, 208] width 191 height 31
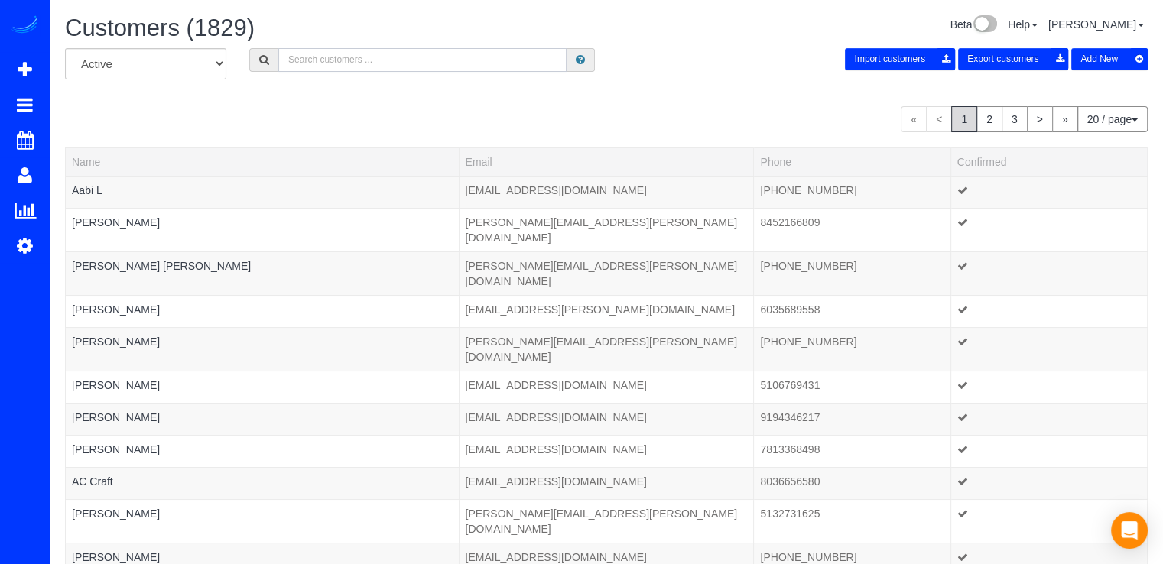
click at [307, 59] on input "text" at bounding box center [422, 60] width 288 height 24
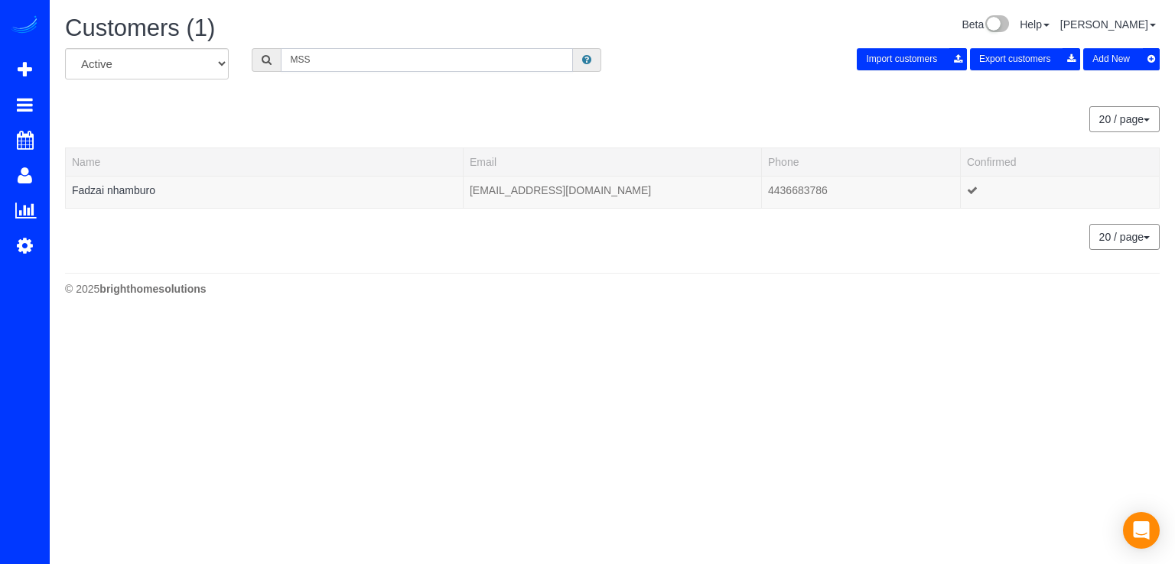
type input "MSS"
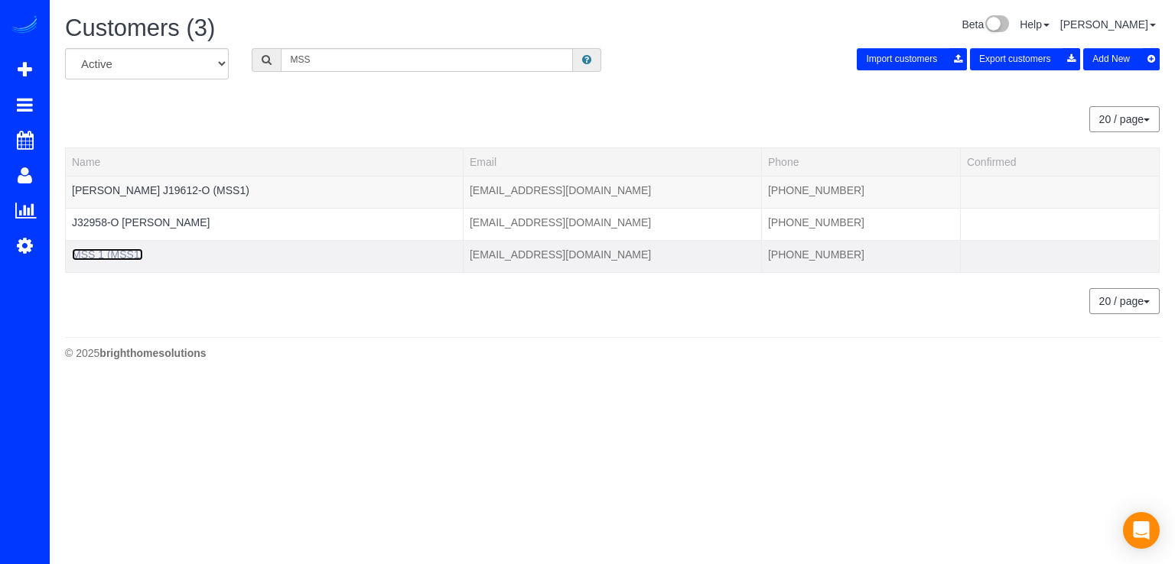
click at [102, 250] on link "MSS 1 (MSS1)" at bounding box center [107, 255] width 71 height 12
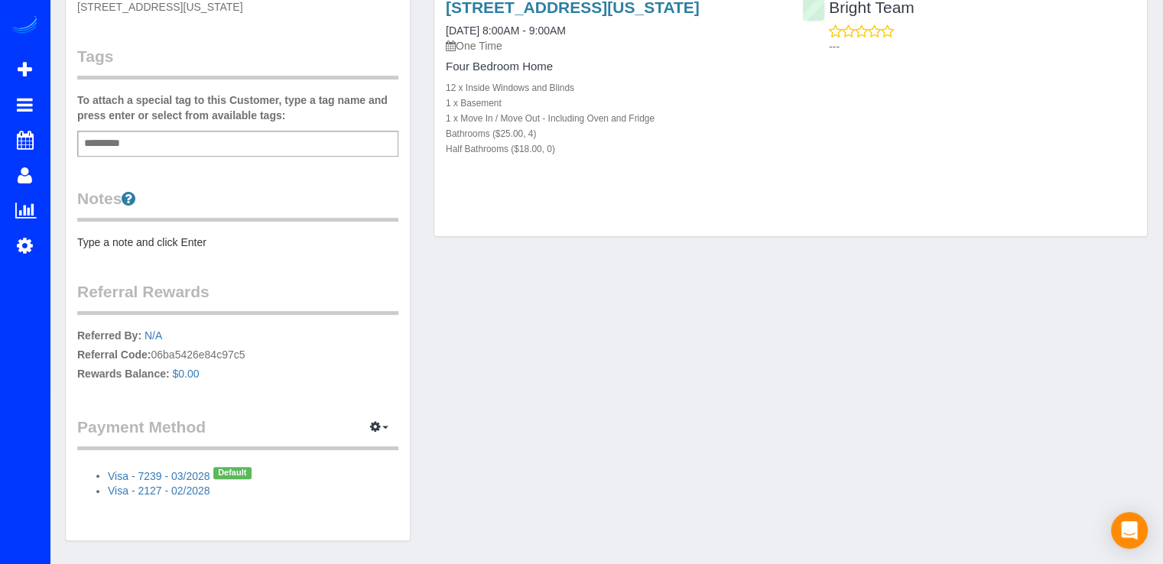
scroll to position [442, 0]
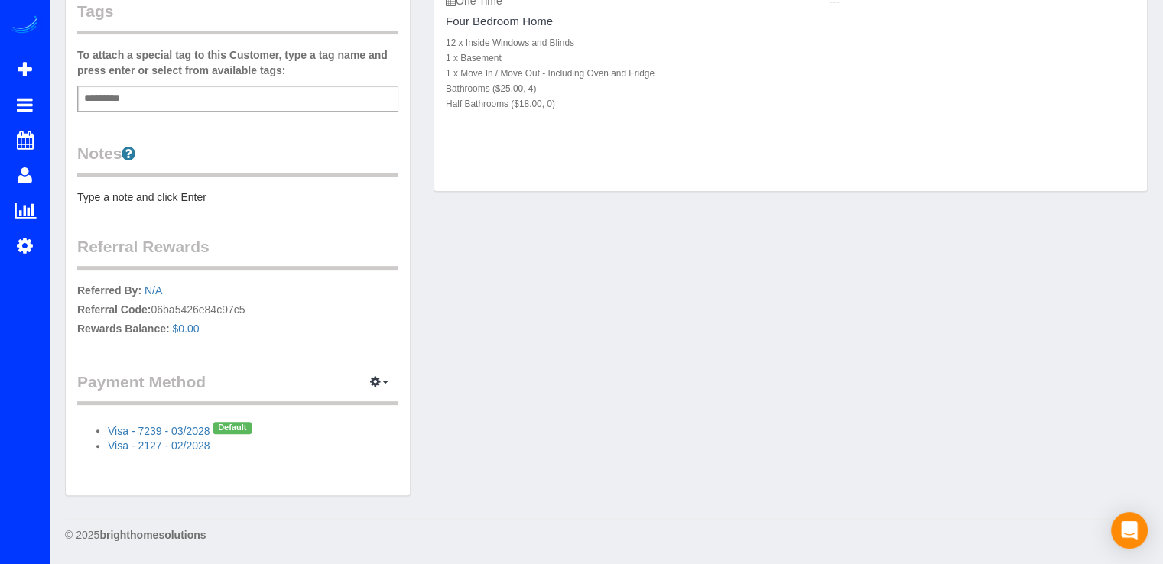
click at [386, 368] on div "Customer Info Edit Contact Info Send Message Email Preferences Special Sales Ta…" at bounding box center [238, 51] width 344 height 889
click at [383, 372] on button "button" at bounding box center [379, 383] width 38 height 24
click at [353, 431] on link "Add Credit/Debit Card" at bounding box center [326, 431] width 143 height 20
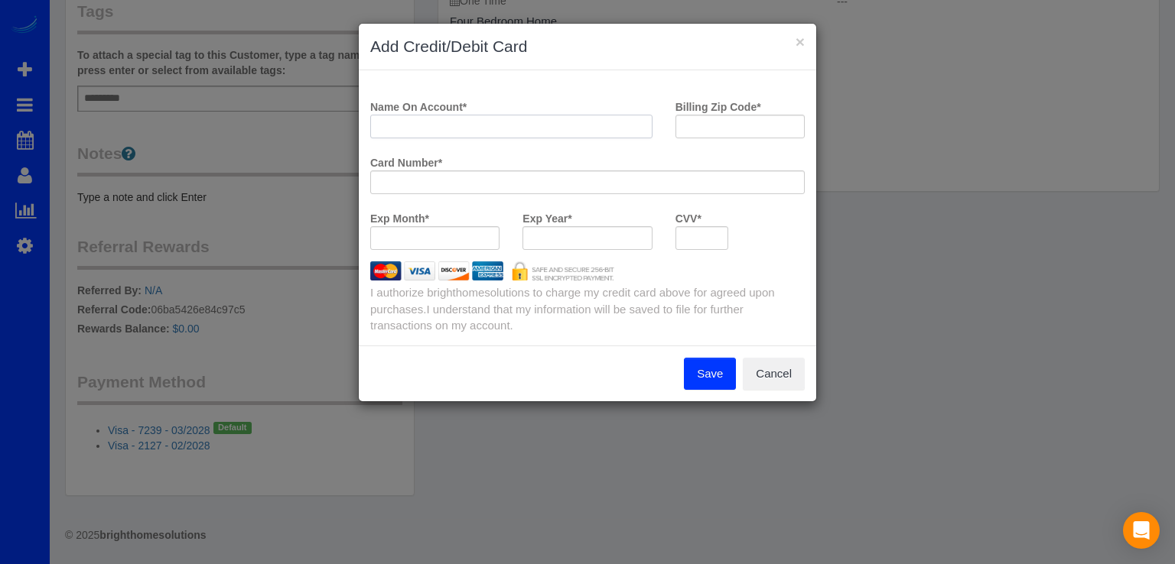
click at [437, 122] on input "Name On Account *" at bounding box center [511, 127] width 282 height 24
type input "MSS1"
click at [800, 39] on button "×" at bounding box center [799, 42] width 9 height 16
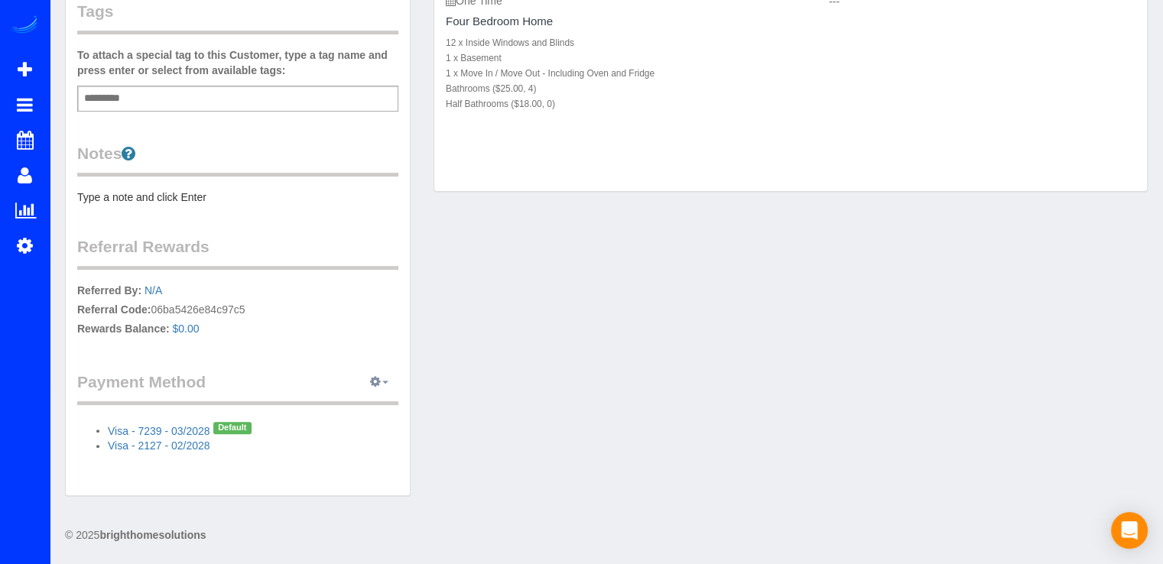
click at [379, 374] on button "button" at bounding box center [379, 383] width 38 height 24
click at [362, 407] on link "View Payment Methods" at bounding box center [326, 411] width 143 height 20
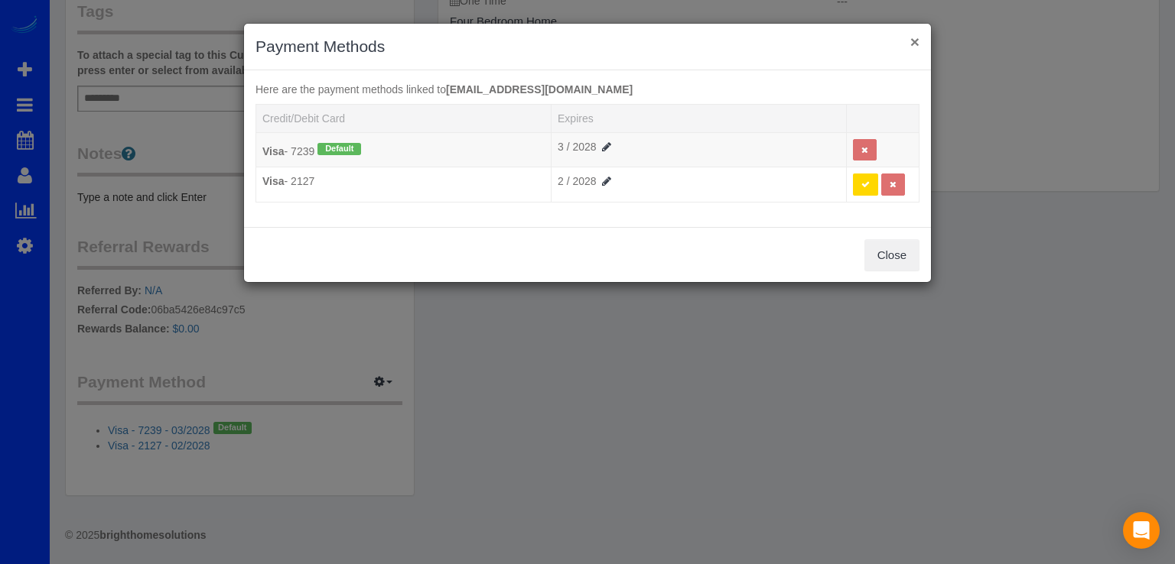
click at [918, 37] on button "×" at bounding box center [914, 42] width 9 height 16
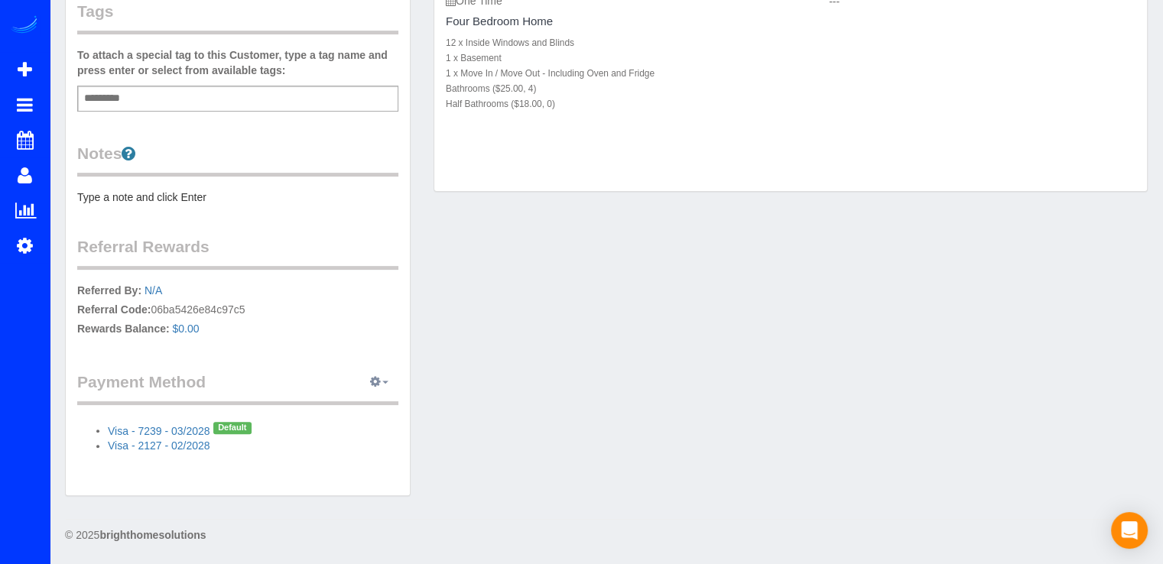
click at [379, 371] on button "button" at bounding box center [379, 383] width 38 height 24
click at [334, 428] on link "Add Credit/Debit Card" at bounding box center [326, 431] width 143 height 20
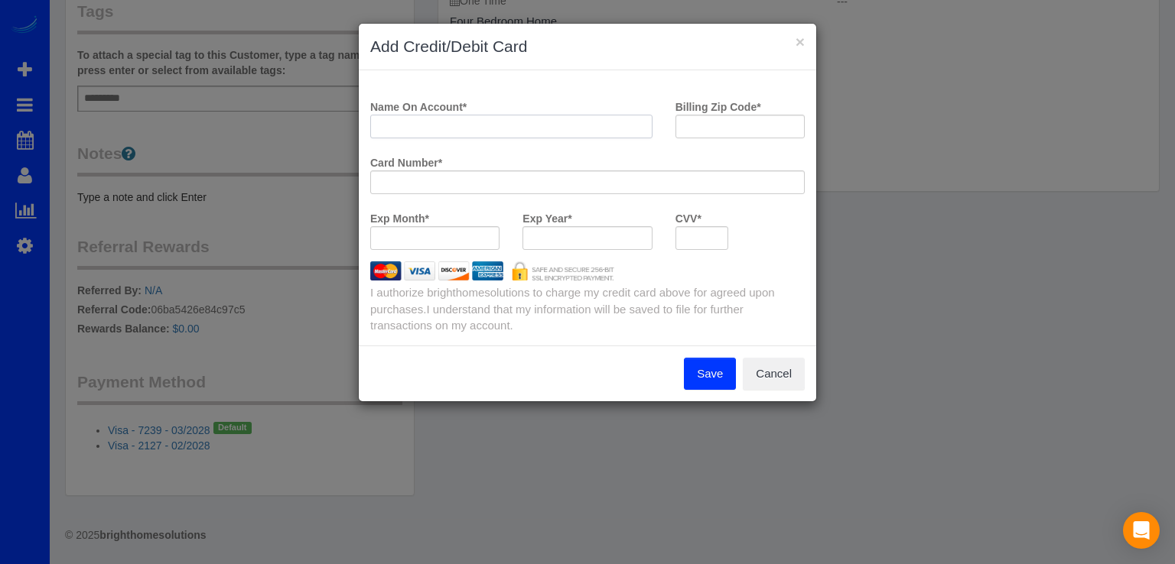
click at [398, 123] on input "Name On Account *" at bounding box center [511, 127] width 282 height 24
type input "MSS1"
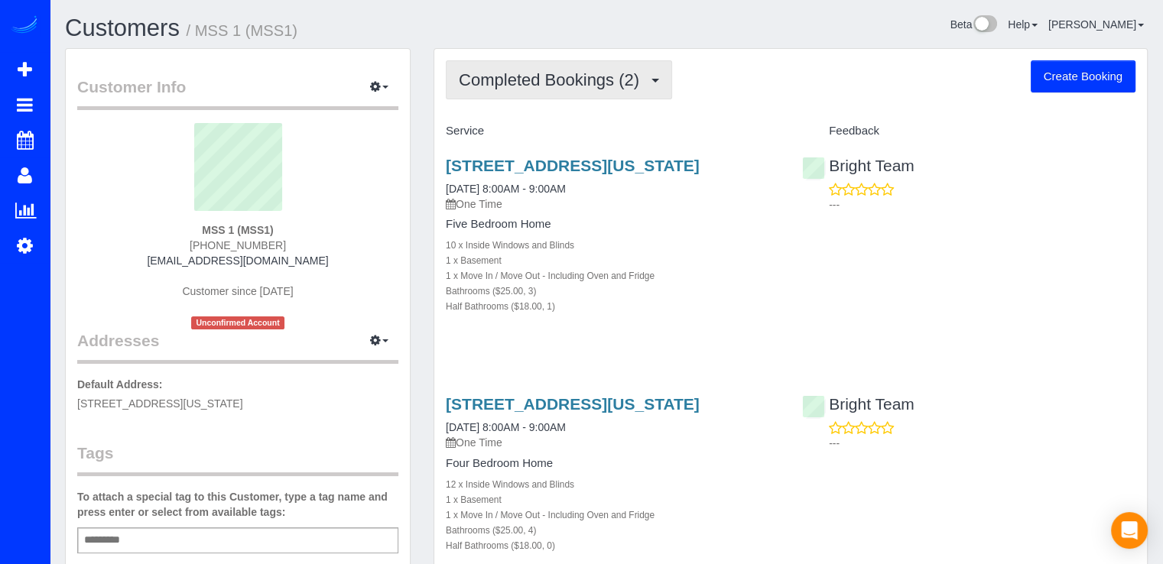
click at [618, 73] on span "Completed Bookings (2)" at bounding box center [553, 79] width 188 height 19
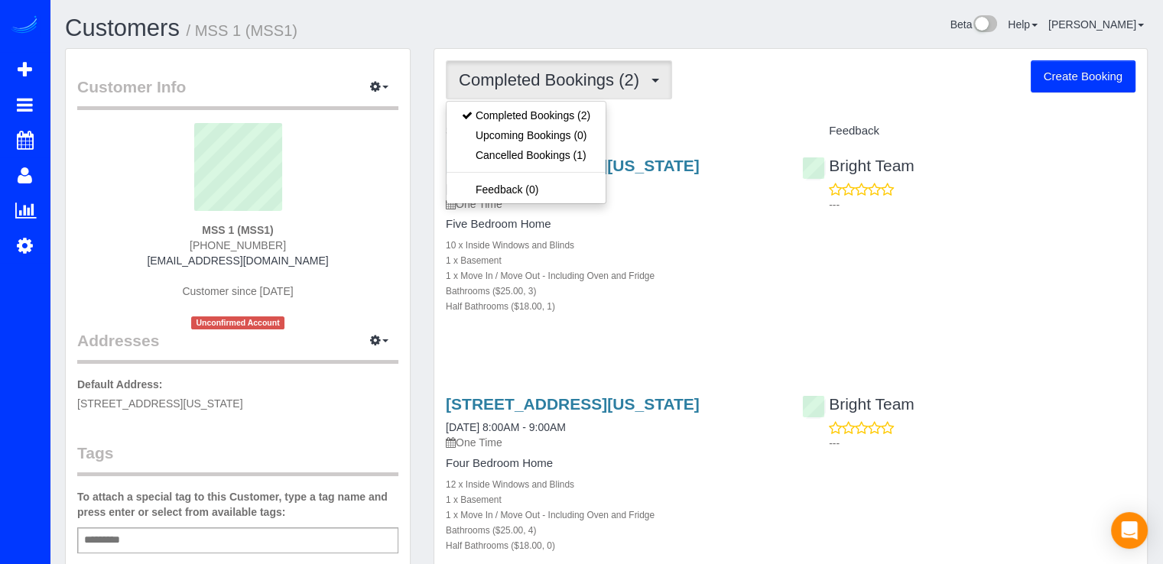
click at [731, 98] on div "Completed Bookings (2) Completed Bookings (2) Upcoming Bookings (0) Cancelled B…" at bounding box center [791, 79] width 690 height 39
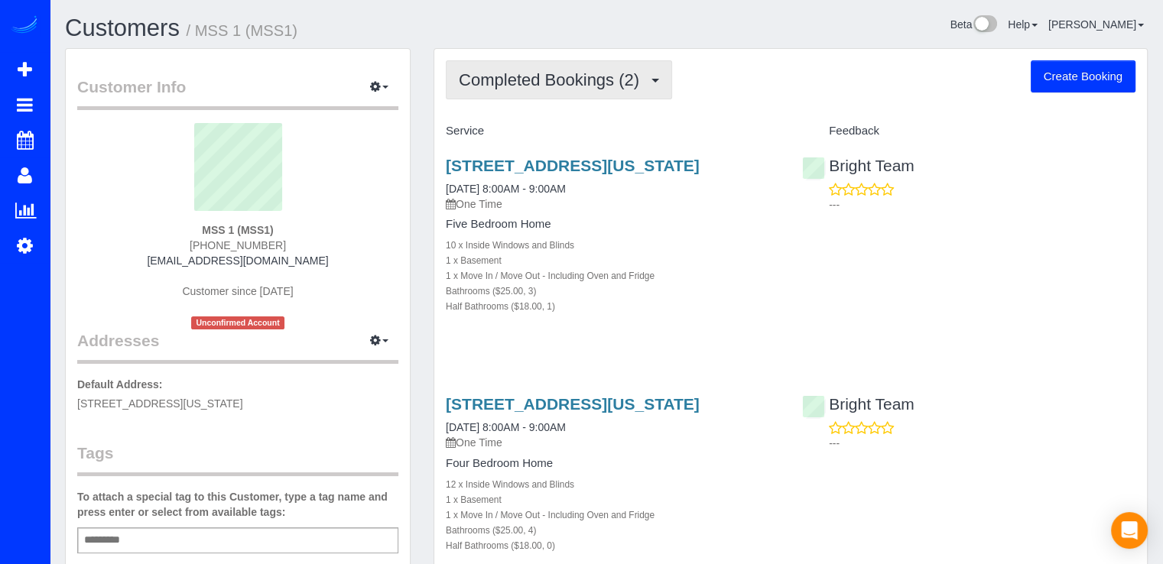
click at [618, 93] on button "Completed Bookings (2)" at bounding box center [559, 79] width 226 height 39
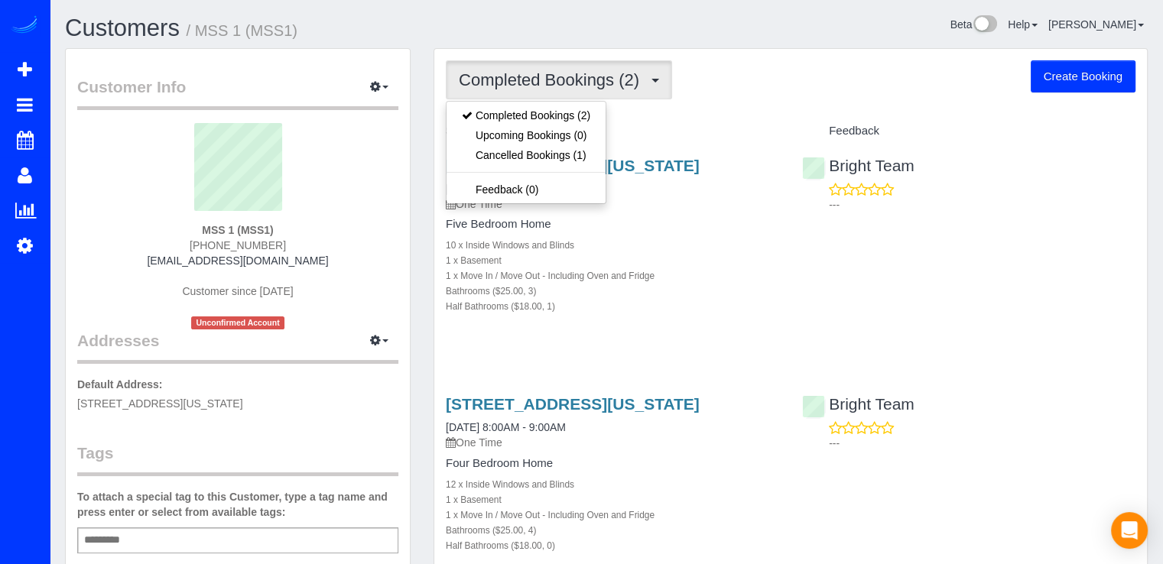
click at [704, 89] on div "Completed Bookings (2) Completed Bookings (2) Upcoming Bookings (0) Cancelled B…" at bounding box center [791, 79] width 690 height 39
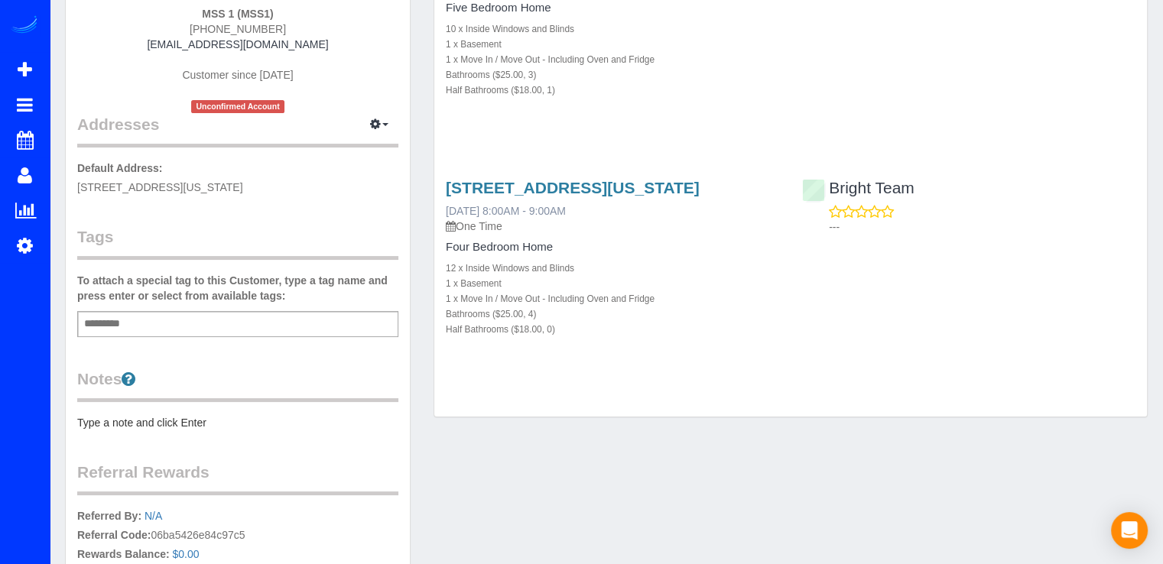
scroll to position [229, 0]
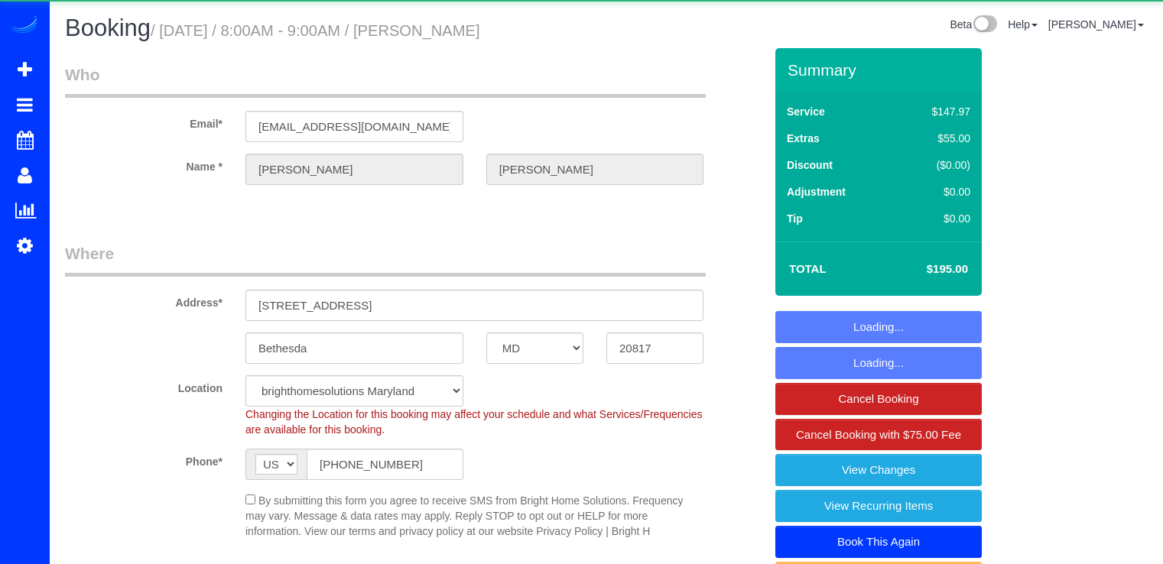
select select "MD"
select select "4"
select select "1"
select select "spot1"
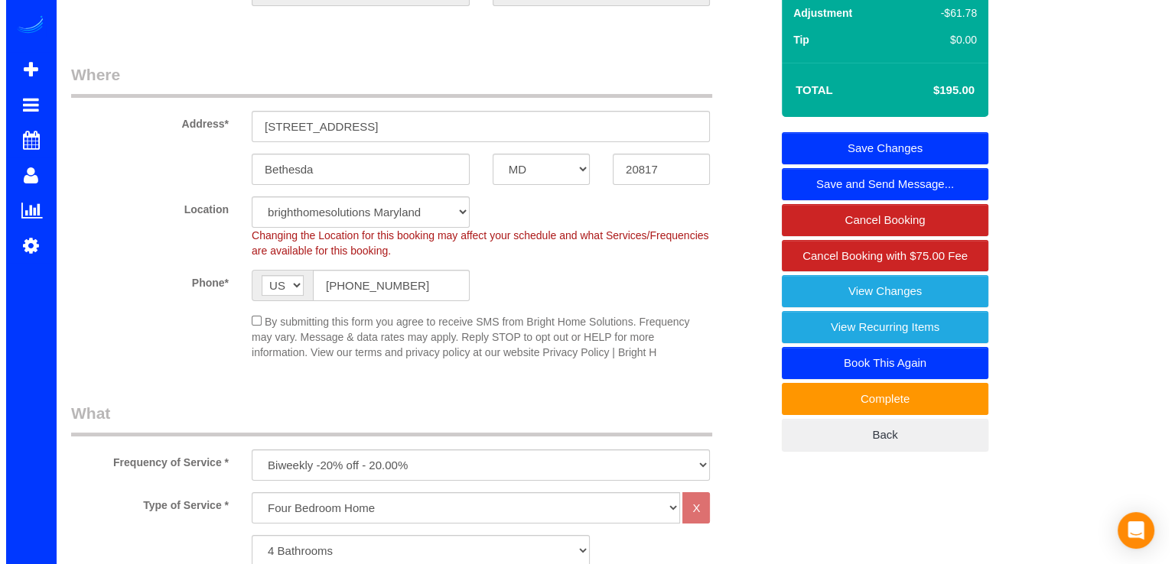
scroll to position [153, 0]
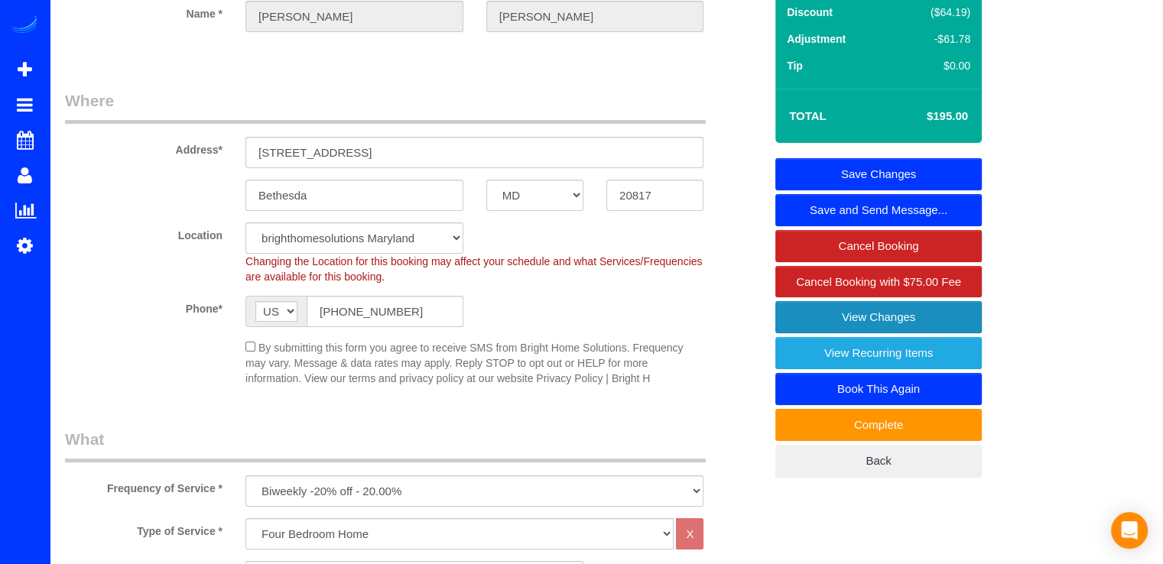
click at [857, 323] on link "View Changes" at bounding box center [878, 317] width 206 height 32
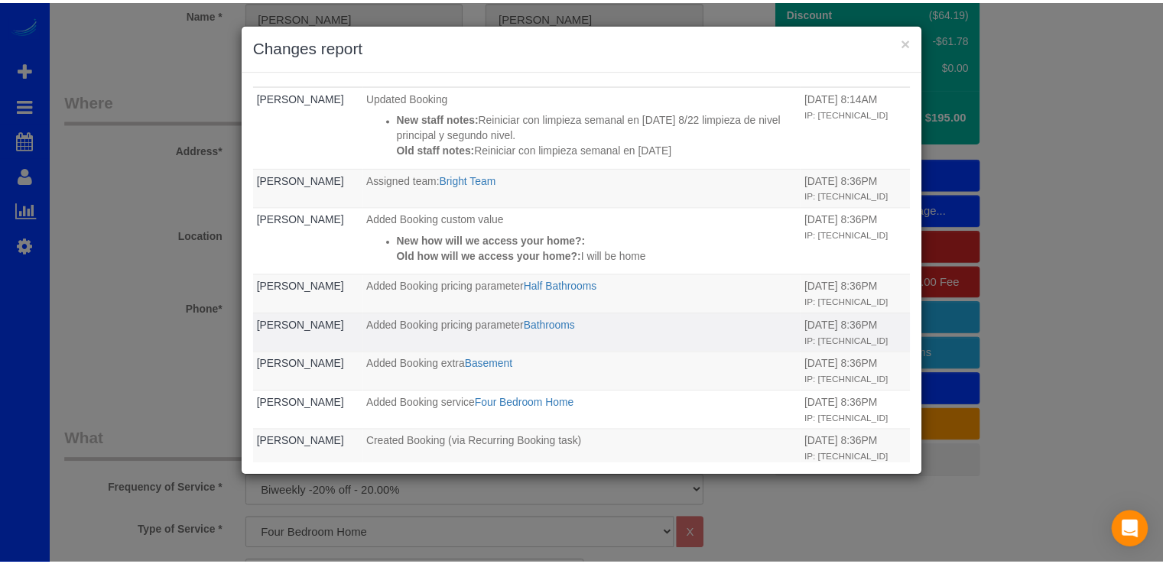
scroll to position [0, 0]
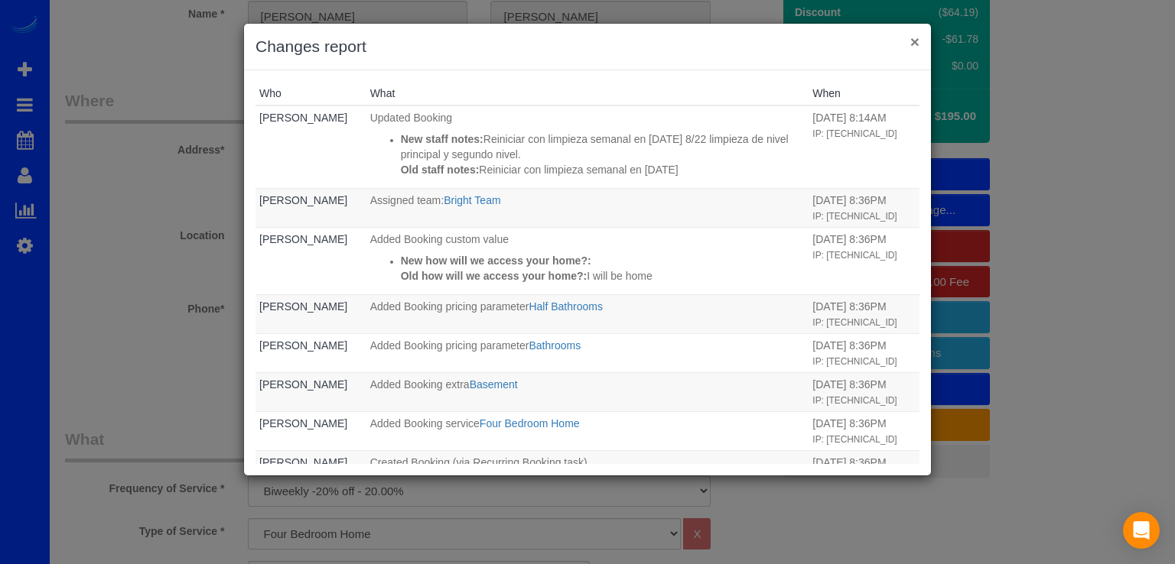
click at [912, 38] on button "×" at bounding box center [914, 42] width 9 height 16
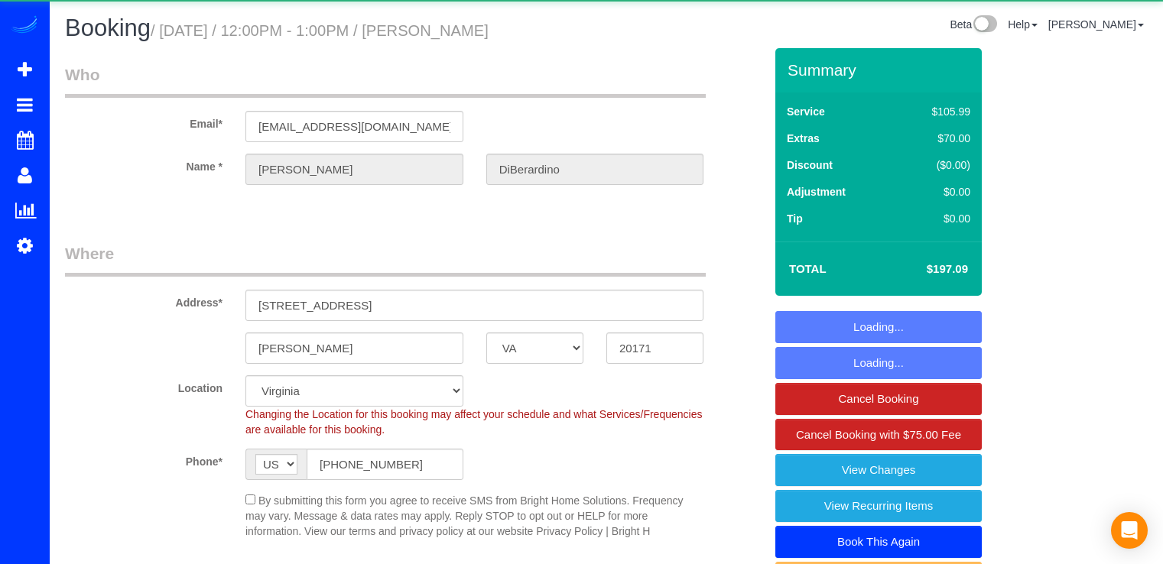
select select "VA"
select select "1"
select select "spot1"
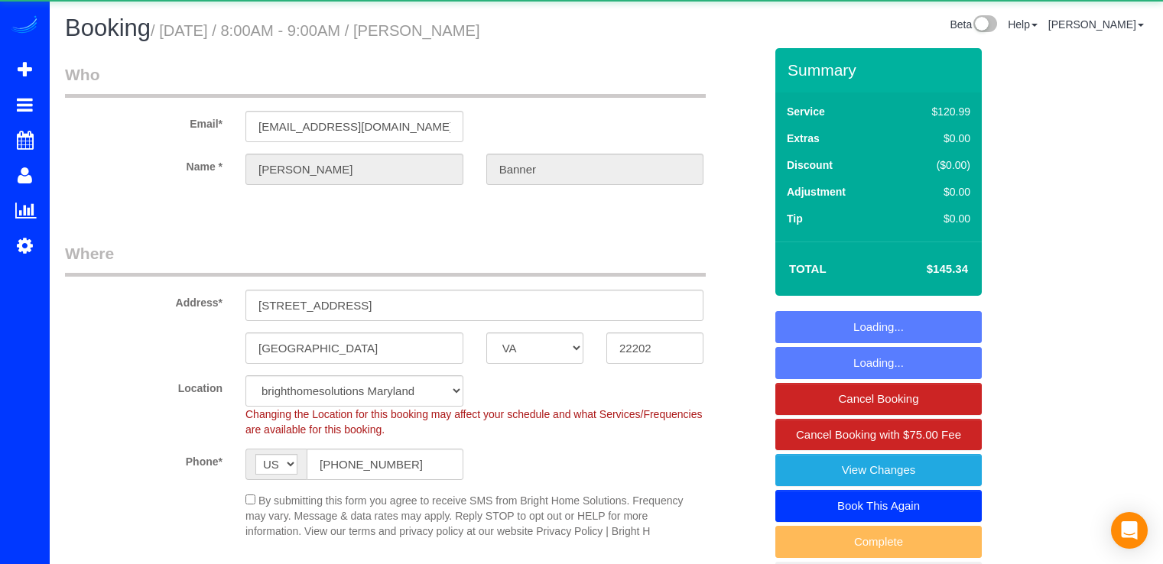
select select "VA"
select select "2"
select select "spot1"
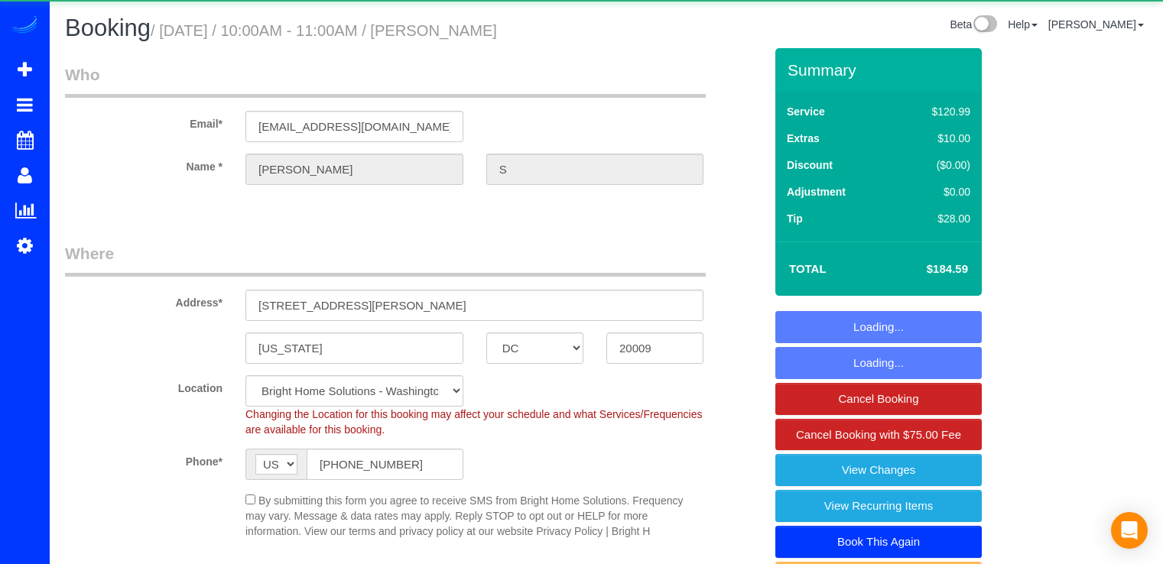
select select "DC"
select select "1"
select select "spot1"
select select "MD"
select select "4"
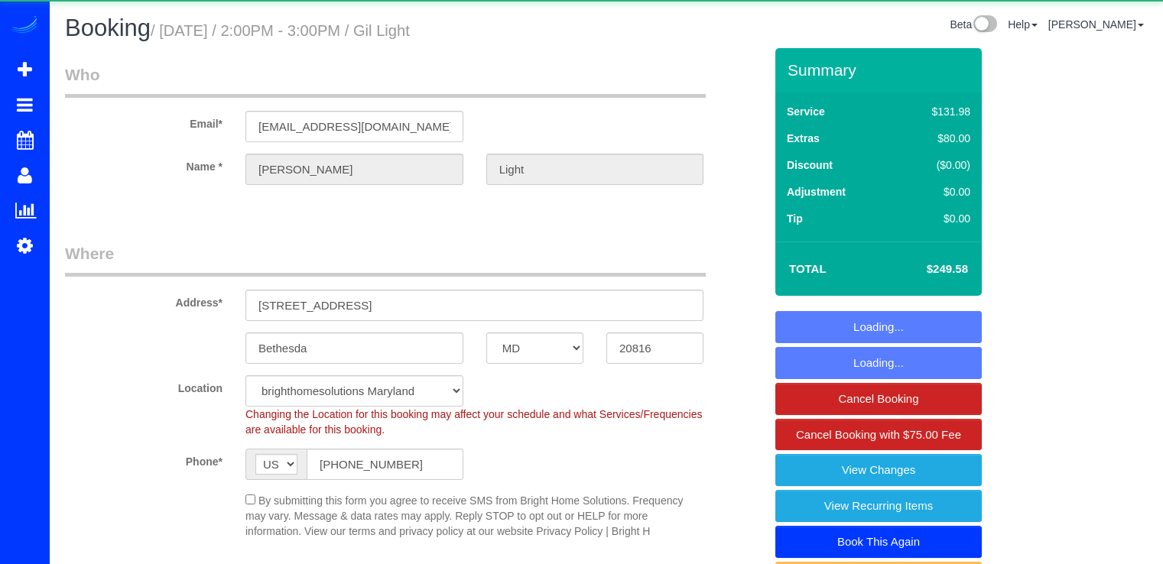
select select "spot1"
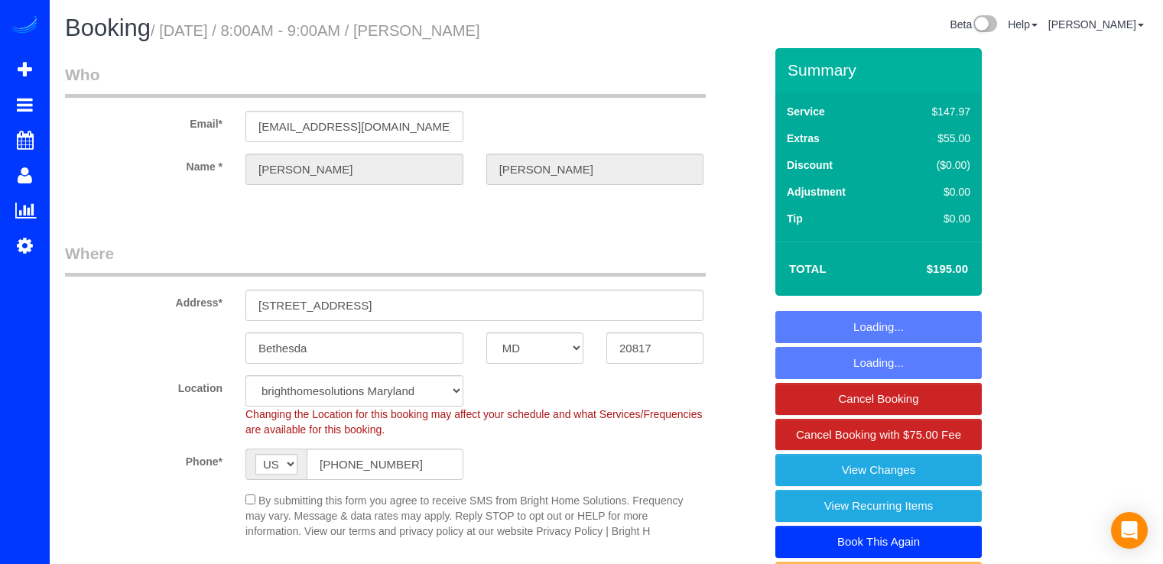
select select "MD"
select select "4"
select select "1"
select select "spot1"
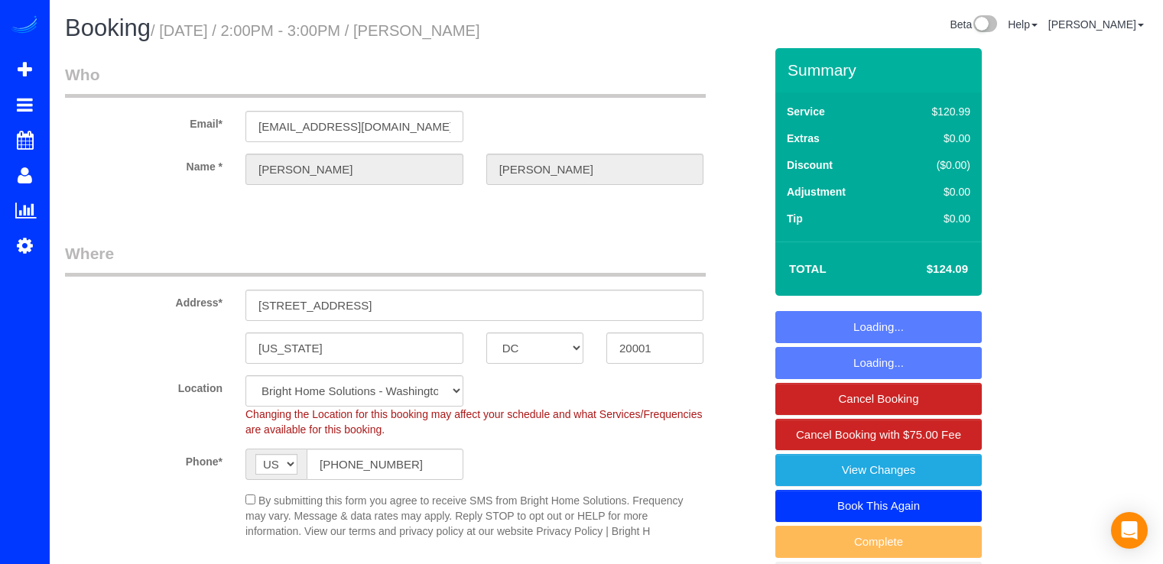
select select "DC"
select select "object:772"
select select "spot1"
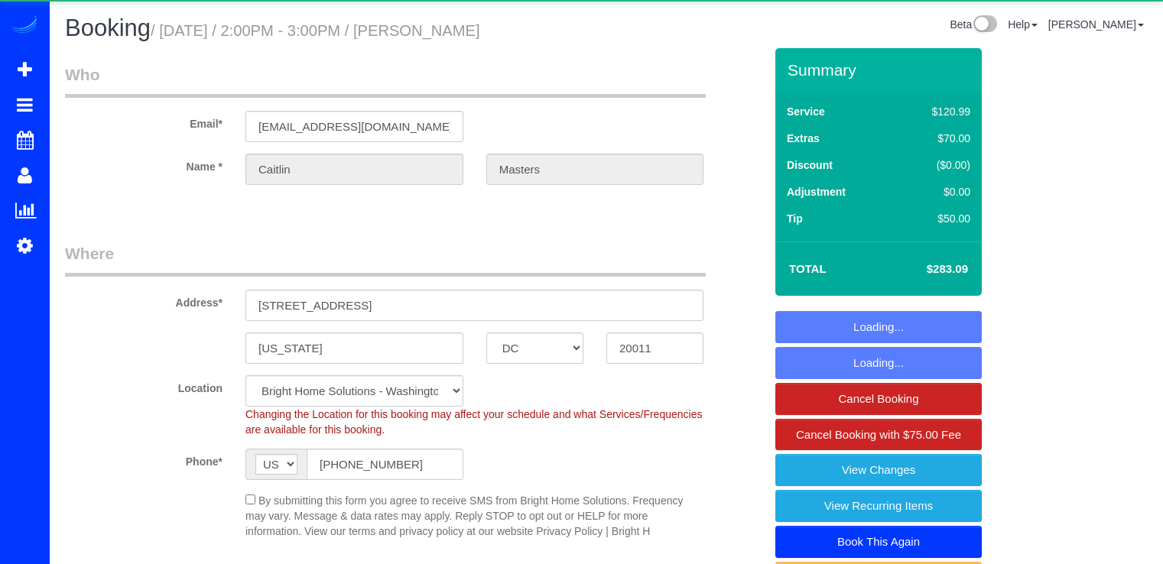
select select "DC"
select select "2"
select select "1"
select select "string:fspay-07106f44-014f-4937-9eb9-0a617830d87d"
select select "spot1"
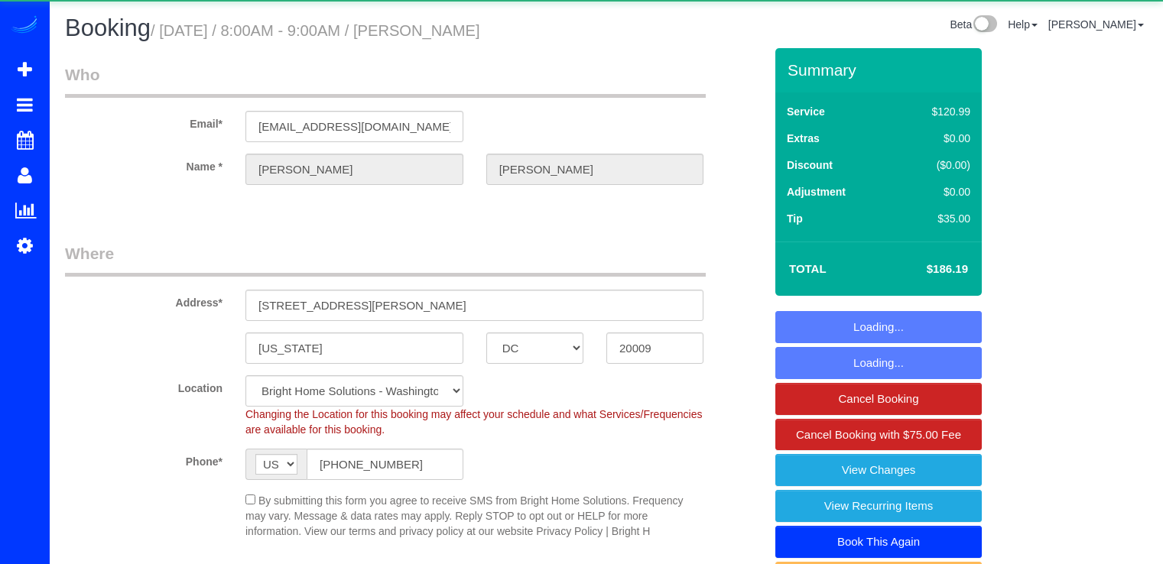
select select "DC"
select select "2"
select select "1"
select select "spot1"
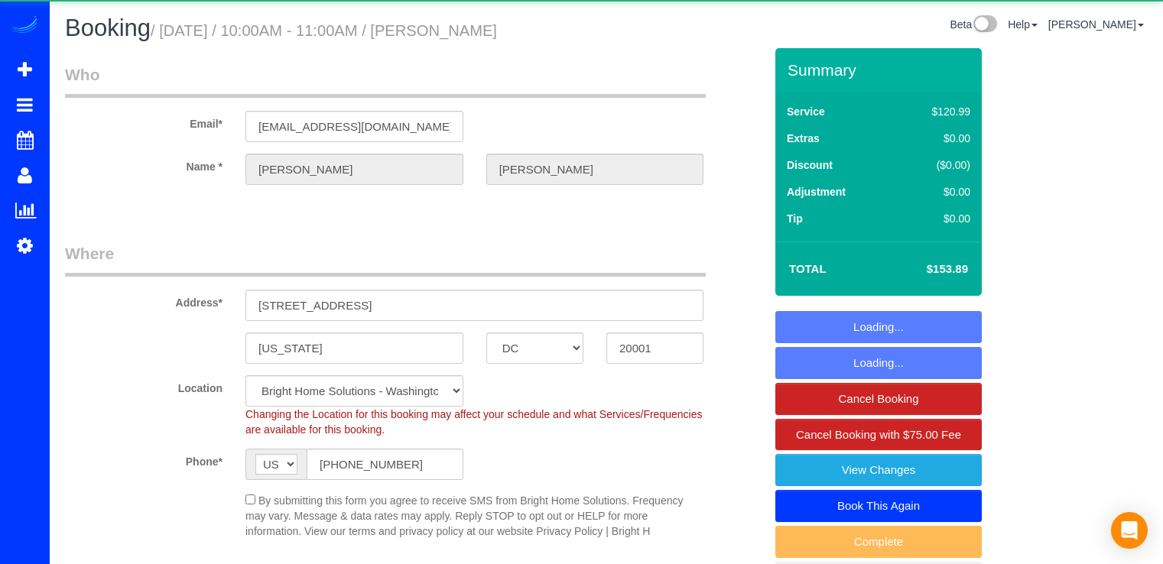
select select "DC"
select select "2"
select select "string:fspay-093ce6cd-cf75-4d2c-8aec-3265ebaf5bbd"
select select "spot1"
select select "DC"
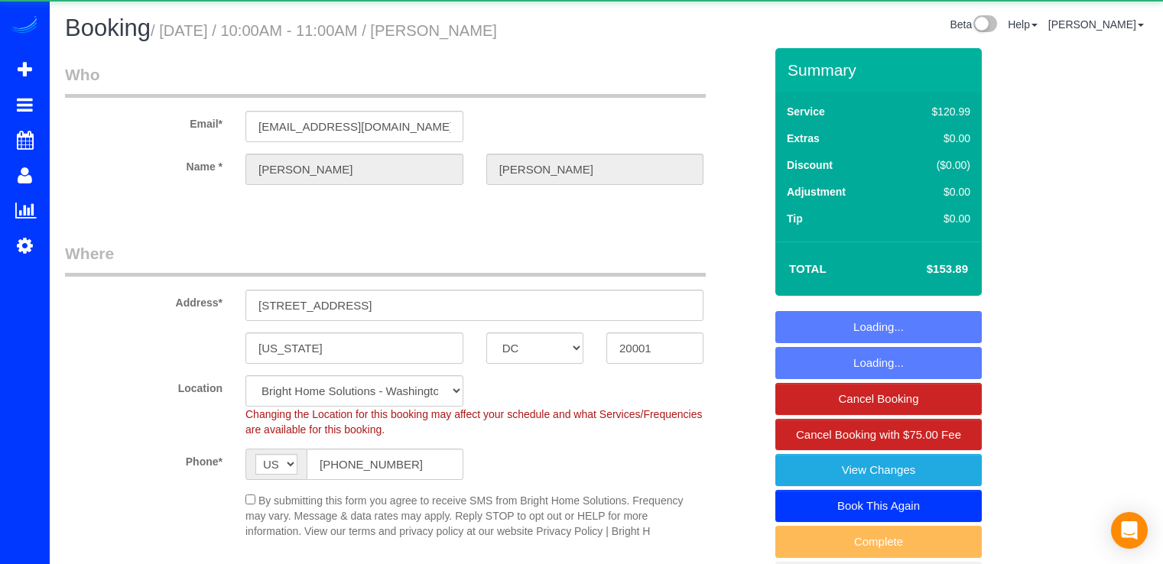
select select "2"
select select "string:fspay-093ce6cd-cf75-4d2c-8aec-3265ebaf5bbd"
select select "spot1"
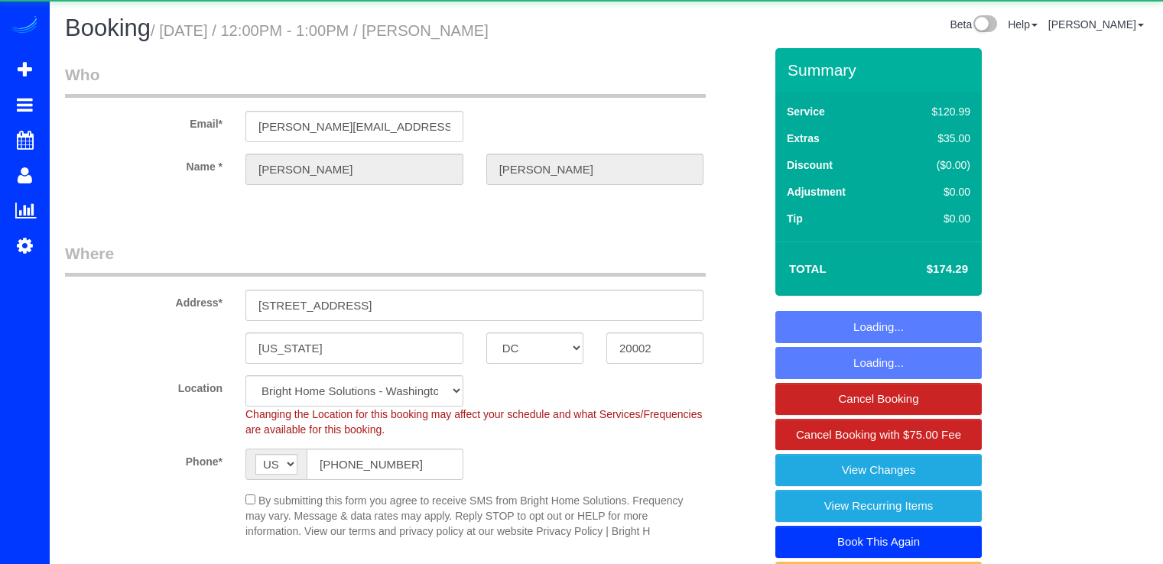
select select "DC"
select select "3"
select select "1"
select select "spot1"
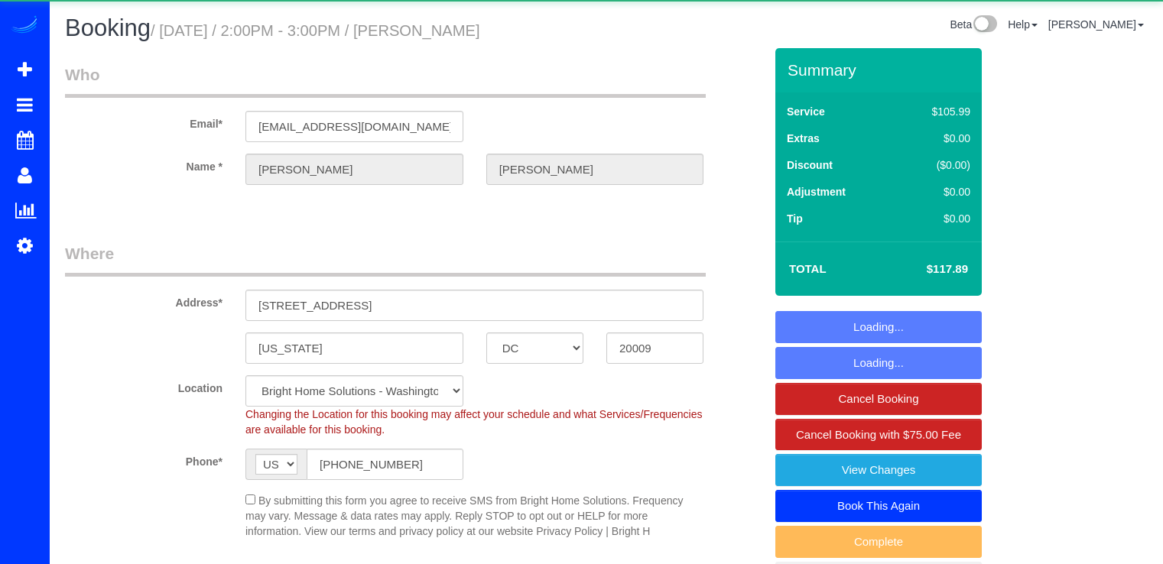
select select "DC"
select select "spot1"
select select "DC"
select select "spot1"
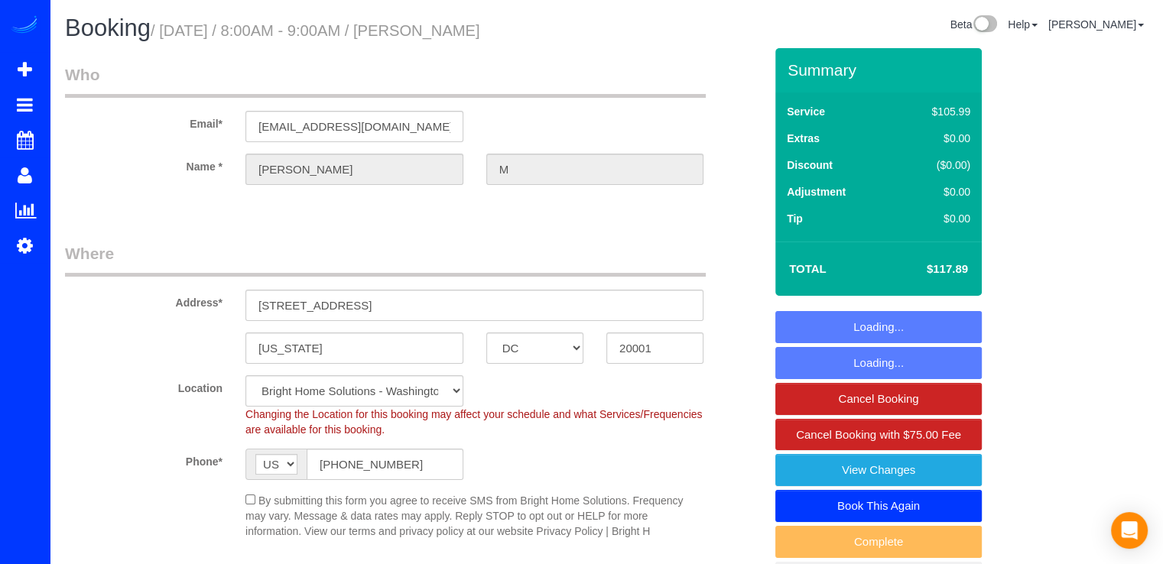
select select "object:768"
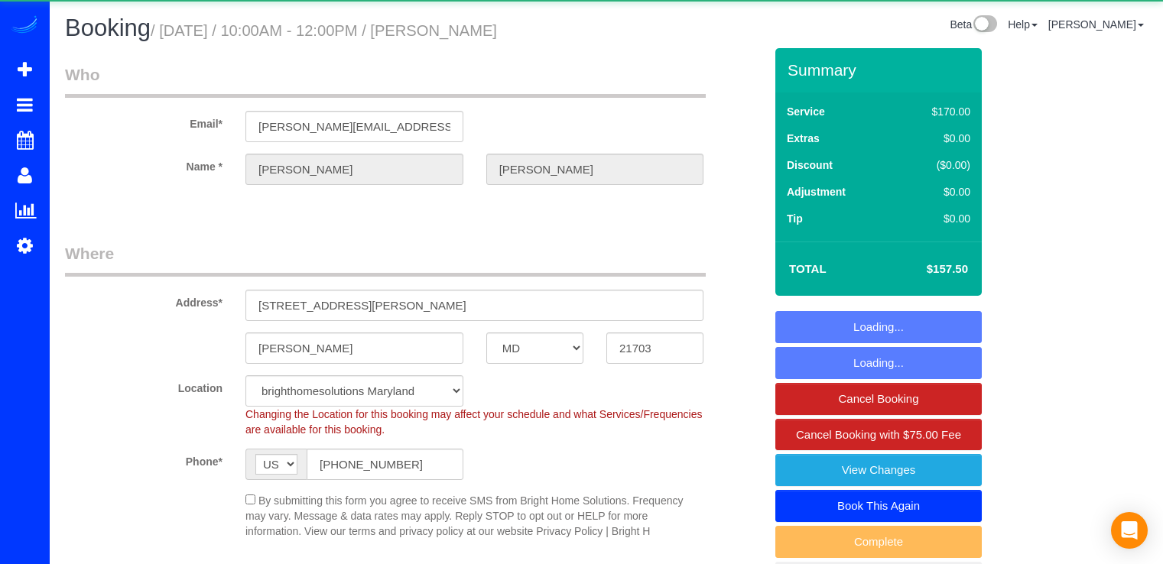
select select "MD"
select select "2"
select select "120"
select select "MD"
select select "4"
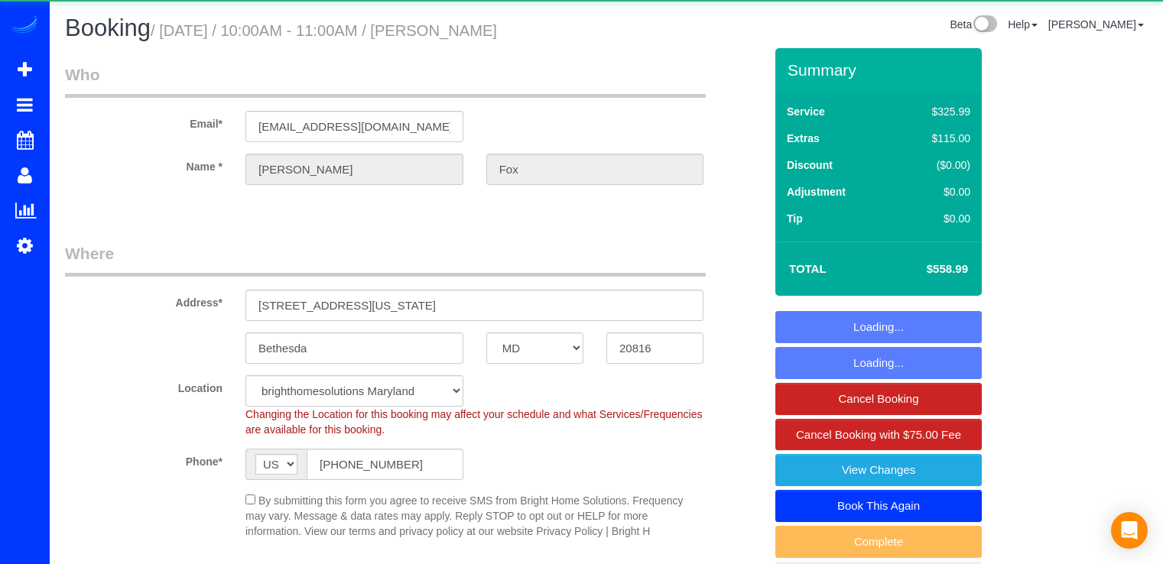
select select "1"
select select "spot16"
